Goal: Register for event/course: Sign up to attend an event or enroll in a course

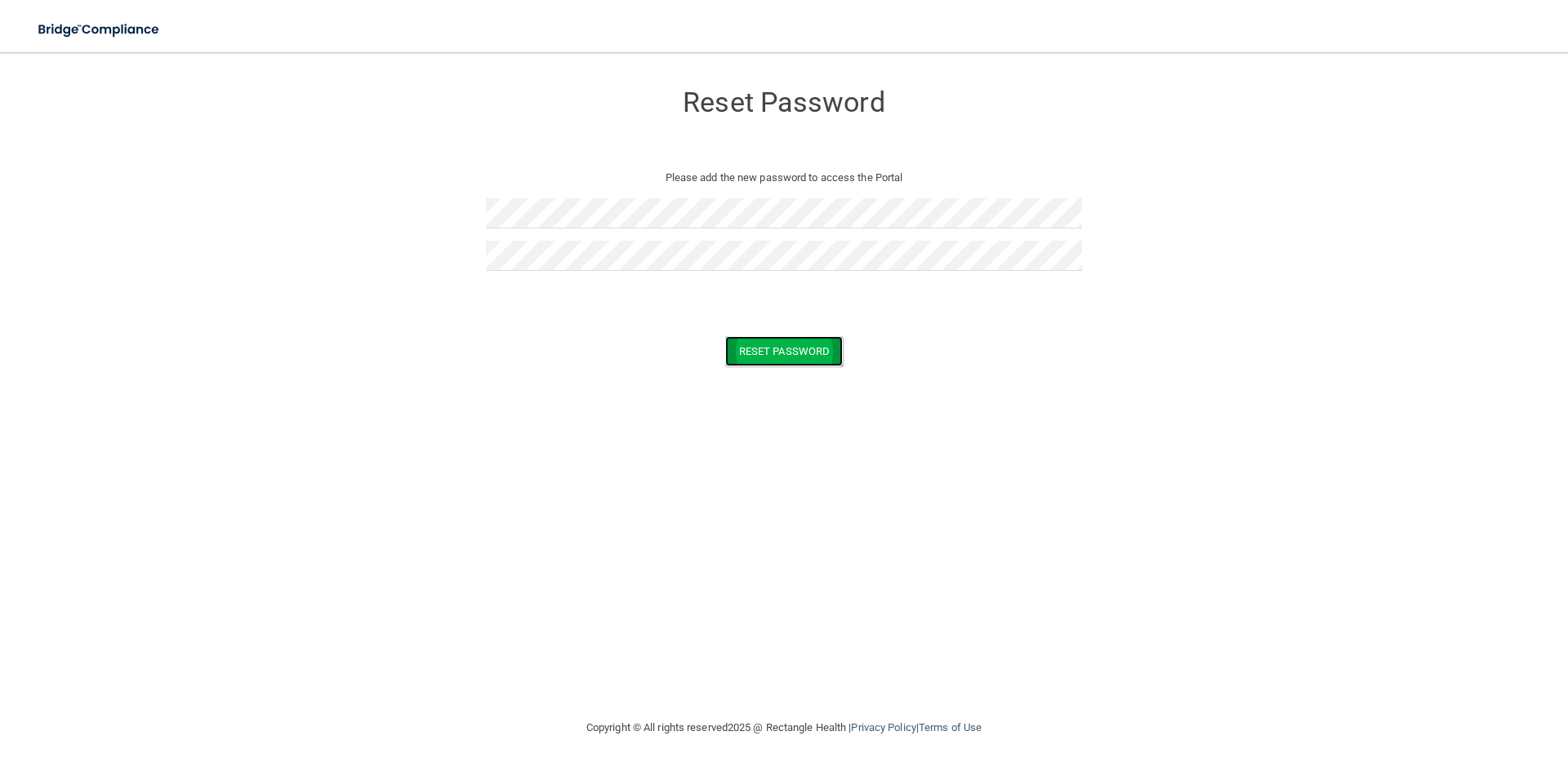
click at [766, 351] on button "Reset Password" at bounding box center [783, 350] width 117 height 30
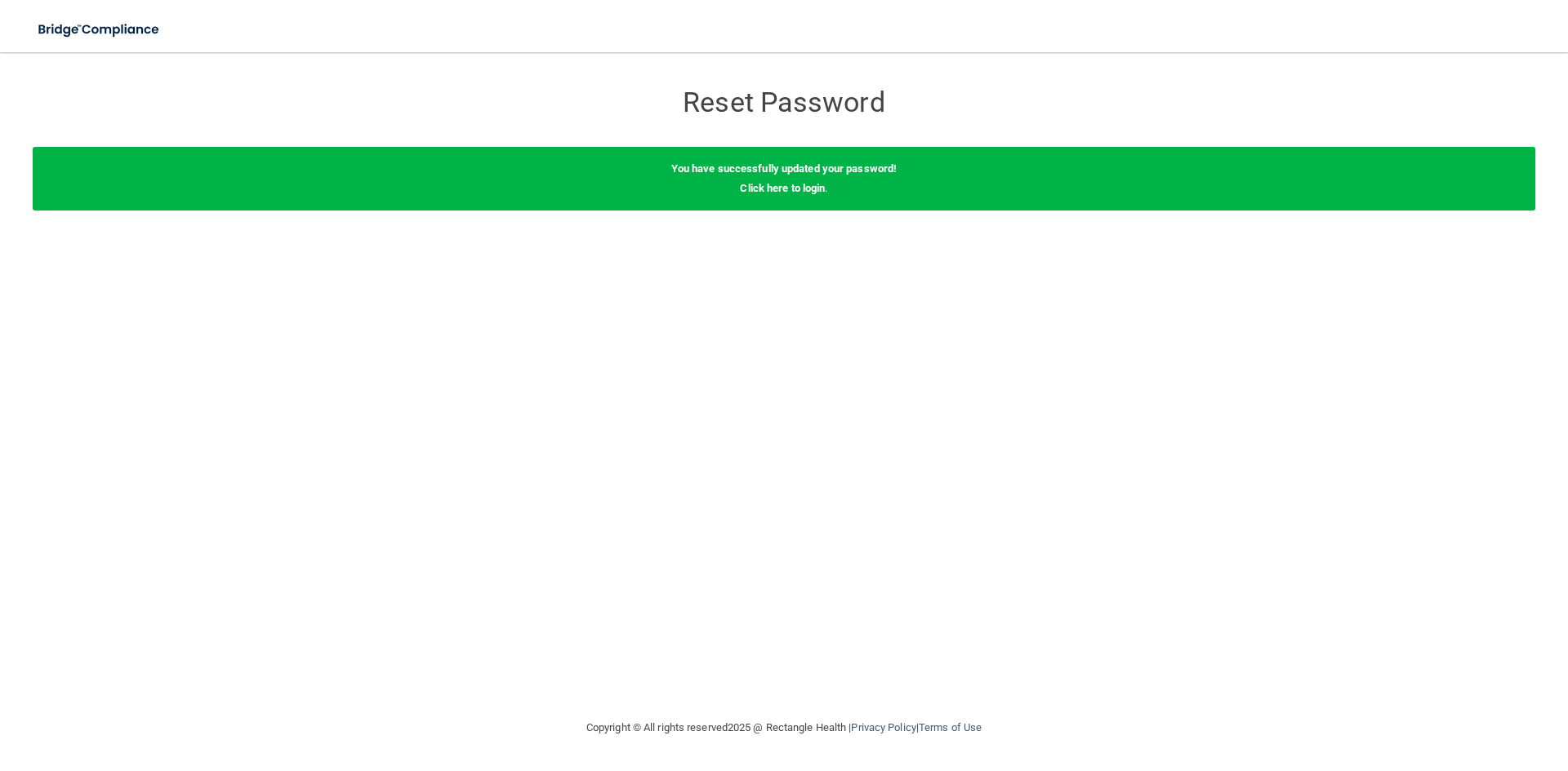
click at [800, 194] on div "You have successfully updated your password! Click here to login ." at bounding box center [784, 178] width 1502 height 64
click at [800, 186] on link "Click here to login" at bounding box center [781, 188] width 85 height 12
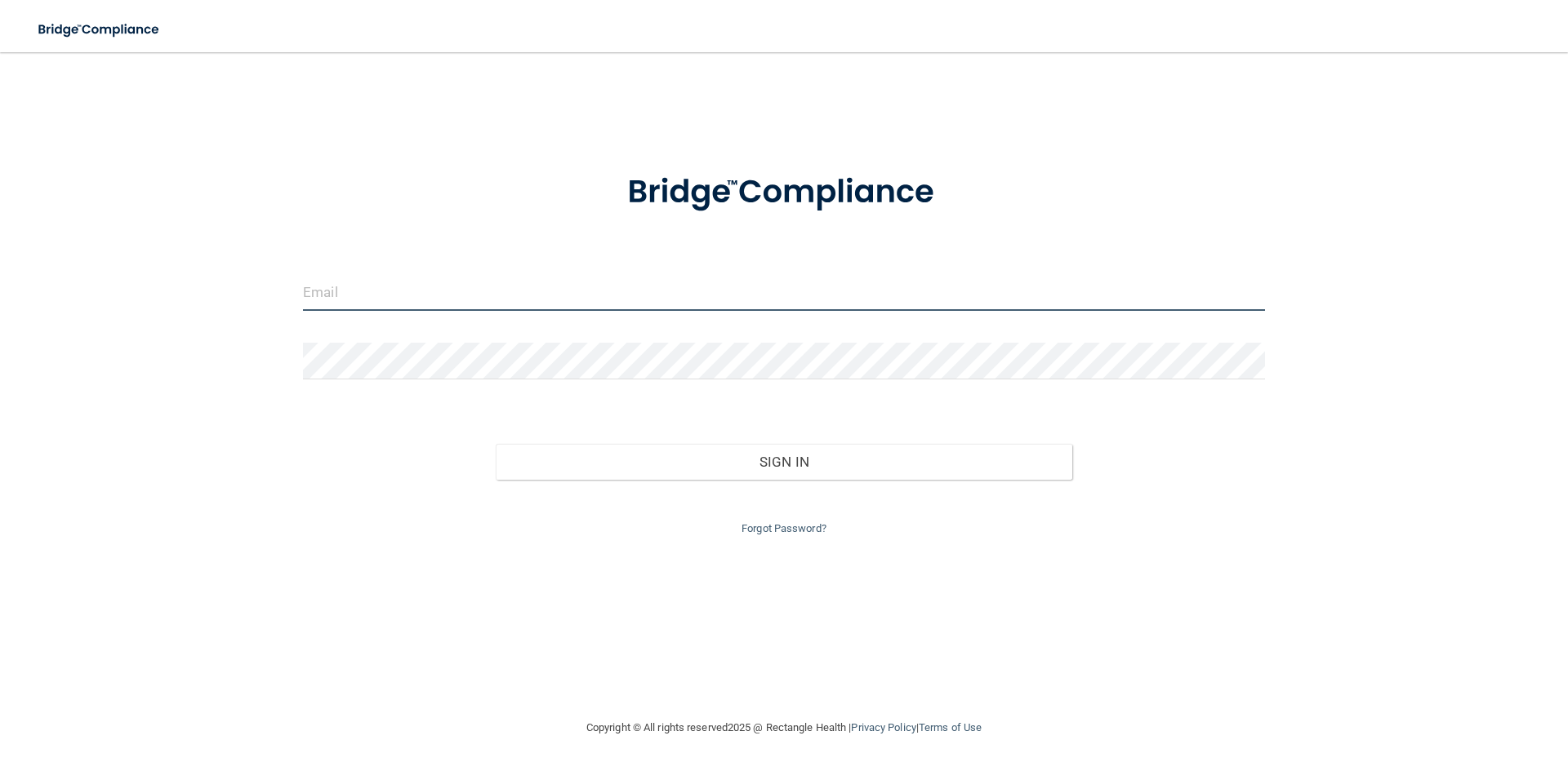
click at [660, 277] on input "email" at bounding box center [784, 292] width 962 height 36
click at [453, 290] on input "malynn@northendsmile.com" at bounding box center [784, 292] width 962 height 36
type input "[PERSON_NAME][EMAIL_ADDRESS][DOMAIN_NAME]"
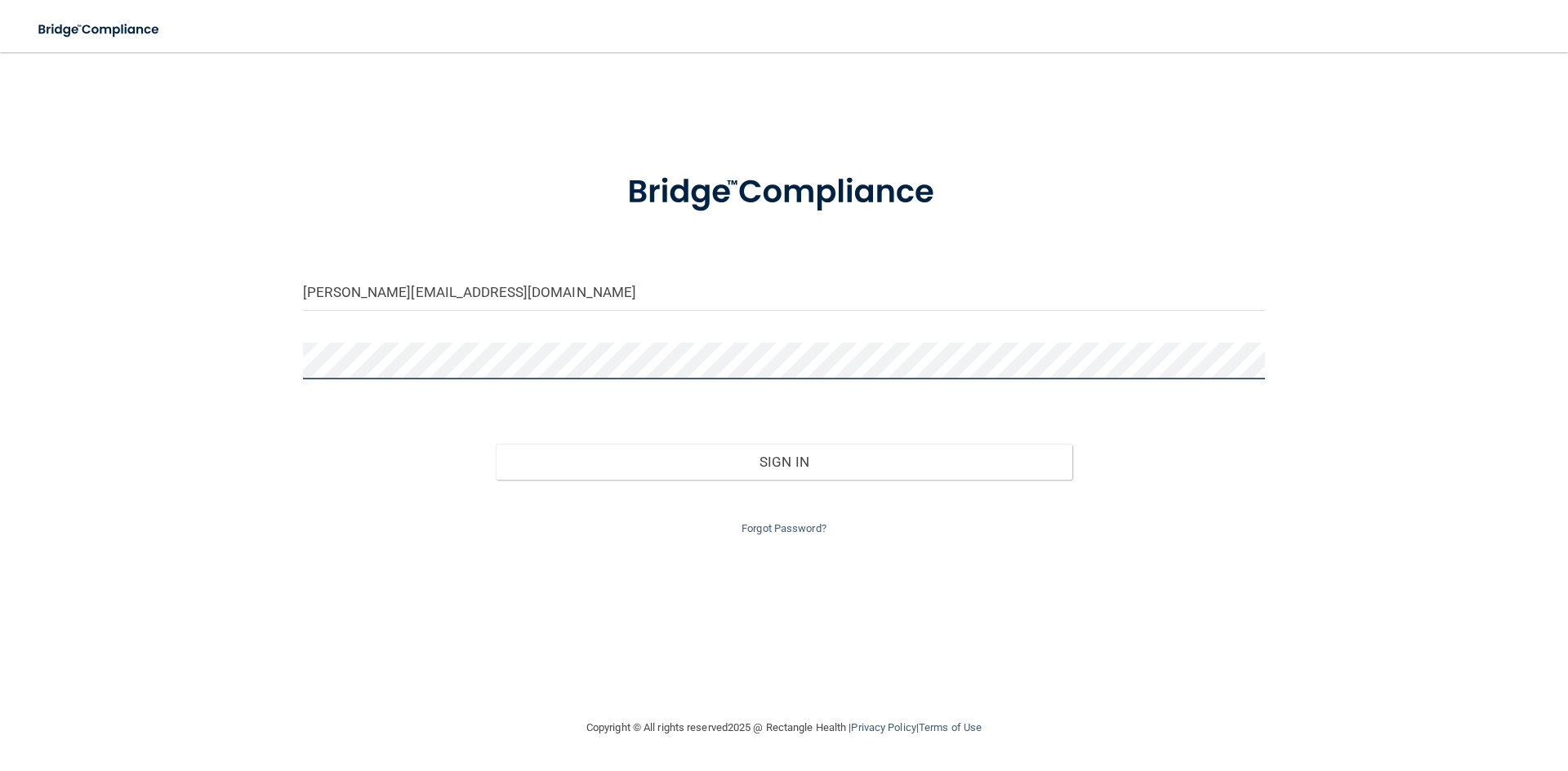
click at [495, 444] on button "Sign In" at bounding box center [784, 462] width 577 height 36
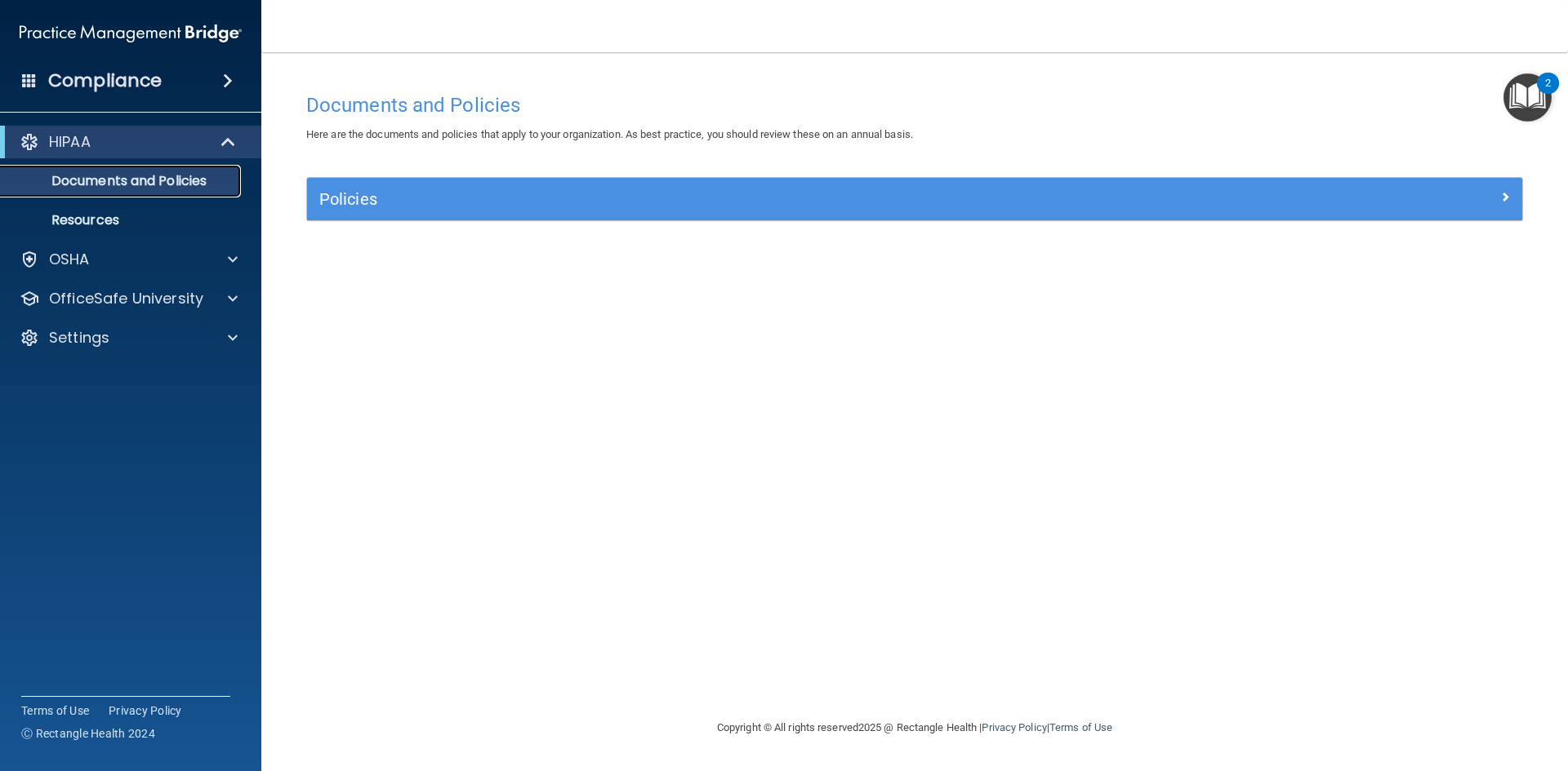
click at [194, 185] on p "Documents and Policies" at bounding box center [122, 181] width 223 height 16
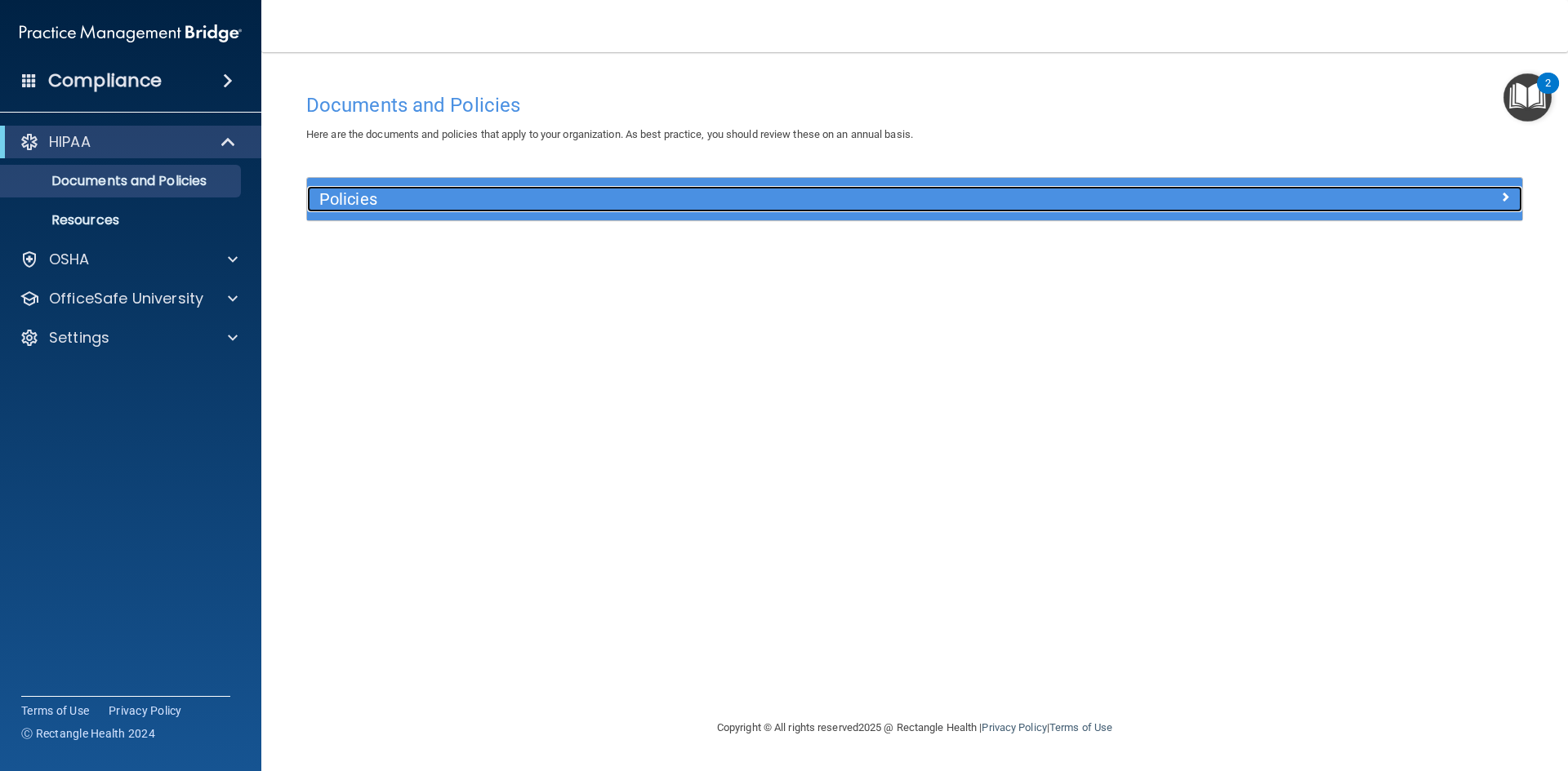
click at [1489, 197] on div at bounding box center [1370, 196] width 304 height 20
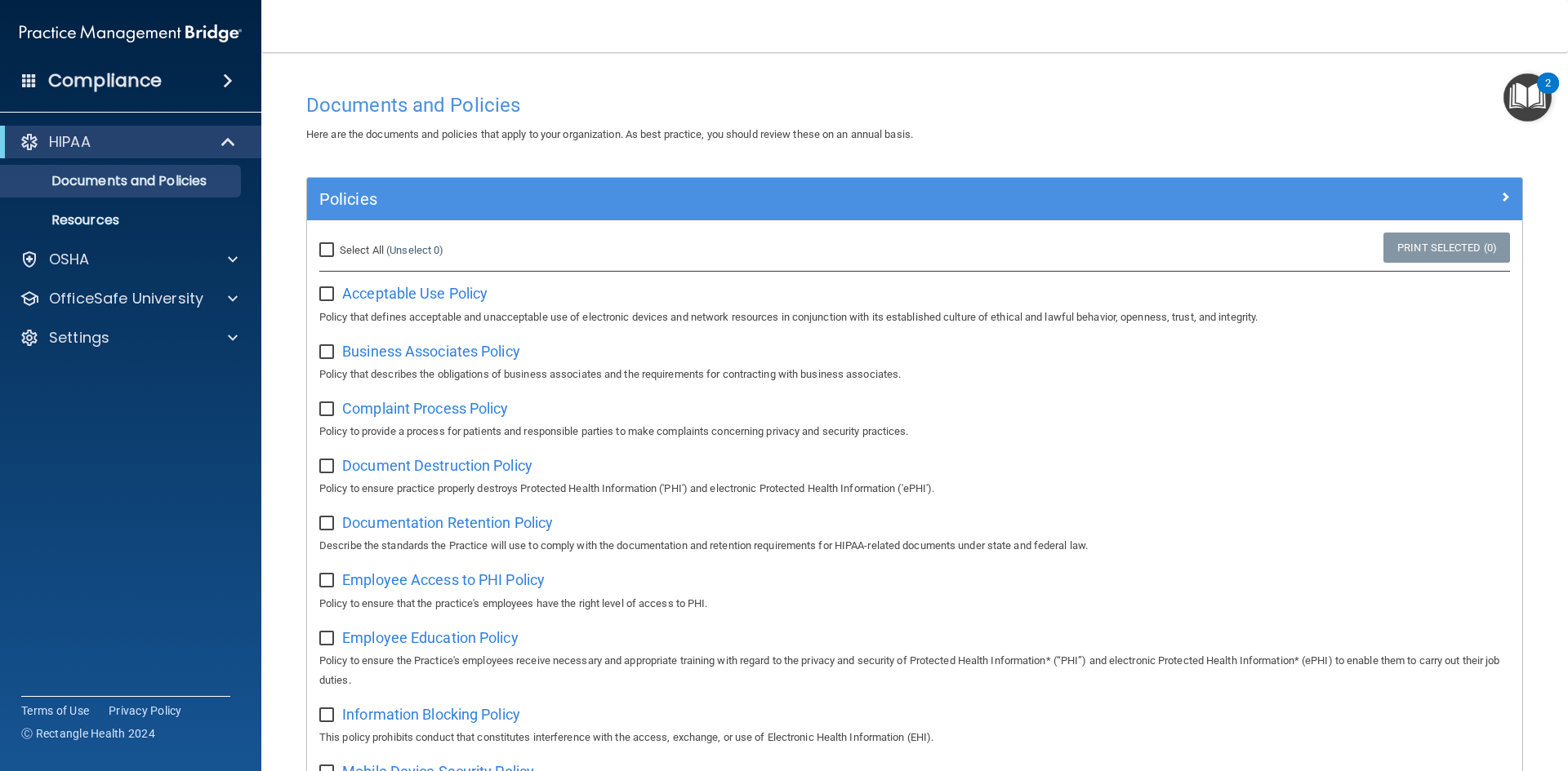
click at [329, 257] on input "Select All (Unselect 0) Unselect All" at bounding box center [329, 250] width 19 height 13
checkbox input "true"
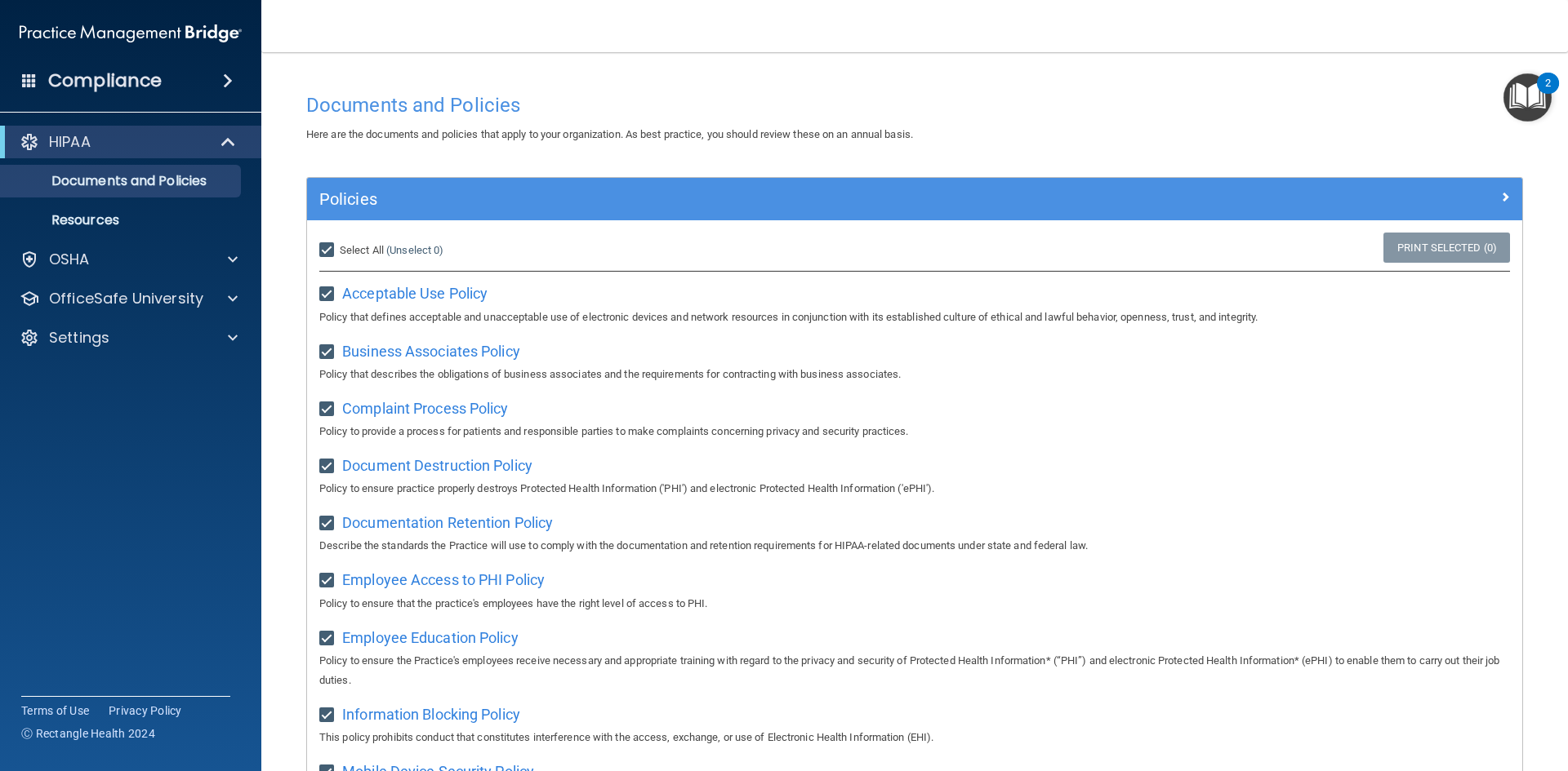
checkbox input "true"
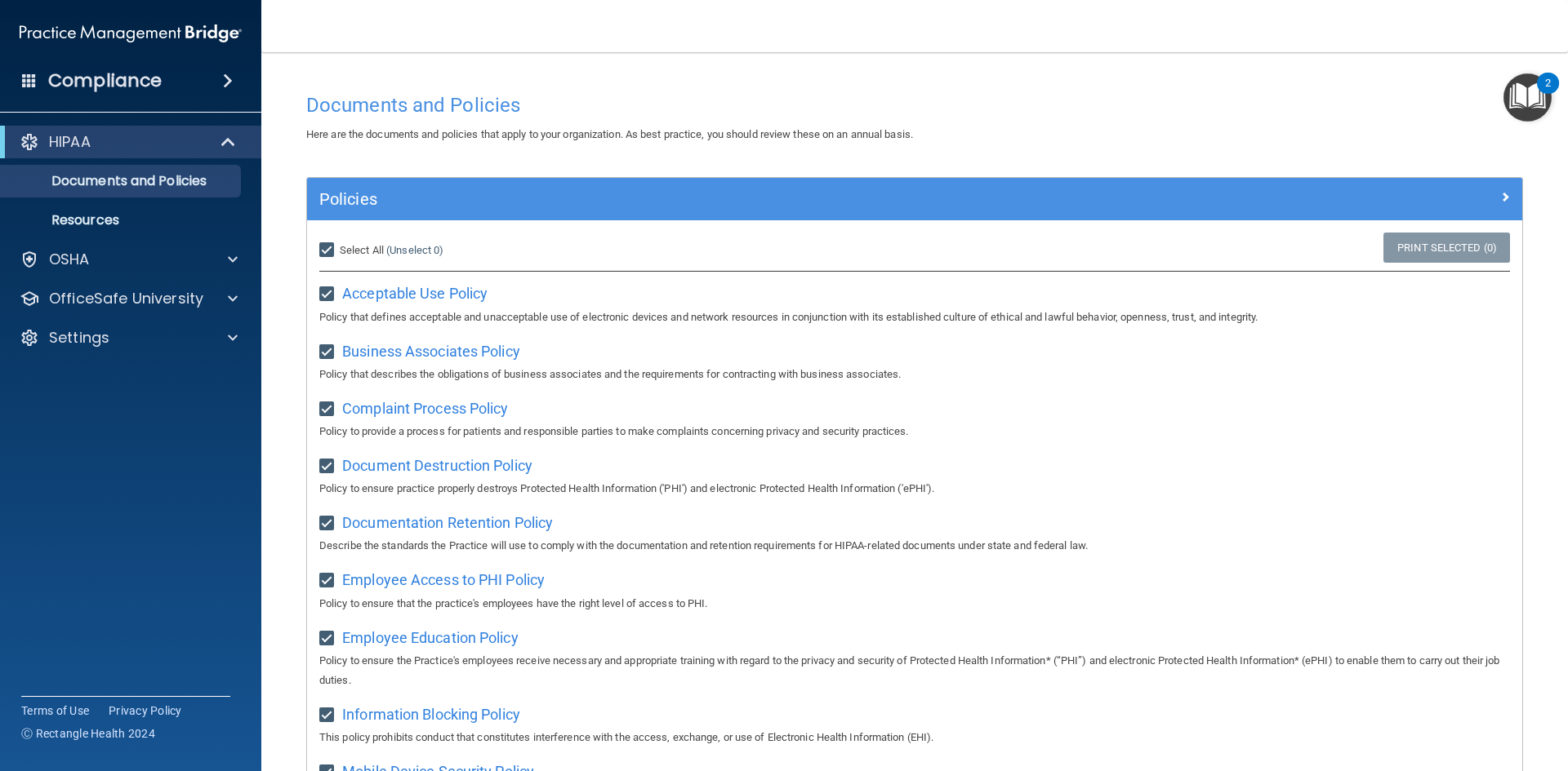
checkbox input "true"
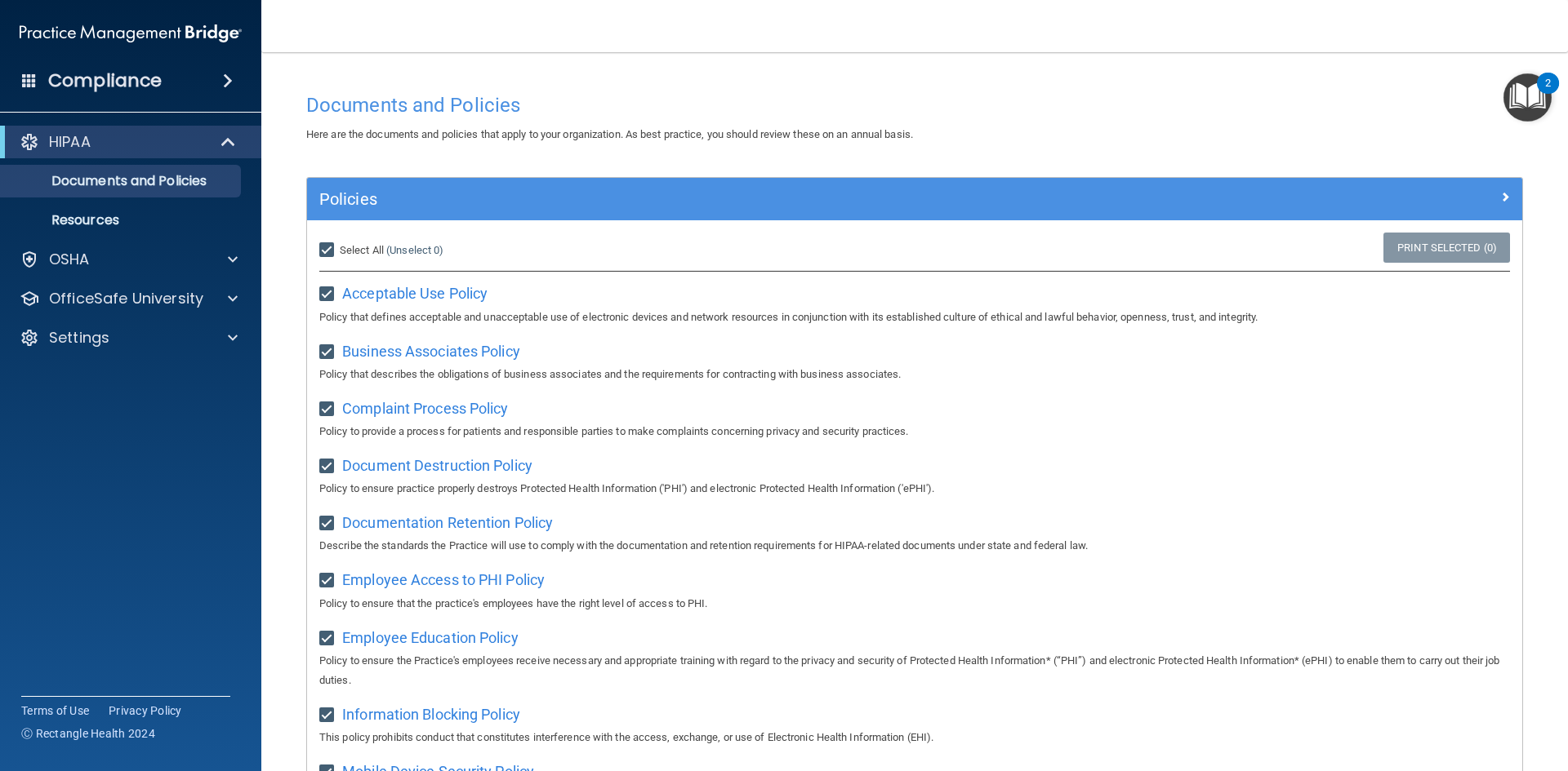
checkbox input "true"
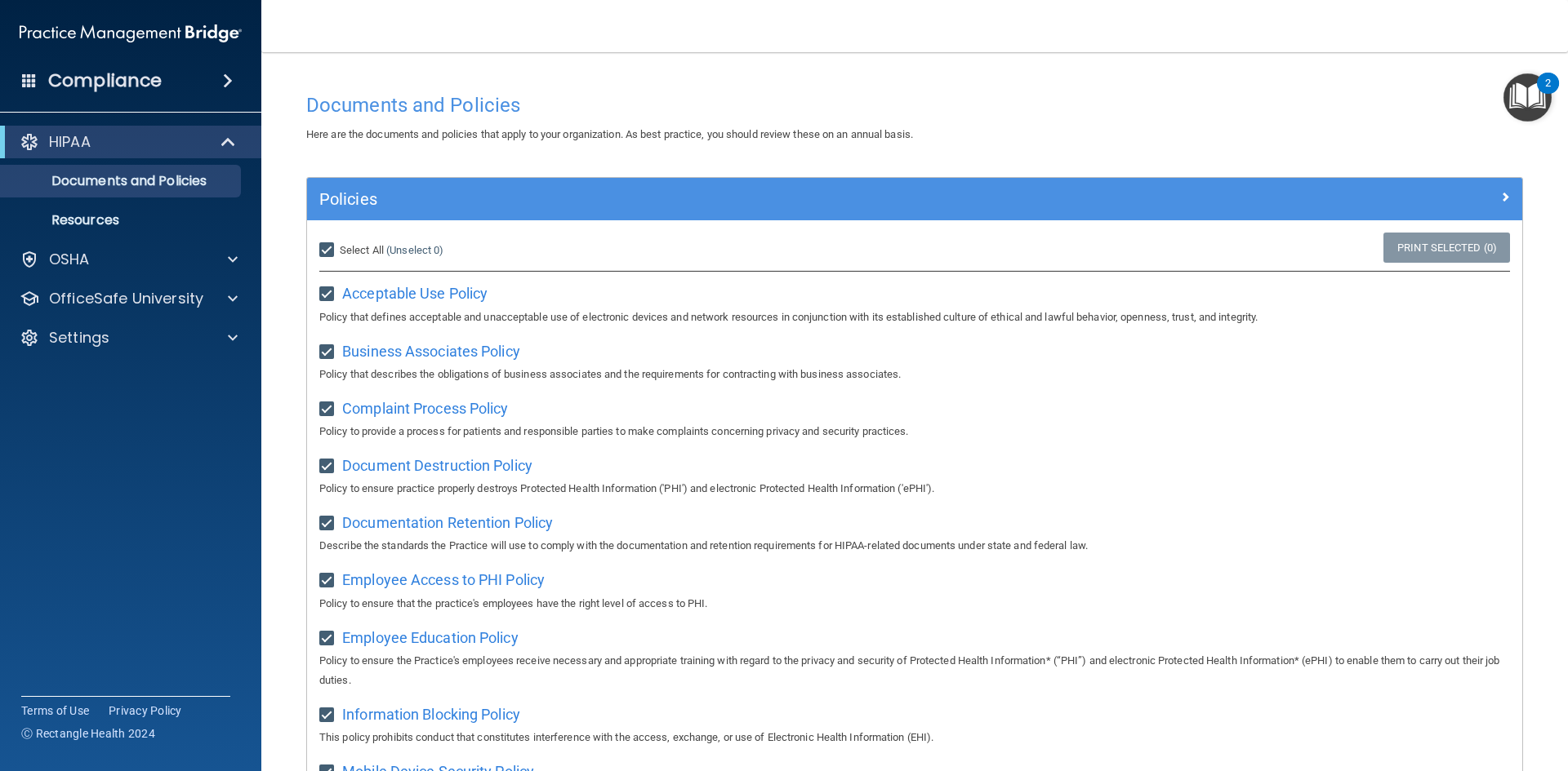
checkbox input "true"
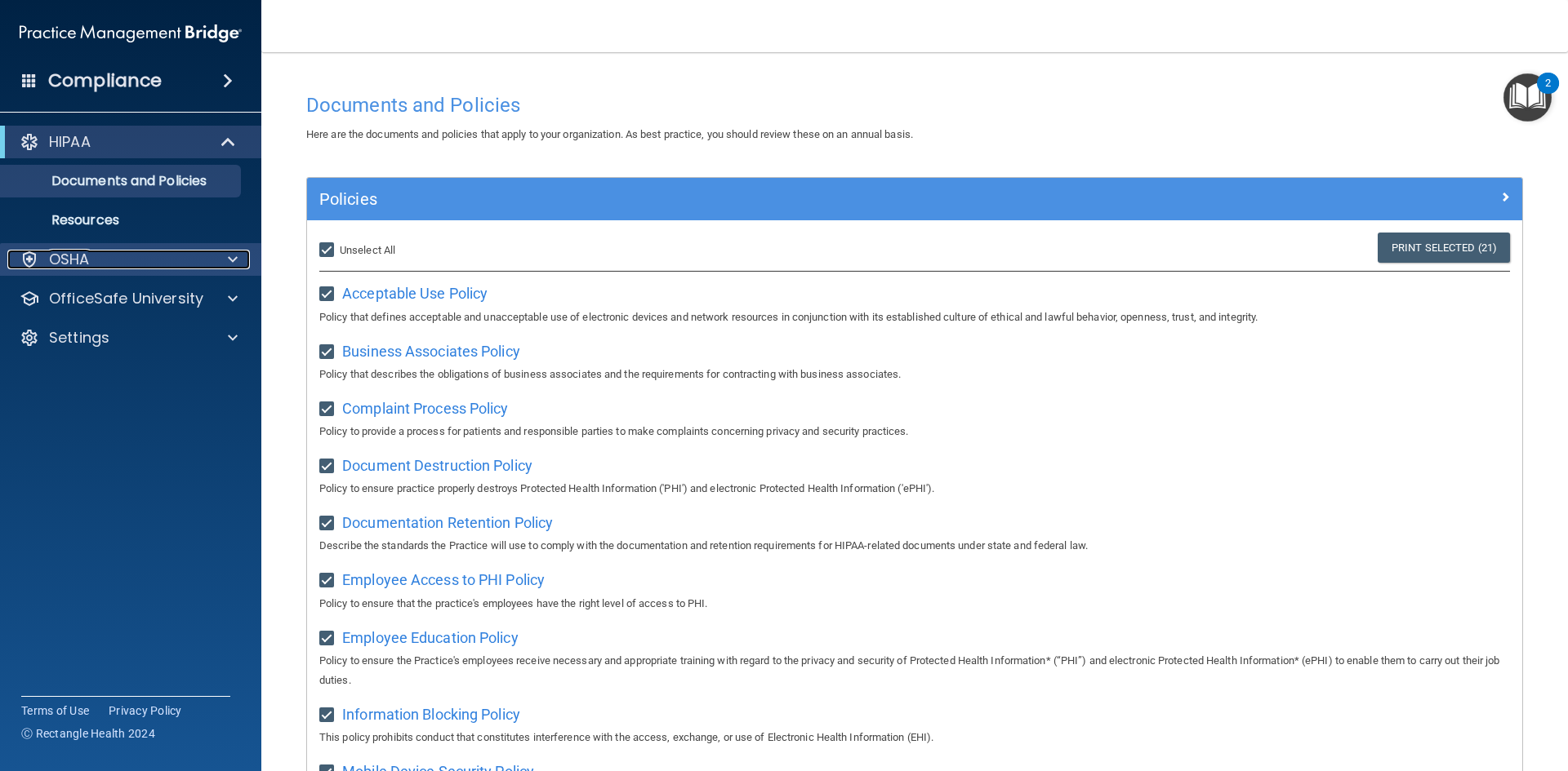
click at [231, 265] on span at bounding box center [232, 259] width 10 height 20
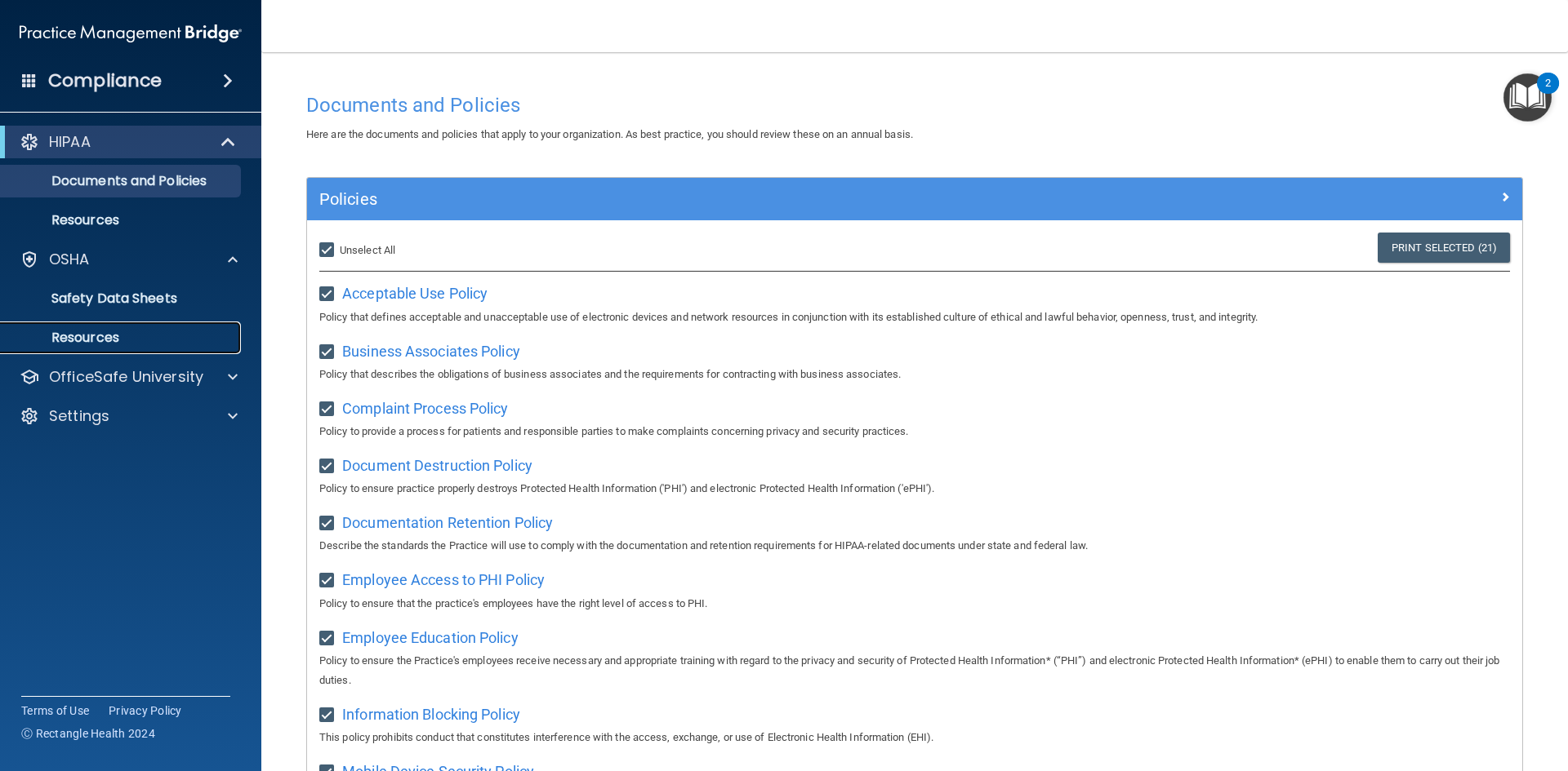
click at [143, 330] on p "Resources" at bounding box center [122, 338] width 223 height 16
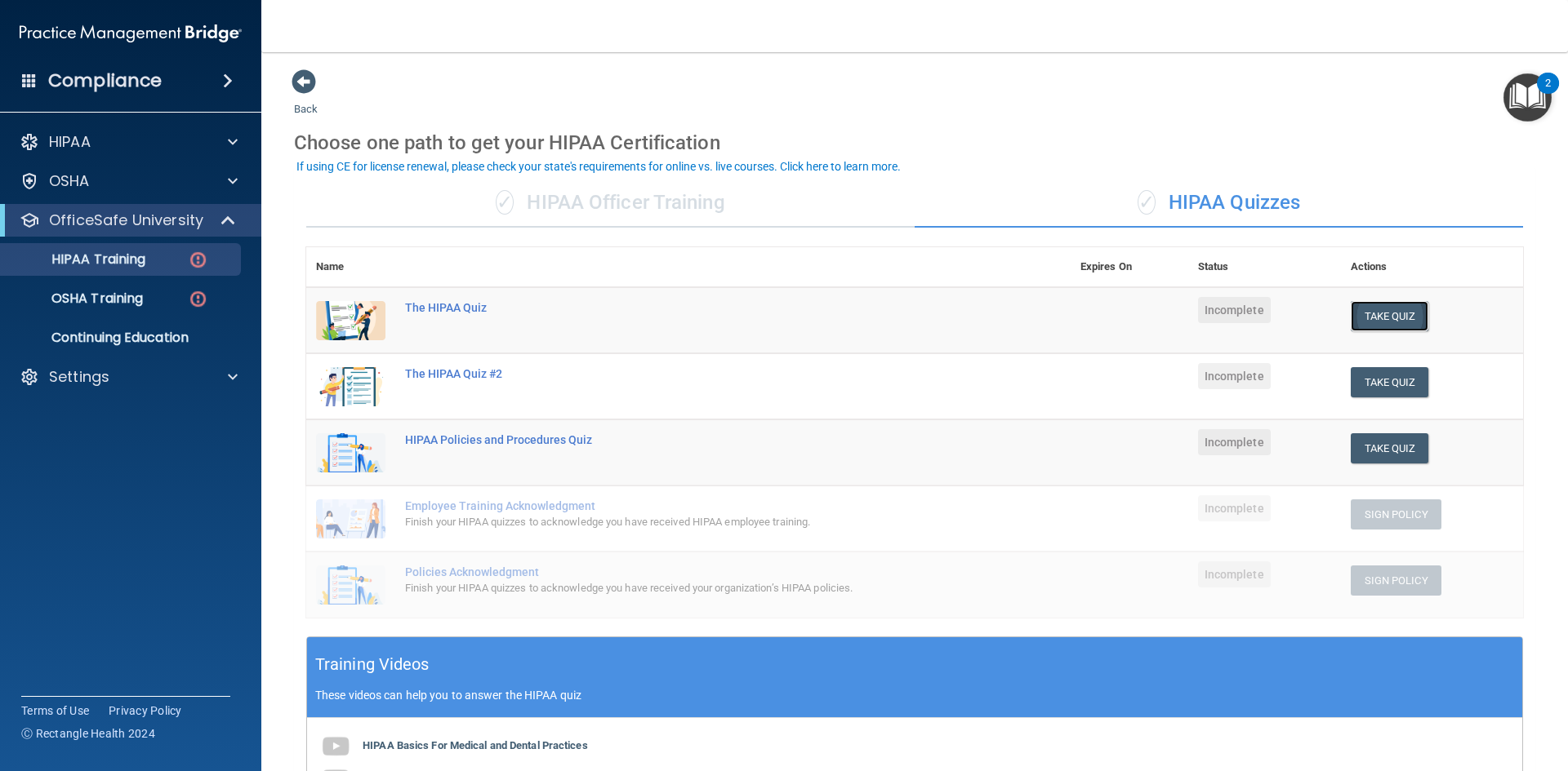
click at [1375, 320] on button "Take Quiz" at bounding box center [1390, 316] width 78 height 30
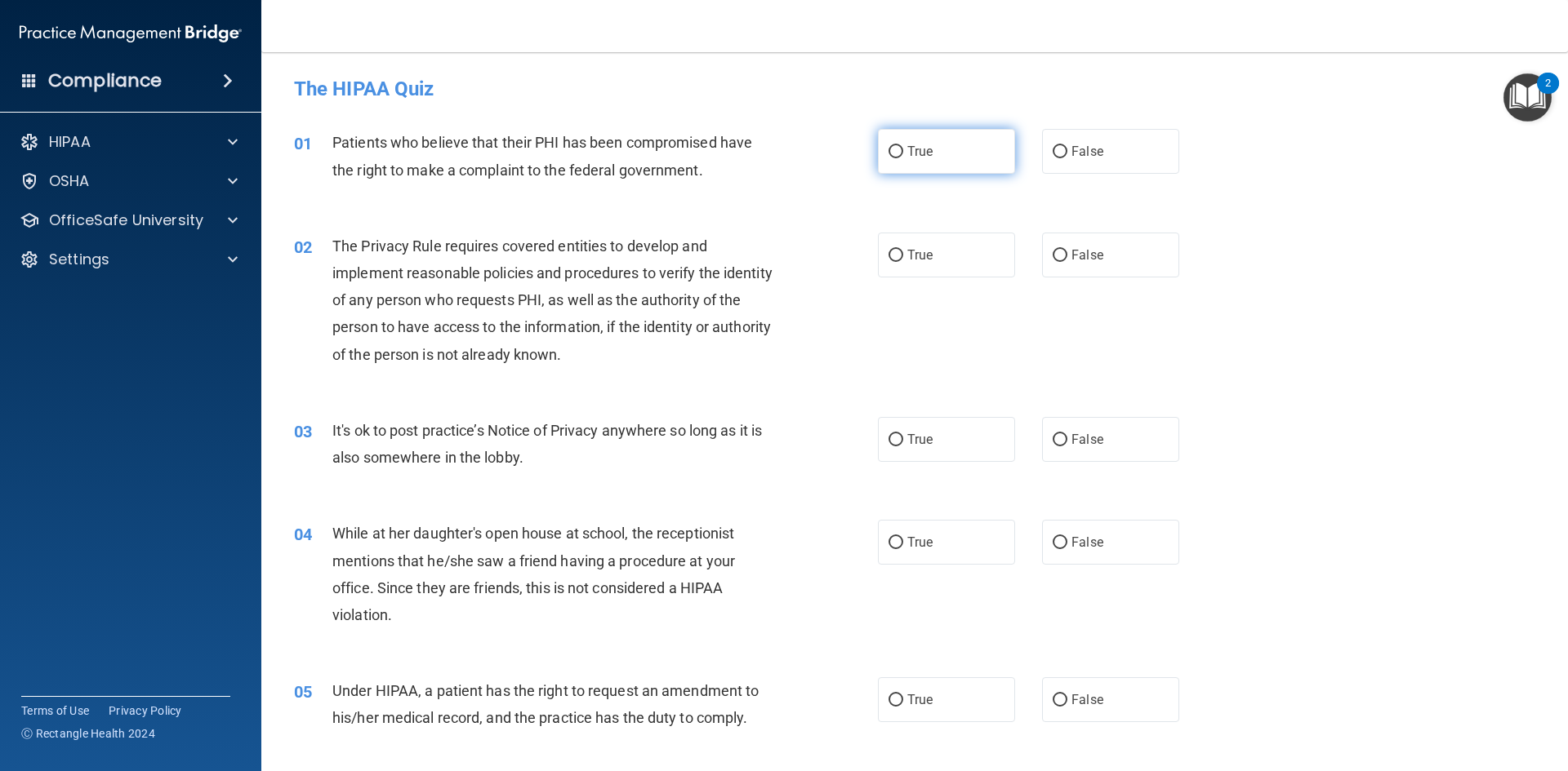
click at [899, 158] on label "True" at bounding box center [946, 151] width 137 height 45
click at [899, 158] on input "True" at bounding box center [896, 152] width 15 height 12
radio input "true"
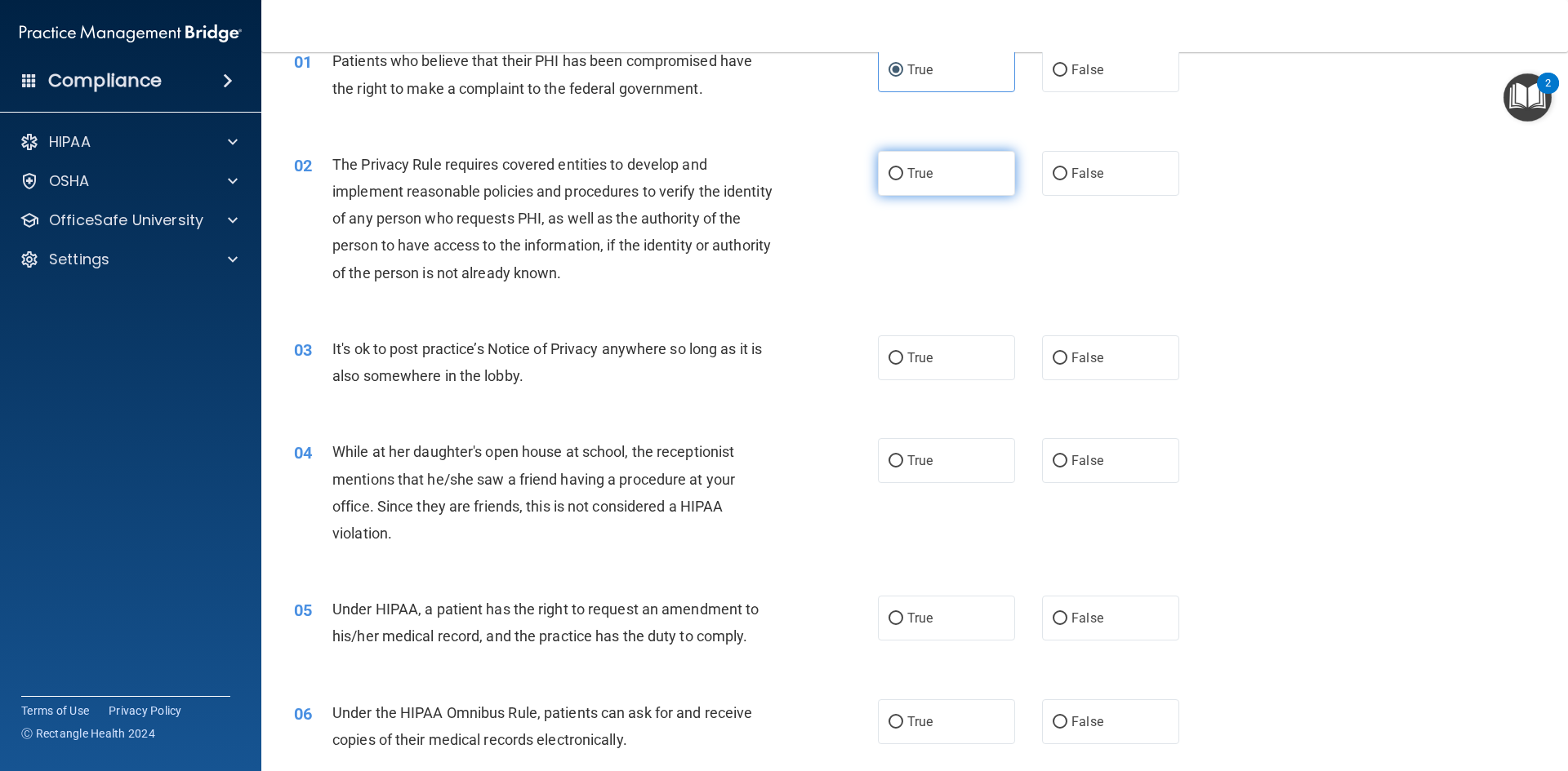
click at [924, 174] on span "True" at bounding box center [920, 173] width 25 height 15
click at [903, 174] on input "True" at bounding box center [896, 174] width 15 height 12
radio input "true"
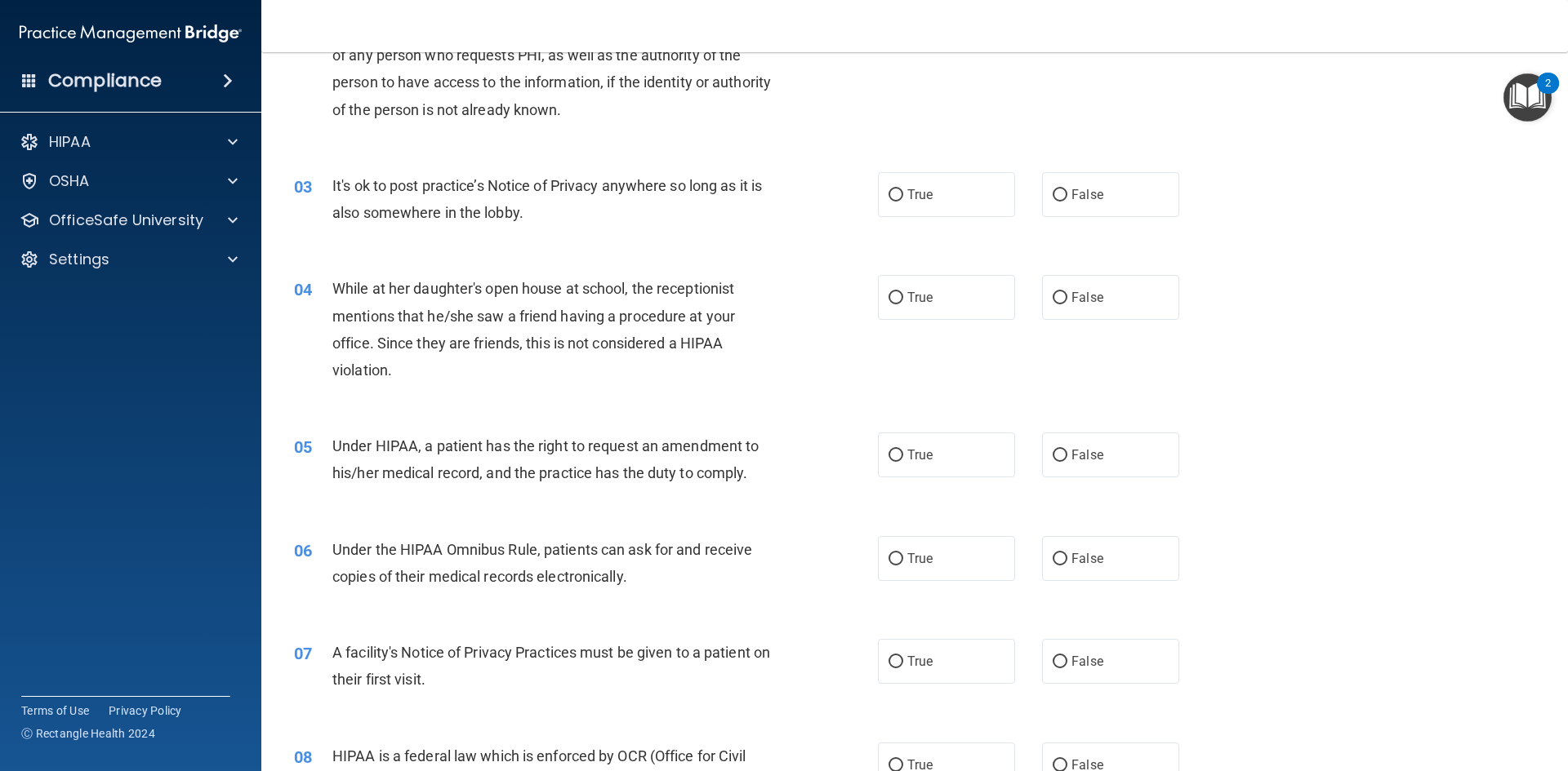
scroll to position [163, 0]
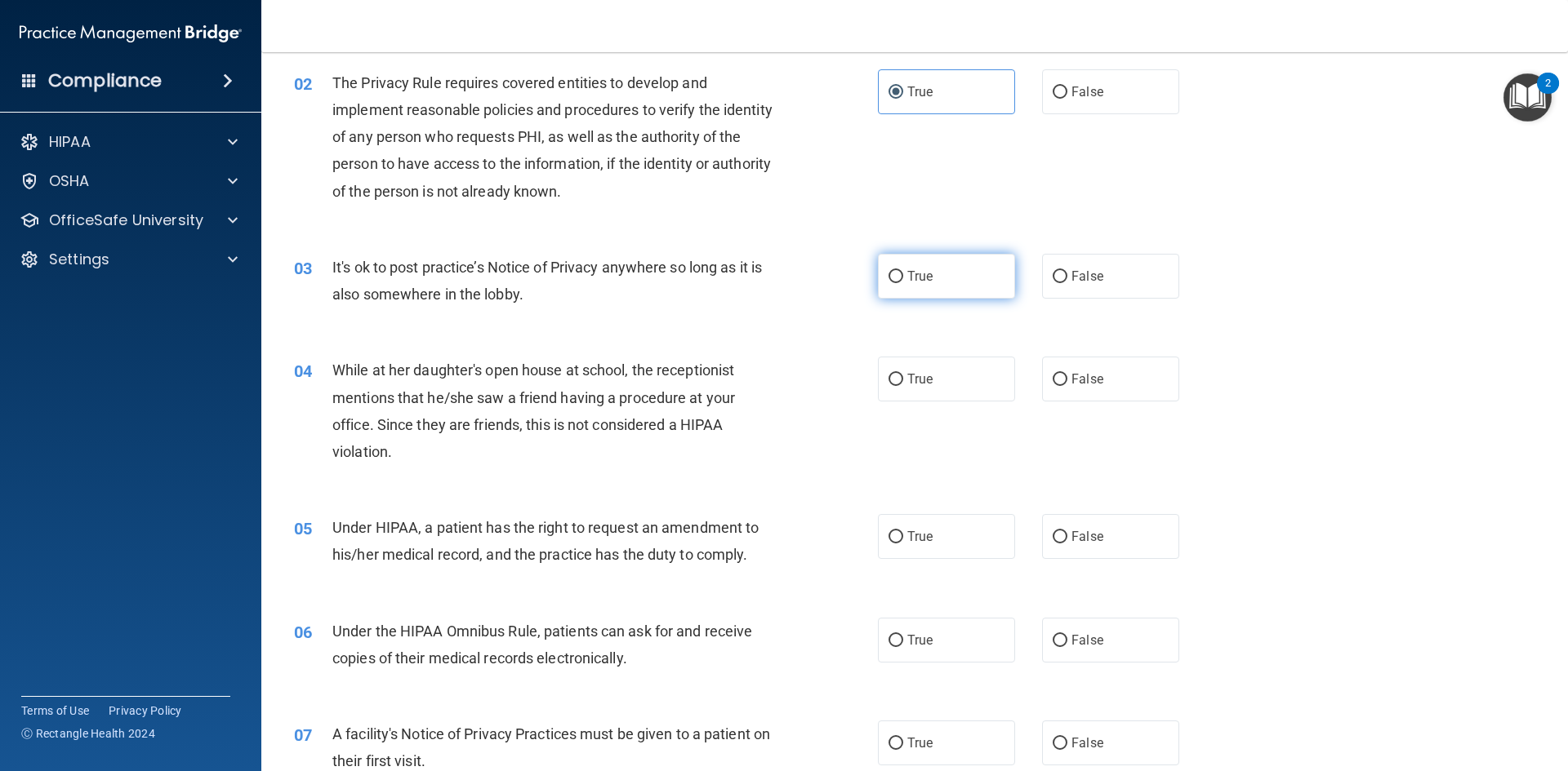
click at [907, 281] on span "True" at bounding box center [920, 276] width 25 height 15
click at [903, 281] on input "True" at bounding box center [896, 277] width 15 height 12
radio input "true"
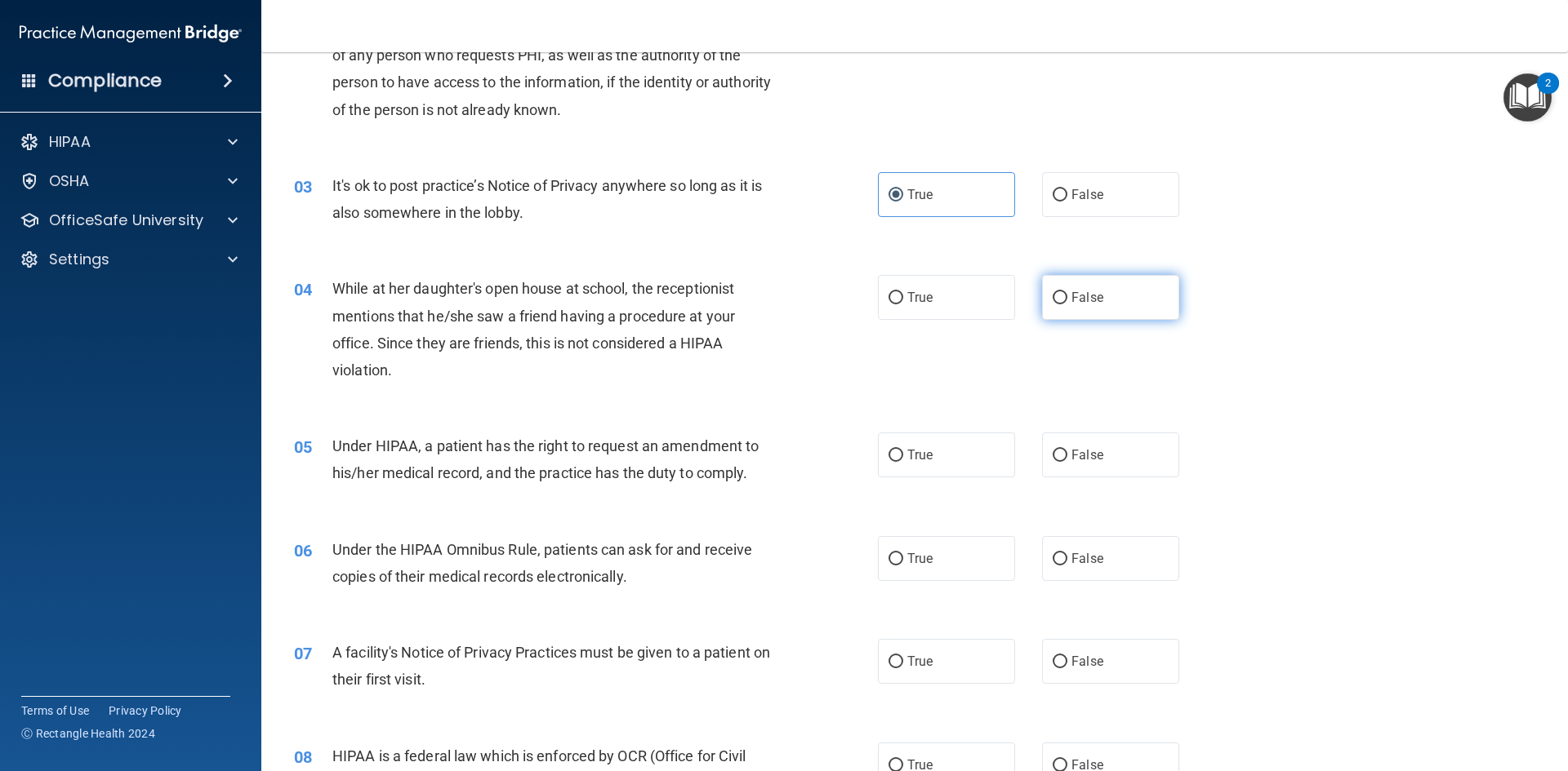
click at [1127, 313] on label "False" at bounding box center [1110, 297] width 137 height 45
click at [1067, 304] on input "False" at bounding box center [1060, 298] width 15 height 12
radio input "true"
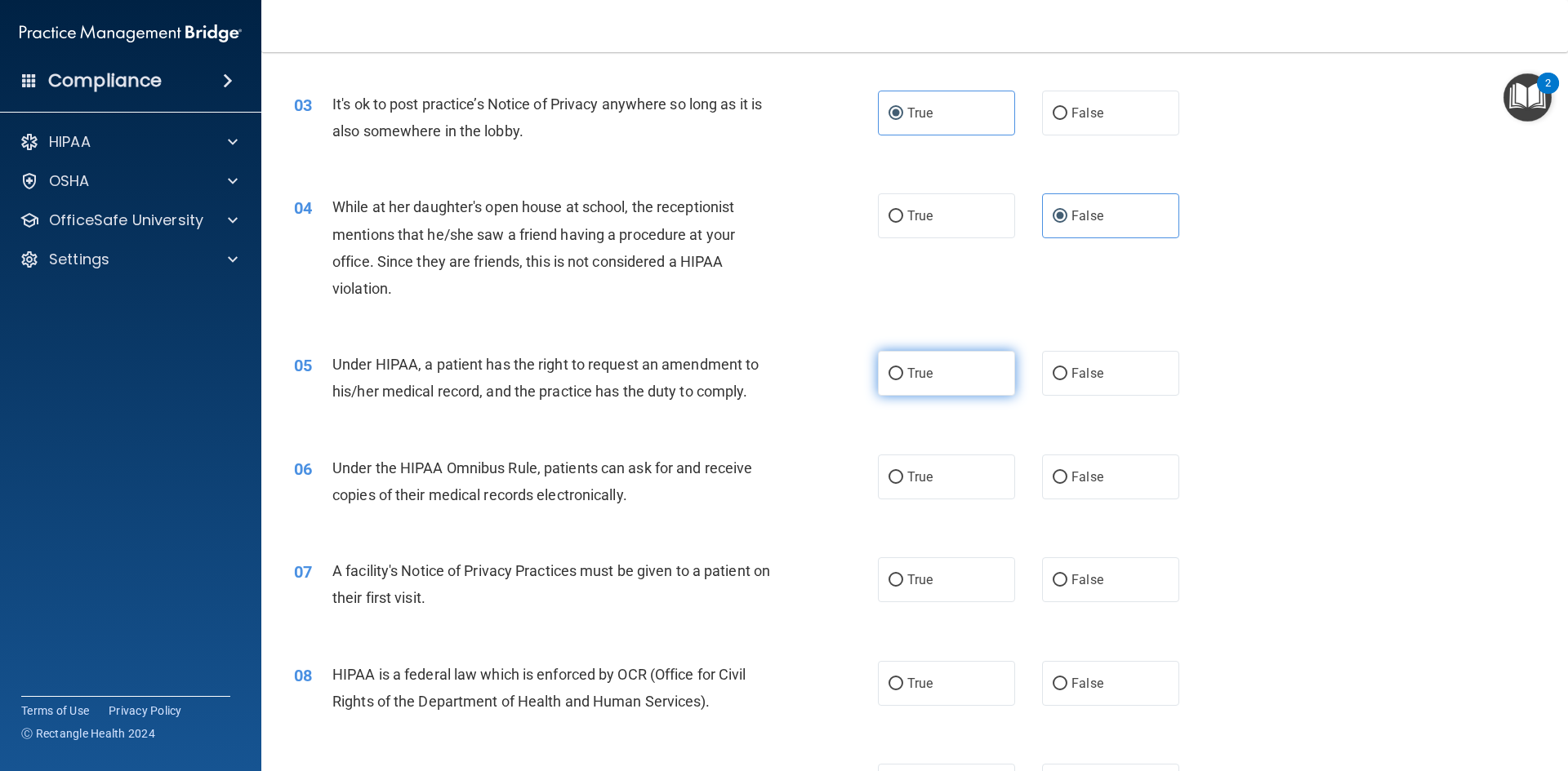
click at [921, 368] on span "True" at bounding box center [920, 373] width 25 height 15
click at [903, 368] on input "True" at bounding box center [896, 373] width 15 height 12
radio input "true"
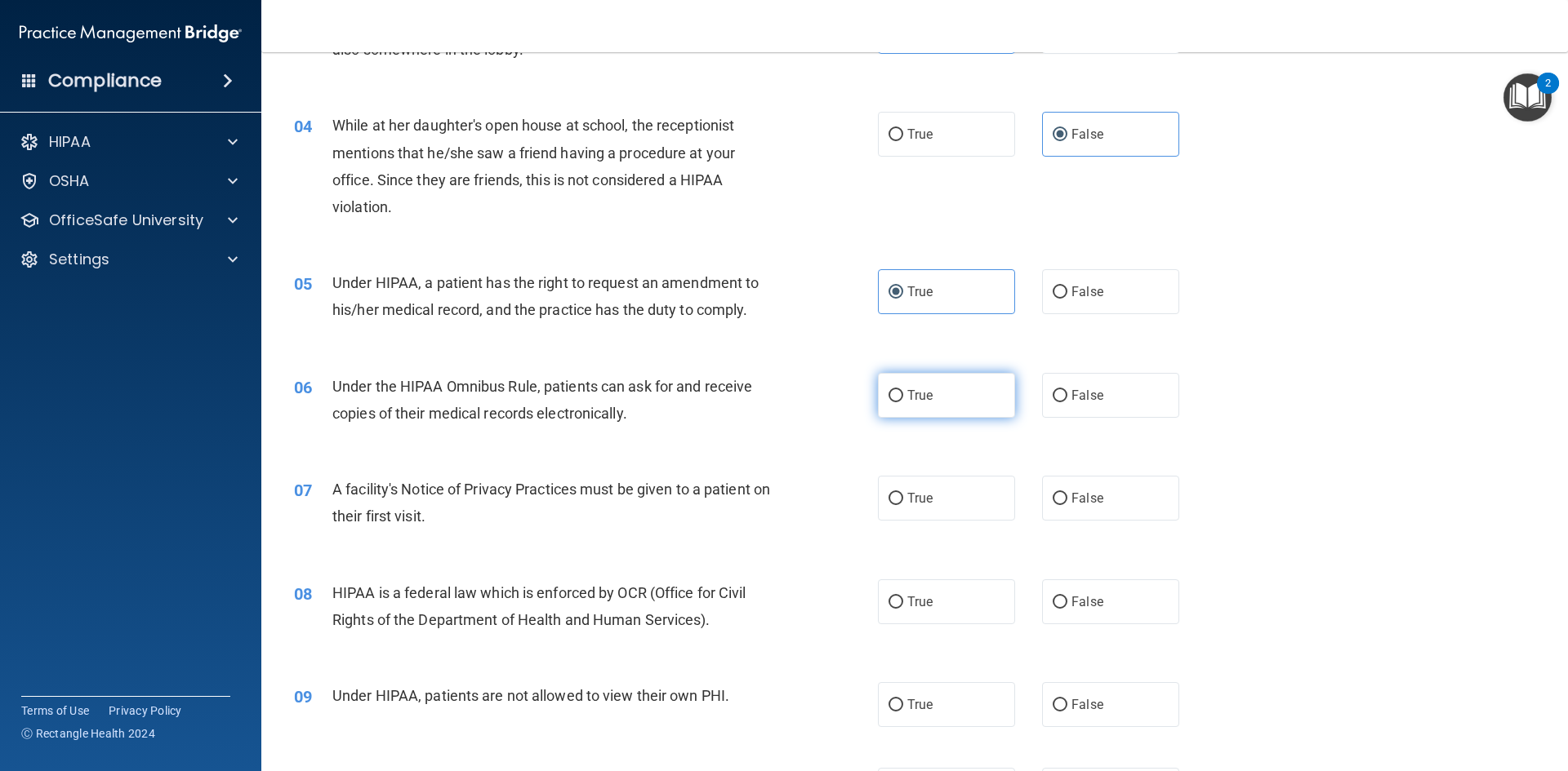
click at [917, 397] on span "True" at bounding box center [920, 395] width 25 height 15
click at [903, 397] on input "True" at bounding box center [896, 396] width 15 height 12
radio input "true"
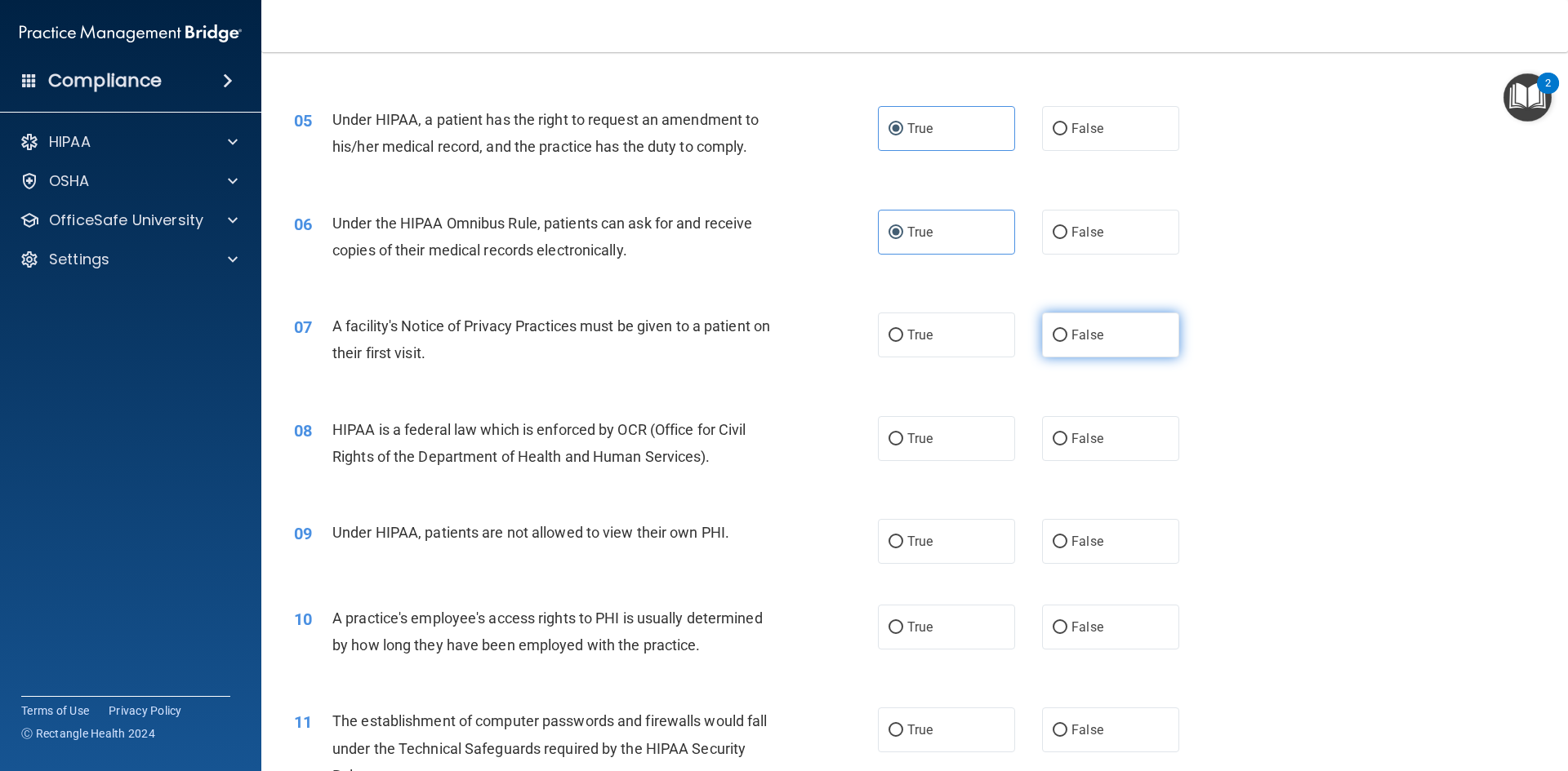
click at [1072, 332] on span "False" at bounding box center [1087, 335] width 32 height 15
click at [1065, 332] on input "False" at bounding box center [1060, 335] width 15 height 12
radio input "true"
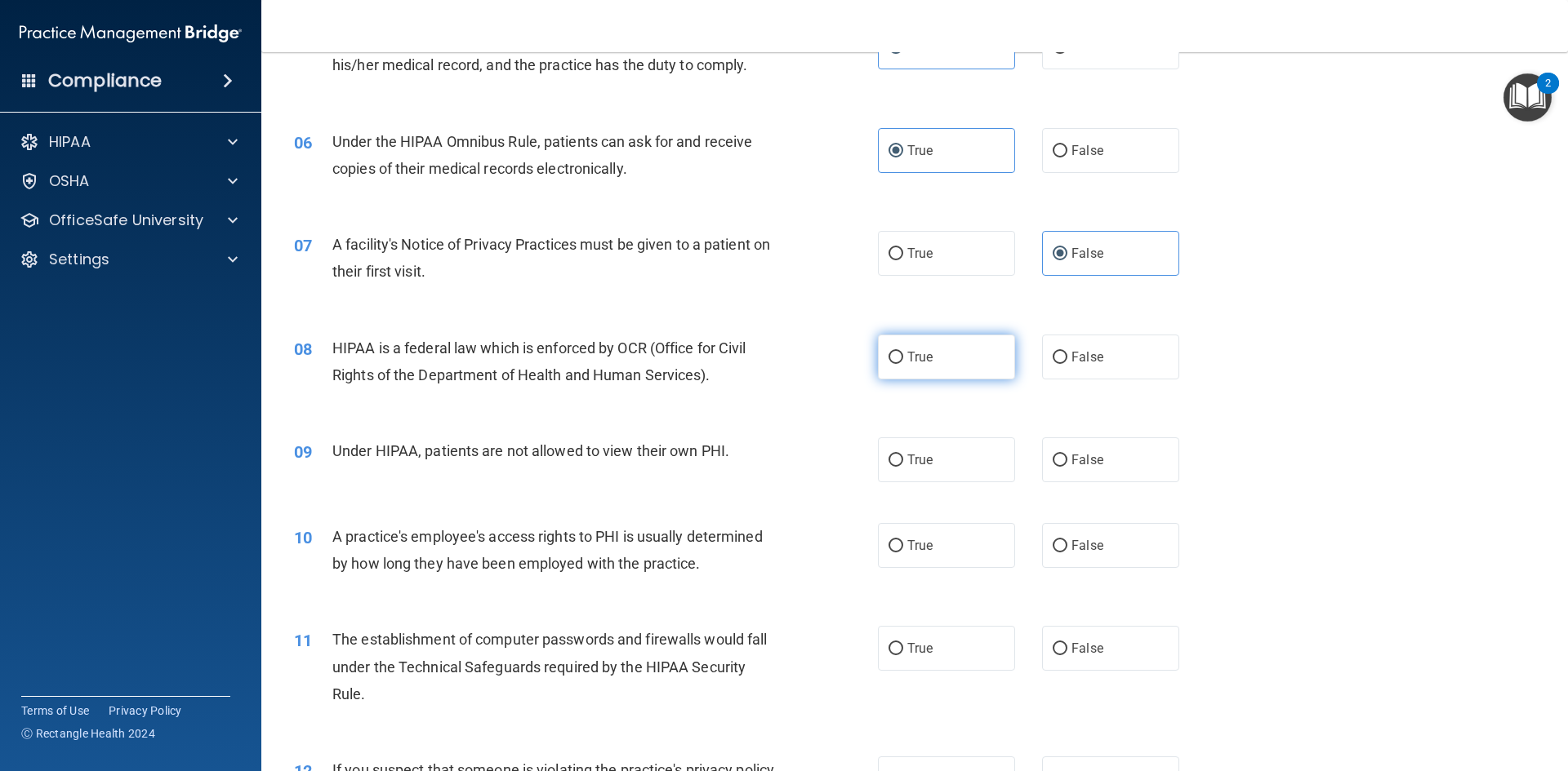
click at [921, 372] on label "True" at bounding box center [946, 357] width 137 height 45
click at [903, 364] on input "True" at bounding box center [896, 358] width 15 height 12
radio input "true"
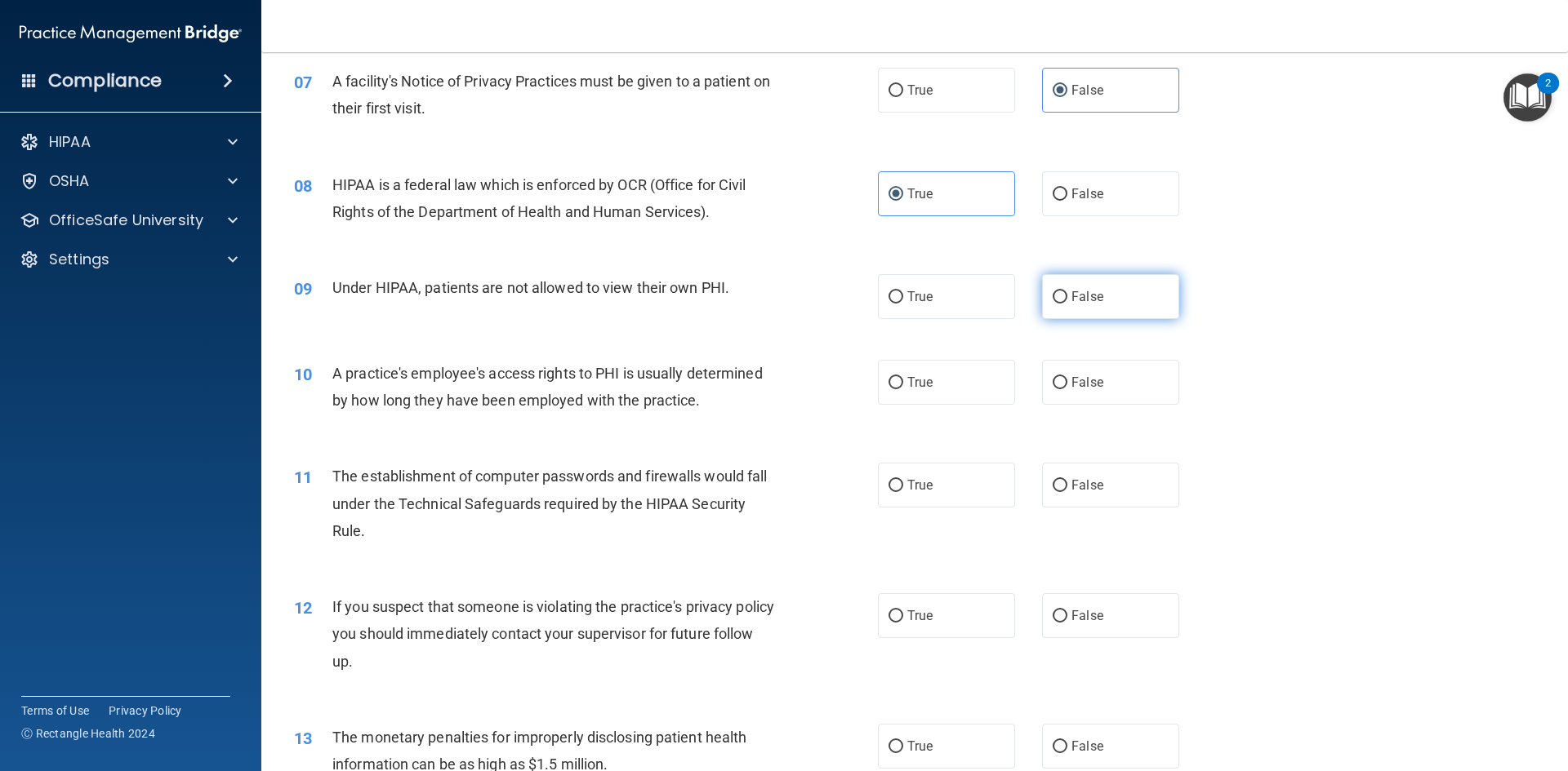
click at [1076, 303] on span "False" at bounding box center [1087, 296] width 32 height 15
click at [1067, 303] on input "False" at bounding box center [1060, 297] width 15 height 12
radio input "true"
click at [1135, 385] on label "False" at bounding box center [1110, 381] width 137 height 45
click at [1067, 385] on input "False" at bounding box center [1060, 382] width 15 height 12
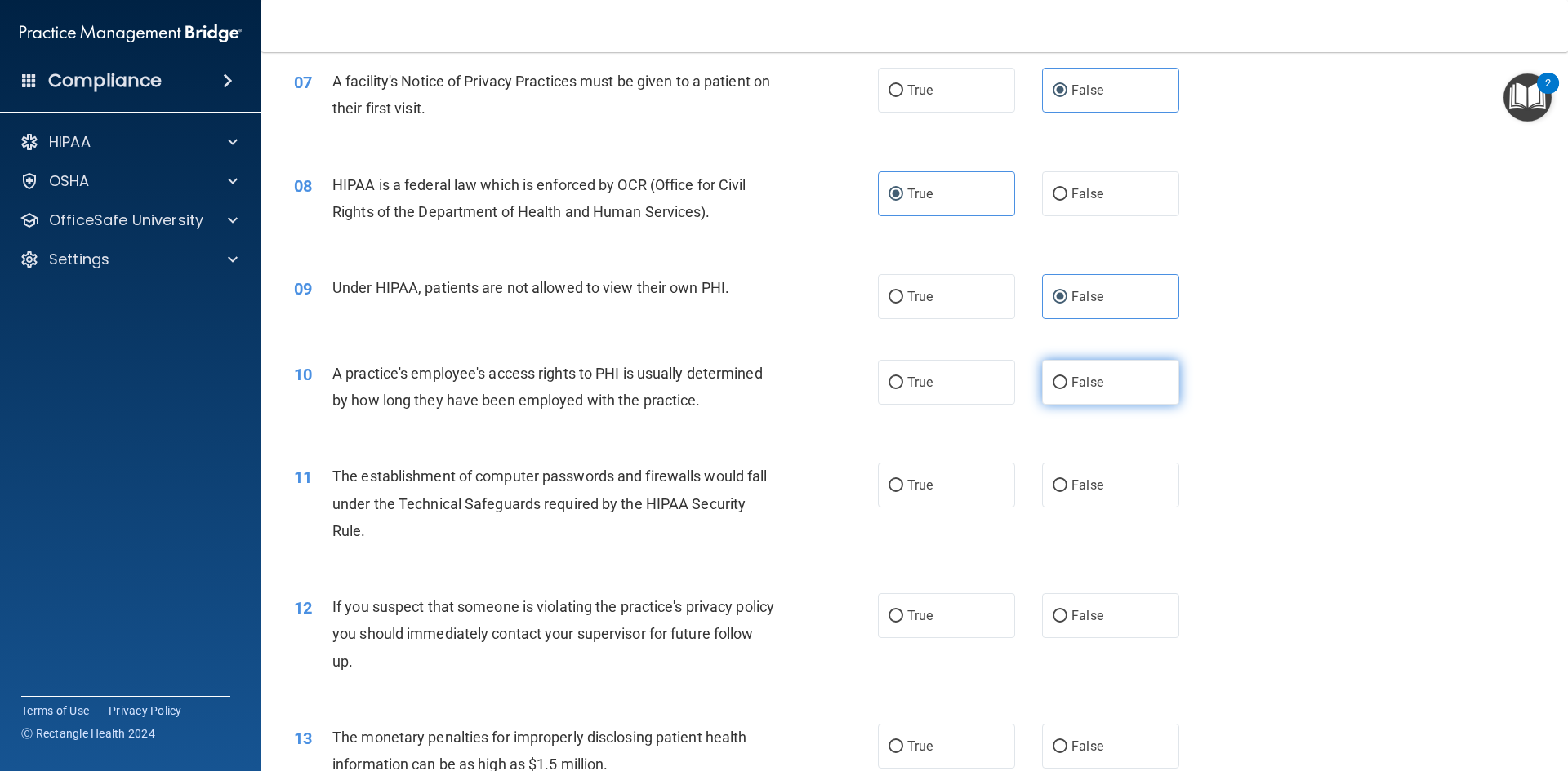
radio input "true"
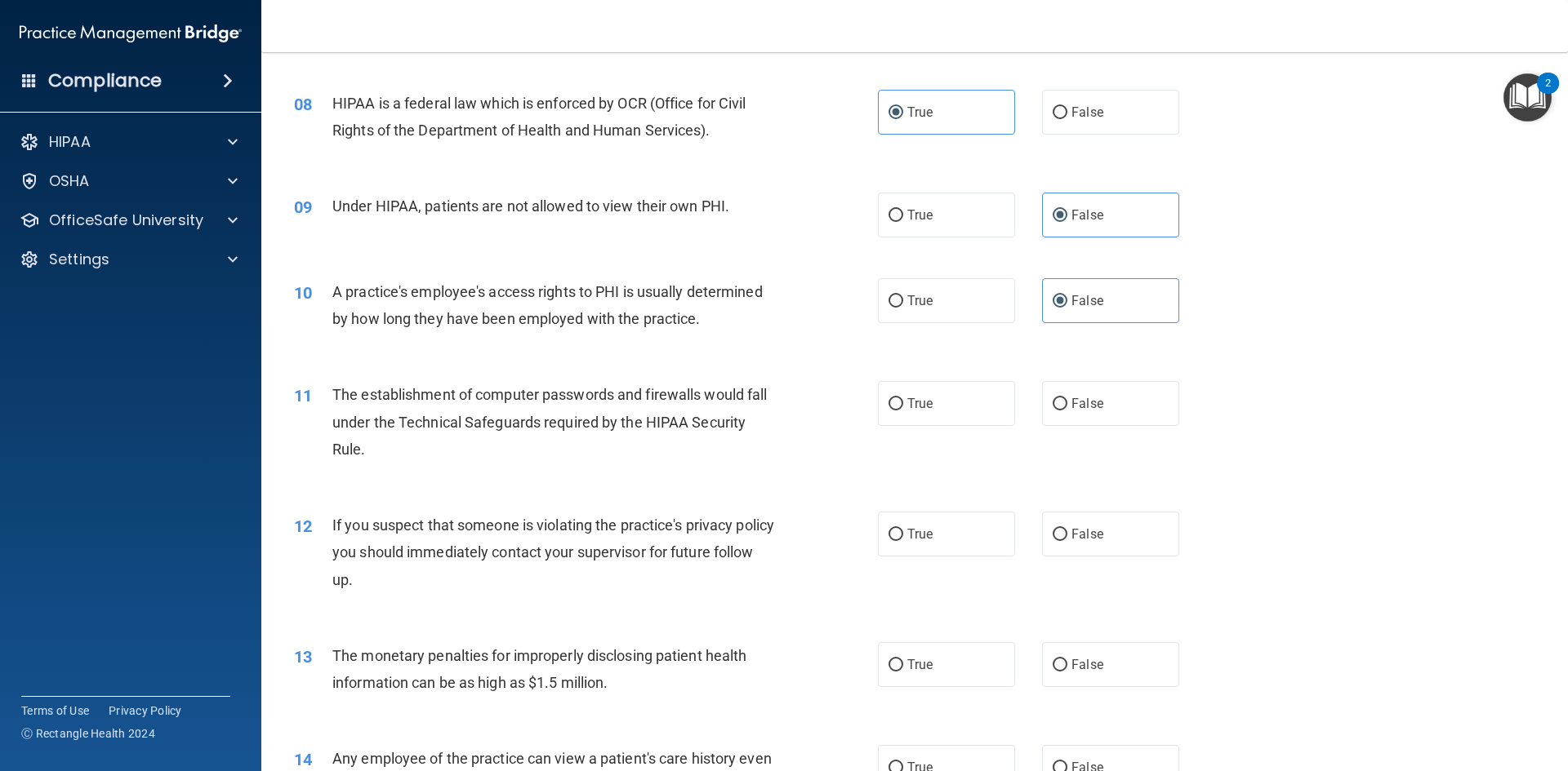
scroll to position [979, 0]
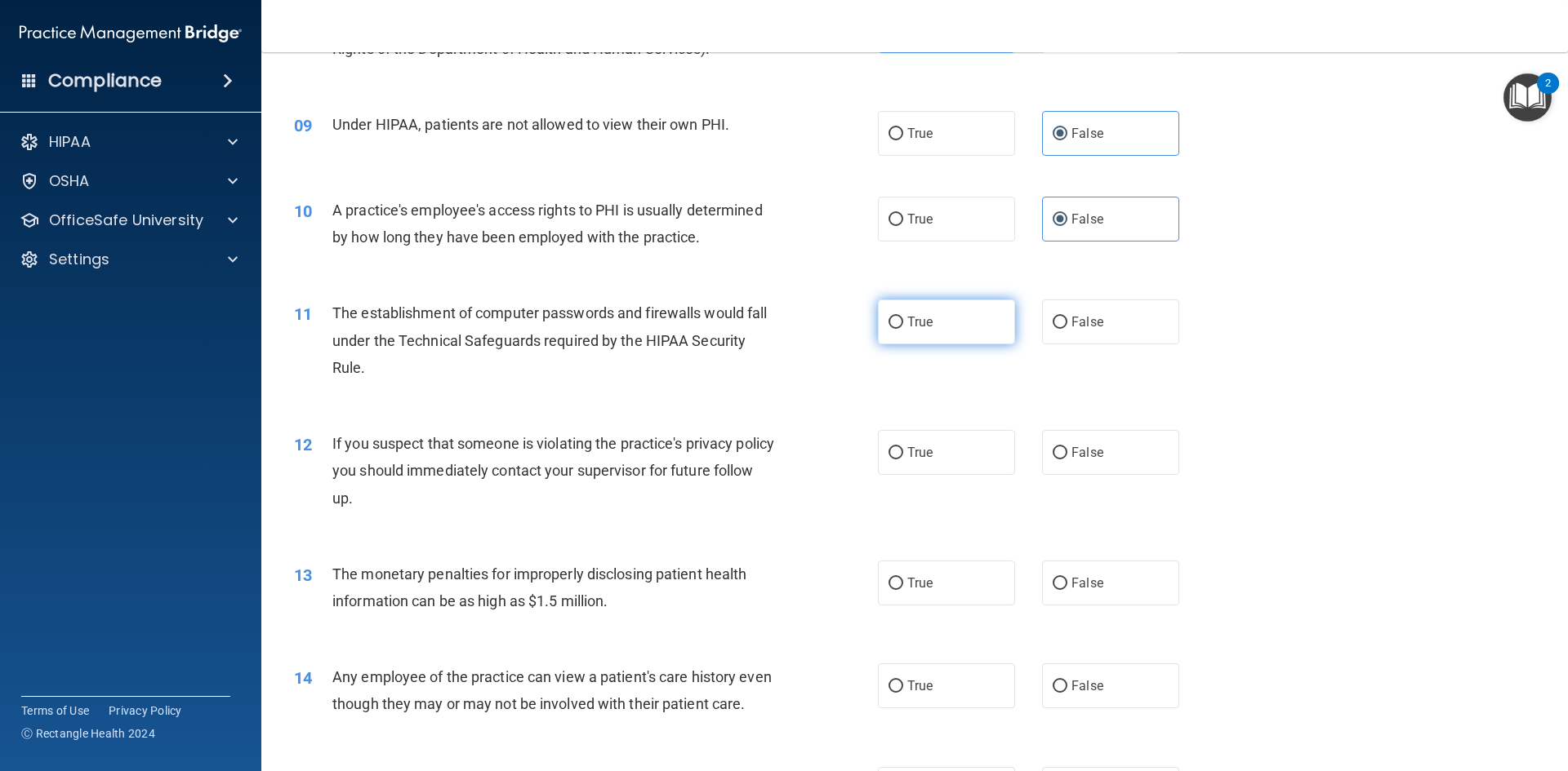
click at [890, 323] on input "True" at bounding box center [896, 322] width 15 height 12
radio input "true"
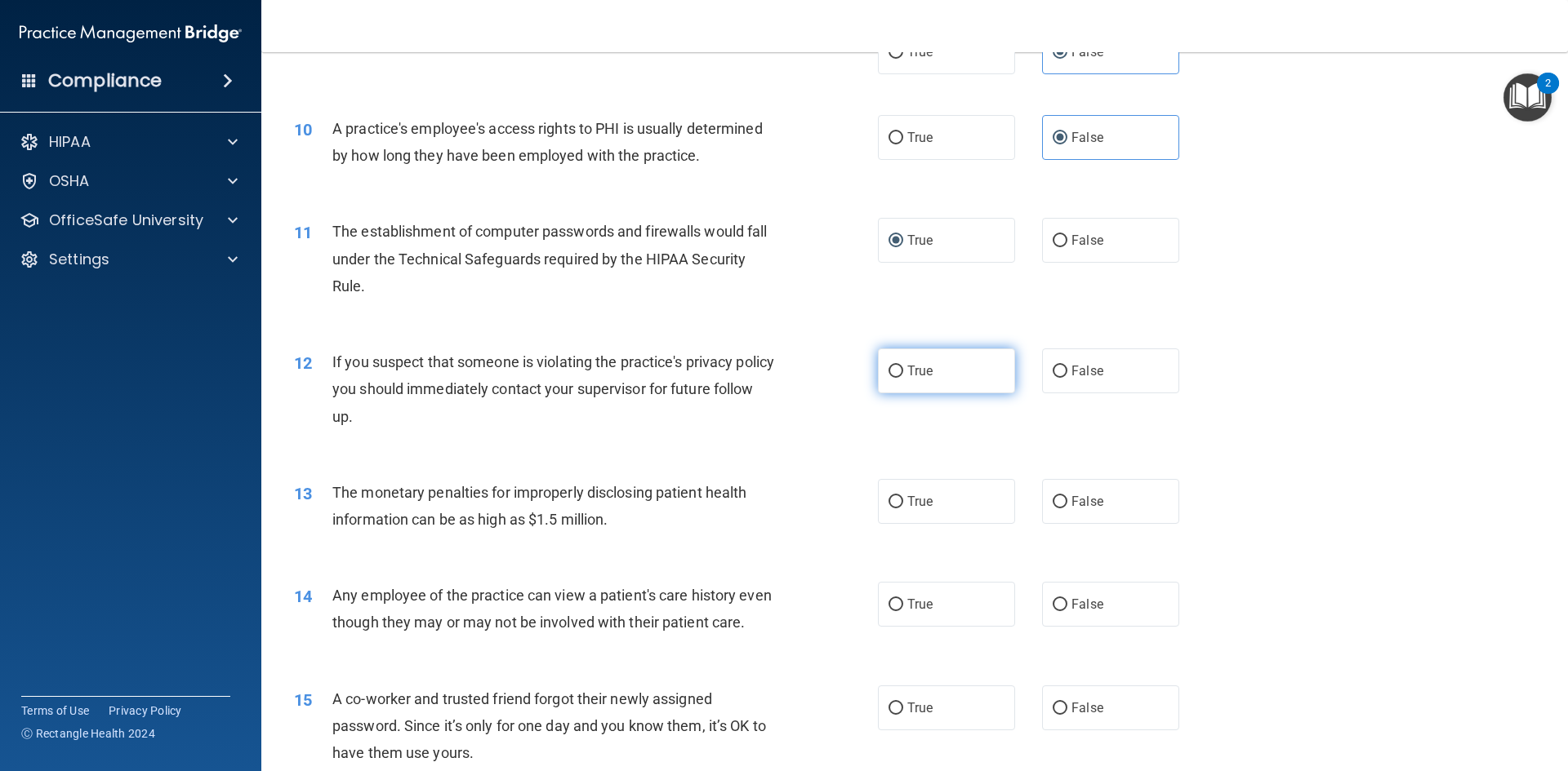
click at [916, 377] on span "True" at bounding box center [920, 370] width 25 height 15
click at [903, 377] on input "True" at bounding box center [896, 371] width 15 height 12
radio input "true"
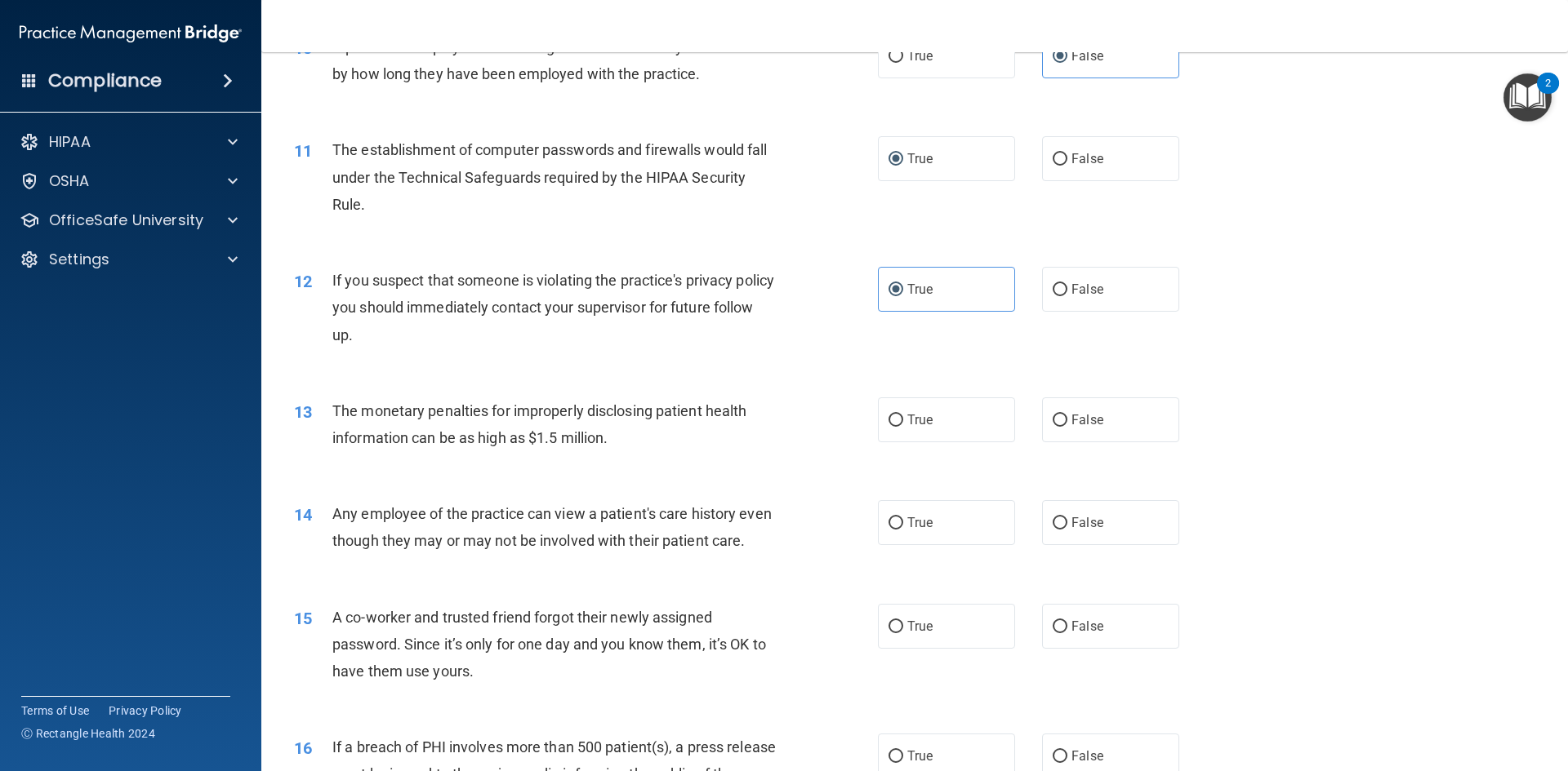
scroll to position [1224, 0]
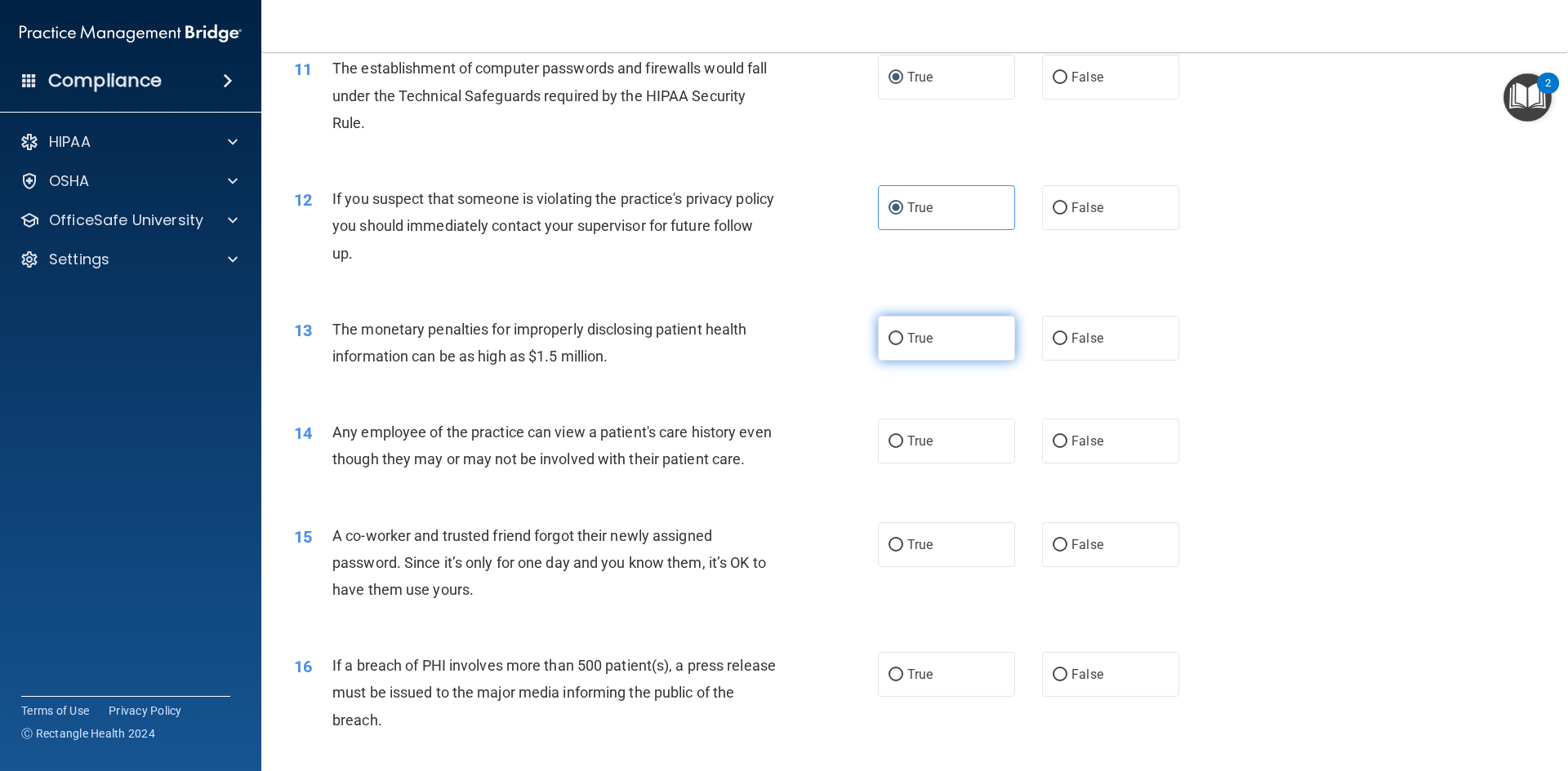
click at [931, 345] on label "True" at bounding box center [946, 338] width 137 height 45
click at [903, 345] on input "True" at bounding box center [896, 339] width 15 height 12
radio input "true"
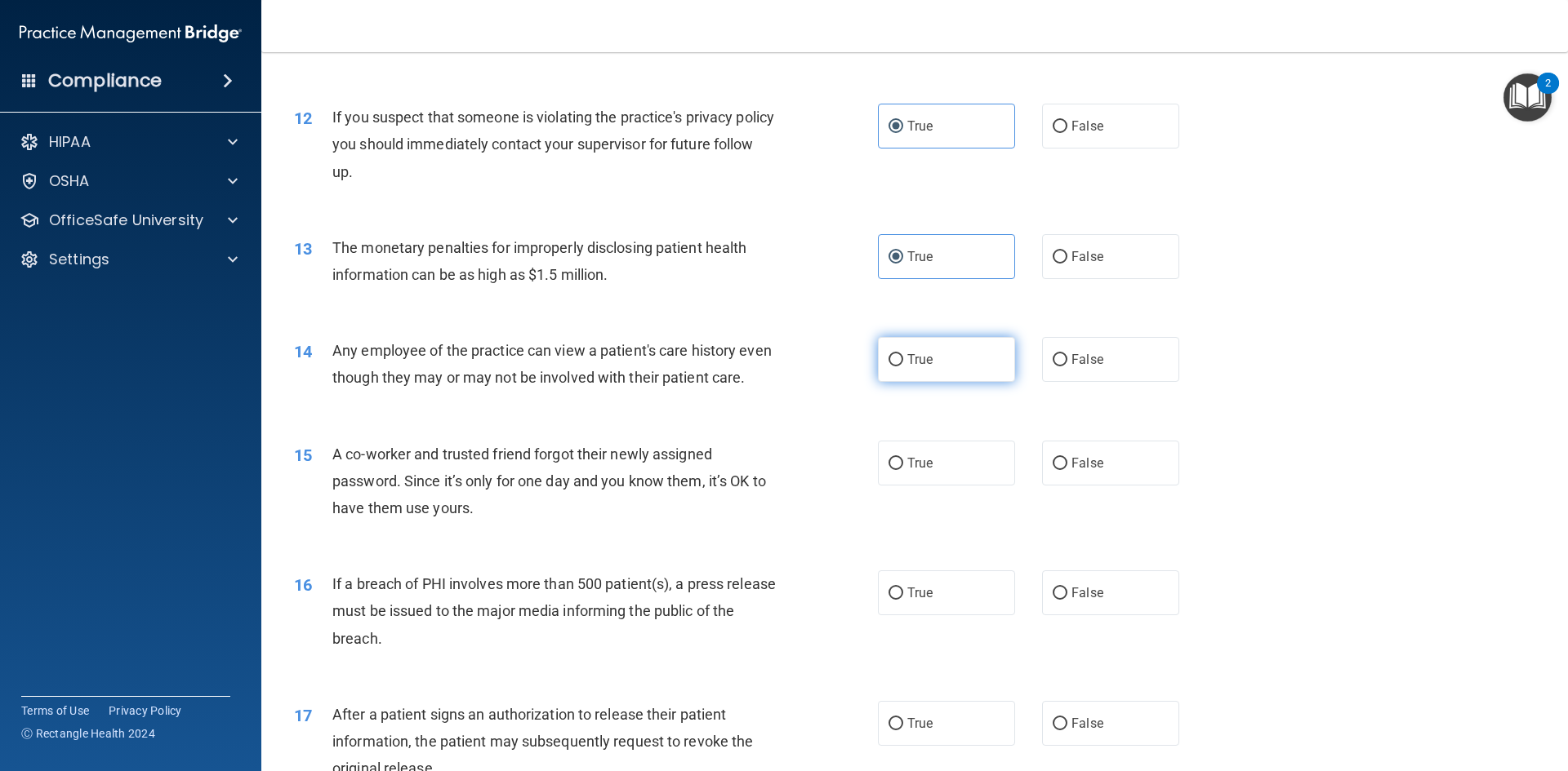
click at [949, 369] on label "True" at bounding box center [946, 359] width 137 height 45
click at [903, 367] on input "True" at bounding box center [896, 360] width 15 height 12
radio input "true"
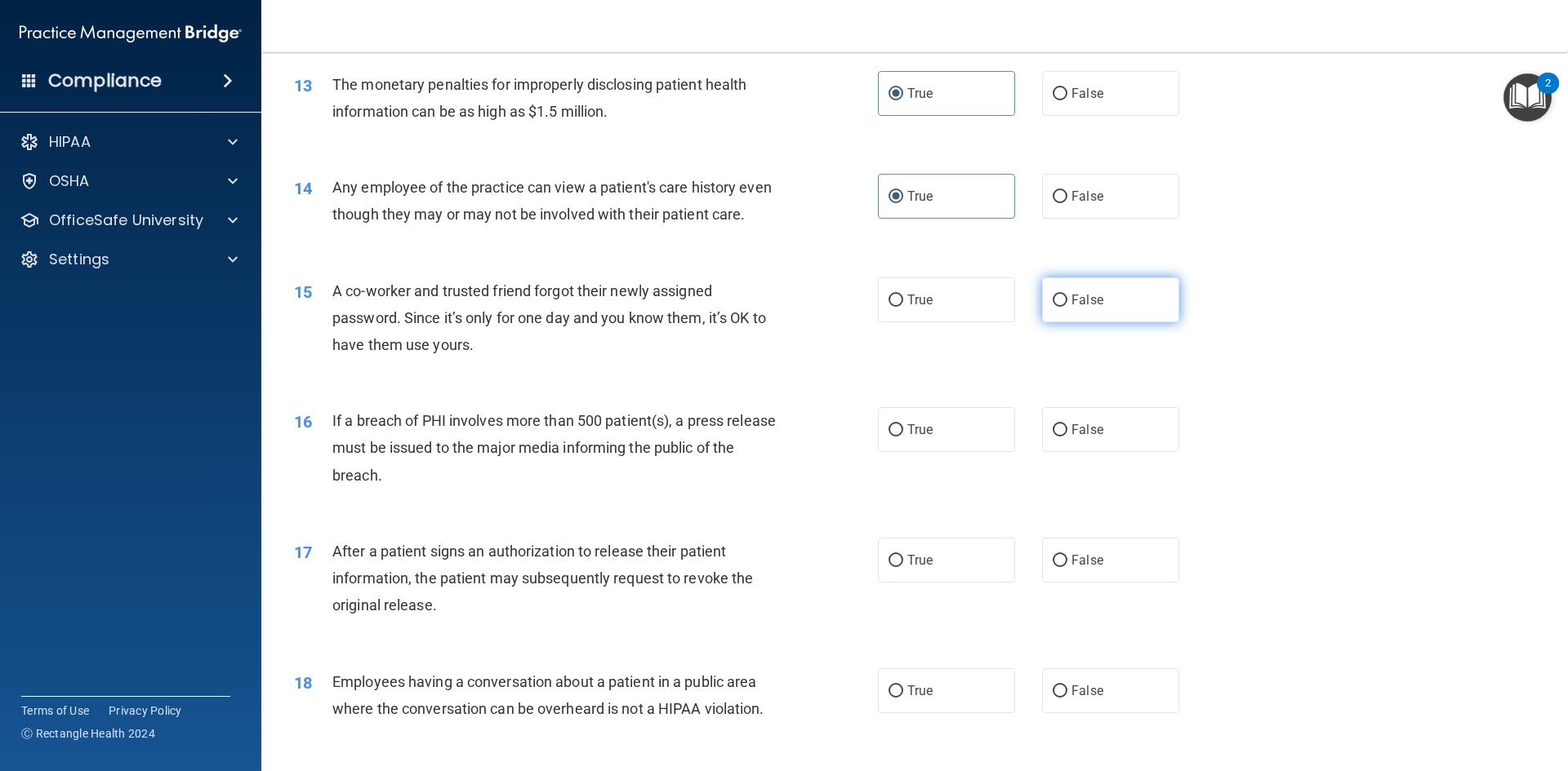
click at [1084, 322] on label "False" at bounding box center [1110, 299] width 137 height 45
click at [1067, 307] on input "False" at bounding box center [1060, 300] width 15 height 12
radio input "true"
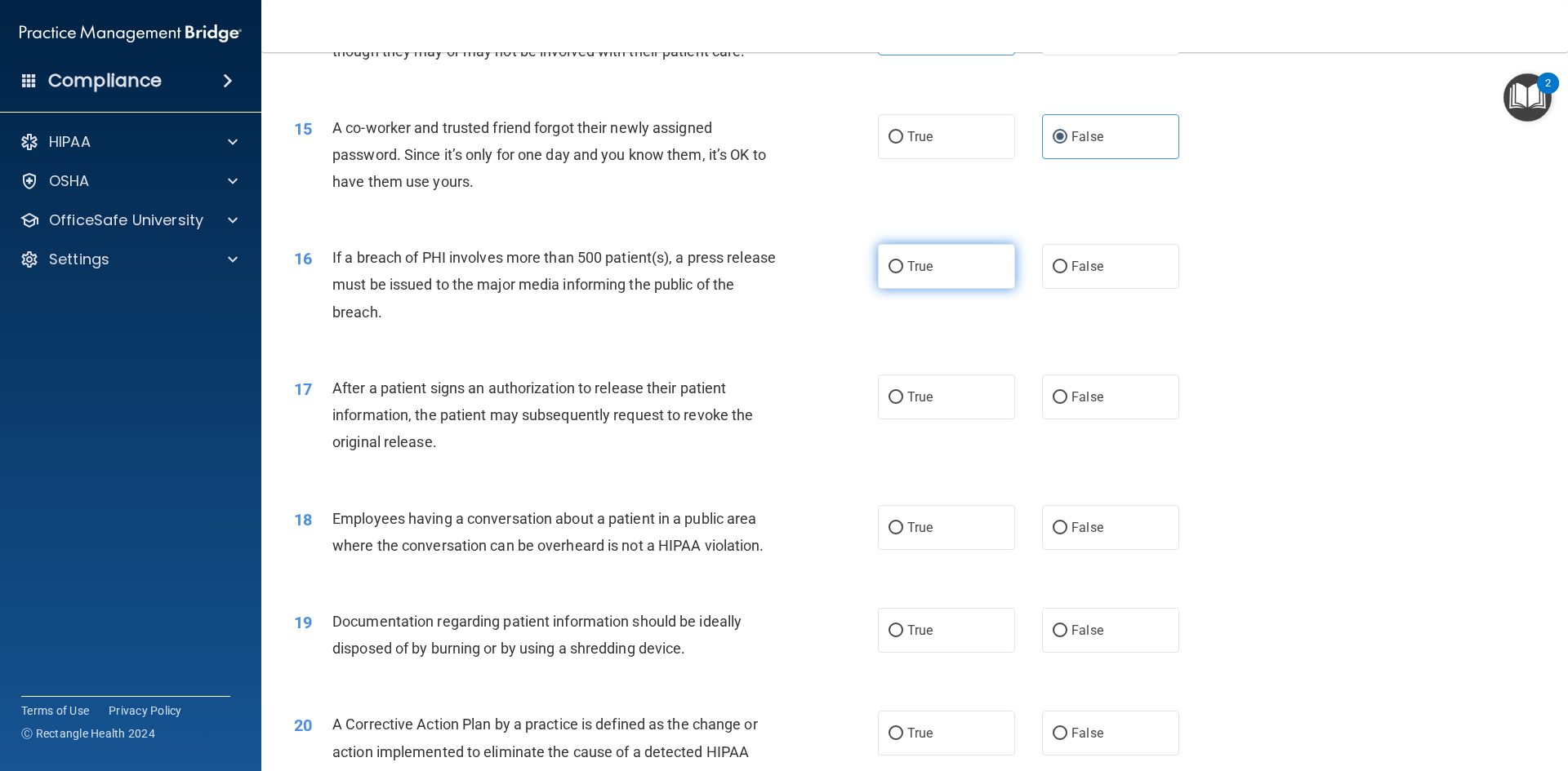
click at [917, 274] on span "True" at bounding box center [920, 266] width 25 height 15
click at [903, 273] on input "True" at bounding box center [896, 267] width 15 height 12
radio input "true"
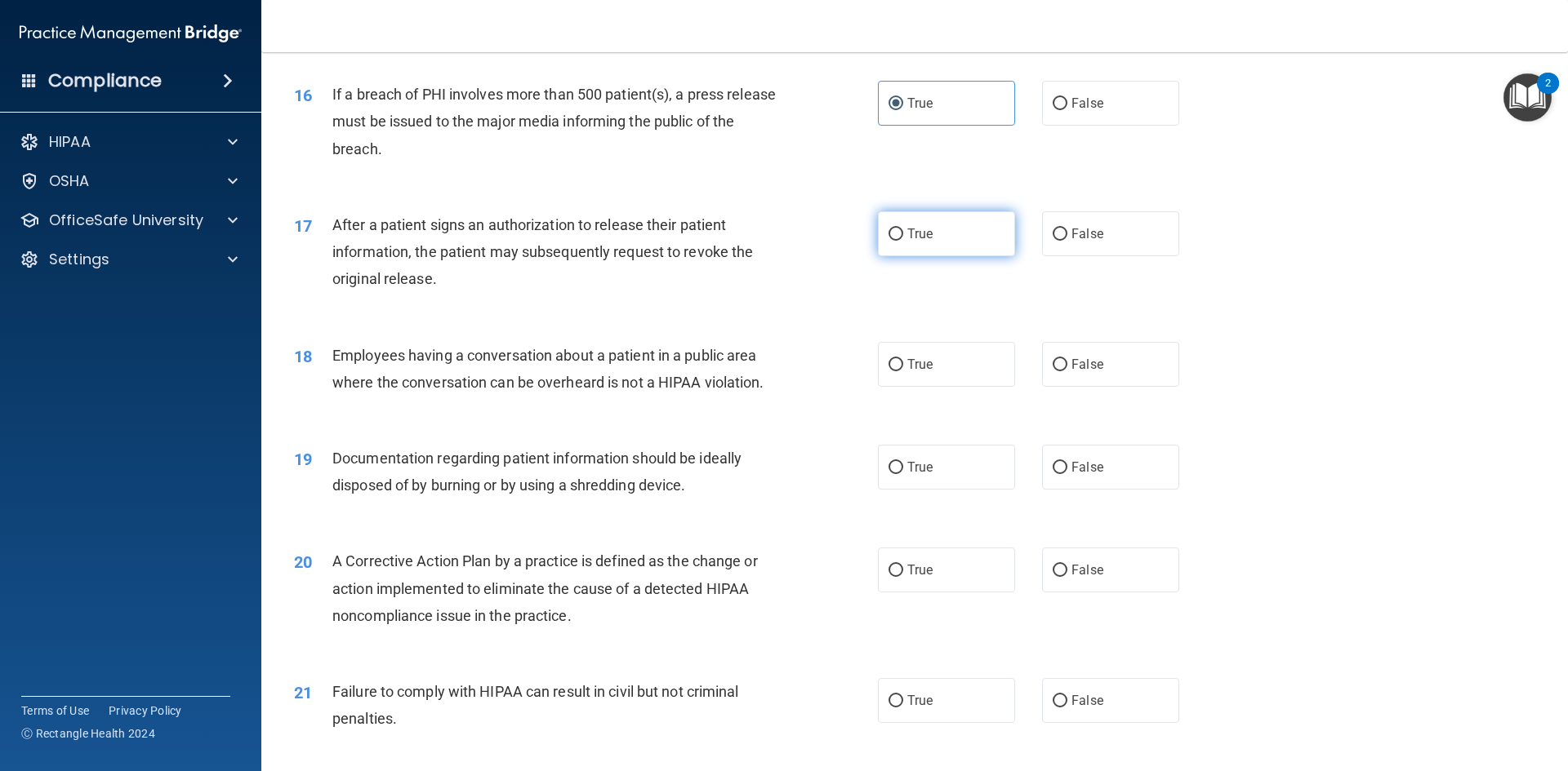
click at [954, 257] on label "True" at bounding box center [946, 233] width 137 height 45
click at [903, 241] on input "True" at bounding box center [896, 234] width 15 height 12
radio input "true"
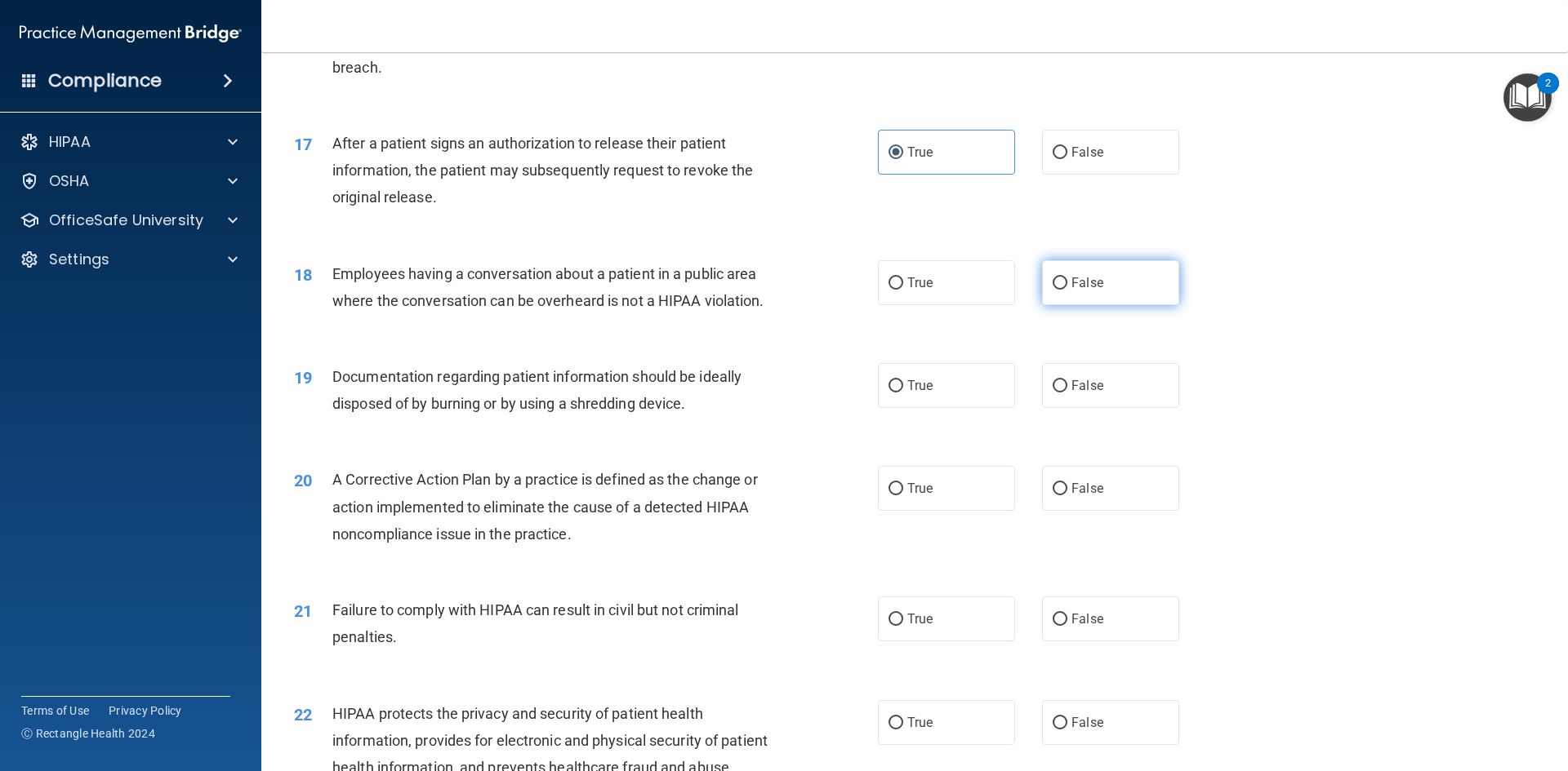
click at [1083, 290] on span "False" at bounding box center [1087, 282] width 32 height 15
click at [1067, 289] on input "False" at bounding box center [1060, 283] width 15 height 12
radio input "true"
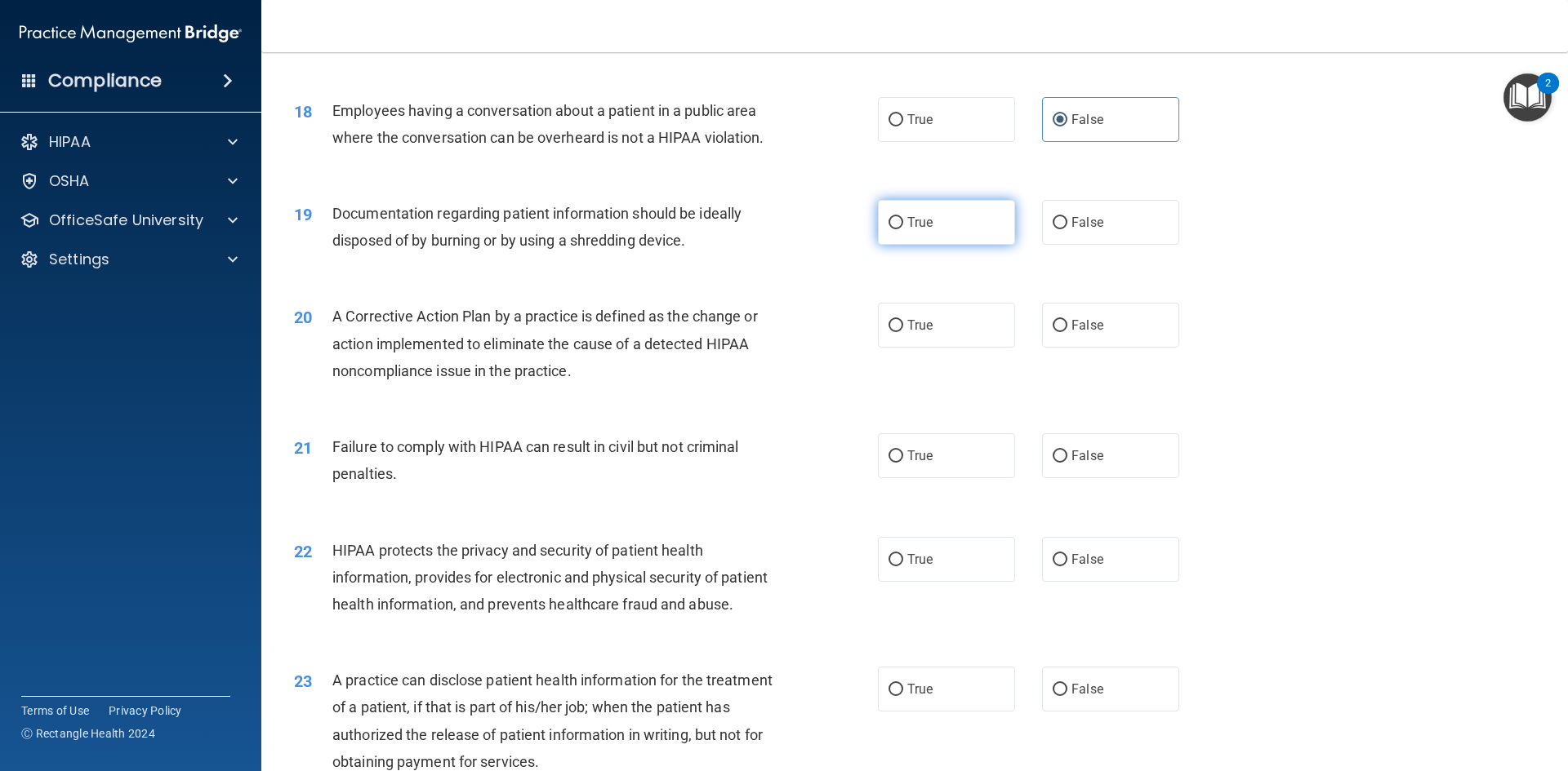
click at [960, 245] on label "True" at bounding box center [946, 222] width 137 height 45
click at [903, 229] on input "True" at bounding box center [896, 223] width 15 height 12
radio input "true"
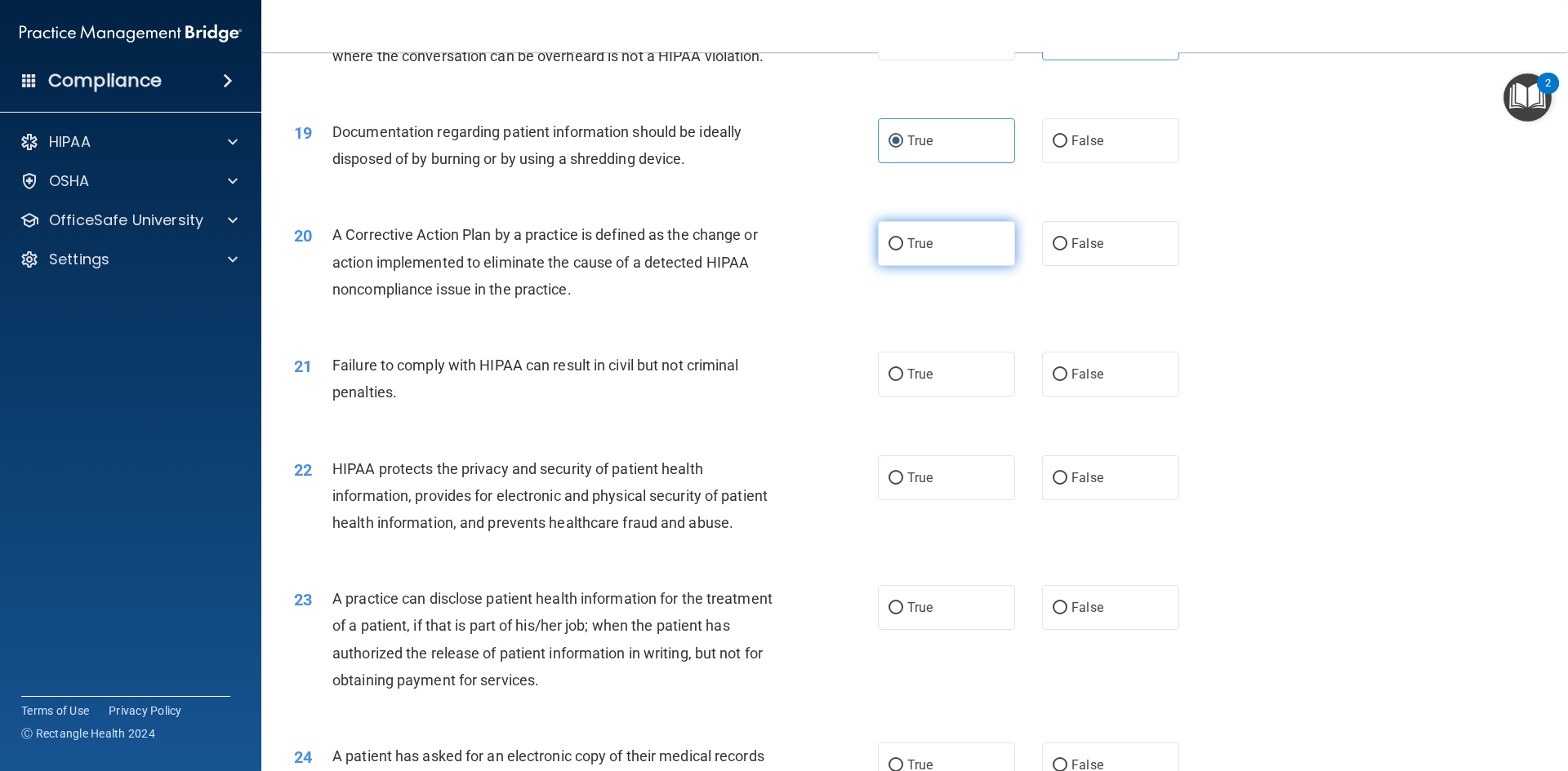
click at [955, 266] on label "True" at bounding box center [946, 243] width 137 height 45
click at [903, 250] on input "True" at bounding box center [896, 244] width 15 height 12
radio input "true"
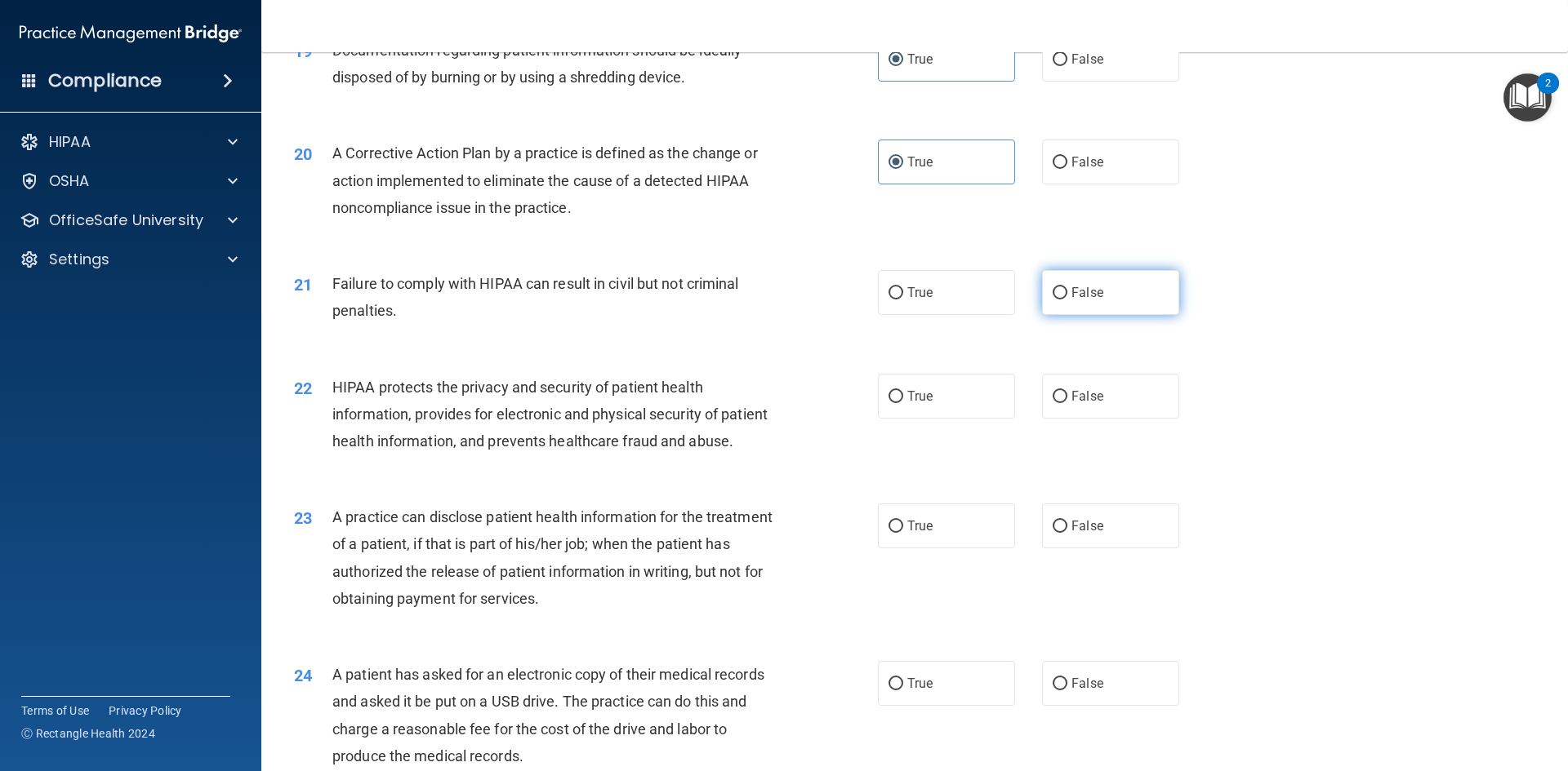
click at [1082, 300] on span "False" at bounding box center [1087, 292] width 32 height 15
click at [1067, 299] on input "False" at bounding box center [1060, 293] width 15 height 12
radio input "true"
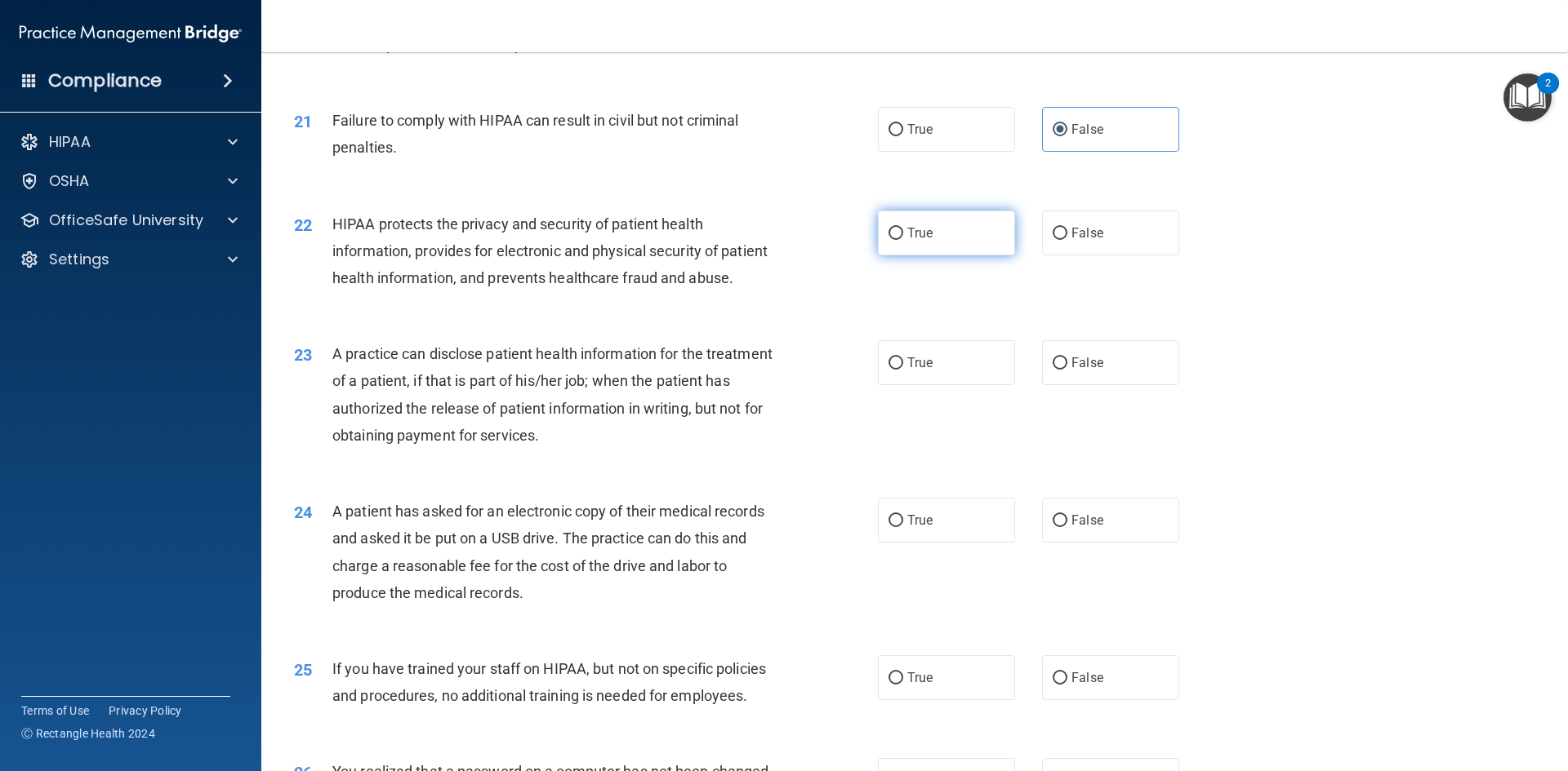
click at [964, 256] on label "True" at bounding box center [946, 232] width 137 height 45
click at [903, 240] on input "True" at bounding box center [896, 233] width 15 height 12
radio input "true"
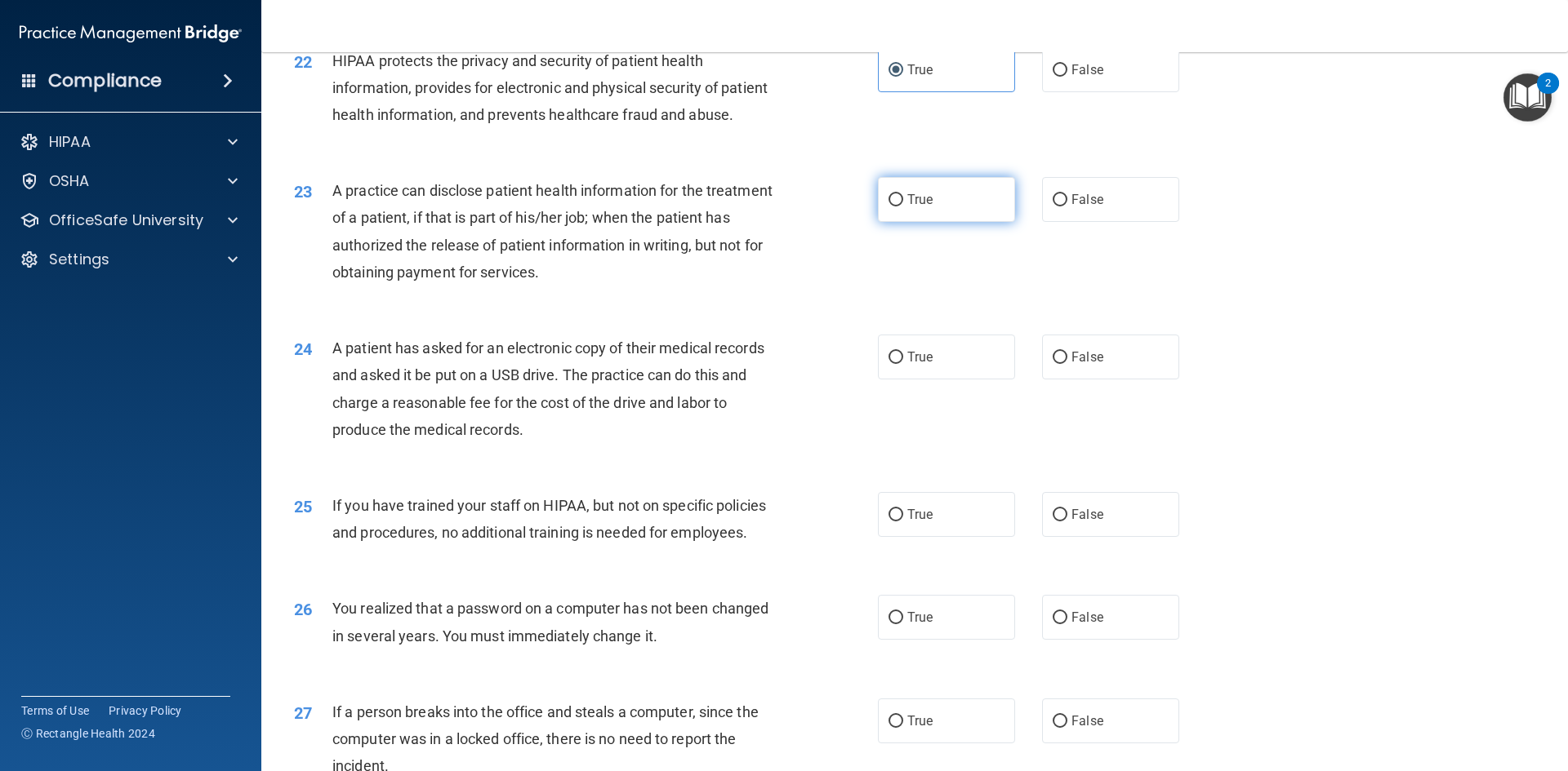
click at [939, 222] on label "True" at bounding box center [946, 199] width 137 height 45
click at [903, 207] on input "True" at bounding box center [896, 199] width 15 height 12
radio input "true"
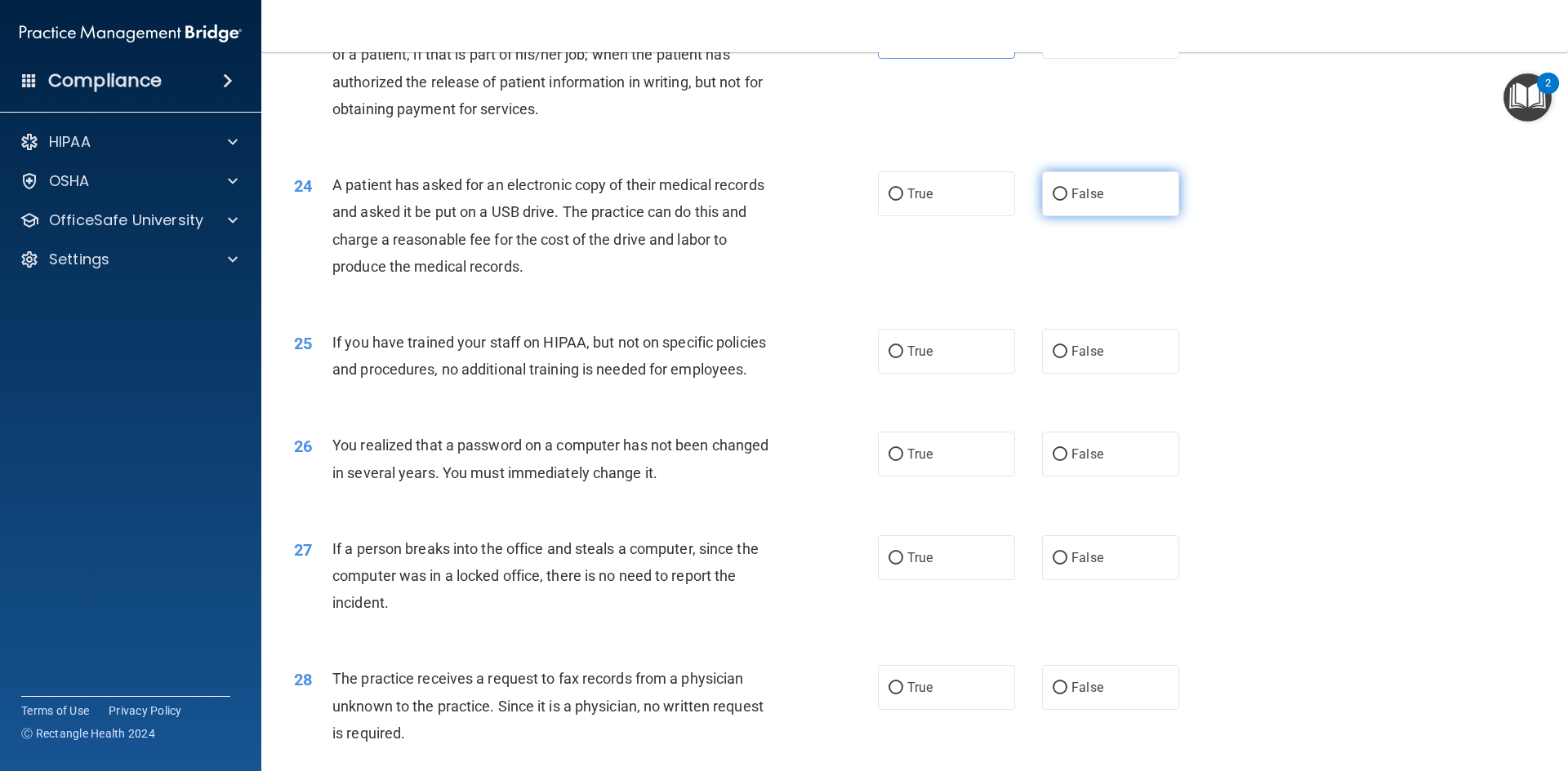
click at [1128, 217] on label "False" at bounding box center [1110, 193] width 137 height 45
click at [1067, 201] on input "False" at bounding box center [1060, 194] width 15 height 12
radio input "true"
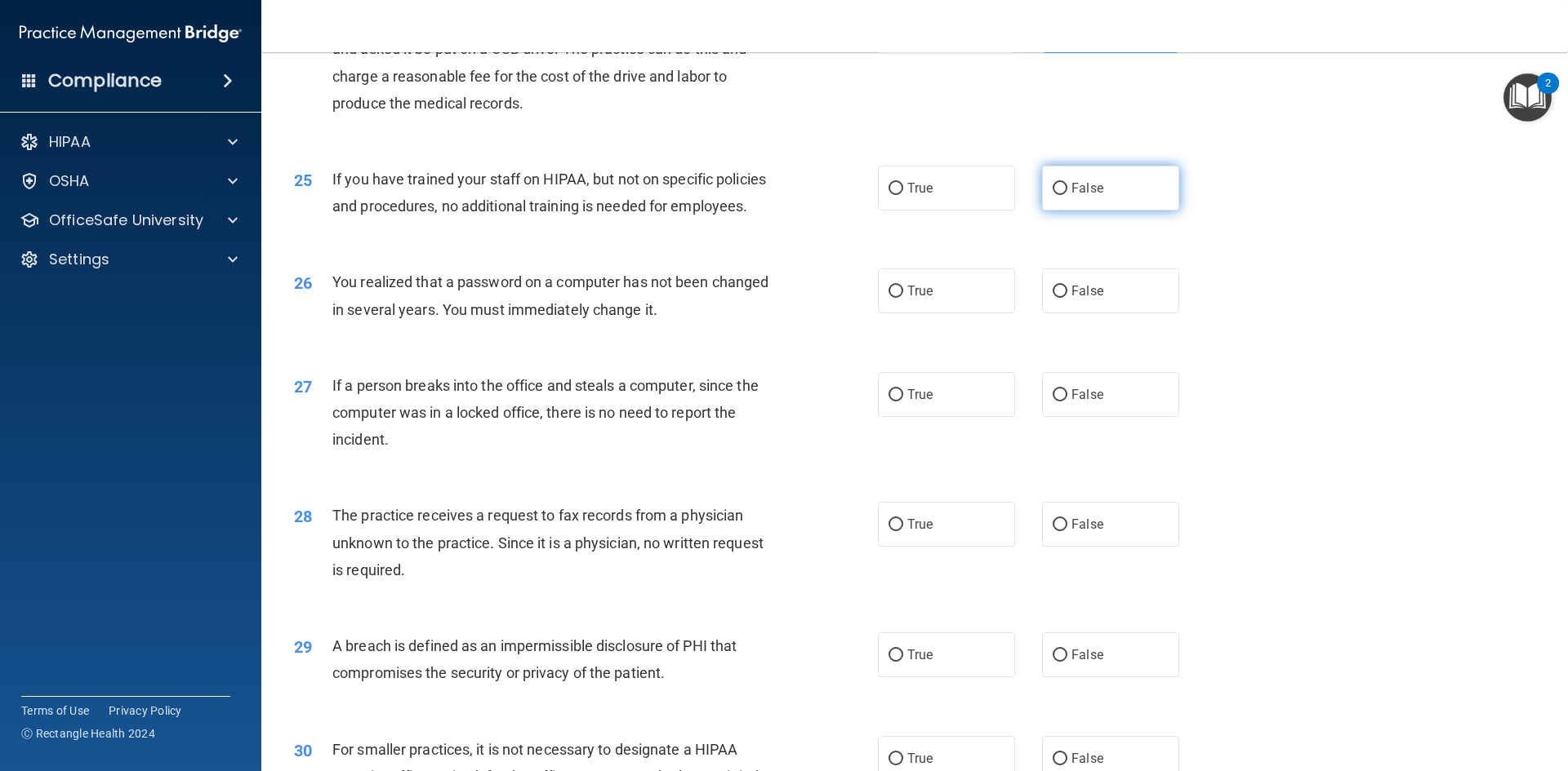
click at [1063, 210] on label "False" at bounding box center [1110, 188] width 137 height 45
click at [1063, 195] on input "False" at bounding box center [1060, 188] width 15 height 12
radio input "true"
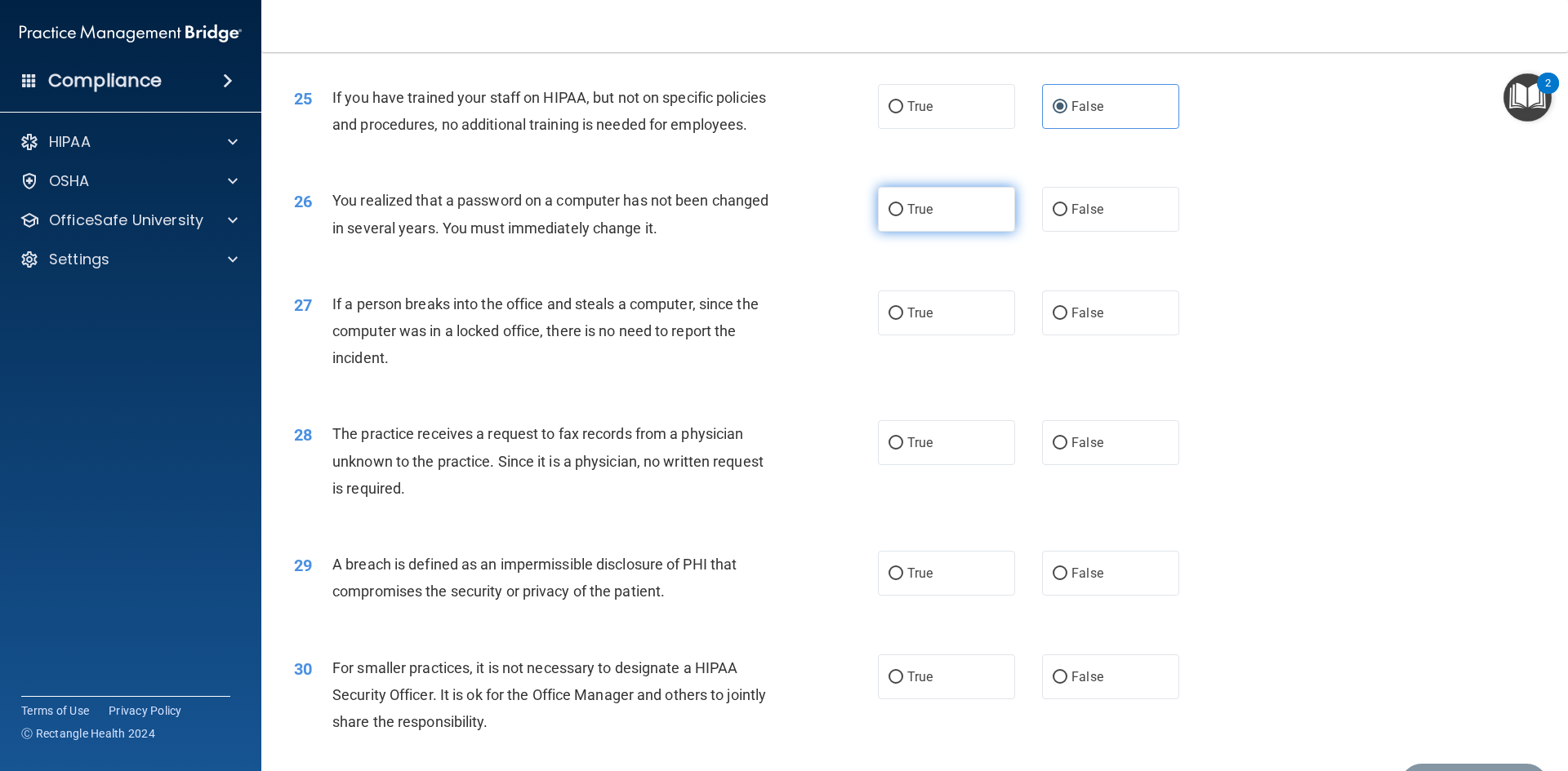
click at [891, 217] on input "True" at bounding box center [896, 209] width 15 height 12
radio input "true"
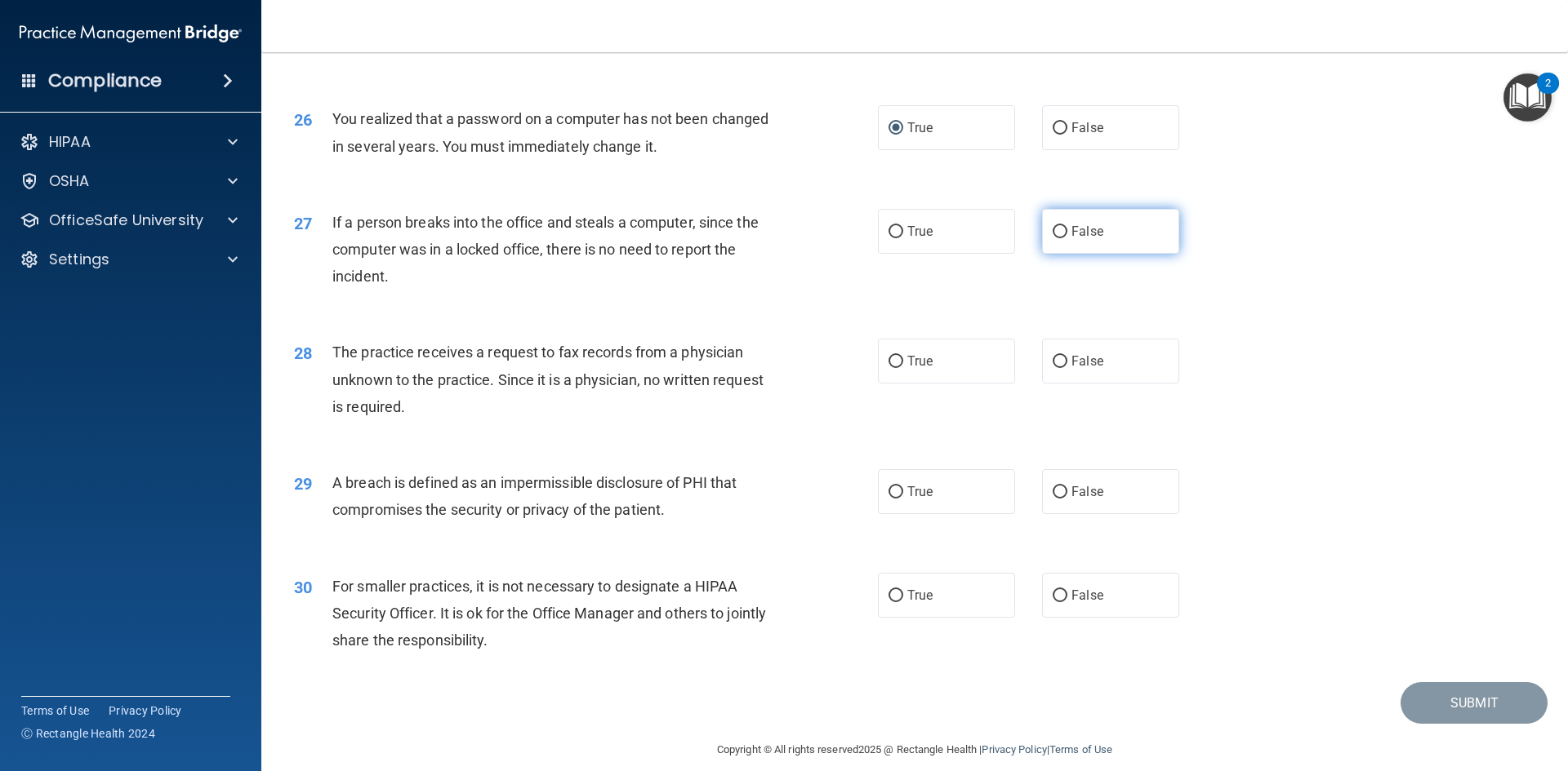
click at [1091, 254] on label "False" at bounding box center [1110, 231] width 137 height 45
click at [1067, 238] on input "False" at bounding box center [1060, 231] width 15 height 12
radio input "true"
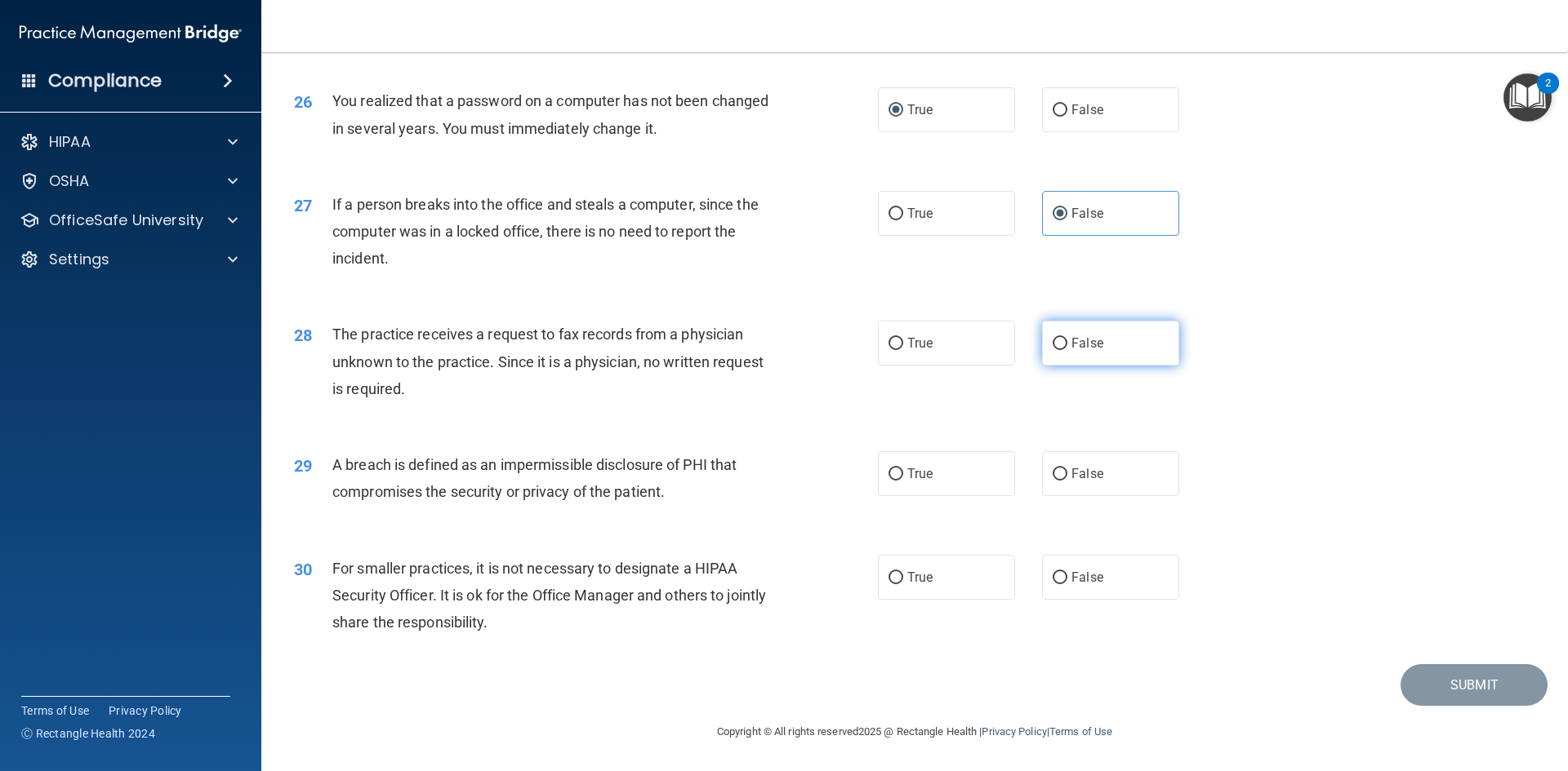
click at [1074, 337] on span "False" at bounding box center [1087, 343] width 32 height 15
click at [1067, 338] on input "False" at bounding box center [1060, 343] width 15 height 12
radio input "true"
click at [930, 482] on label "True" at bounding box center [946, 473] width 137 height 45
click at [903, 481] on input "True" at bounding box center [896, 474] width 15 height 12
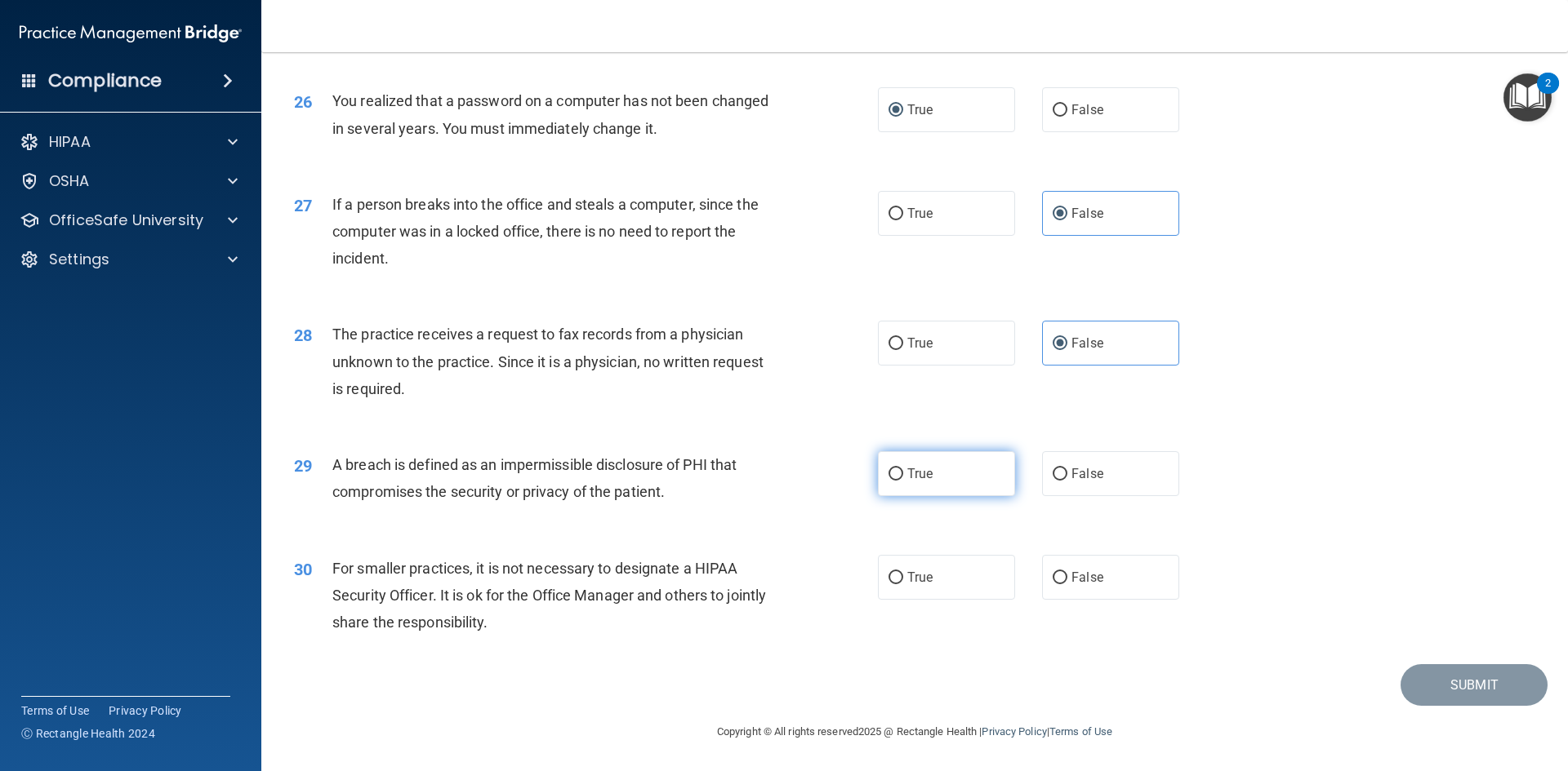
radio input "true"
click at [1112, 573] on label "False" at bounding box center [1110, 577] width 137 height 45
click at [1067, 573] on input "False" at bounding box center [1060, 578] width 15 height 12
radio input "true"
click at [1462, 675] on button "Submit" at bounding box center [1473, 685] width 147 height 42
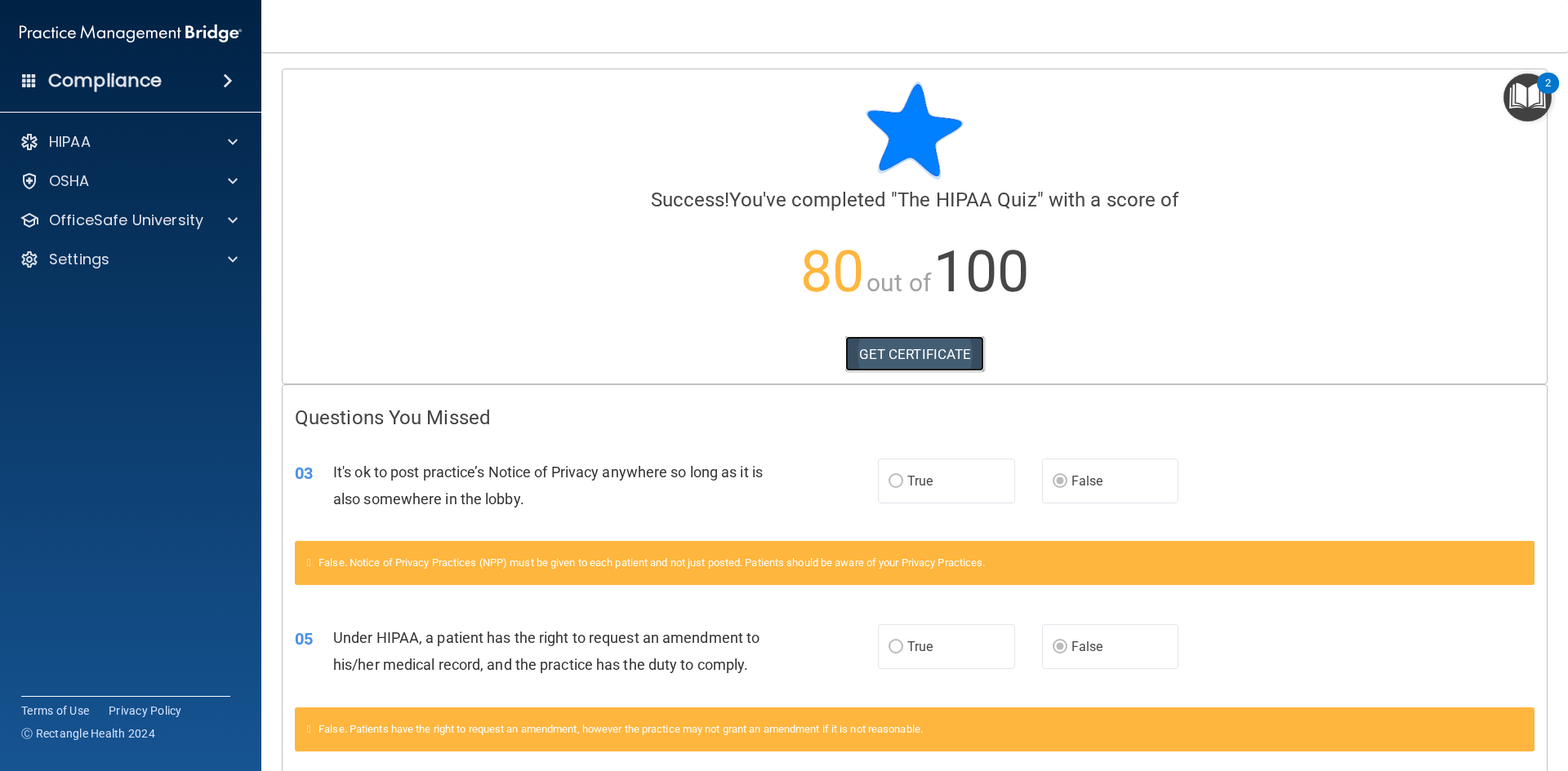
click at [859, 349] on link "GET CERTIFICATE" at bounding box center [914, 353] width 139 height 36
click at [234, 134] on span at bounding box center [232, 142] width 10 height 20
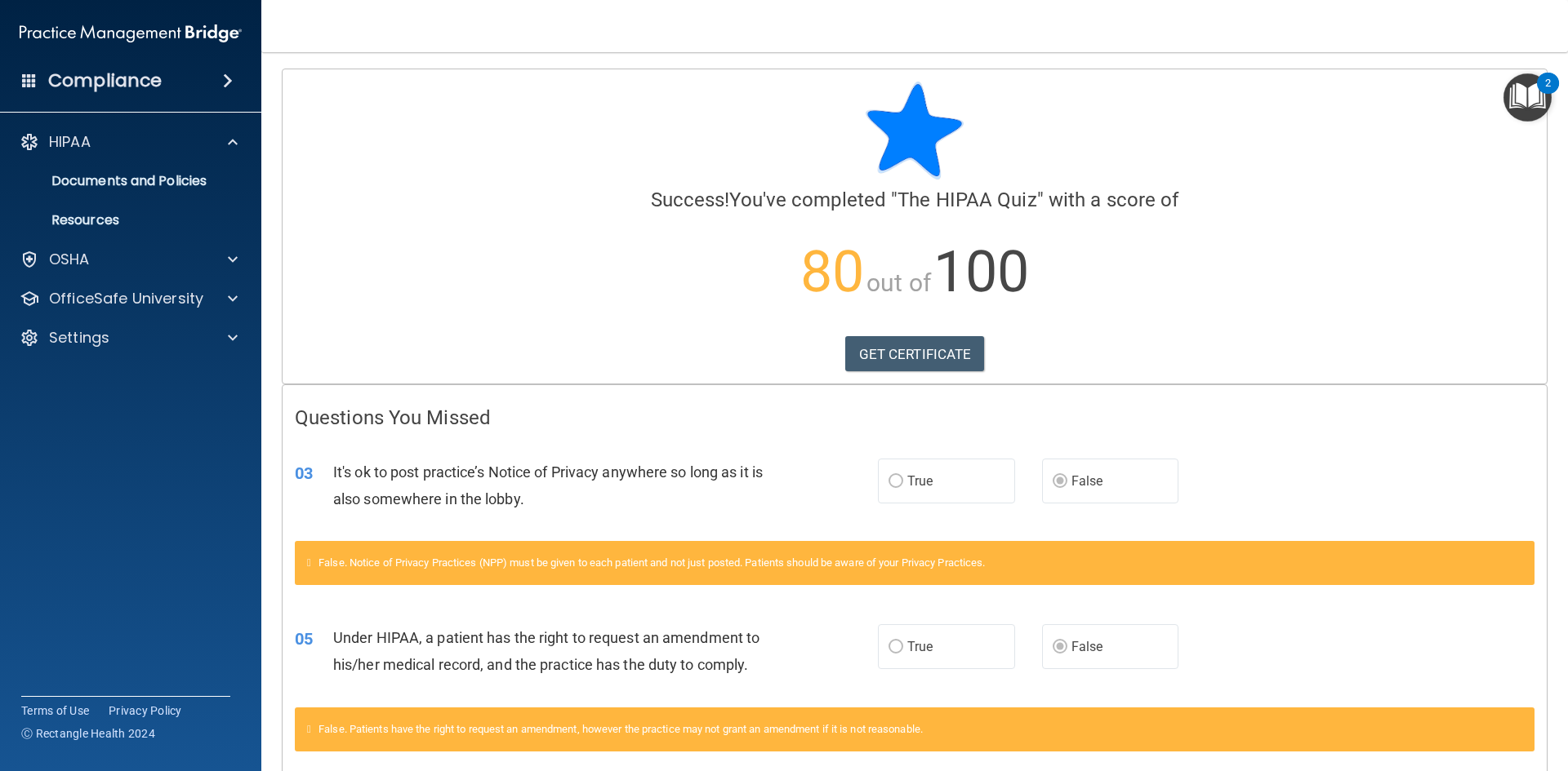
click at [226, 72] on span at bounding box center [228, 81] width 10 height 20
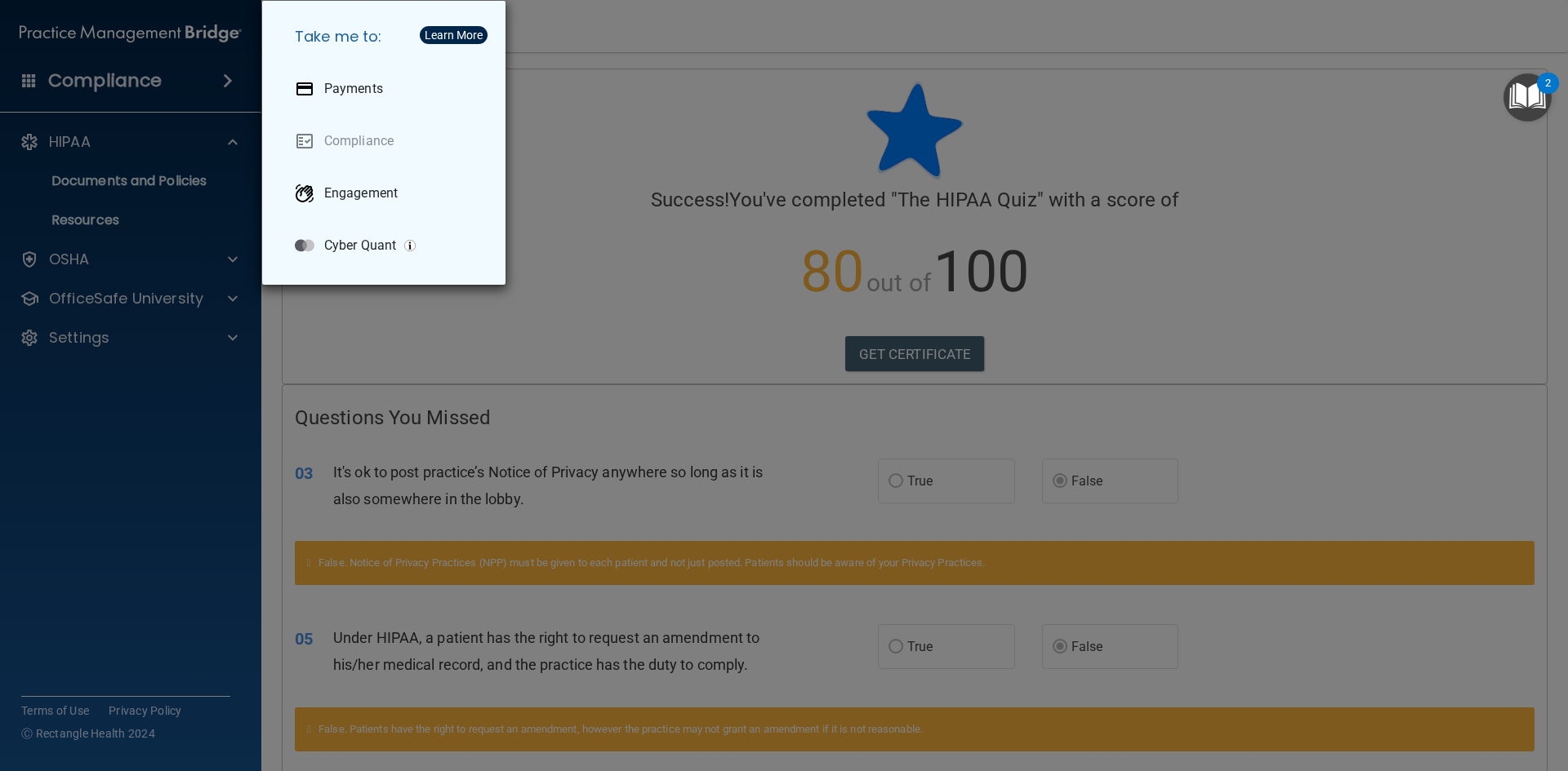
click at [231, 81] on div "Take me to: Payments Compliance Engagement Cyber Quant" at bounding box center [784, 385] width 1568 height 771
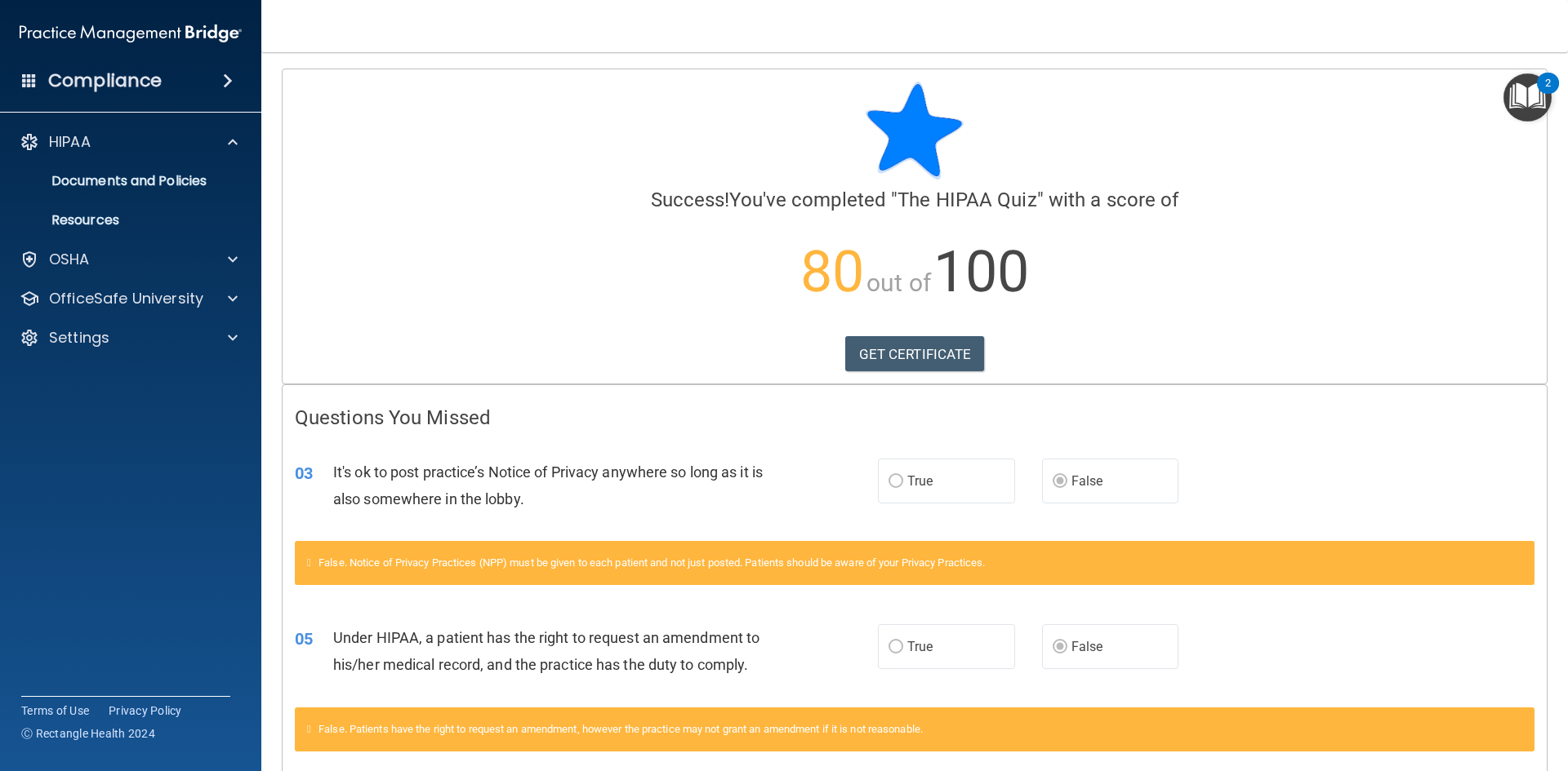
click at [188, 30] on img at bounding box center [131, 34] width 222 height 33
click at [212, 310] on div "OfficeSafe University" at bounding box center [131, 299] width 262 height 33
click at [224, 304] on div at bounding box center [229, 299] width 41 height 20
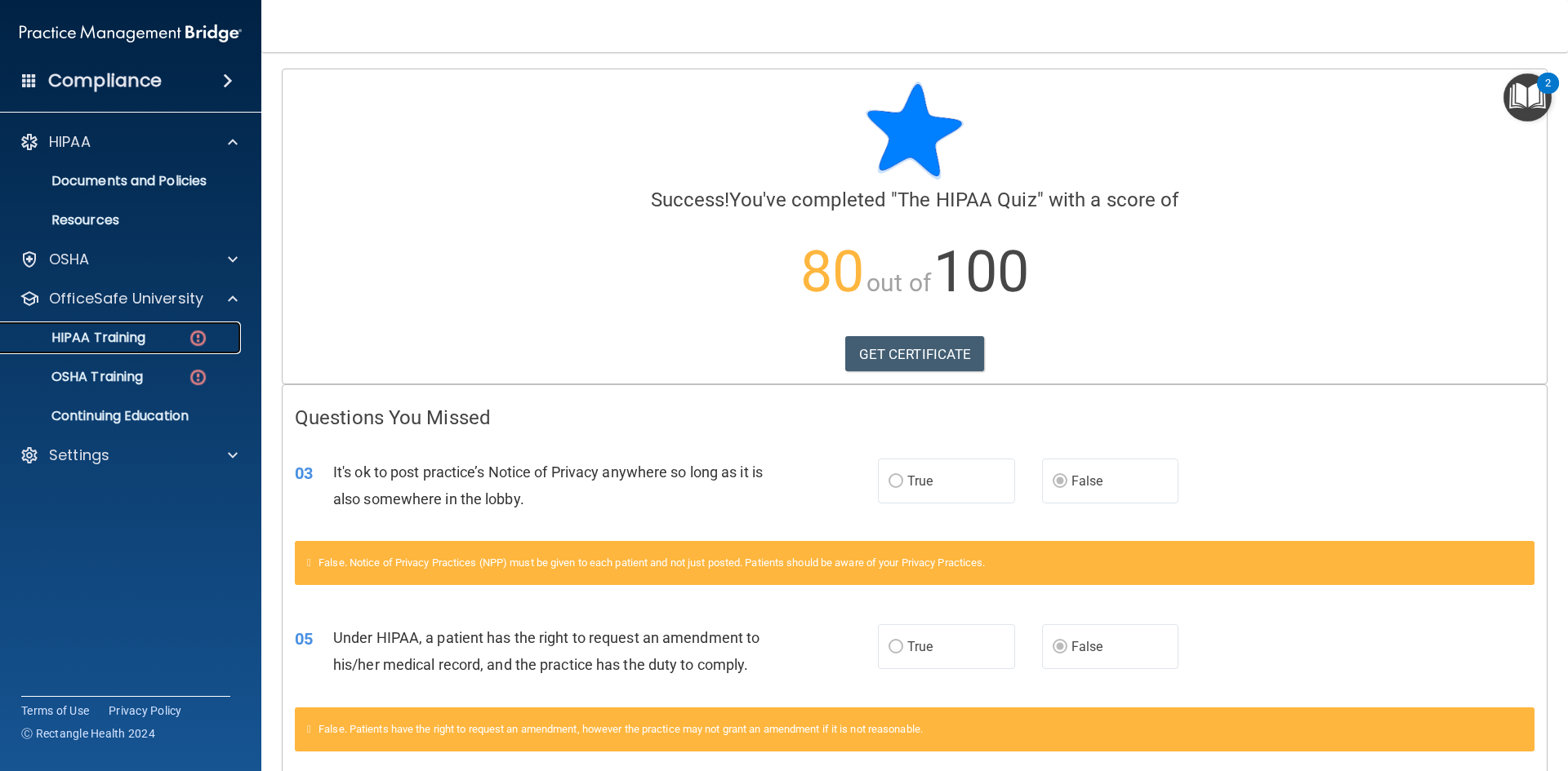
click at [172, 341] on div "HIPAA Training" at bounding box center [122, 338] width 223 height 16
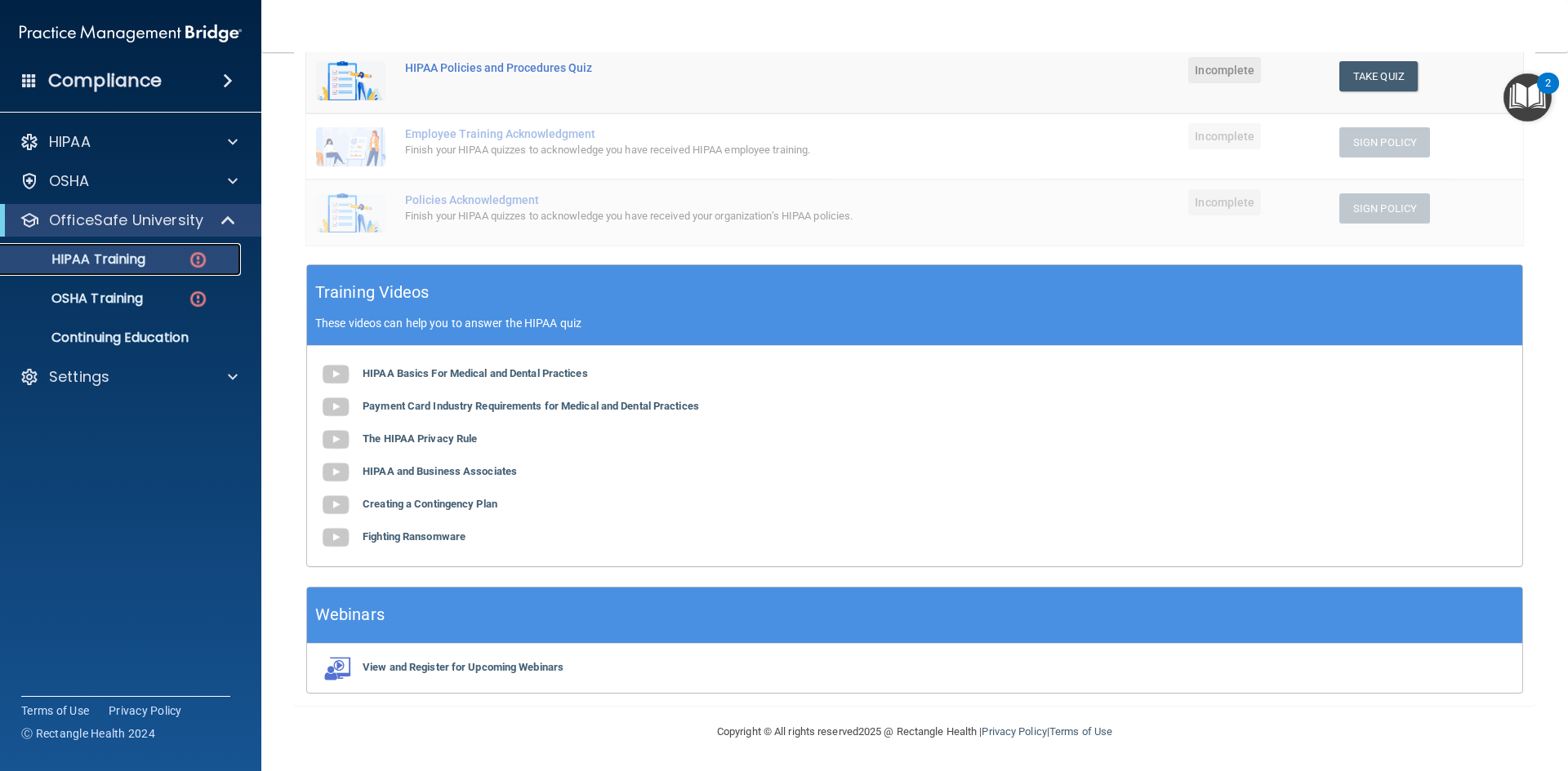
scroll to position [145, 0]
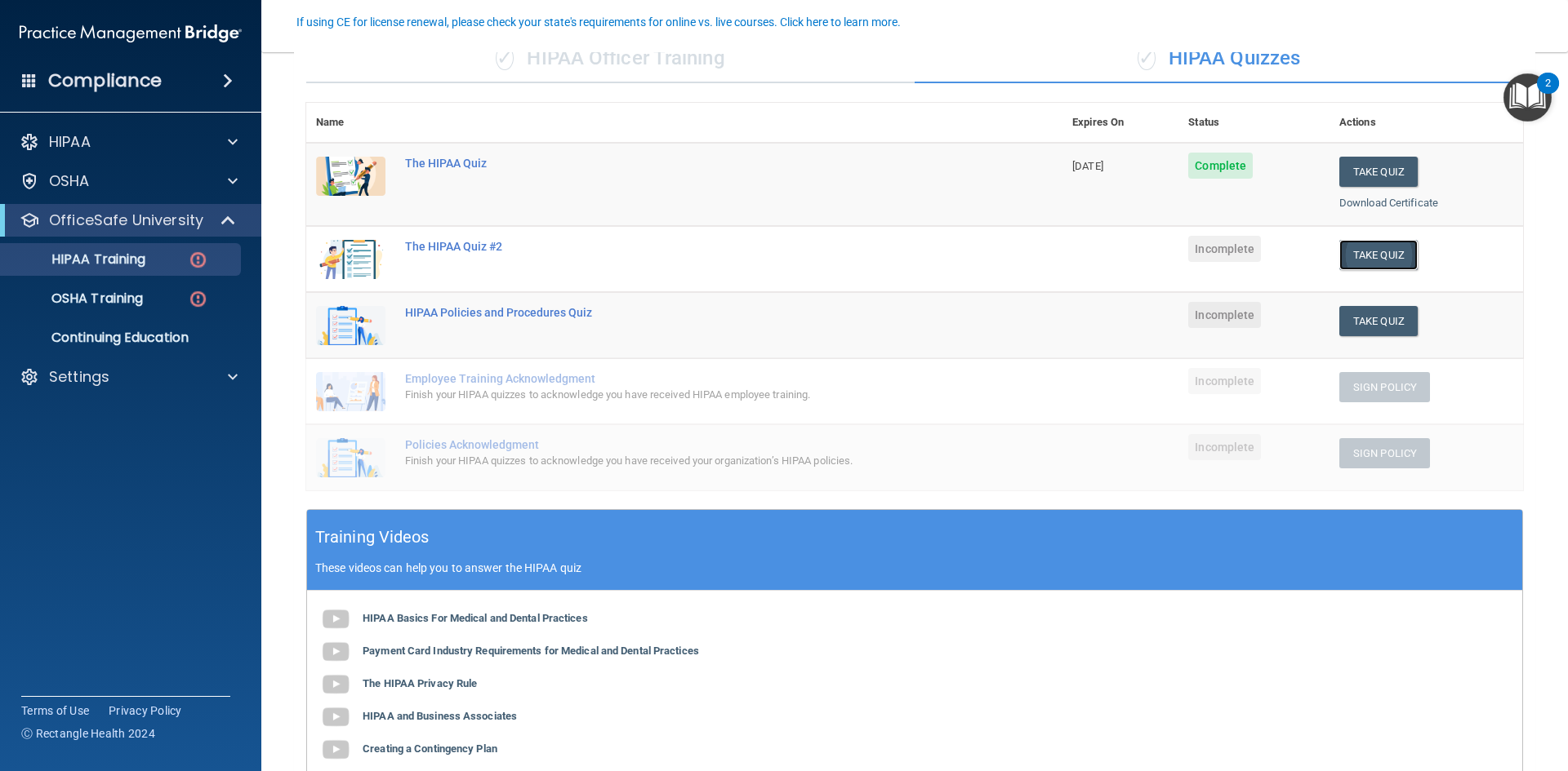
click at [1381, 257] on button "Take Quiz" at bounding box center [1379, 255] width 78 height 30
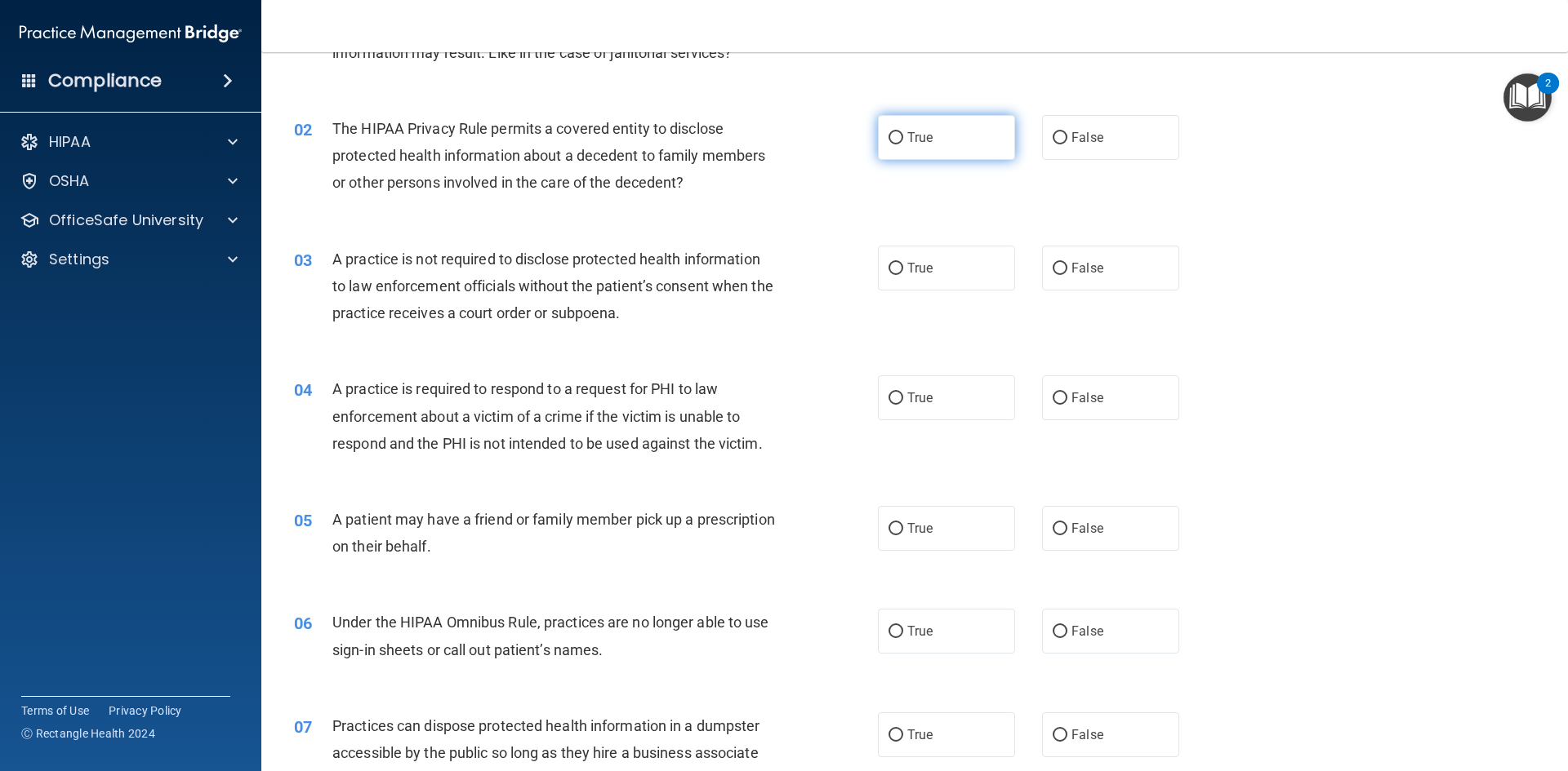
click at [919, 134] on span "True" at bounding box center [920, 137] width 25 height 15
click at [903, 134] on input "True" at bounding box center [896, 137] width 15 height 12
radio input "true"
click at [919, 264] on span "True" at bounding box center [920, 268] width 25 height 15
click at [903, 264] on input "True" at bounding box center [896, 269] width 15 height 12
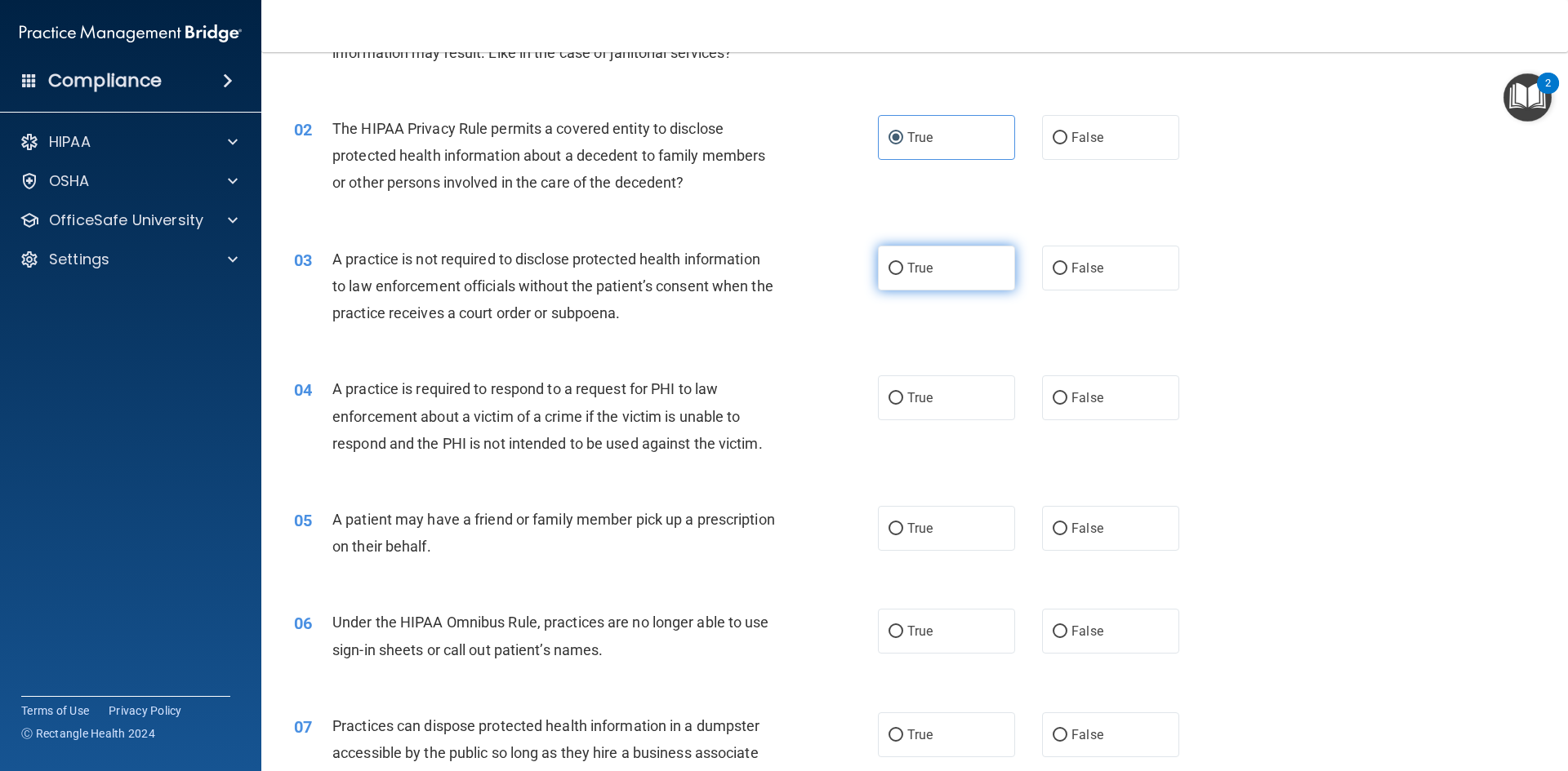
radio input "true"
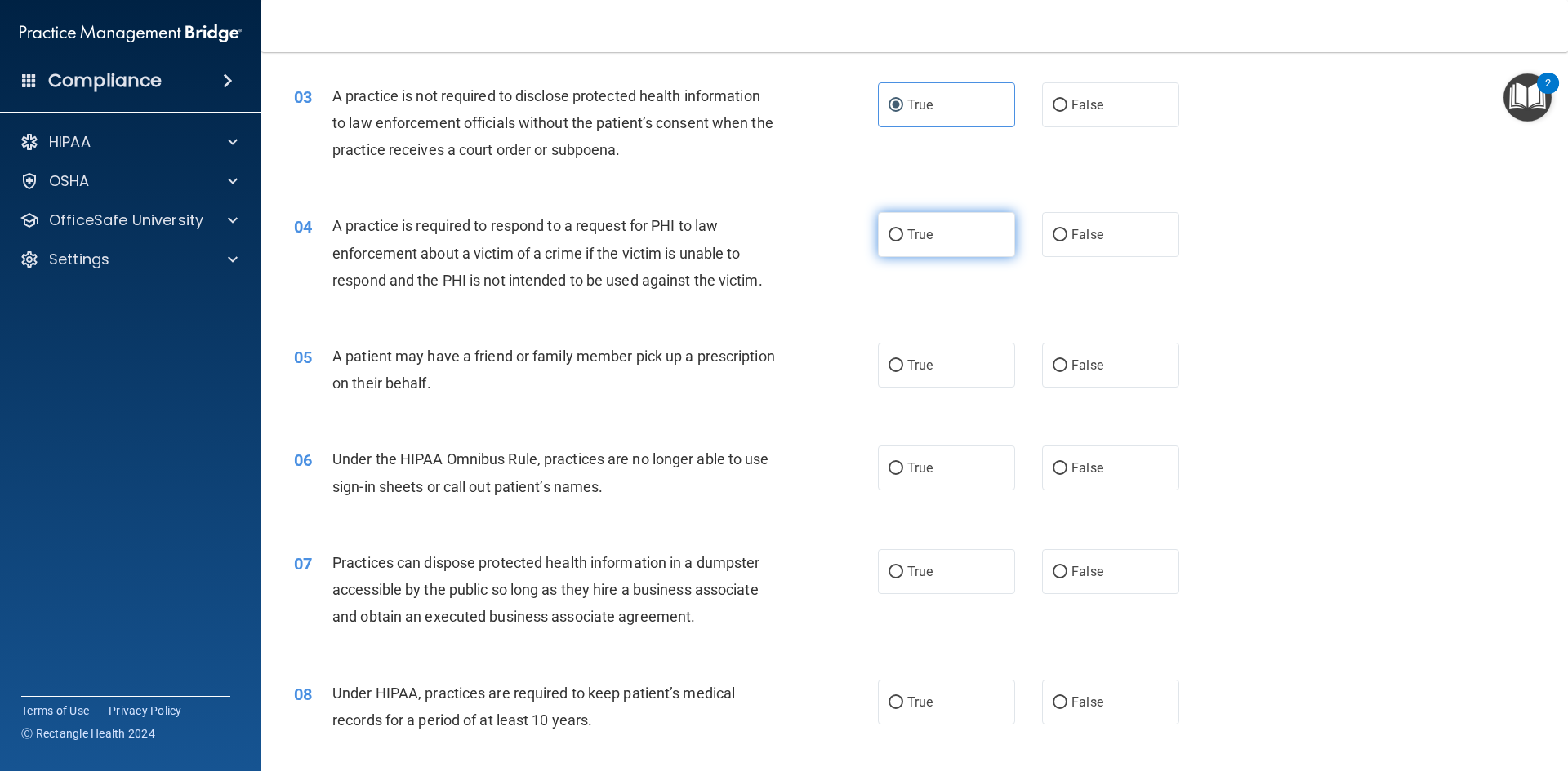
click at [923, 246] on label "True" at bounding box center [946, 234] width 137 height 45
click at [903, 241] on input "True" at bounding box center [896, 235] width 15 height 12
radio input "true"
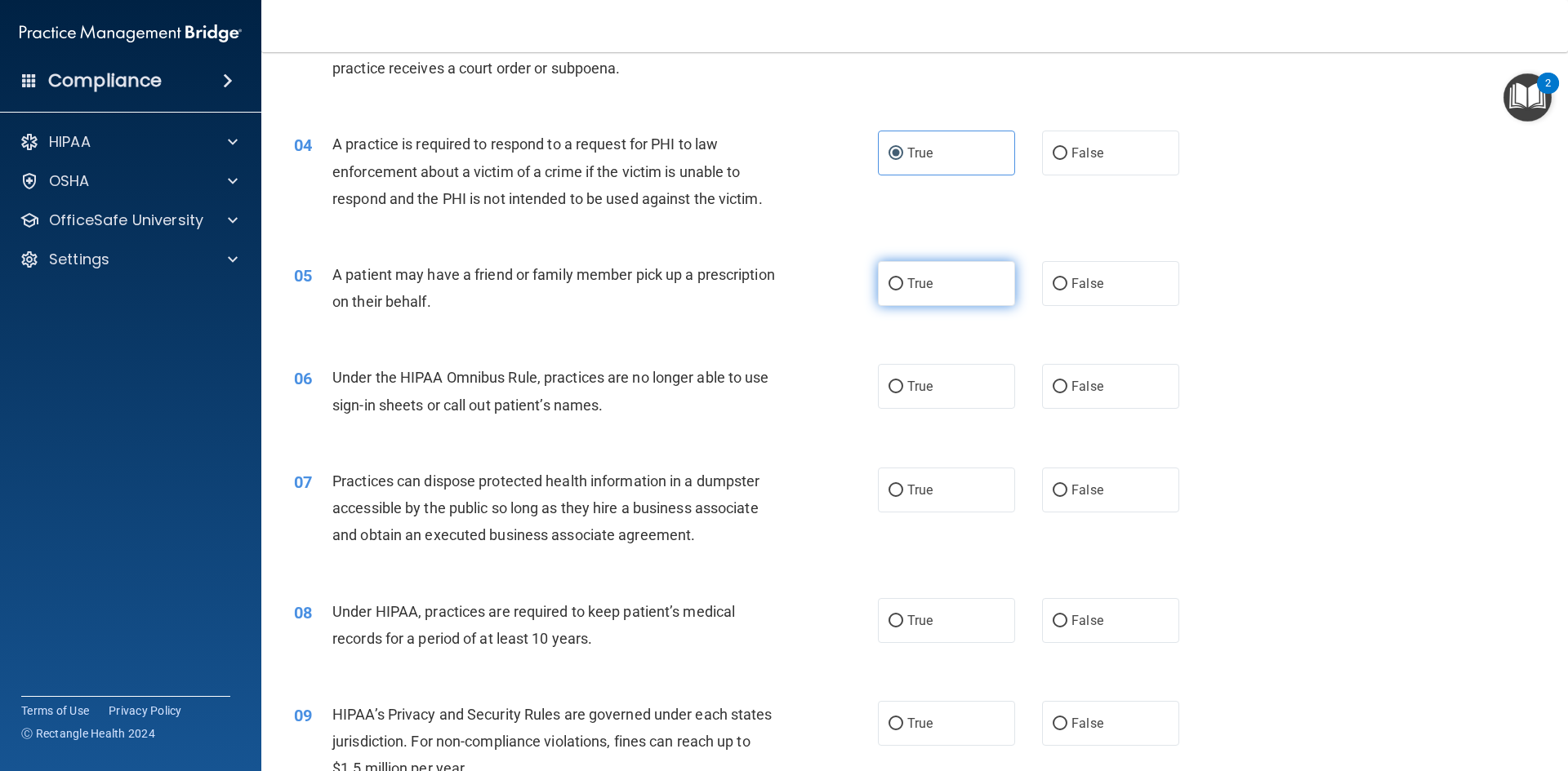
click at [897, 273] on label "True" at bounding box center [946, 283] width 137 height 45
click at [897, 279] on input "True" at bounding box center [896, 284] width 15 height 12
radio input "true"
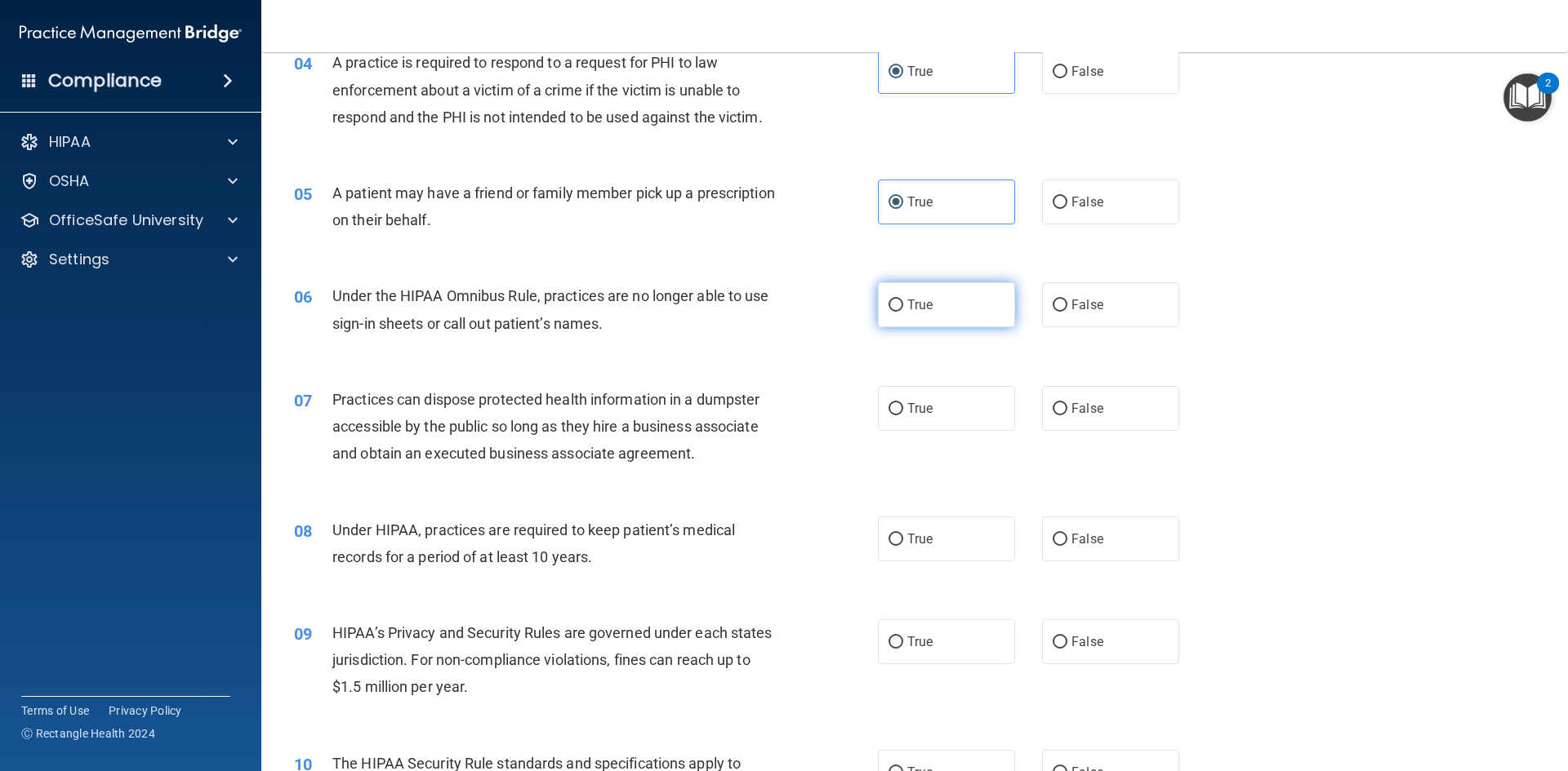
click at [921, 309] on span "True" at bounding box center [920, 304] width 25 height 15
click at [903, 309] on input "True" at bounding box center [896, 305] width 15 height 12
radio input "true"
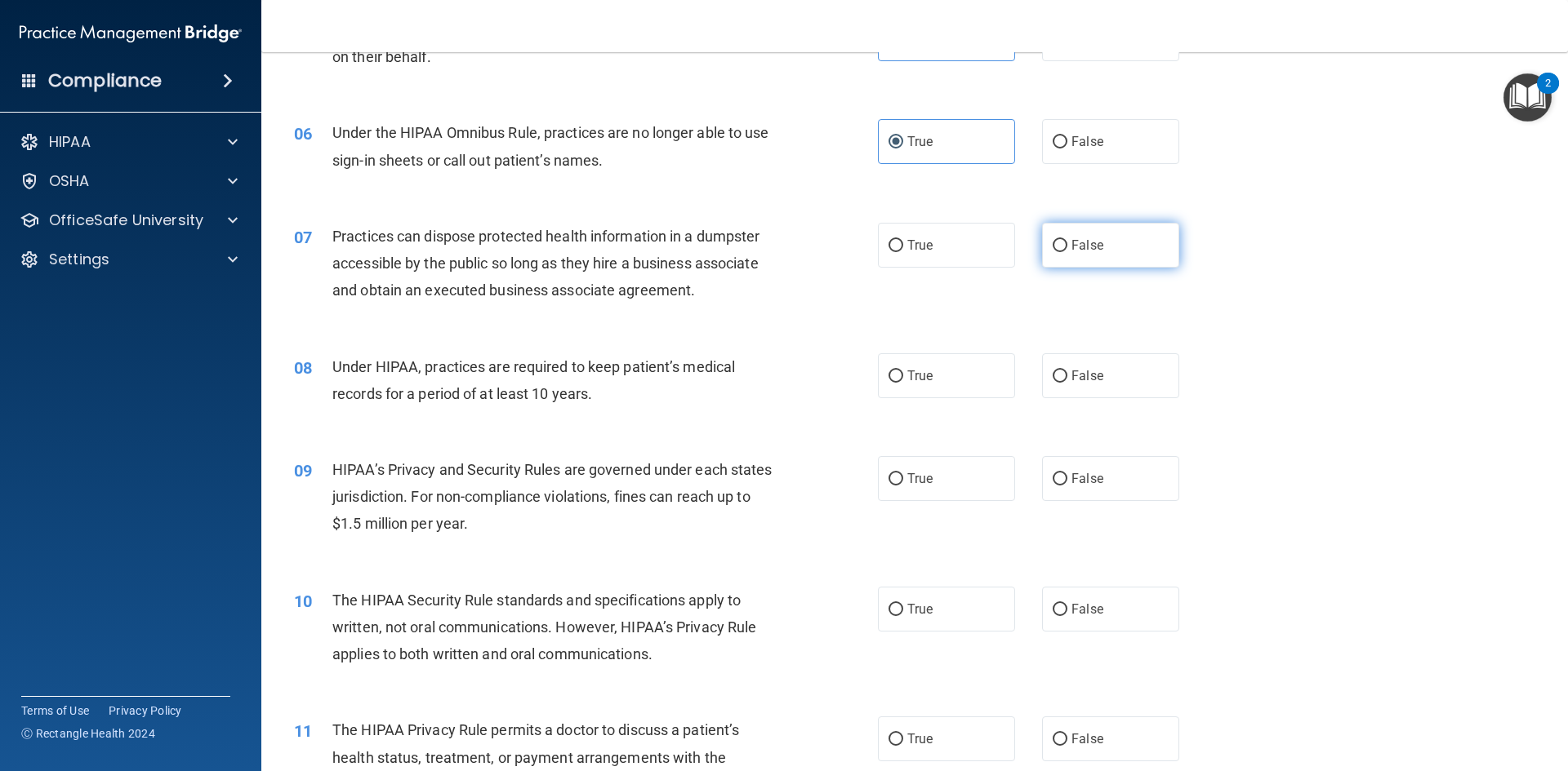
click at [1137, 254] on label "False" at bounding box center [1110, 245] width 137 height 45
click at [1067, 252] on input "False" at bounding box center [1060, 246] width 15 height 12
radio input "true"
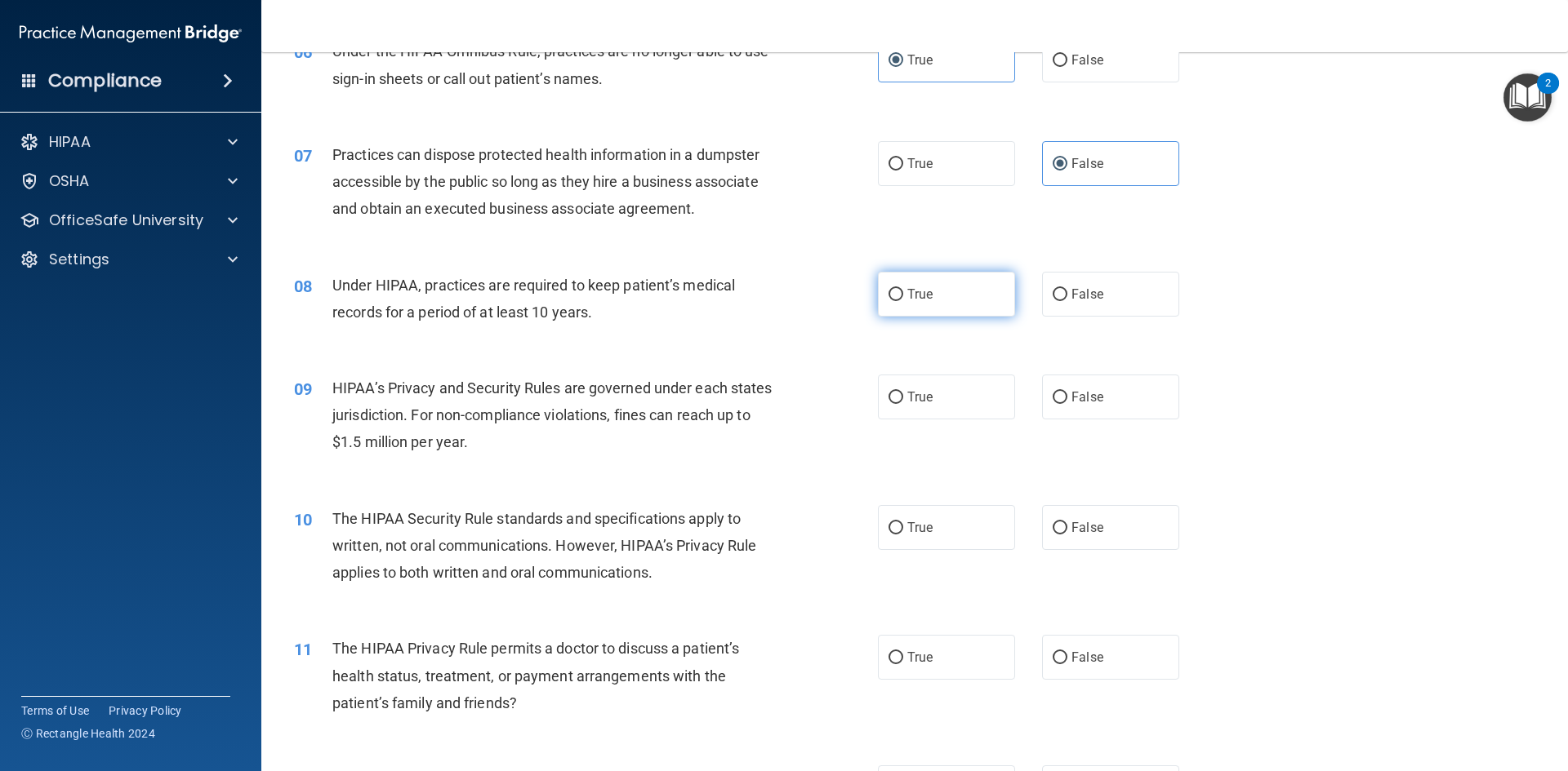
click at [927, 308] on label "True" at bounding box center [946, 294] width 137 height 45
click at [903, 301] on input "True" at bounding box center [896, 294] width 15 height 12
radio input "true"
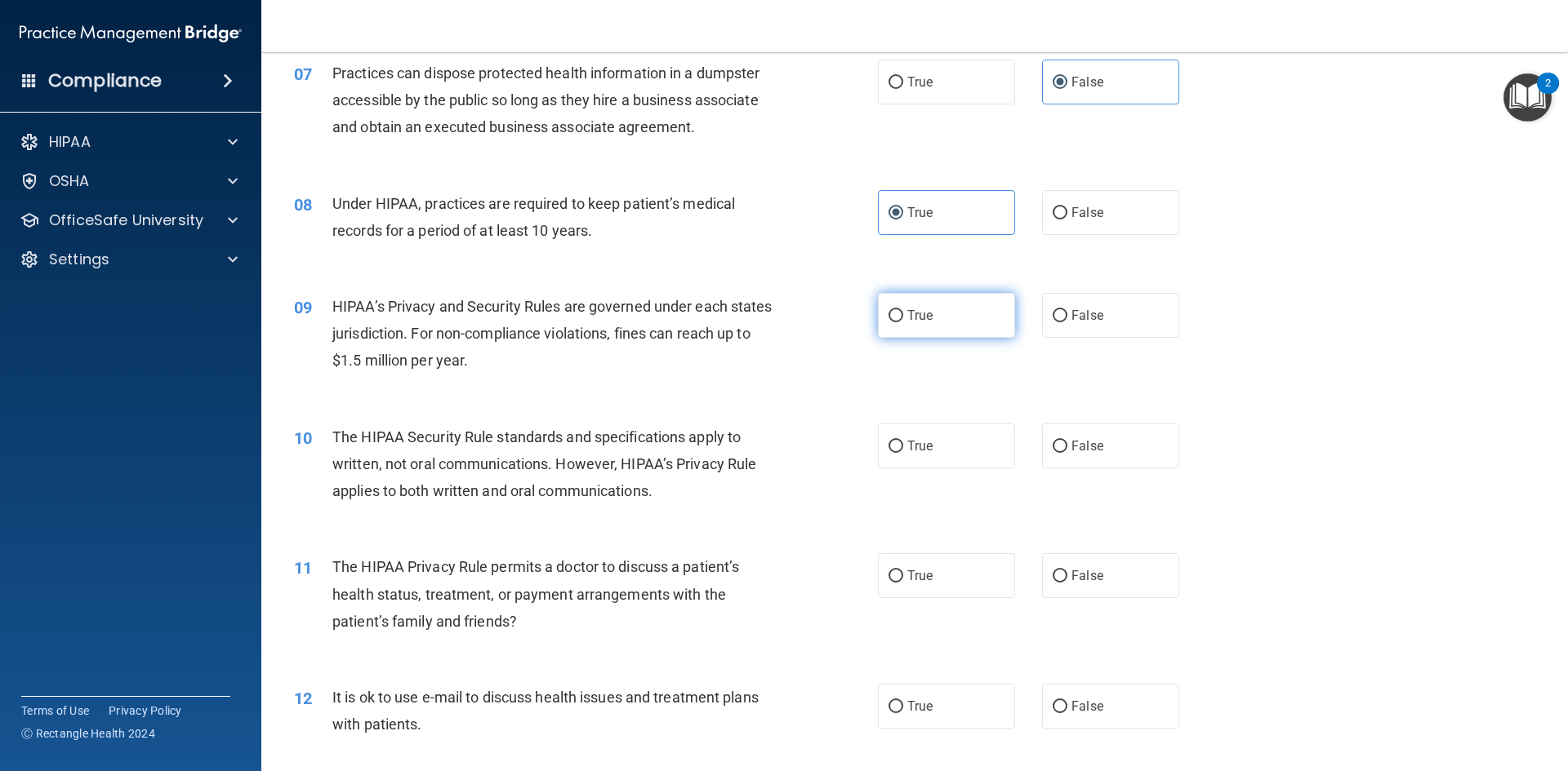
click at [944, 314] on label "True" at bounding box center [946, 315] width 137 height 45
click at [903, 314] on input "True" at bounding box center [896, 316] width 15 height 12
radio input "true"
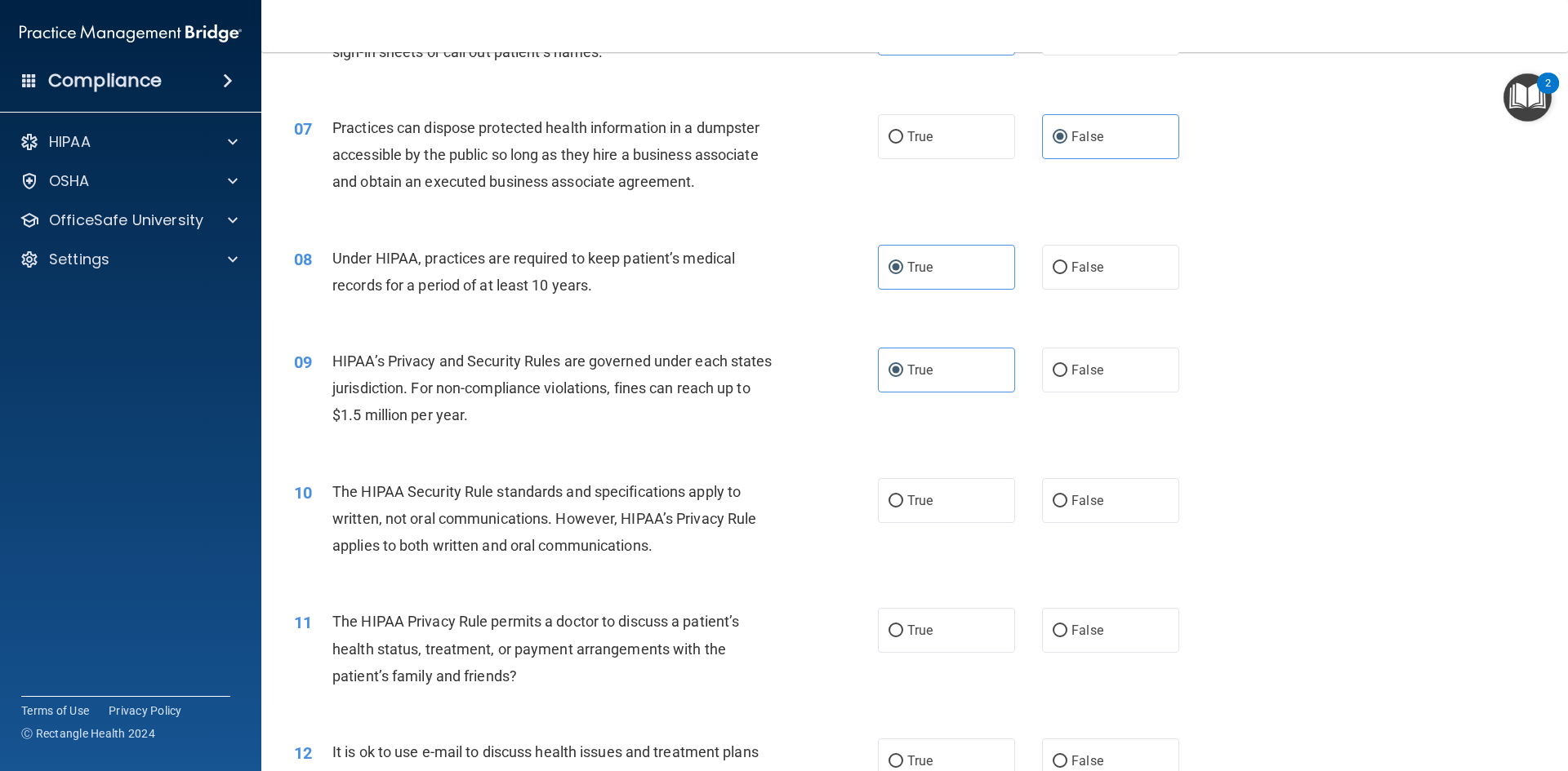
scroll to position [825, 0]
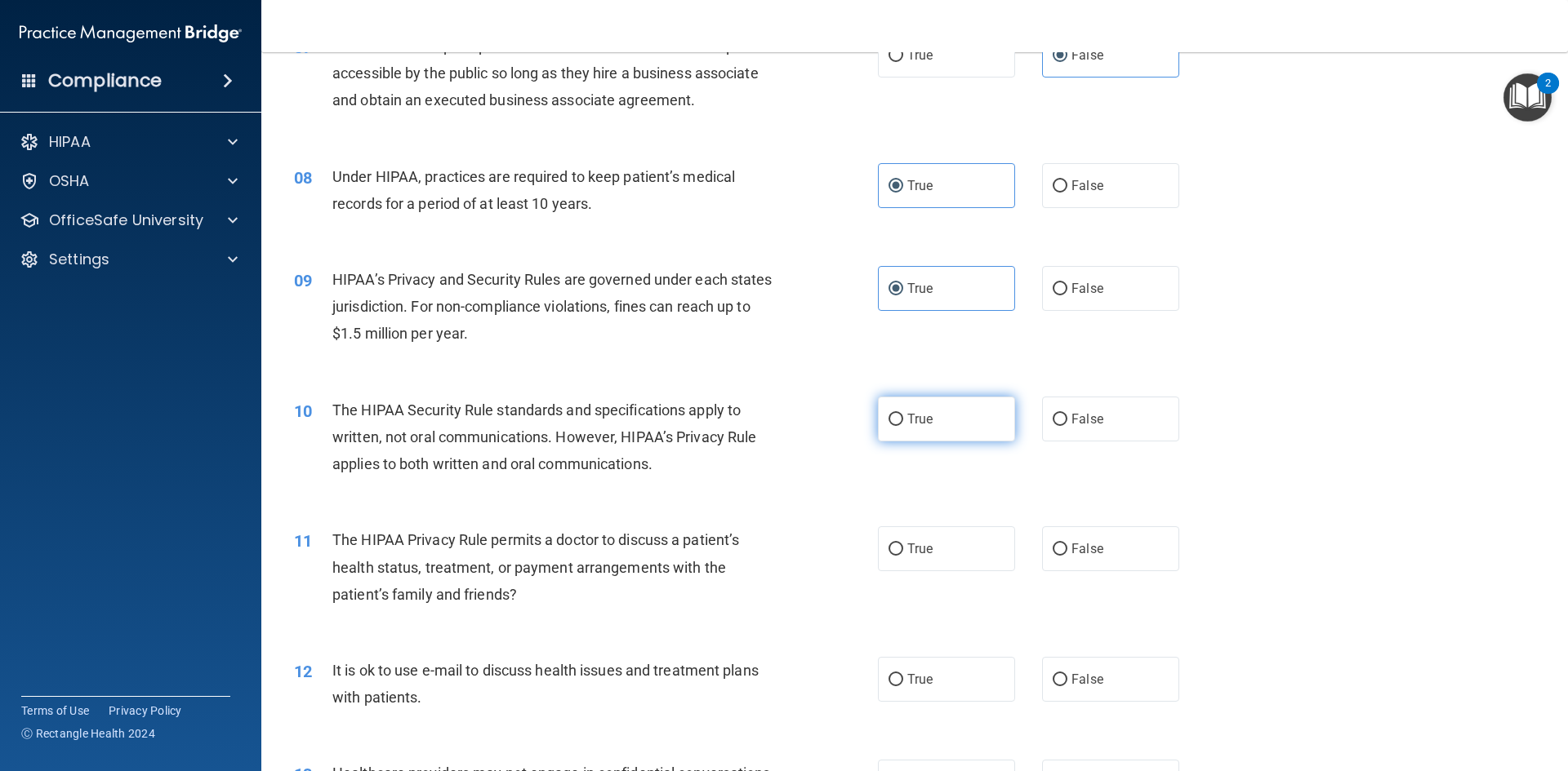
click at [945, 433] on label "True" at bounding box center [946, 419] width 137 height 45
click at [903, 426] on input "True" at bounding box center [896, 420] width 15 height 12
radio input "true"
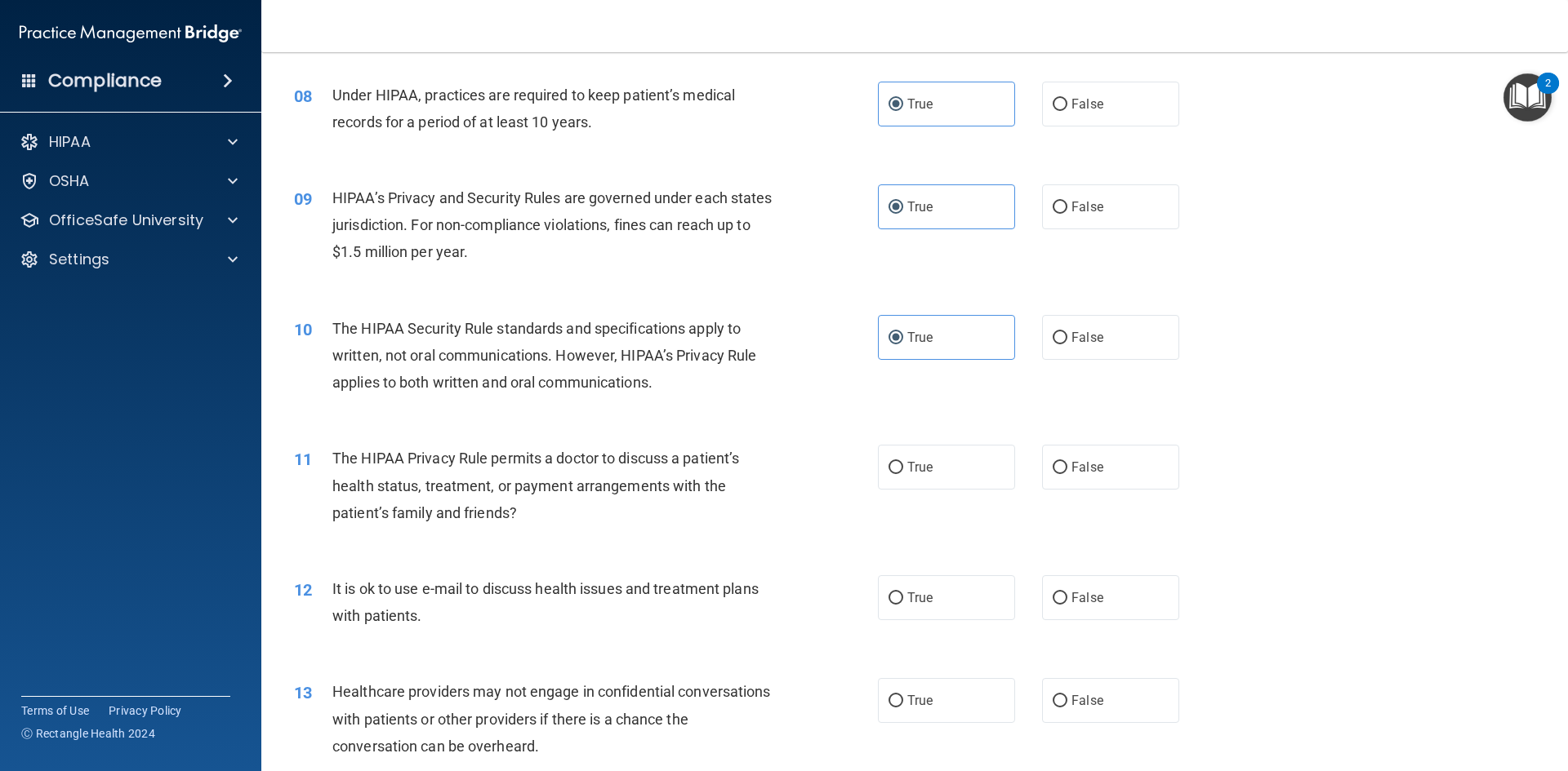
scroll to position [988, 0]
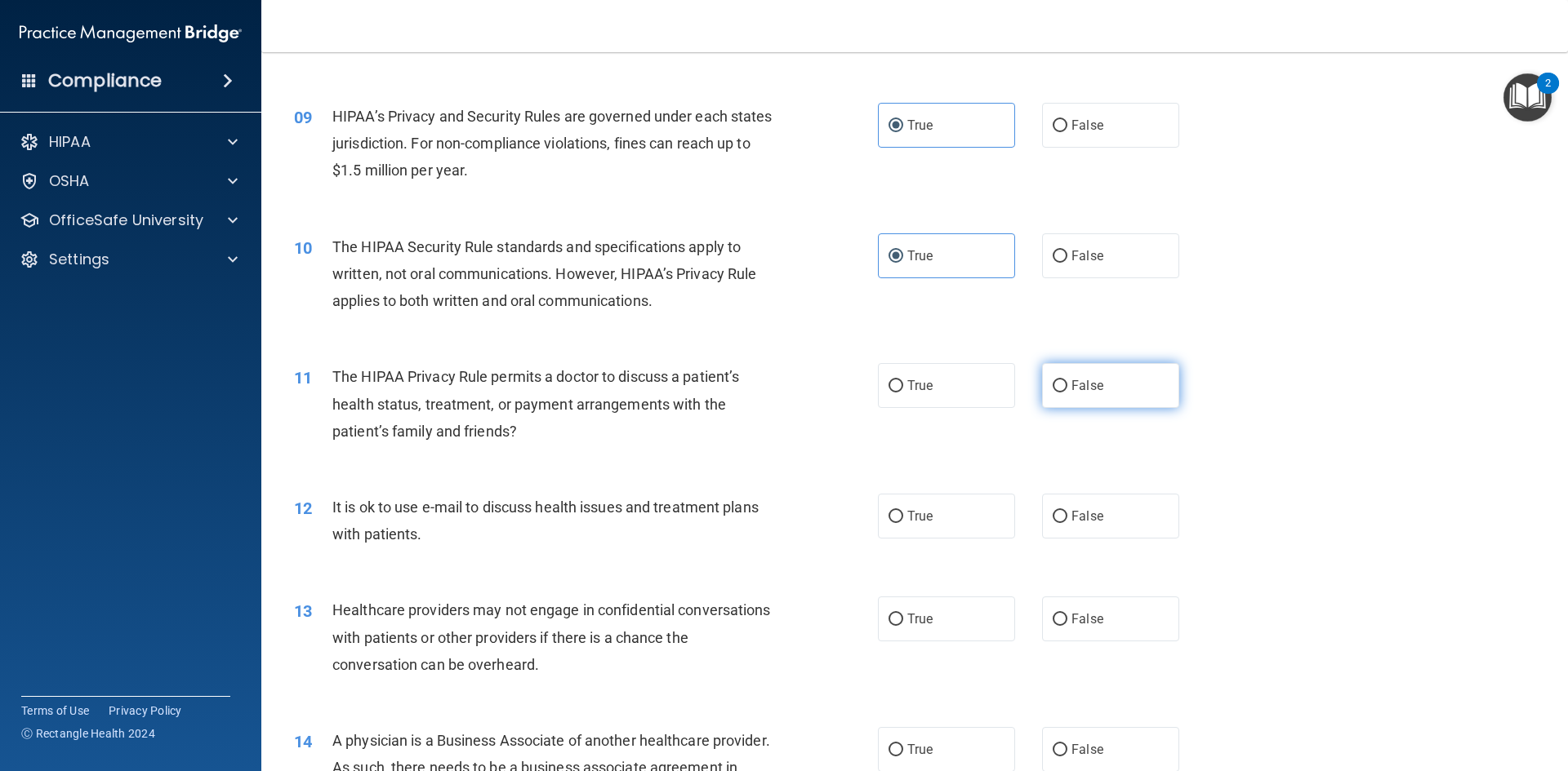
click at [1125, 377] on label "False" at bounding box center [1110, 385] width 137 height 45
click at [1067, 380] on input "False" at bounding box center [1060, 386] width 15 height 12
radio input "true"
click at [946, 527] on label "True" at bounding box center [946, 516] width 137 height 45
click at [903, 523] on input "True" at bounding box center [896, 516] width 15 height 12
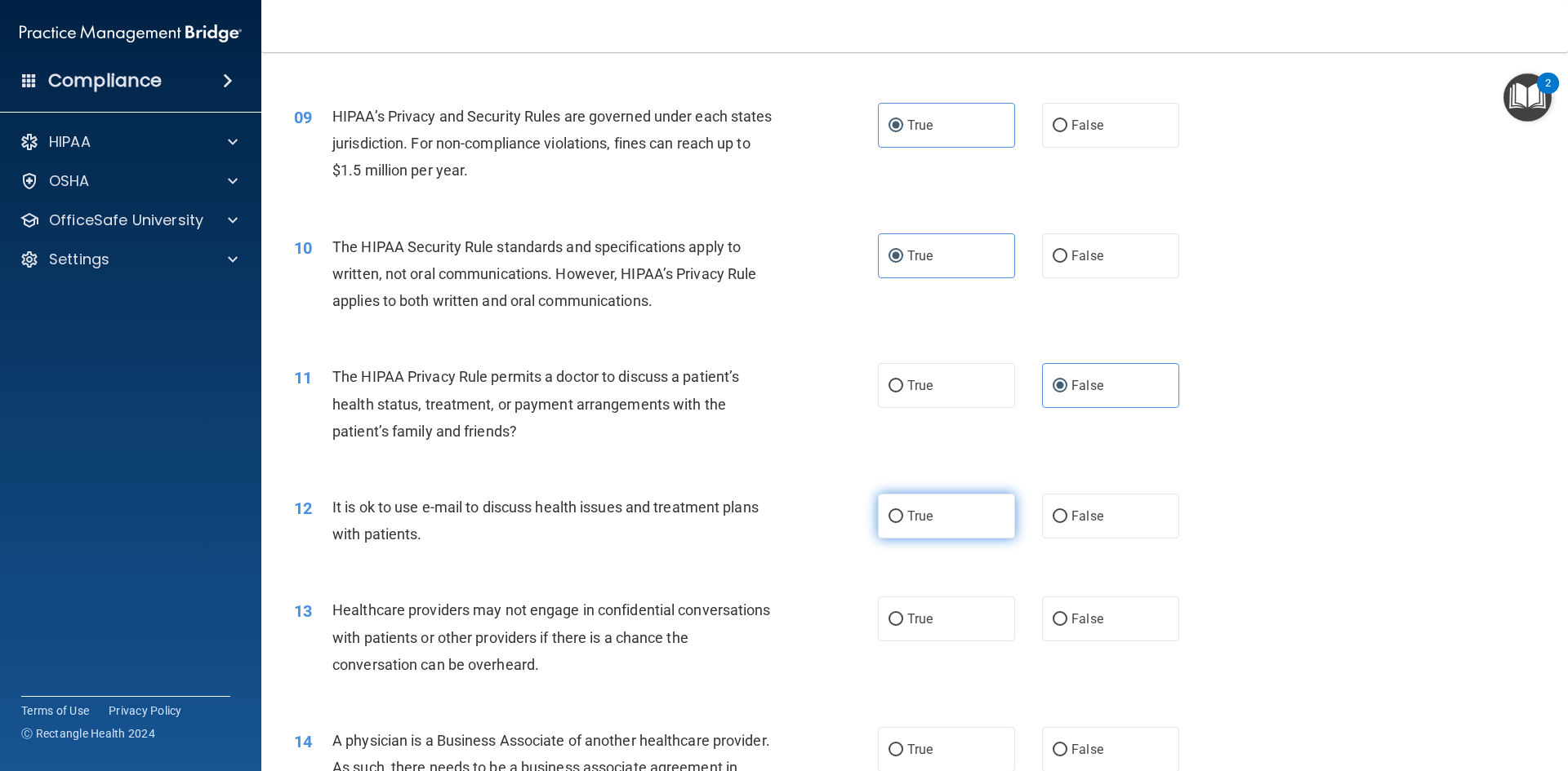
radio input "true"
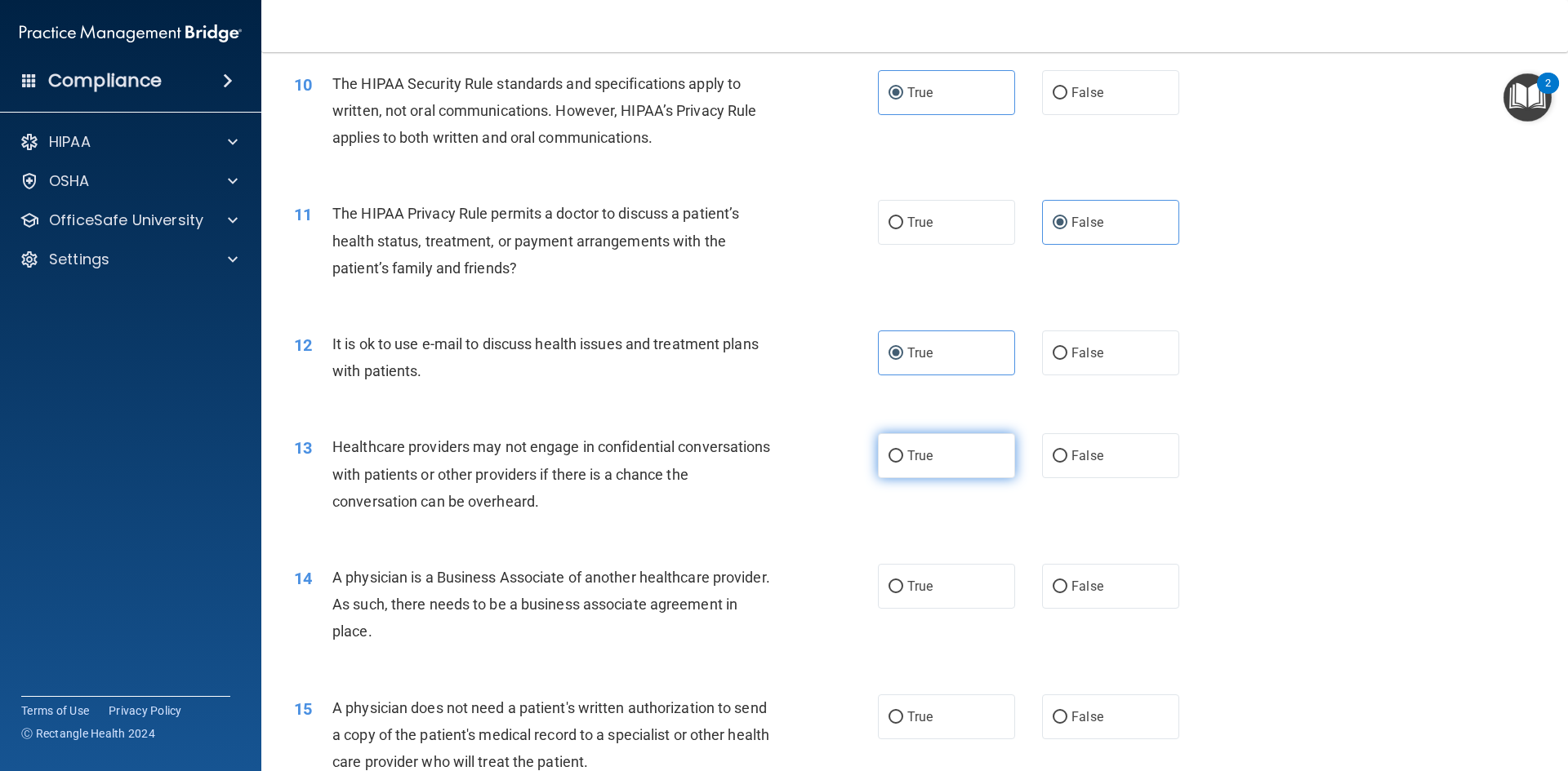
click at [903, 472] on label "True" at bounding box center [946, 455] width 137 height 45
click at [903, 462] on input "True" at bounding box center [896, 456] width 15 height 12
radio input "true"
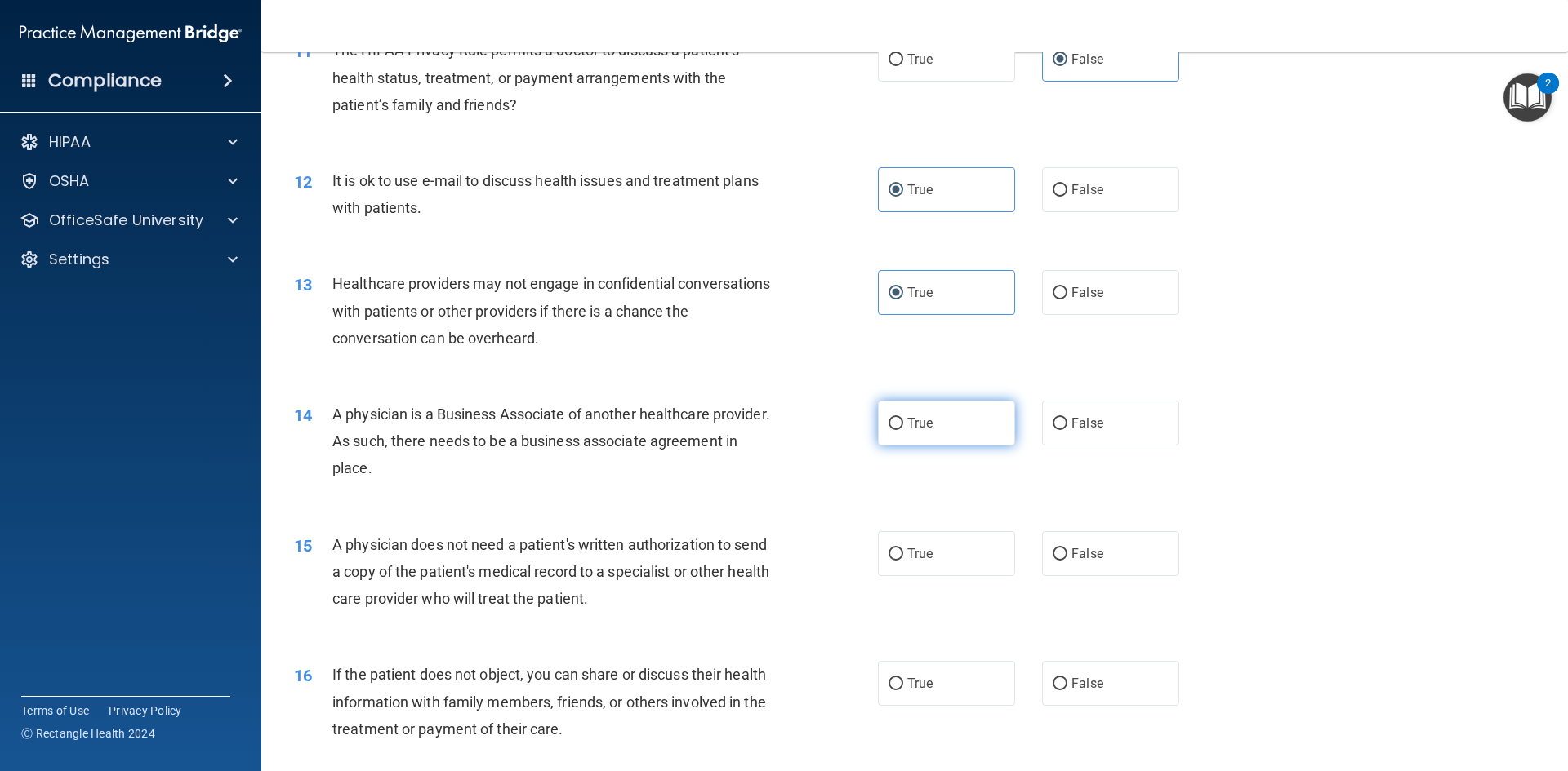
click at [900, 431] on label "True" at bounding box center [946, 422] width 137 height 45
click at [900, 431] on input "True" at bounding box center [896, 423] width 15 height 12
radio input "true"
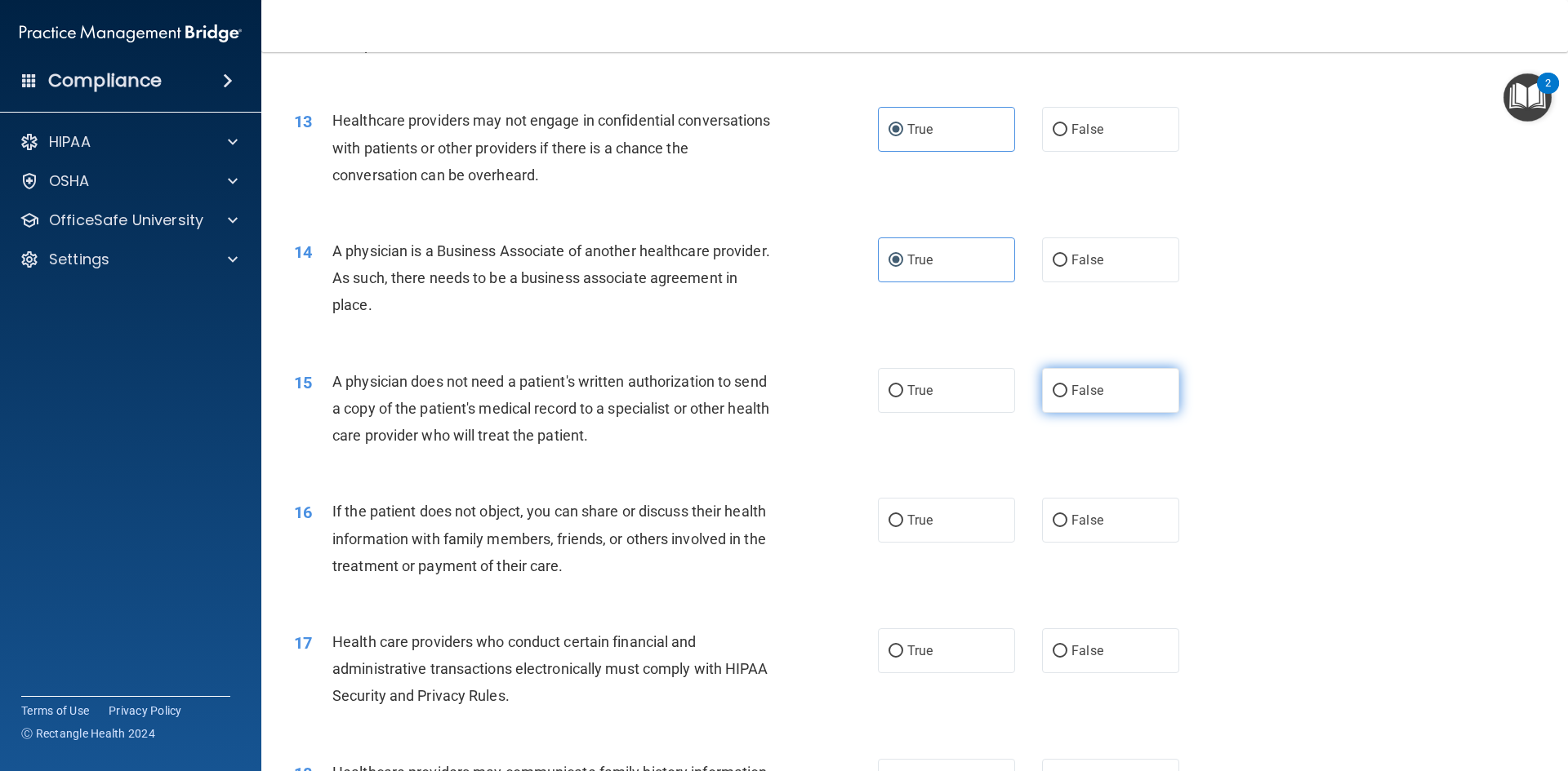
click at [1122, 393] on label "False" at bounding box center [1110, 390] width 137 height 45
click at [1067, 393] on input "False" at bounding box center [1060, 391] width 15 height 12
radio input "true"
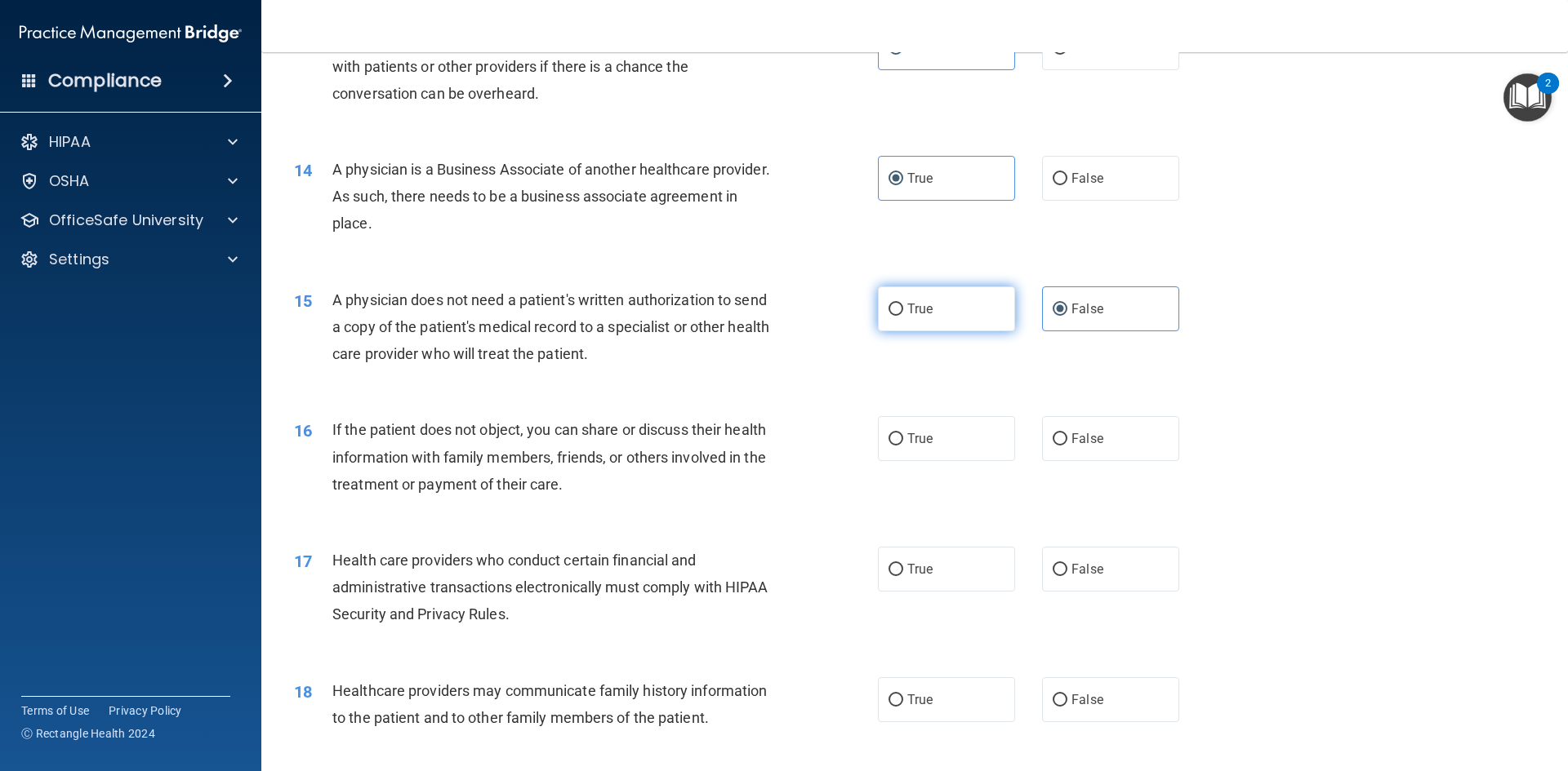
click at [913, 320] on label "True" at bounding box center [946, 309] width 137 height 45
click at [903, 316] on input "True" at bounding box center [896, 309] width 15 height 12
radio input "true"
radio input "false"
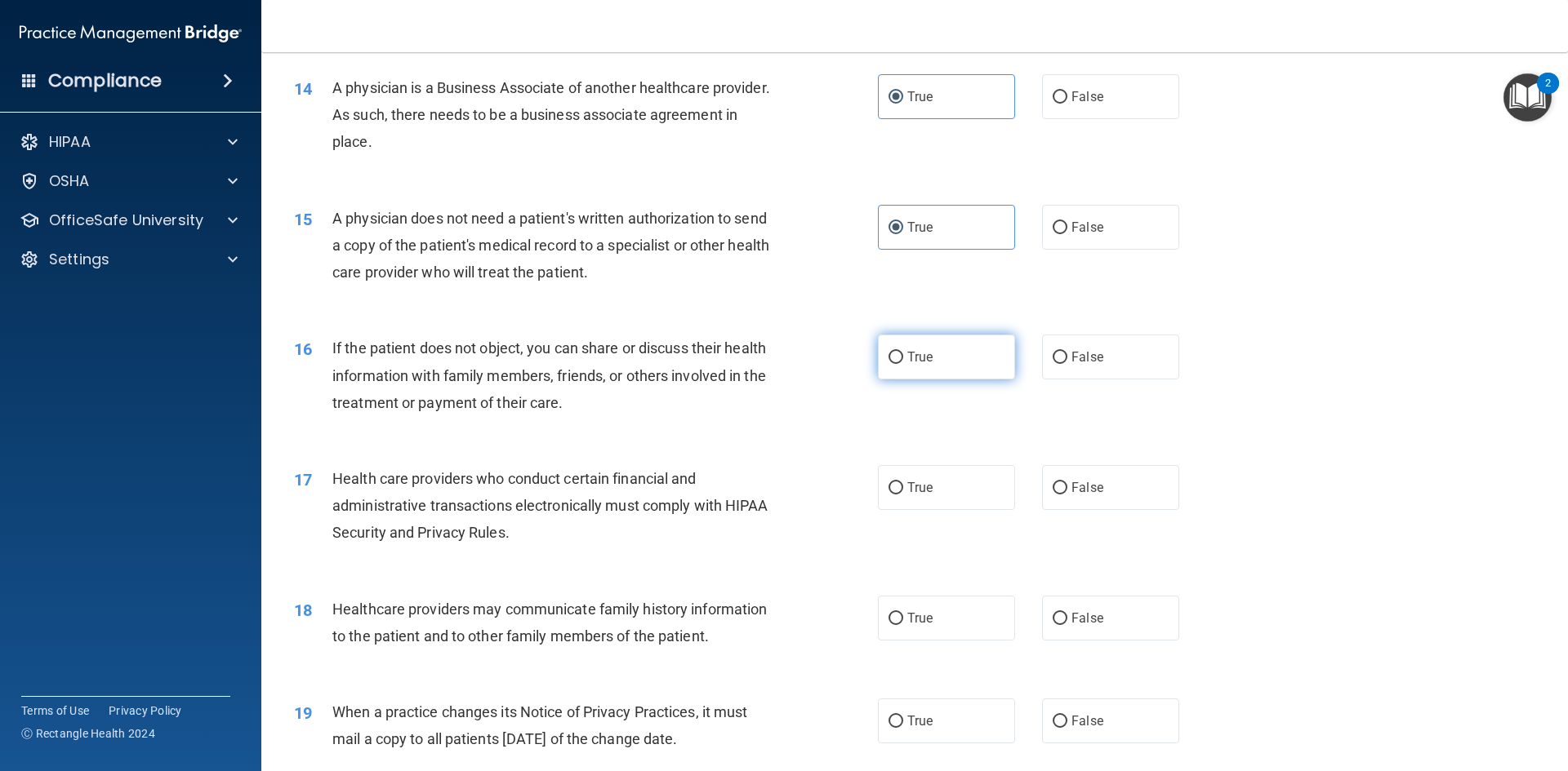
click at [959, 359] on label "True" at bounding box center [946, 357] width 137 height 45
click at [903, 359] on input "True" at bounding box center [896, 358] width 15 height 12
radio input "true"
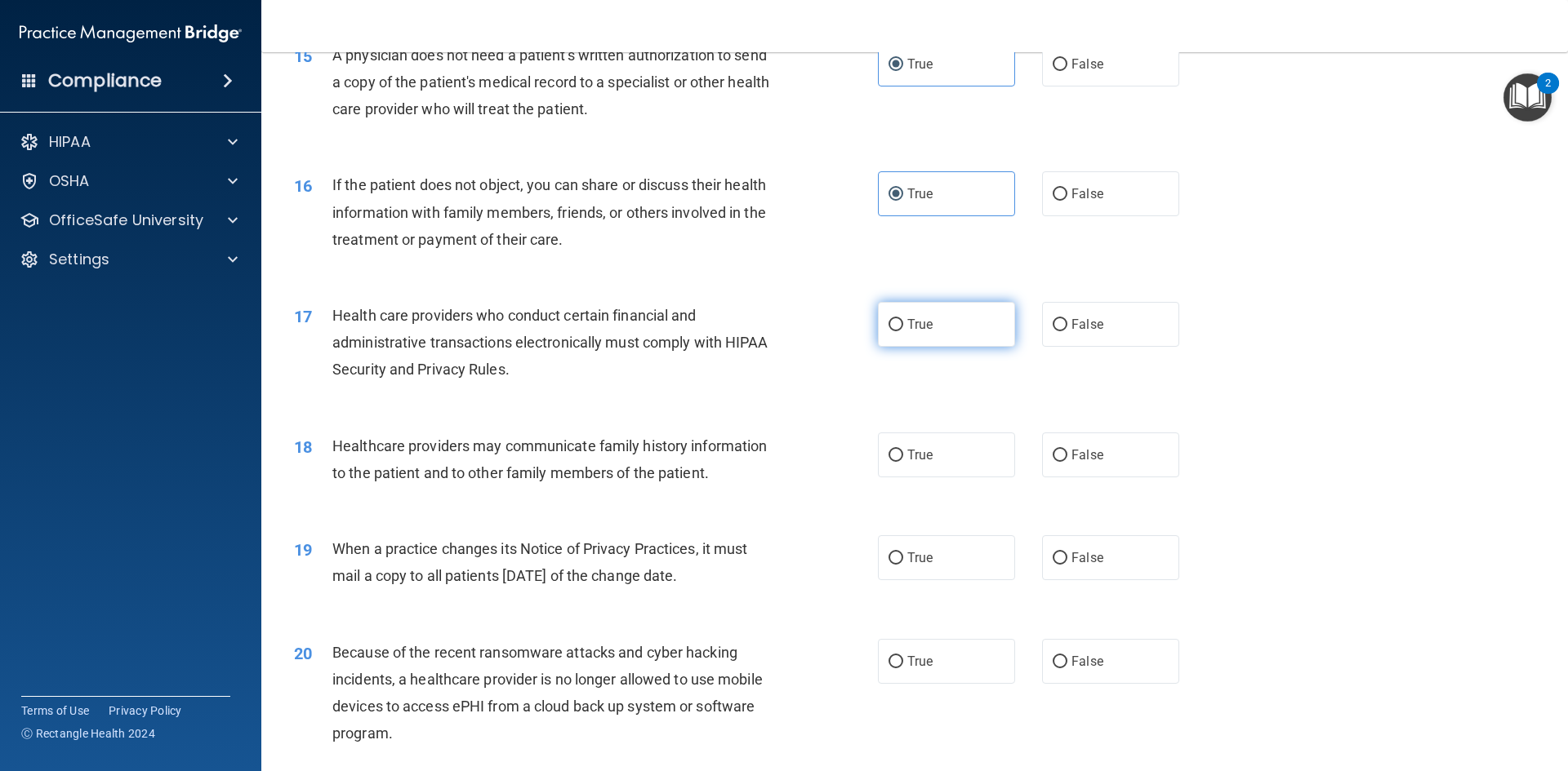
click at [937, 334] on label "True" at bounding box center [946, 324] width 137 height 45
click at [903, 331] on input "True" at bounding box center [896, 325] width 15 height 12
radio input "true"
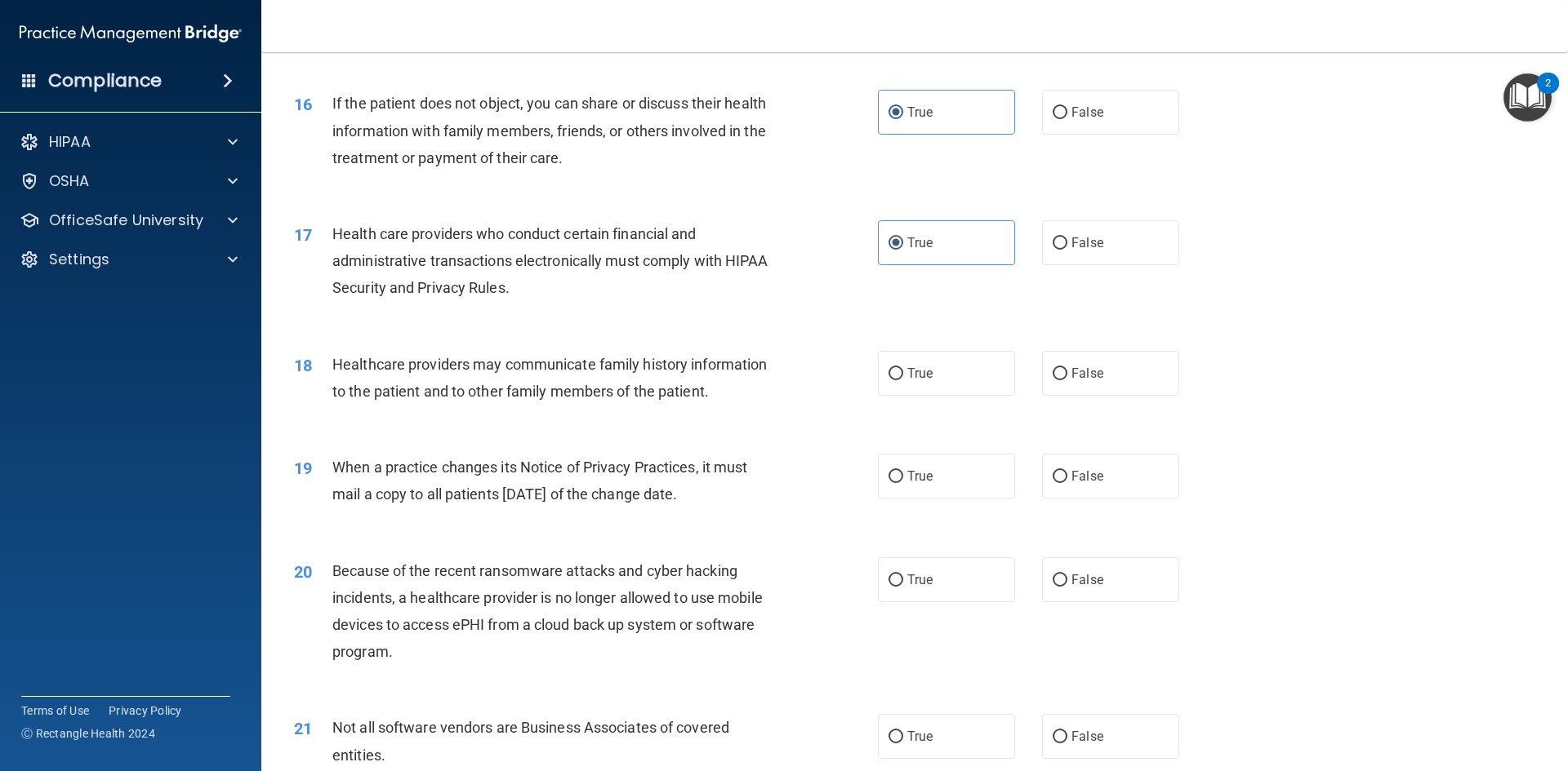
scroll to position [1967, 0]
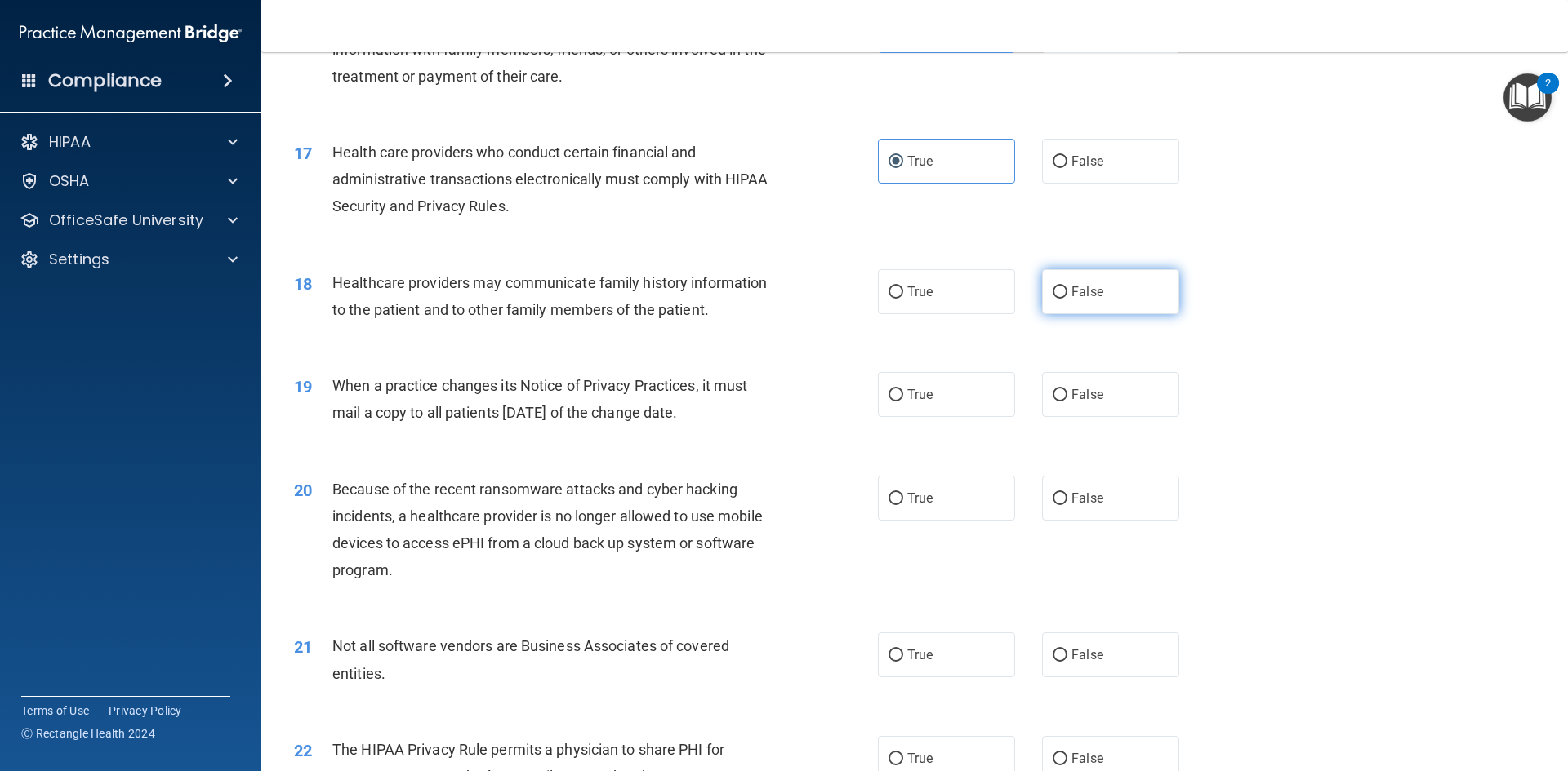
click at [1051, 299] on label "False" at bounding box center [1110, 291] width 137 height 45
click at [1053, 299] on input "False" at bounding box center [1060, 292] width 15 height 12
radio input "true"
click at [913, 399] on span "True" at bounding box center [920, 394] width 25 height 15
click at [903, 399] on input "True" at bounding box center [896, 395] width 15 height 12
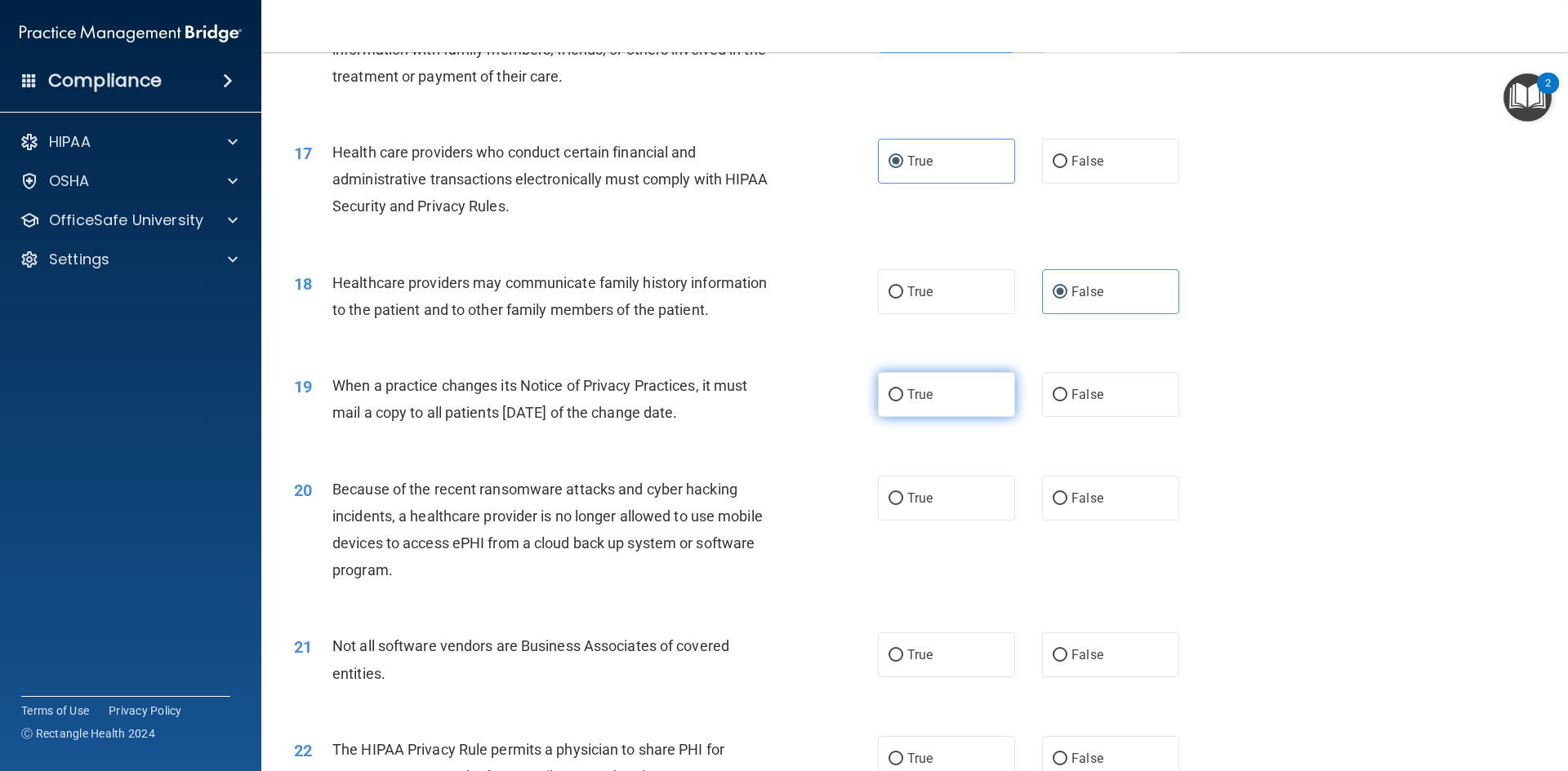
radio input "true"
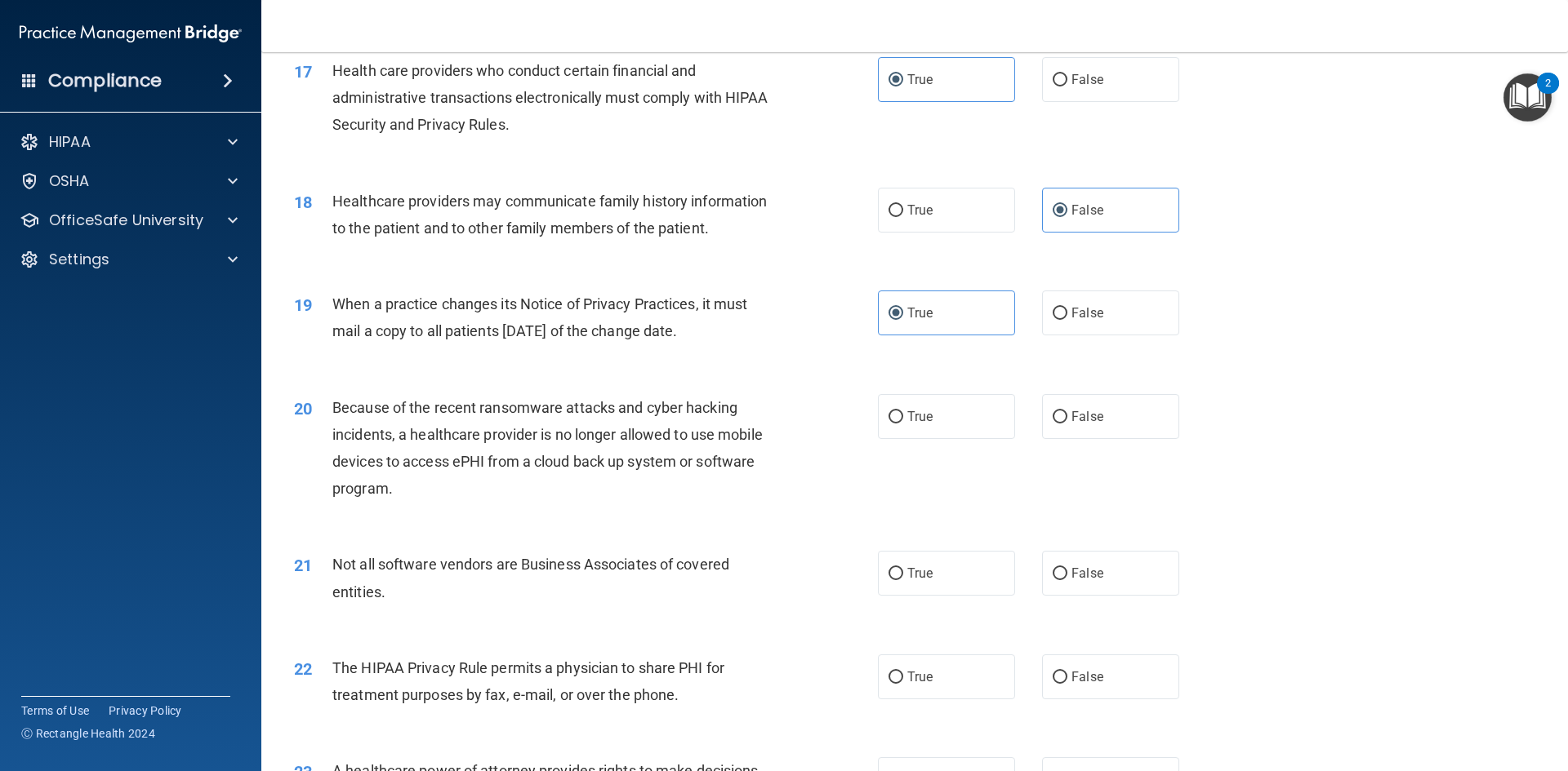
scroll to position [2131, 0]
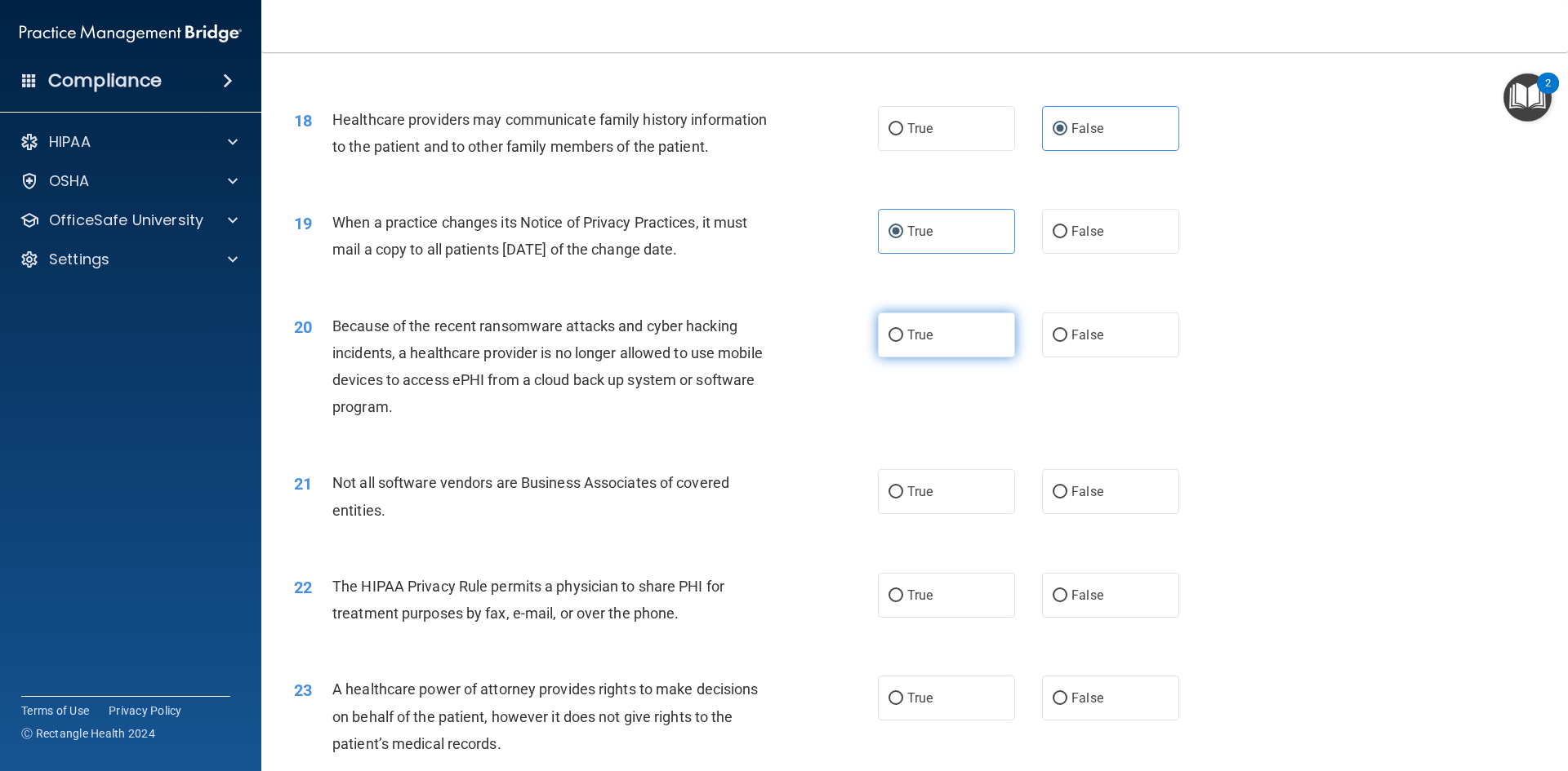
click at [922, 338] on span "True" at bounding box center [920, 335] width 25 height 15
click at [903, 338] on input "True" at bounding box center [896, 335] width 15 height 12
radio input "true"
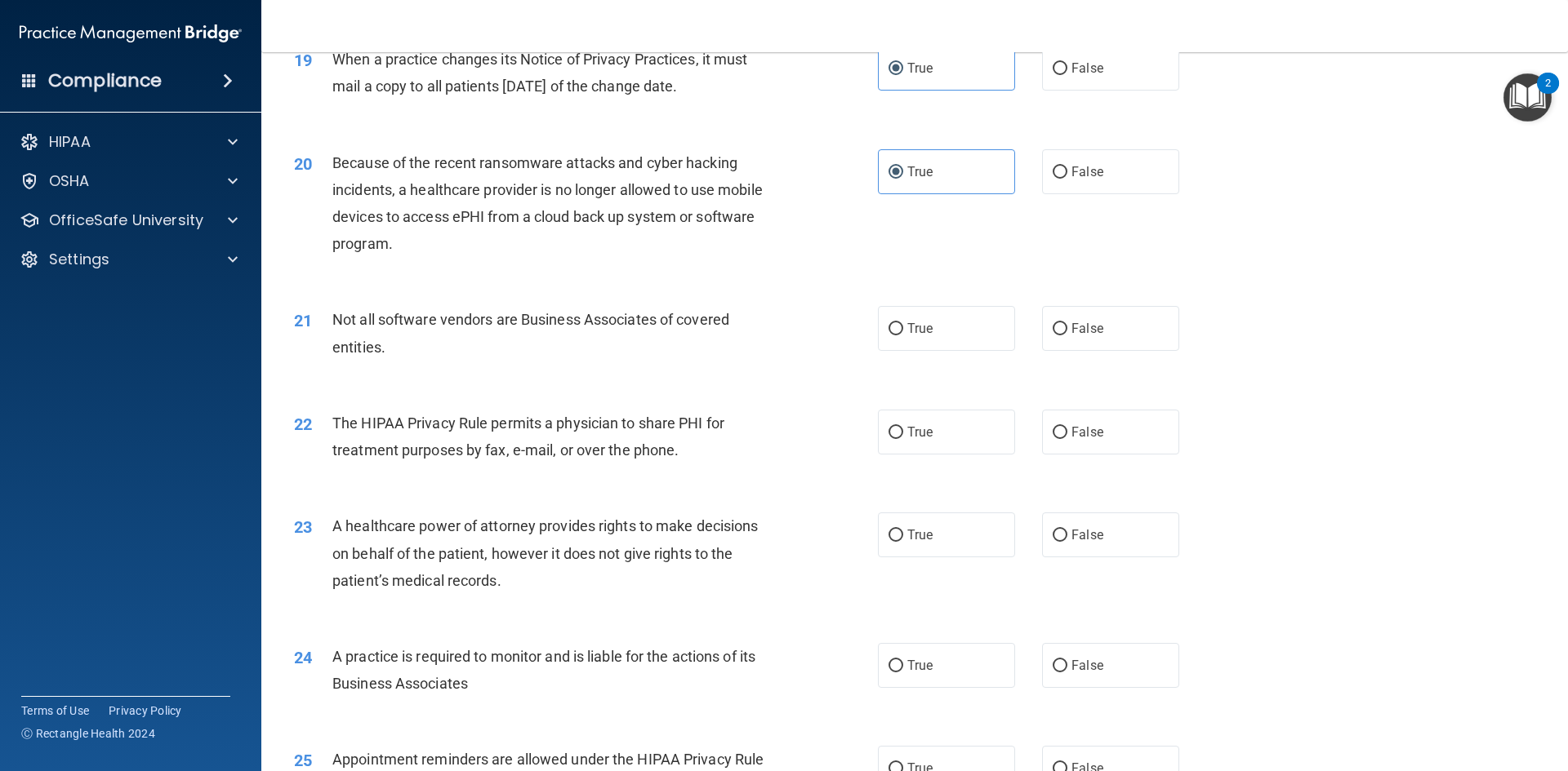
scroll to position [2376, 0]
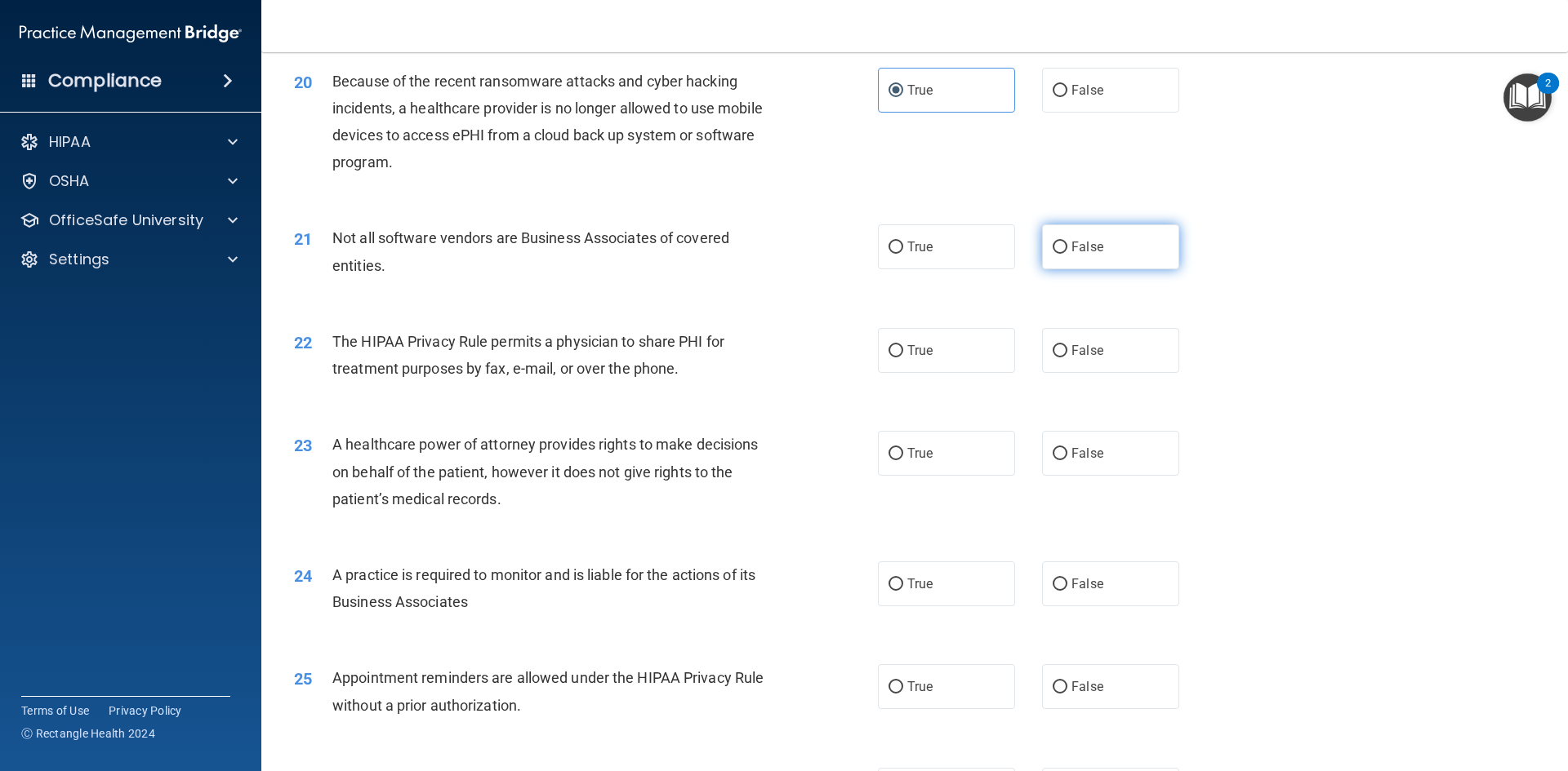
click at [1050, 256] on label "False" at bounding box center [1110, 247] width 137 height 45
click at [1053, 254] on input "False" at bounding box center [1060, 247] width 15 height 12
radio input "true"
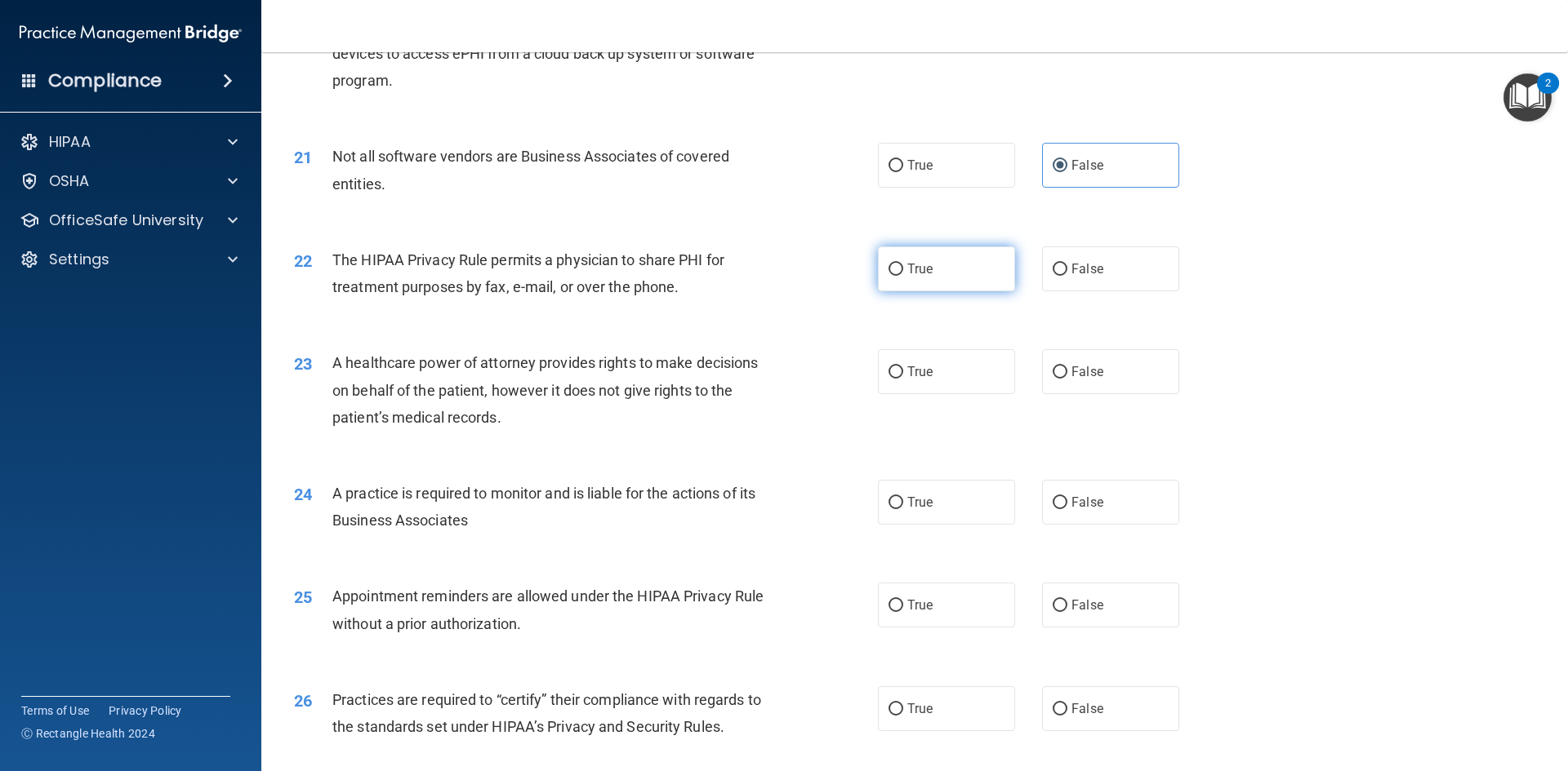
click at [963, 279] on label "True" at bounding box center [946, 269] width 137 height 45
click at [903, 276] on input "True" at bounding box center [896, 269] width 15 height 12
radio input "true"
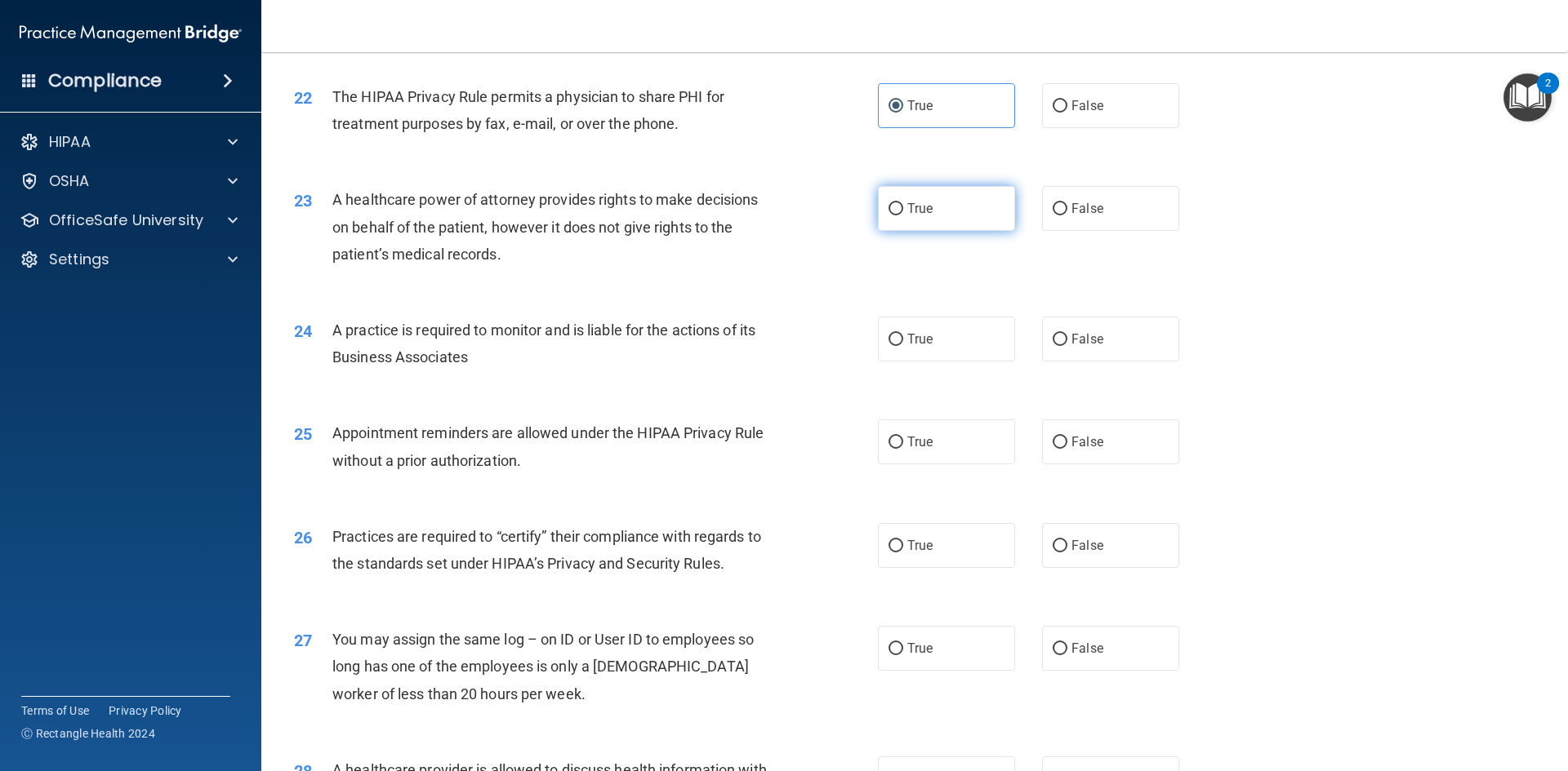
click at [983, 219] on label "True" at bounding box center [946, 208] width 137 height 45
click at [903, 216] on input "True" at bounding box center [896, 208] width 15 height 12
radio input "true"
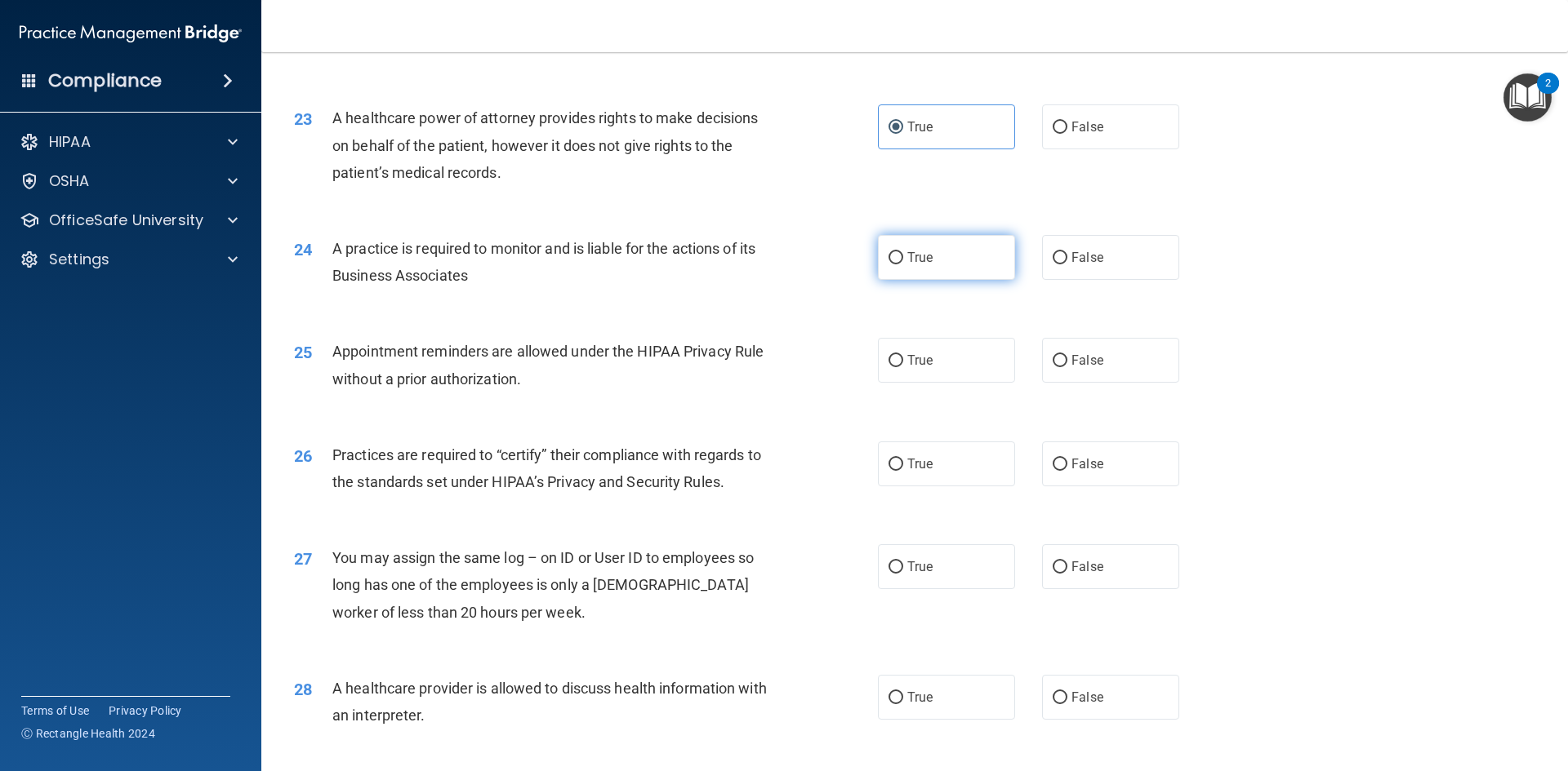
click at [954, 257] on label "True" at bounding box center [946, 257] width 137 height 45
click at [903, 257] on input "True" at bounding box center [896, 258] width 15 height 12
radio input "true"
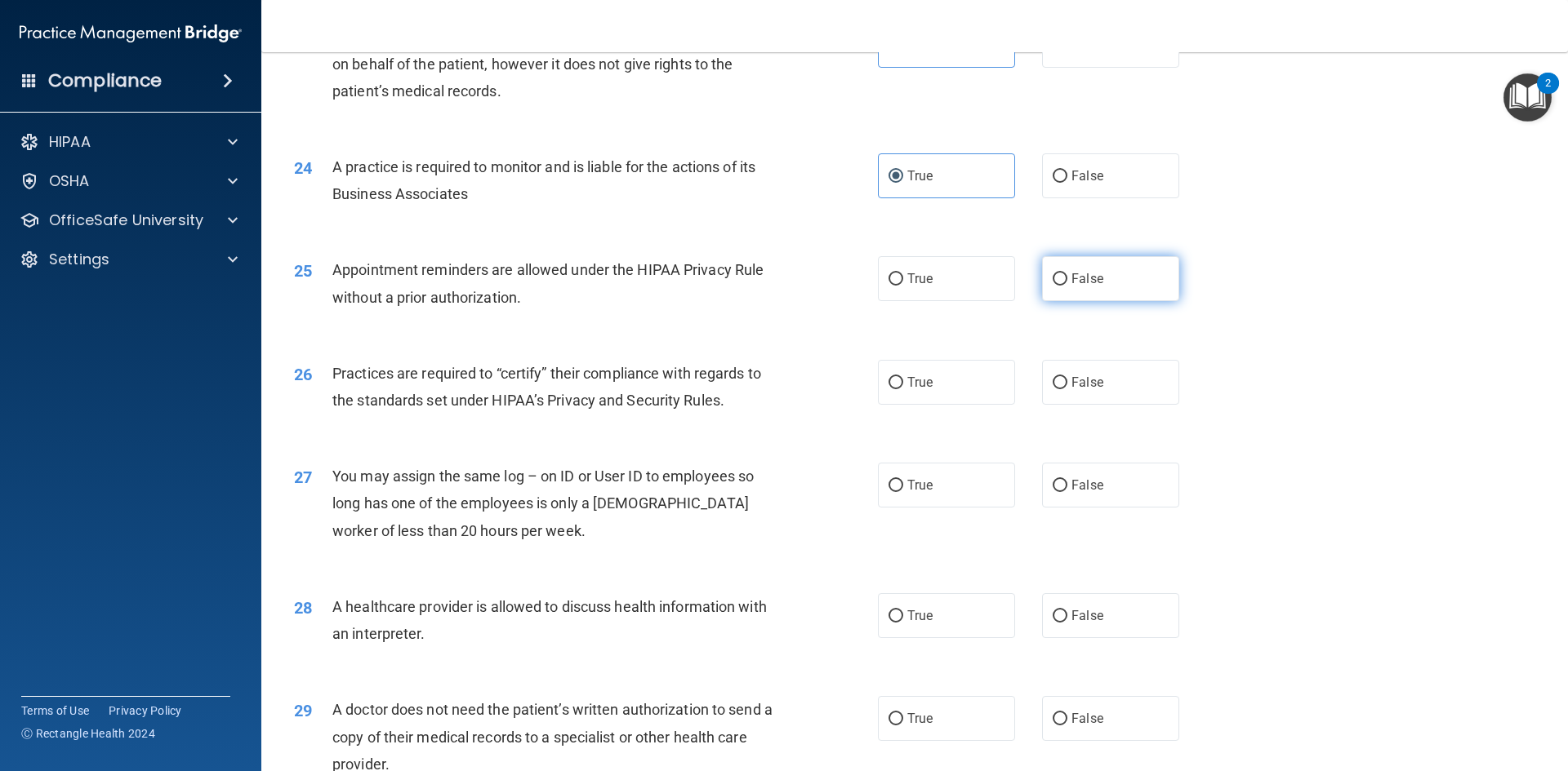
click at [1058, 274] on input "False" at bounding box center [1060, 279] width 15 height 12
radio input "true"
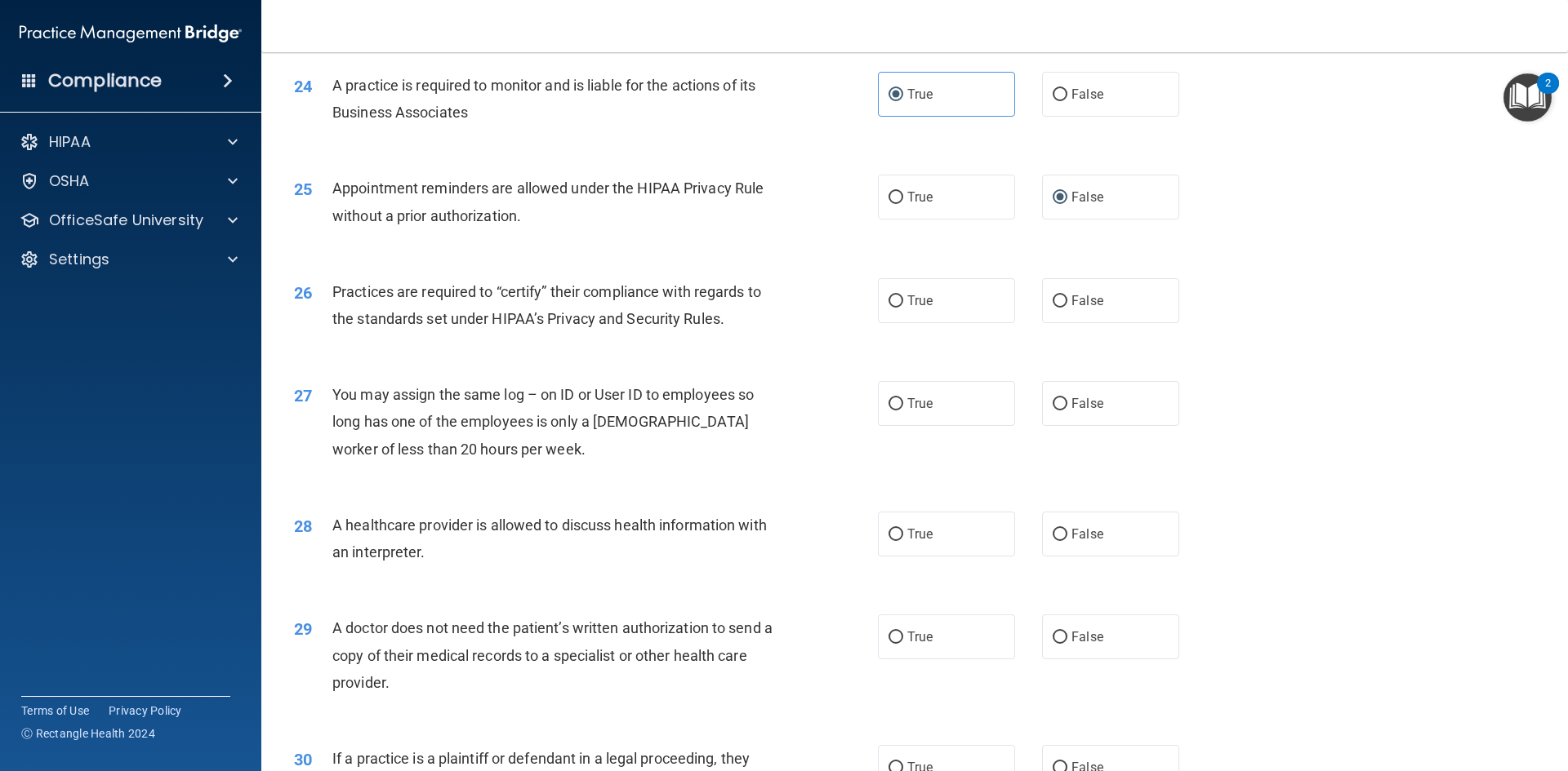
scroll to position [2947, 0]
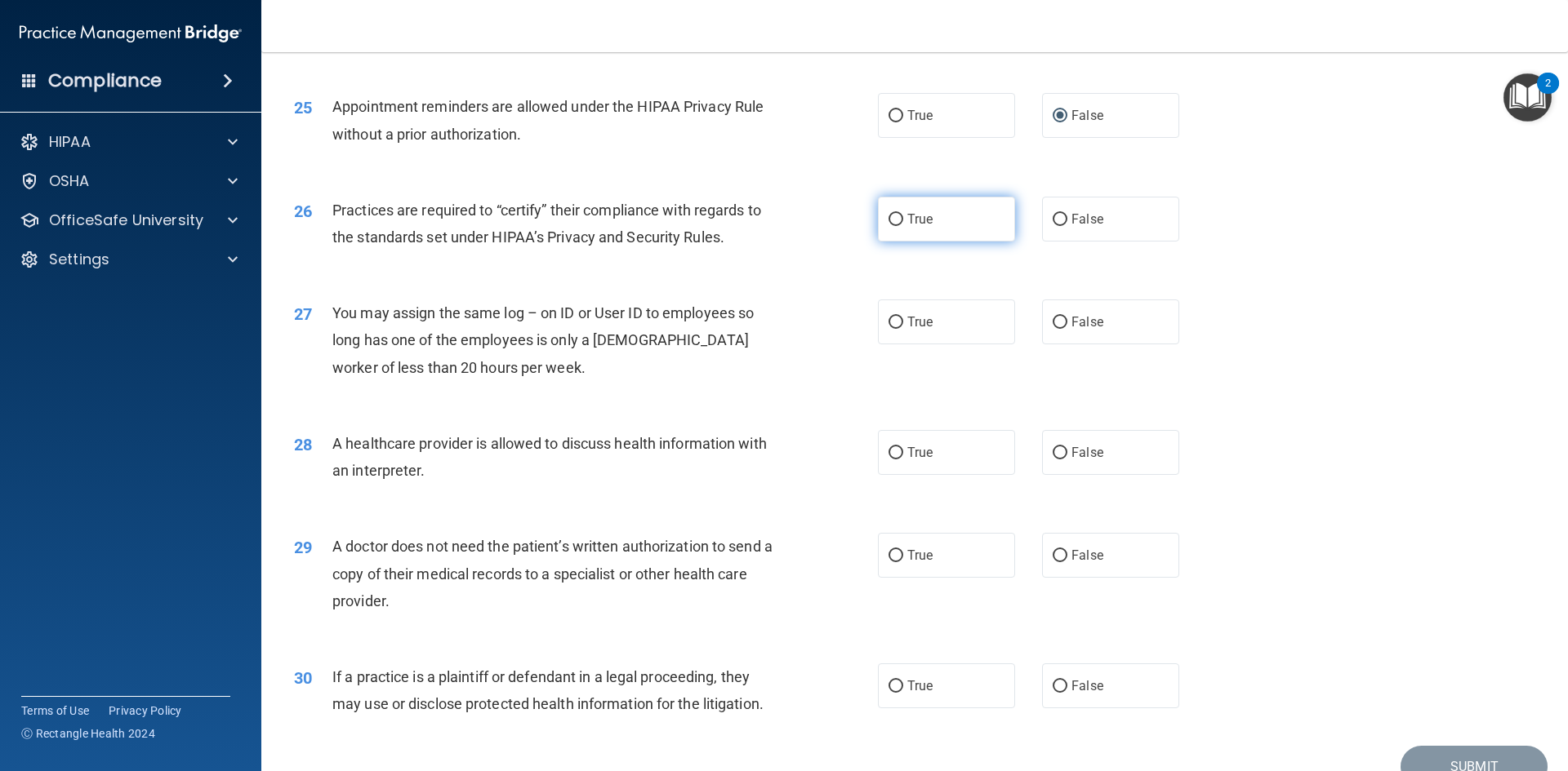
click at [937, 220] on label "True" at bounding box center [946, 218] width 137 height 45
click at [903, 220] on input "True" at bounding box center [896, 219] width 15 height 12
radio input "true"
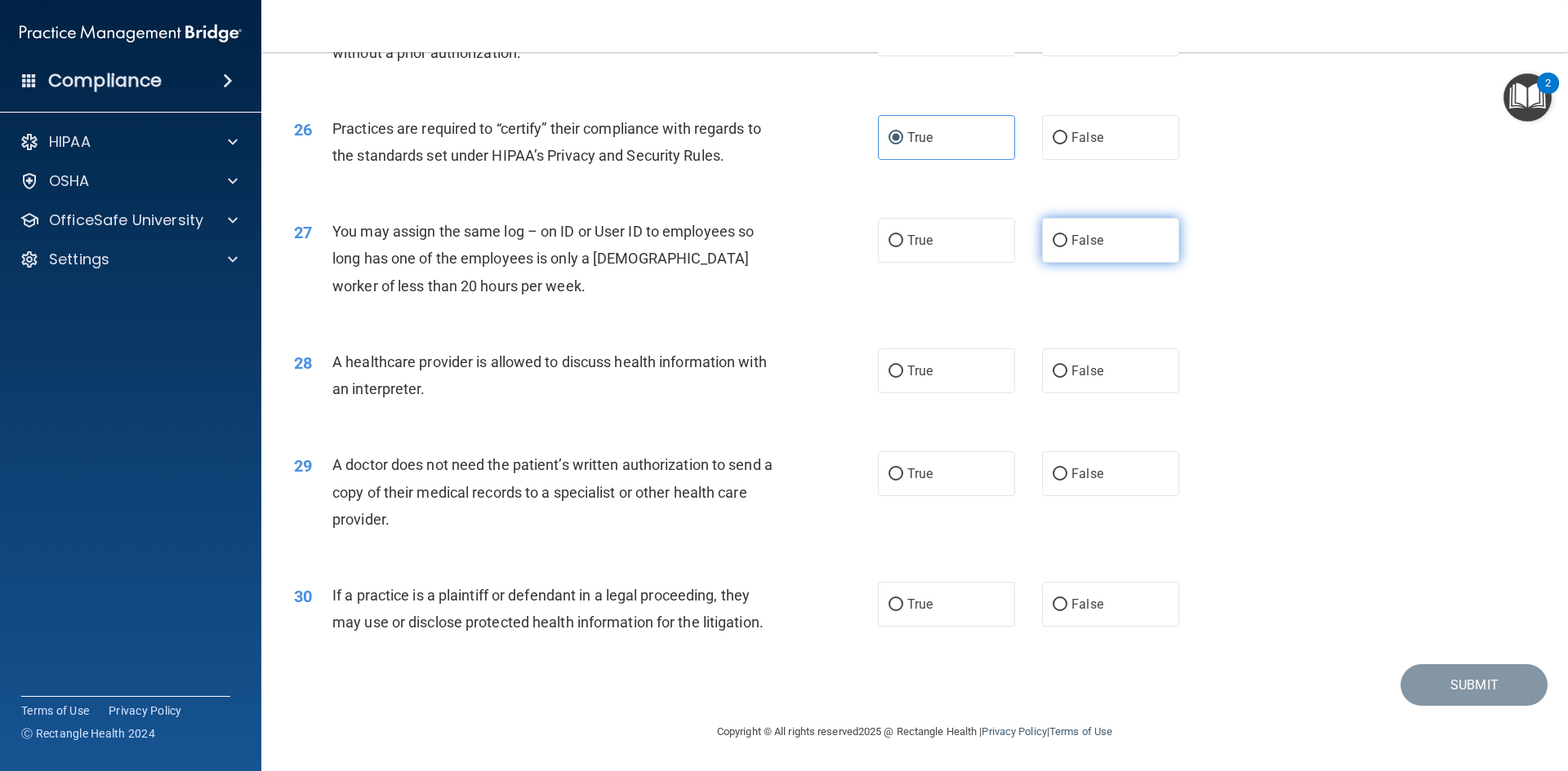
click at [1084, 234] on span "False" at bounding box center [1087, 240] width 32 height 15
click at [1067, 235] on input "False" at bounding box center [1060, 240] width 15 height 12
radio input "true"
click at [923, 370] on span "True" at bounding box center [920, 370] width 25 height 15
click at [903, 370] on input "True" at bounding box center [896, 371] width 15 height 12
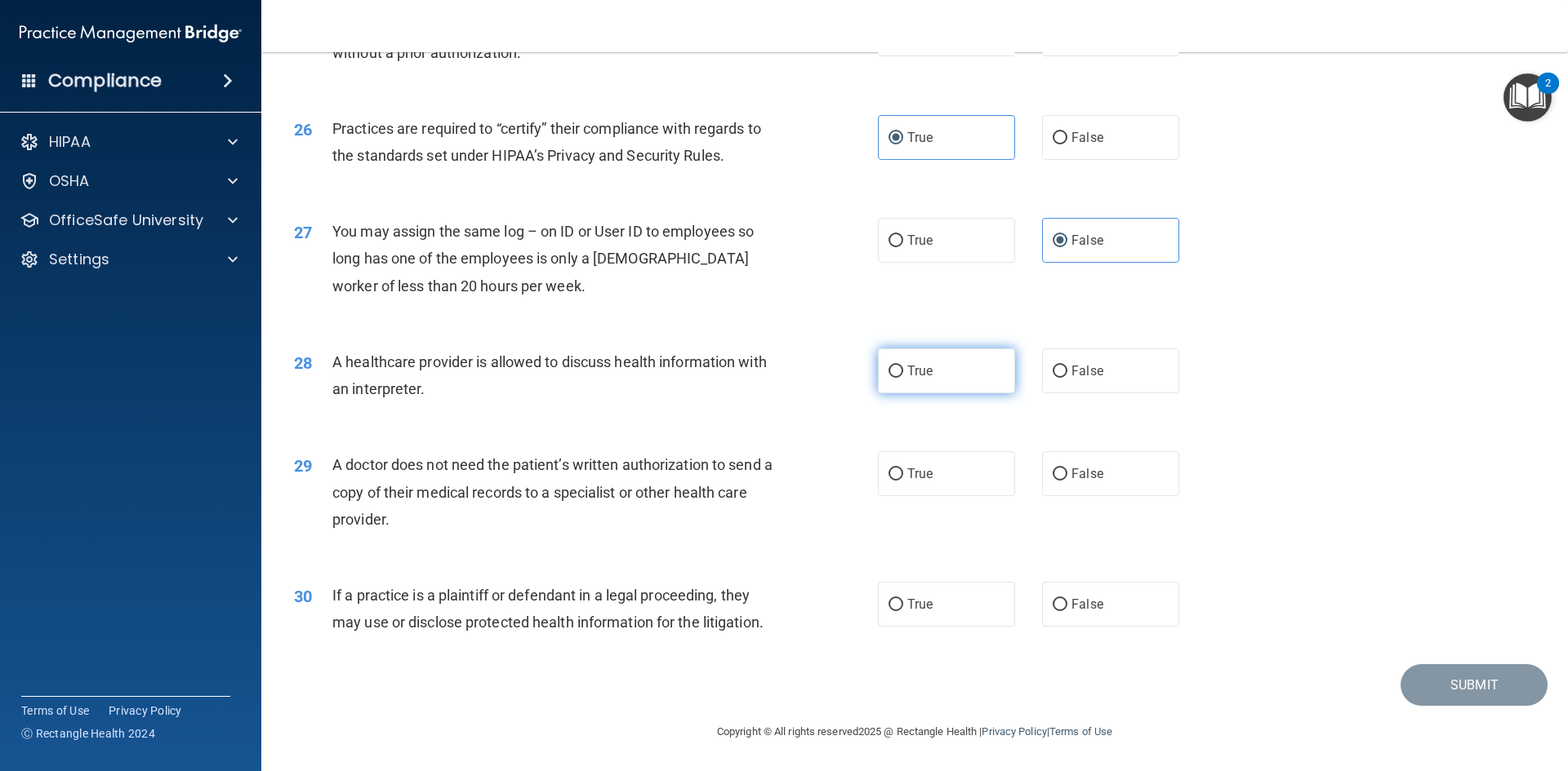
radio input "true"
click at [1095, 484] on label "False" at bounding box center [1110, 473] width 137 height 45
click at [1067, 481] on input "False" at bounding box center [1060, 474] width 15 height 12
radio input "true"
click at [1060, 613] on label "False" at bounding box center [1110, 604] width 137 height 45
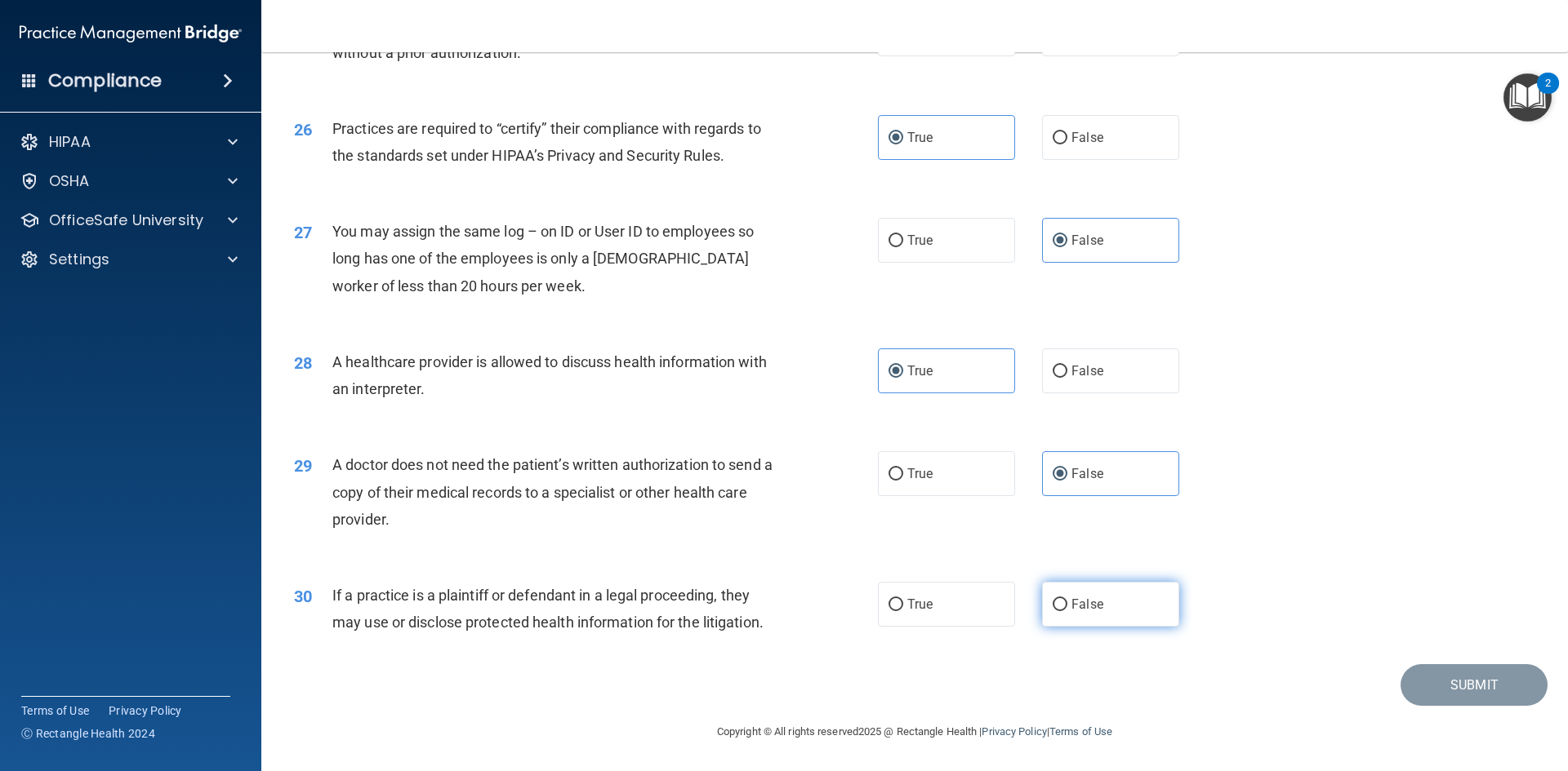
click at [1060, 612] on input "False" at bounding box center [1060, 604] width 15 height 12
radio input "true"
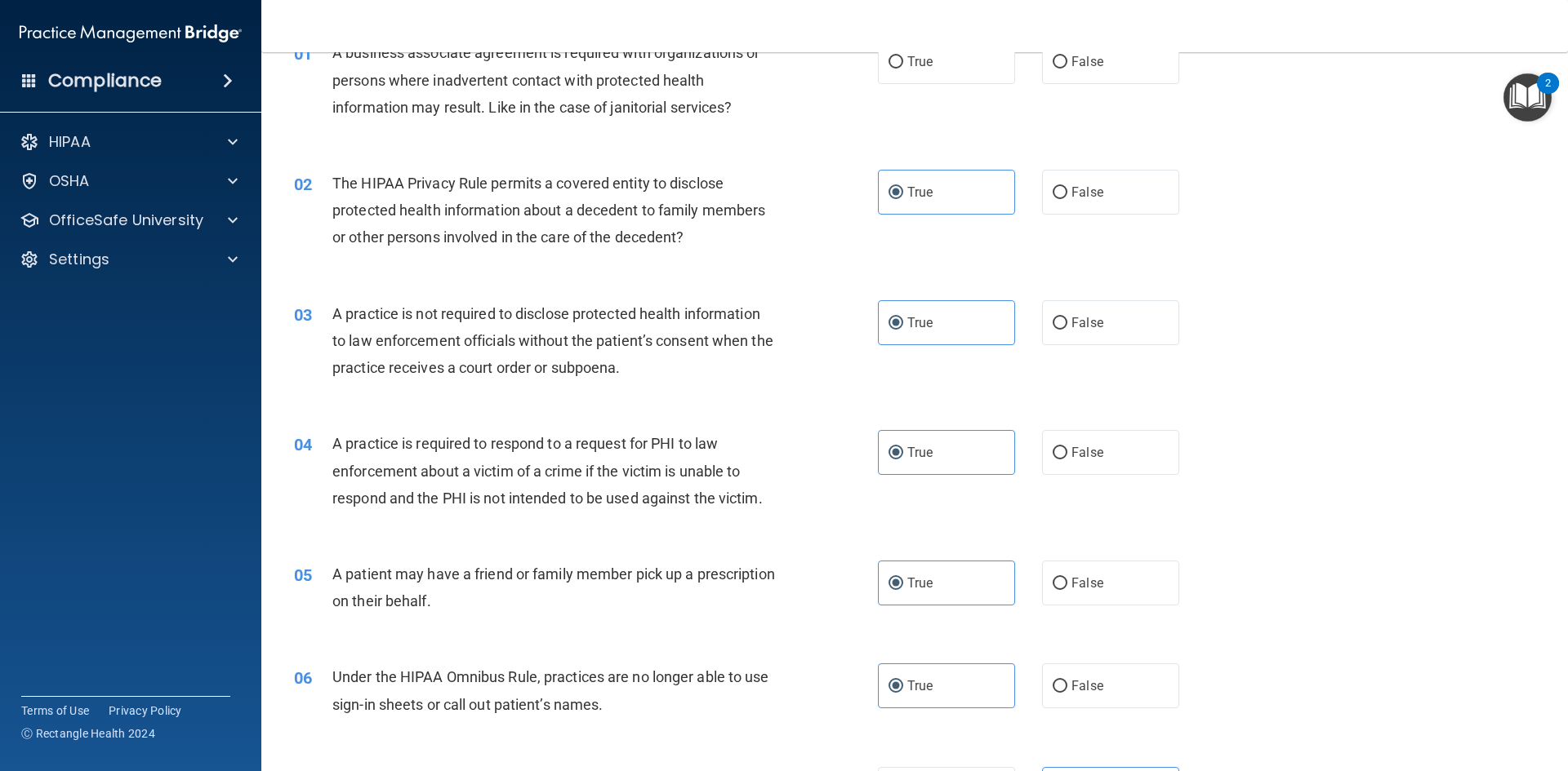
scroll to position [0, 0]
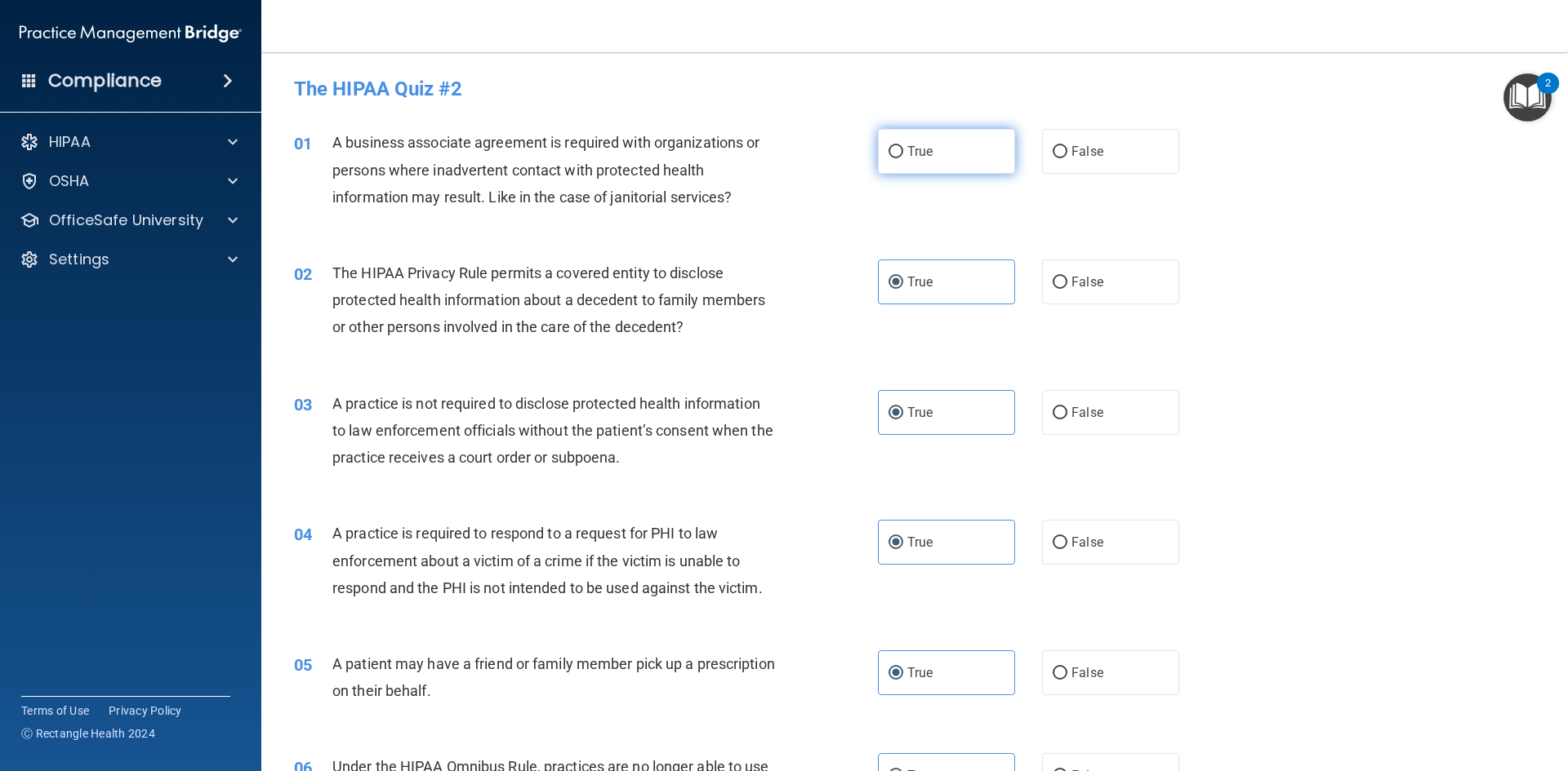
click at [946, 163] on label "True" at bounding box center [946, 151] width 137 height 45
click at [903, 158] on input "True" at bounding box center [896, 152] width 15 height 12
radio input "true"
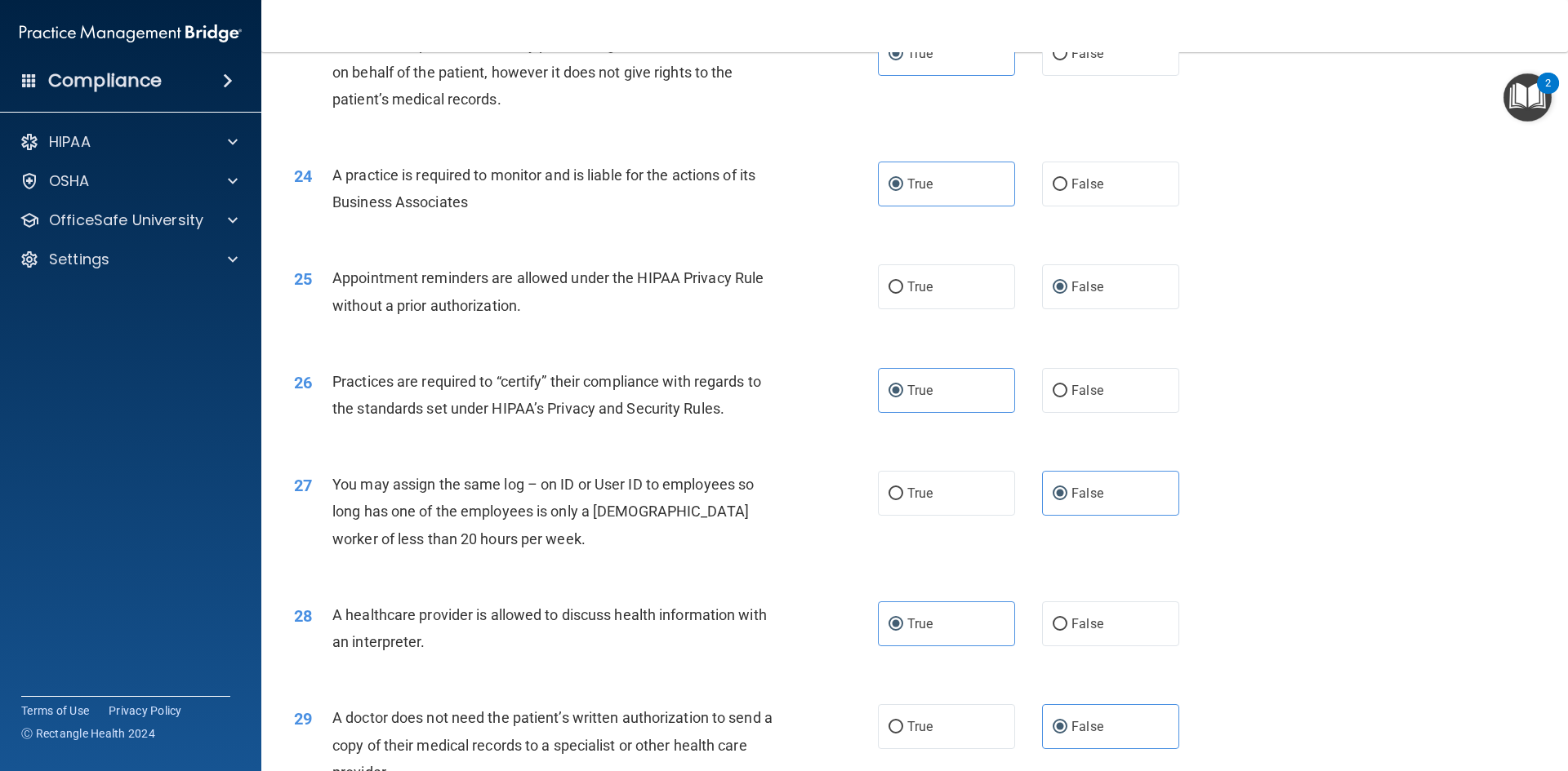
scroll to position [3028, 0]
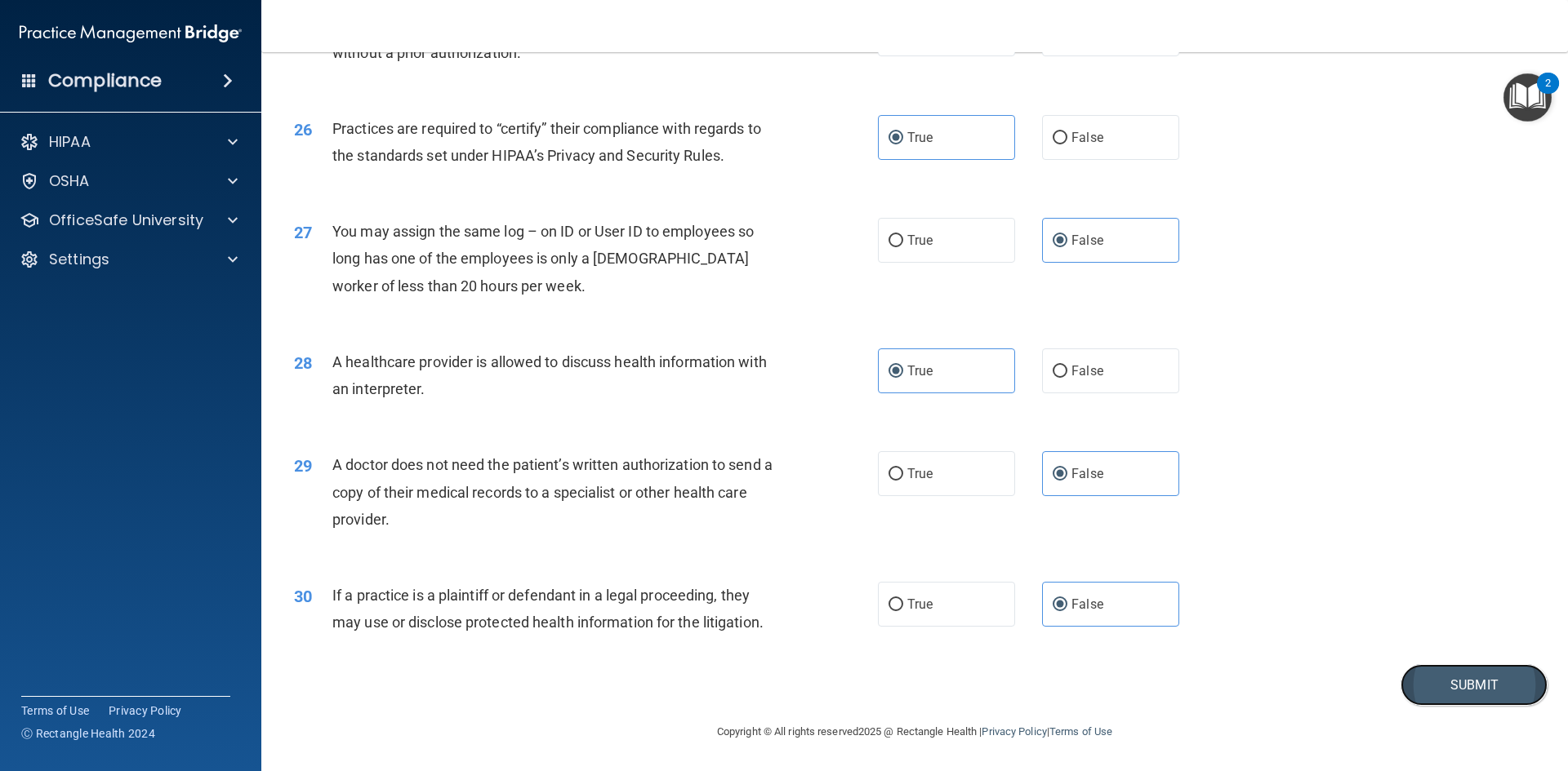
click at [1413, 675] on button "Submit" at bounding box center [1473, 685] width 147 height 42
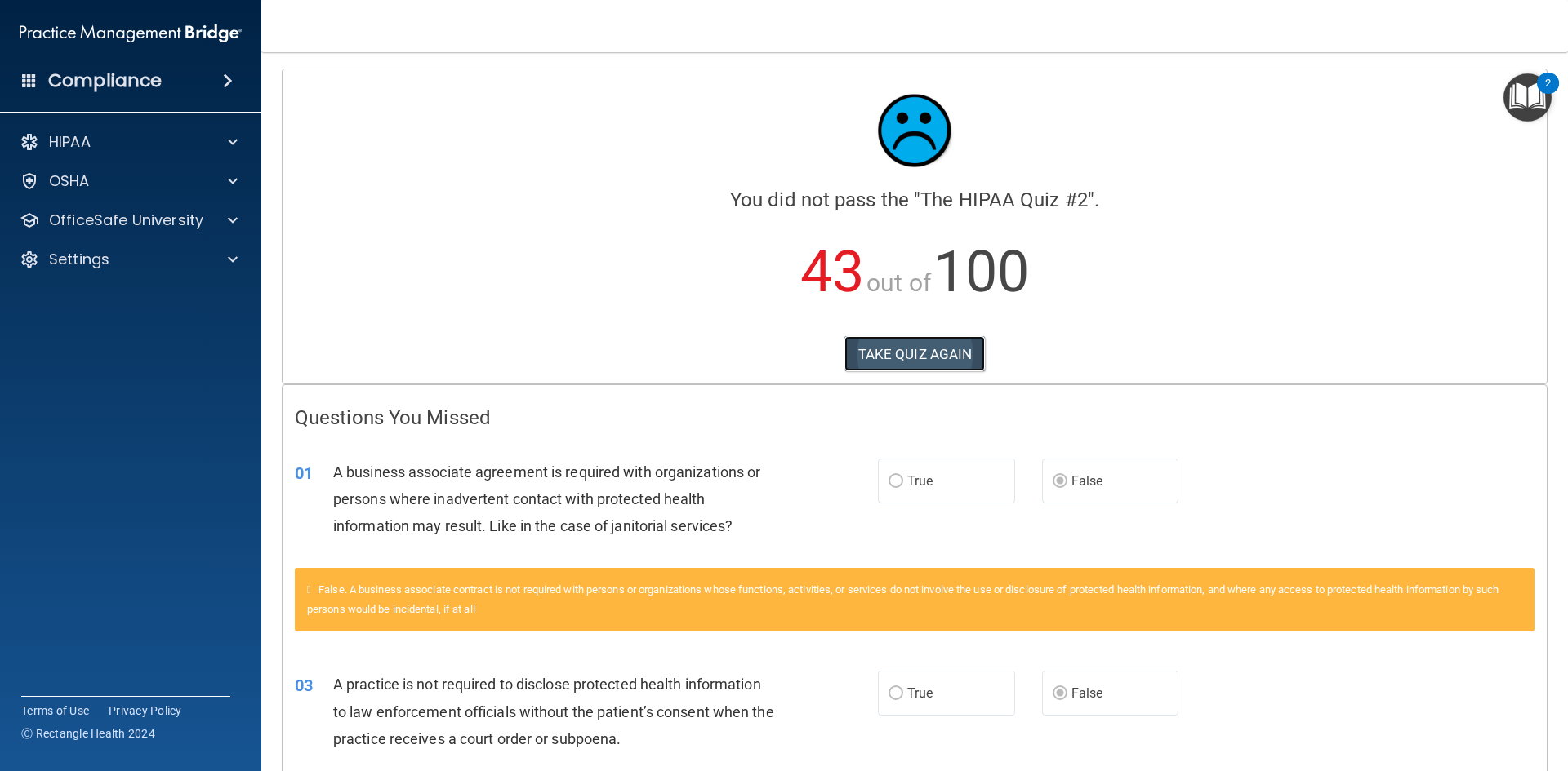
click at [916, 349] on button "TAKE QUIZ AGAIN" at bounding box center [914, 353] width 141 height 36
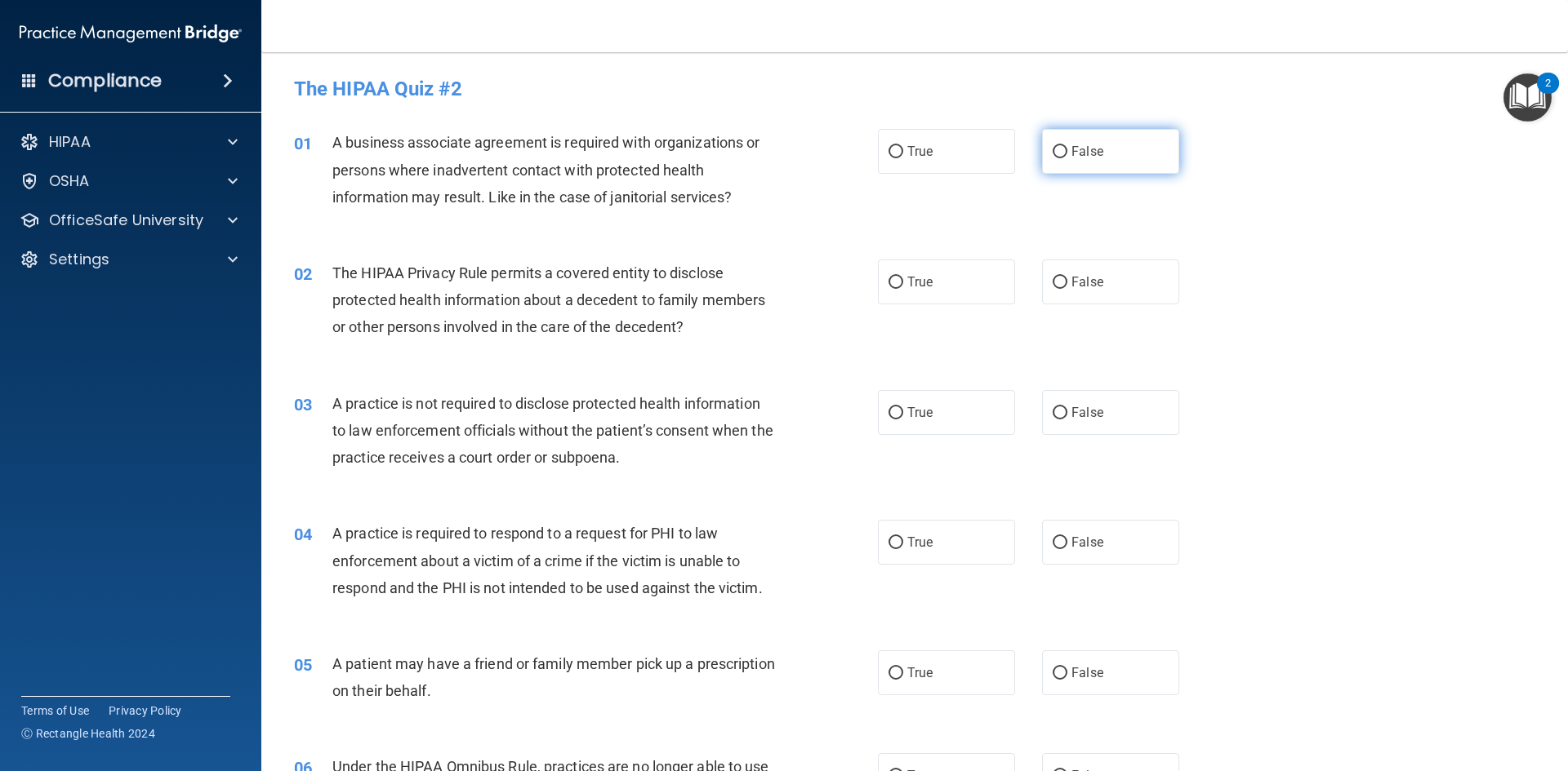
click at [1053, 156] on input "False" at bounding box center [1060, 152] width 15 height 12
radio input "true"
click at [1053, 411] on input "False" at bounding box center [1060, 412] width 15 height 12
radio input "true"
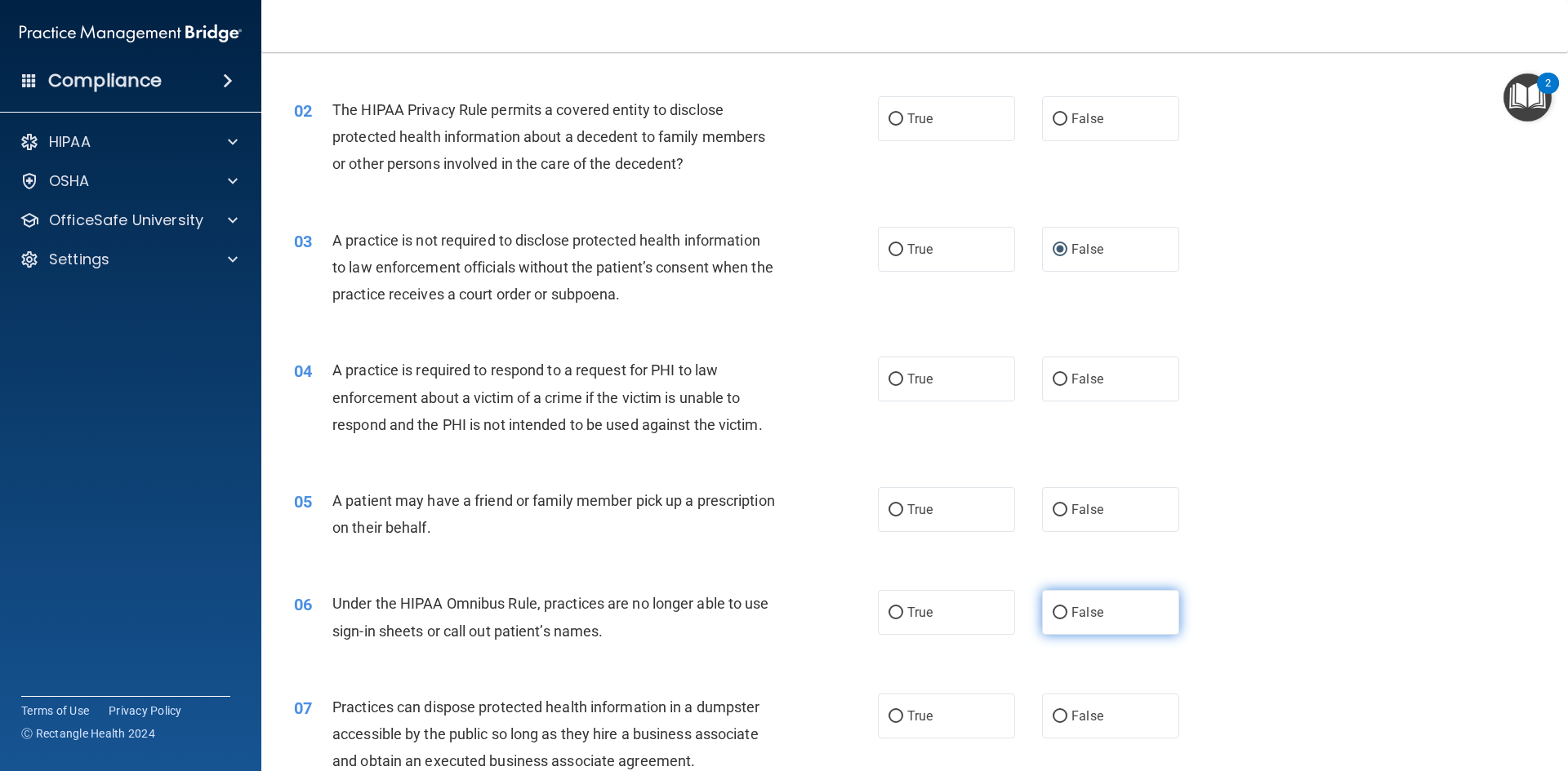
click at [1054, 614] on input "False" at bounding box center [1060, 613] width 15 height 12
radio input "true"
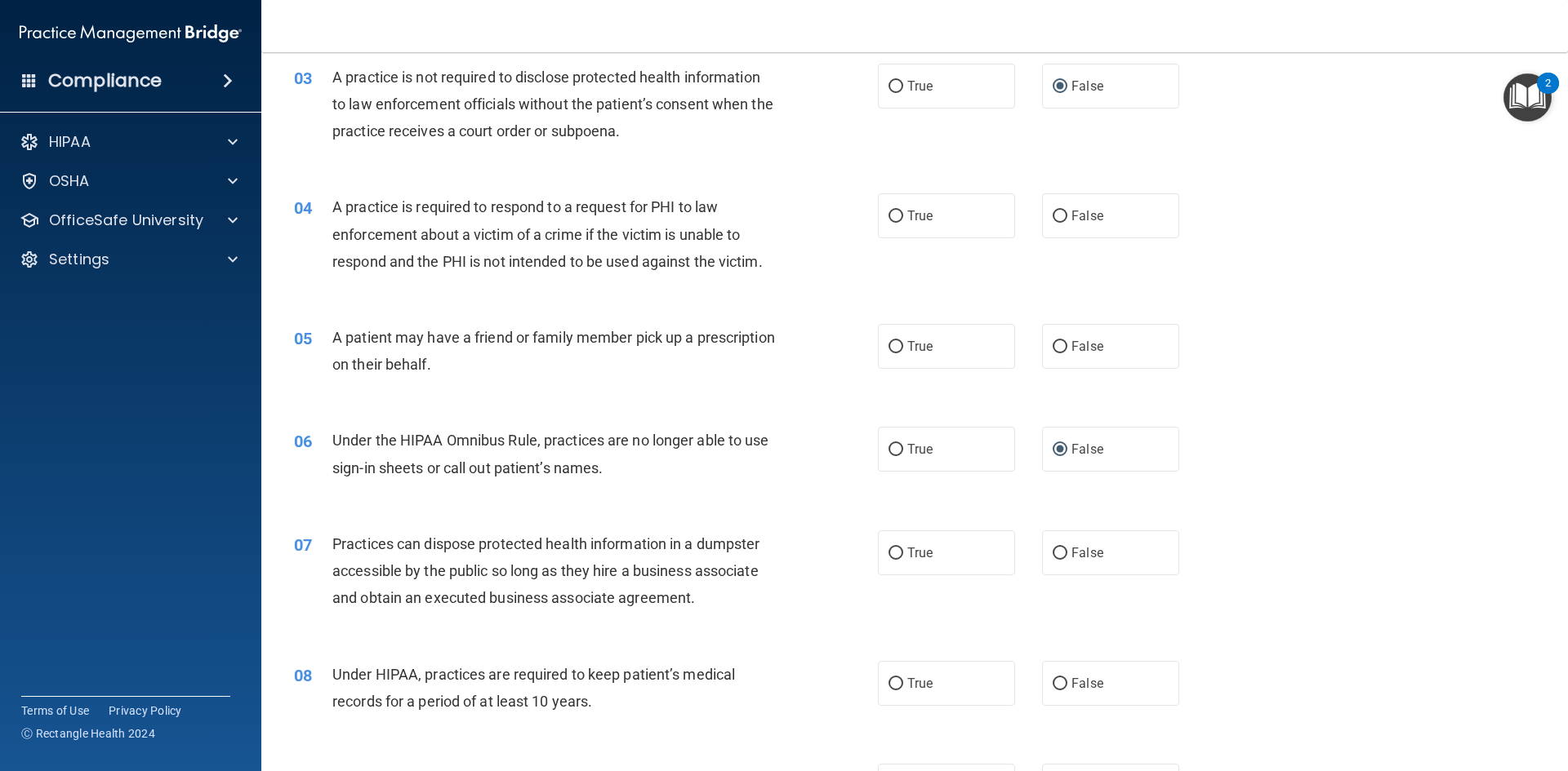
scroll to position [408, 0]
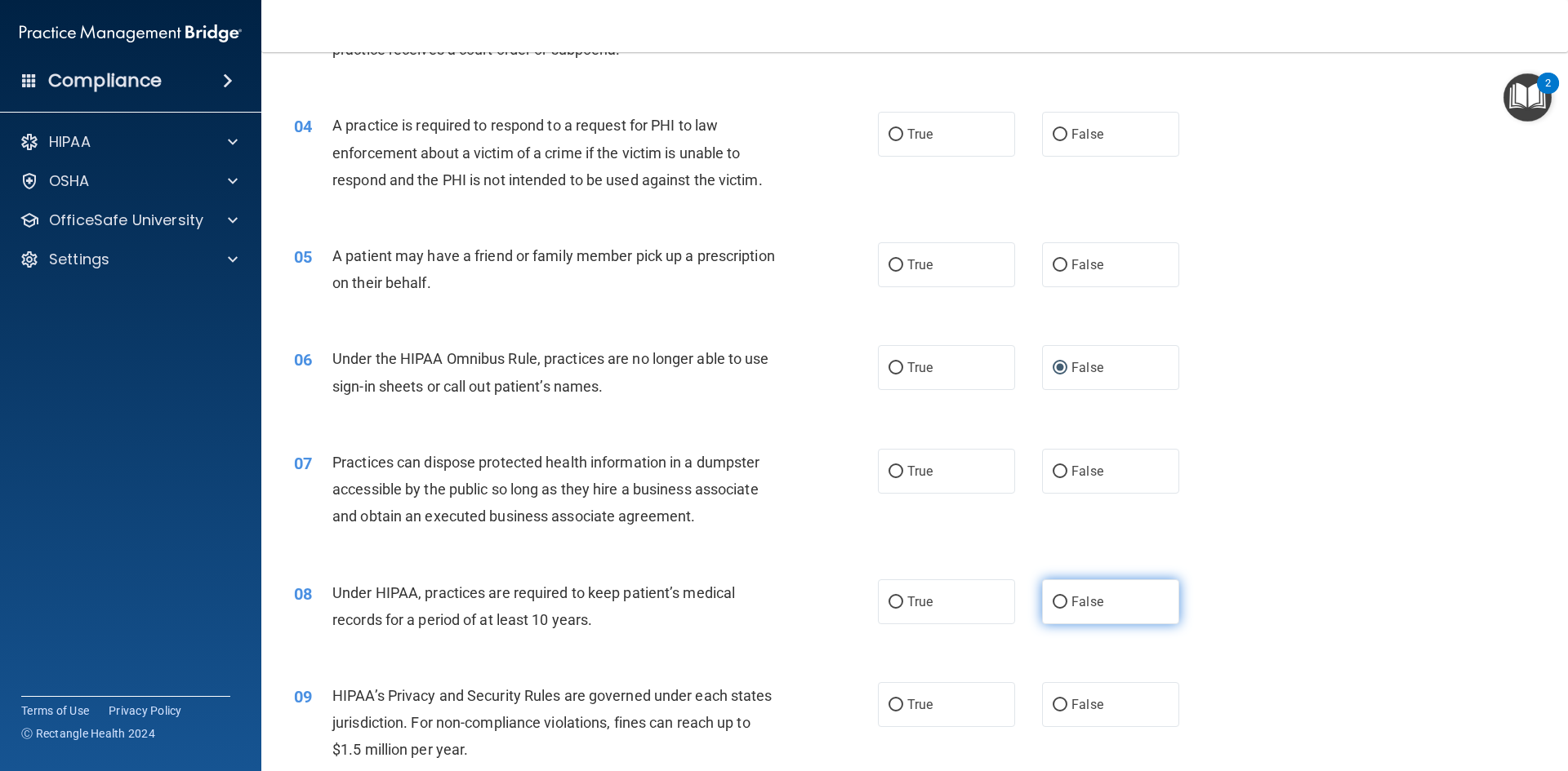
click at [1054, 601] on input "False" at bounding box center [1060, 603] width 15 height 12
radio input "true"
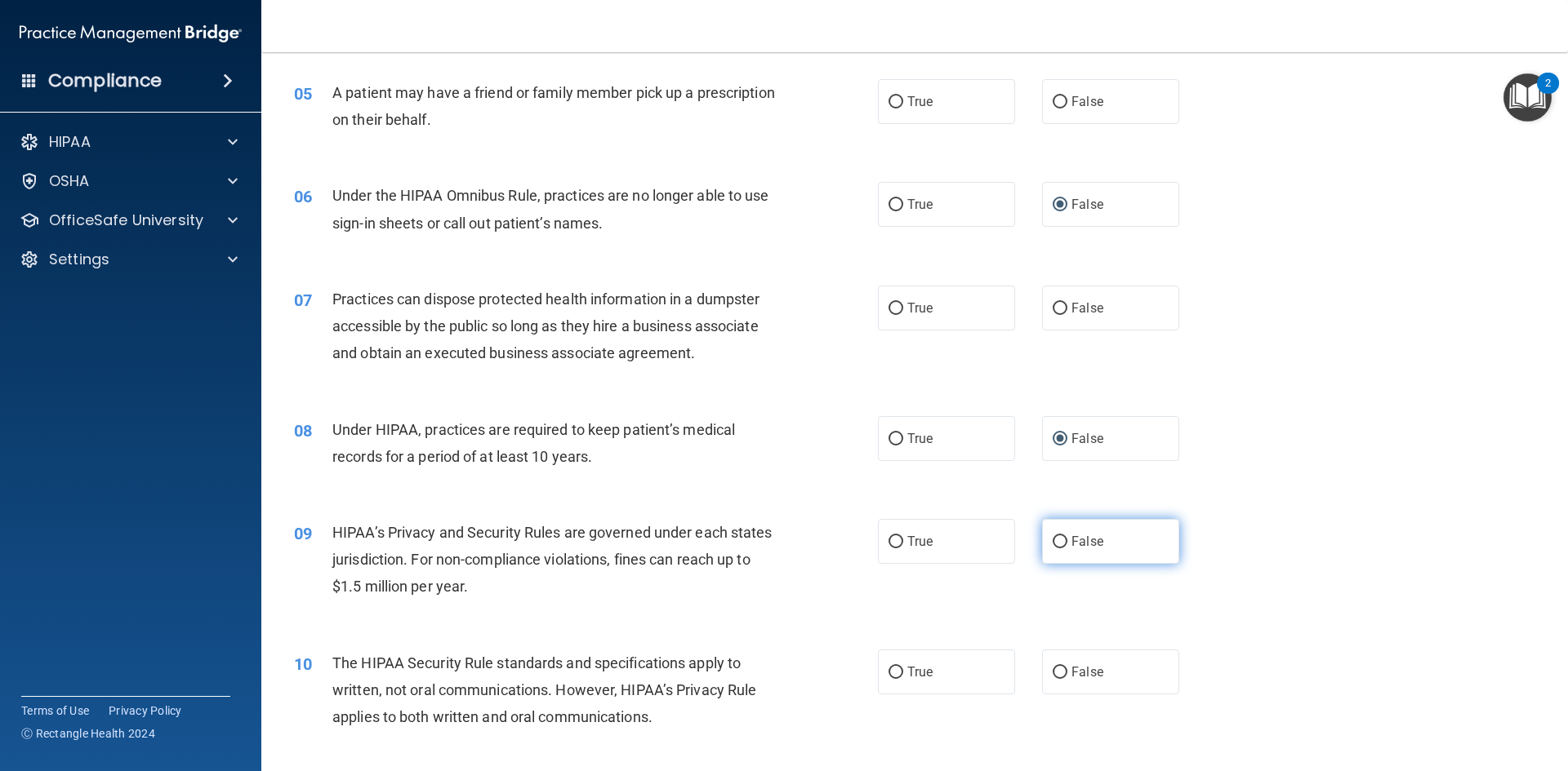
click at [1056, 538] on input "False" at bounding box center [1060, 542] width 15 height 12
radio input "true"
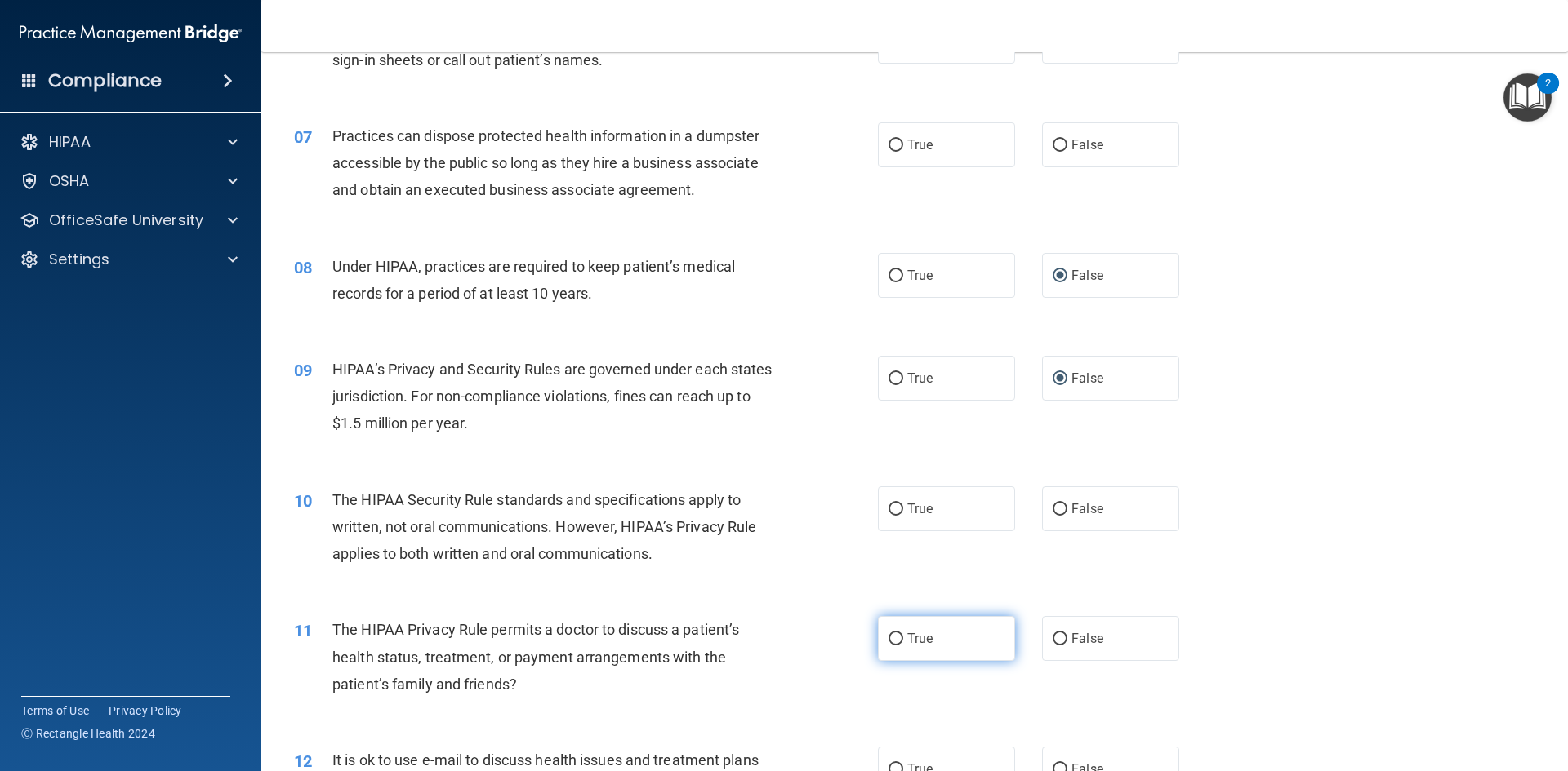
click at [889, 636] on input "True" at bounding box center [896, 639] width 15 height 12
radio input "true"
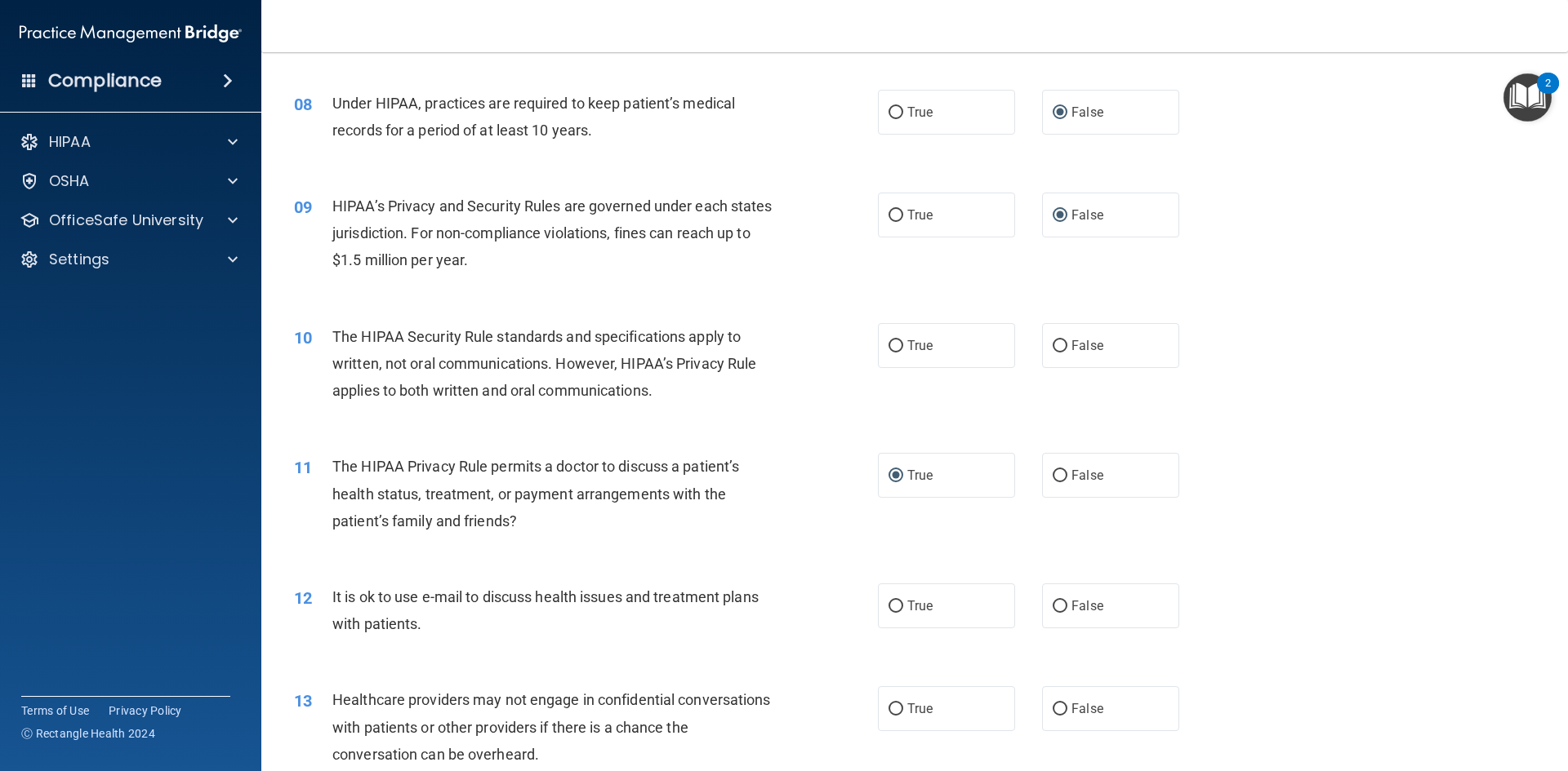
scroll to position [979, 0]
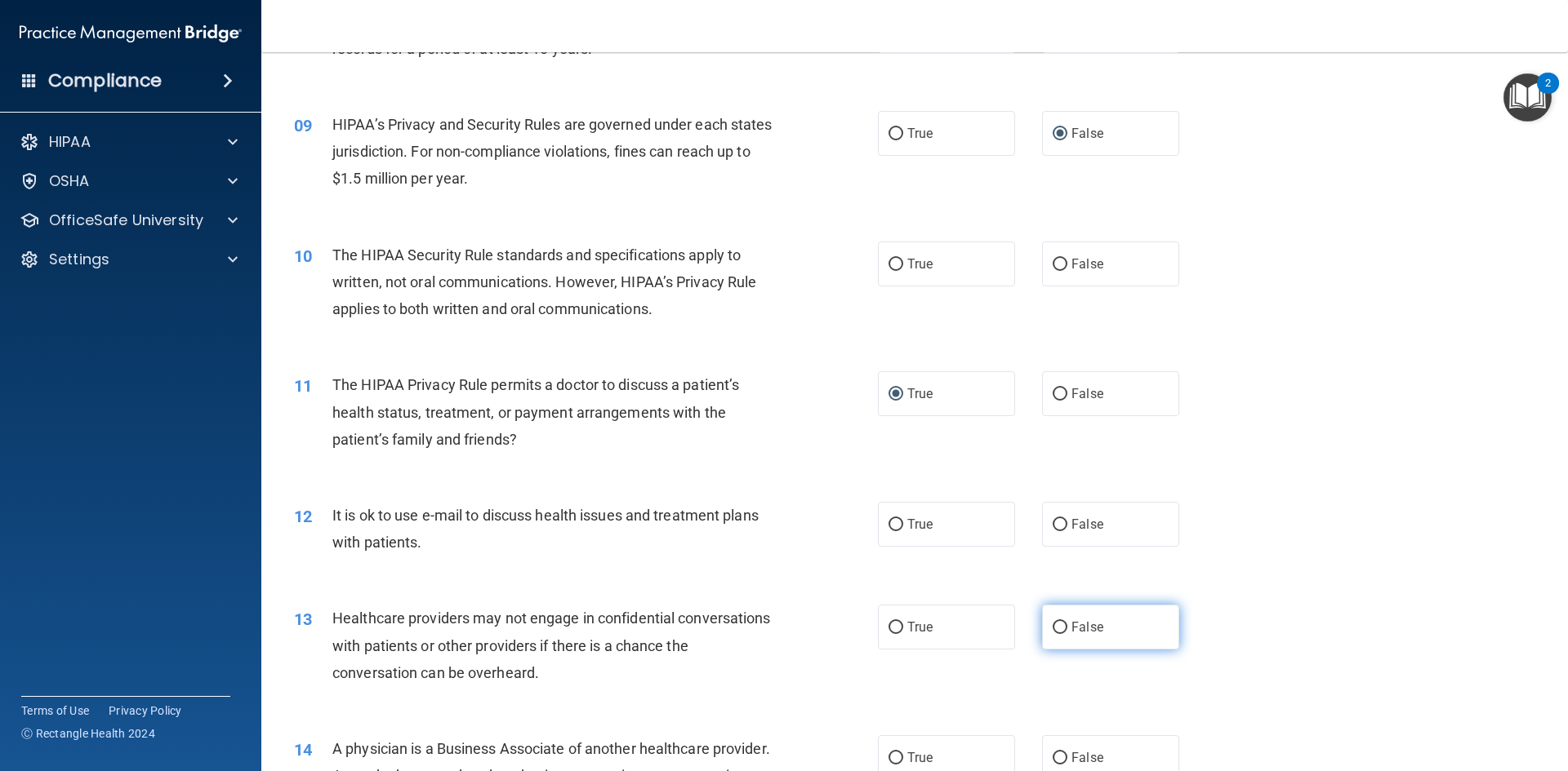
click at [1055, 629] on input "False" at bounding box center [1060, 627] width 15 height 12
radio input "true"
click at [1053, 756] on input "False" at bounding box center [1060, 758] width 15 height 12
radio input "true"
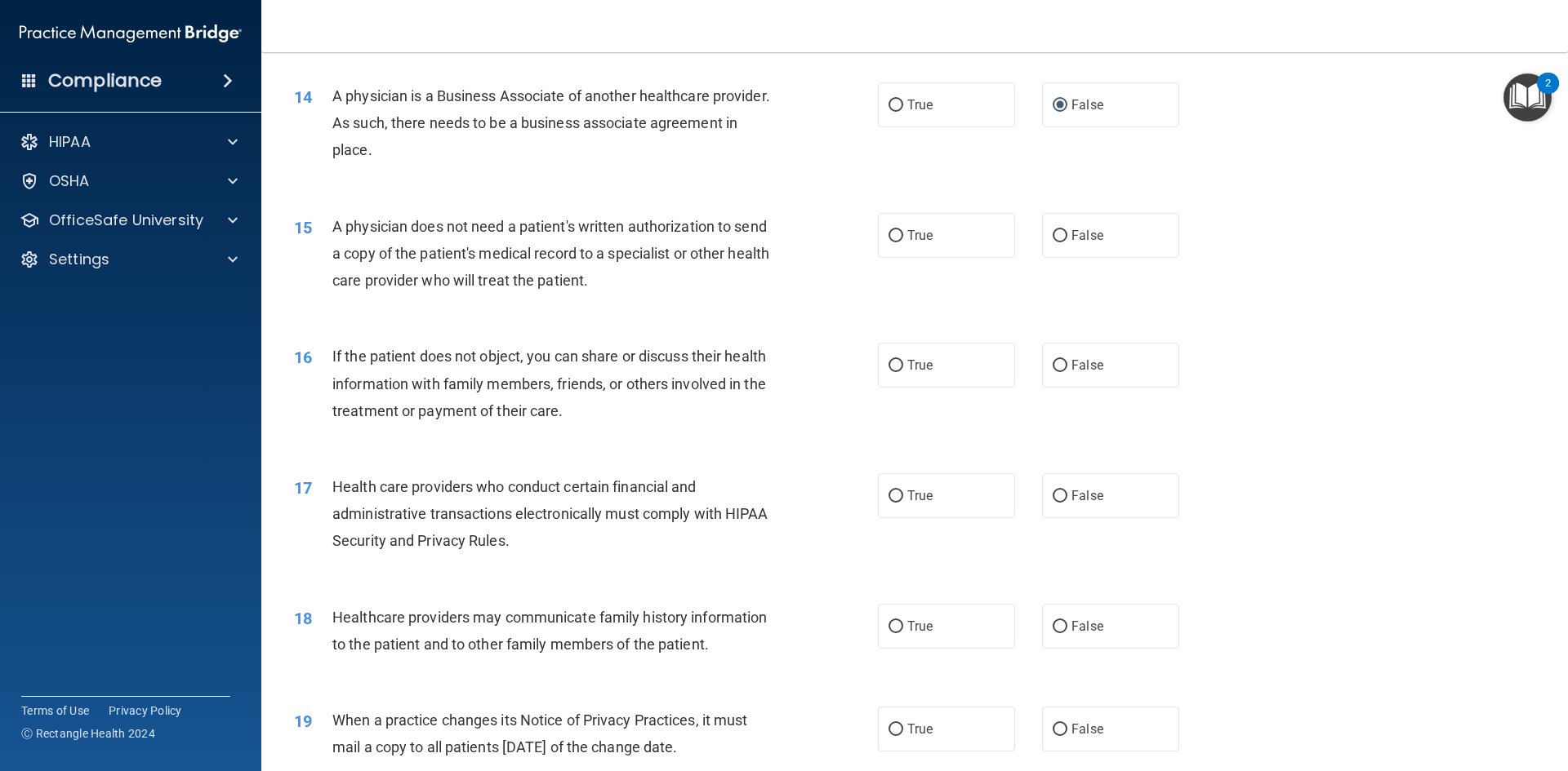
scroll to position [1796, 0]
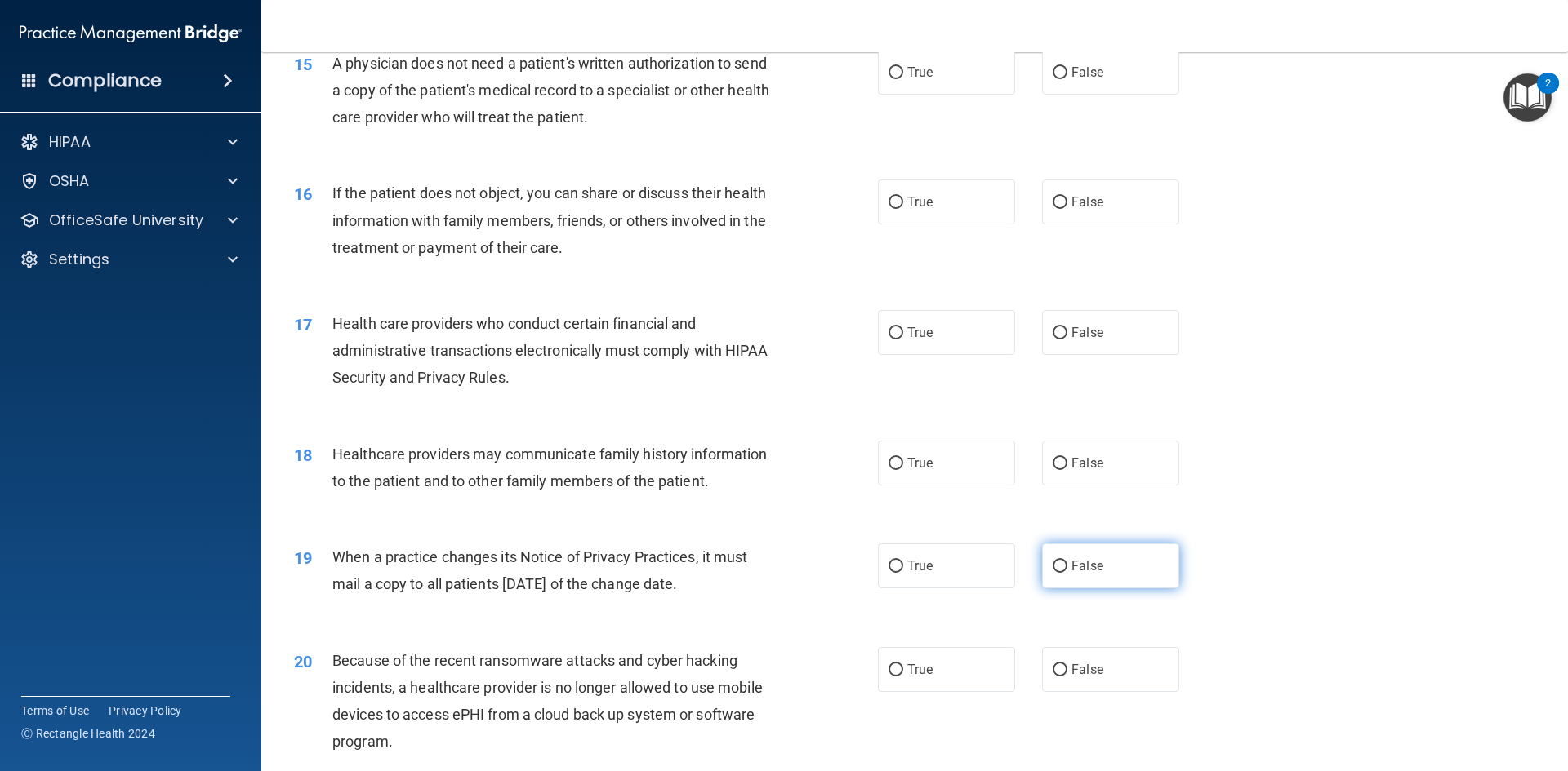
click at [1053, 567] on input "False" at bounding box center [1060, 566] width 15 height 12
radio input "true"
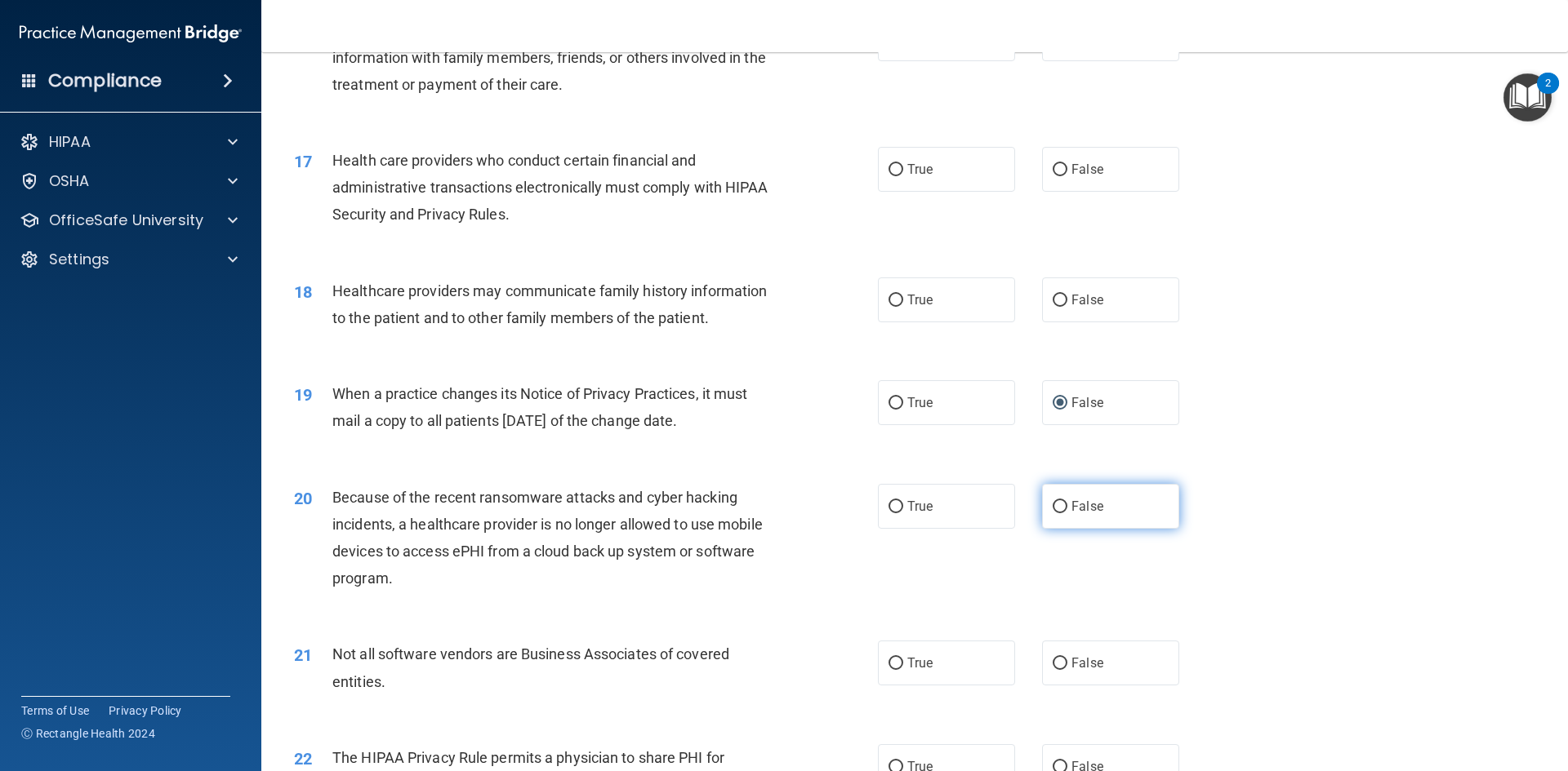
click at [1054, 507] on input "False" at bounding box center [1060, 507] width 15 height 12
radio input "true"
click at [890, 665] on input "True" at bounding box center [896, 664] width 15 height 12
radio input "true"
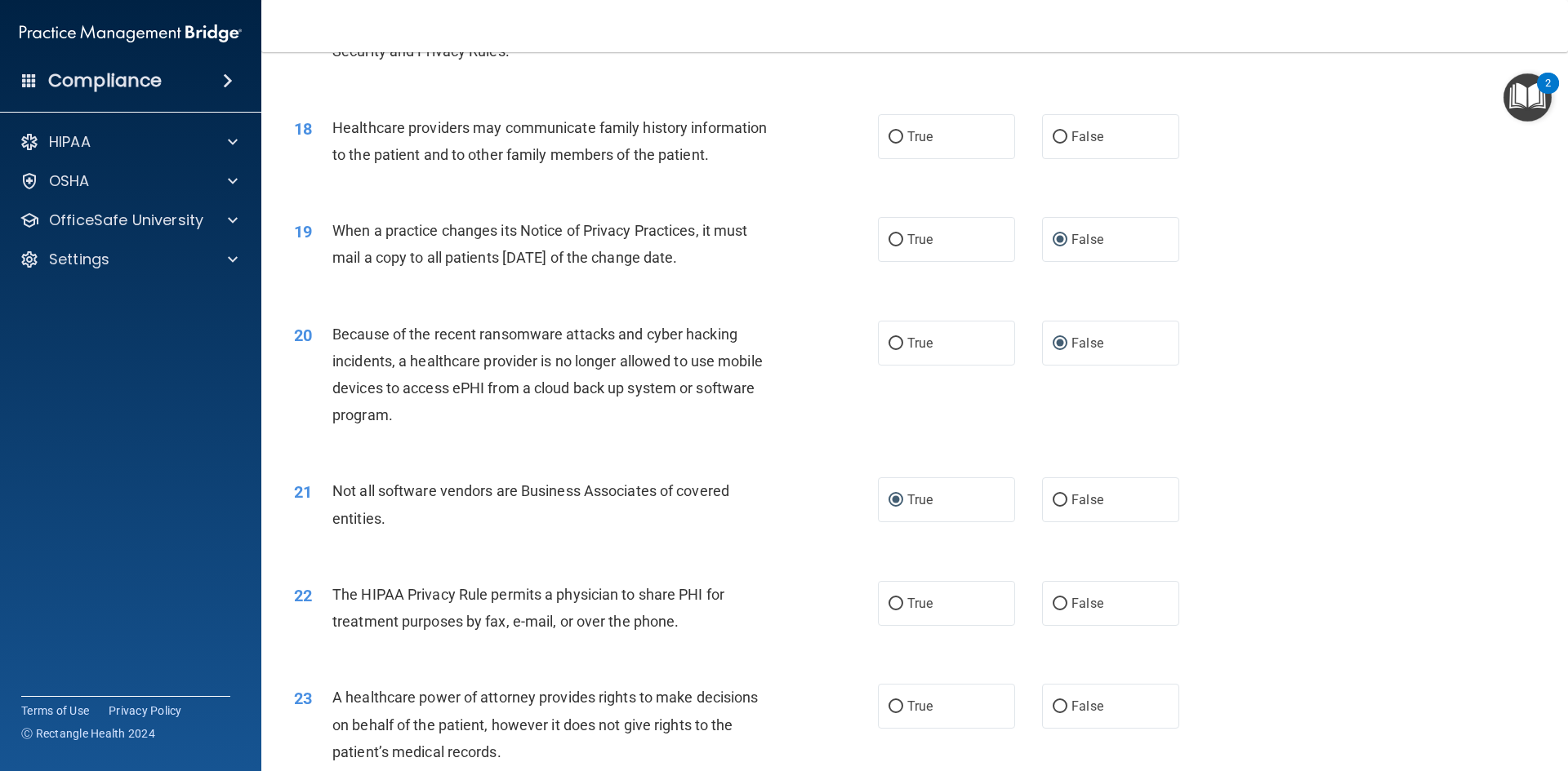
scroll to position [2286, 0]
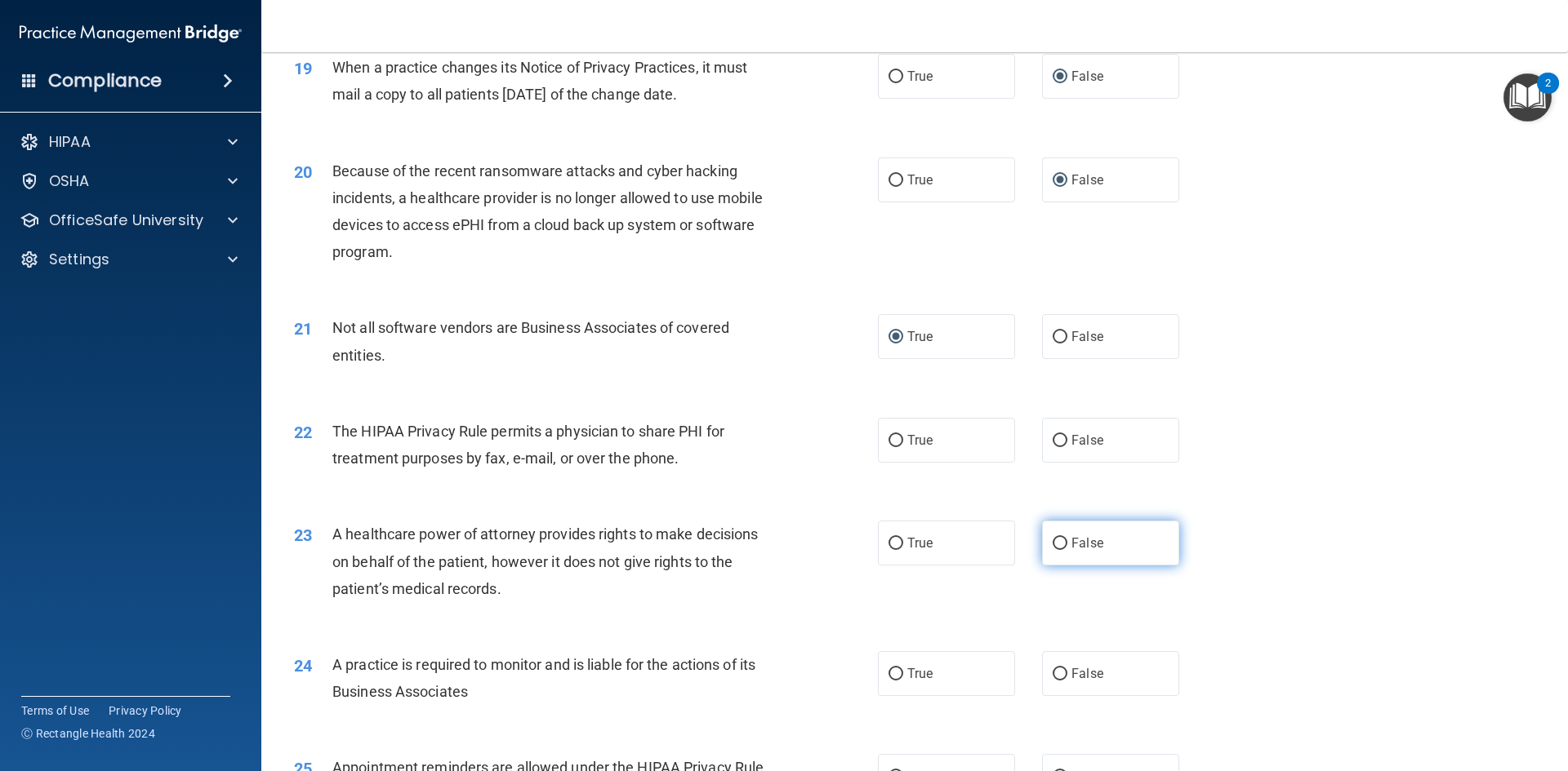
click at [1054, 545] on input "False" at bounding box center [1060, 543] width 15 height 12
radio input "true"
click at [1053, 678] on input "False" at bounding box center [1060, 674] width 15 height 12
radio input "true"
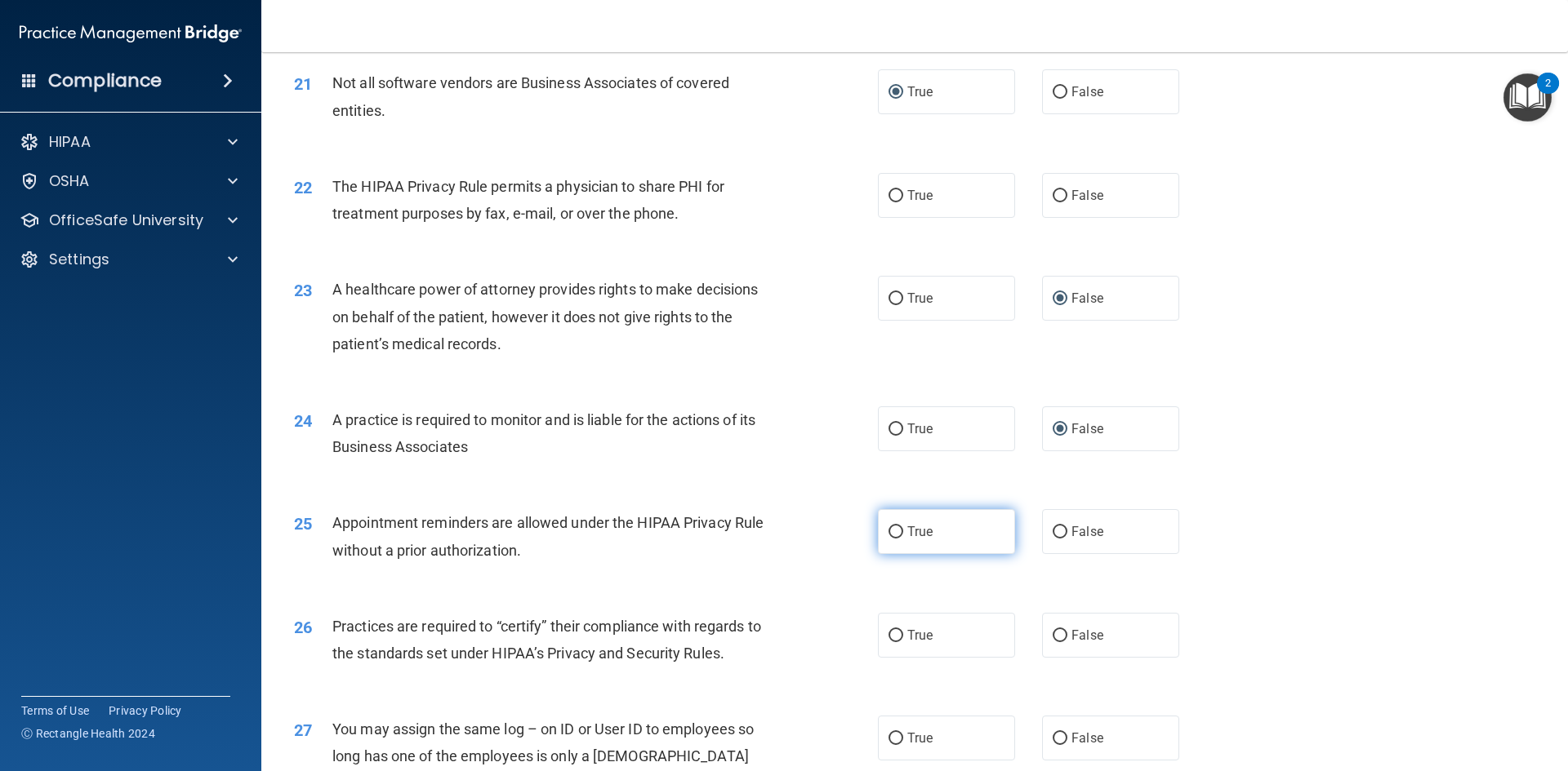
click at [889, 533] on input "True" at bounding box center [896, 532] width 15 height 12
radio input "true"
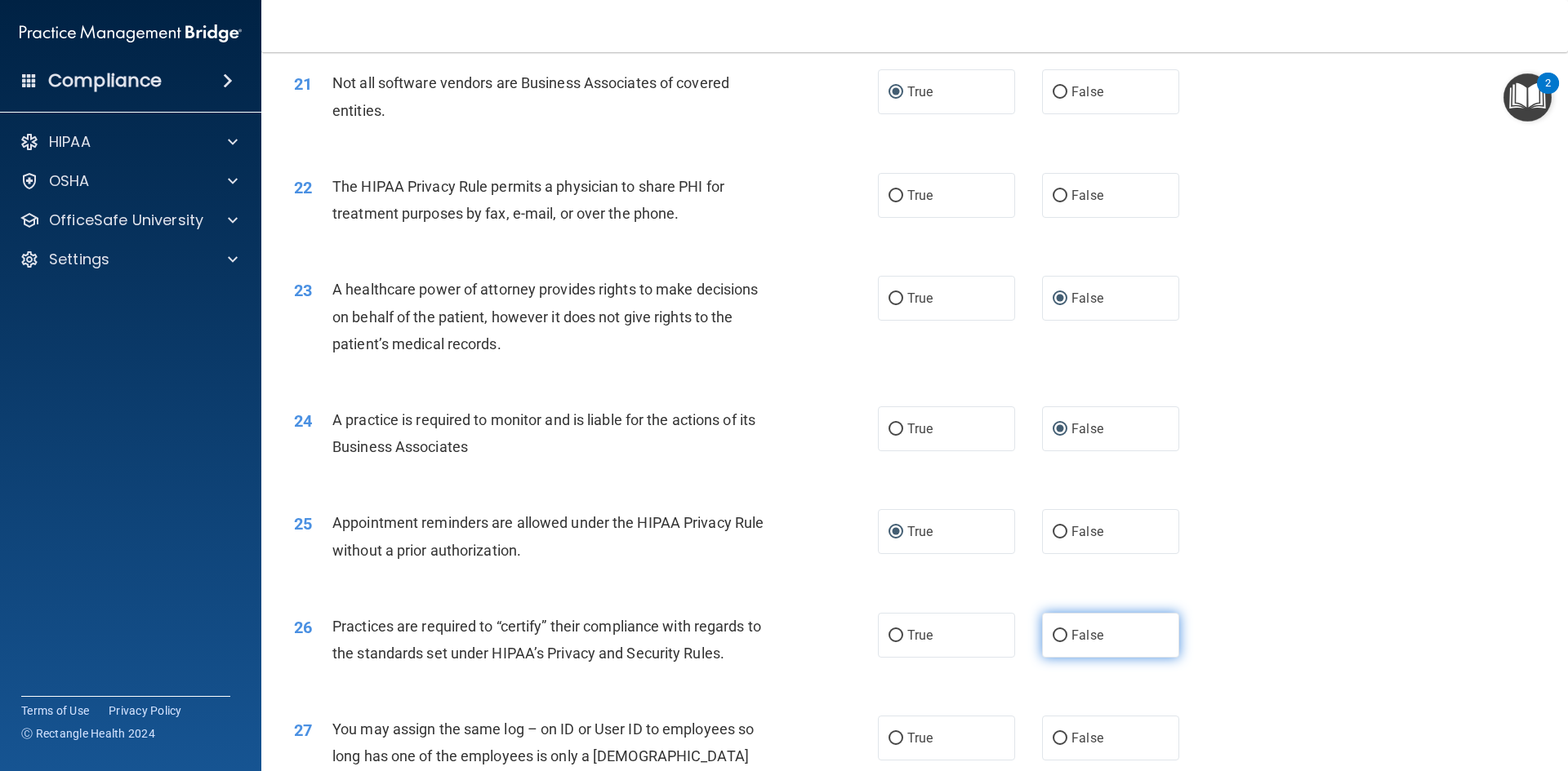
click at [1053, 633] on input "False" at bounding box center [1060, 635] width 15 height 12
radio input "true"
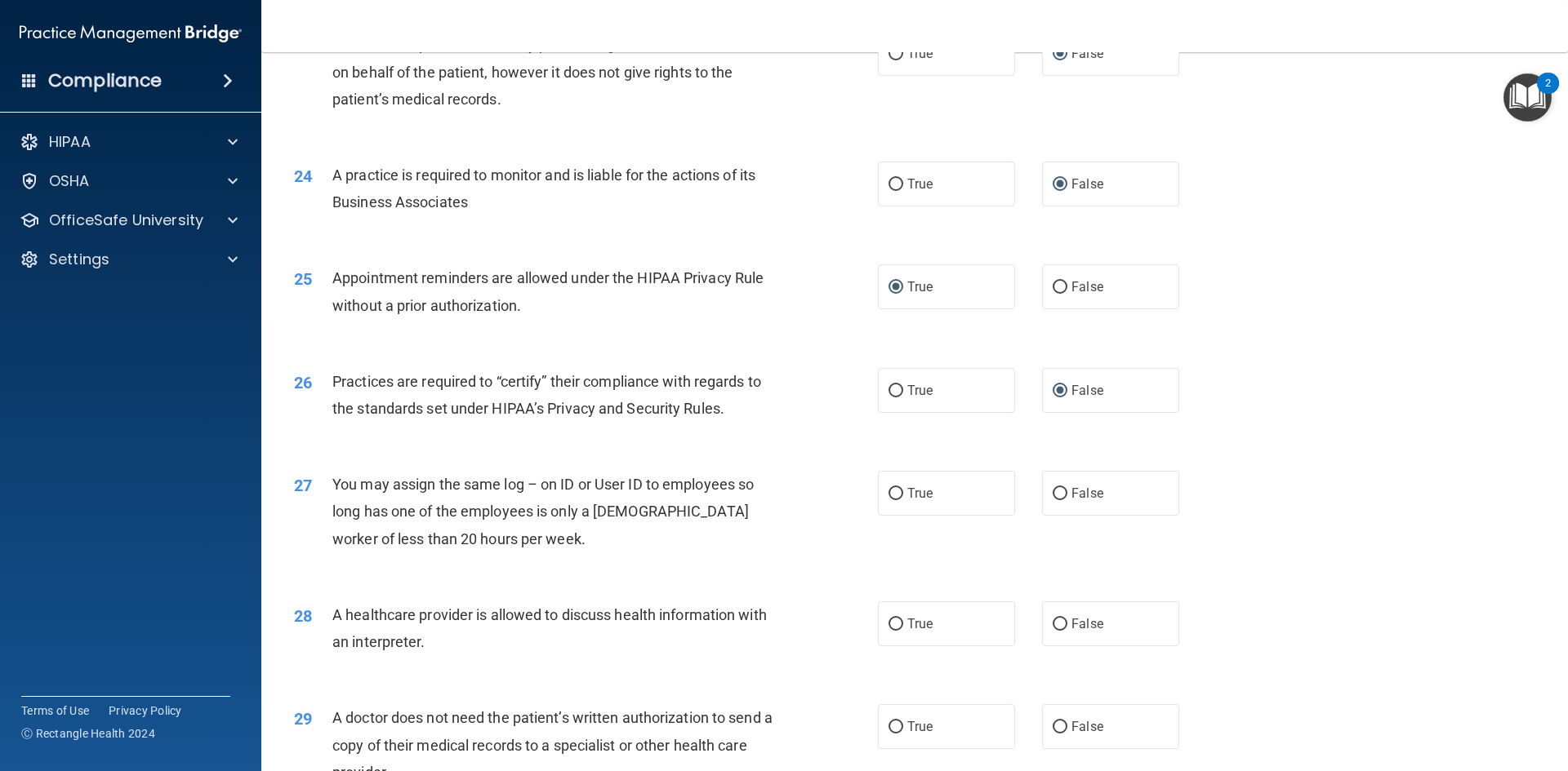
scroll to position [2857, 0]
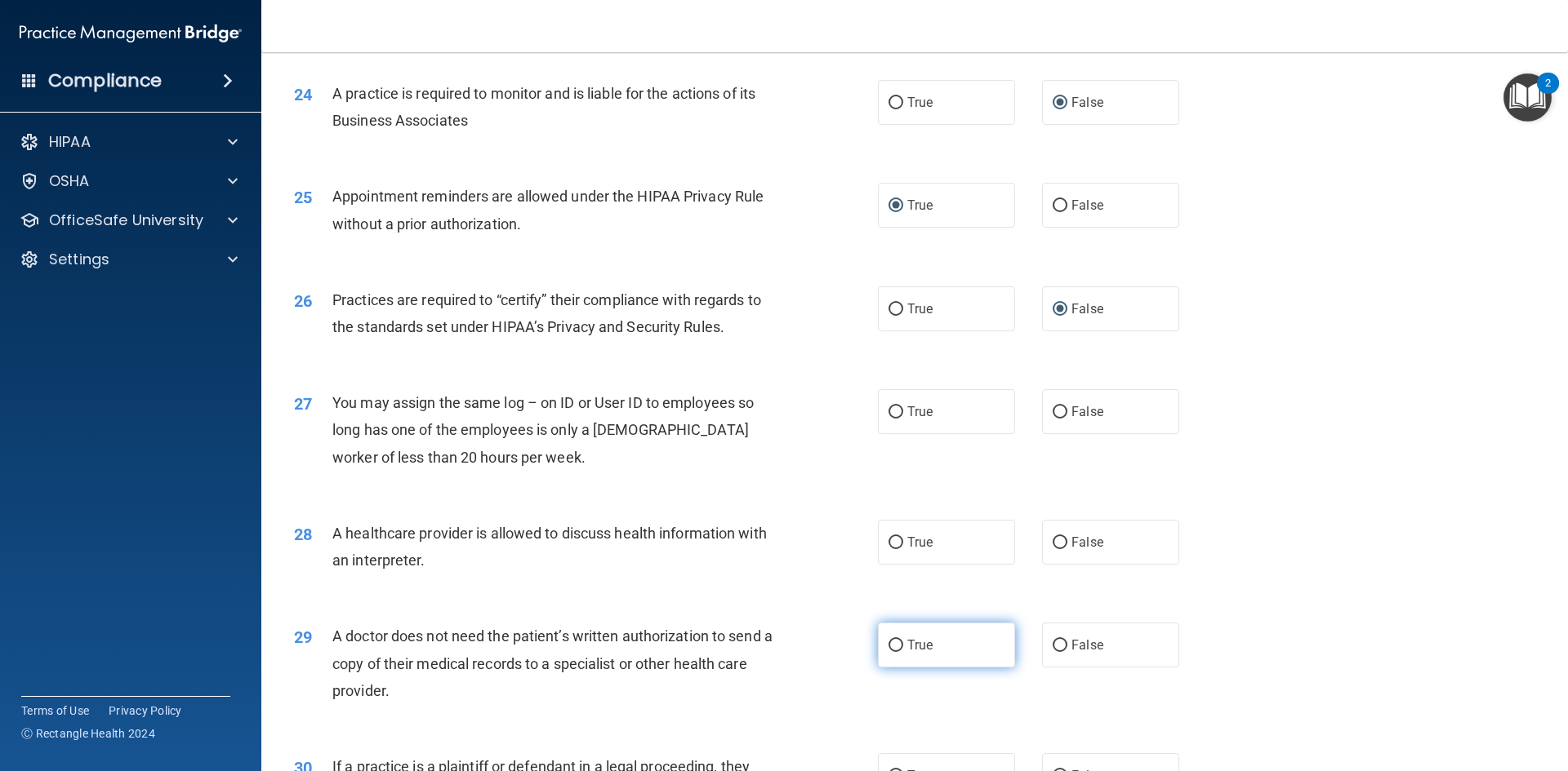
click at [889, 644] on input "True" at bounding box center [896, 645] width 15 height 12
radio input "true"
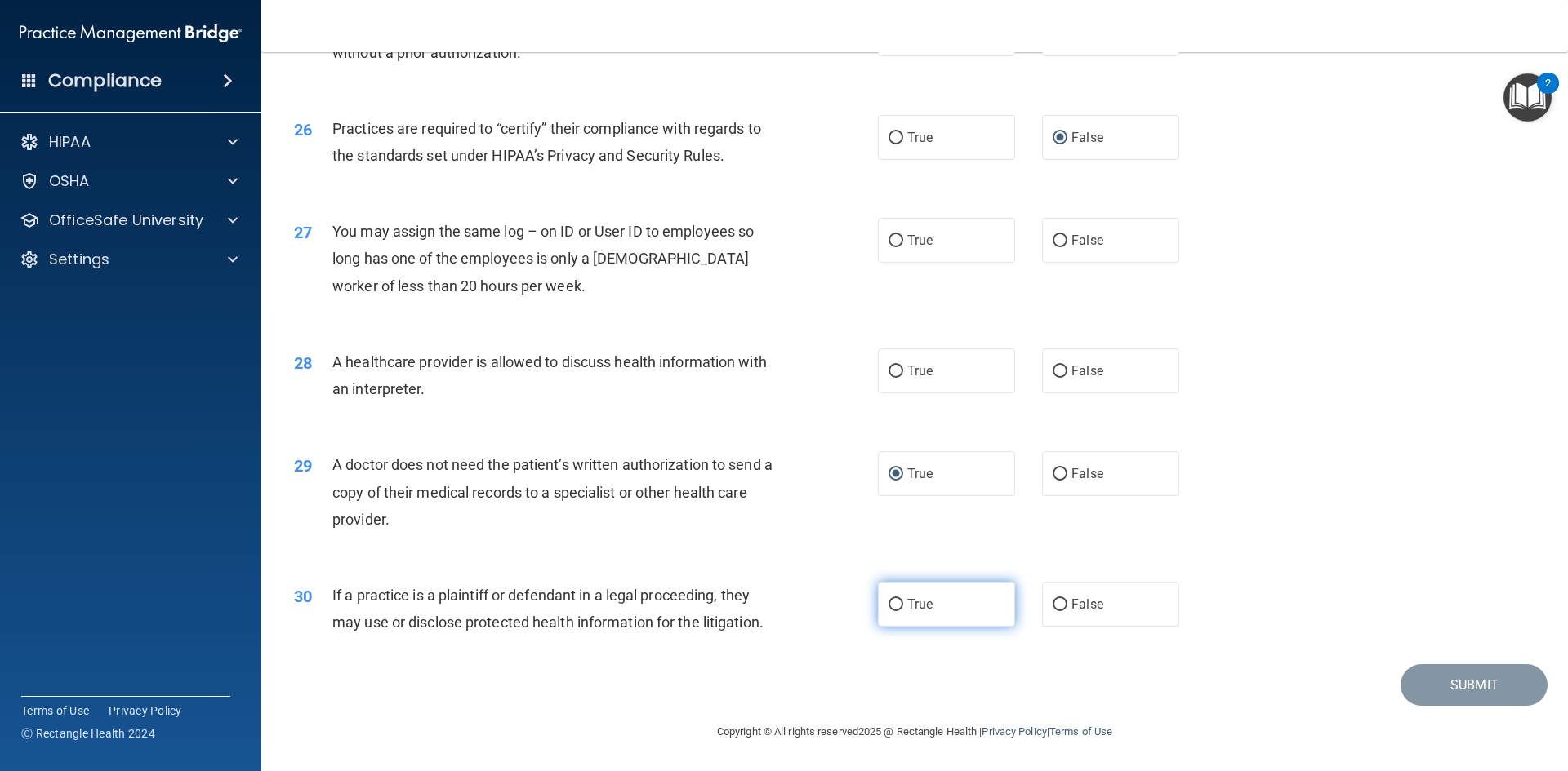
click at [890, 606] on input "True" at bounding box center [896, 604] width 15 height 12
radio input "true"
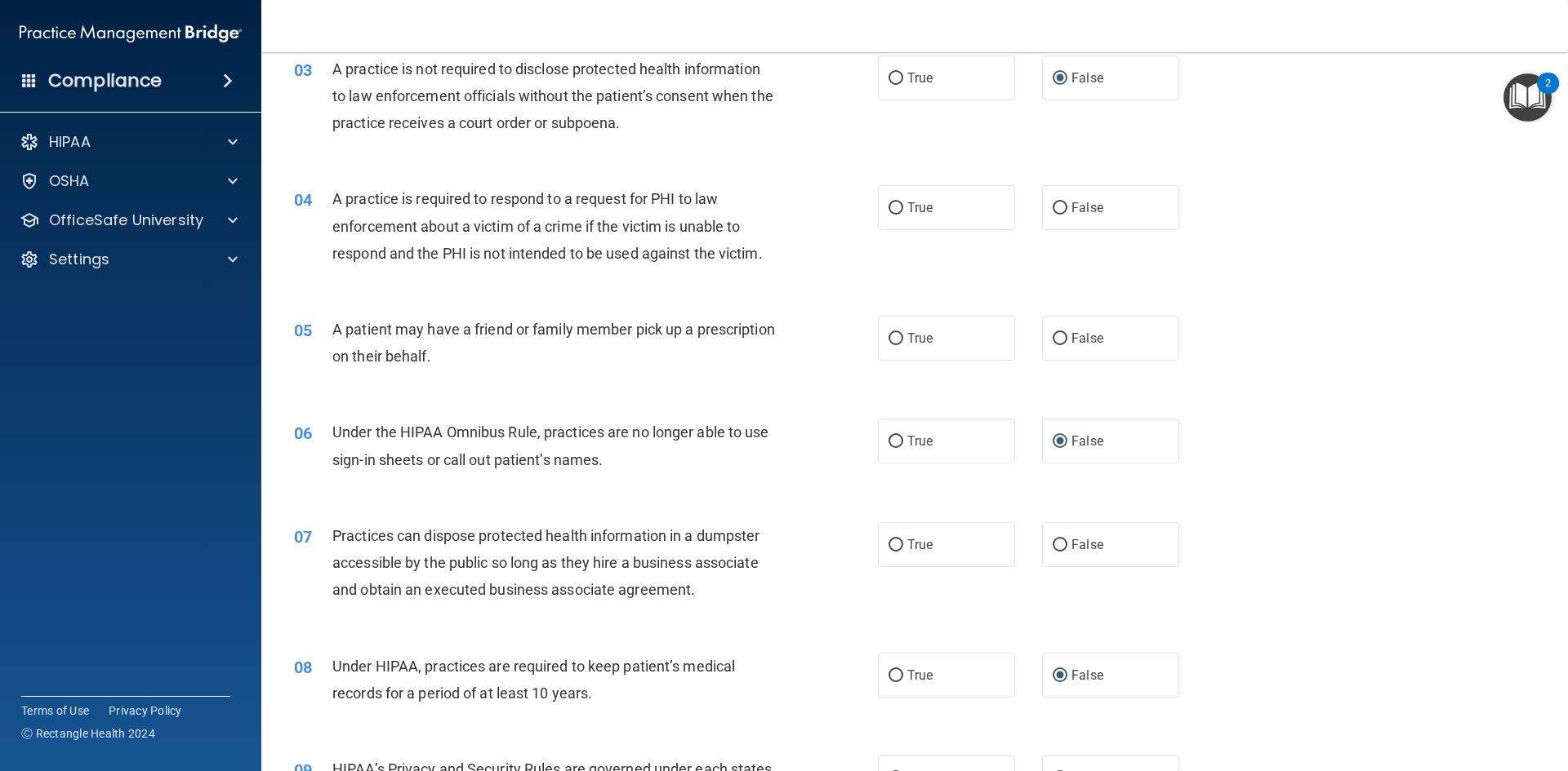
scroll to position [0, 0]
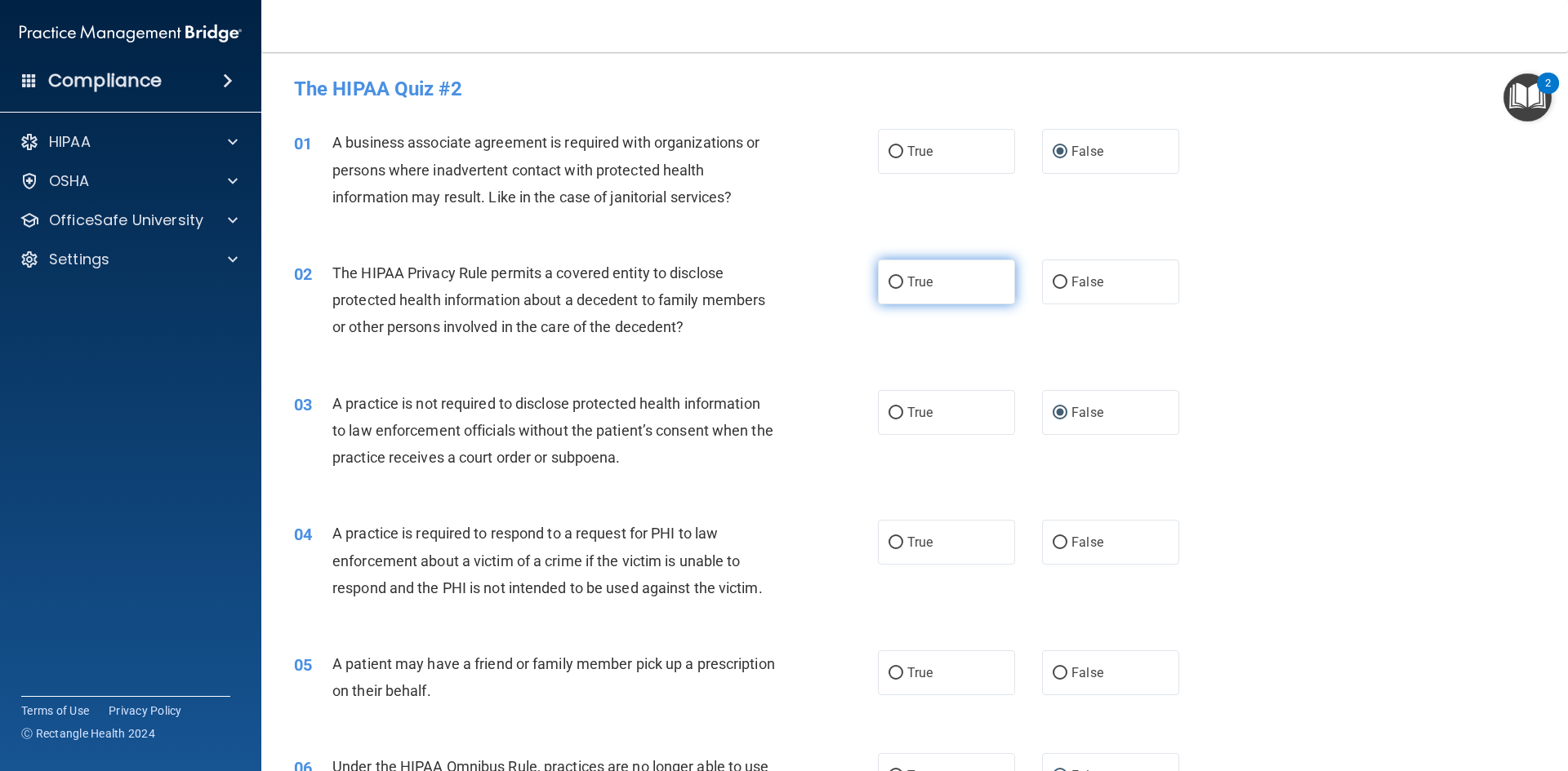
click at [967, 277] on label "True" at bounding box center [946, 281] width 137 height 45
click at [903, 277] on input "True" at bounding box center [896, 282] width 15 height 12
radio input "true"
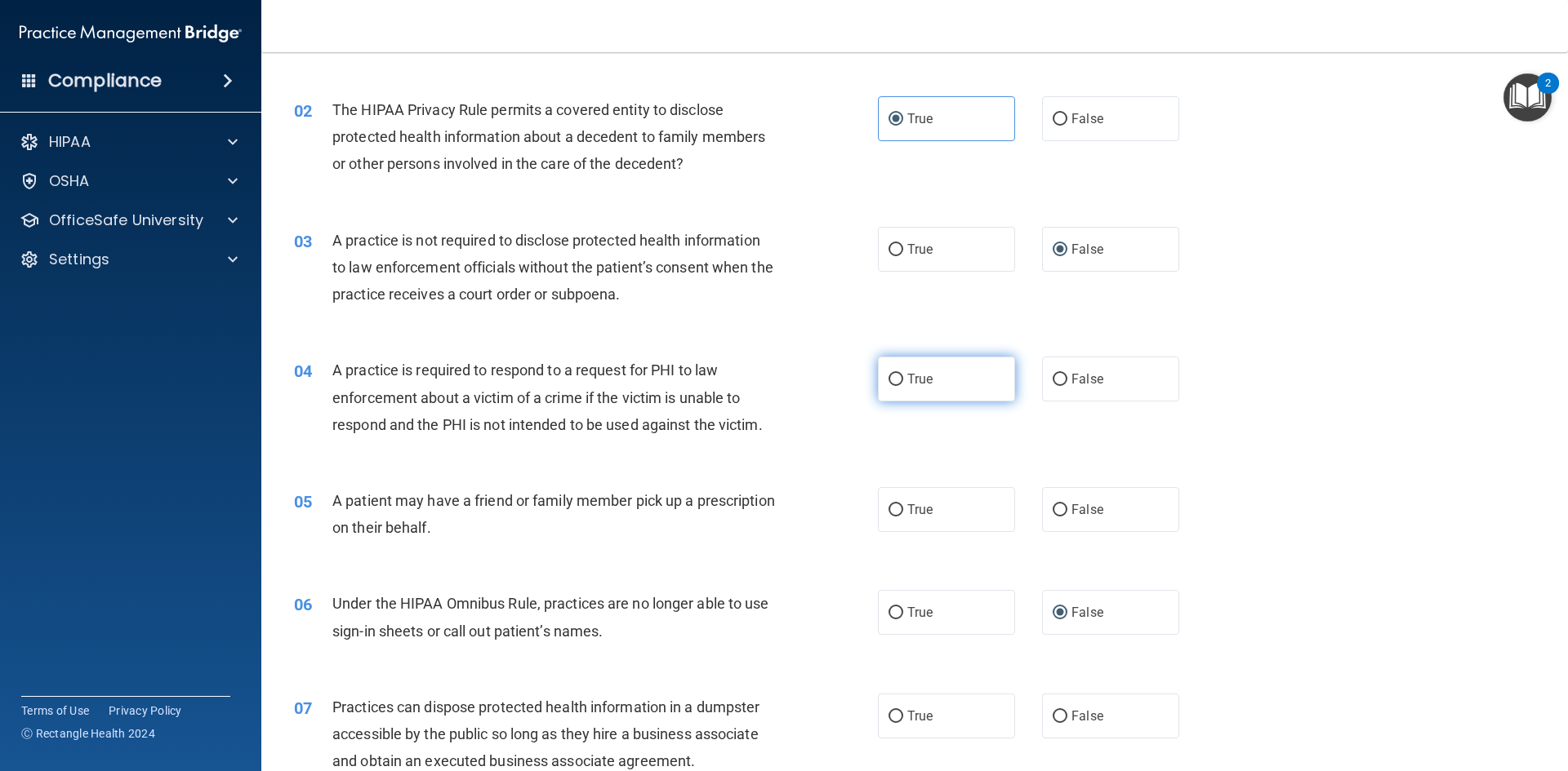
click at [948, 397] on label "True" at bounding box center [946, 379] width 137 height 45
click at [903, 386] on input "True" at bounding box center [896, 380] width 15 height 12
radio input "true"
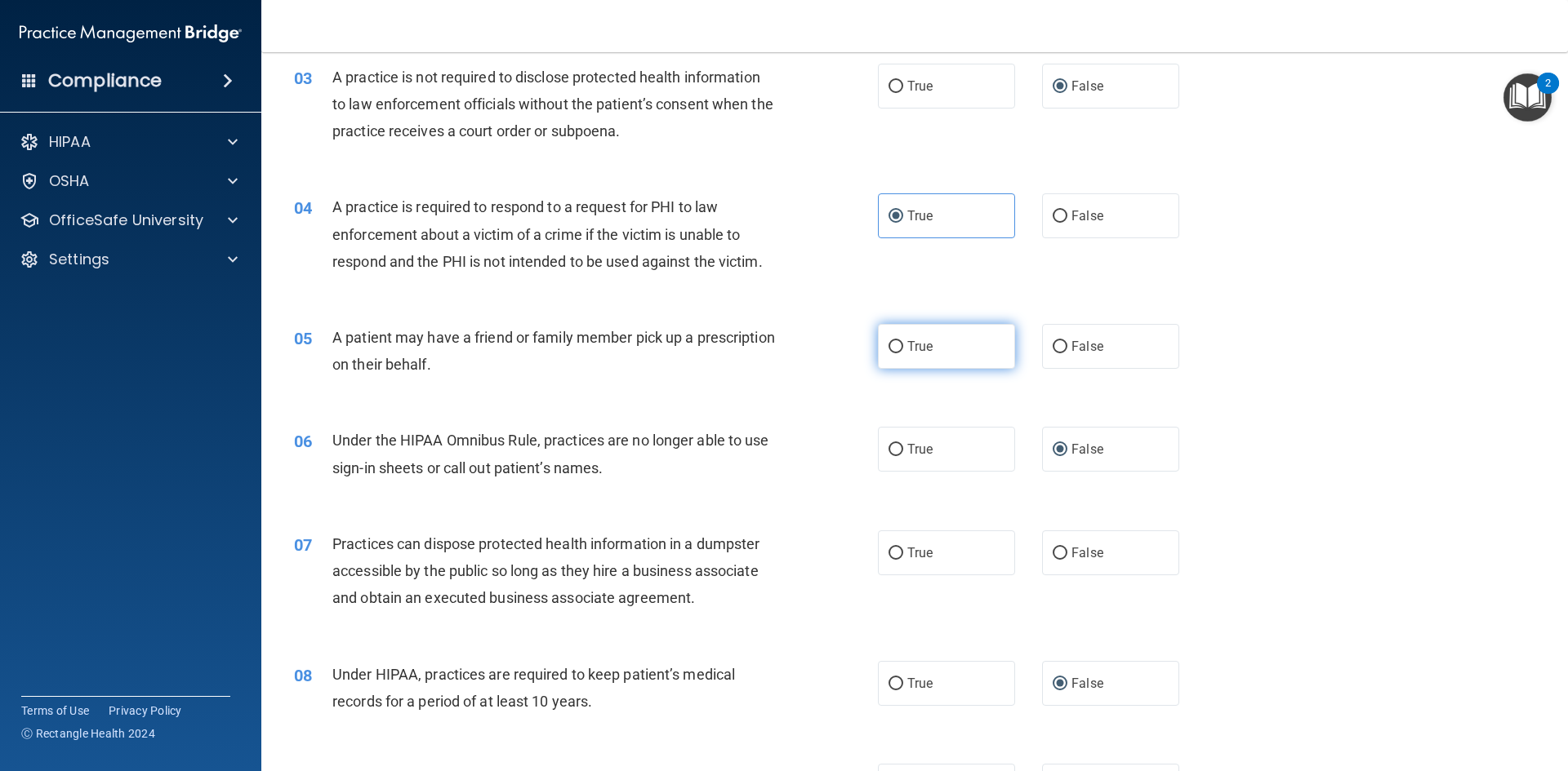
click at [920, 338] on label "True" at bounding box center [946, 346] width 137 height 45
click at [903, 341] on input "True" at bounding box center [896, 347] width 15 height 12
radio input "true"
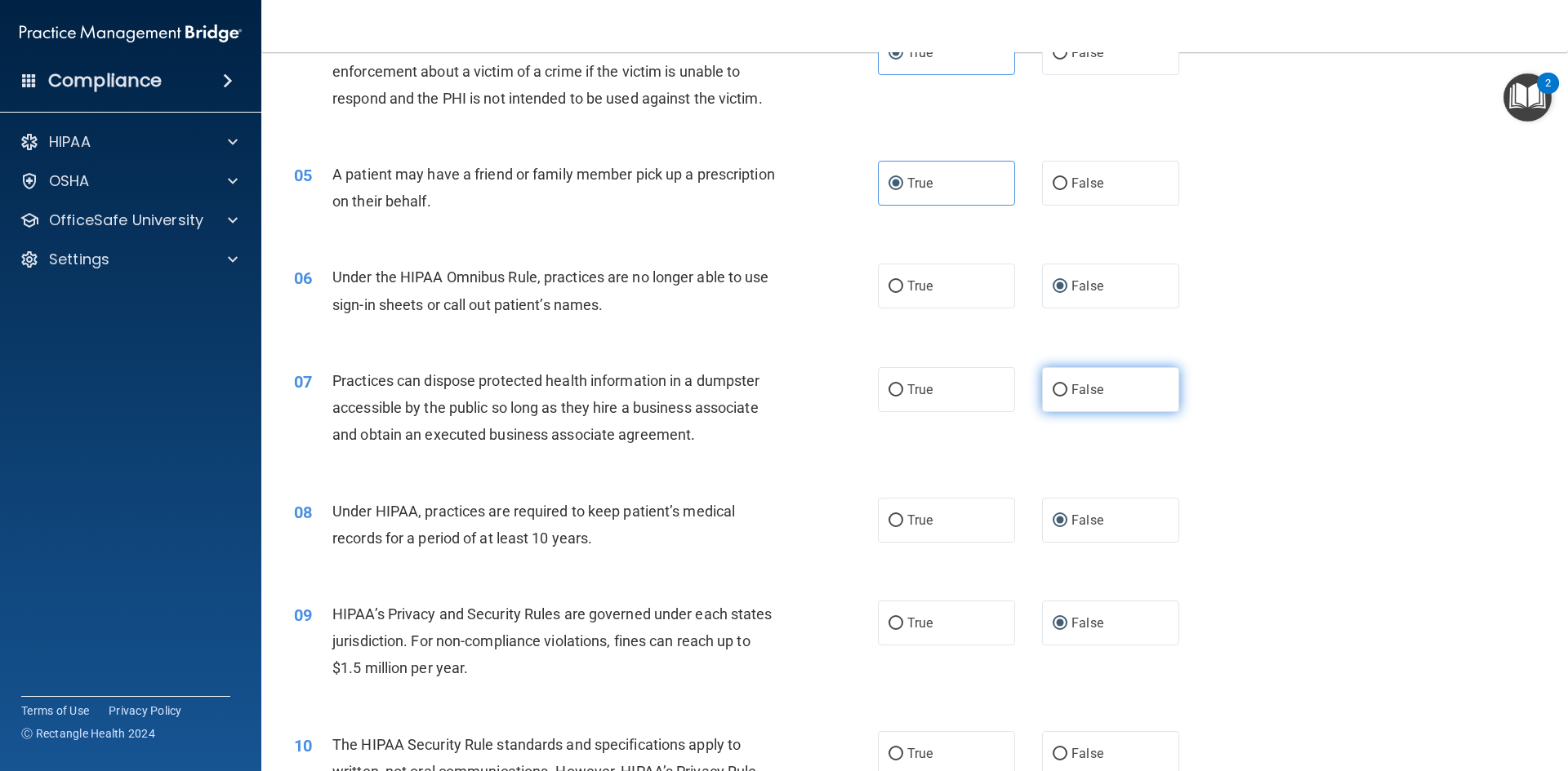
click at [1090, 400] on label "False" at bounding box center [1110, 390] width 137 height 45
click at [1067, 397] on input "False" at bounding box center [1060, 390] width 15 height 12
radio input "true"
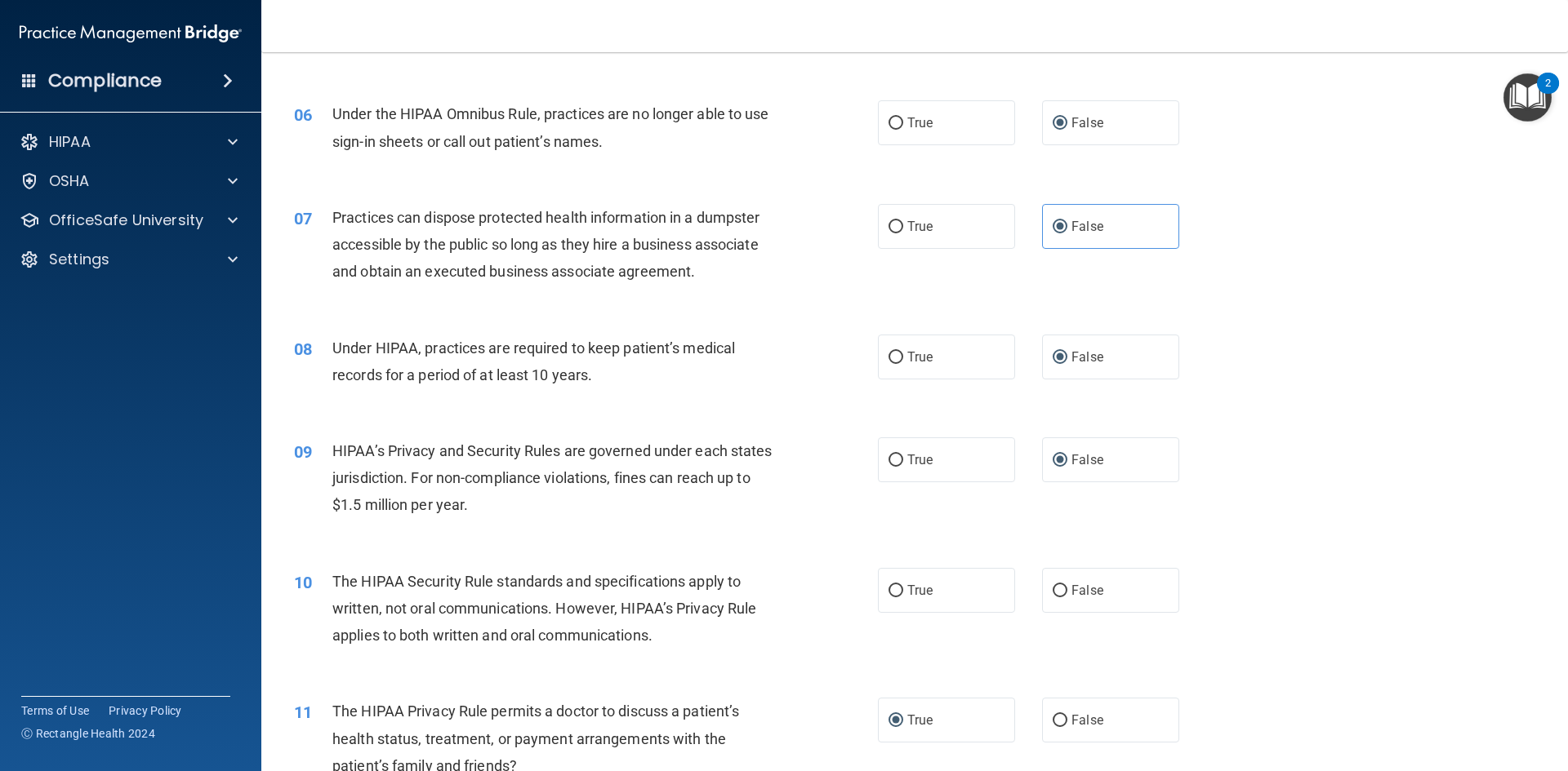
scroll to position [735, 0]
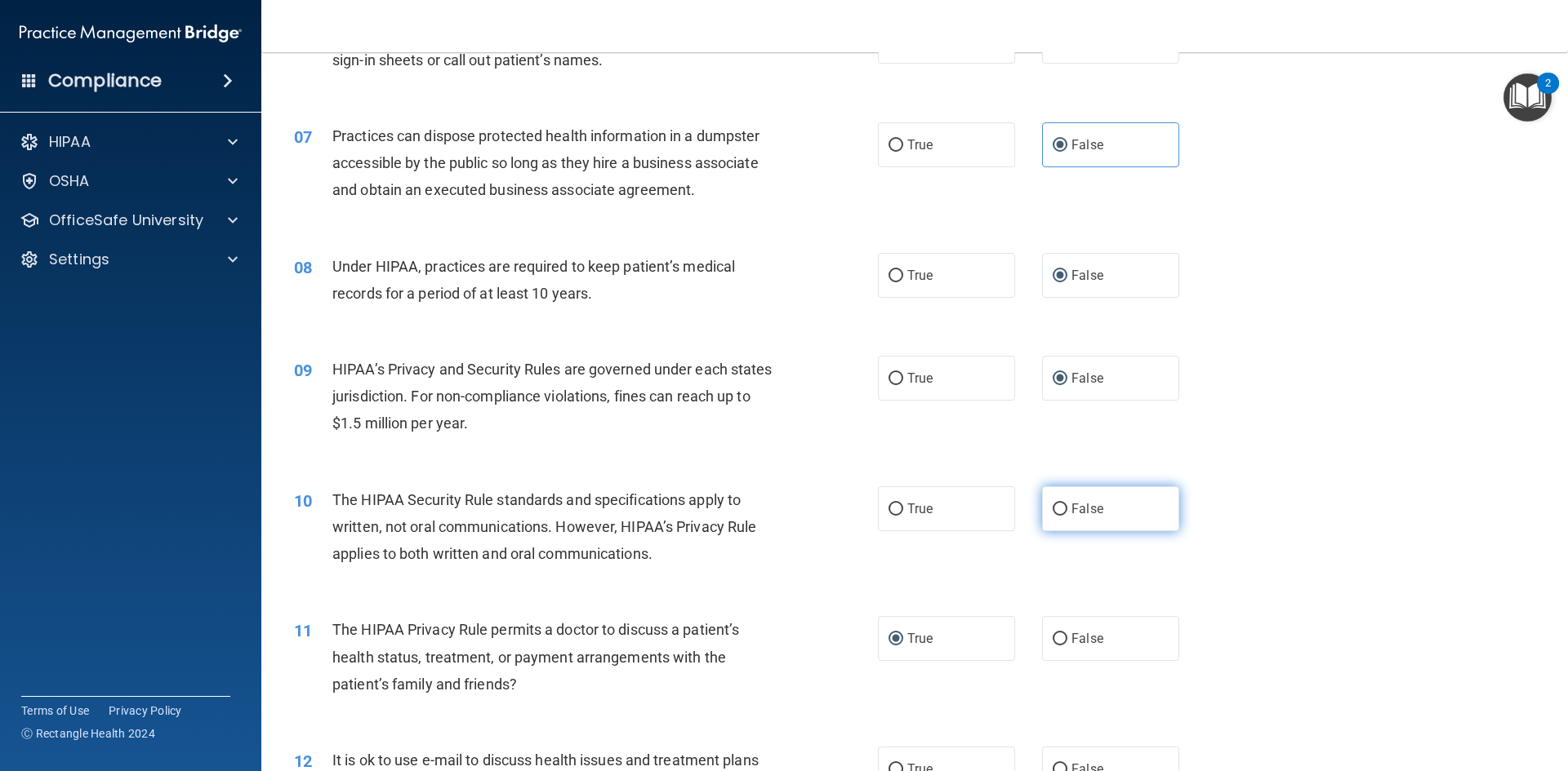
click at [1120, 525] on label "False" at bounding box center [1110, 508] width 137 height 45
click at [1067, 516] on input "False" at bounding box center [1060, 509] width 15 height 12
radio input "true"
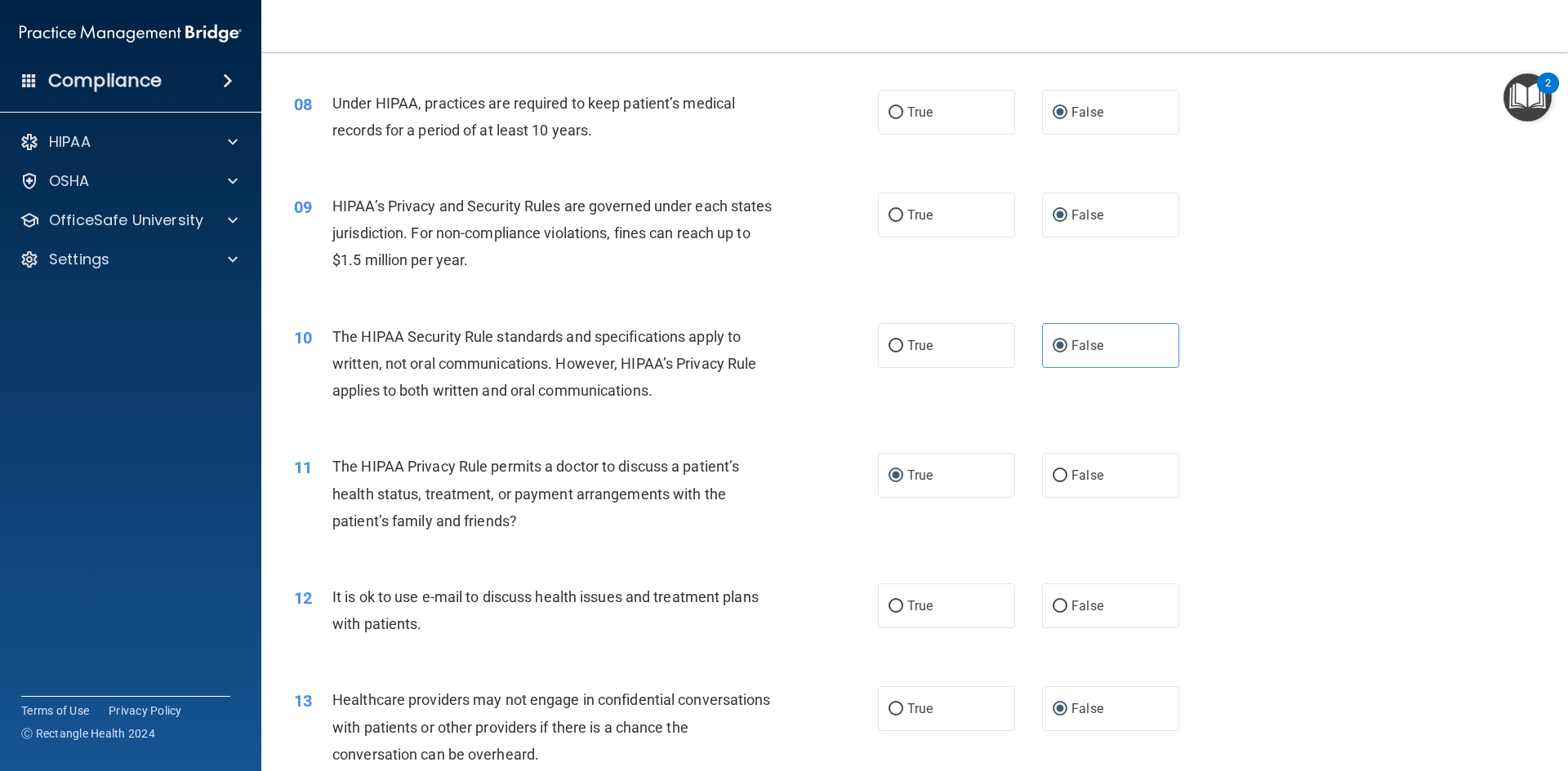
scroll to position [1061, 0]
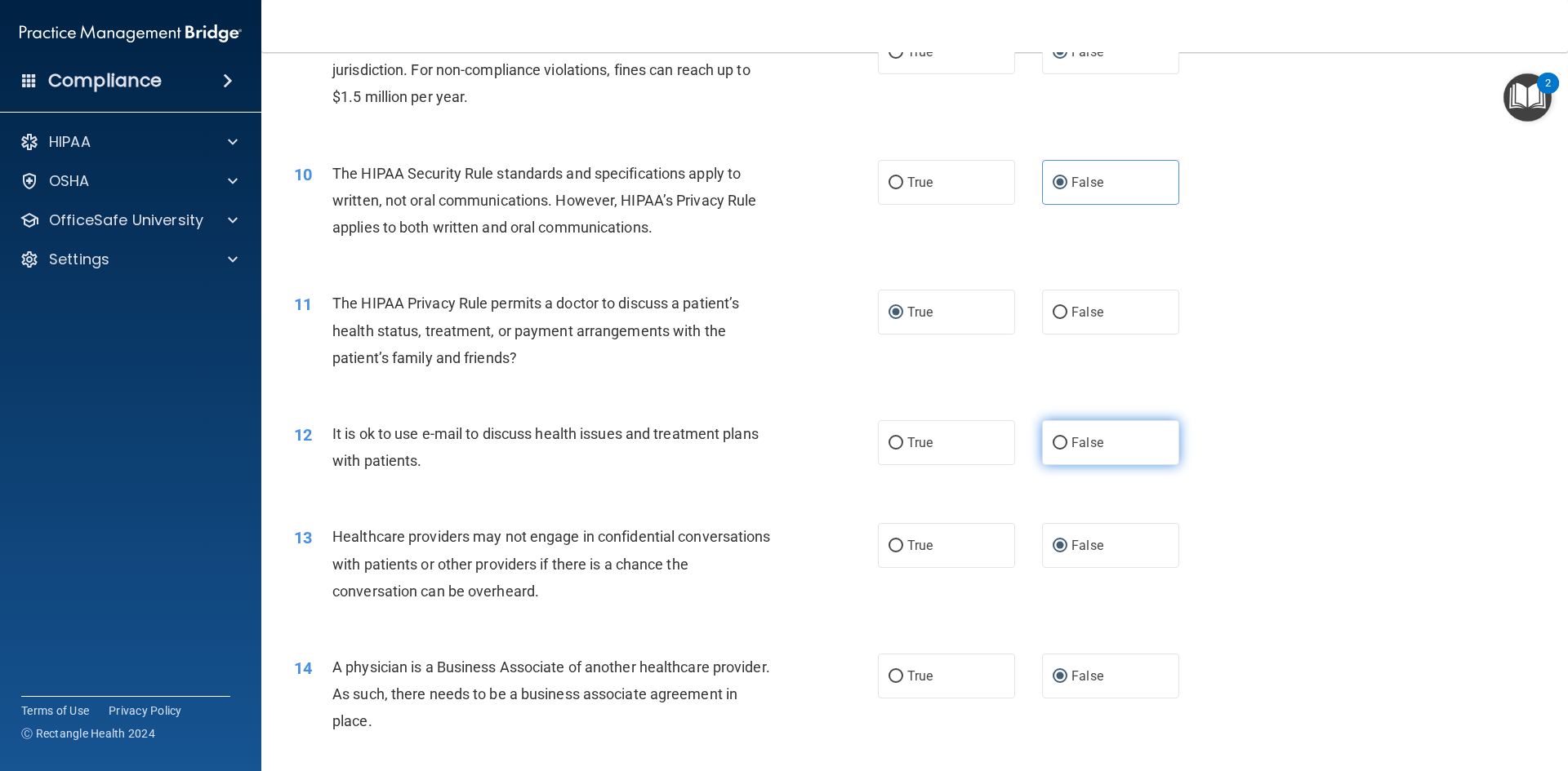
click at [1058, 438] on input "False" at bounding box center [1060, 443] width 15 height 12
radio input "true"
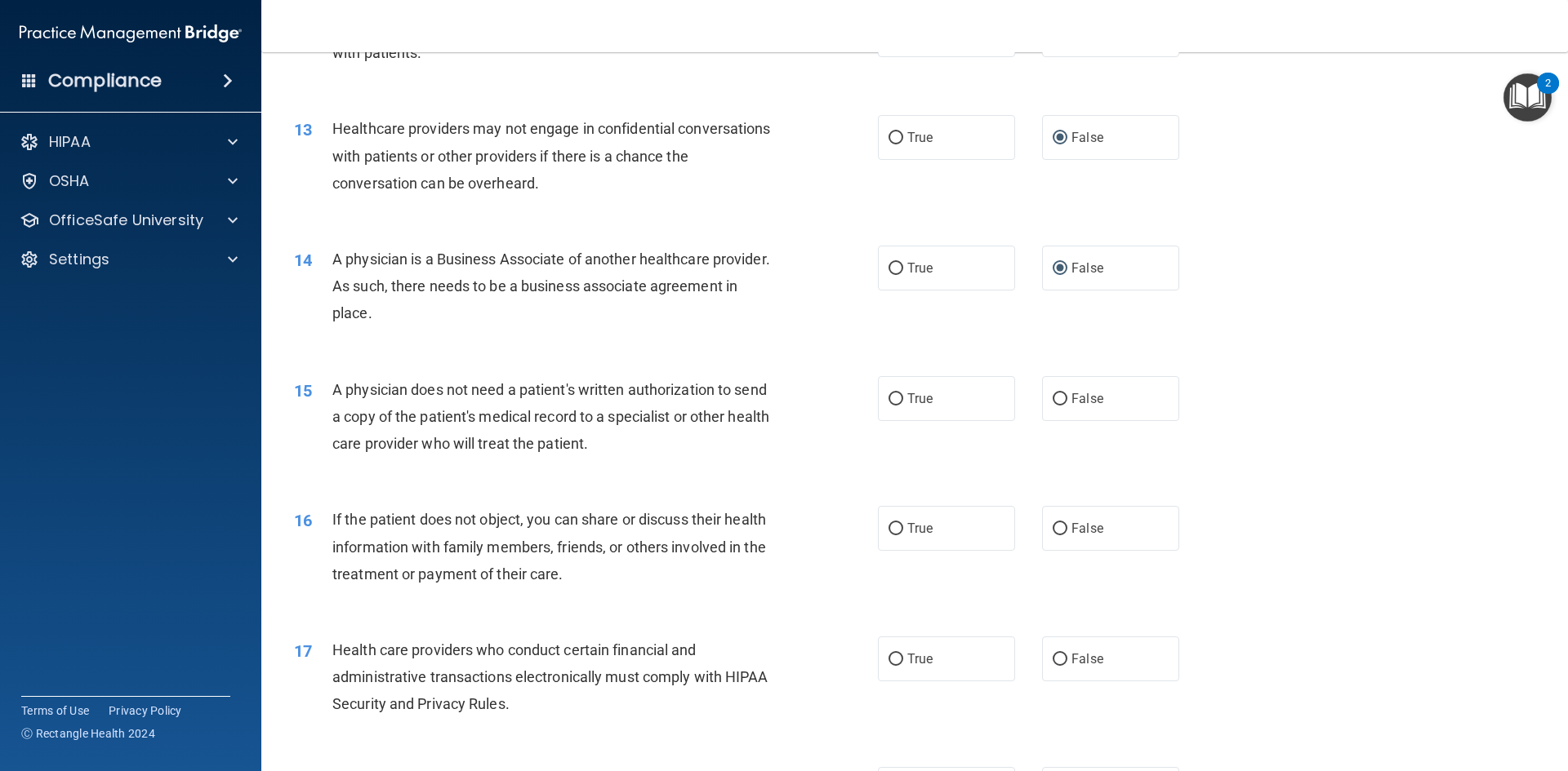
scroll to position [1551, 0]
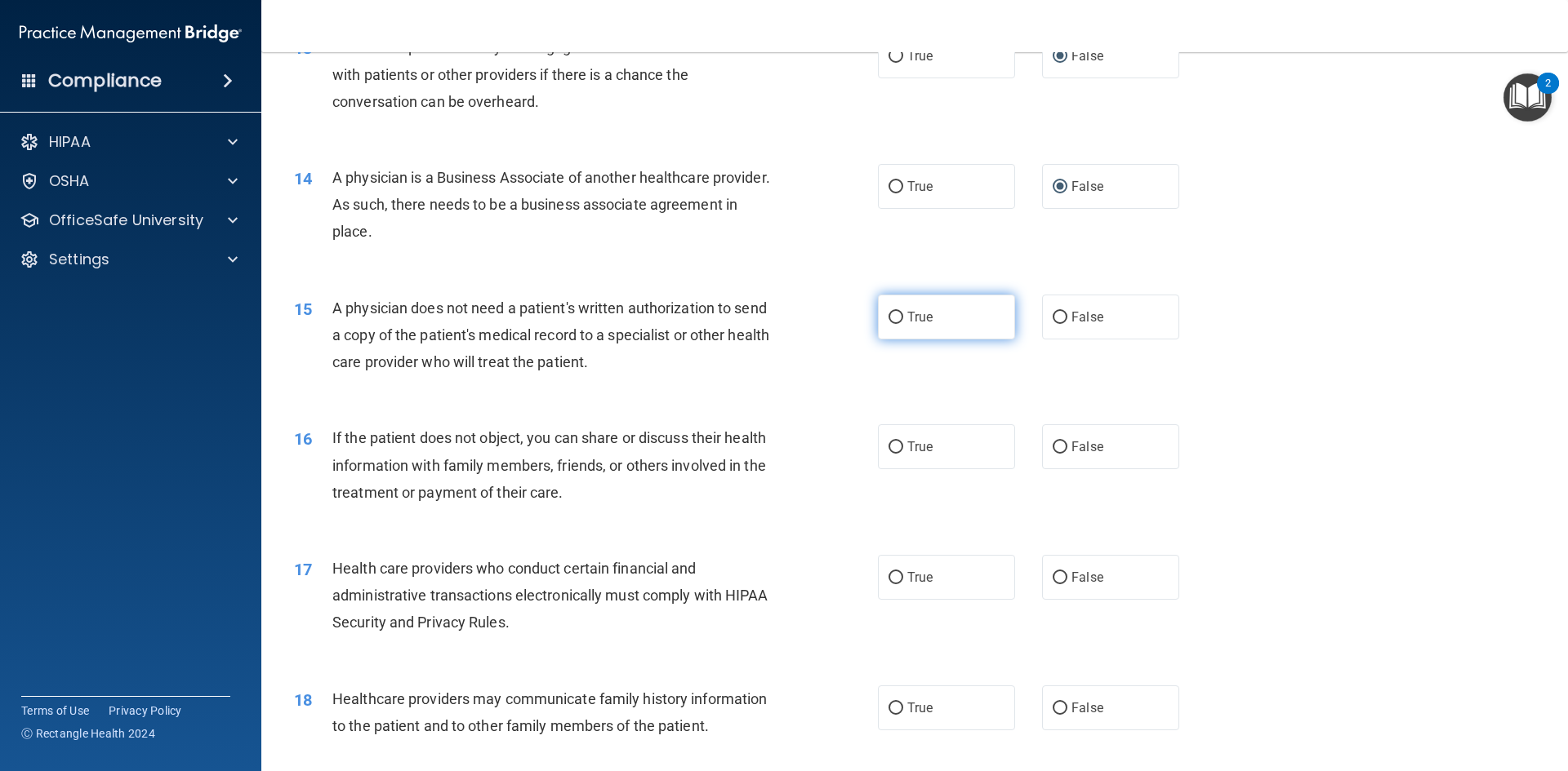
click at [890, 320] on input "True" at bounding box center [896, 318] width 15 height 12
radio input "true"
click at [916, 460] on label "True" at bounding box center [946, 446] width 137 height 45
click at [903, 454] on input "True" at bounding box center [896, 447] width 15 height 12
radio input "true"
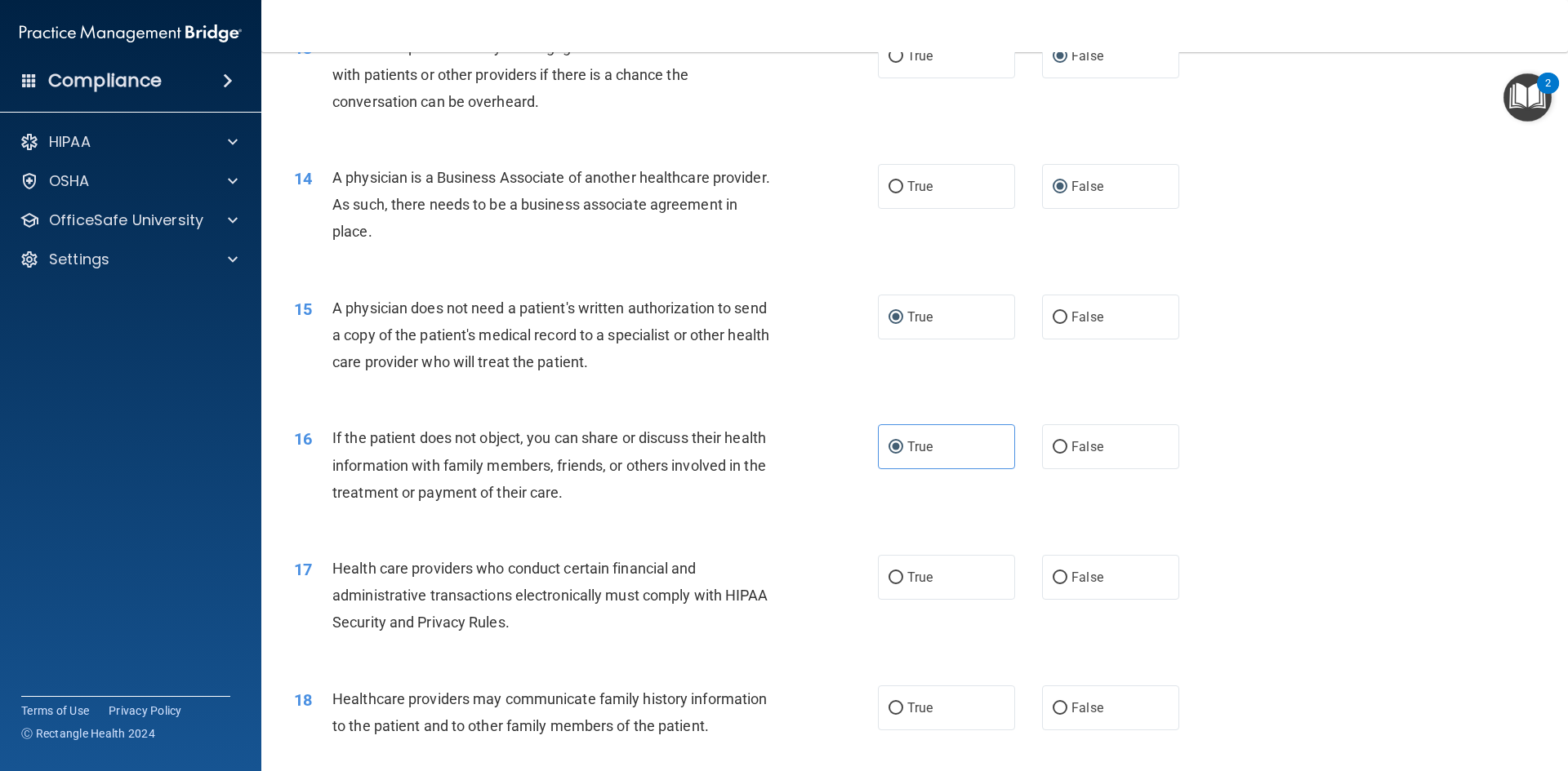
scroll to position [1714, 0]
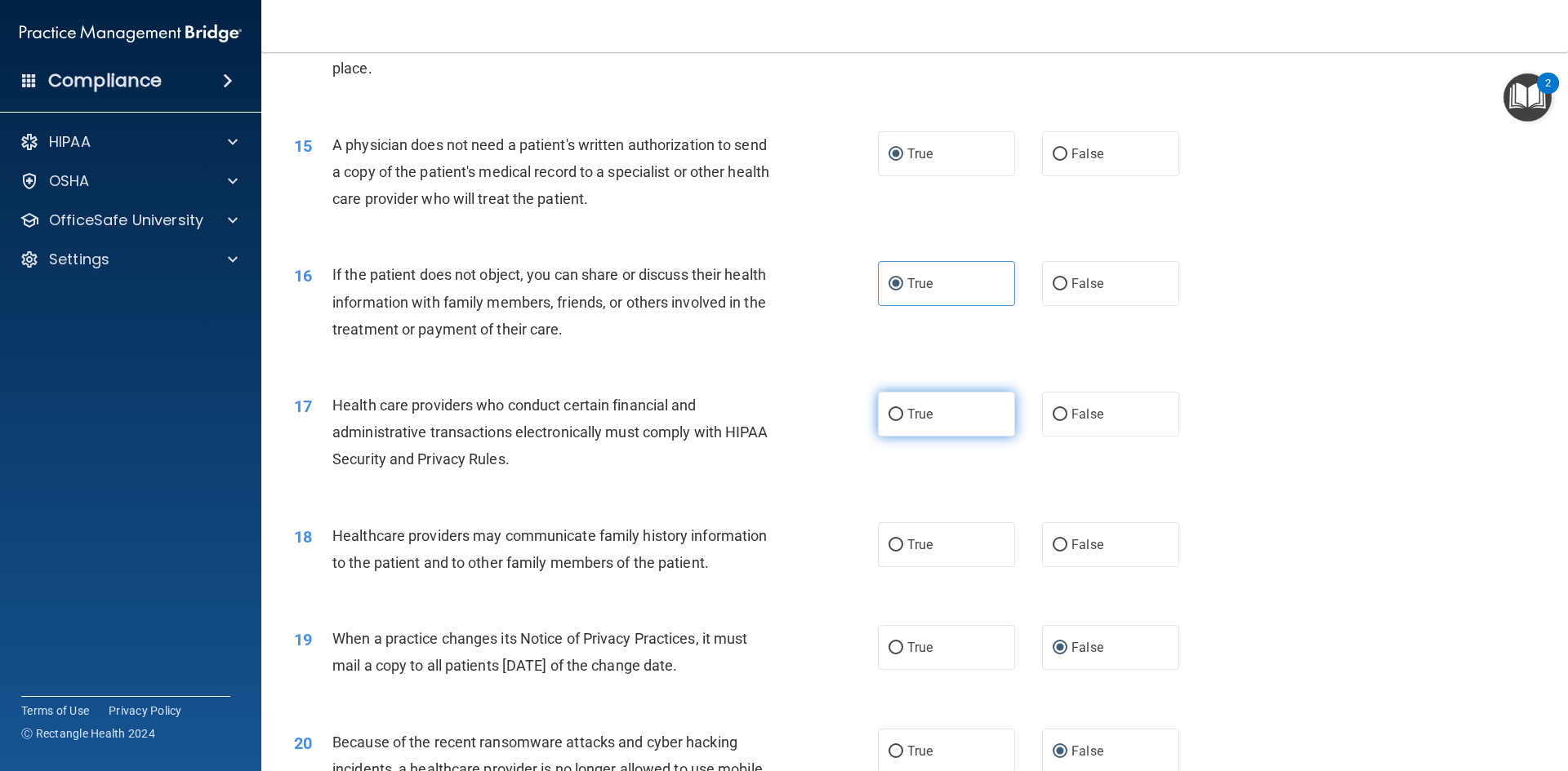
click at [932, 415] on label "True" at bounding box center [946, 413] width 137 height 45
click at [903, 415] on input "True" at bounding box center [896, 414] width 15 height 12
radio input "true"
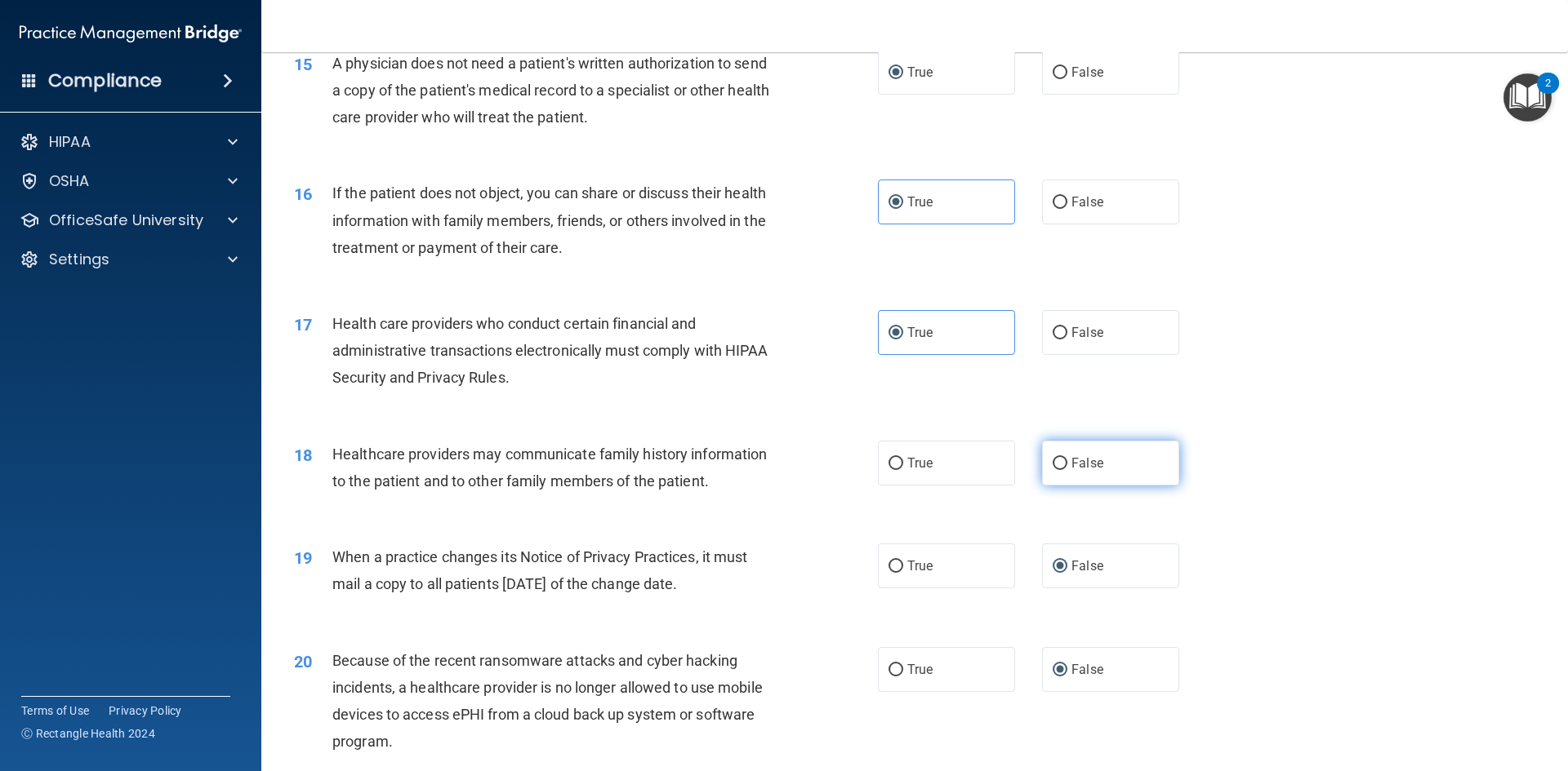
click at [1115, 471] on label "False" at bounding box center [1110, 462] width 137 height 45
click at [1067, 471] on input "False" at bounding box center [1060, 463] width 15 height 12
radio input "true"
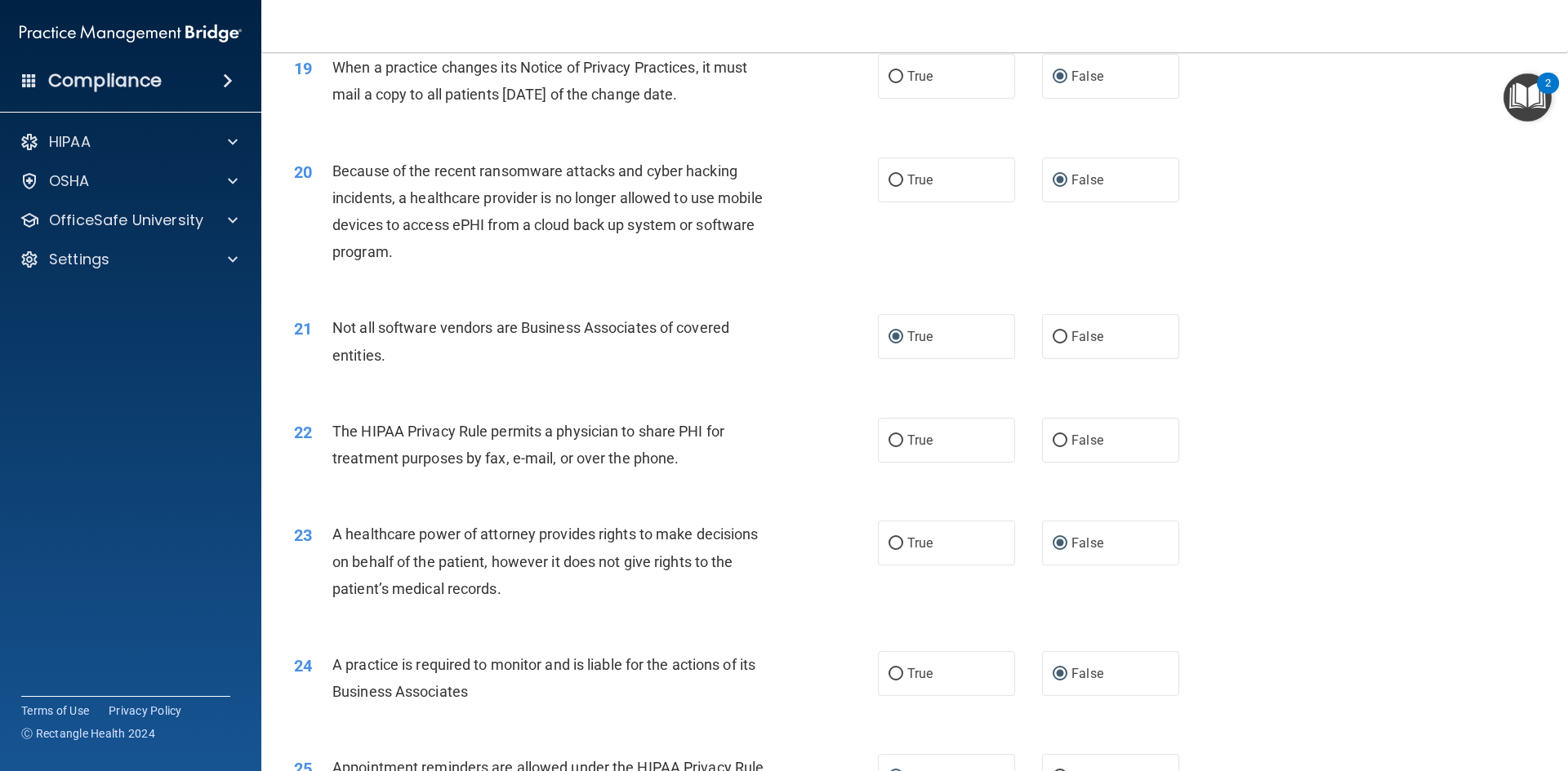
scroll to position [2368, 0]
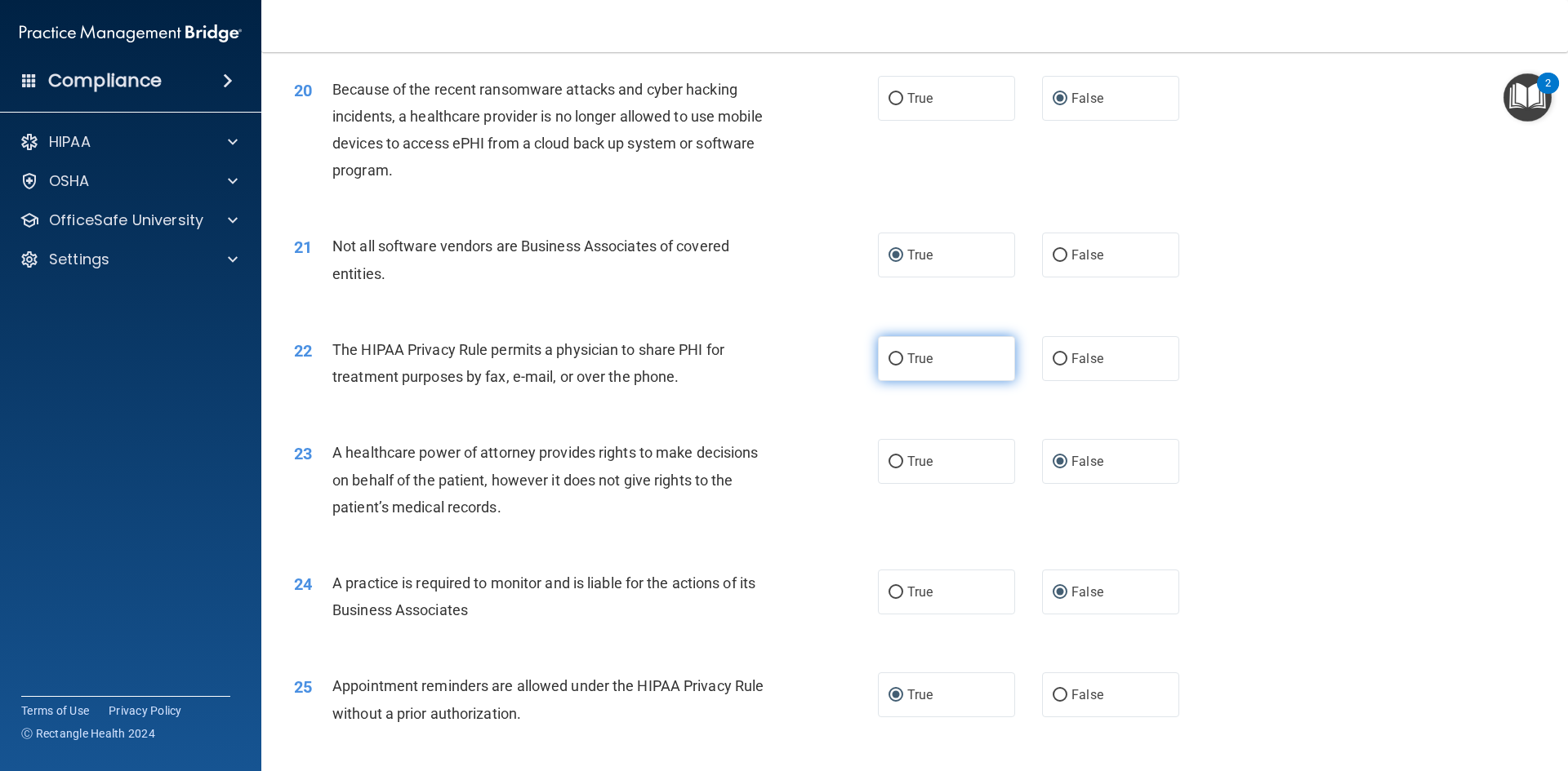
click at [942, 366] on label "True" at bounding box center [946, 358] width 137 height 45
click at [903, 366] on input "True" at bounding box center [896, 359] width 15 height 12
radio input "true"
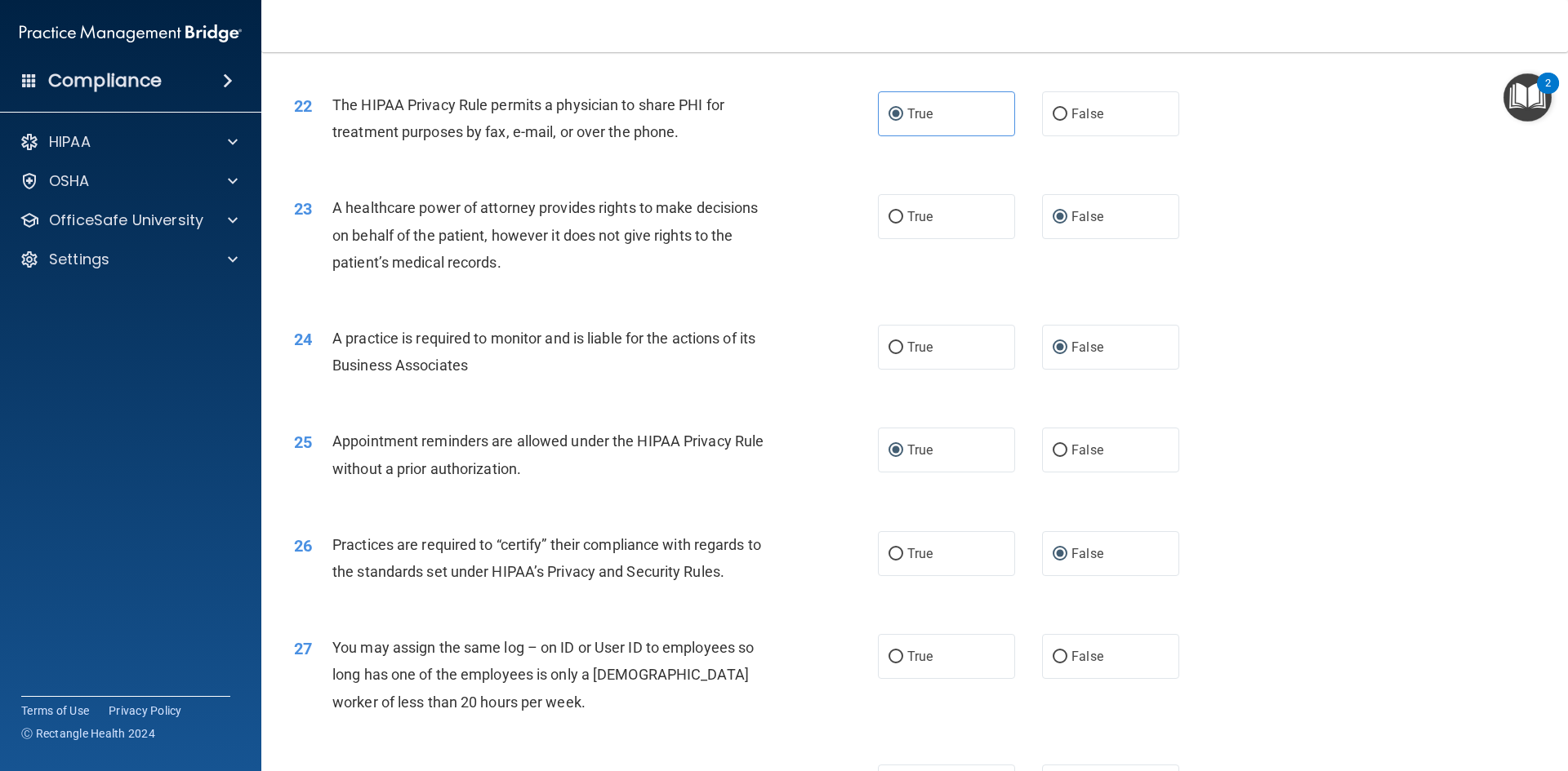
scroll to position [2775, 0]
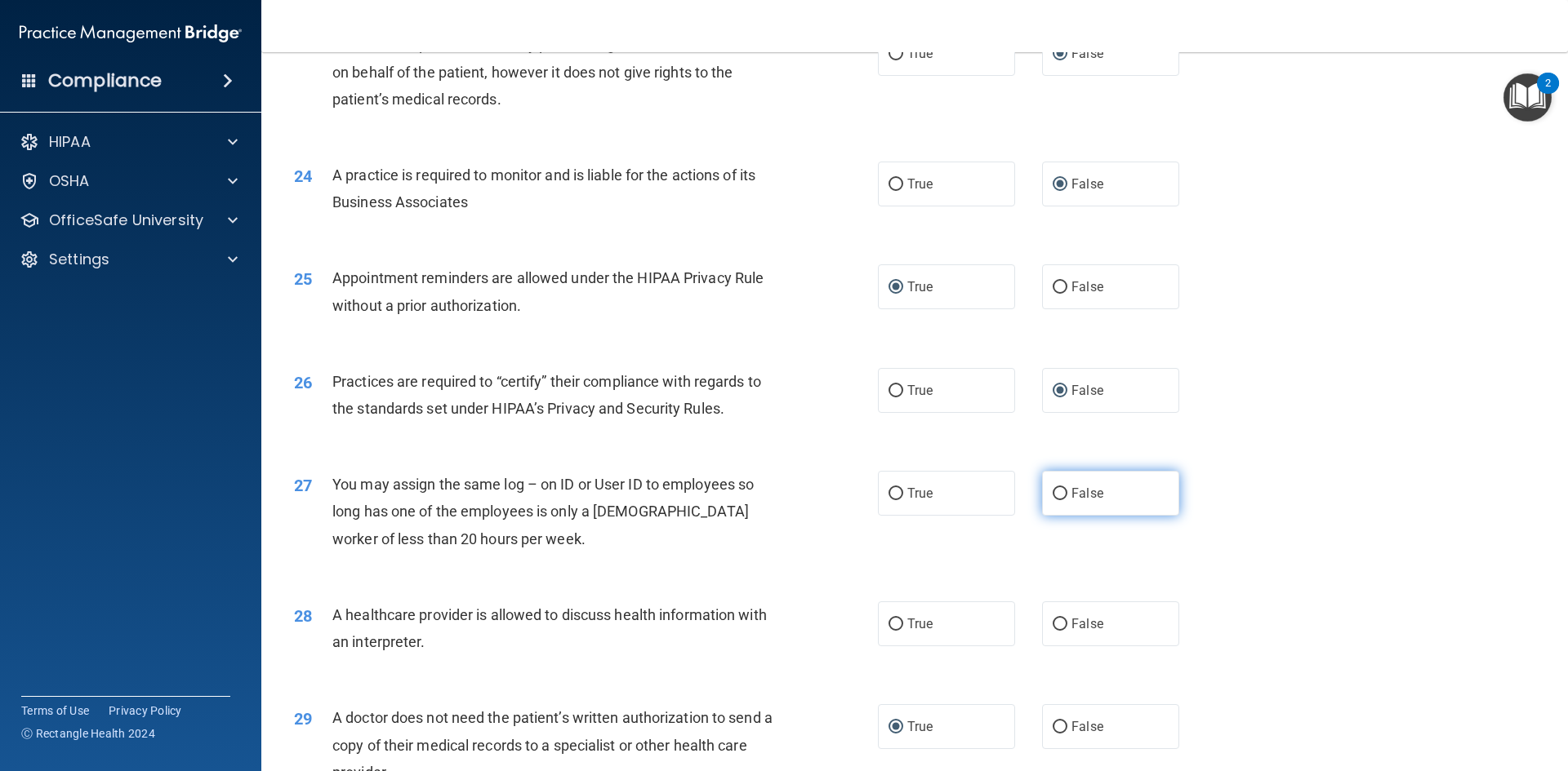
click at [1145, 510] on label "False" at bounding box center [1110, 492] width 137 height 45
click at [1067, 501] on input "False" at bounding box center [1060, 493] width 15 height 12
radio input "true"
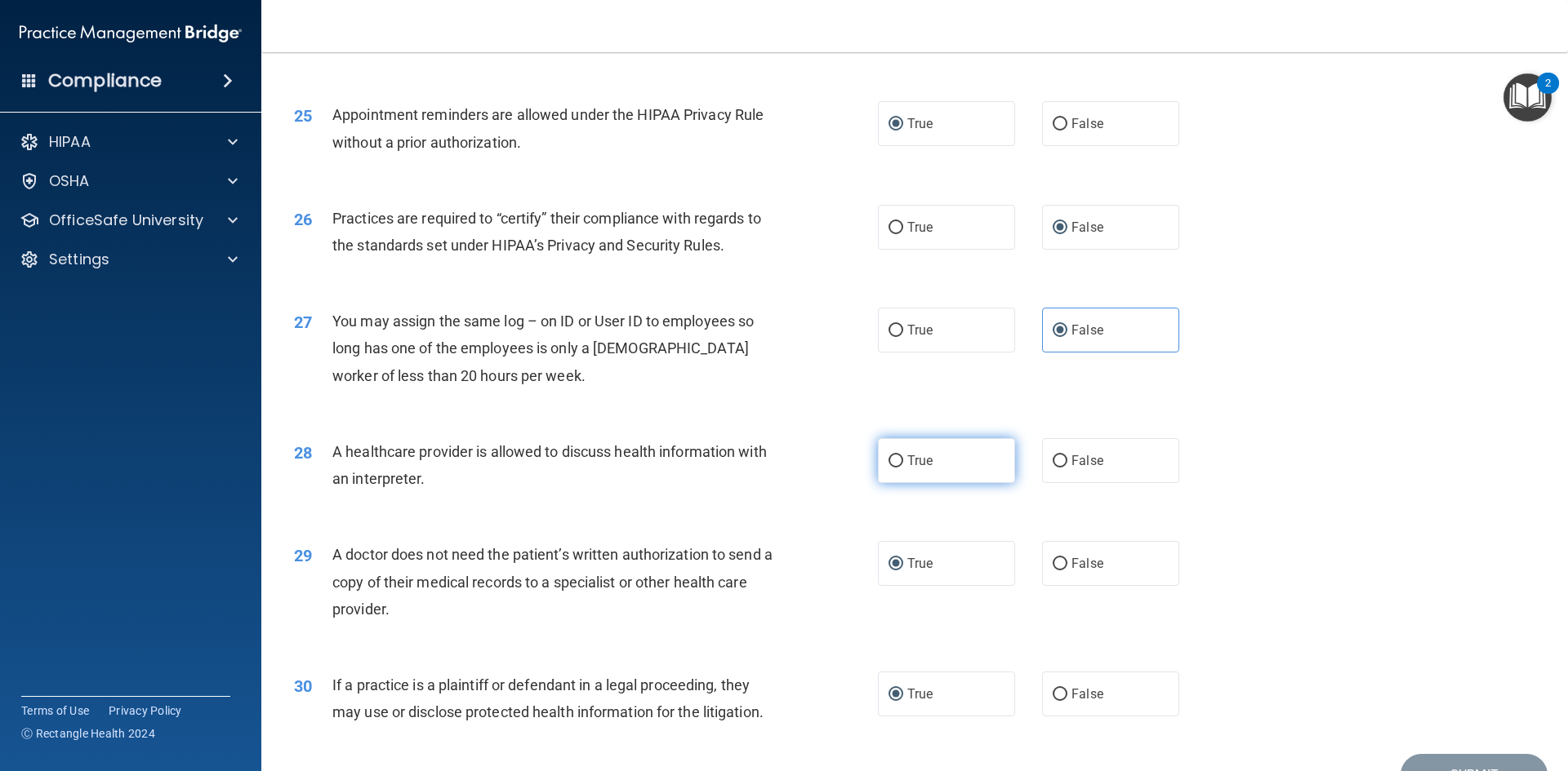
click at [953, 474] on label "True" at bounding box center [946, 461] width 137 height 45
click at [903, 468] on input "True" at bounding box center [896, 461] width 15 height 12
radio input "true"
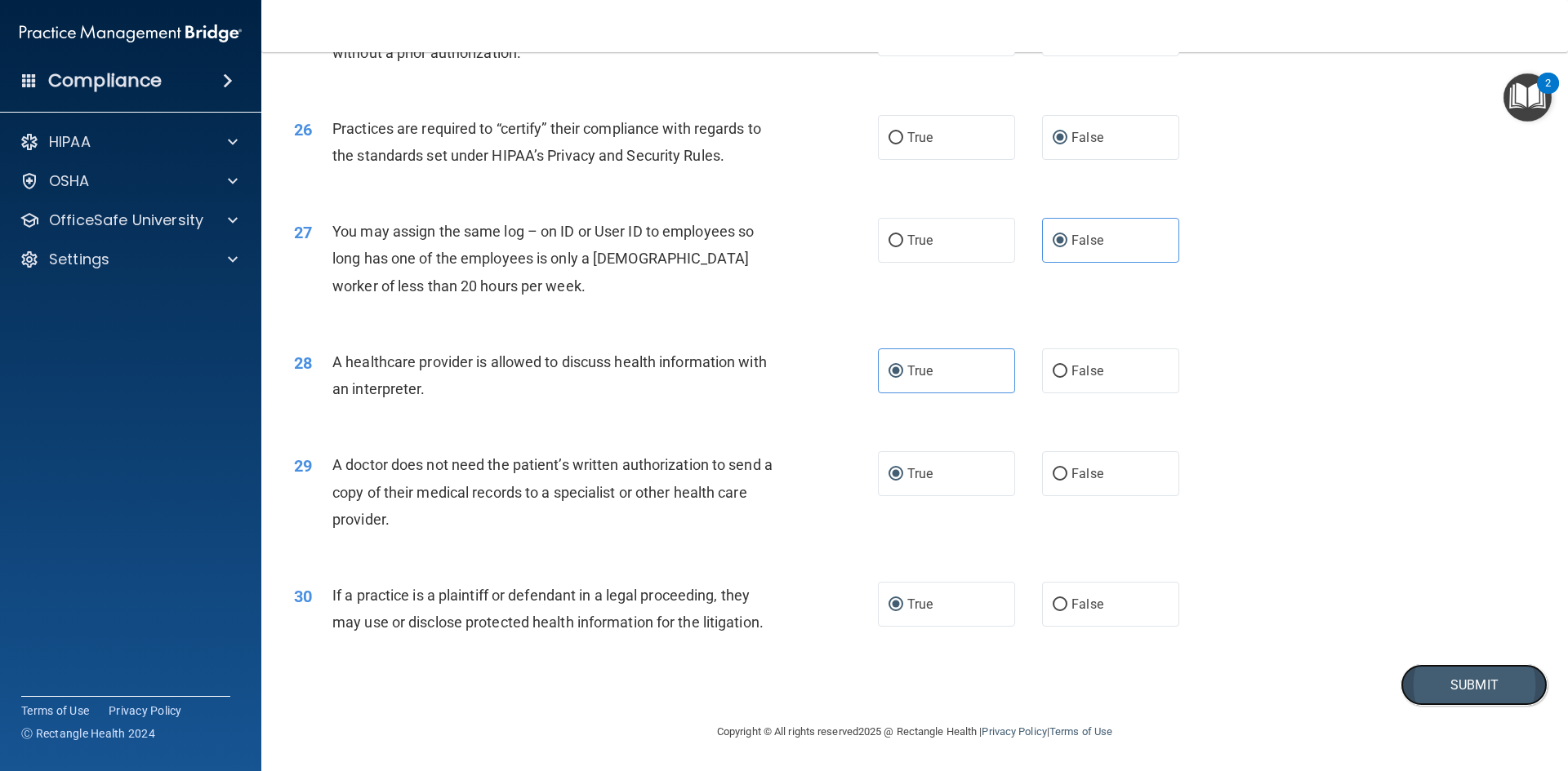
click at [1415, 678] on button "Submit" at bounding box center [1473, 685] width 147 height 42
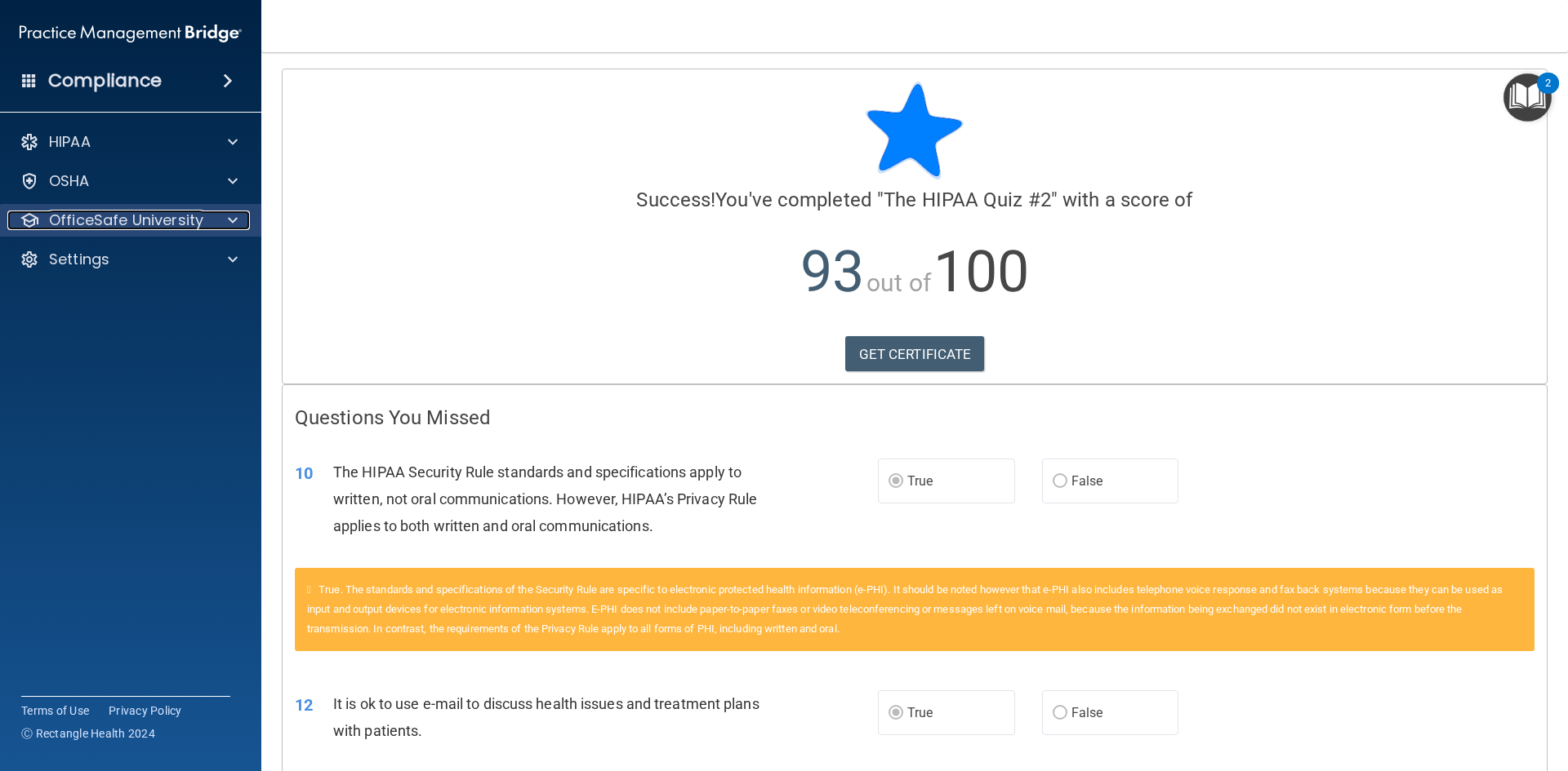
drag, startPoint x: 240, startPoint y: 226, endPoint x: 226, endPoint y: 225, distance: 14.0
click at [239, 226] on div at bounding box center [229, 220] width 41 height 20
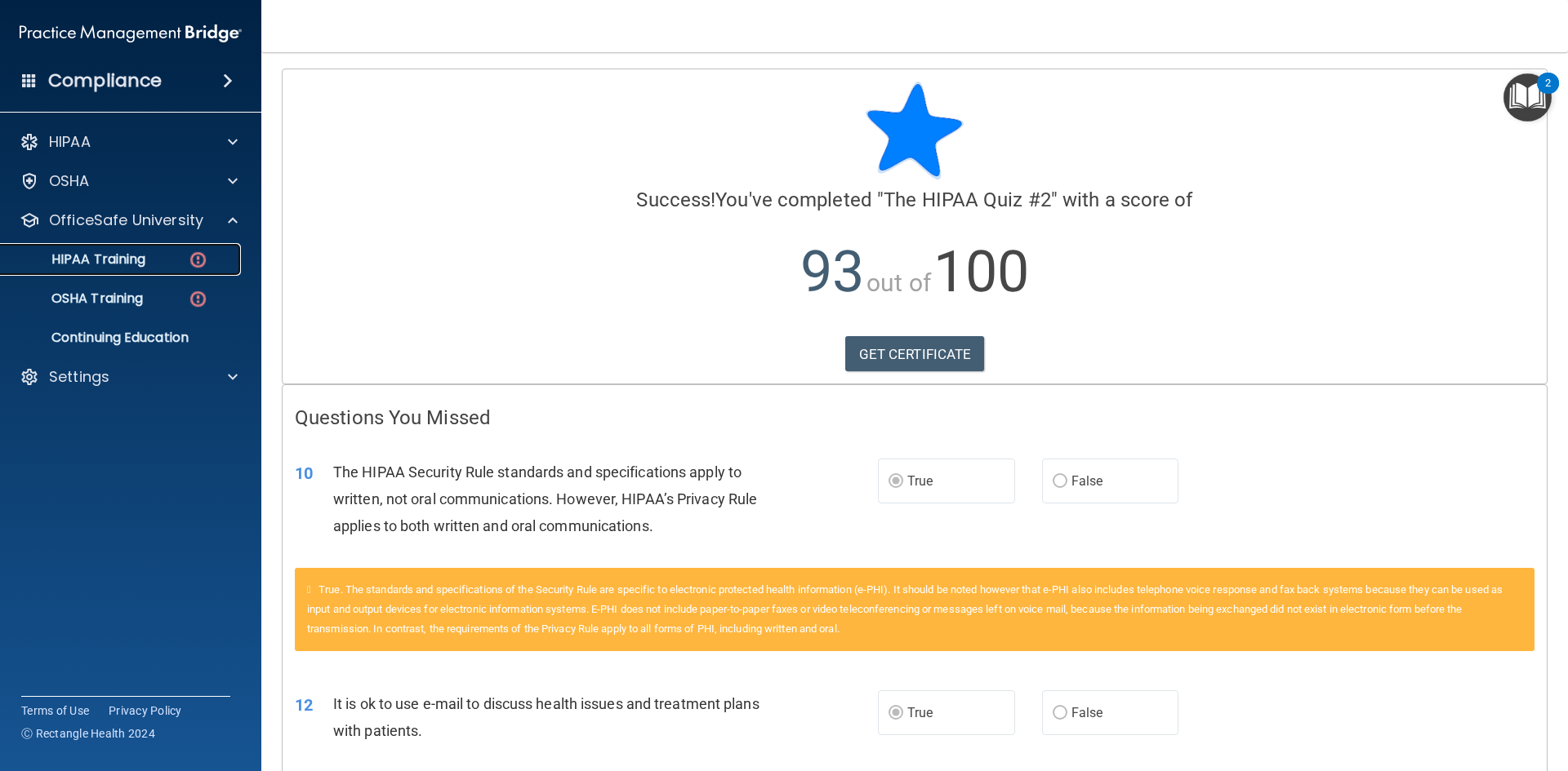
click at [151, 259] on div "HIPAA Training" at bounding box center [122, 259] width 223 height 16
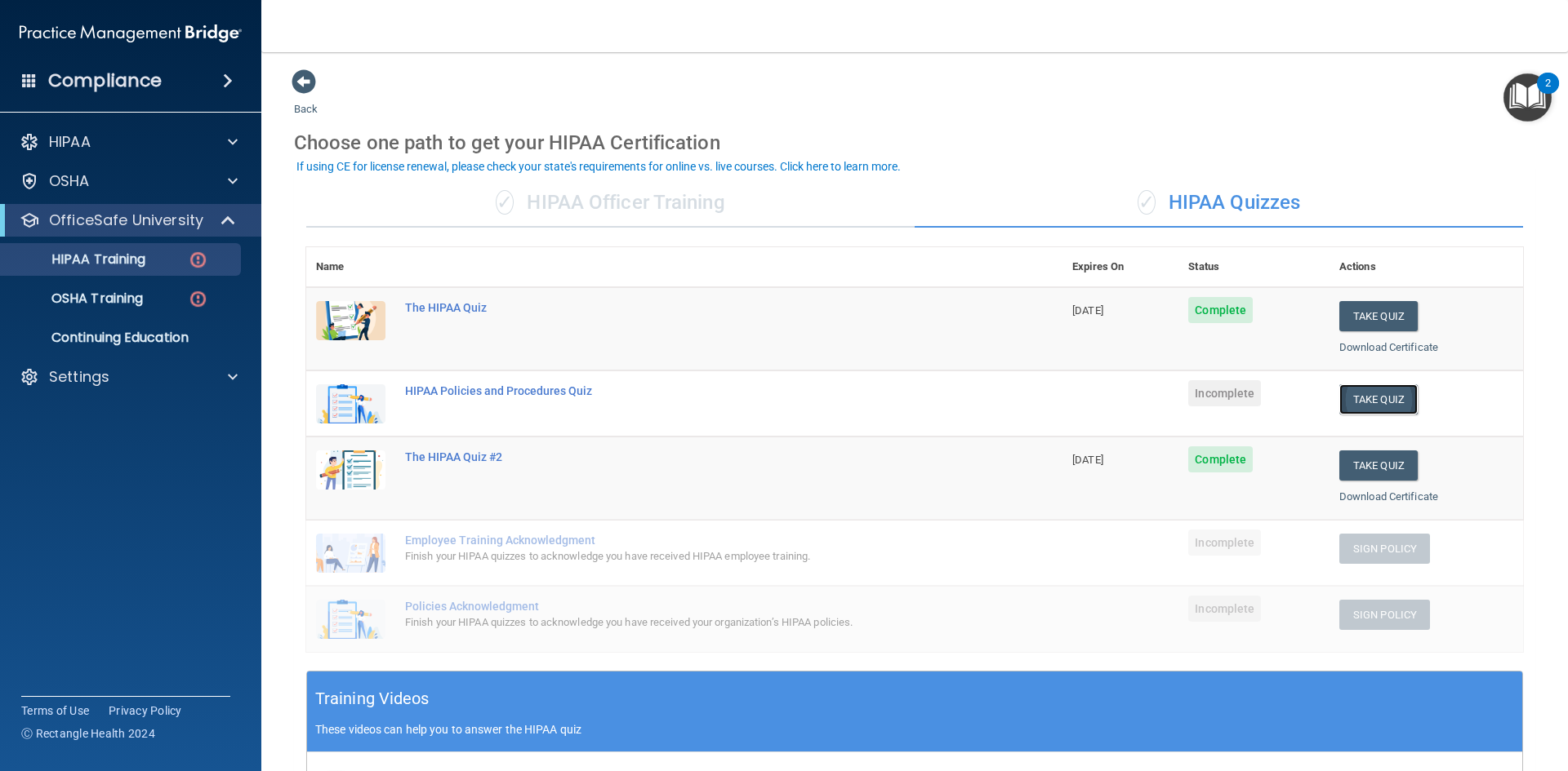
click at [1374, 402] on button "Take Quiz" at bounding box center [1379, 399] width 78 height 30
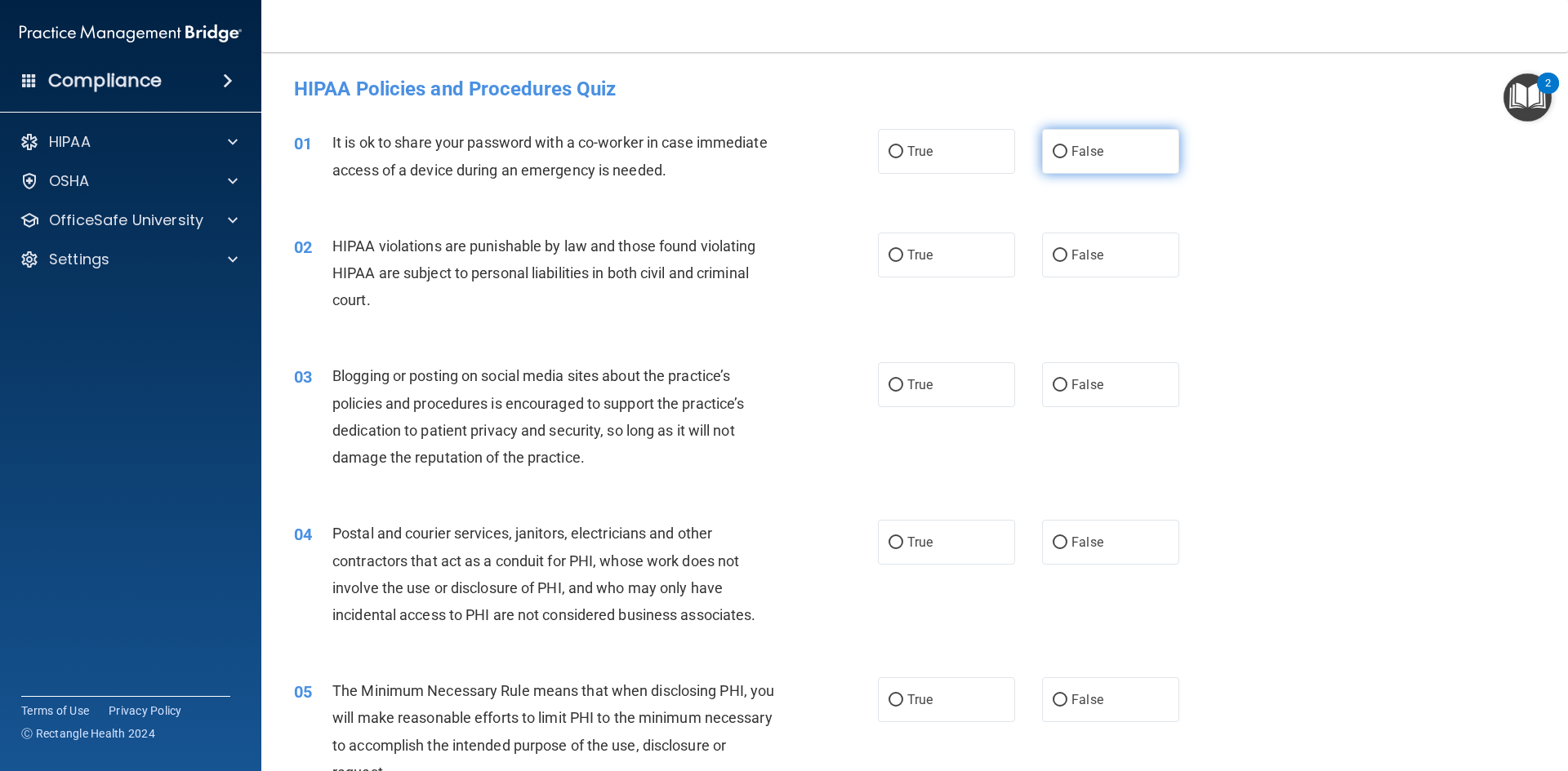
click at [1084, 151] on span "False" at bounding box center [1087, 151] width 32 height 15
click at [1067, 151] on input "False" at bounding box center [1060, 152] width 15 height 12
radio input "true"
click at [941, 269] on label "True" at bounding box center [946, 255] width 137 height 45
click at [903, 262] on input "True" at bounding box center [896, 255] width 15 height 12
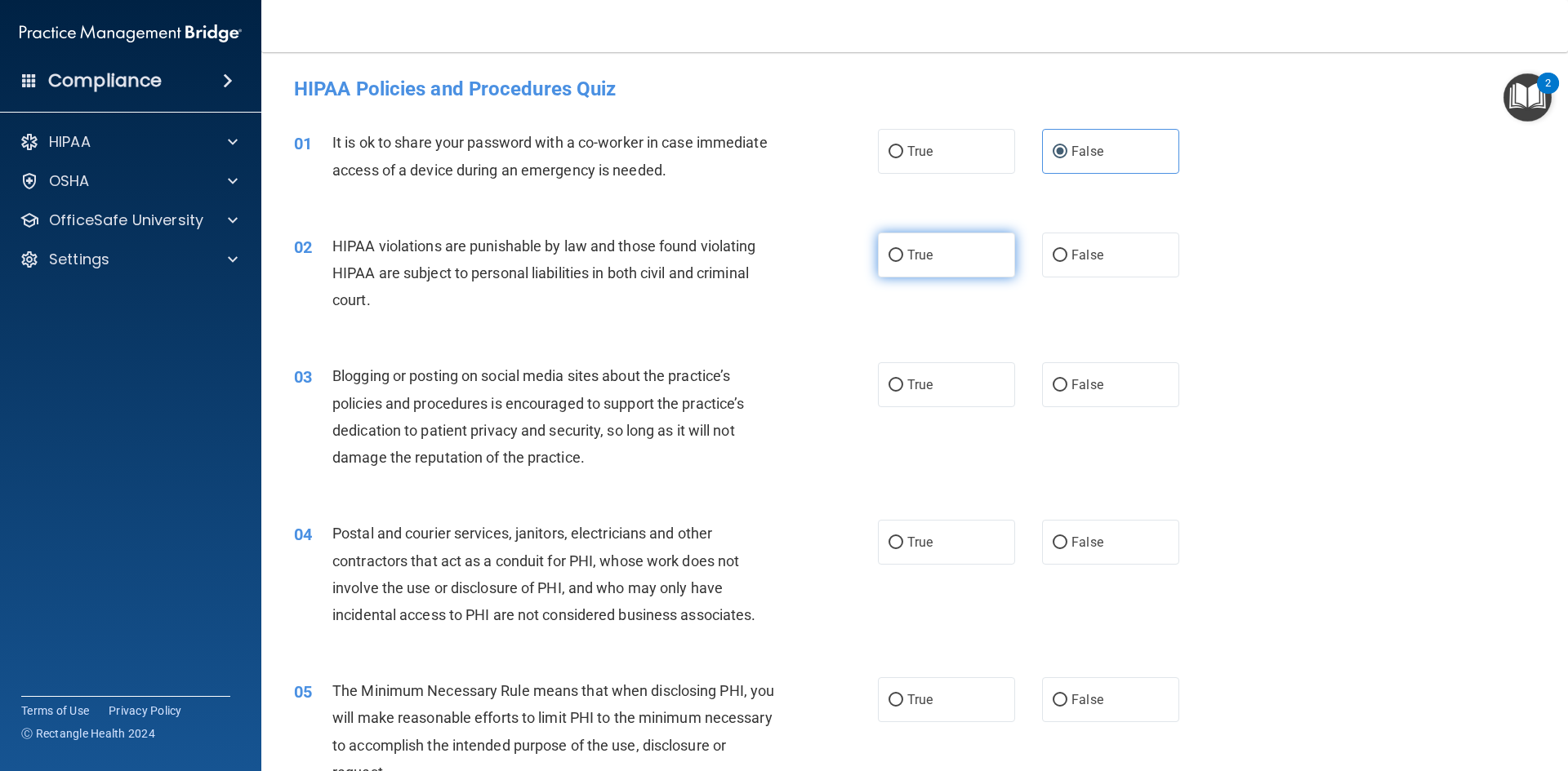
radio input "true"
click at [1099, 383] on label "False" at bounding box center [1110, 384] width 137 height 45
click at [1067, 383] on input "False" at bounding box center [1060, 385] width 15 height 12
radio input "true"
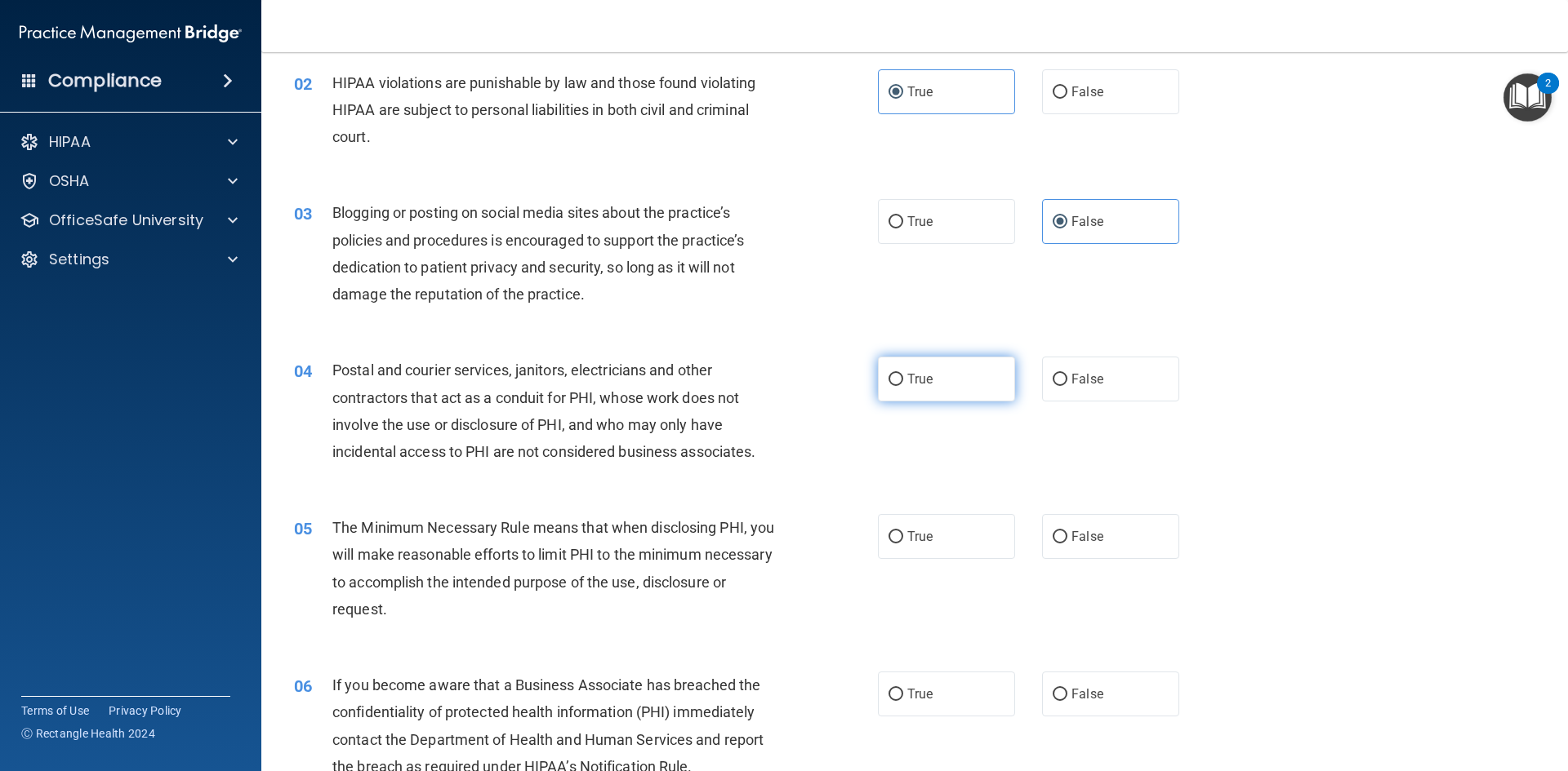
click at [935, 390] on label "True" at bounding box center [946, 379] width 137 height 45
click at [903, 386] on input "True" at bounding box center [896, 380] width 15 height 12
radio input "true"
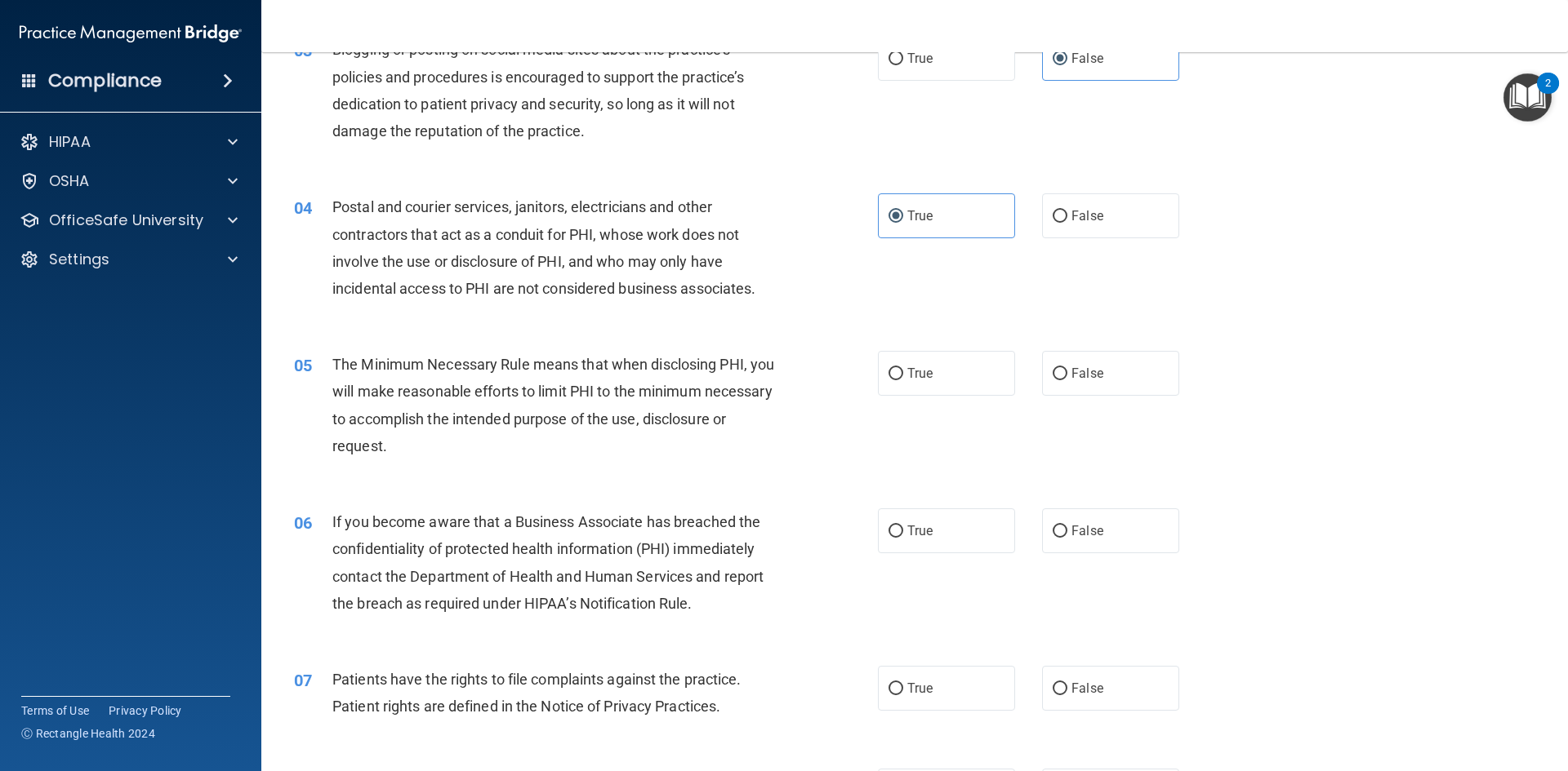
scroll to position [408, 0]
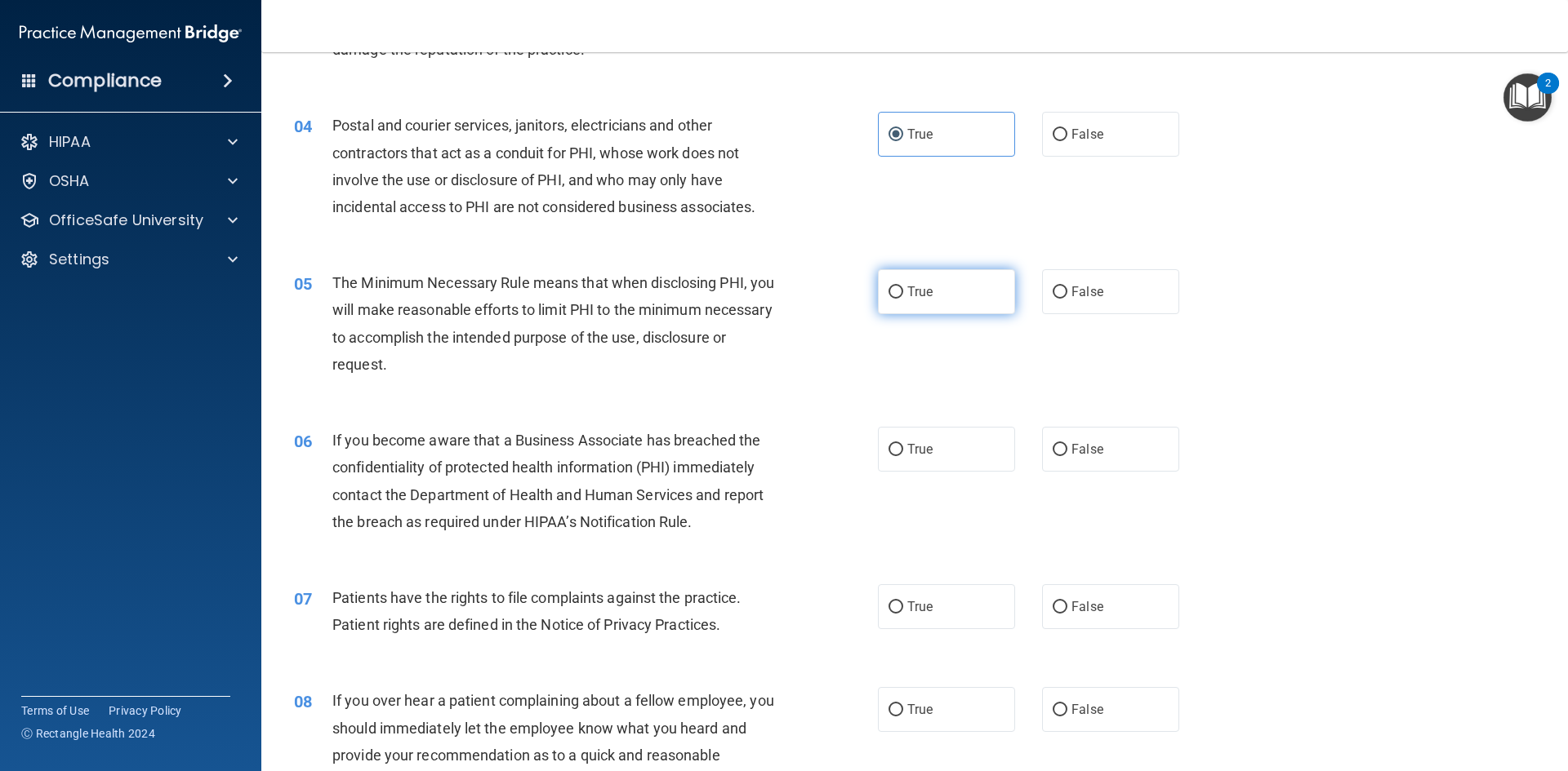
click at [954, 307] on label "True" at bounding box center [946, 291] width 137 height 45
click at [903, 299] on input "True" at bounding box center [896, 292] width 15 height 12
radio input "true"
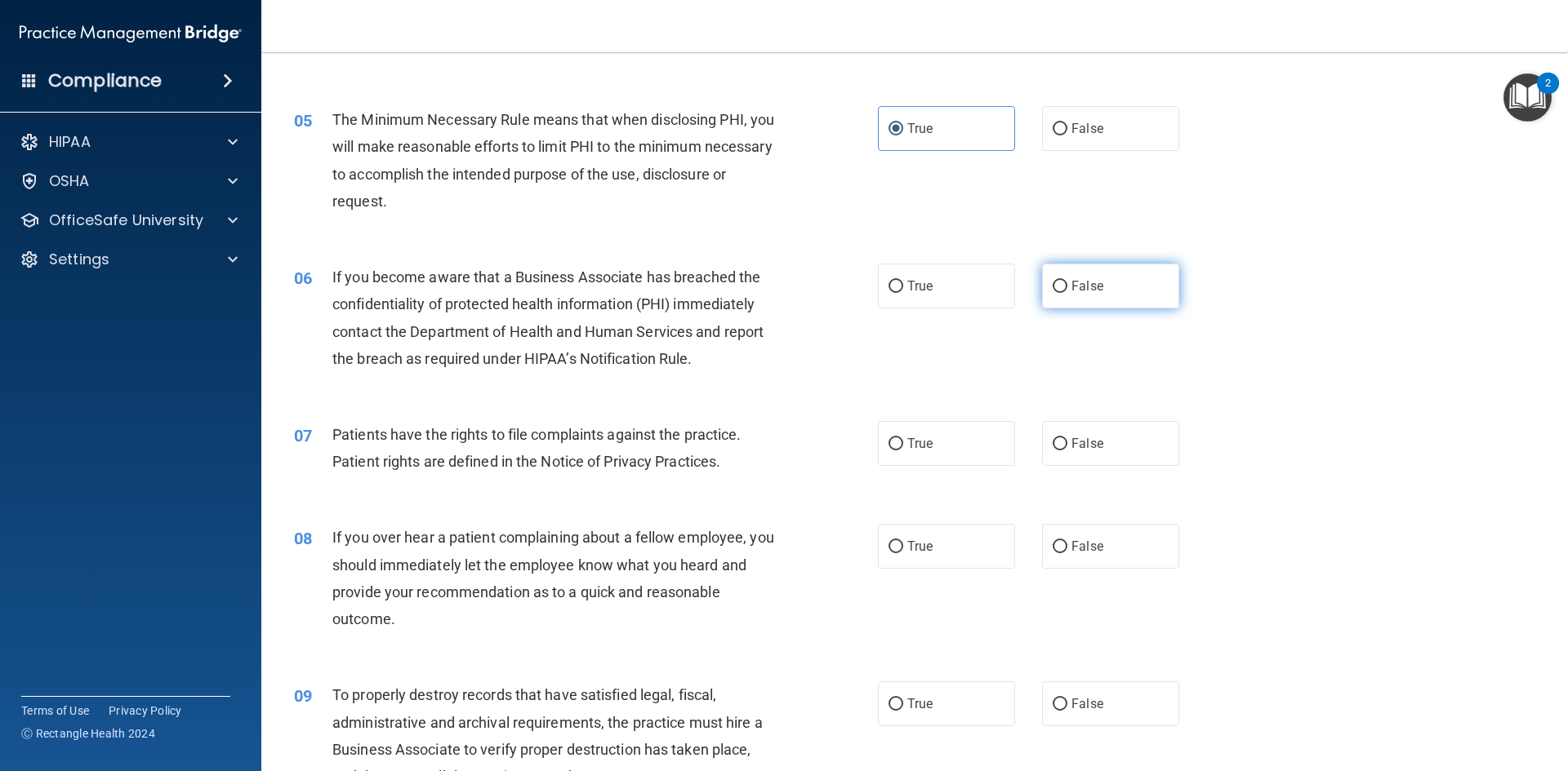
click at [1070, 304] on label "False" at bounding box center [1110, 286] width 137 height 45
click at [1067, 293] on input "False" at bounding box center [1060, 286] width 15 height 12
radio input "true"
click at [959, 461] on label "True" at bounding box center [946, 443] width 137 height 45
click at [903, 451] on input "True" at bounding box center [896, 444] width 15 height 12
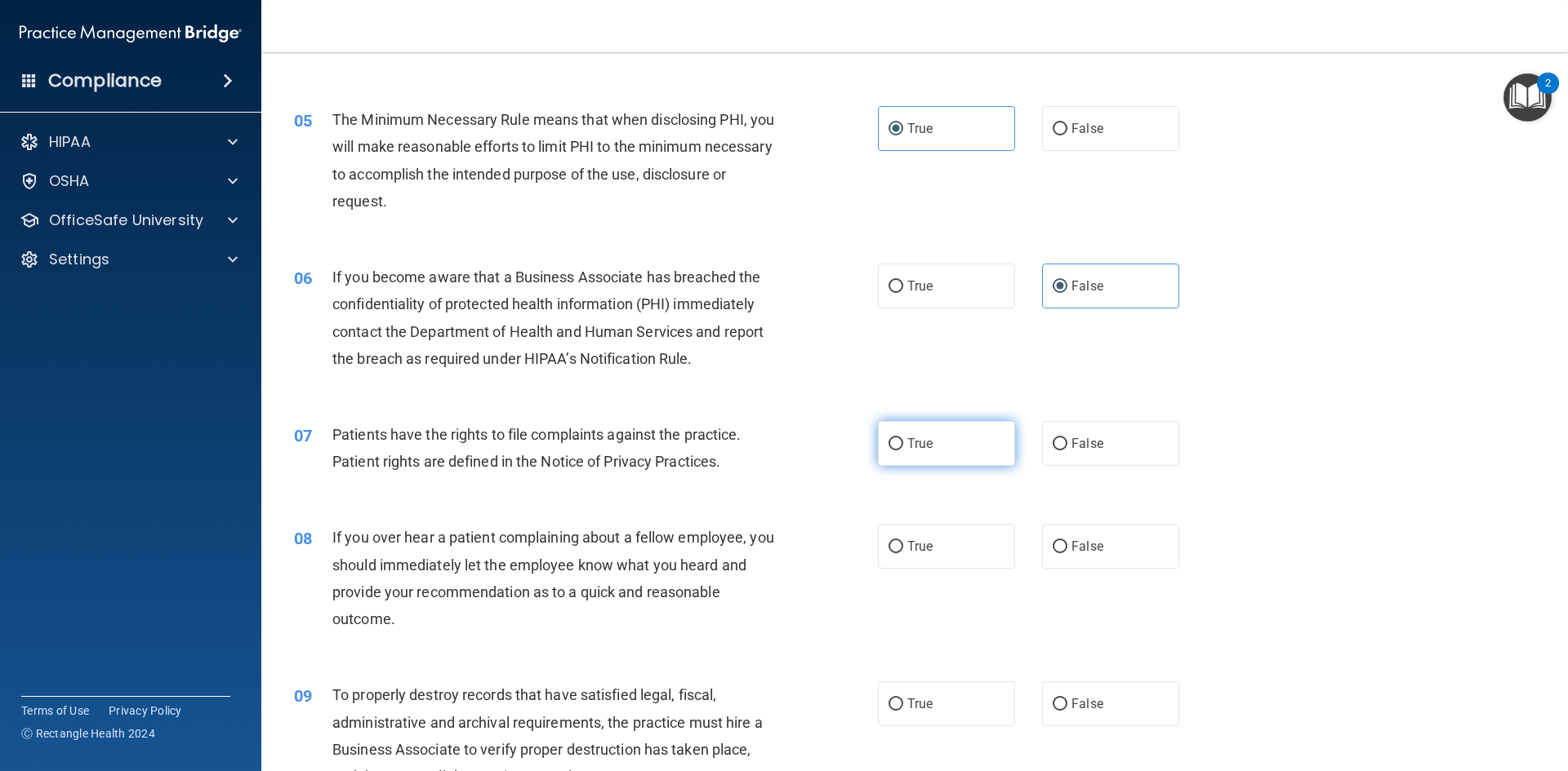
radio input "true"
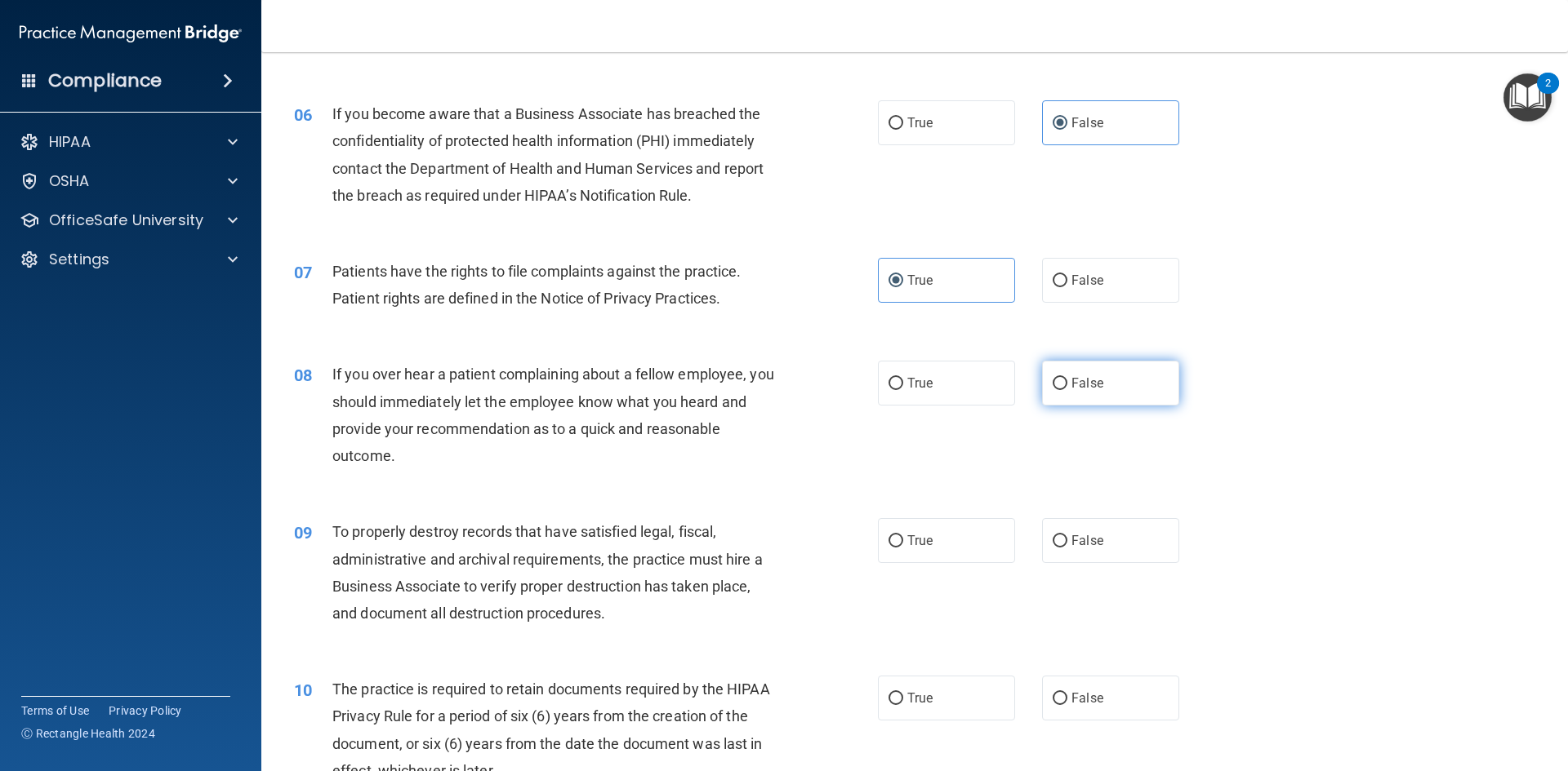
click at [1105, 385] on label "False" at bounding box center [1110, 382] width 137 height 45
click at [1067, 385] on input "False" at bounding box center [1060, 383] width 15 height 12
radio input "true"
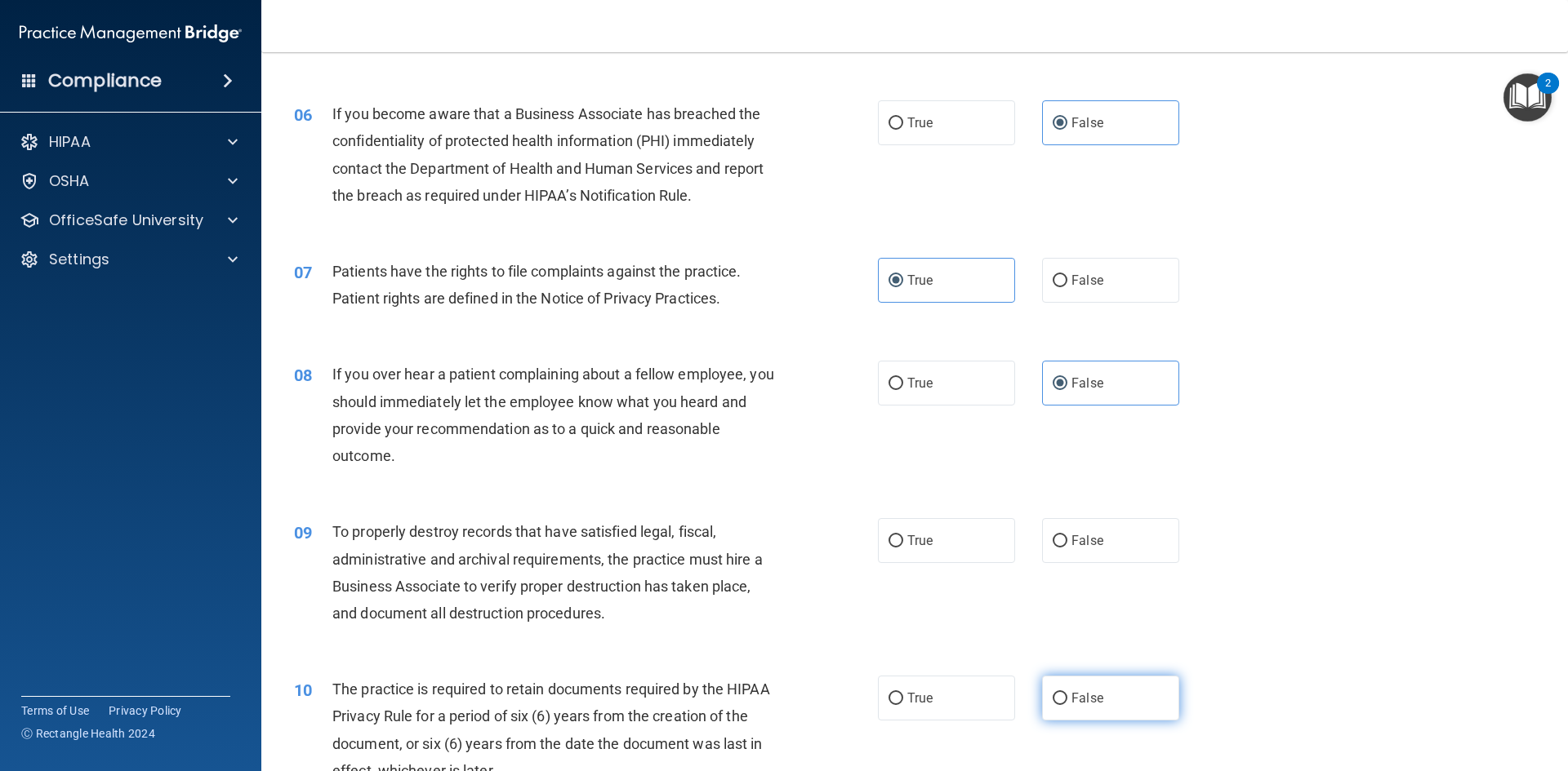
scroll to position [979, 0]
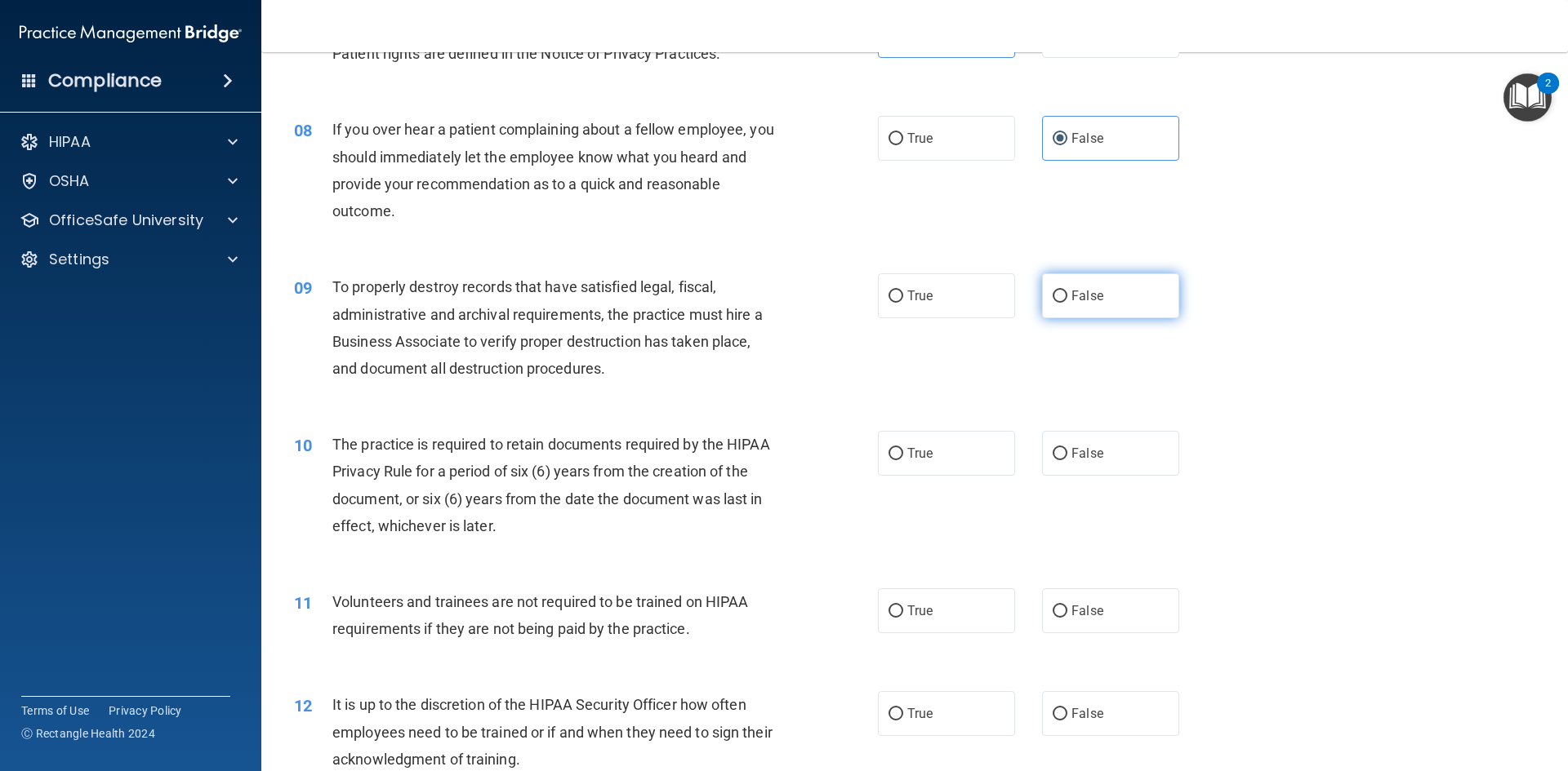
click at [1046, 304] on label "False" at bounding box center [1110, 295] width 137 height 45
click at [1053, 303] on input "False" at bounding box center [1060, 296] width 15 height 12
radio input "true"
click at [1091, 451] on span "False" at bounding box center [1087, 453] width 32 height 15
click at [1067, 451] on input "False" at bounding box center [1060, 453] width 15 height 12
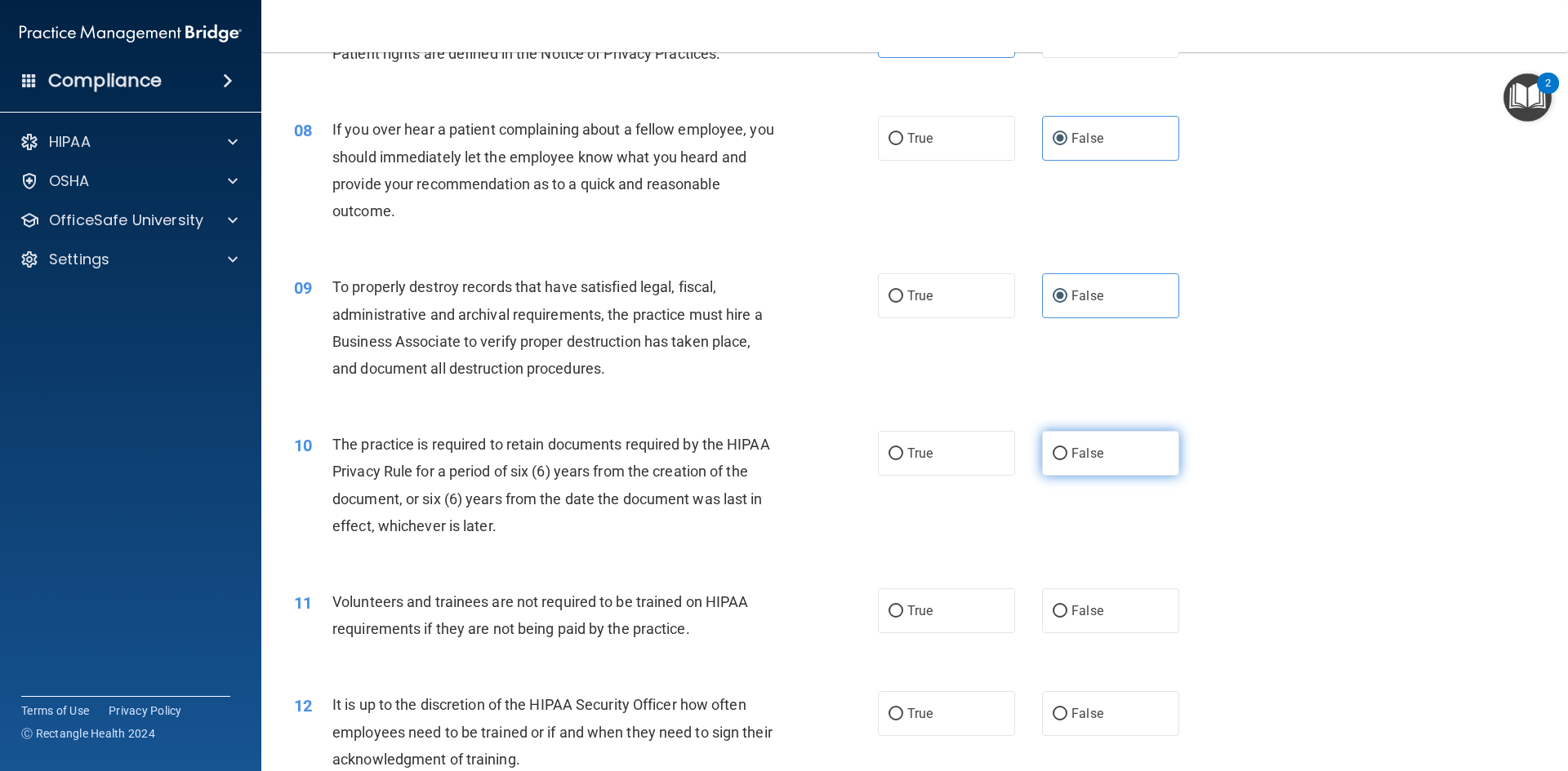
radio input "true"
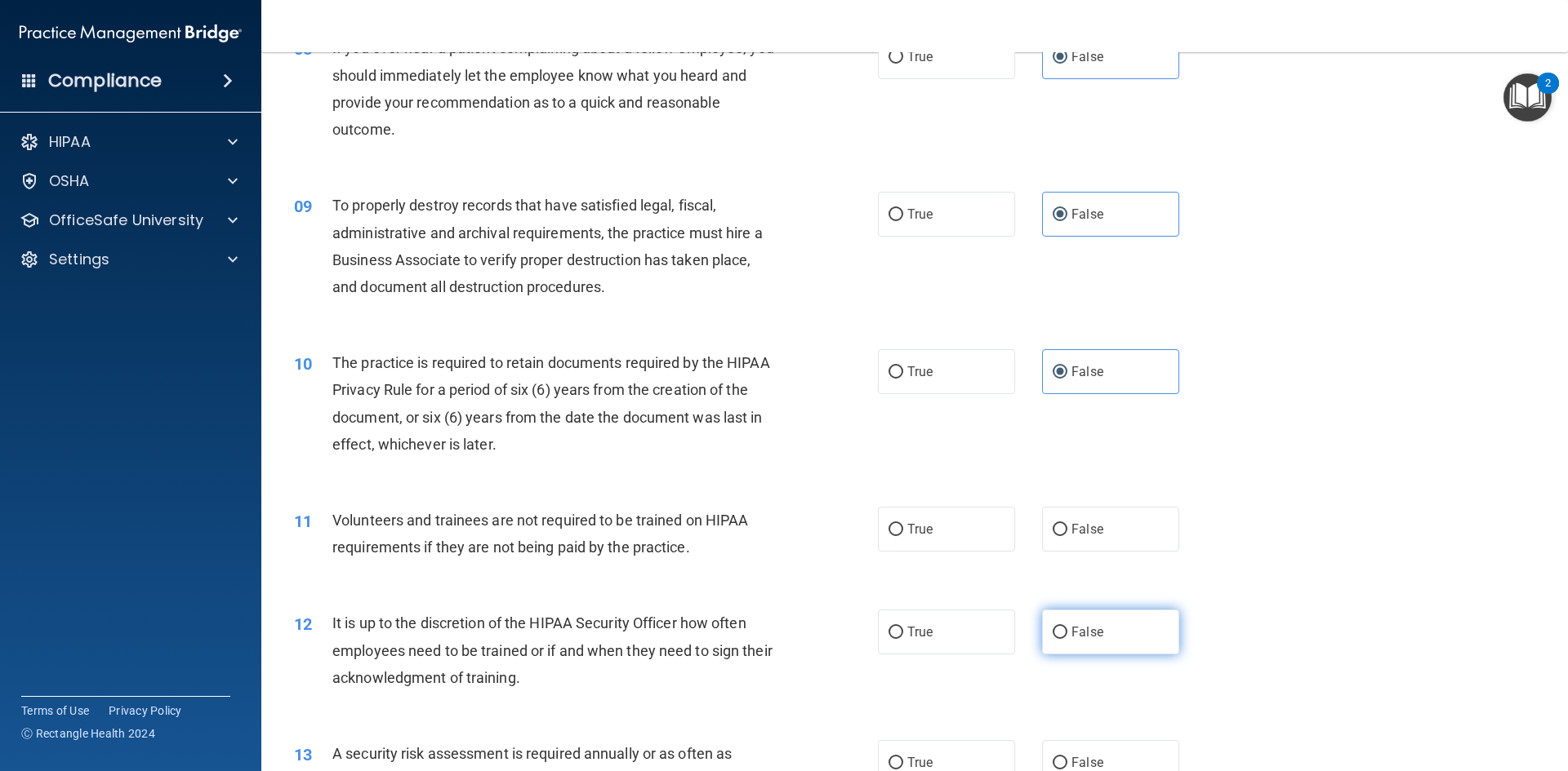
scroll to position [1224, 0]
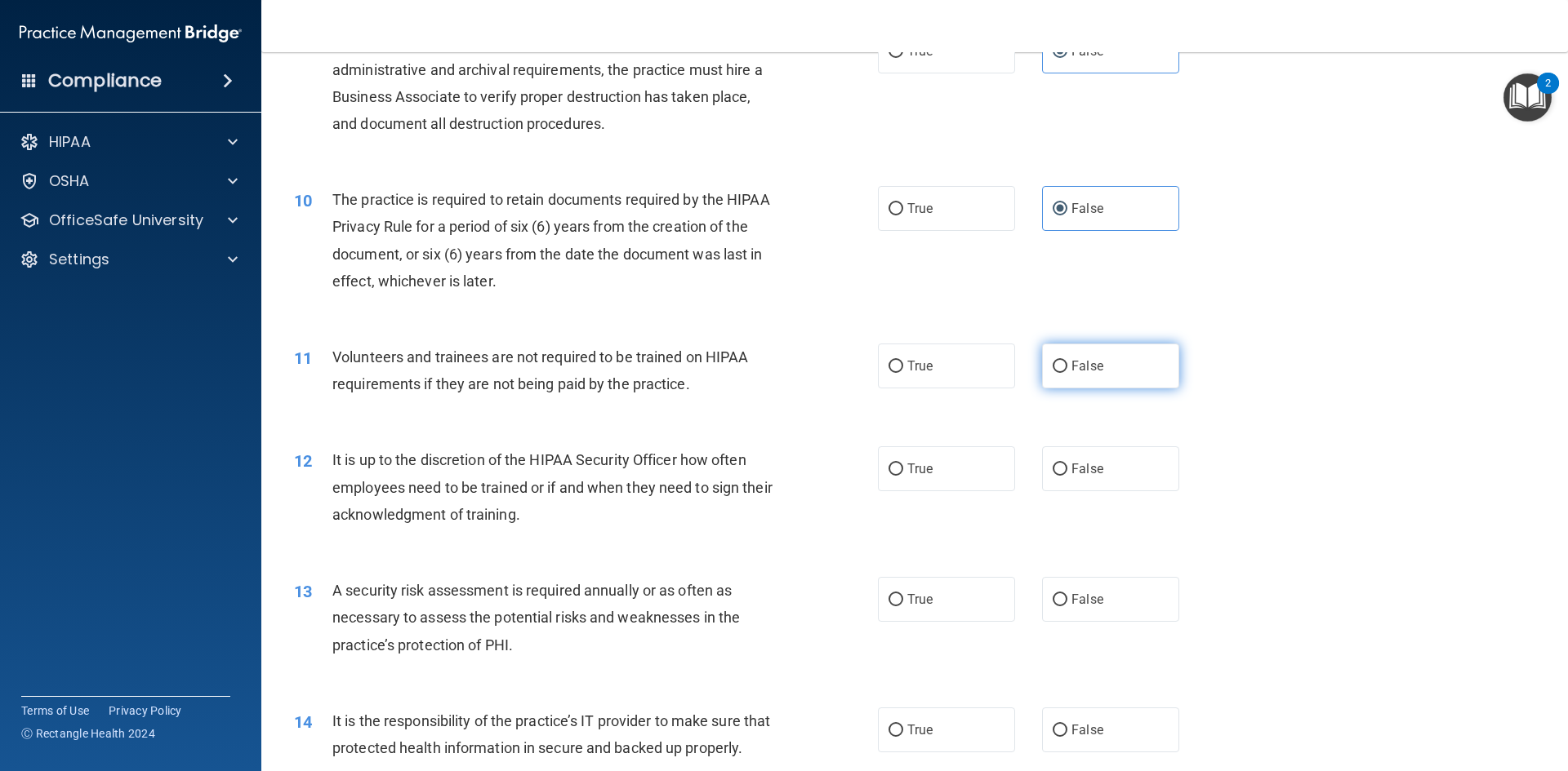
click at [1075, 355] on label "False" at bounding box center [1110, 366] width 137 height 45
click at [1067, 360] on input "False" at bounding box center [1060, 366] width 15 height 12
radio input "true"
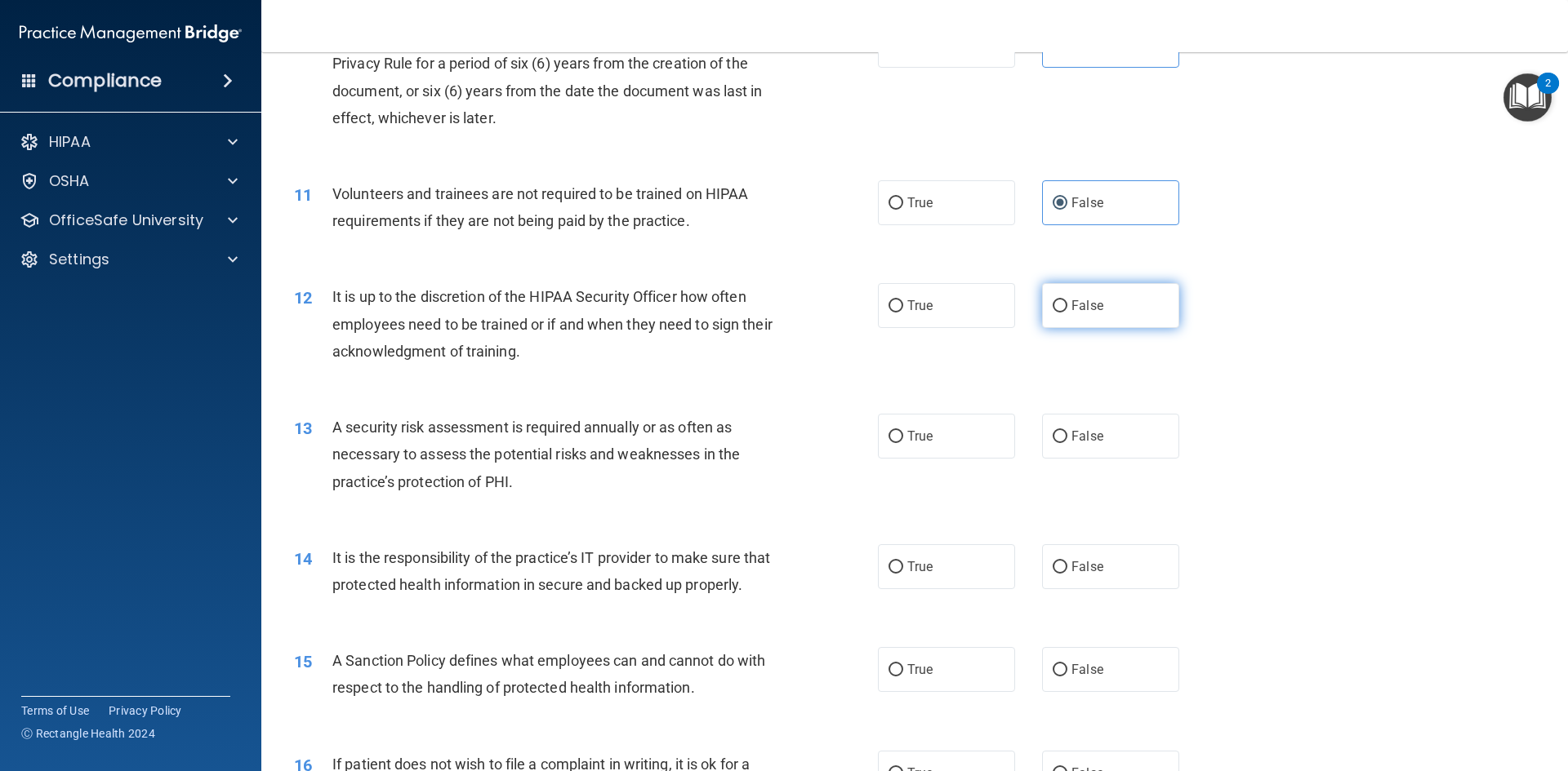
click at [1072, 301] on span "False" at bounding box center [1087, 305] width 32 height 15
click at [1067, 301] on input "False" at bounding box center [1060, 306] width 15 height 12
radio input "true"
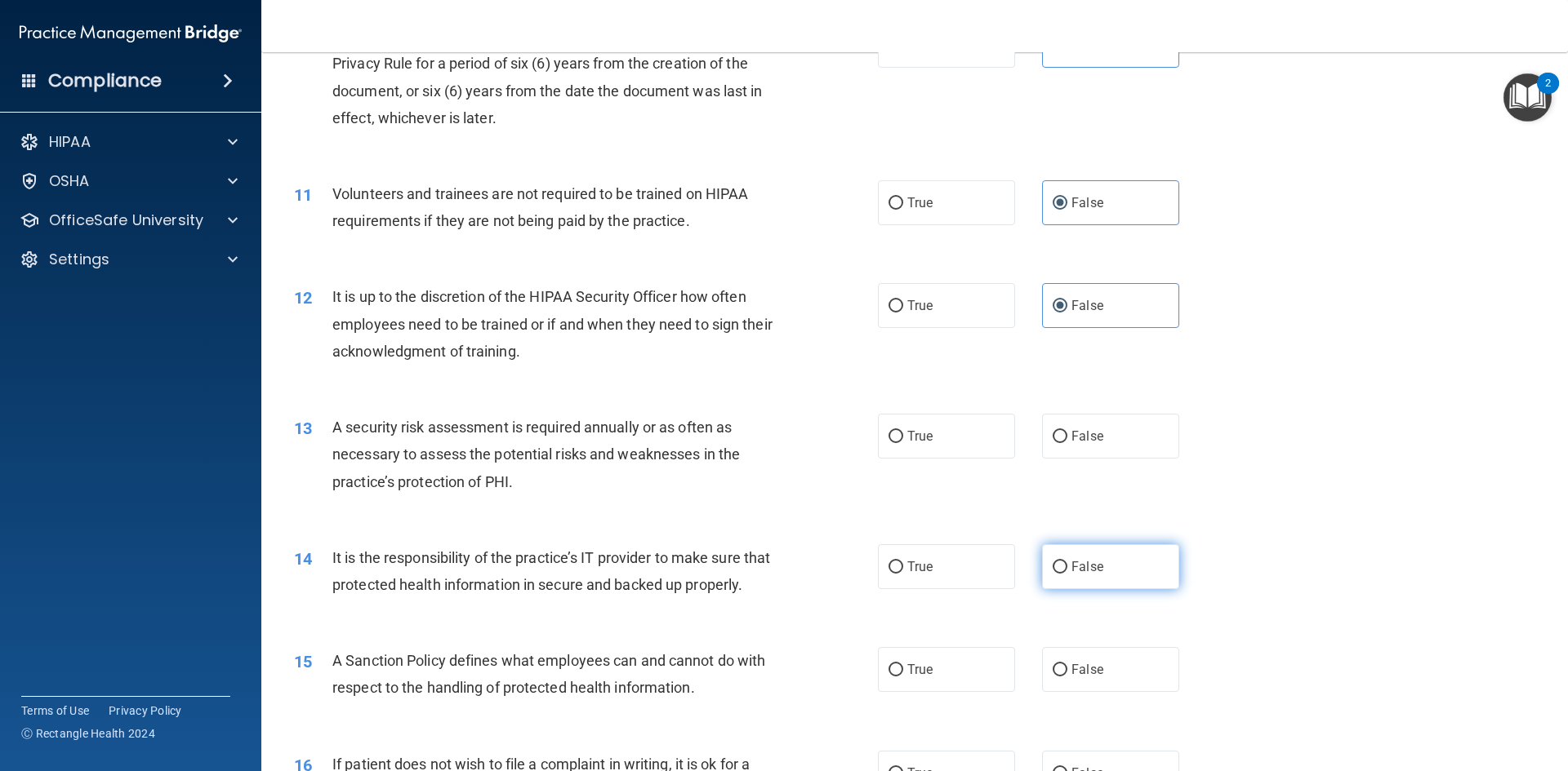
scroll to position [1551, 0]
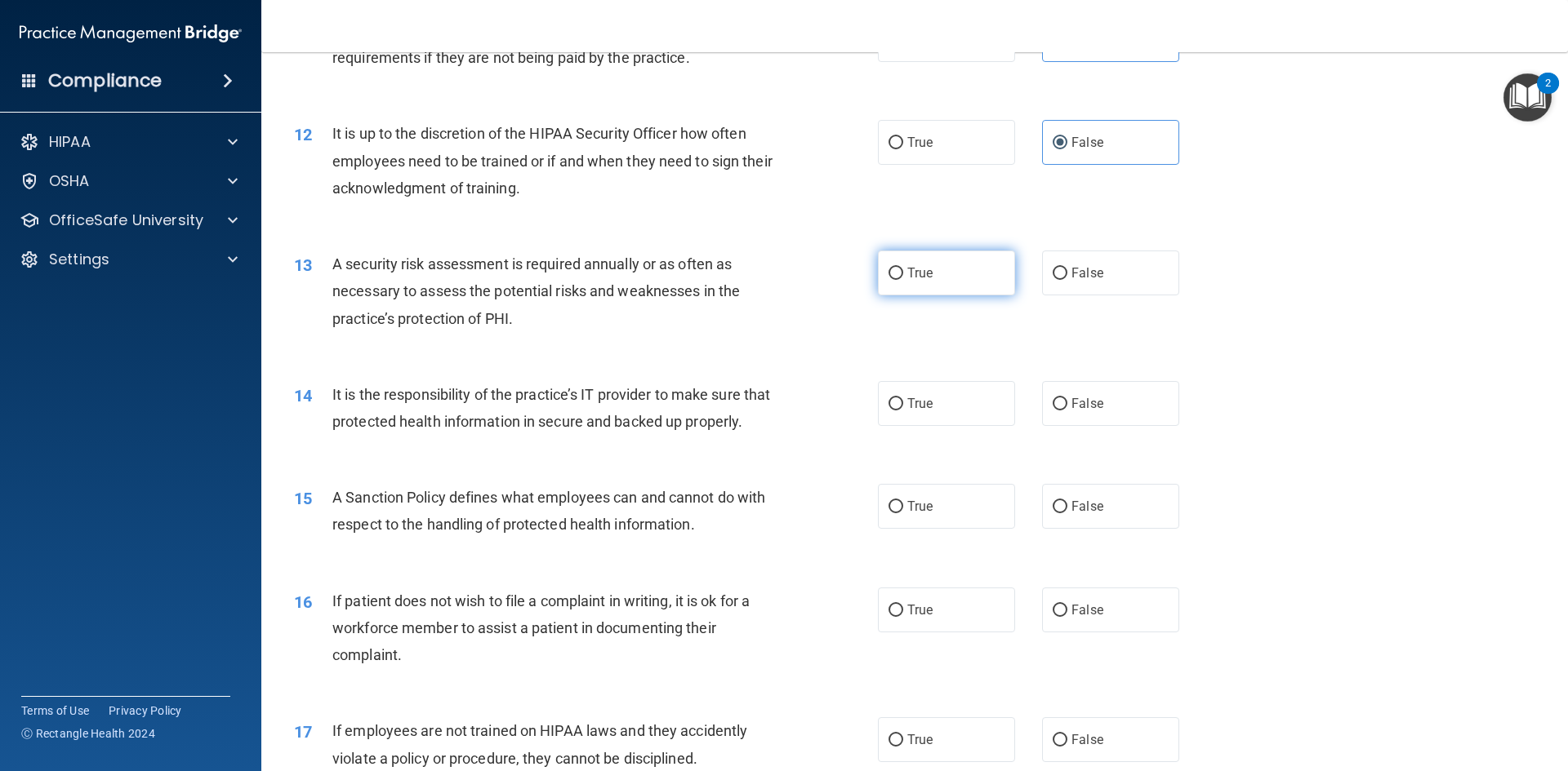
click at [930, 287] on label "True" at bounding box center [946, 272] width 137 height 45
click at [903, 280] on input "True" at bounding box center [896, 273] width 15 height 12
radio input "true"
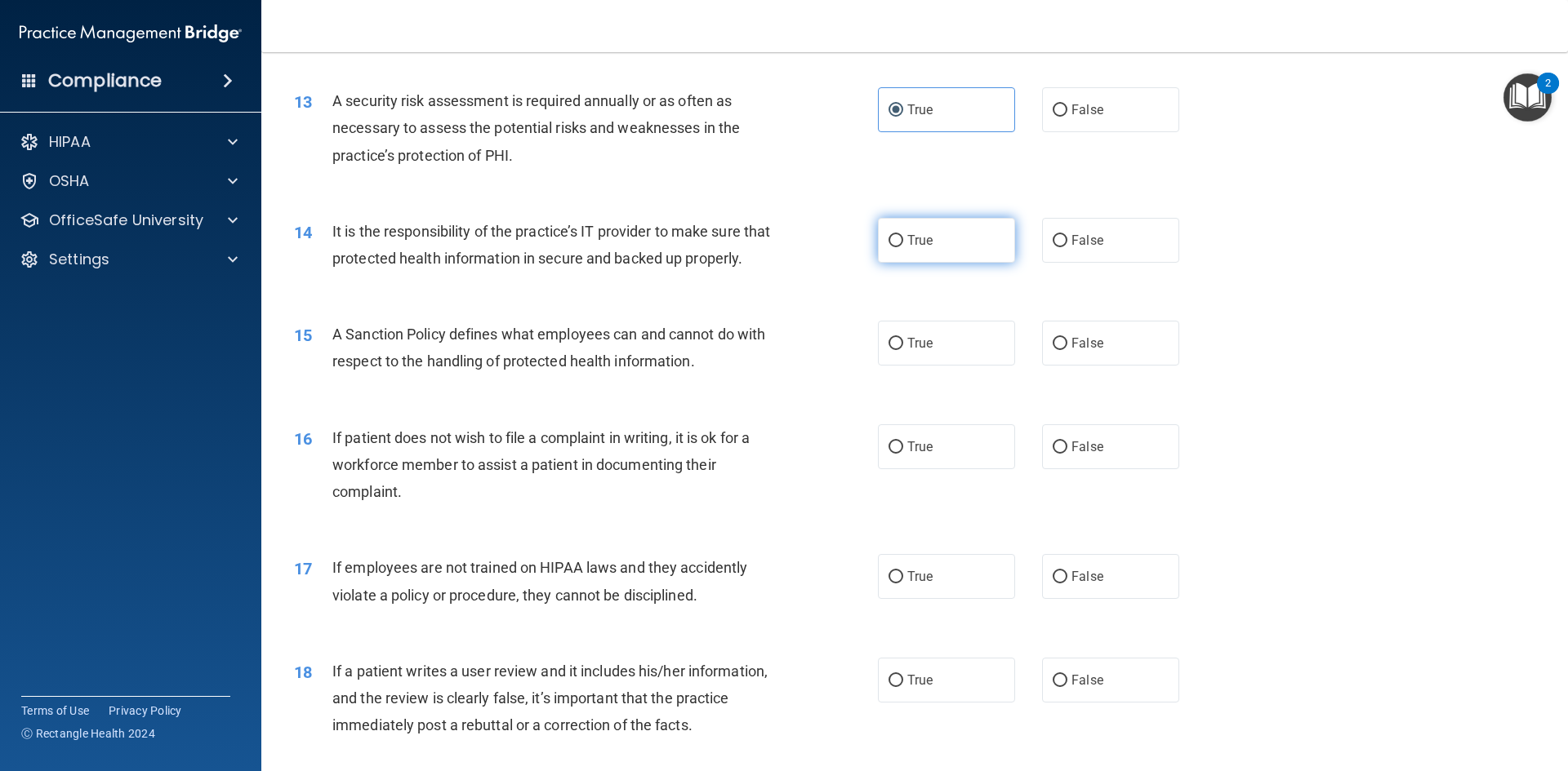
click at [930, 242] on label "True" at bounding box center [946, 239] width 137 height 45
click at [903, 242] on input "True" at bounding box center [896, 240] width 15 height 12
radio input "true"
click at [976, 366] on label "True" at bounding box center [946, 342] width 137 height 45
click at [903, 350] on input "True" at bounding box center [896, 343] width 15 height 12
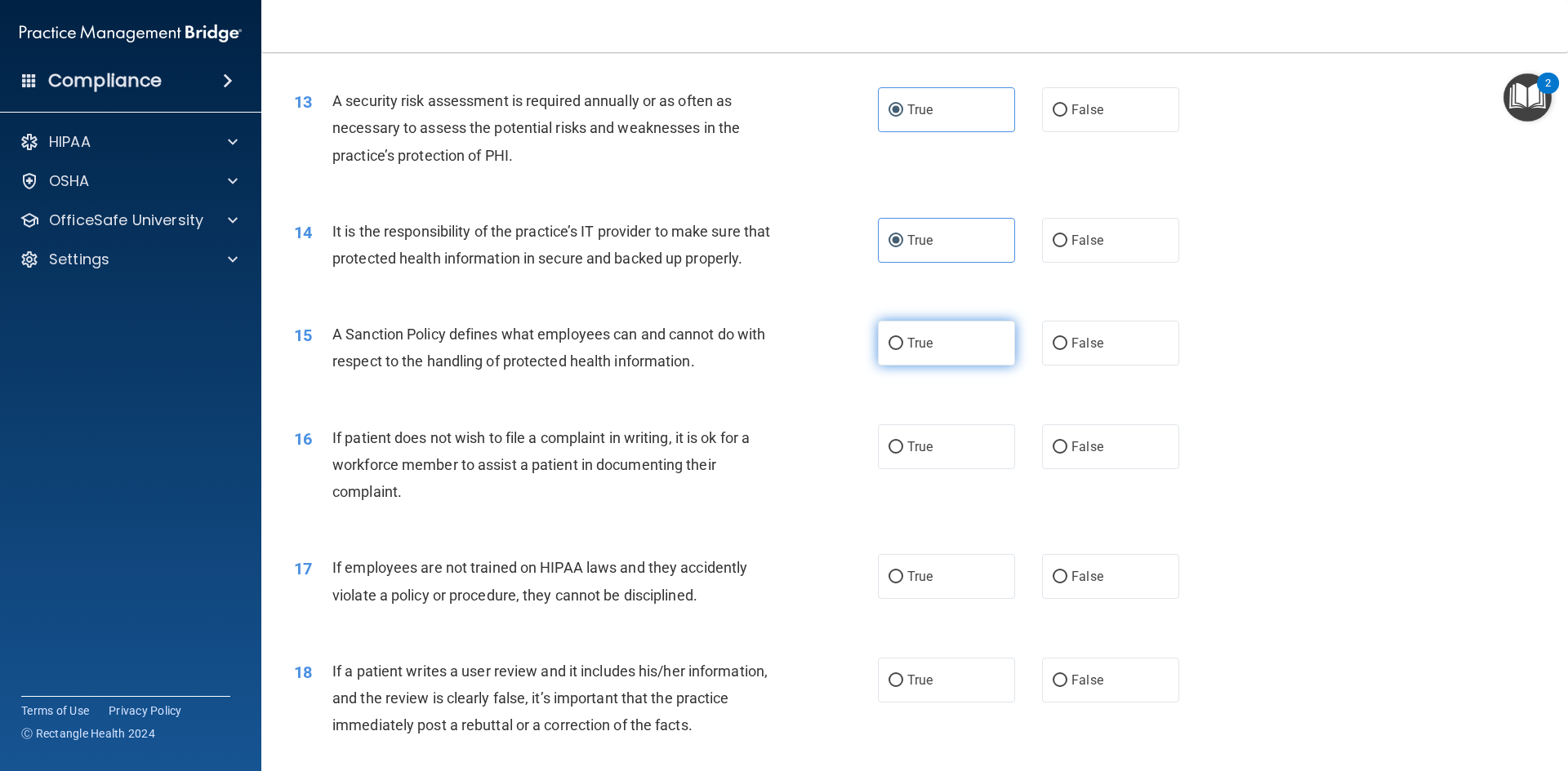
radio input "true"
click at [1089, 470] on label "False" at bounding box center [1110, 446] width 137 height 45
click at [1067, 454] on input "False" at bounding box center [1060, 447] width 15 height 12
radio input "true"
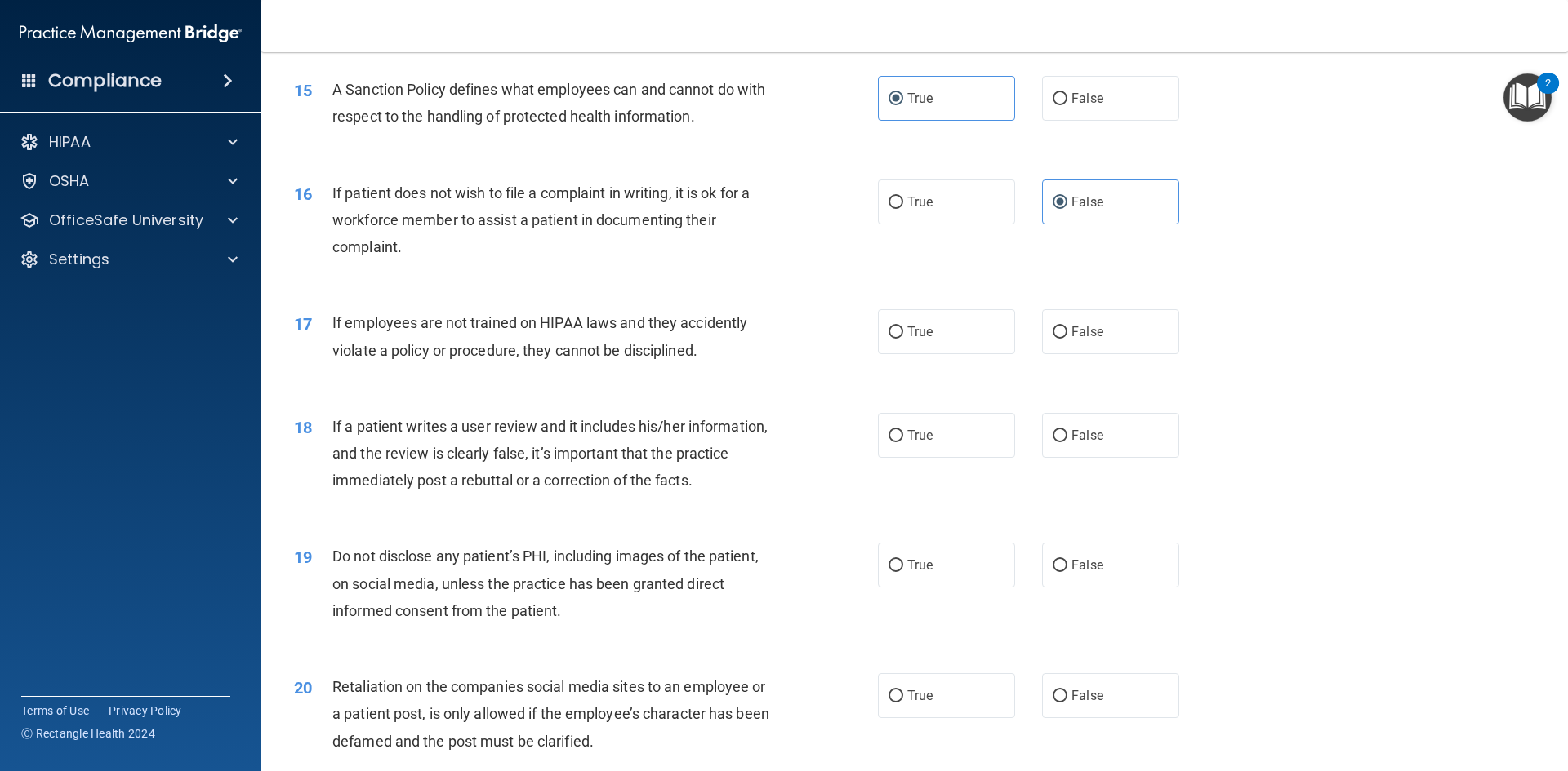
scroll to position [2041, 0]
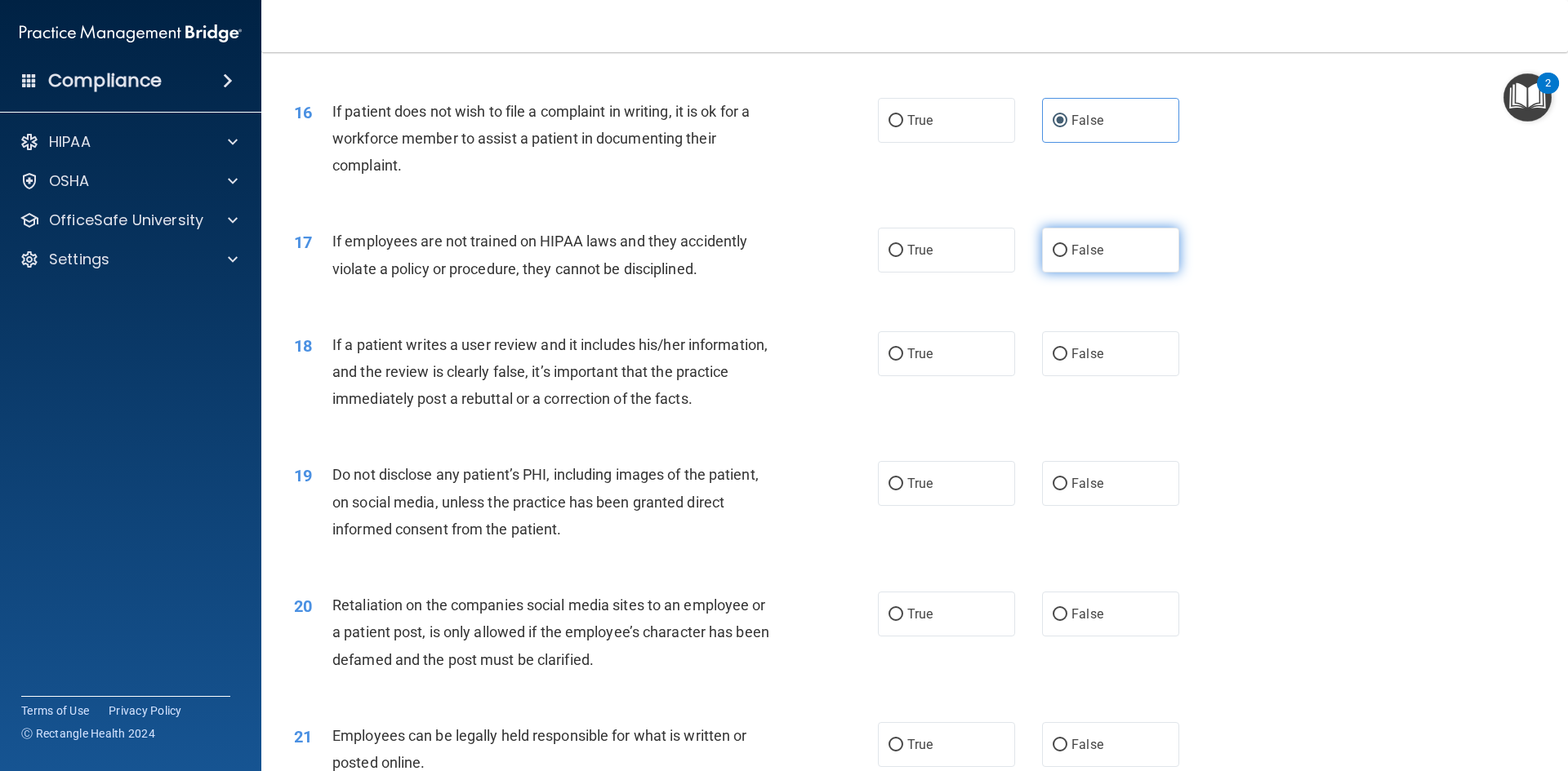
click at [1070, 273] on label "False" at bounding box center [1110, 249] width 137 height 45
click at [1067, 257] on input "False" at bounding box center [1060, 250] width 15 height 12
radio input "true"
click at [976, 376] on label "True" at bounding box center [946, 353] width 137 height 45
click at [903, 360] on input "True" at bounding box center [896, 354] width 15 height 12
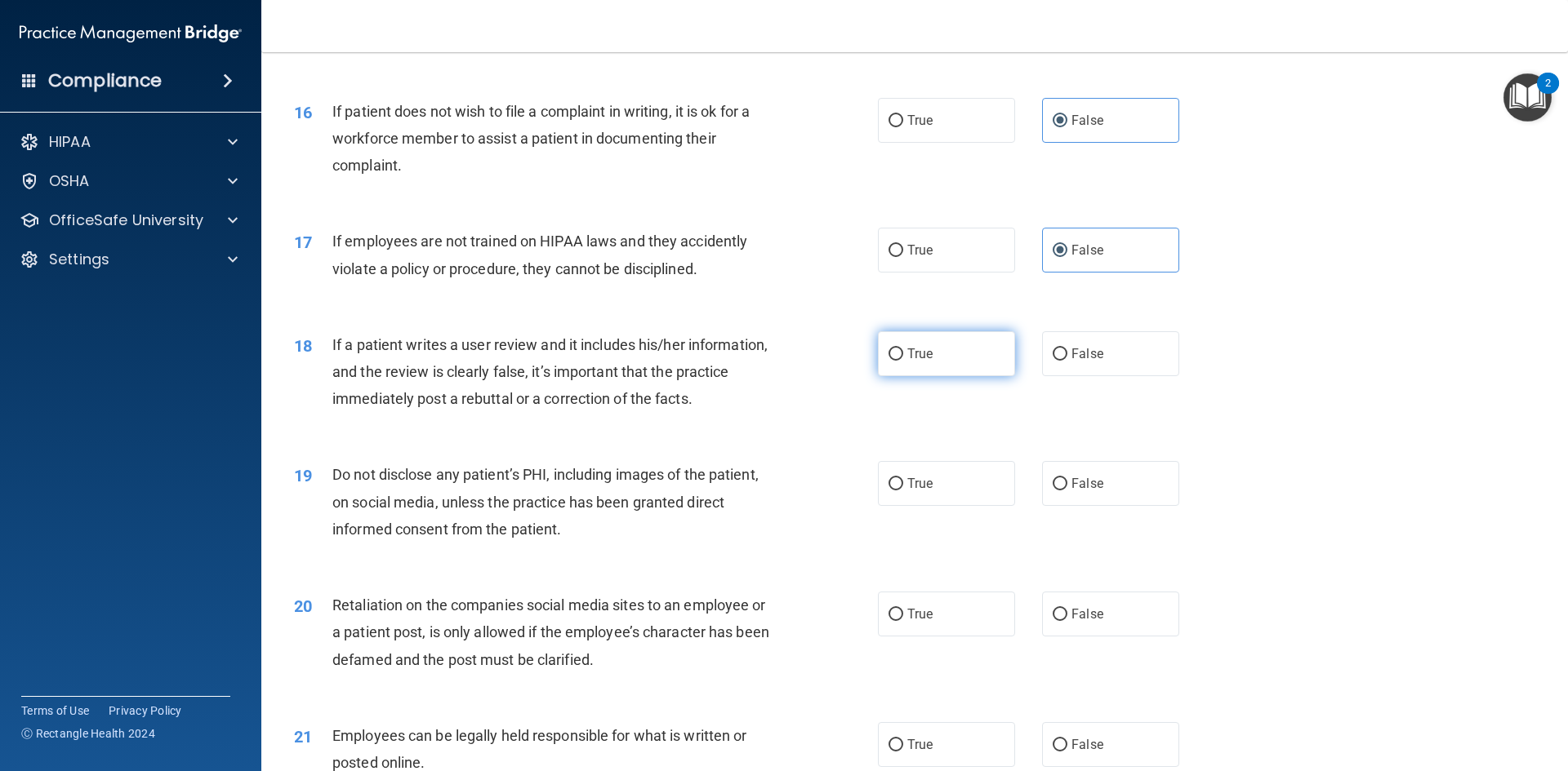
radio input "true"
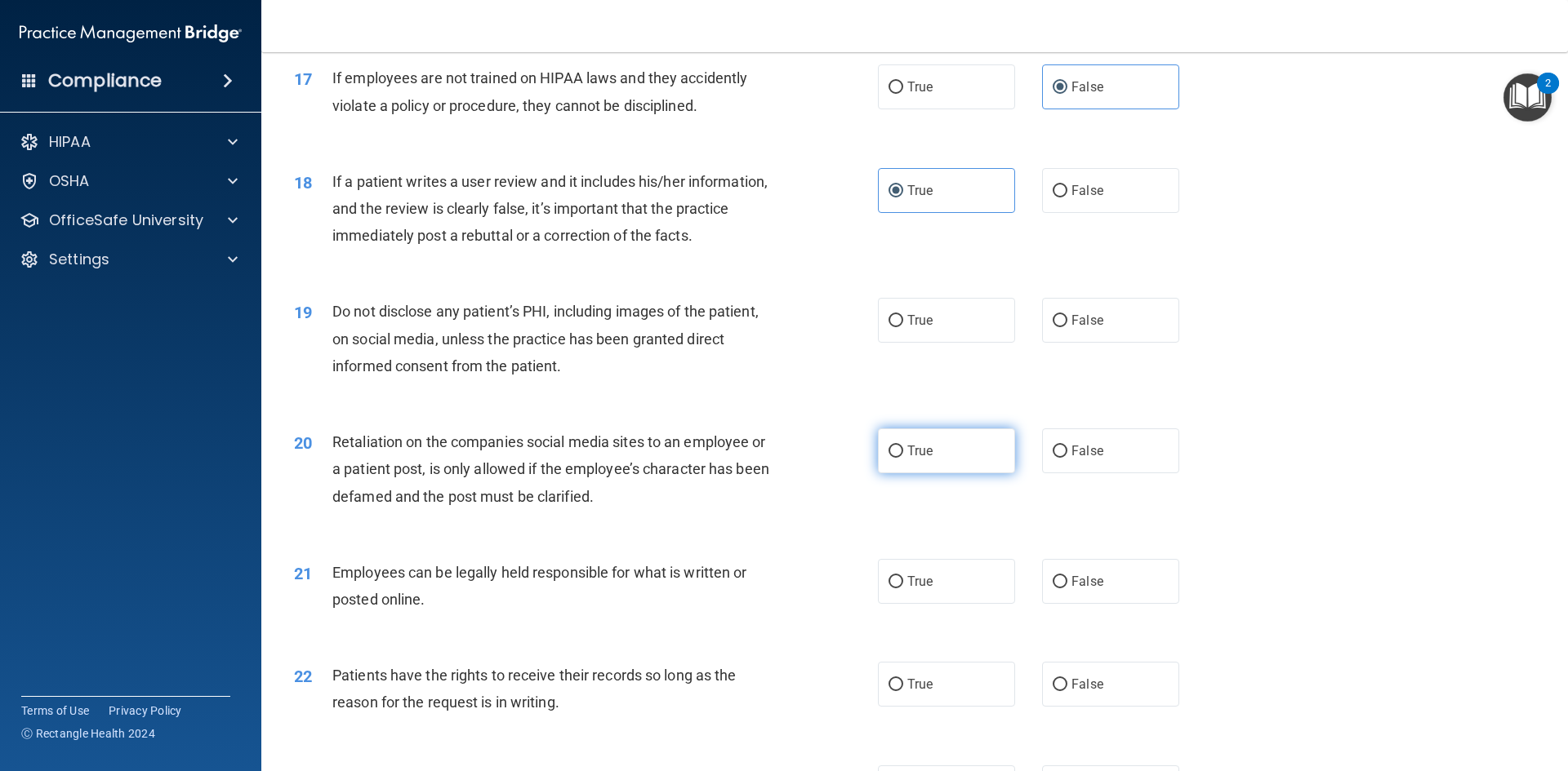
scroll to position [2286, 0]
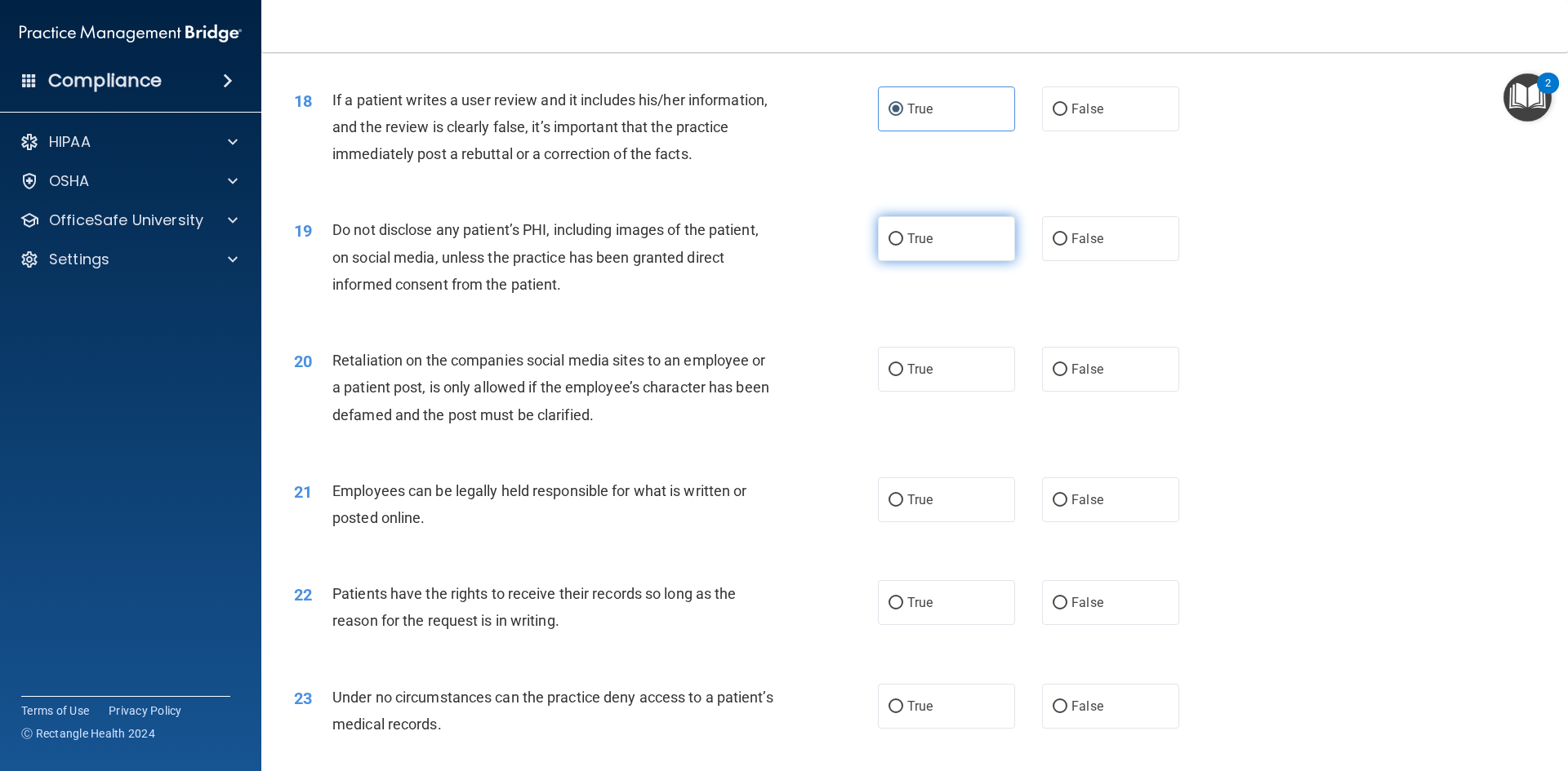
click at [938, 261] on label "True" at bounding box center [946, 238] width 137 height 45
click at [903, 246] on input "True" at bounding box center [896, 238] width 15 height 12
radio input "true"
click at [969, 391] on label "True" at bounding box center [946, 369] width 137 height 45
click at [903, 376] on input "True" at bounding box center [896, 370] width 15 height 12
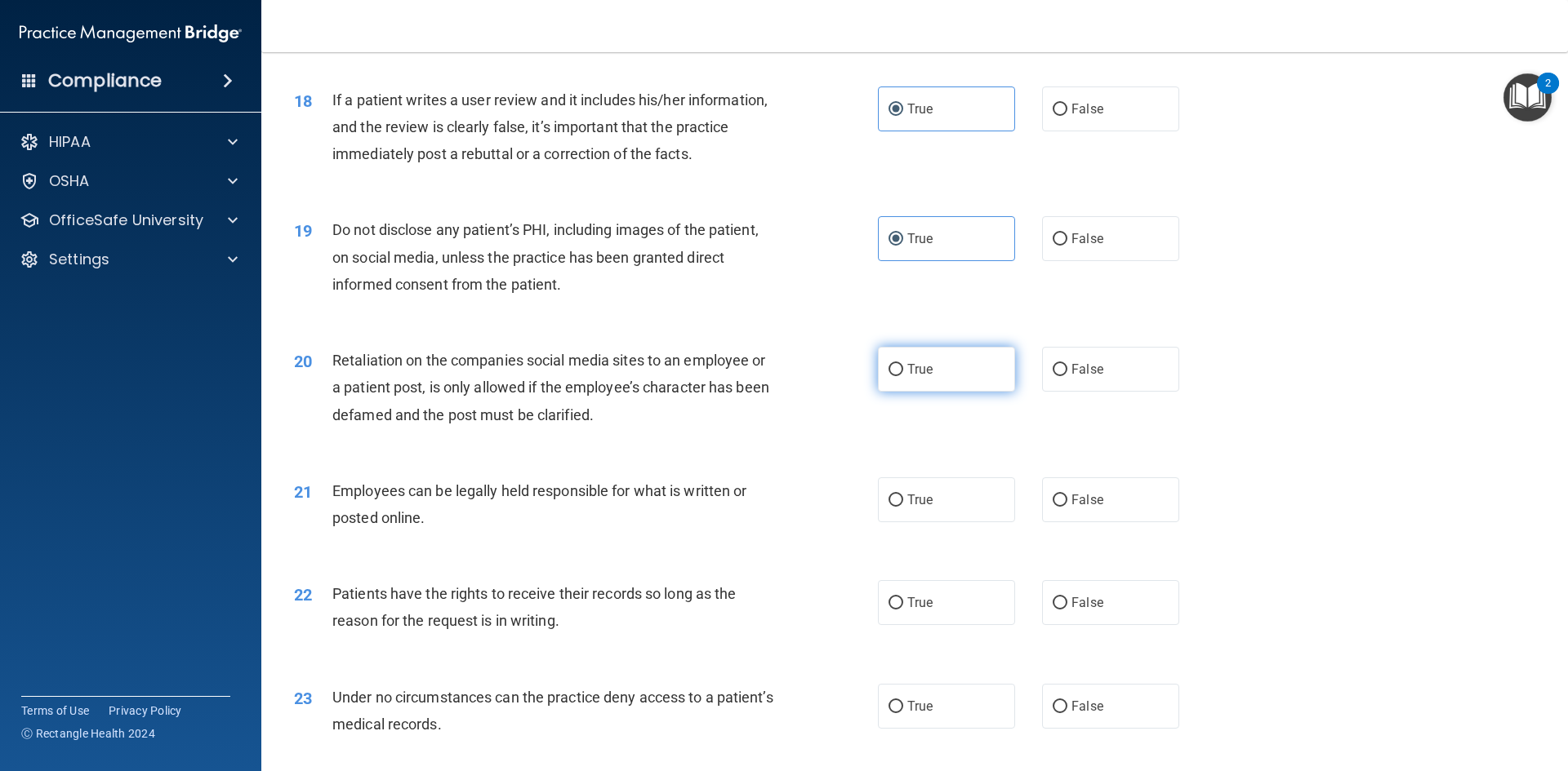
radio input "true"
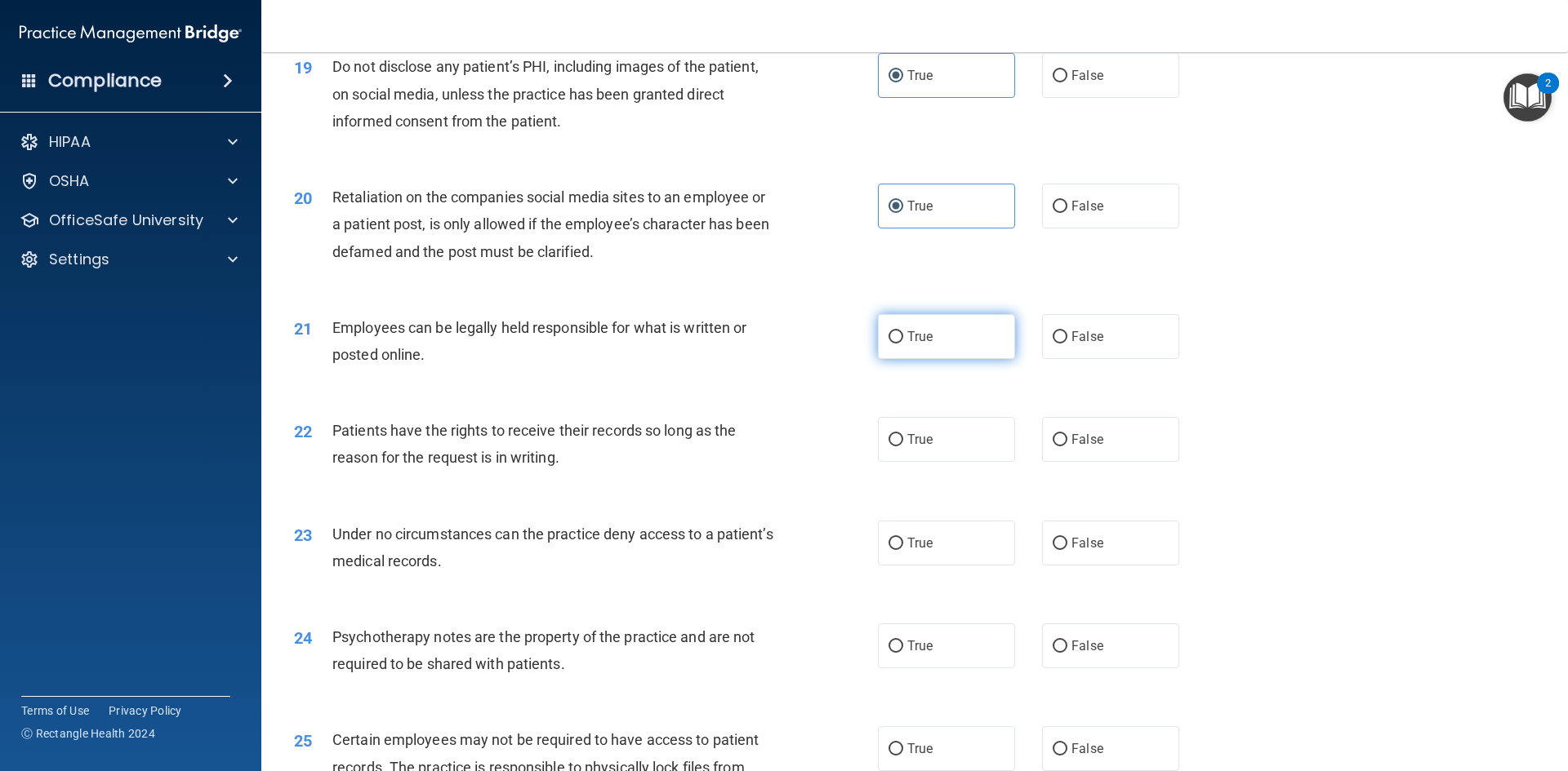
scroll to position [2612, 0]
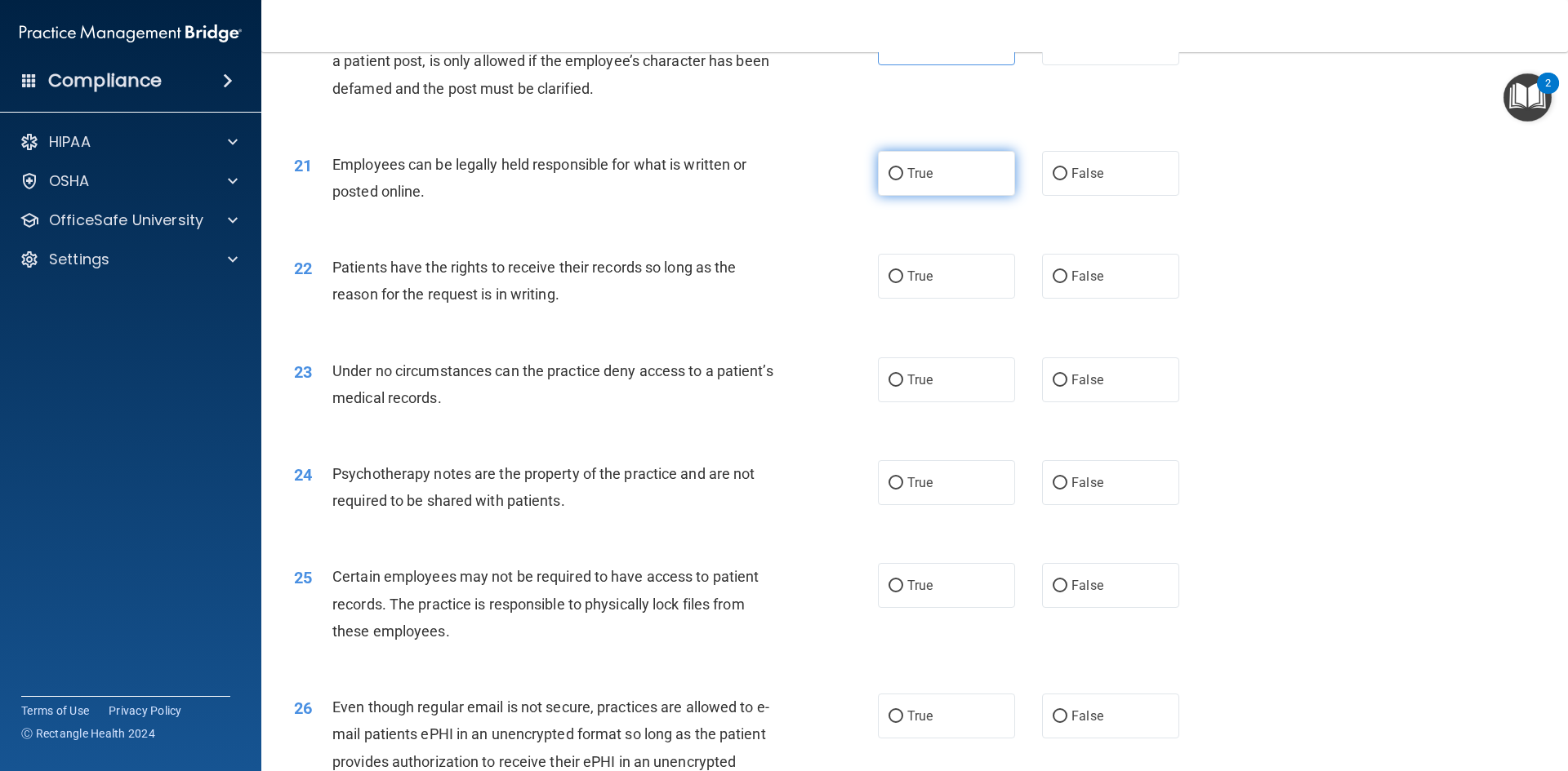
click at [951, 196] on label "True" at bounding box center [946, 173] width 137 height 45
click at [903, 180] on input "True" at bounding box center [896, 174] width 15 height 12
radio input "true"
click at [916, 299] on label "True" at bounding box center [946, 276] width 137 height 45
click at [903, 283] on input "True" at bounding box center [896, 277] width 15 height 12
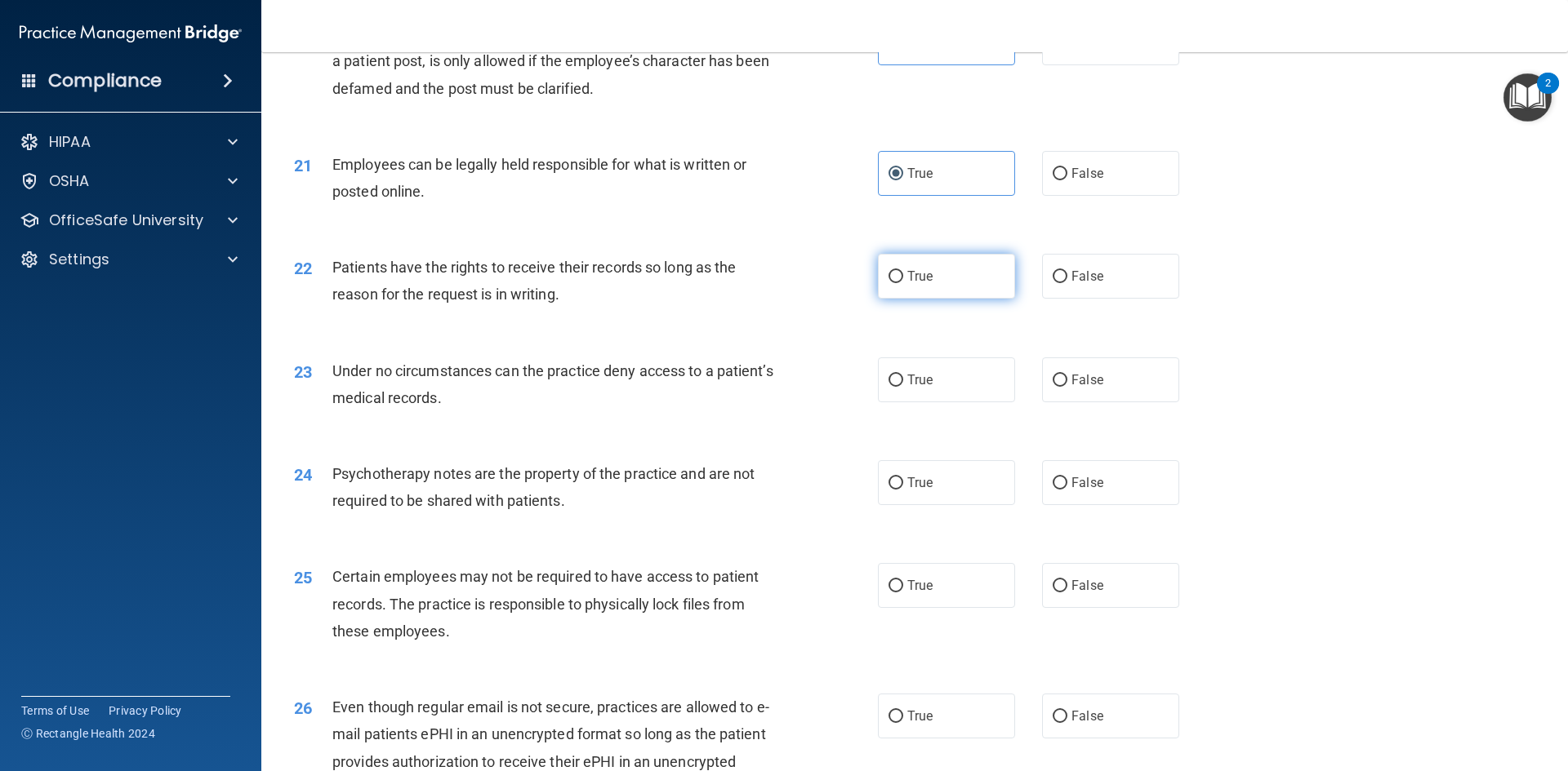
radio input "true"
click at [914, 402] on label "True" at bounding box center [946, 380] width 137 height 45
click at [903, 387] on input "True" at bounding box center [896, 380] width 15 height 12
radio input "true"
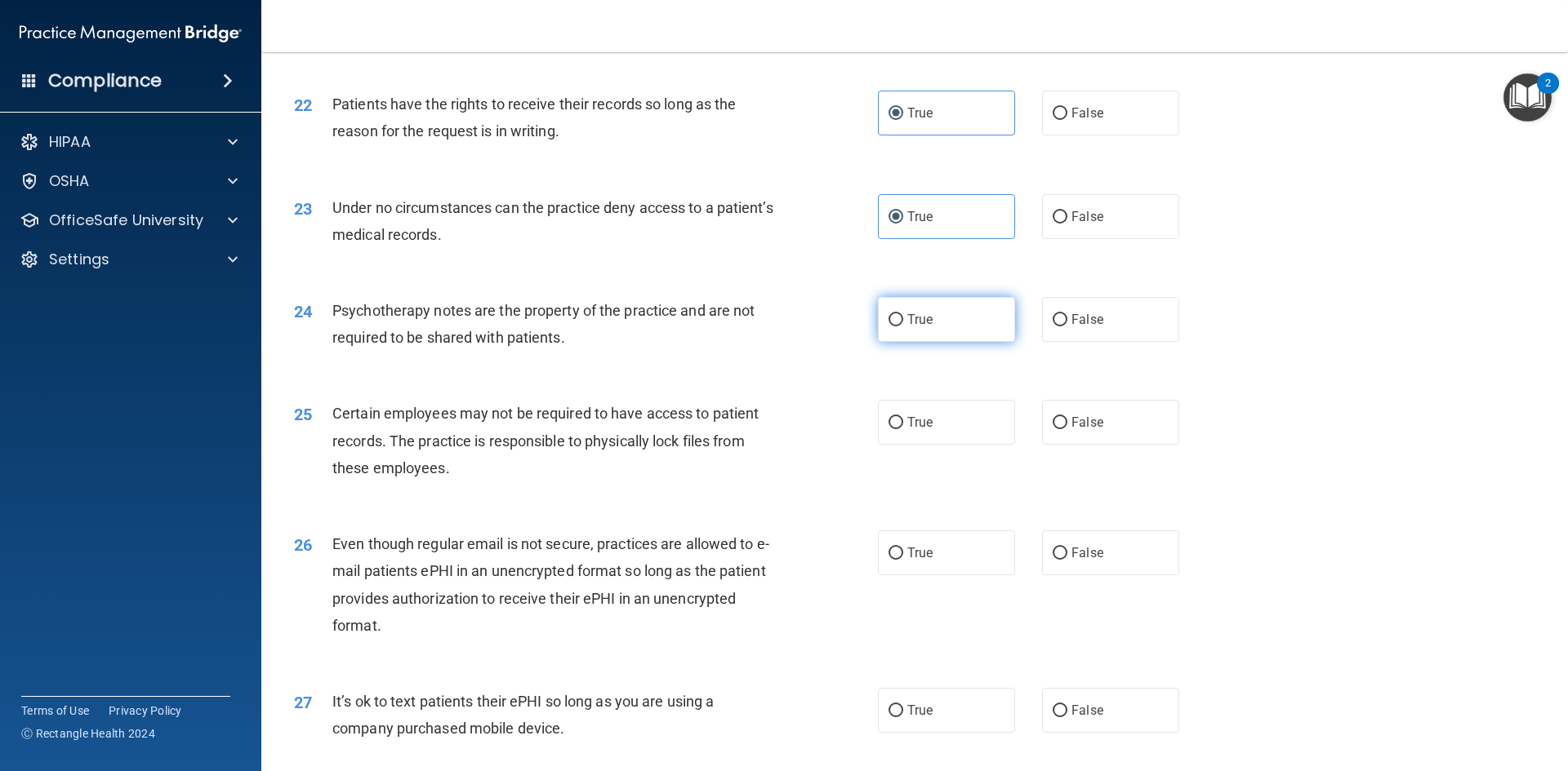
click at [937, 342] on label "True" at bounding box center [946, 319] width 137 height 45
click at [903, 327] on input "True" at bounding box center [896, 320] width 15 height 12
radio input "true"
click at [969, 445] on label "True" at bounding box center [946, 421] width 137 height 45
click at [903, 430] on input "True" at bounding box center [896, 422] width 15 height 12
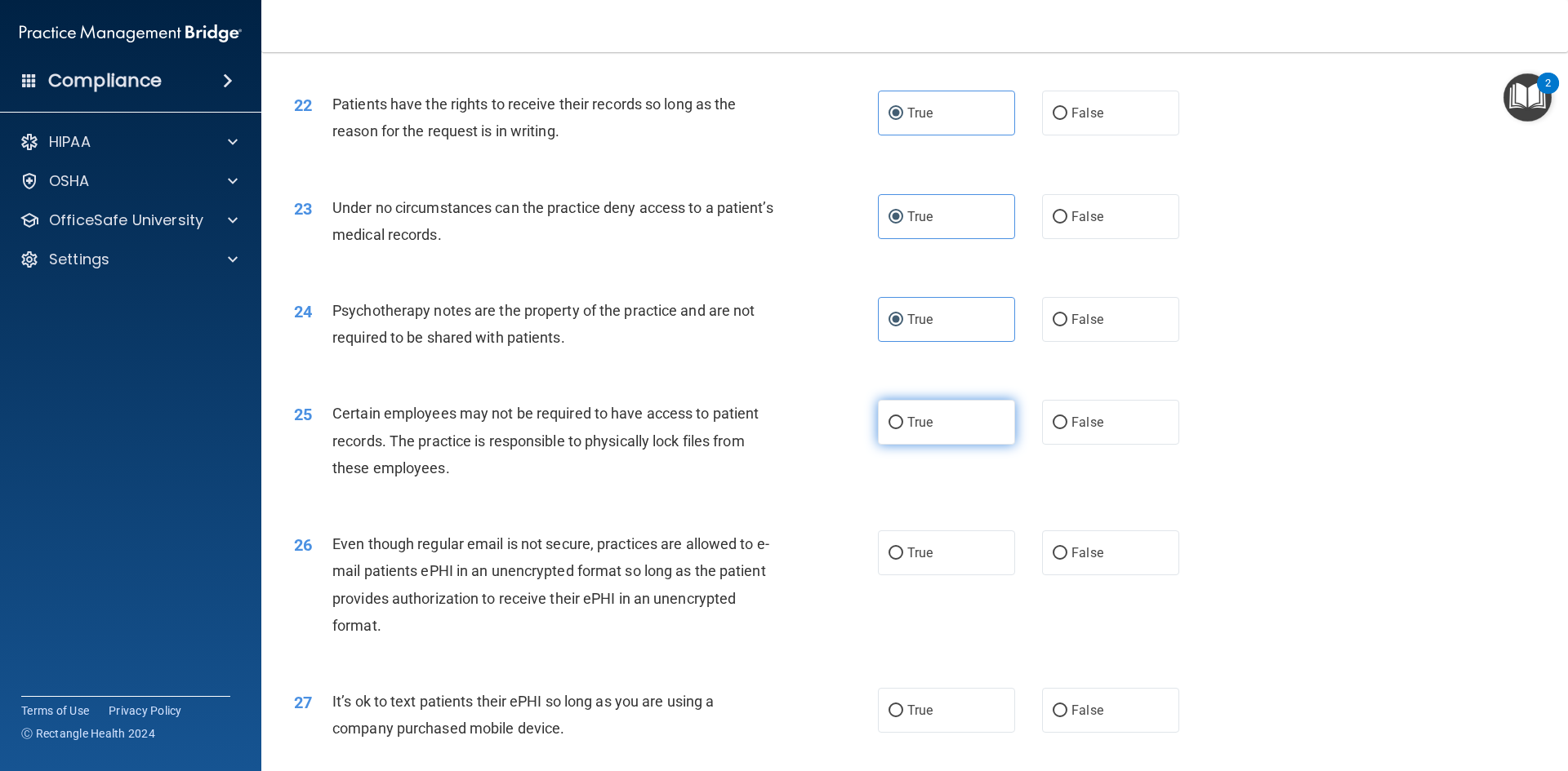
radio input "true"
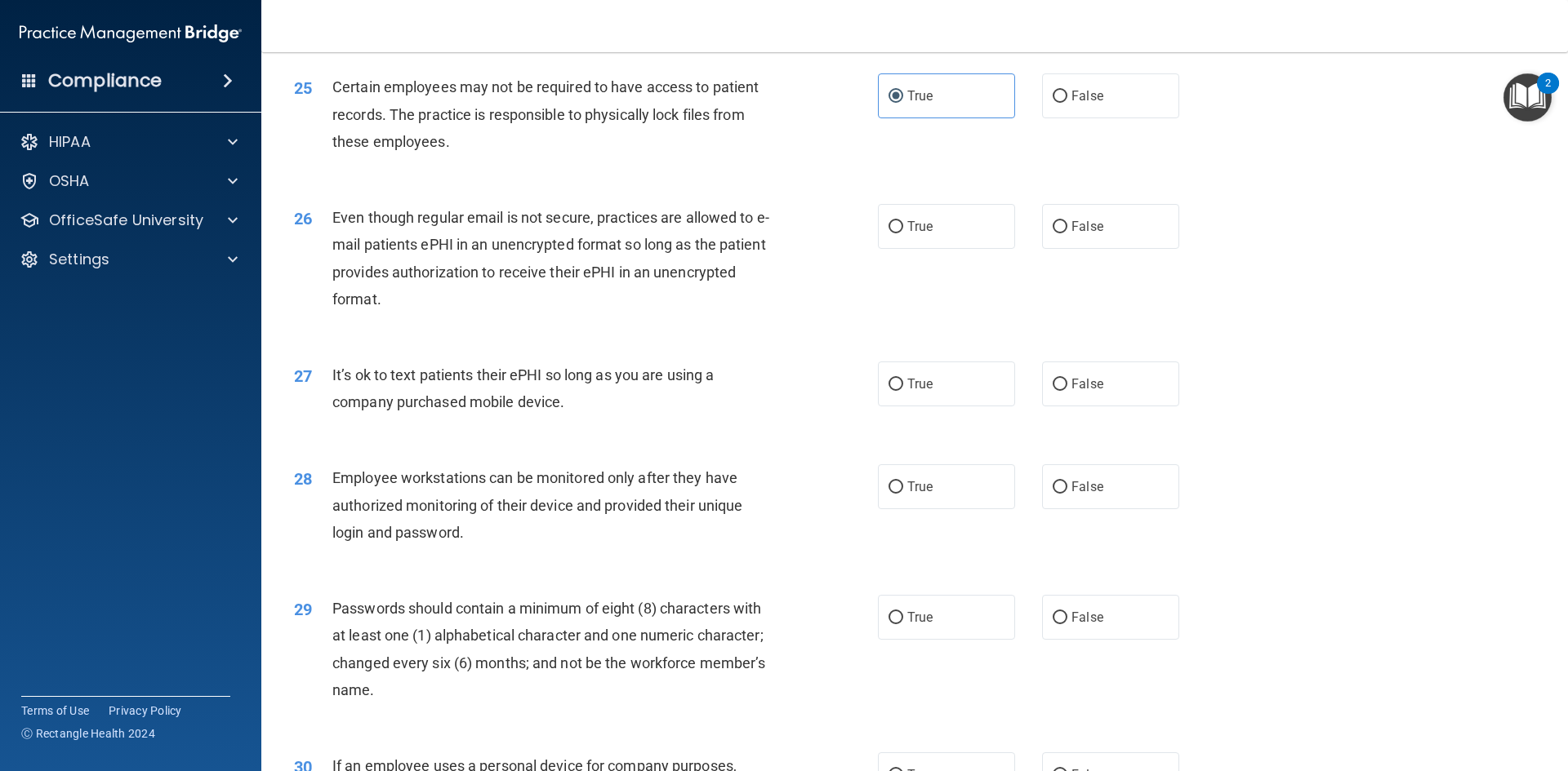
scroll to position [3183, 0]
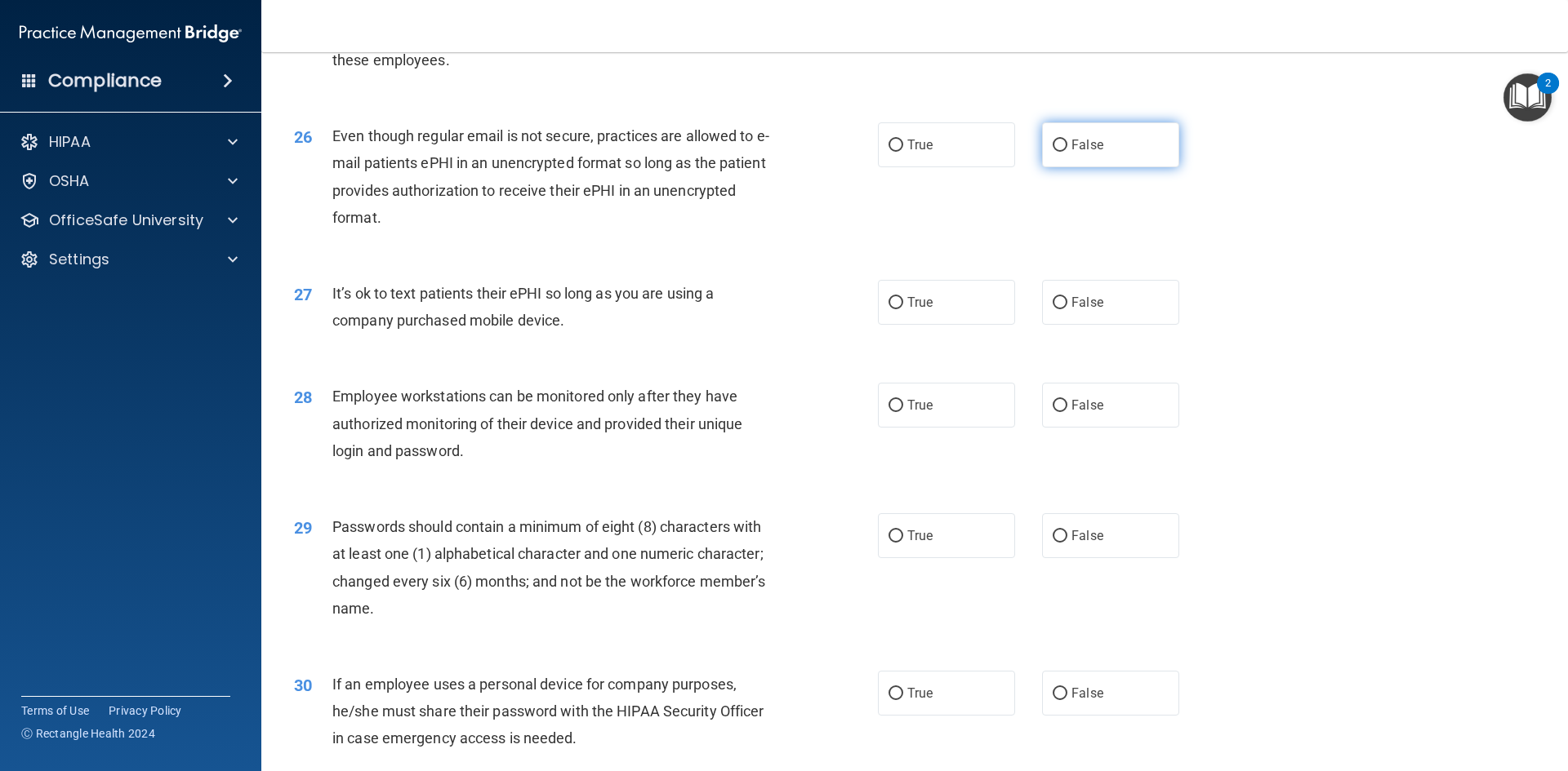
click at [1061, 167] on label "False" at bounding box center [1110, 145] width 137 height 45
click at [1061, 152] on input "False" at bounding box center [1060, 145] width 15 height 12
radio input "true"
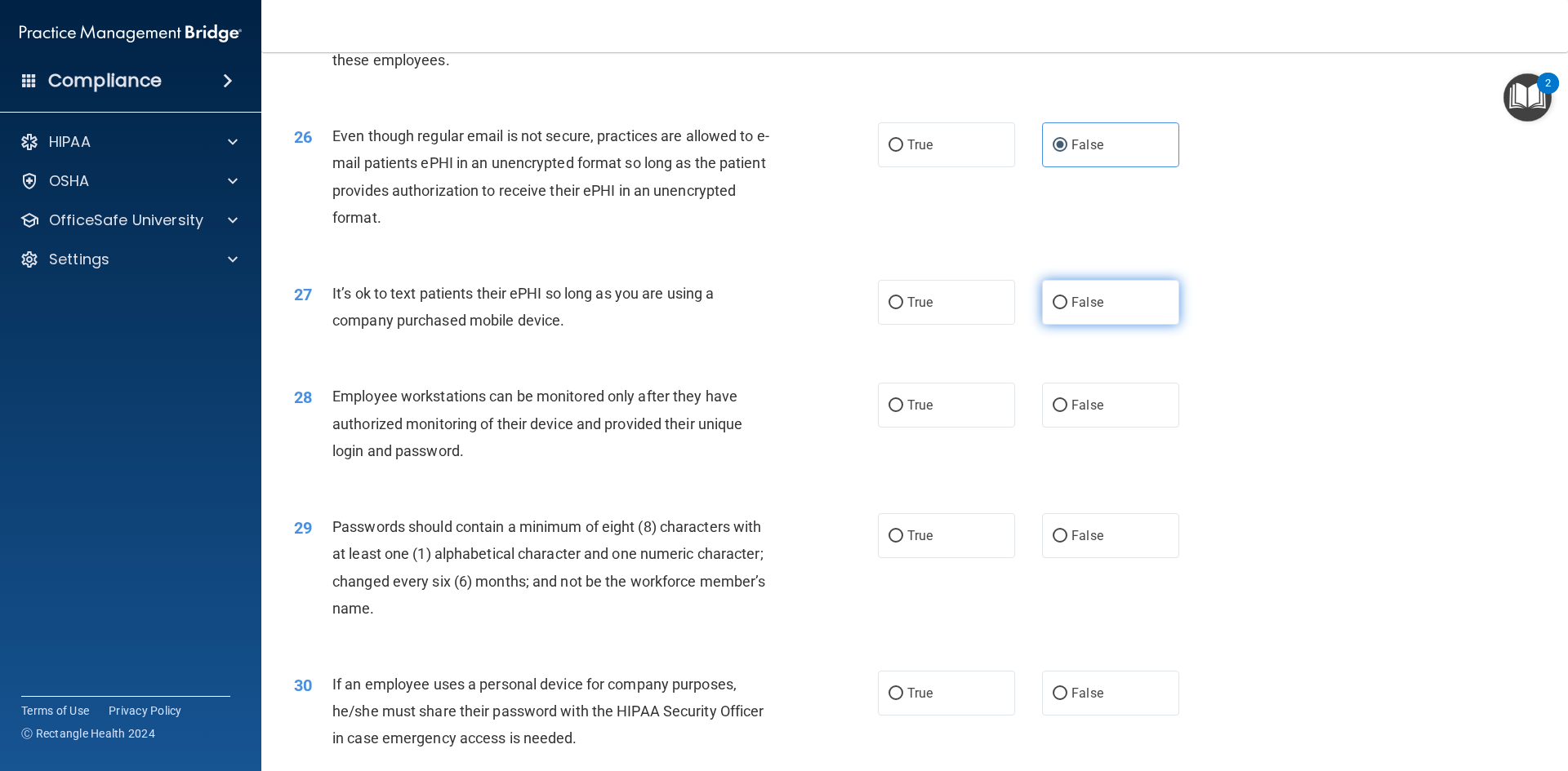
click at [1072, 310] on span "False" at bounding box center [1087, 302] width 32 height 15
click at [1064, 309] on input "False" at bounding box center [1060, 302] width 15 height 12
radio input "true"
click at [942, 428] on label "True" at bounding box center [946, 405] width 137 height 45
click at [903, 412] on input "True" at bounding box center [896, 405] width 15 height 12
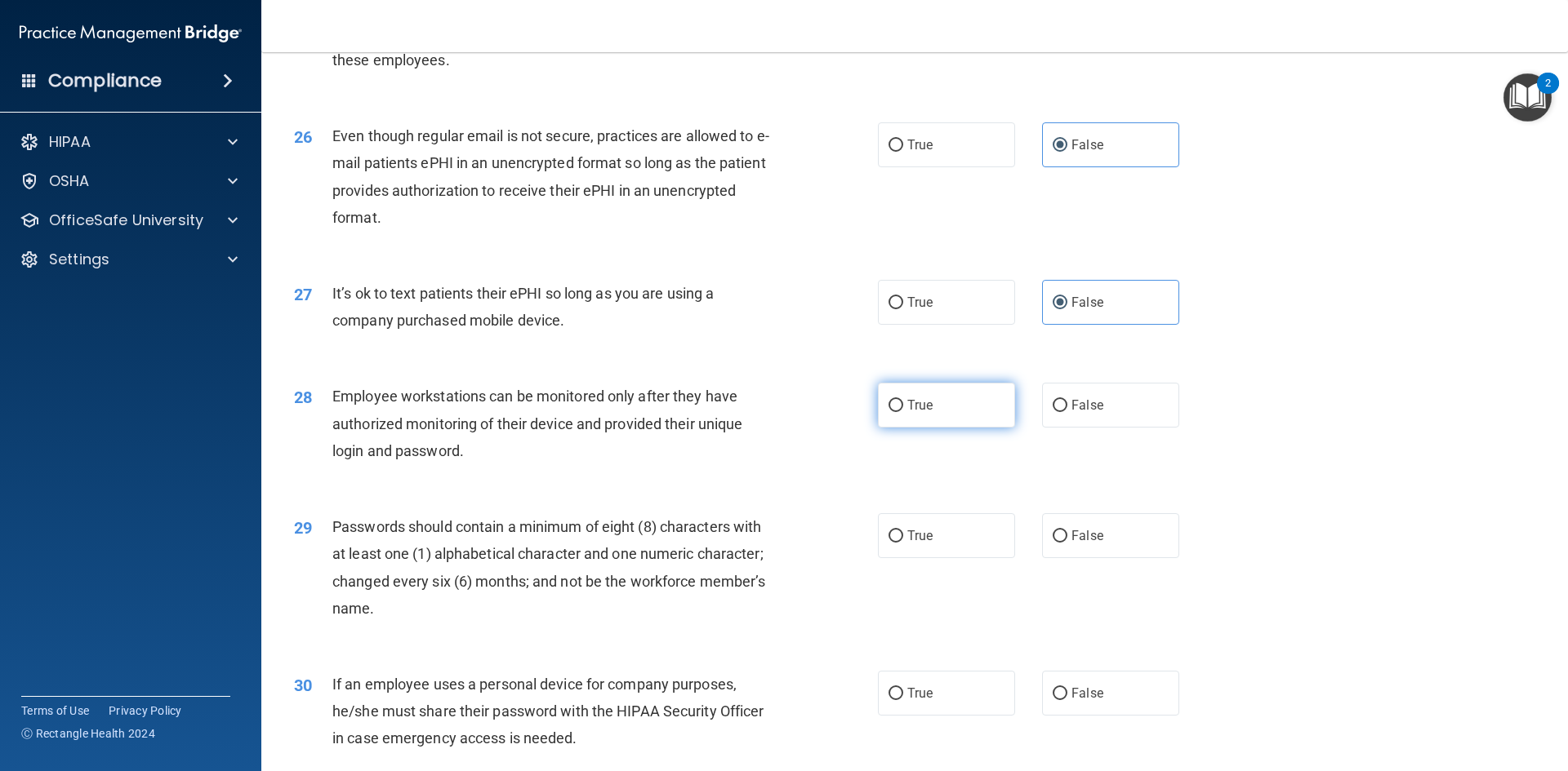
radio input "true"
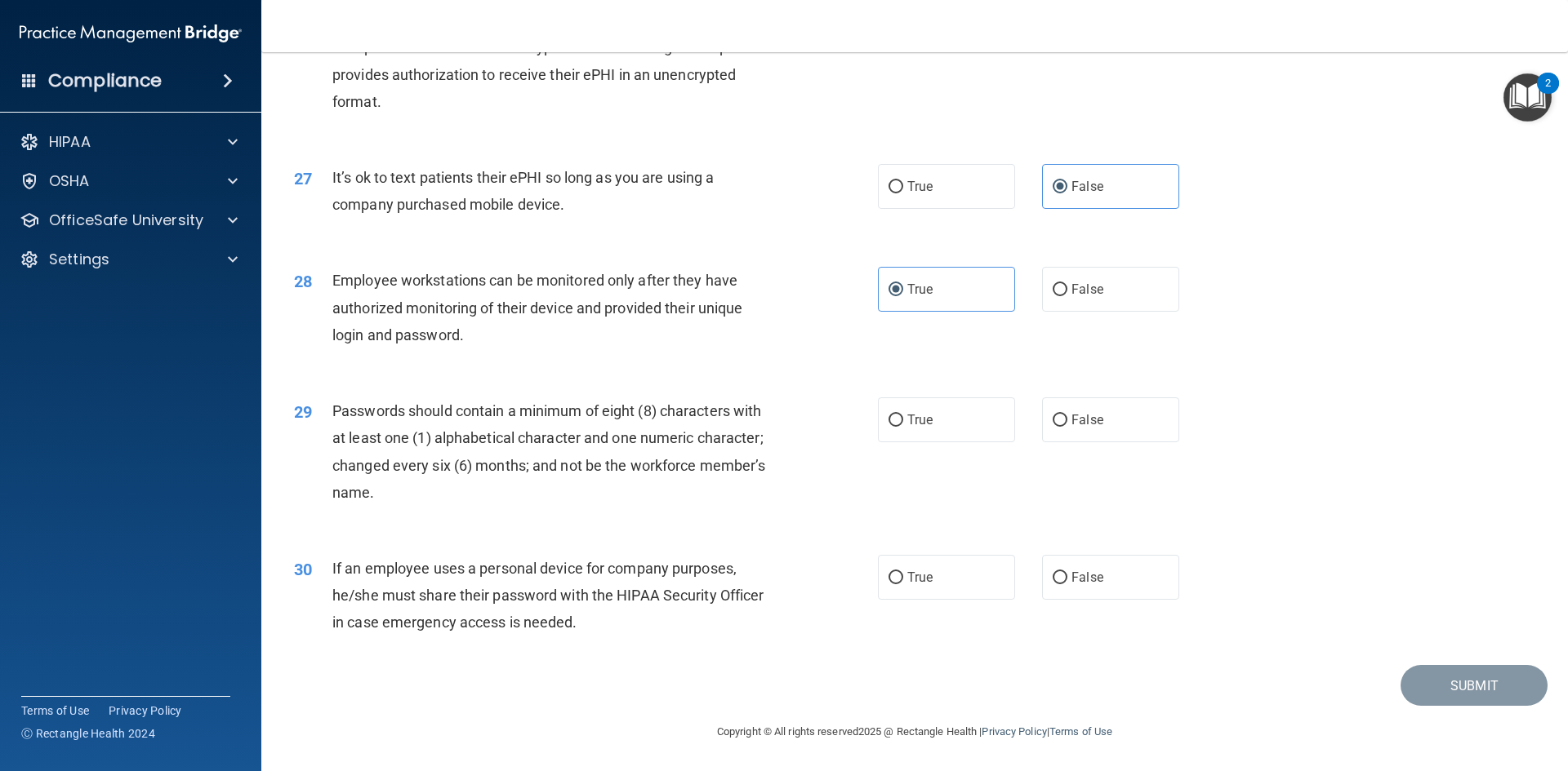
click at [932, 446] on div "29 Passwords should contain a minimum of eight (8) characters with at least one…" at bounding box center [914, 455] width 1266 height 157
click at [942, 429] on label "True" at bounding box center [946, 420] width 137 height 45
click at [903, 427] on input "True" at bounding box center [896, 421] width 15 height 12
radio input "true"
click at [1074, 583] on span "False" at bounding box center [1087, 577] width 32 height 15
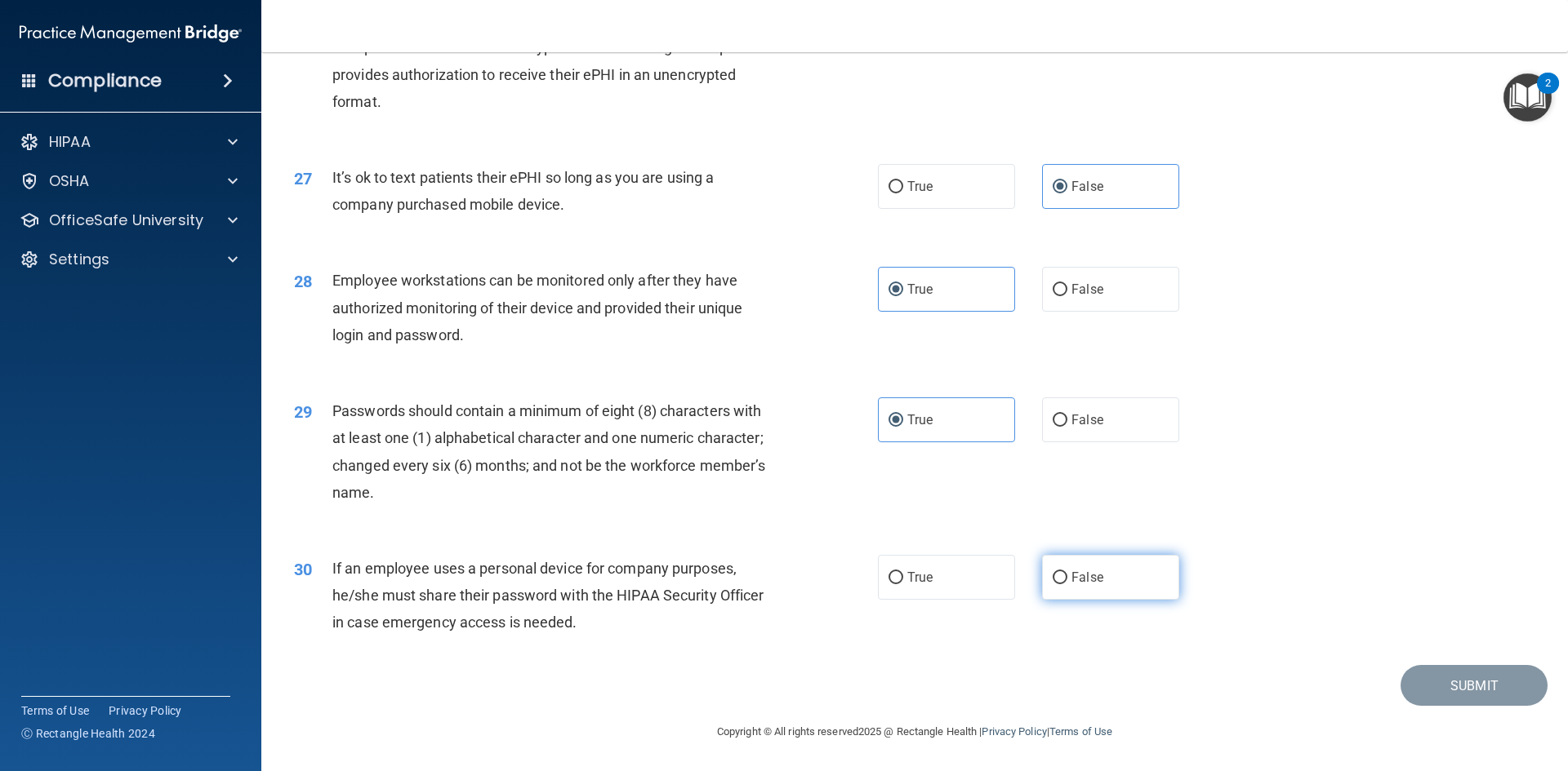
click at [1067, 583] on input "False" at bounding box center [1060, 578] width 15 height 12
radio input "true"
click at [1413, 686] on button "Submit" at bounding box center [1473, 686] width 147 height 42
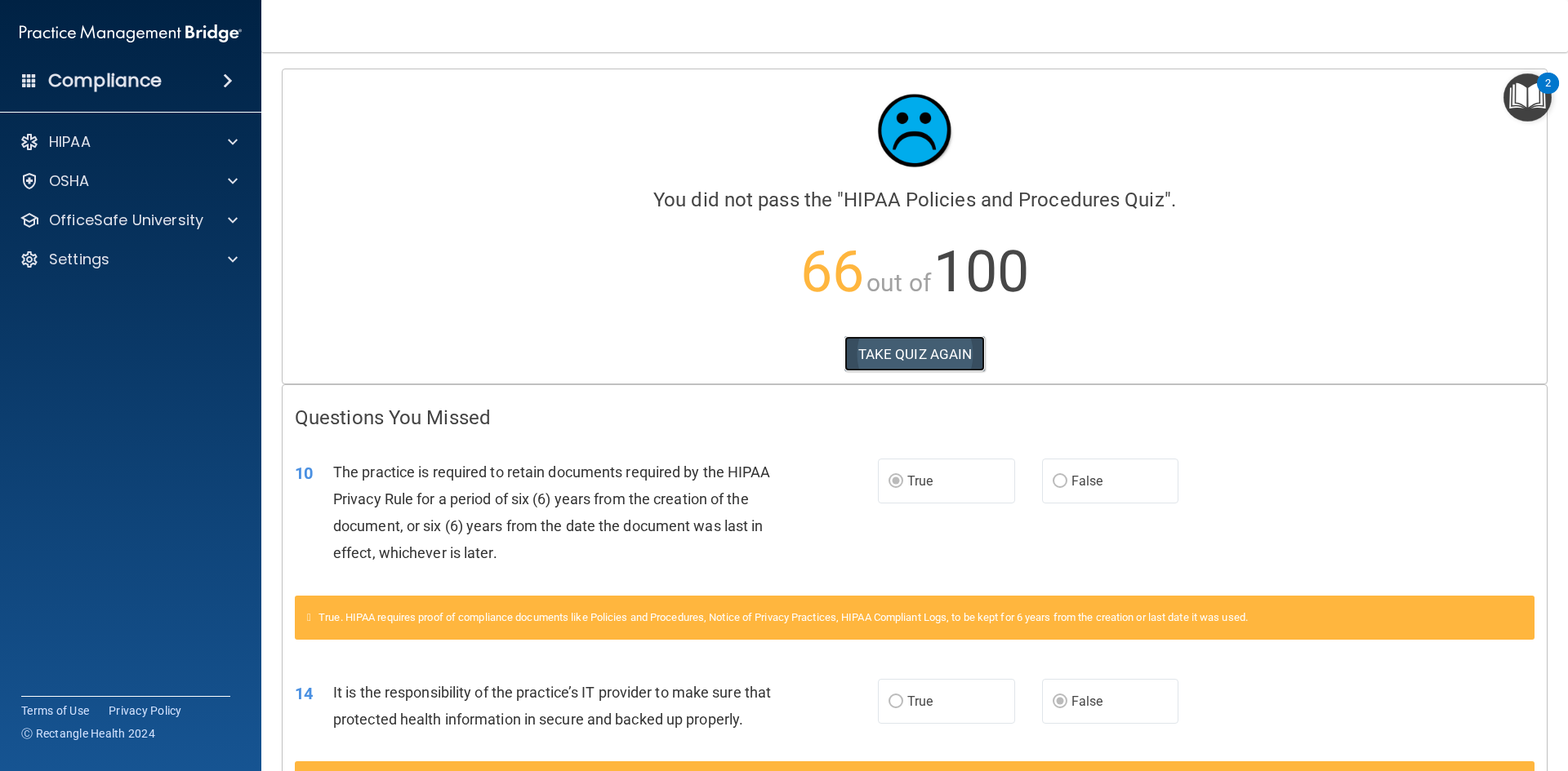
click at [931, 346] on button "TAKE QUIZ AGAIN" at bounding box center [914, 353] width 141 height 36
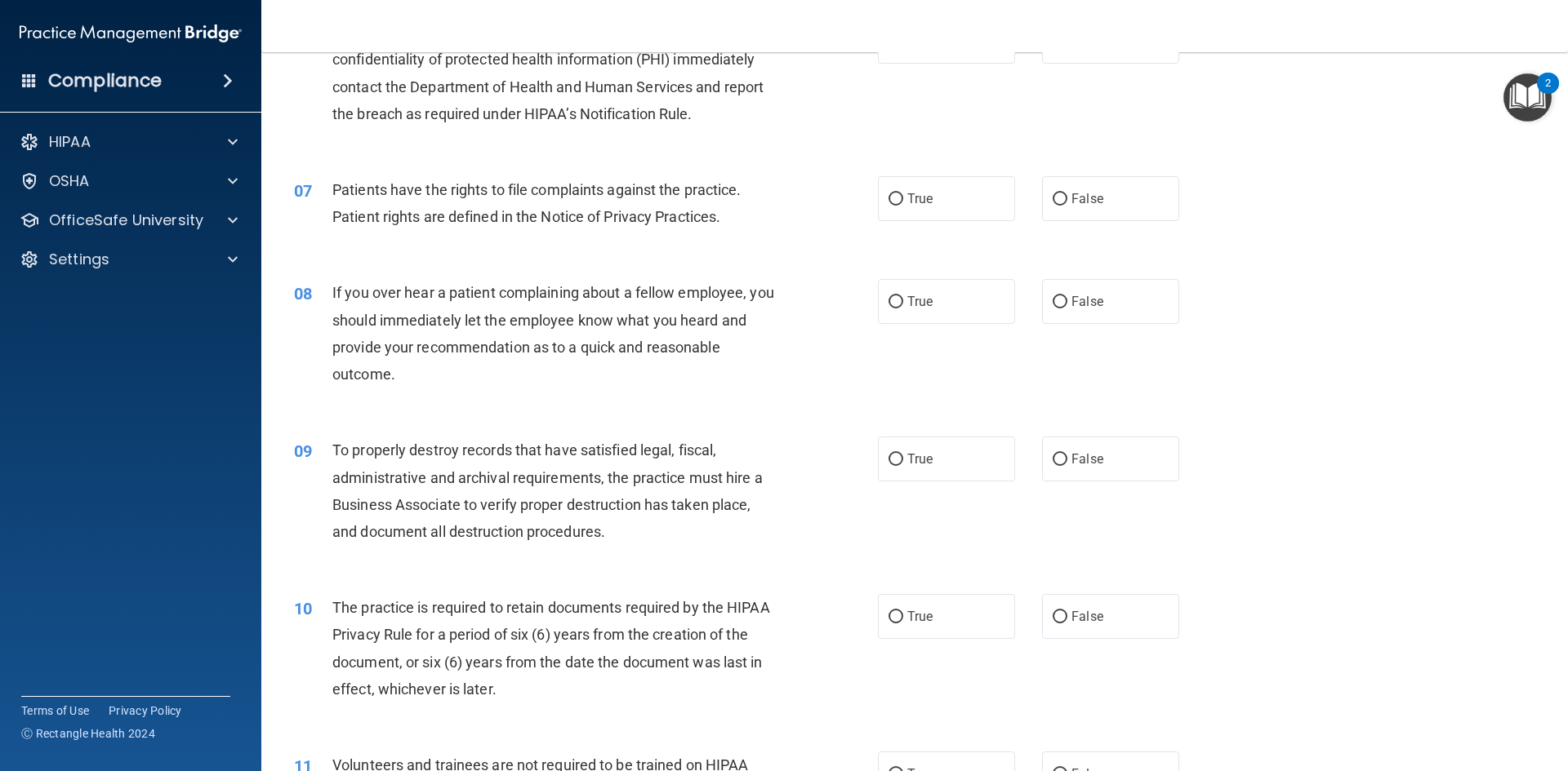
scroll to position [898, 0]
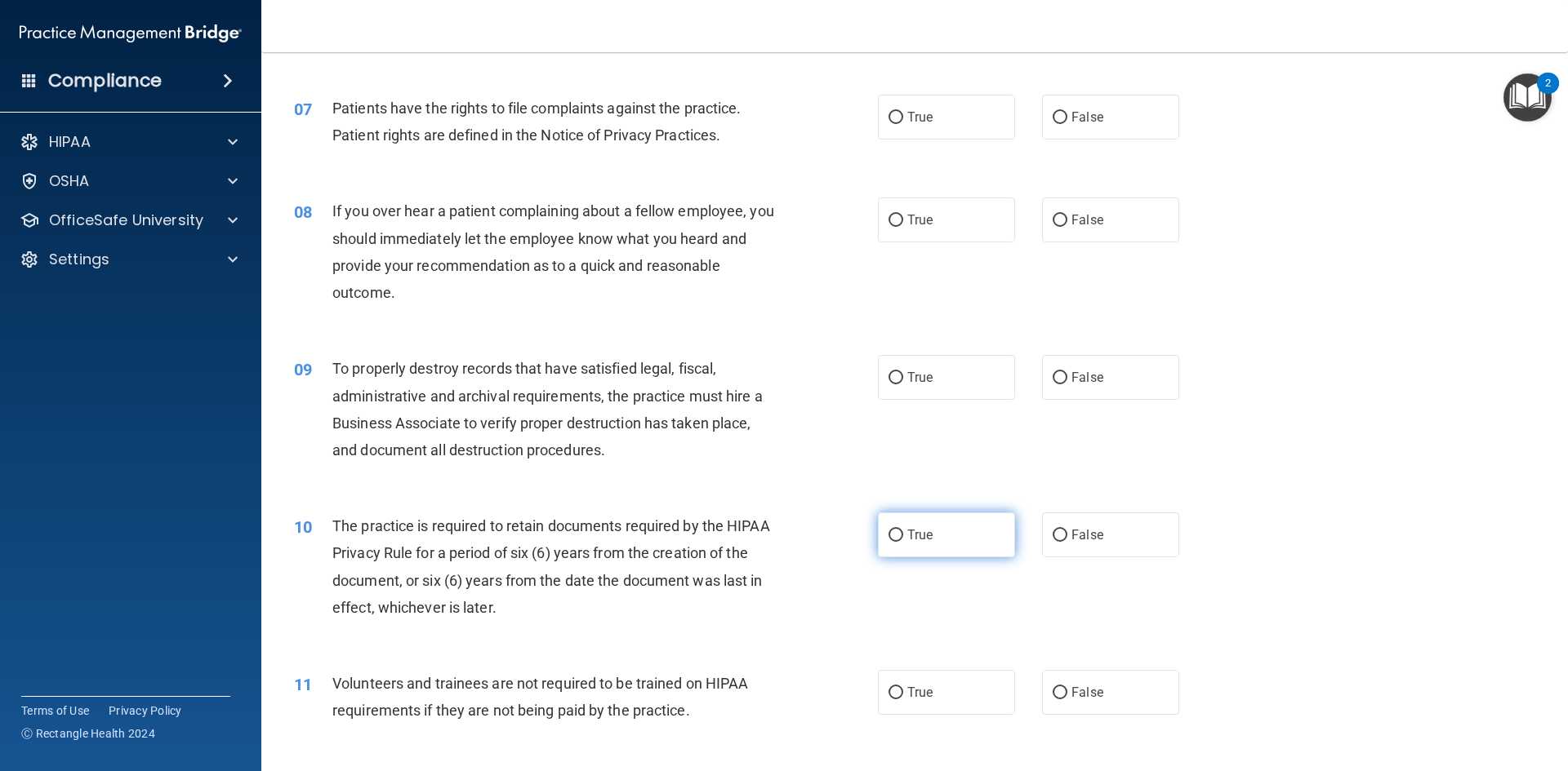
click at [946, 543] on label "True" at bounding box center [946, 534] width 137 height 45
click at [903, 542] on input "True" at bounding box center [896, 535] width 15 height 12
radio input "true"
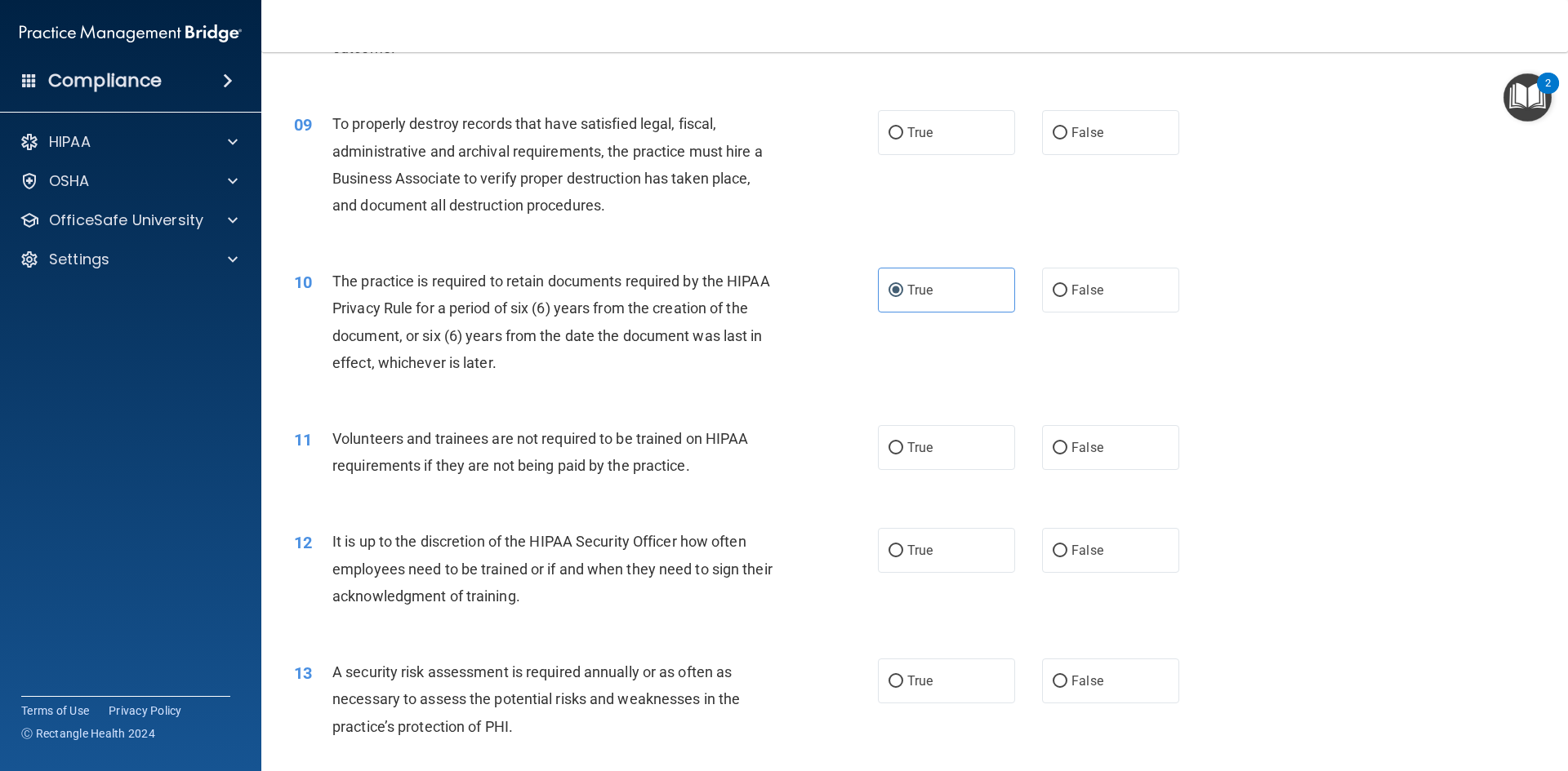
scroll to position [1224, 0]
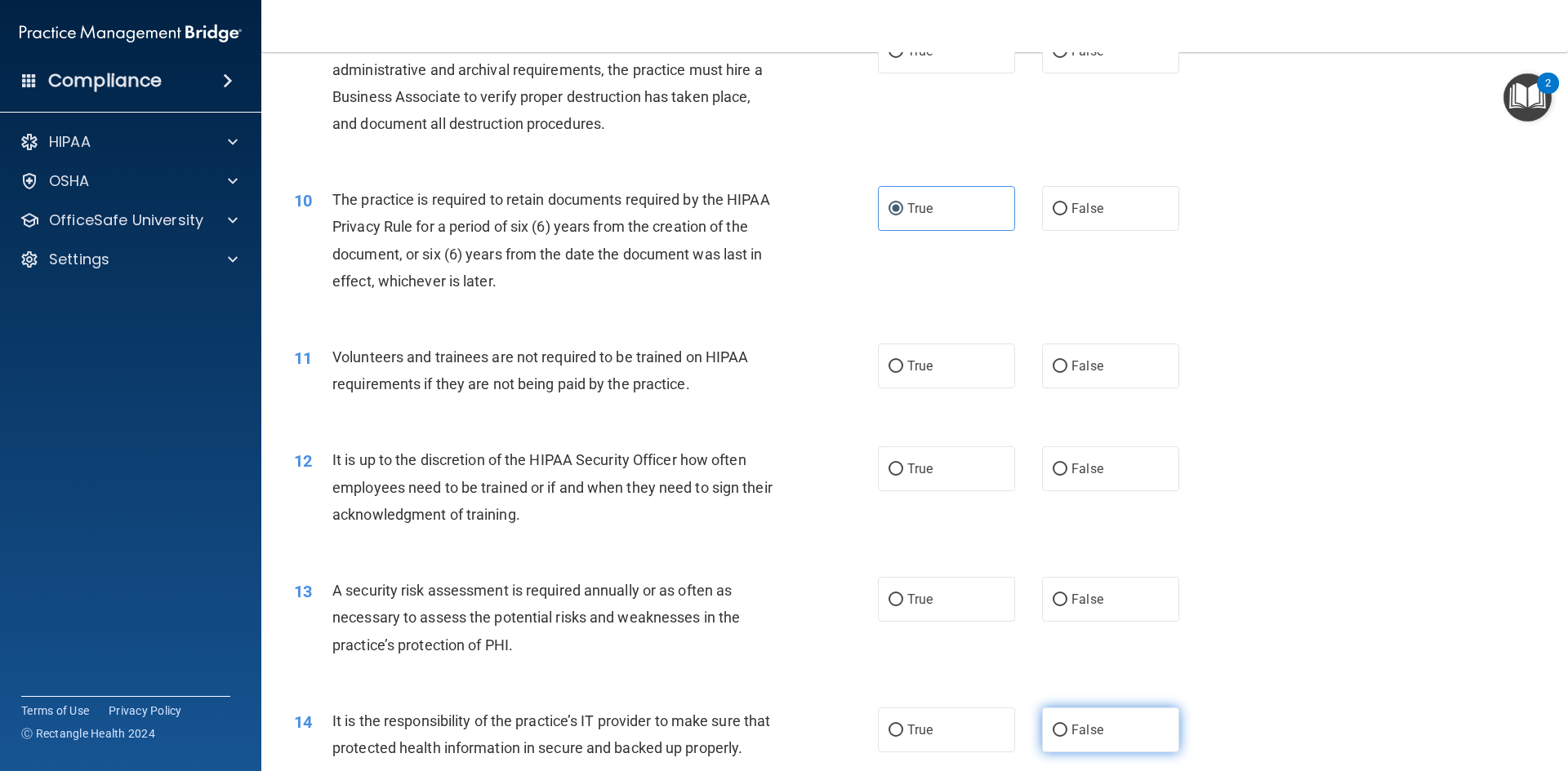
click at [1077, 723] on span "False" at bounding box center [1087, 730] width 32 height 15
click at [1067, 725] on input "False" at bounding box center [1060, 730] width 15 height 12
radio input "true"
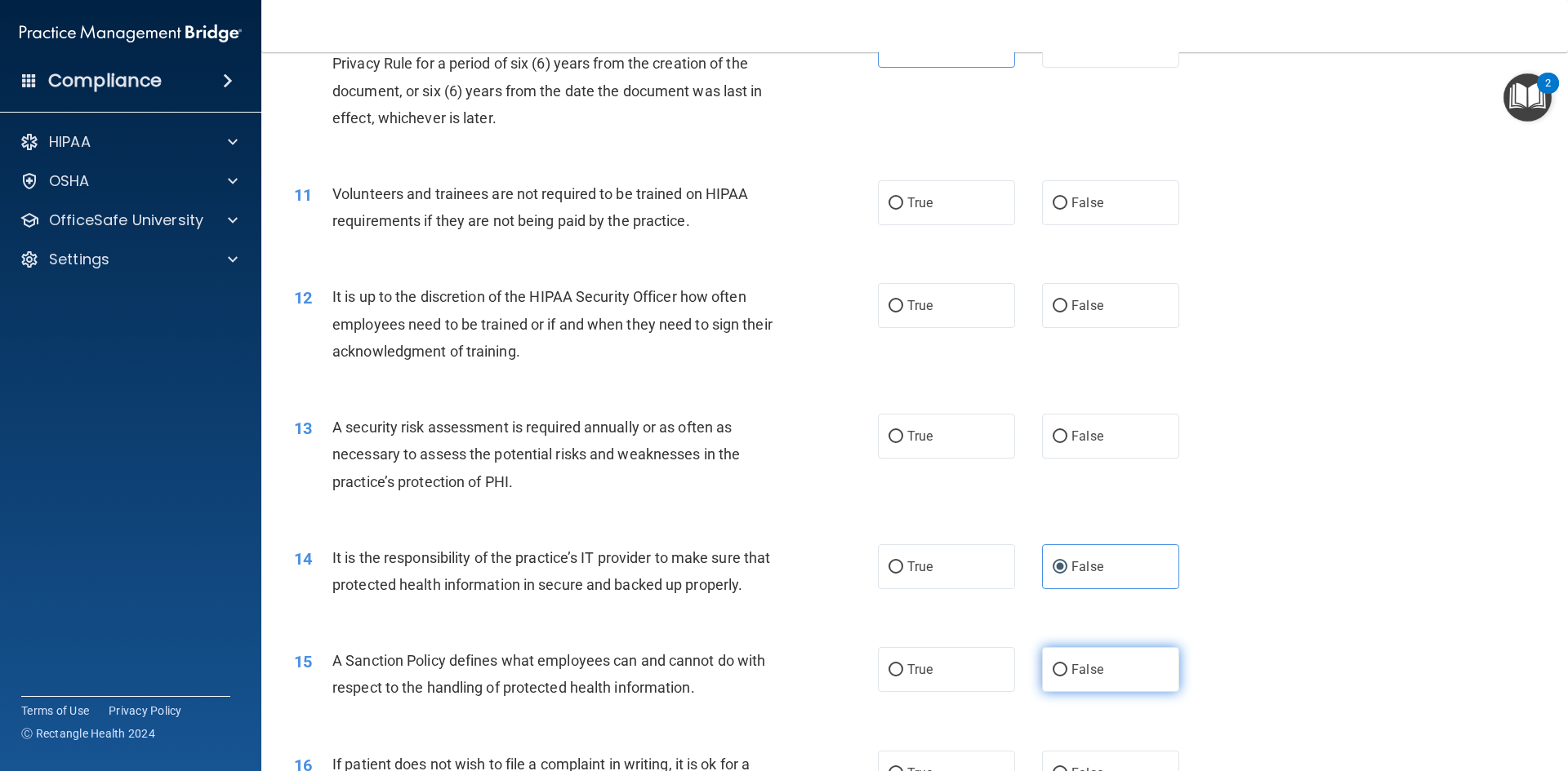
click at [1116, 692] on label "False" at bounding box center [1110, 669] width 137 height 45
click at [1067, 676] on input "False" at bounding box center [1060, 670] width 15 height 12
radio input "true"
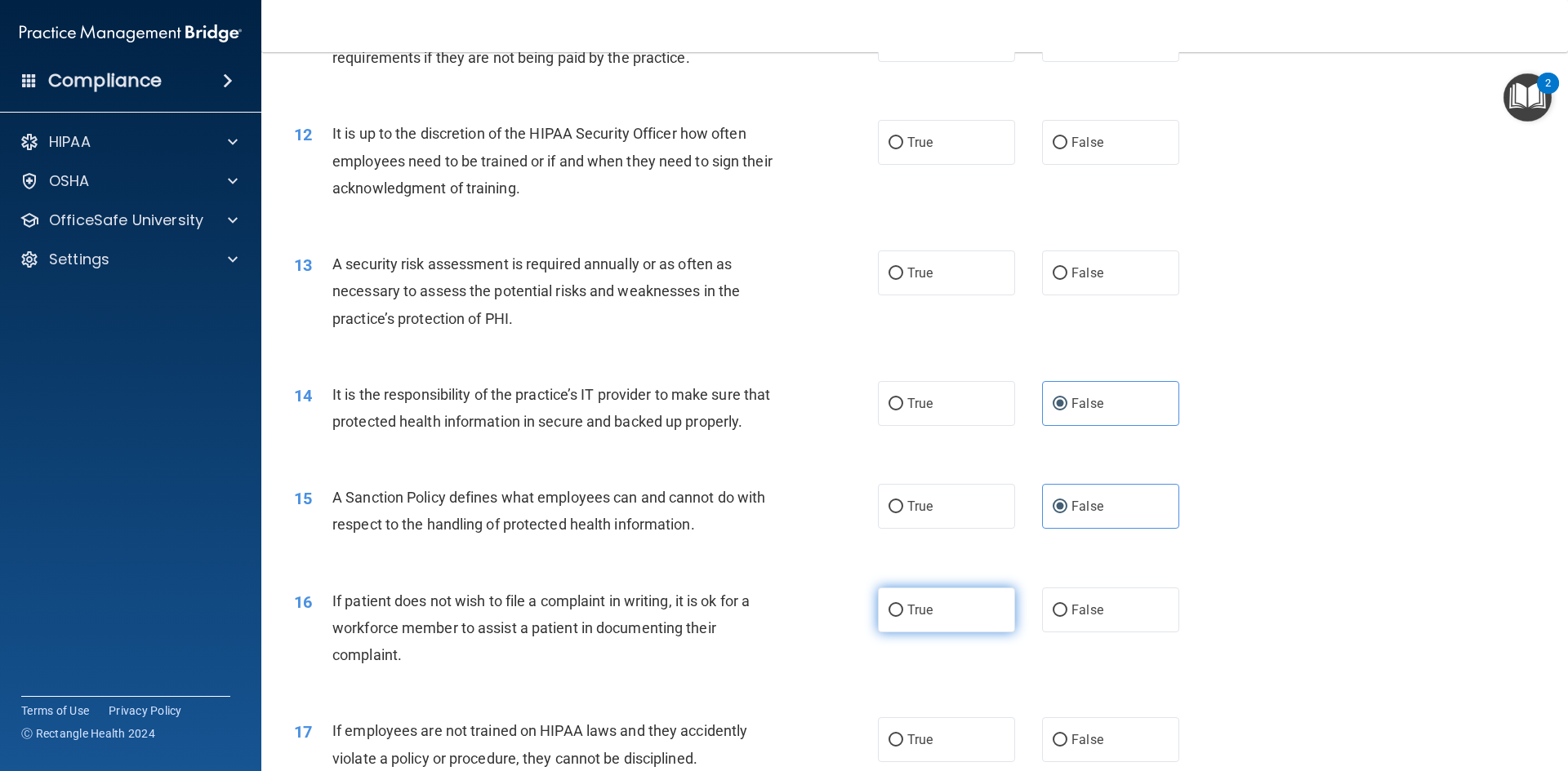
click at [961, 632] on label "True" at bounding box center [946, 610] width 137 height 45
click at [903, 617] on input "True" at bounding box center [896, 610] width 15 height 12
radio input "true"
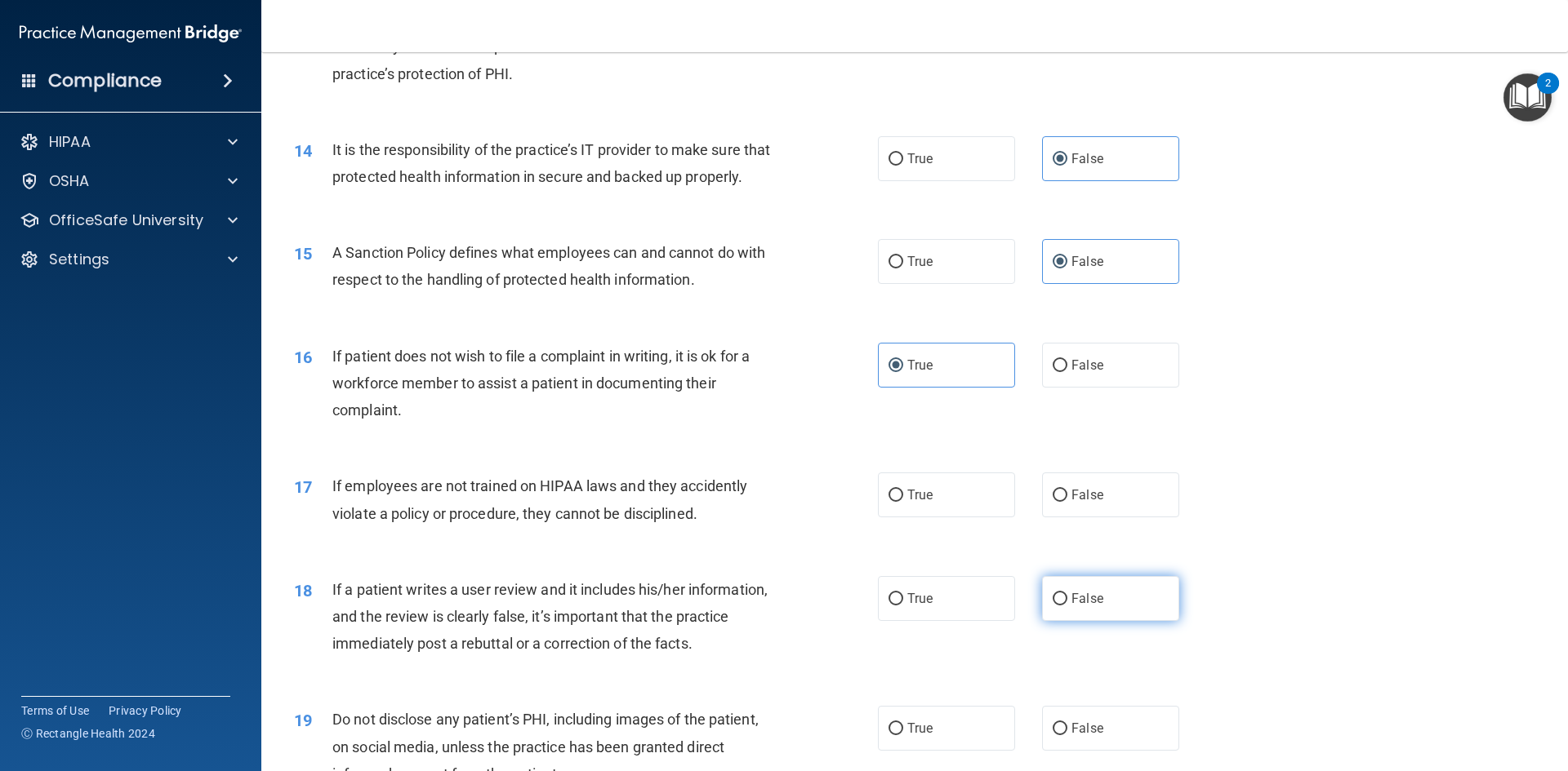
click at [1064, 621] on label "False" at bounding box center [1110, 598] width 137 height 45
click at [1064, 605] on input "False" at bounding box center [1060, 599] width 15 height 12
radio input "true"
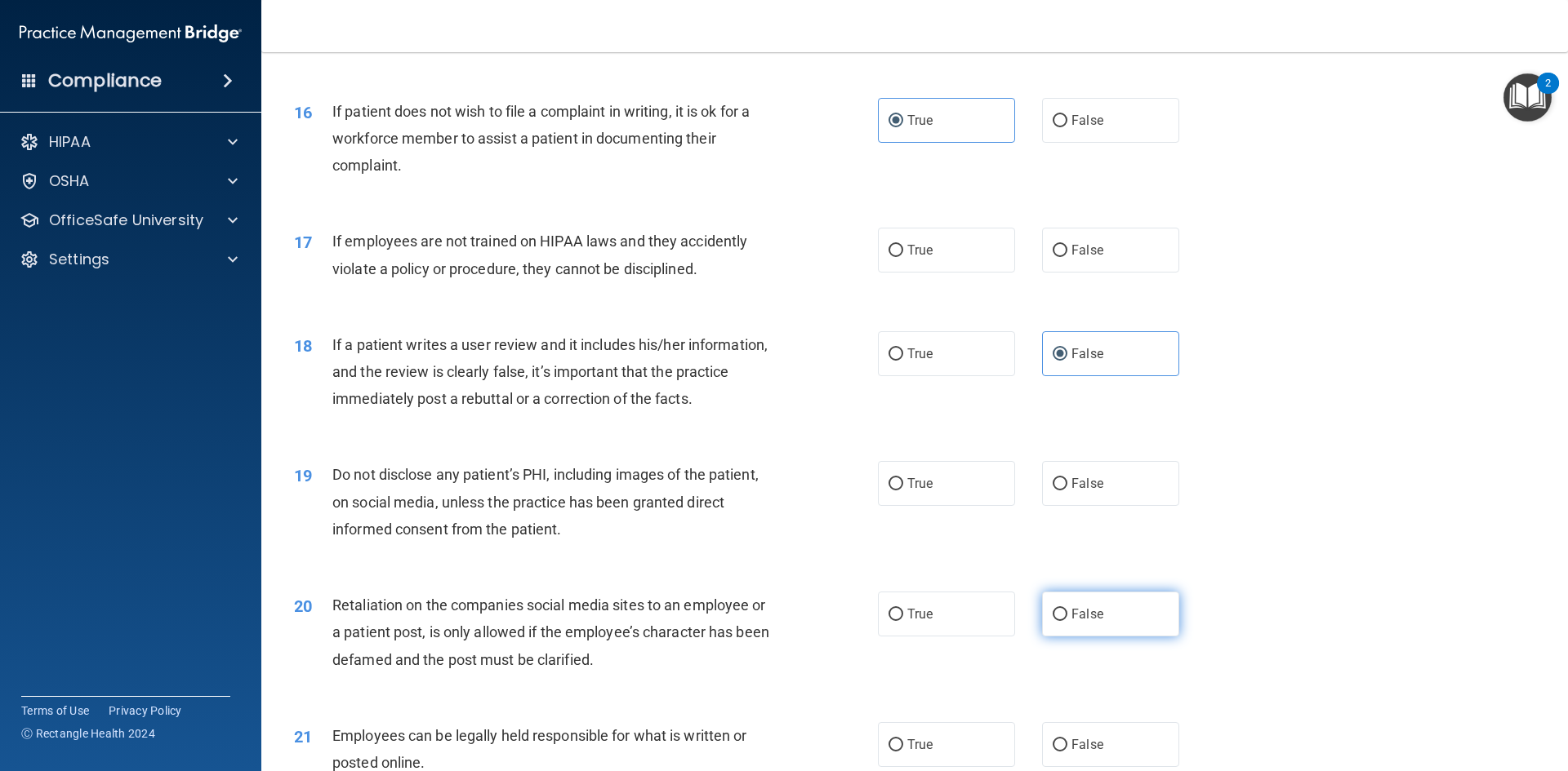
click at [1084, 622] on span "False" at bounding box center [1087, 614] width 32 height 15
click at [1067, 621] on input "False" at bounding box center [1060, 614] width 15 height 12
radio input "true"
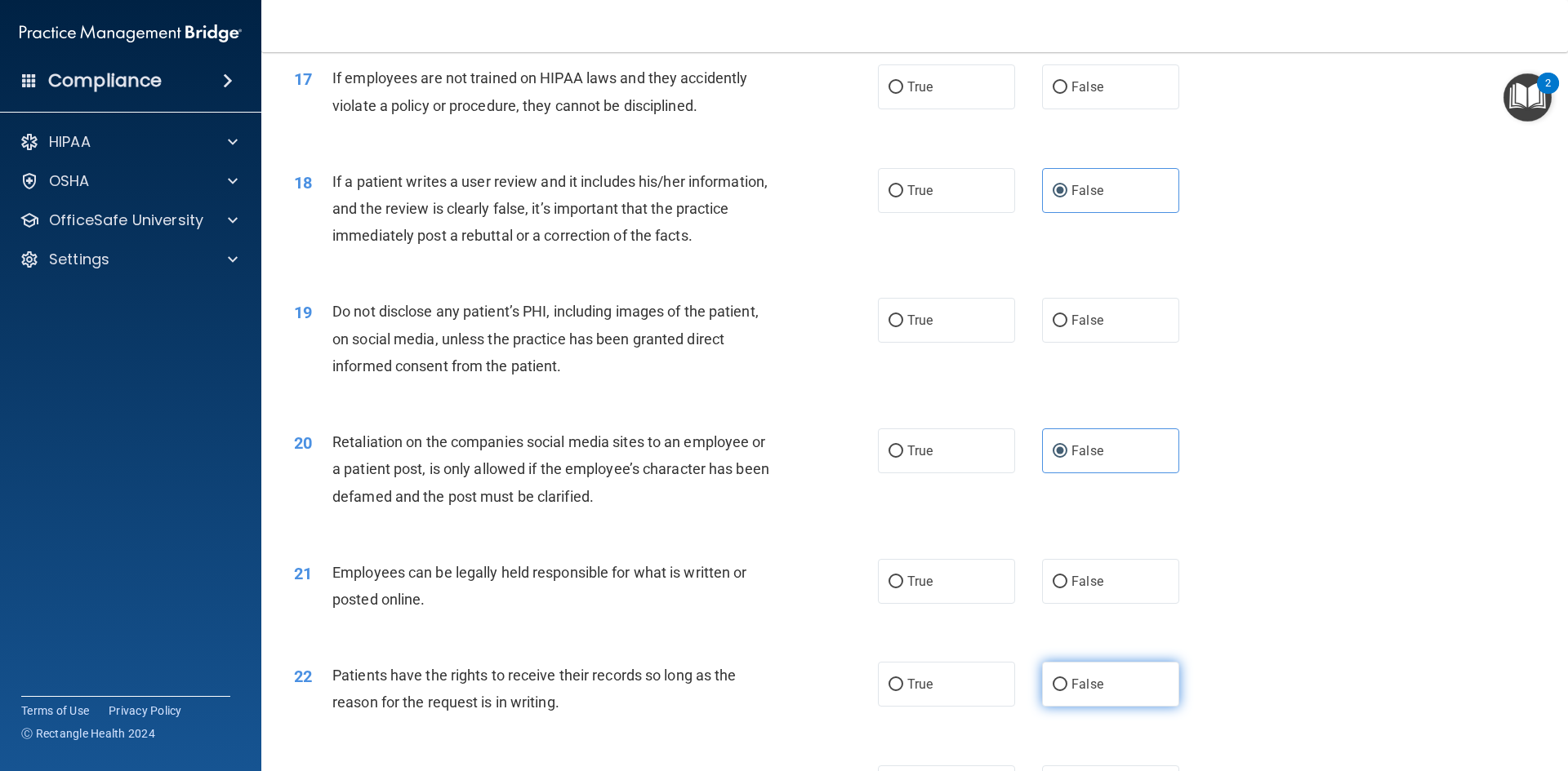
click at [1076, 707] on label "False" at bounding box center [1110, 684] width 137 height 45
click at [1067, 692] on input "False" at bounding box center [1060, 685] width 15 height 12
radio input "true"
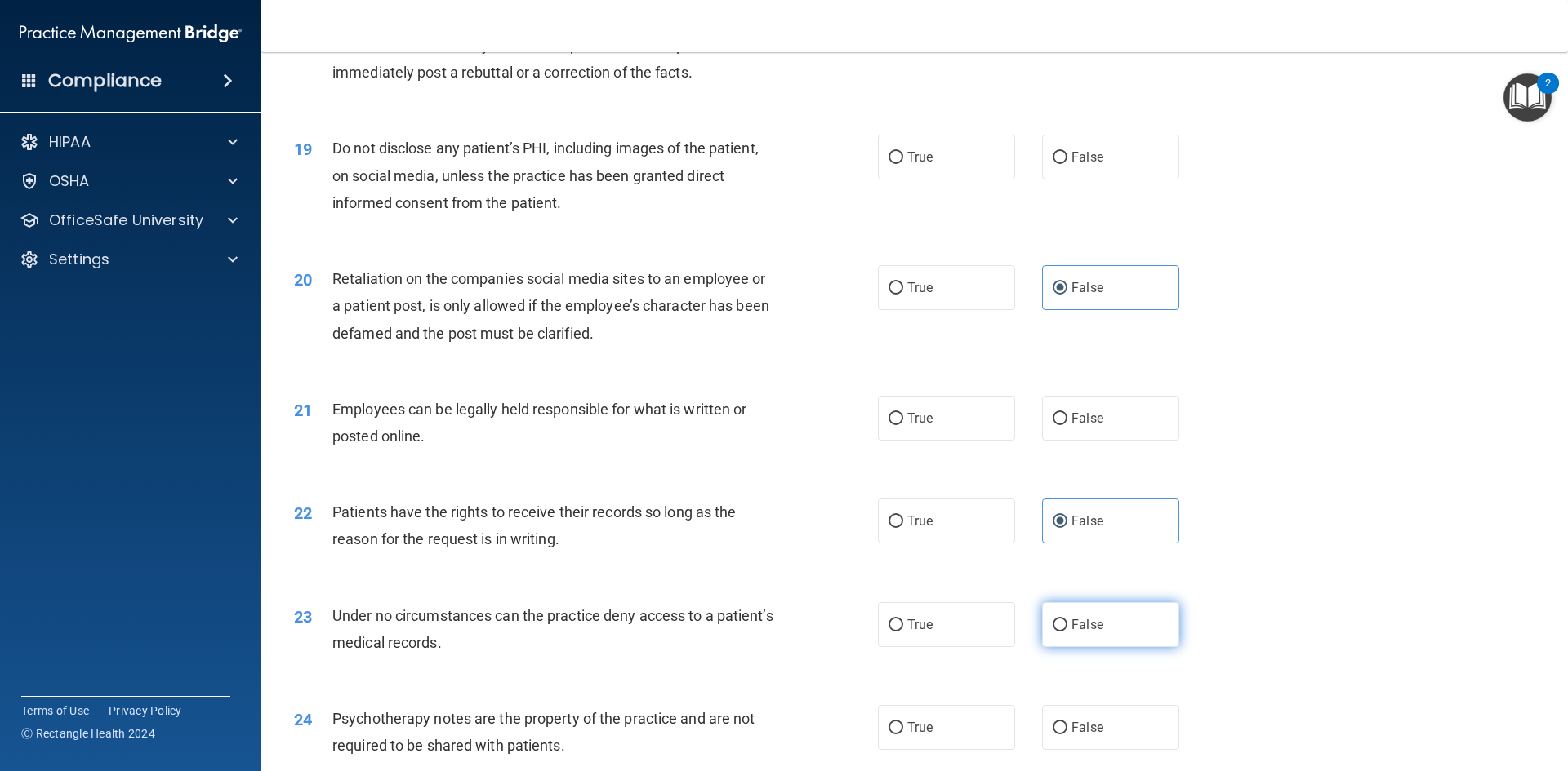
click at [1081, 647] on label "False" at bounding box center [1110, 624] width 137 height 45
click at [1067, 632] on input "False" at bounding box center [1060, 625] width 15 height 12
radio input "true"
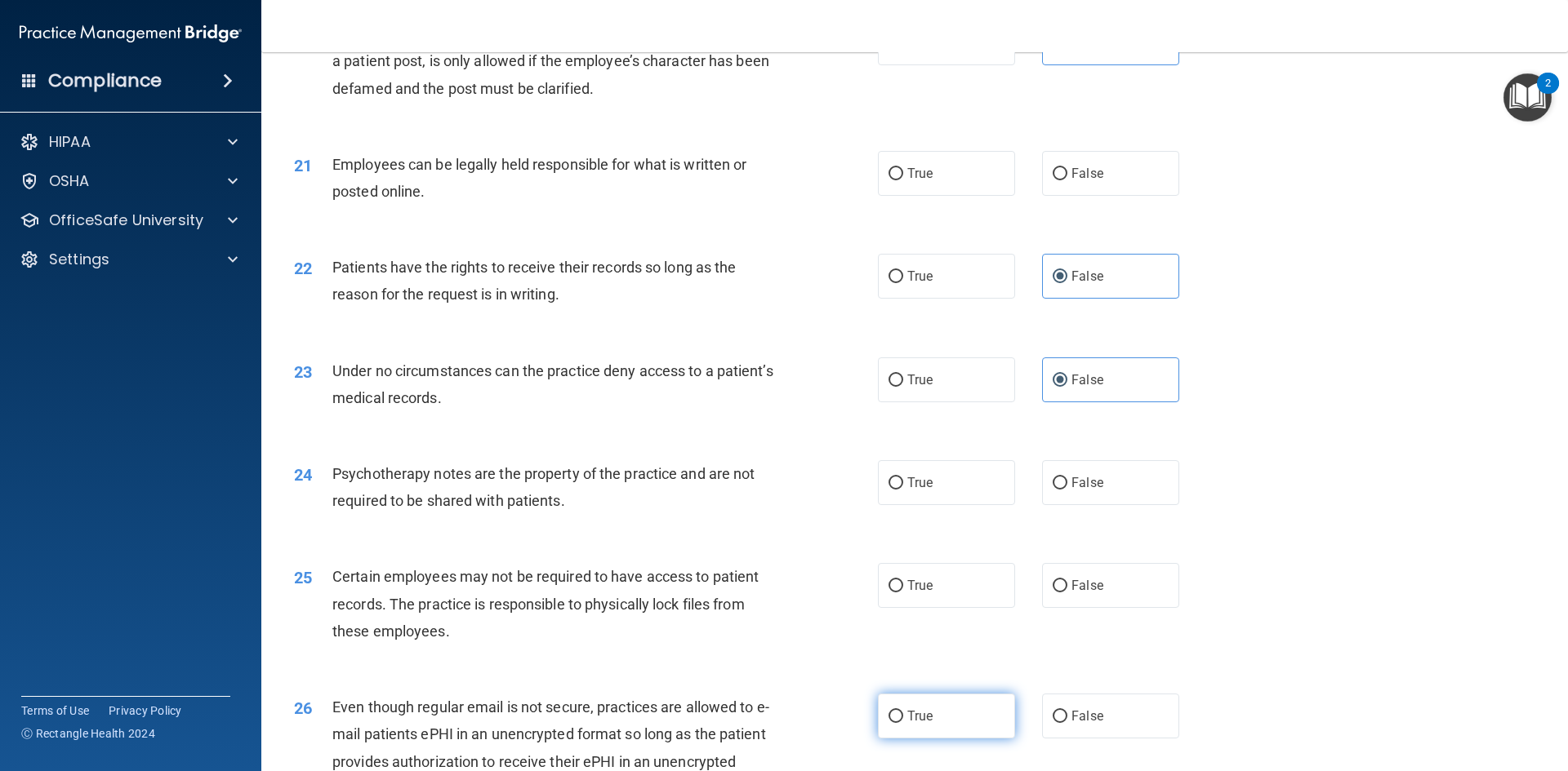
click at [945, 739] on label "True" at bounding box center [946, 715] width 137 height 45
click at [903, 724] on input "True" at bounding box center [896, 716] width 15 height 12
radio input "true"
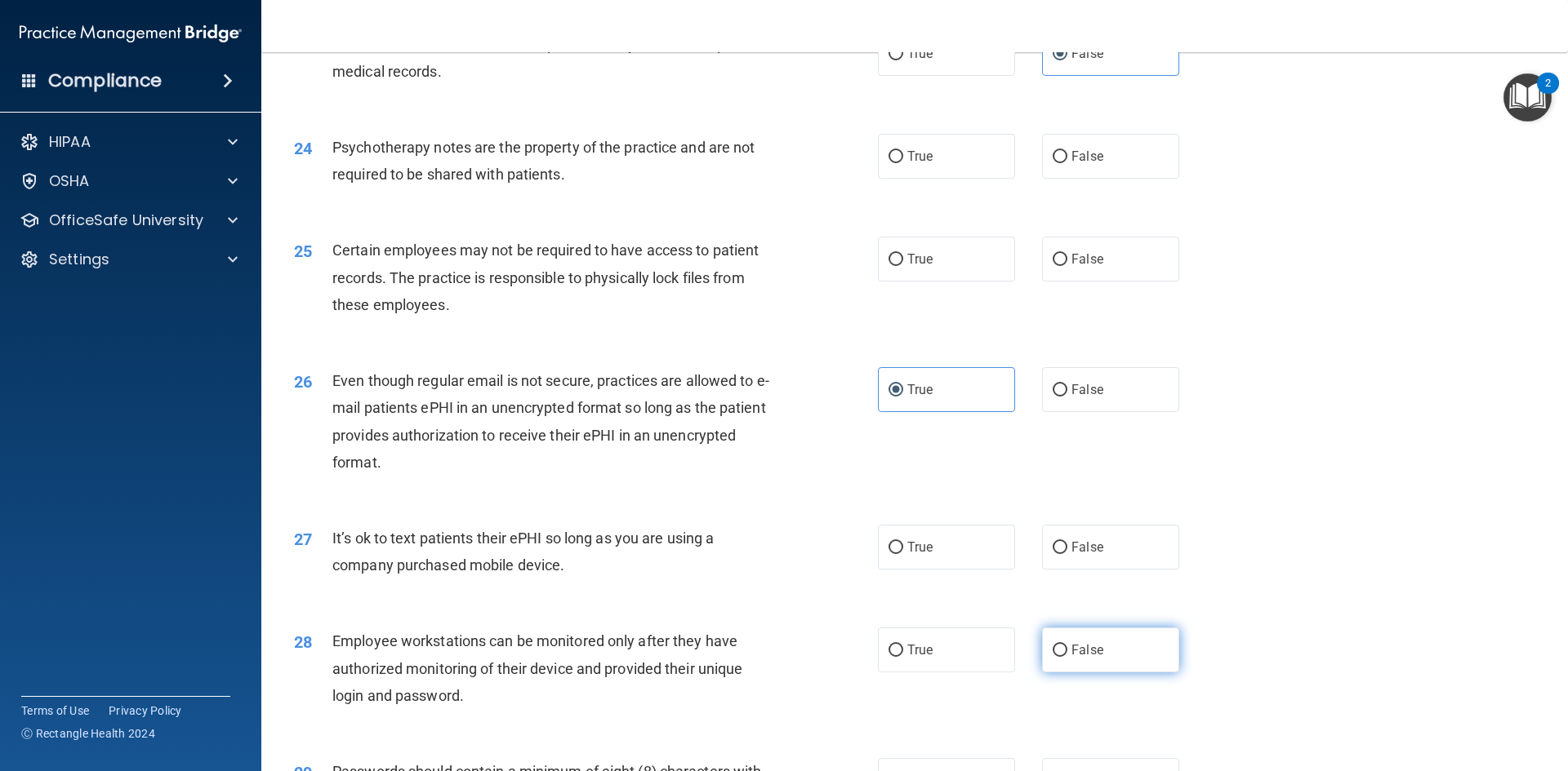
click at [1065, 673] on label "False" at bounding box center [1110, 650] width 137 height 45
click at [1065, 657] on input "False" at bounding box center [1060, 650] width 15 height 12
radio input "true"
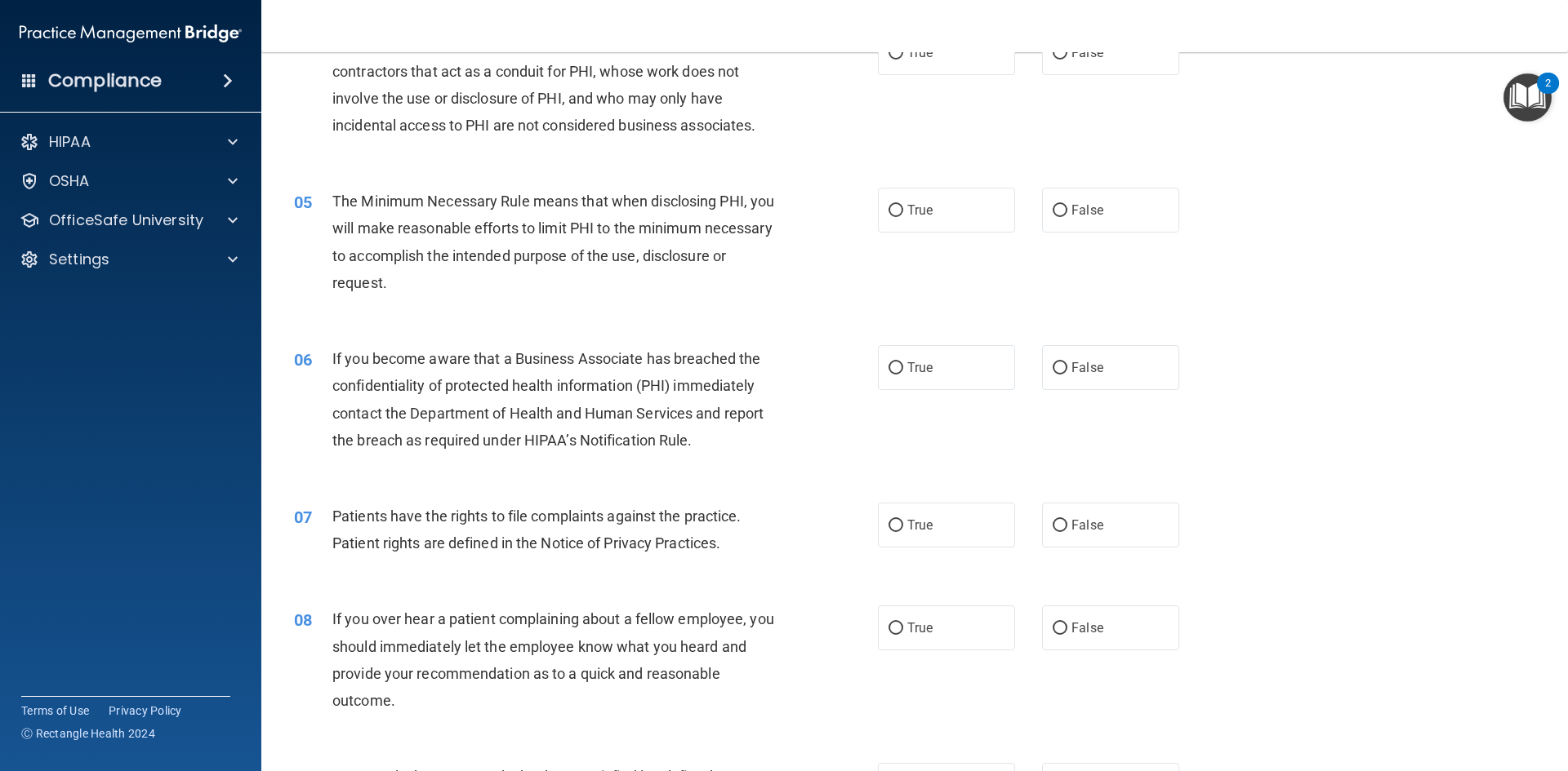
scroll to position [0, 0]
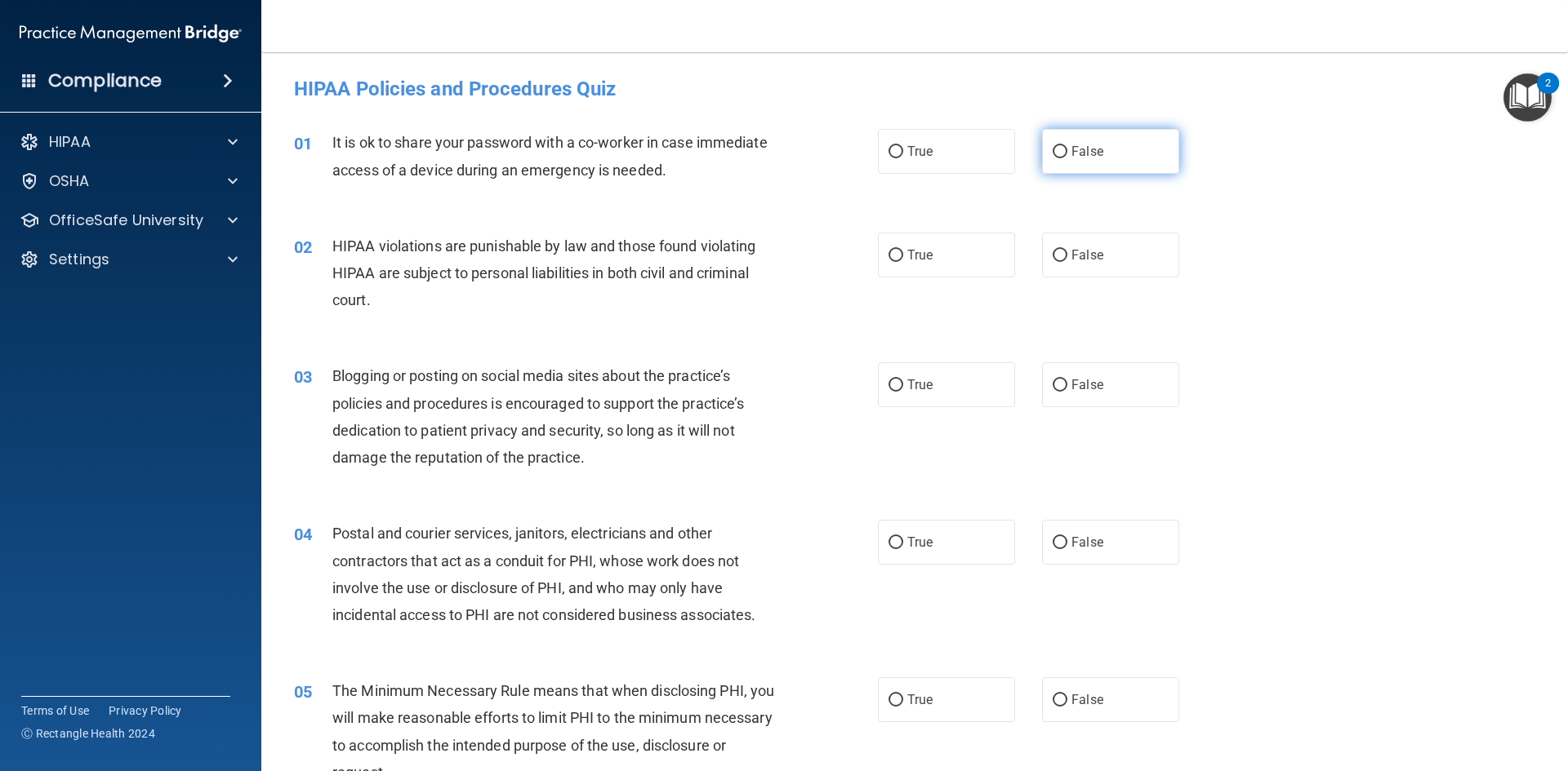
click at [1084, 147] on span "False" at bounding box center [1087, 151] width 32 height 15
click at [1067, 147] on input "False" at bounding box center [1060, 152] width 15 height 12
radio input "true"
click at [942, 266] on label "True" at bounding box center [946, 255] width 137 height 45
click at [903, 262] on input "True" at bounding box center [896, 255] width 15 height 12
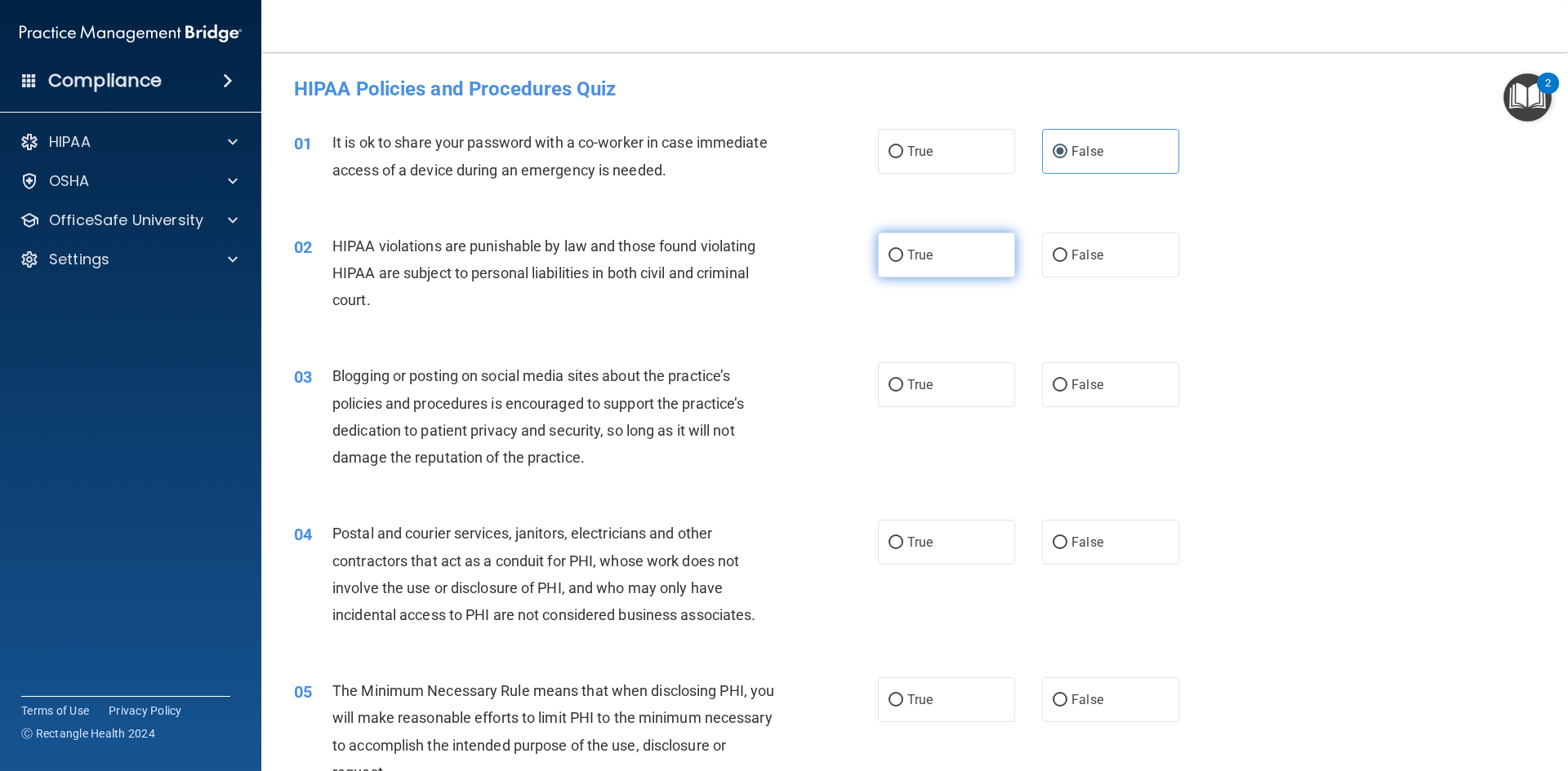
radio input "true"
click at [1057, 398] on label "False" at bounding box center [1110, 384] width 137 height 45
click at [1057, 391] on input "False" at bounding box center [1060, 385] width 15 height 12
radio input "true"
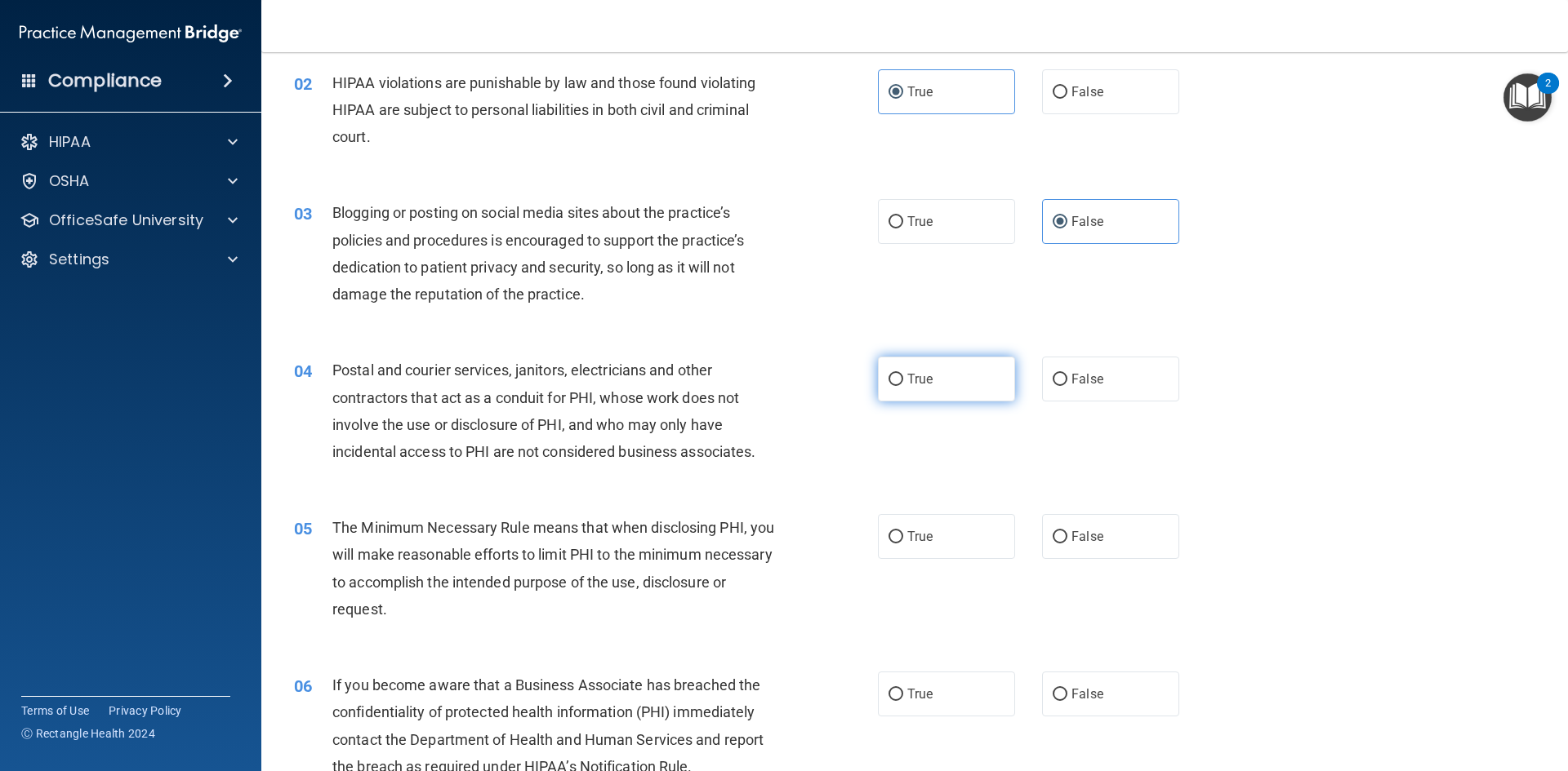
click at [984, 386] on label "True" at bounding box center [946, 379] width 137 height 45
click at [903, 386] on input "True" at bounding box center [896, 380] width 15 height 12
radio input "true"
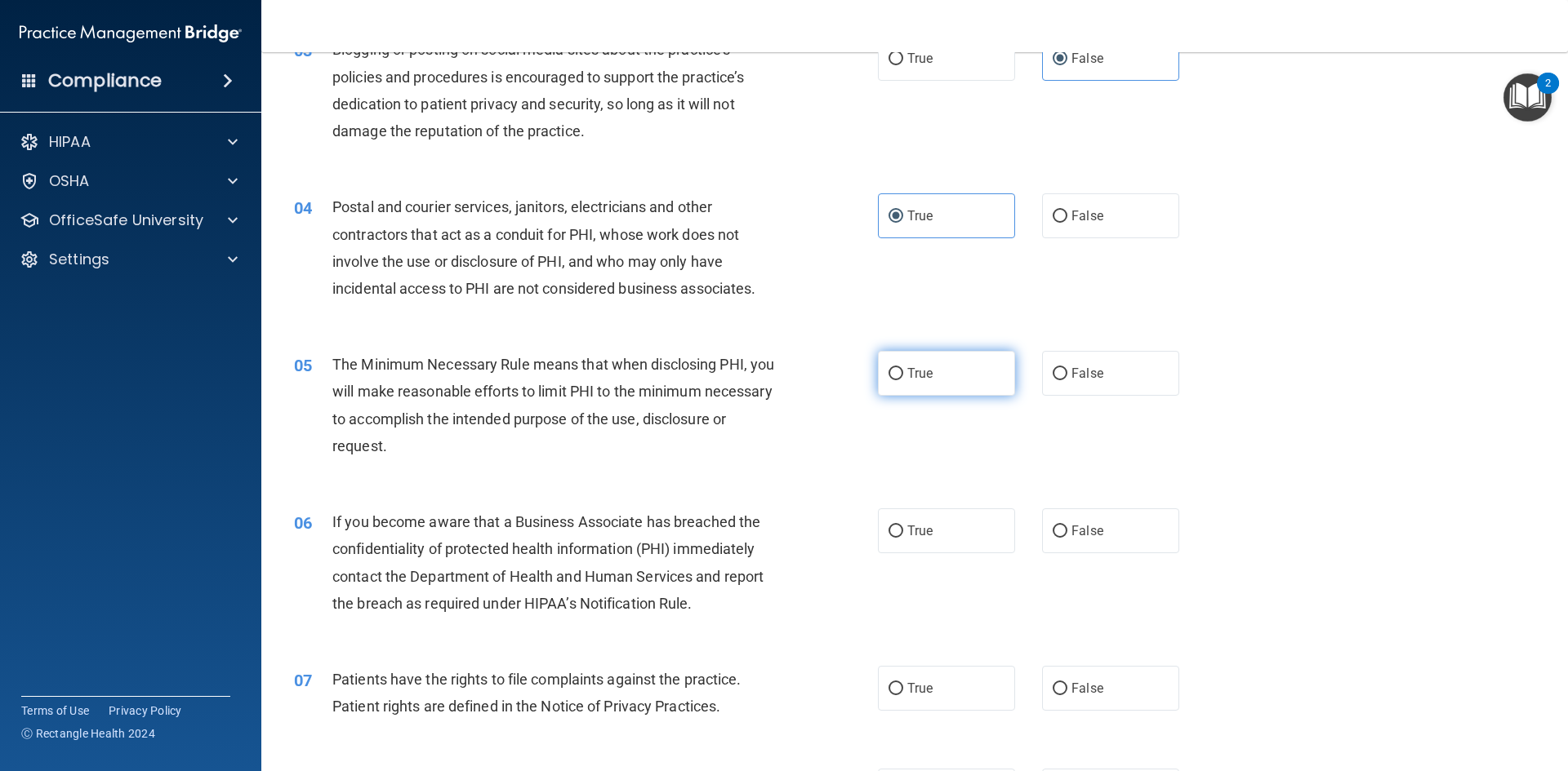
click at [927, 381] on label "True" at bounding box center [946, 373] width 137 height 45
click at [903, 380] on input "True" at bounding box center [896, 373] width 15 height 12
radio input "true"
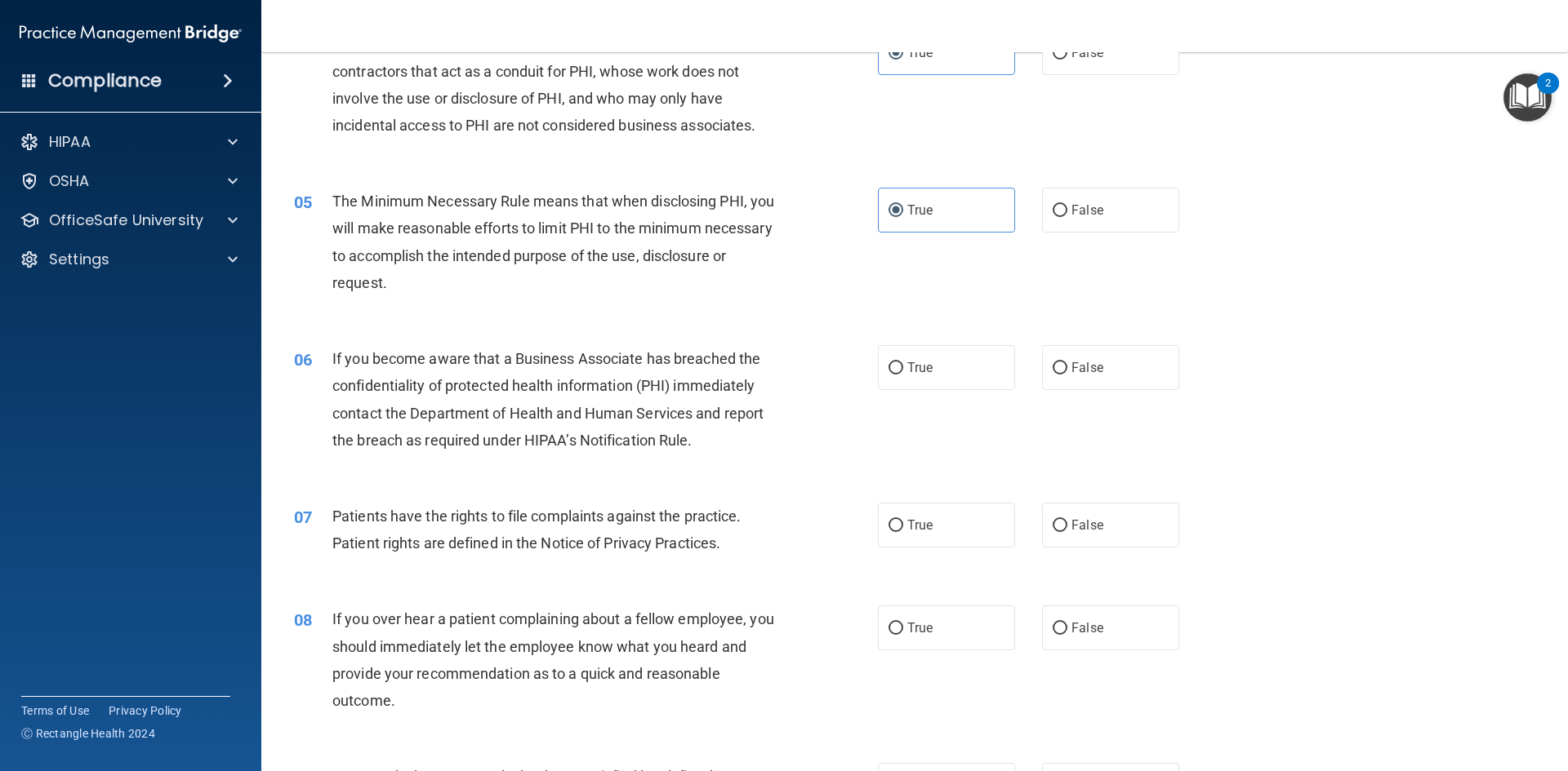
scroll to position [572, 0]
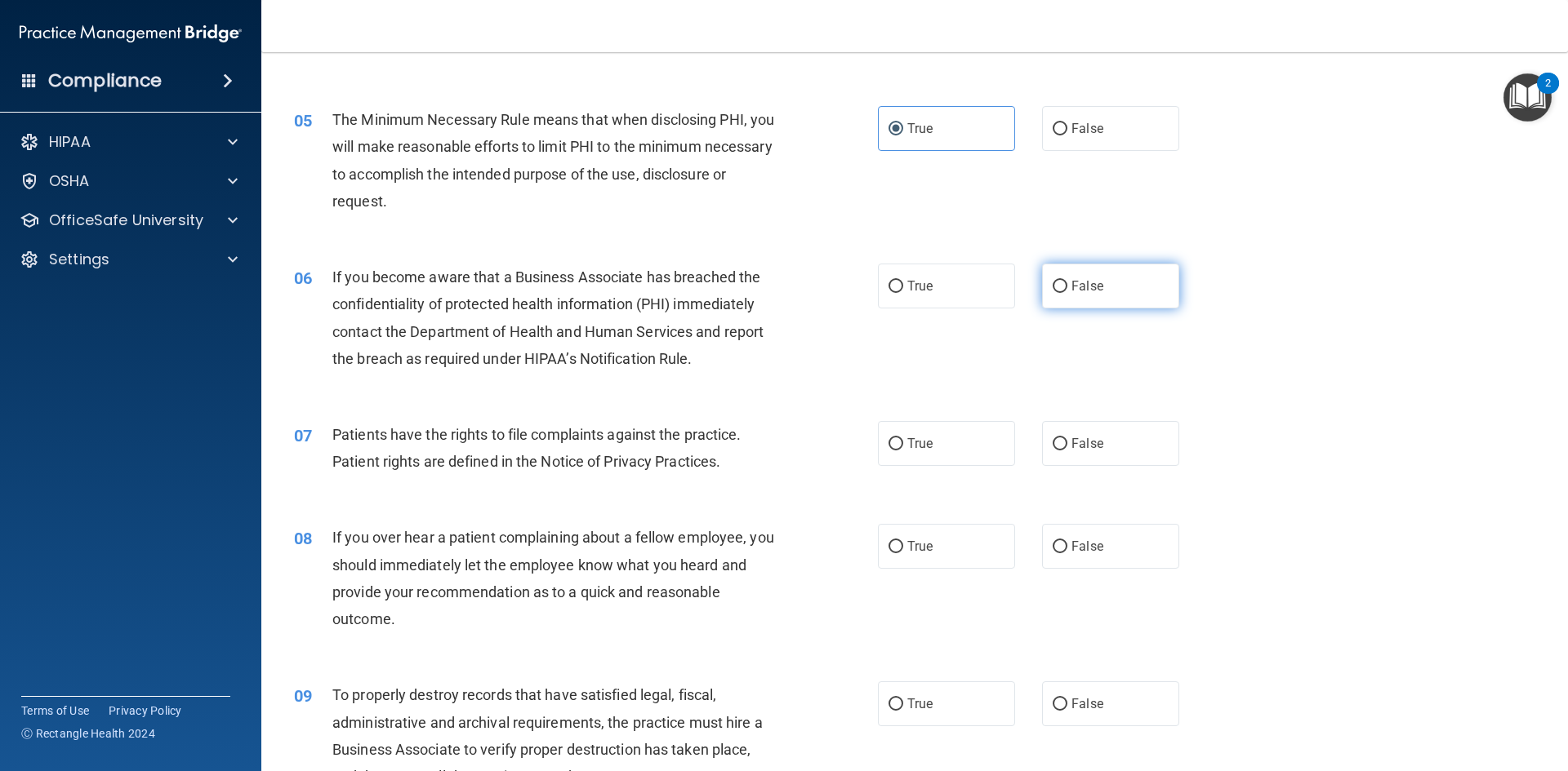
click at [1073, 299] on label "False" at bounding box center [1110, 286] width 137 height 45
click at [1067, 293] on input "False" at bounding box center [1060, 286] width 15 height 12
radio input "true"
click at [926, 440] on span "True" at bounding box center [920, 443] width 25 height 15
click at [903, 440] on input "True" at bounding box center [896, 444] width 15 height 12
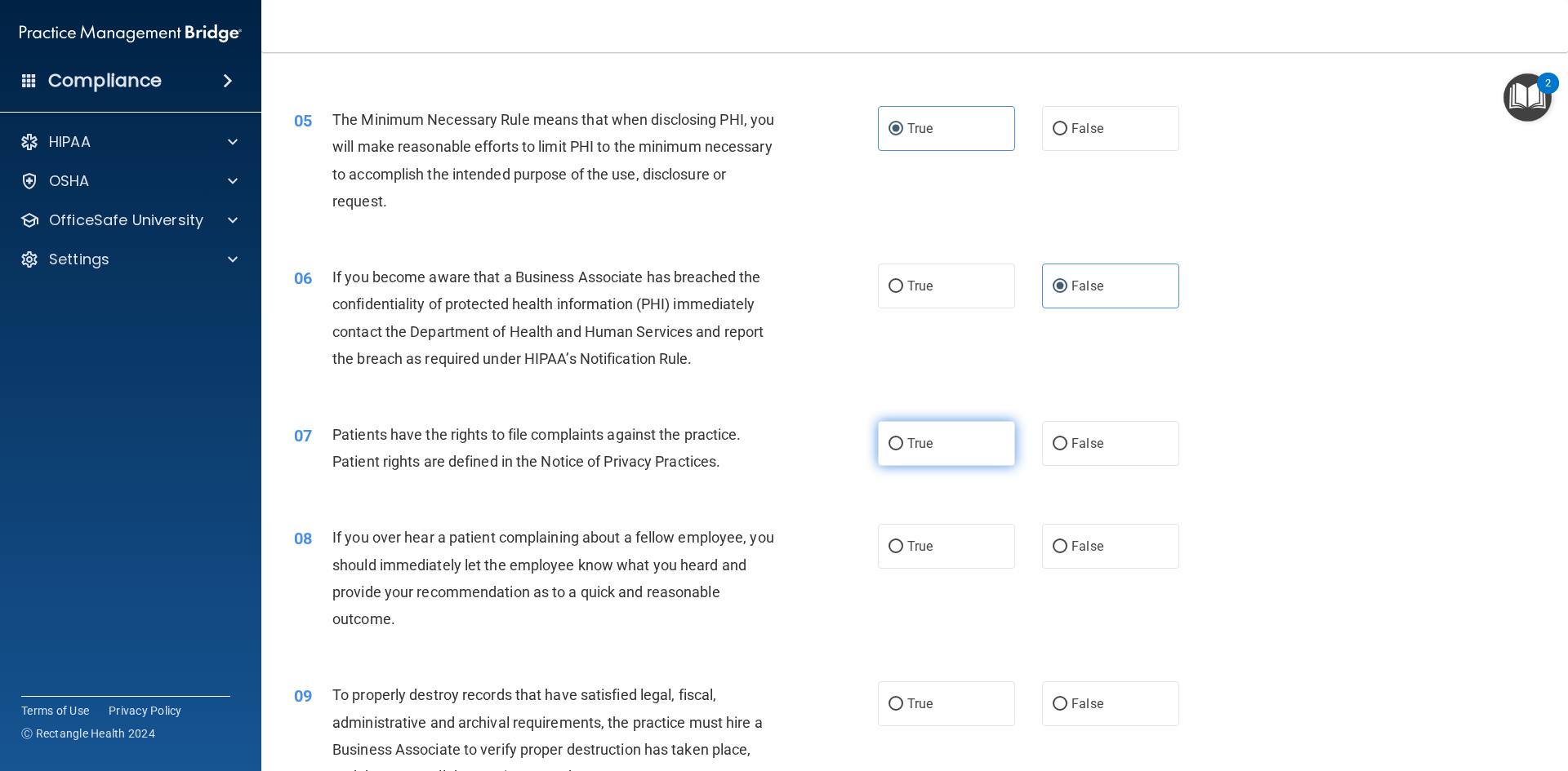
radio input "true"
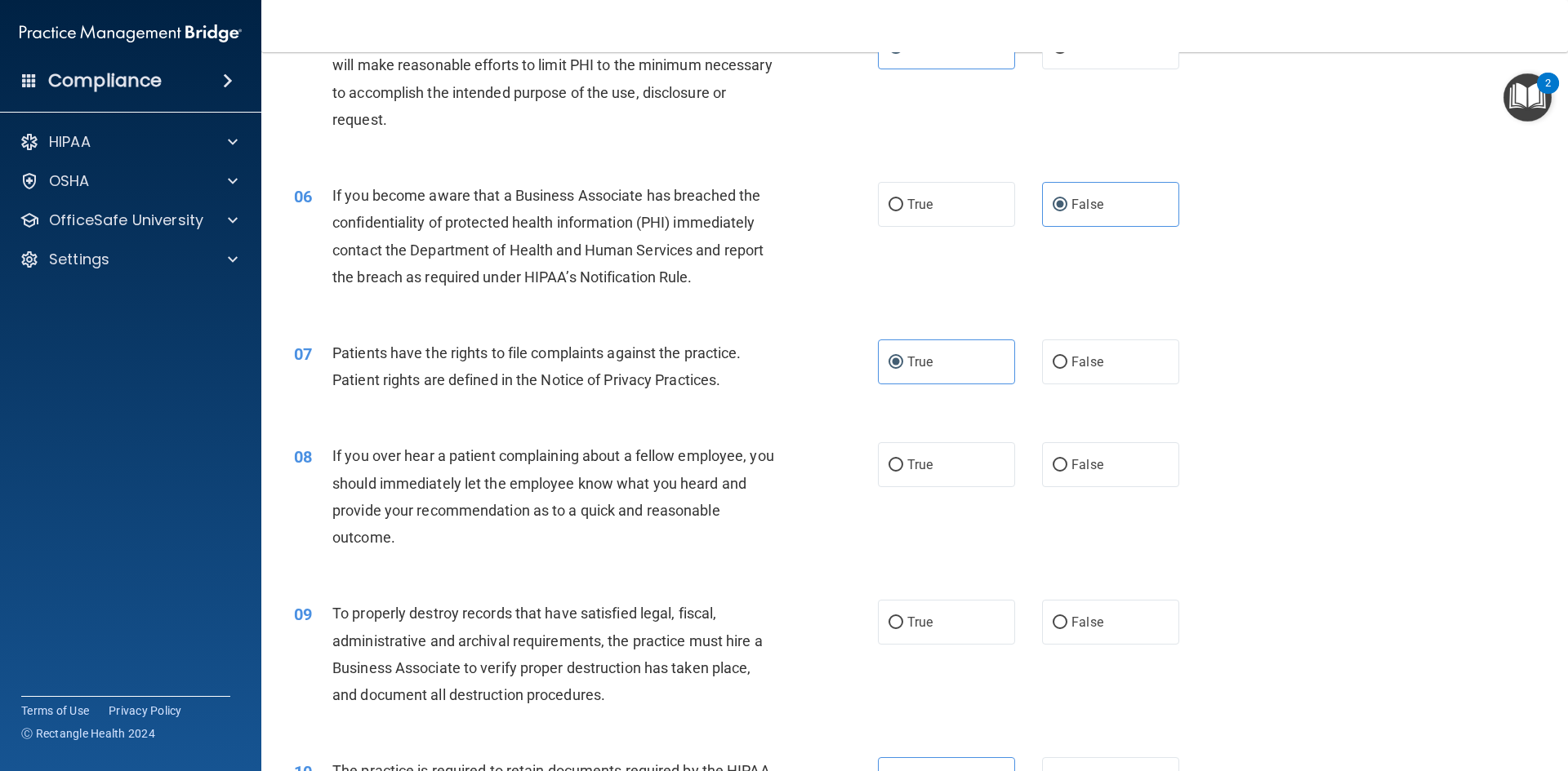
scroll to position [817, 0]
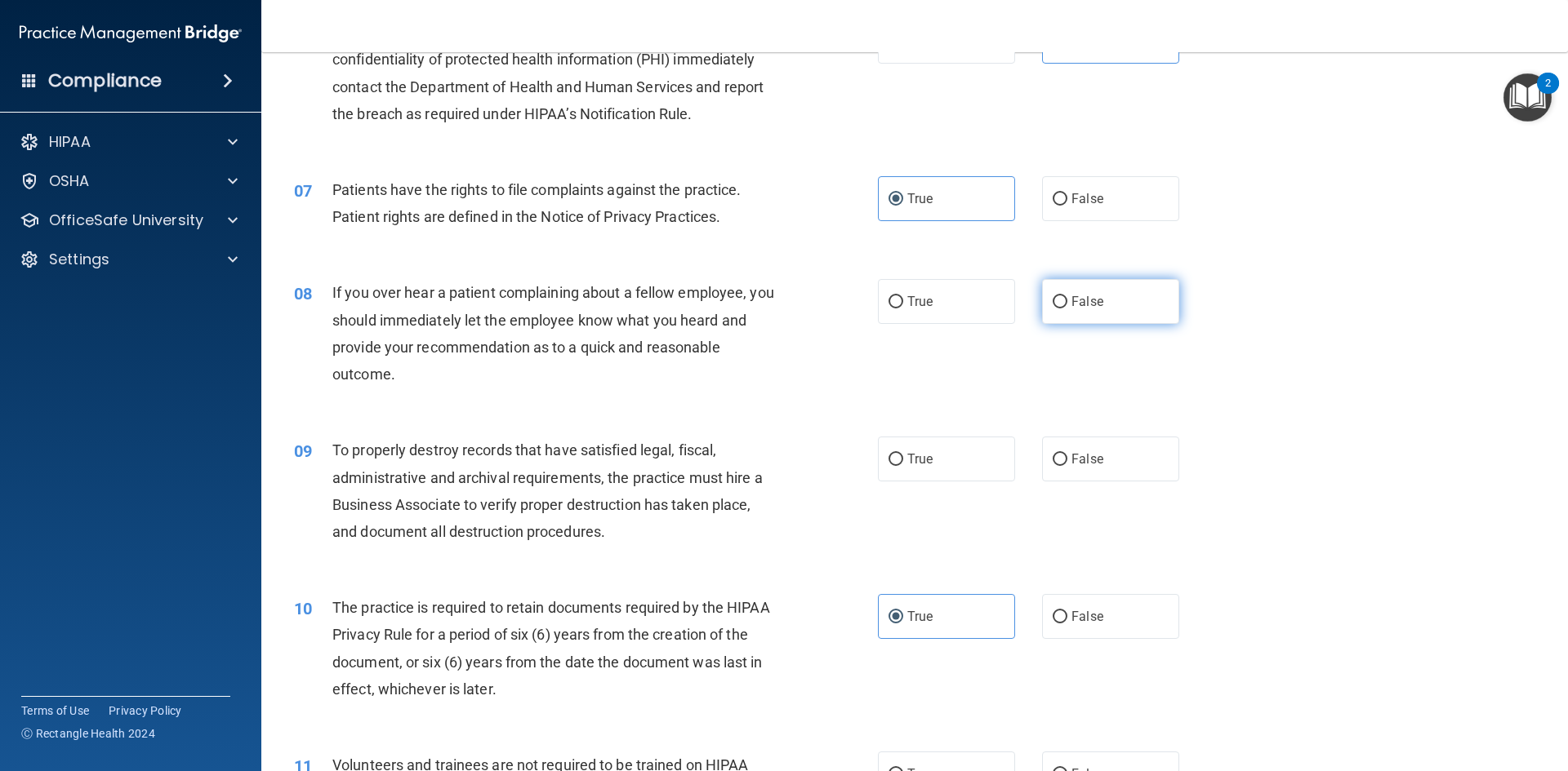
click at [1053, 302] on input "False" at bounding box center [1060, 302] width 15 height 12
radio input "true"
drag, startPoint x: 1135, startPoint y: 260, endPoint x: 1357, endPoint y: 281, distance: 223.0
click at [1226, 280] on div "08 If you over hear a patient complaining about a fellow employee, you should i…" at bounding box center [914, 337] width 1266 height 157
click at [1072, 470] on label "False" at bounding box center [1110, 459] width 137 height 45
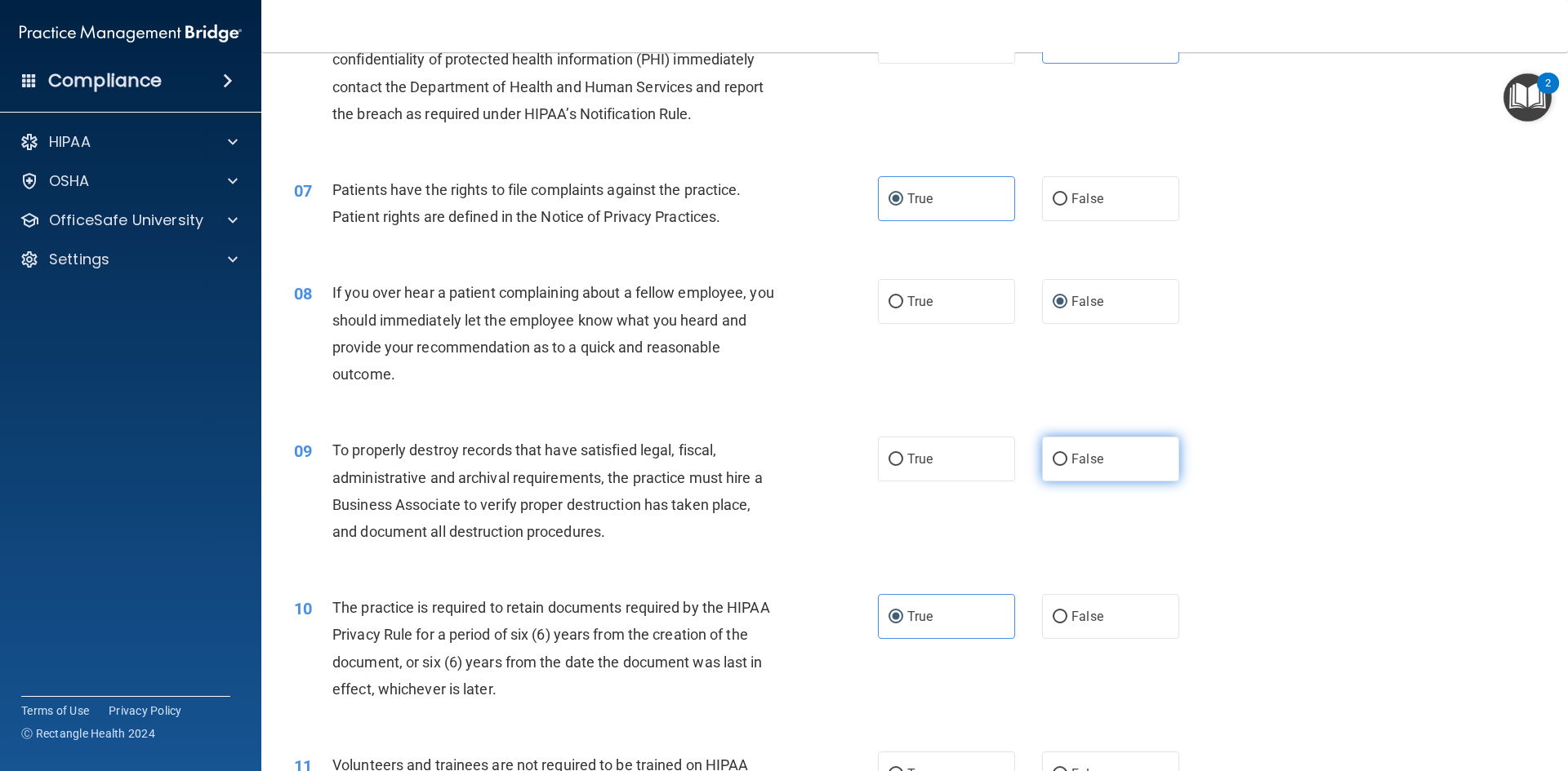
click at [1067, 466] on input "False" at bounding box center [1060, 460] width 15 height 12
radio input "true"
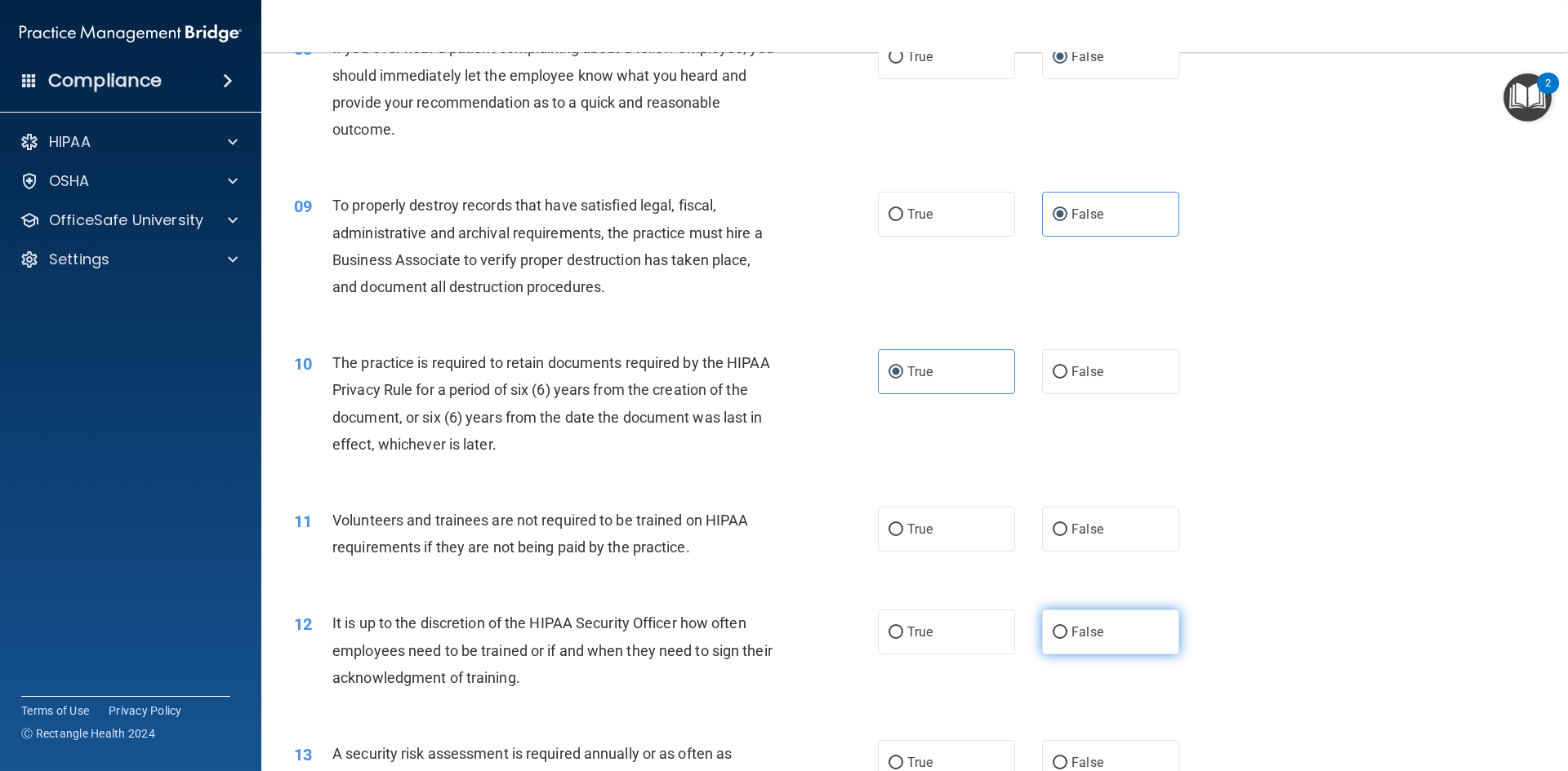
scroll to position [1224, 0]
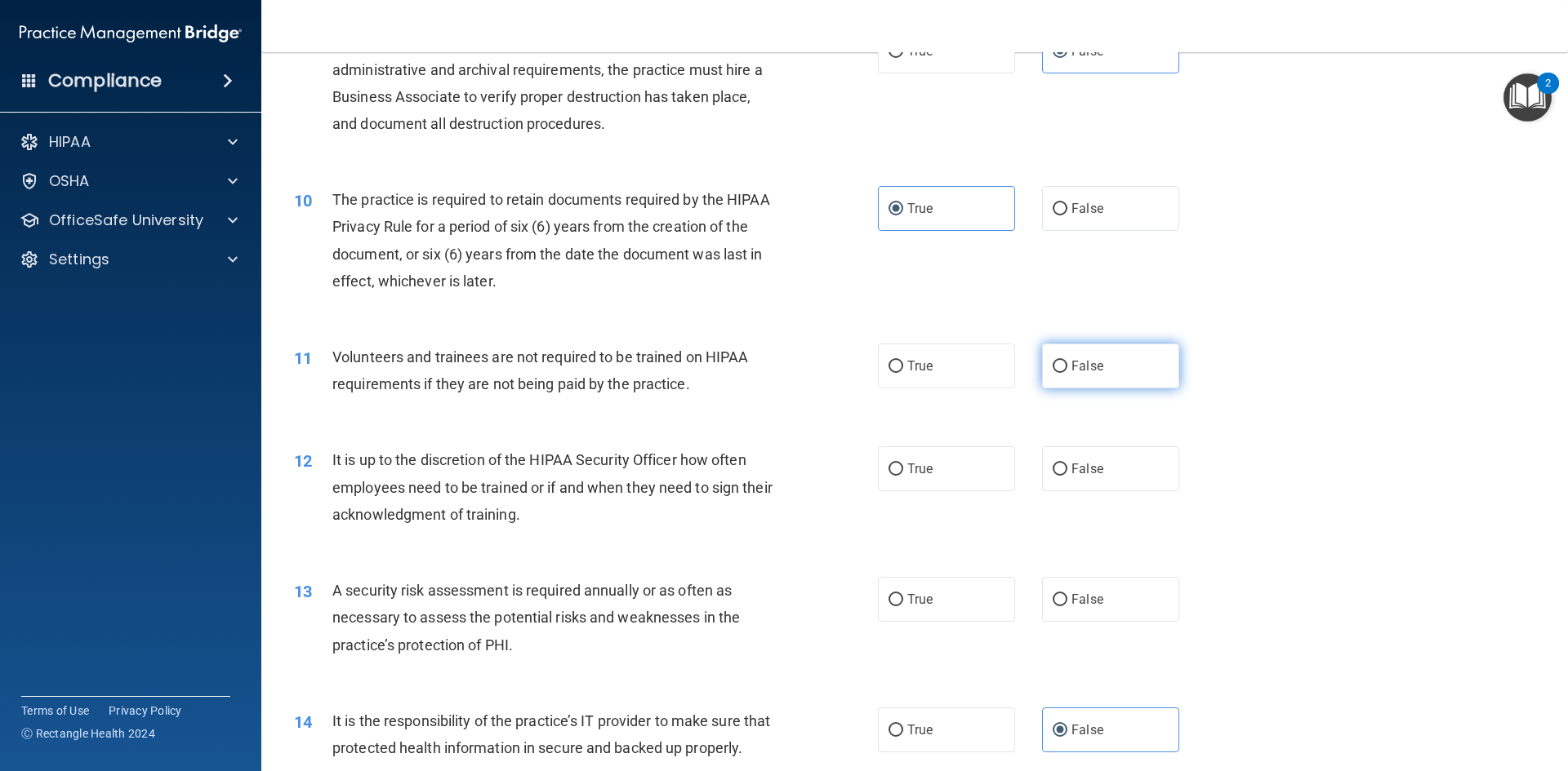
click at [1119, 377] on label "False" at bounding box center [1110, 366] width 137 height 45
click at [1067, 373] on input "False" at bounding box center [1060, 366] width 15 height 12
radio input "true"
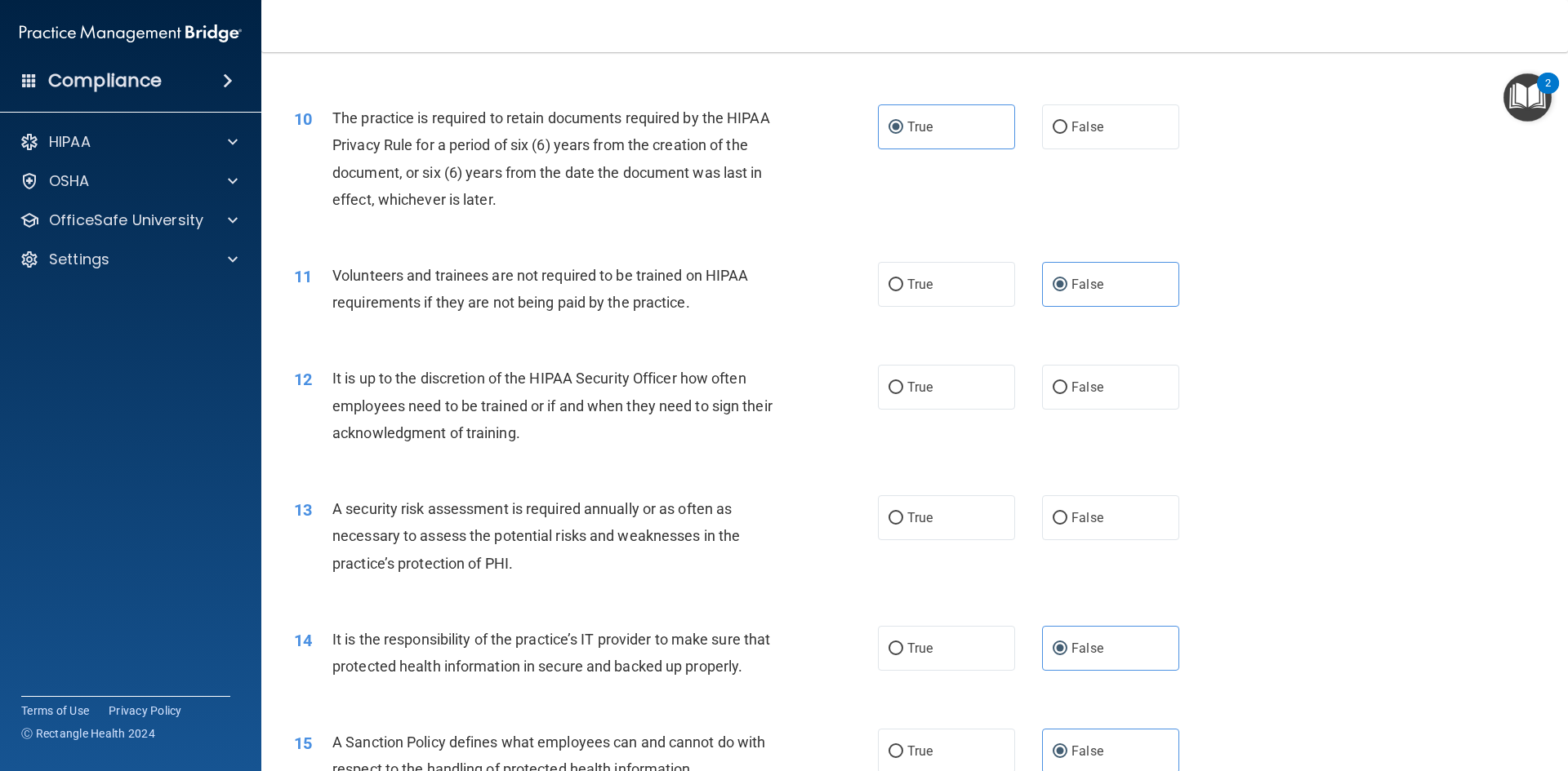
scroll to position [1387, 0]
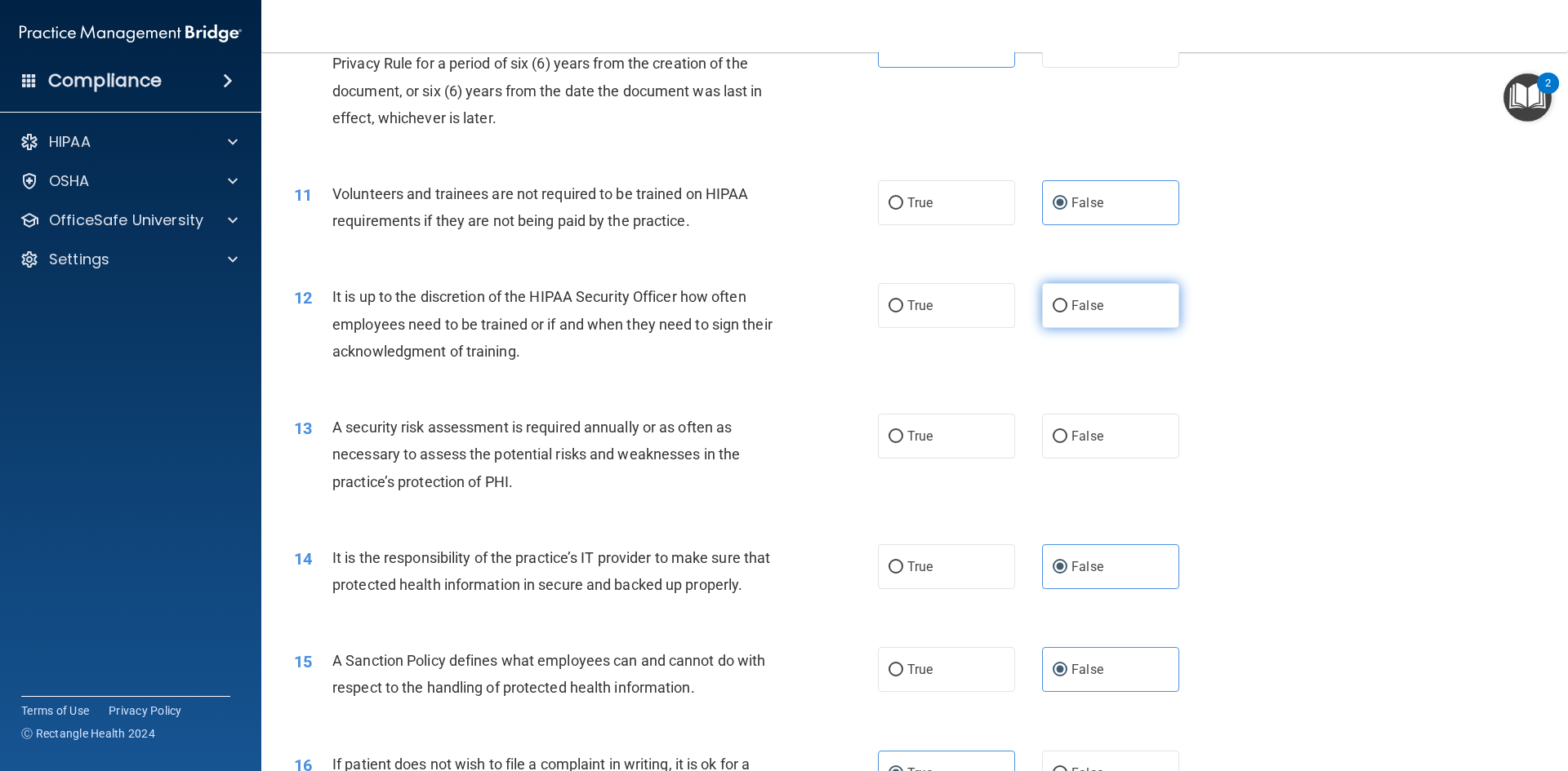
click at [1114, 309] on label "False" at bounding box center [1110, 305] width 137 height 45
click at [1067, 309] on input "False" at bounding box center [1060, 306] width 15 height 12
radio input "true"
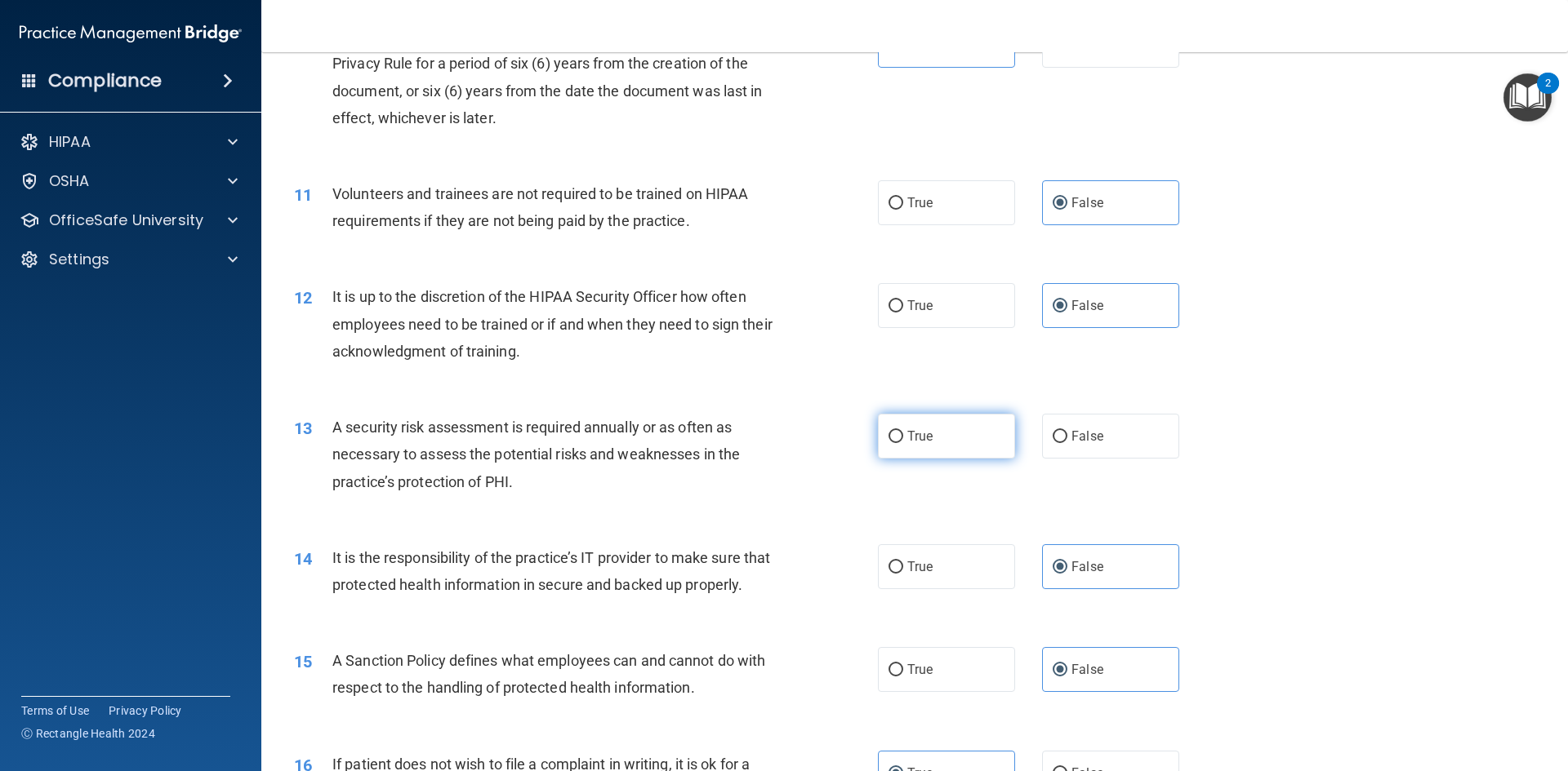
click at [962, 449] on label "True" at bounding box center [946, 436] width 137 height 45
click at [903, 443] on input "True" at bounding box center [896, 436] width 15 height 12
radio input "true"
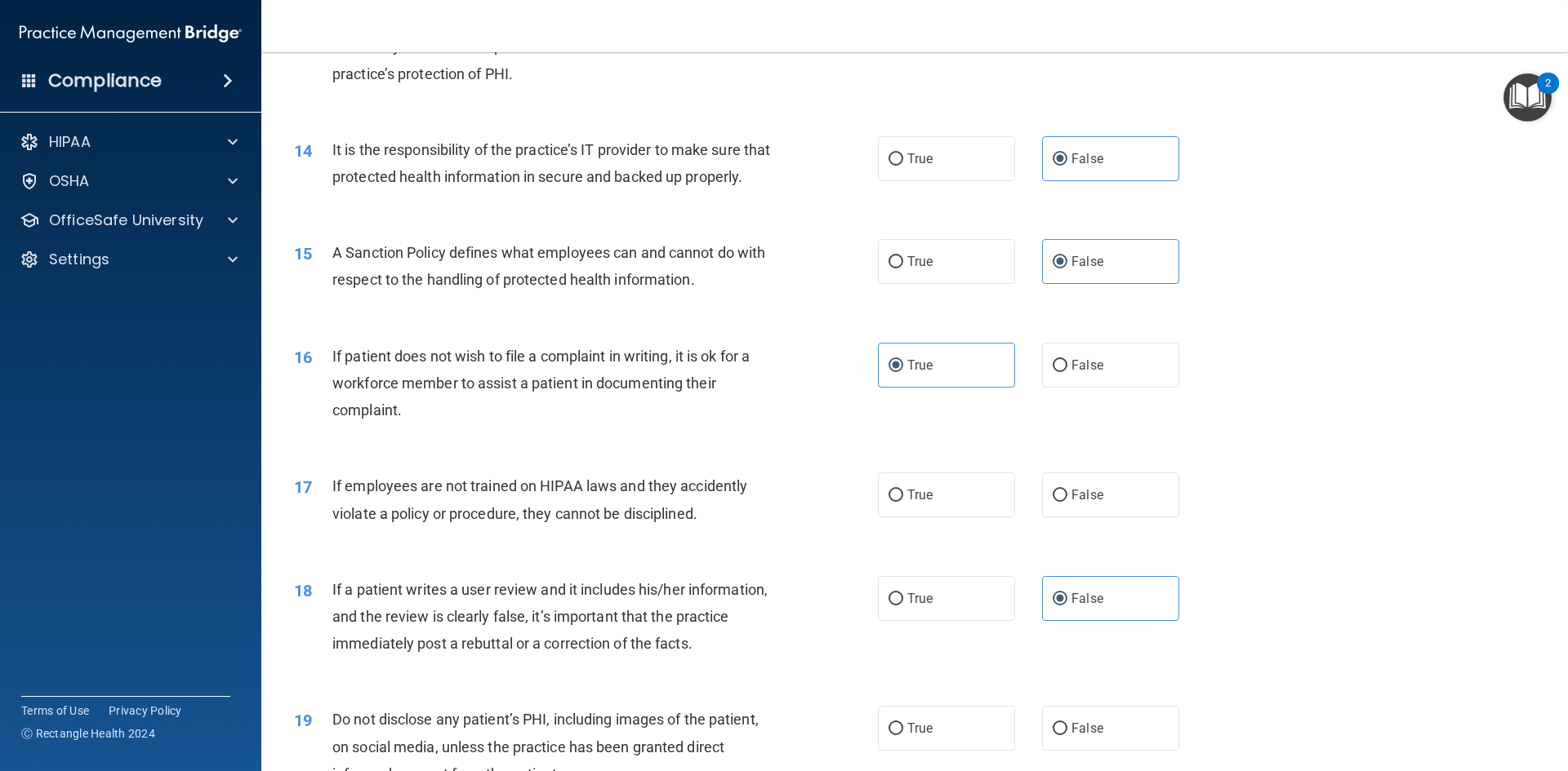
scroll to position [1878, 0]
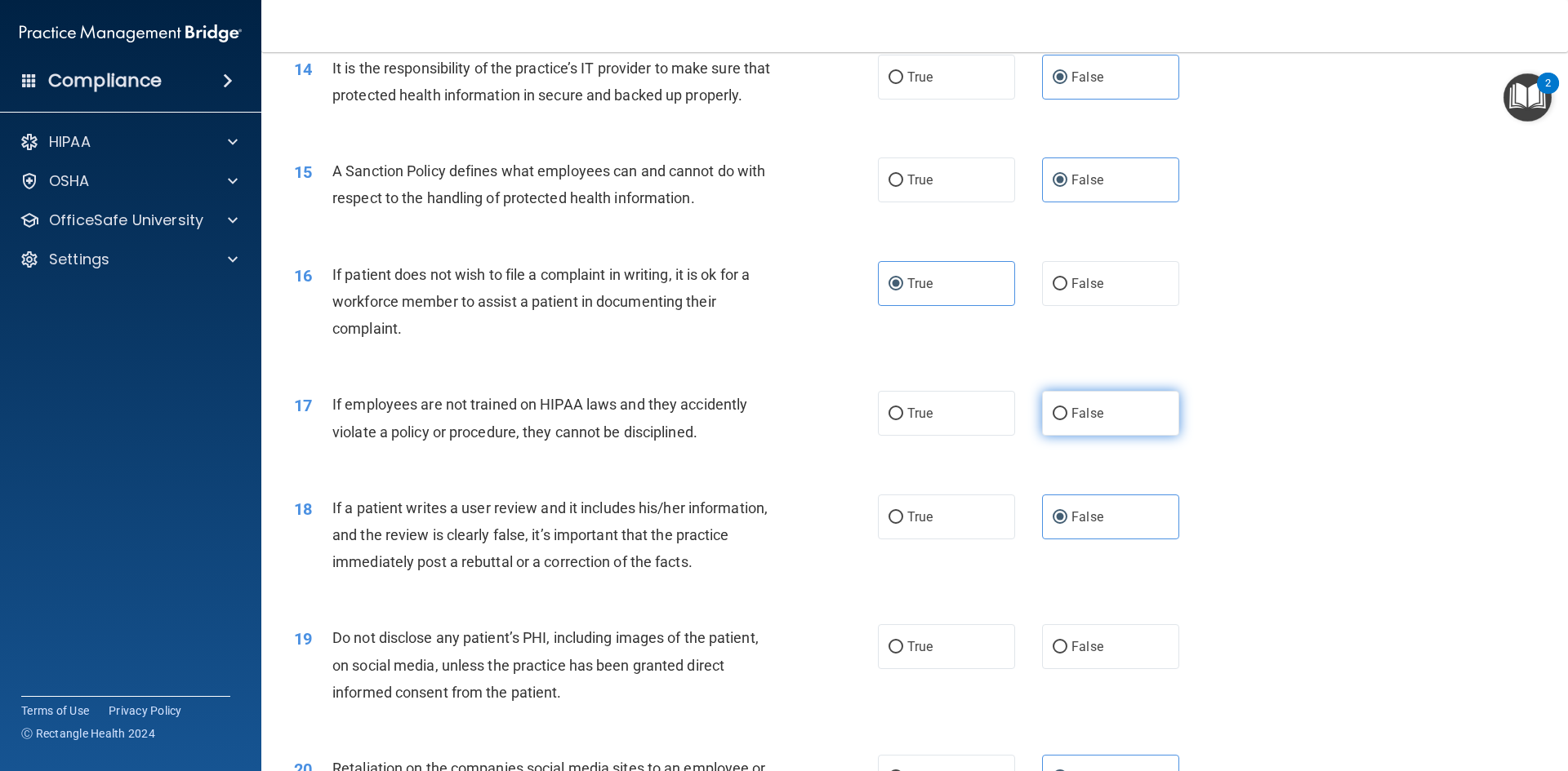
click at [1083, 421] on span "False" at bounding box center [1087, 413] width 32 height 15
click at [1067, 421] on input "False" at bounding box center [1060, 413] width 15 height 12
radio input "true"
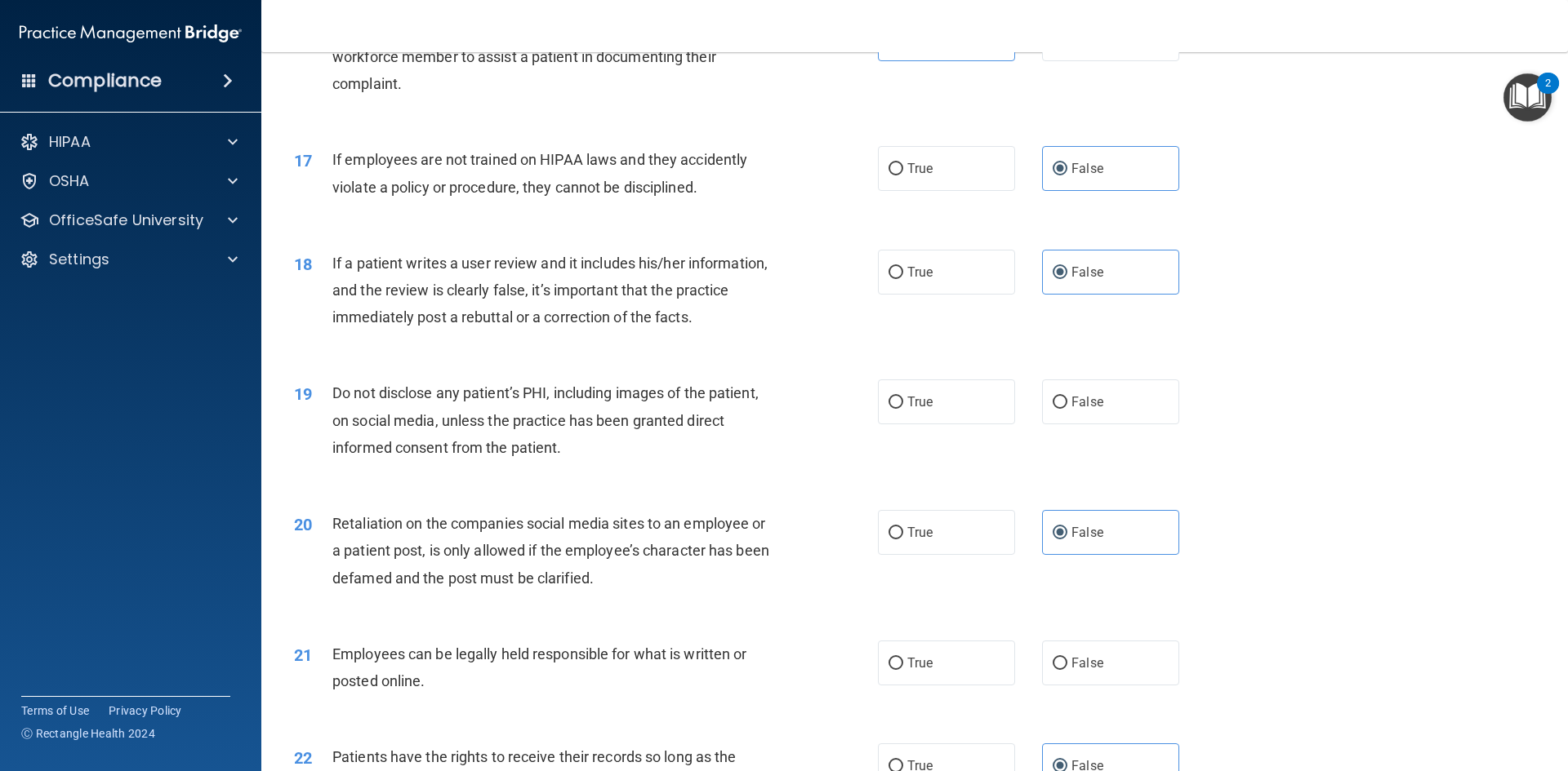
scroll to position [2204, 0]
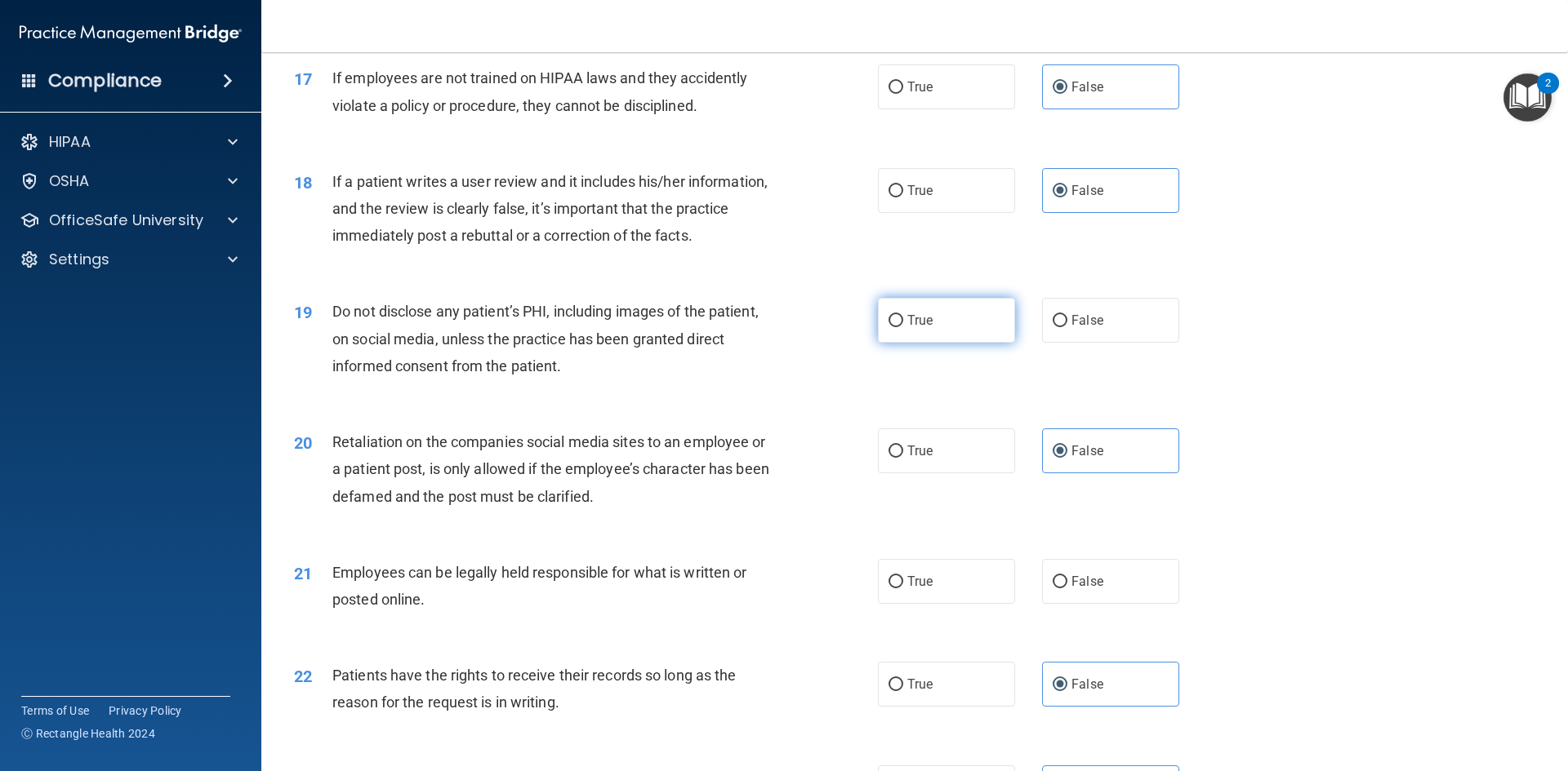
click at [933, 343] on label "True" at bounding box center [946, 320] width 137 height 45
click at [903, 328] on input "True" at bounding box center [896, 320] width 15 height 12
radio input "true"
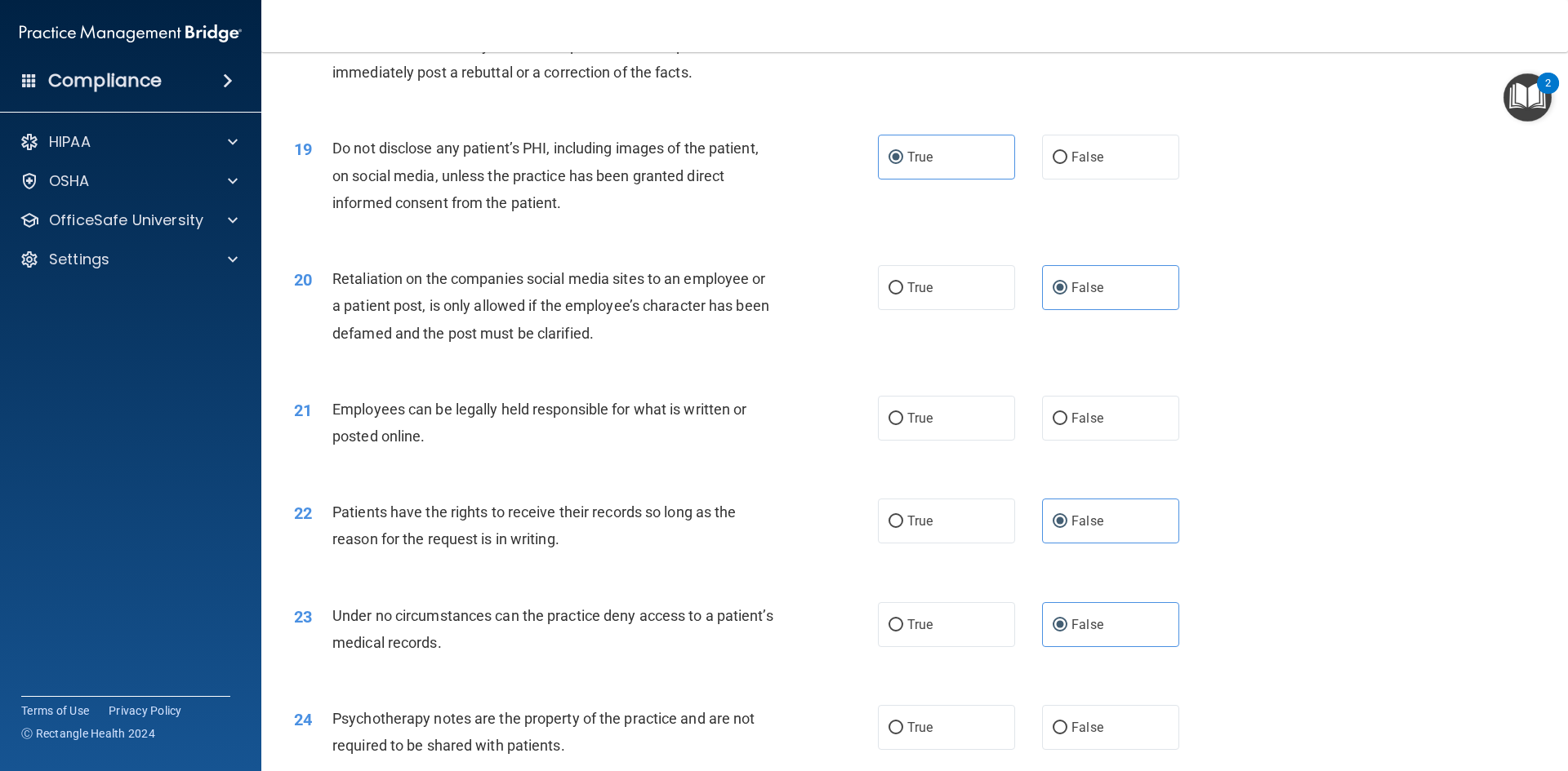
scroll to position [2449, 0]
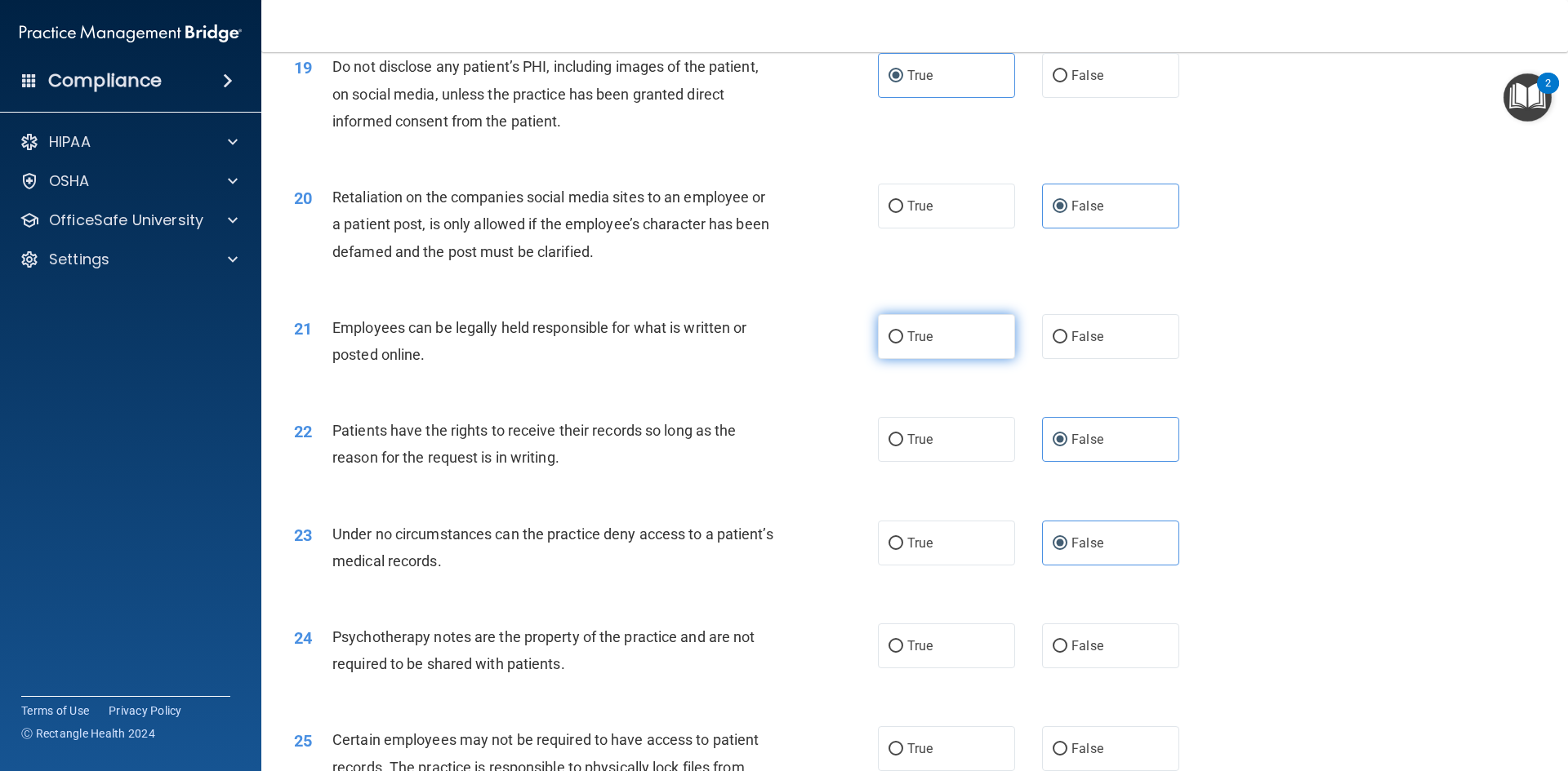
click at [916, 344] on label "True" at bounding box center [946, 336] width 137 height 45
click at [903, 344] on input "True" at bounding box center [896, 337] width 15 height 12
radio input "true"
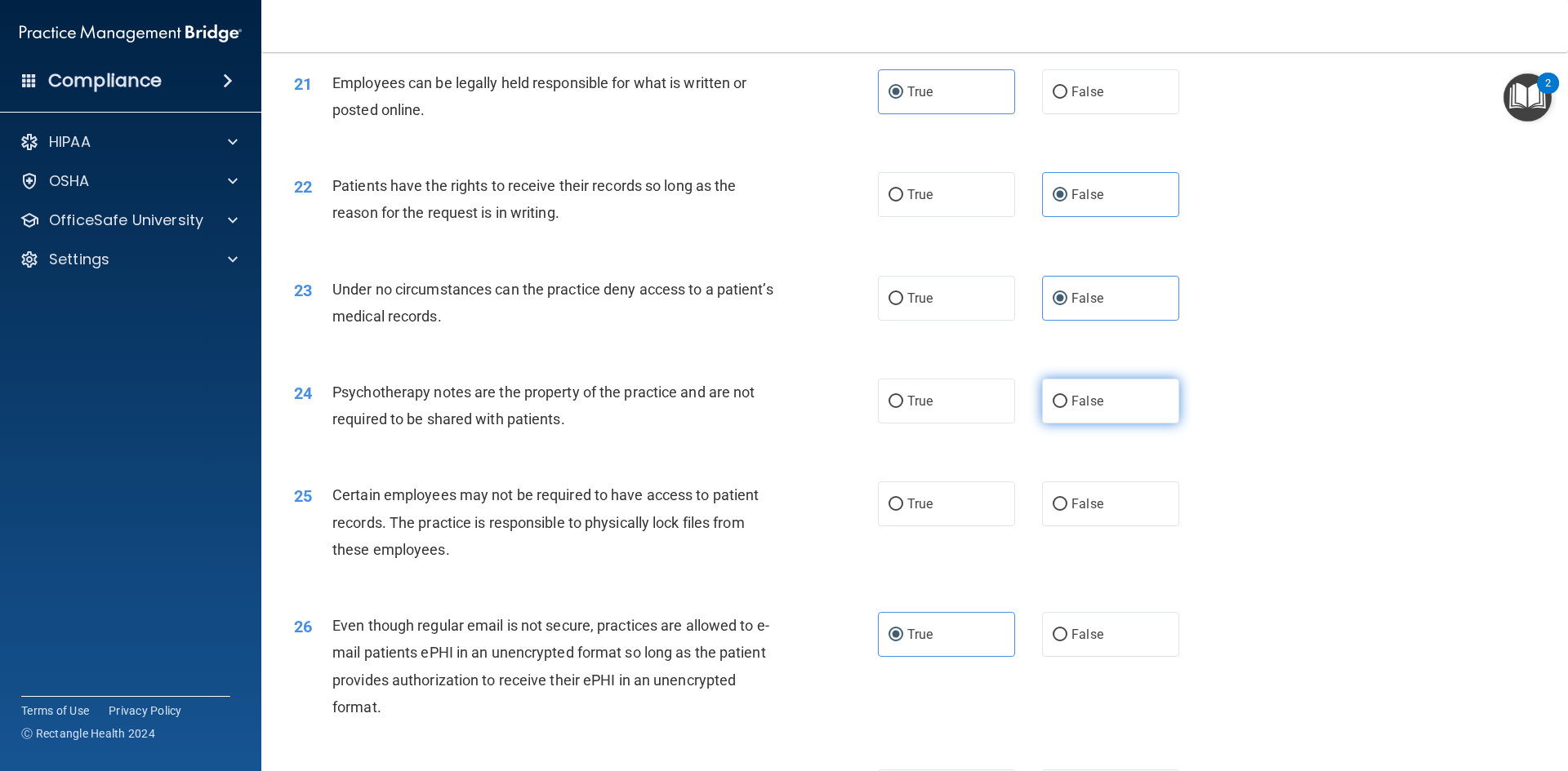
click at [1087, 423] on label "False" at bounding box center [1110, 401] width 137 height 45
click at [1067, 408] on input "False" at bounding box center [1060, 401] width 15 height 12
radio input "true"
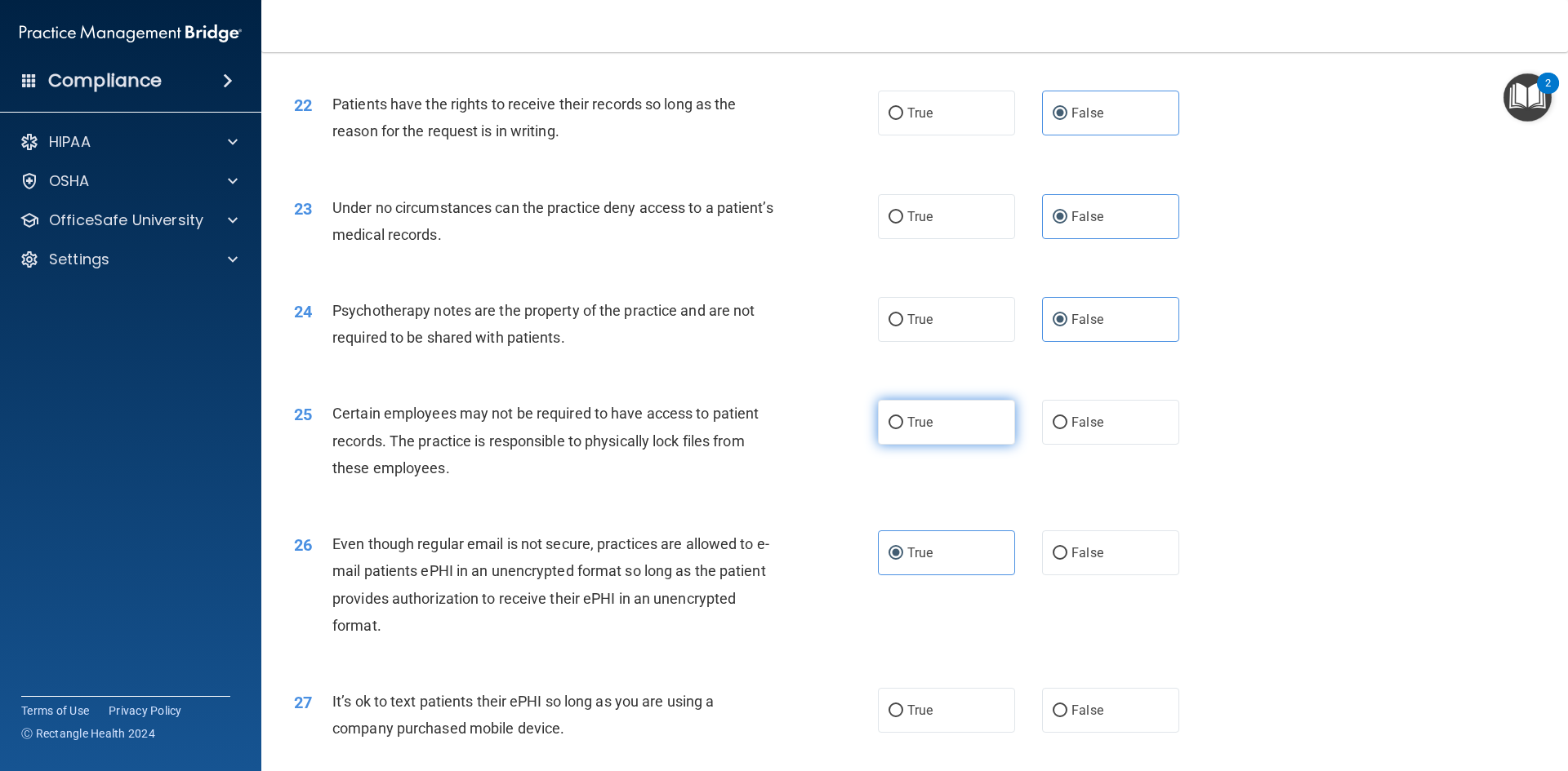
click at [928, 445] on label "True" at bounding box center [946, 421] width 137 height 45
click at [903, 430] on input "True" at bounding box center [896, 422] width 15 height 12
radio input "true"
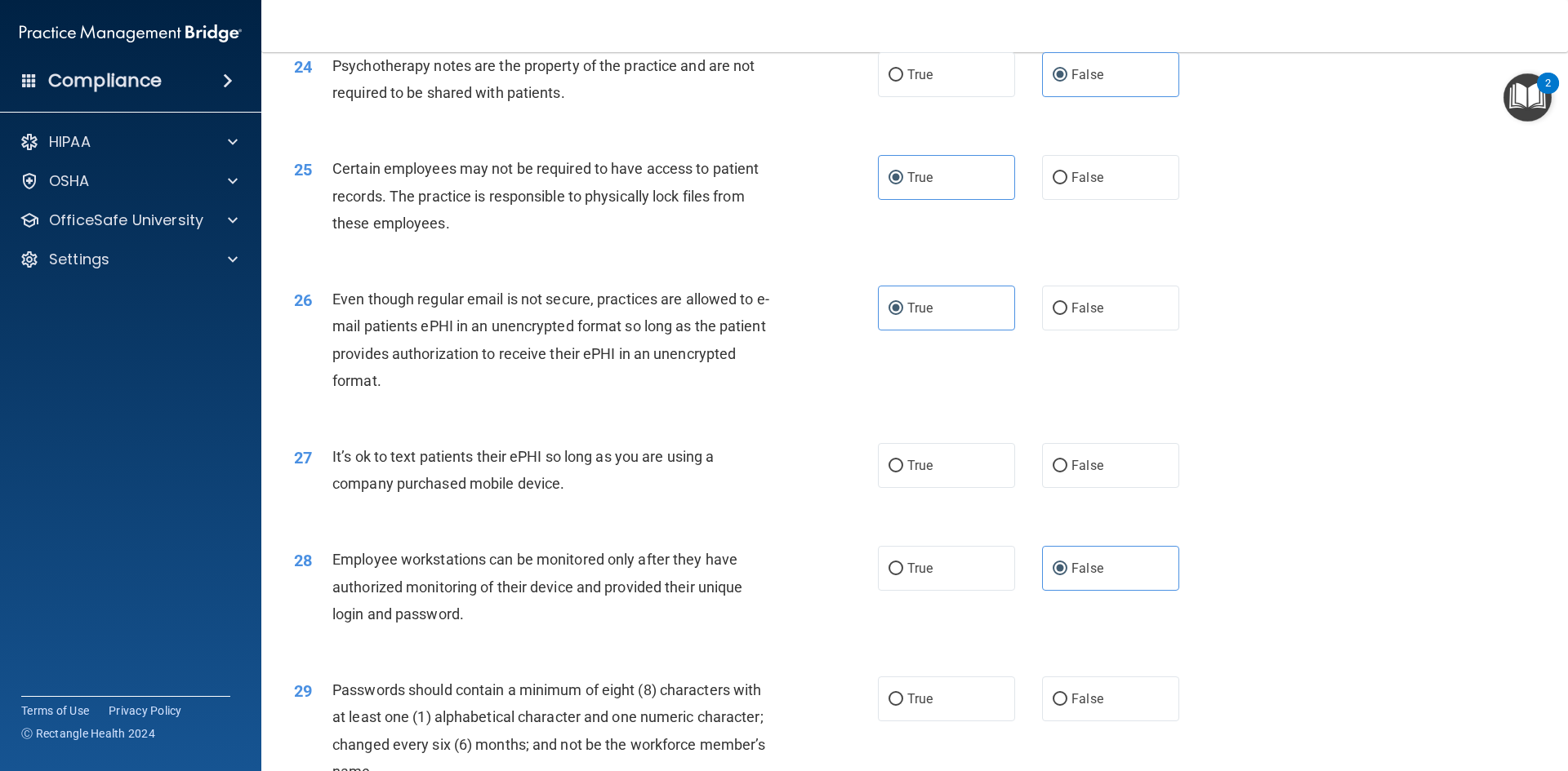
scroll to position [3183, 0]
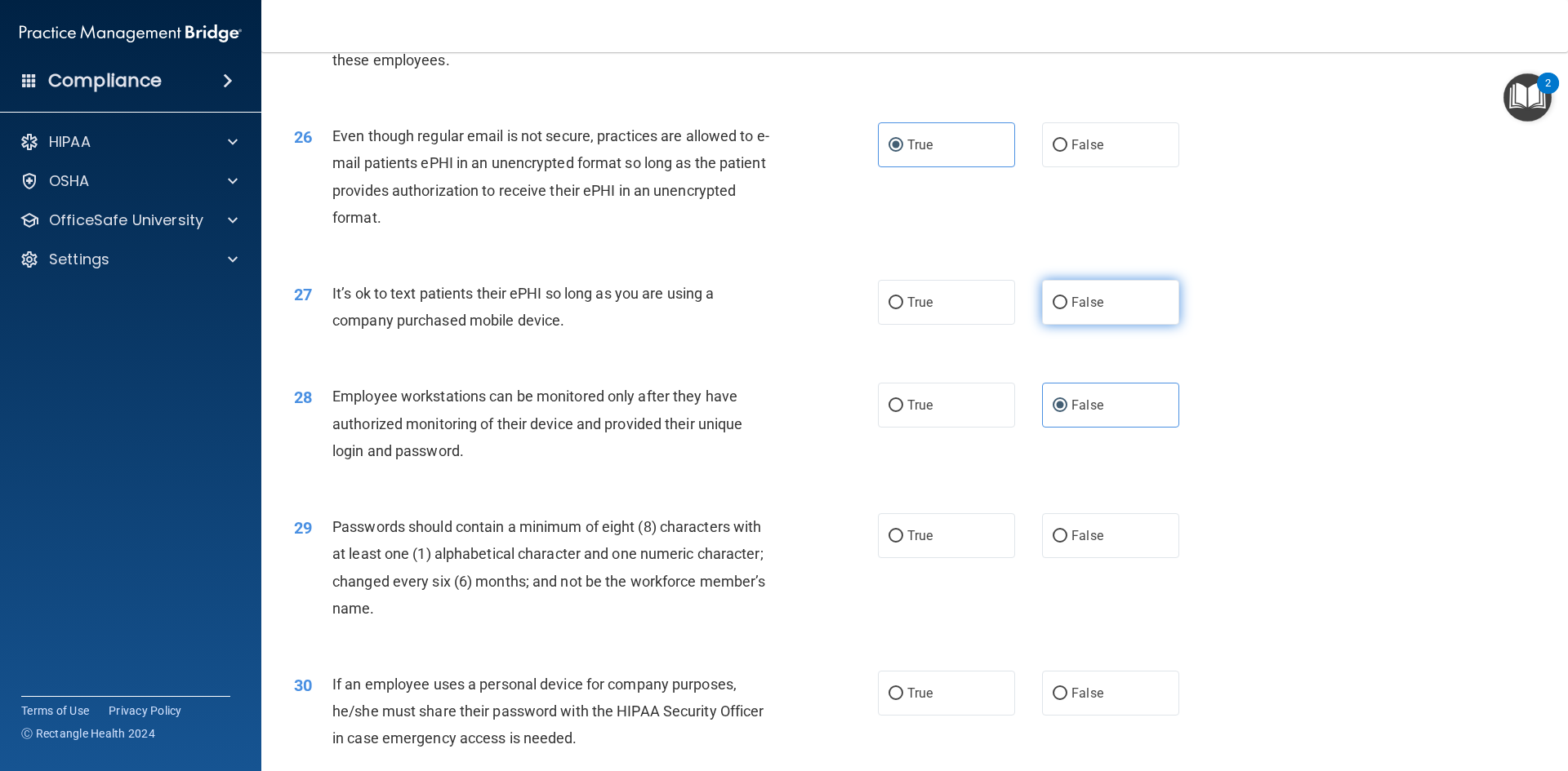
click at [1083, 310] on span "False" at bounding box center [1087, 302] width 32 height 15
click at [1067, 309] on input "False" at bounding box center [1060, 302] width 15 height 12
radio input "true"
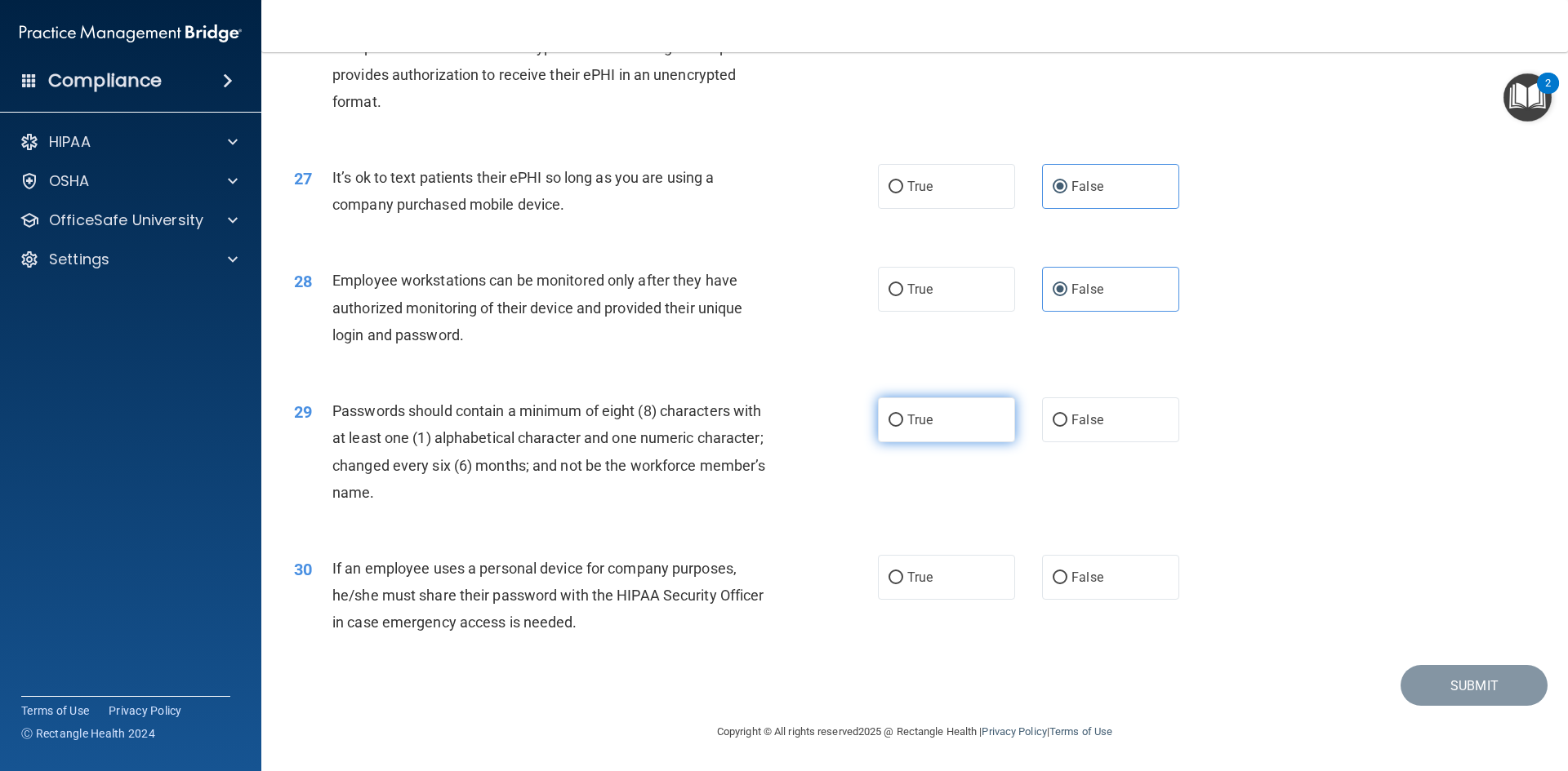
click at [959, 428] on label "True" at bounding box center [946, 420] width 137 height 45
click at [903, 427] on input "True" at bounding box center [896, 421] width 15 height 12
radio input "true"
click at [1115, 576] on label "False" at bounding box center [1110, 577] width 137 height 45
click at [1067, 576] on input "False" at bounding box center [1060, 578] width 15 height 12
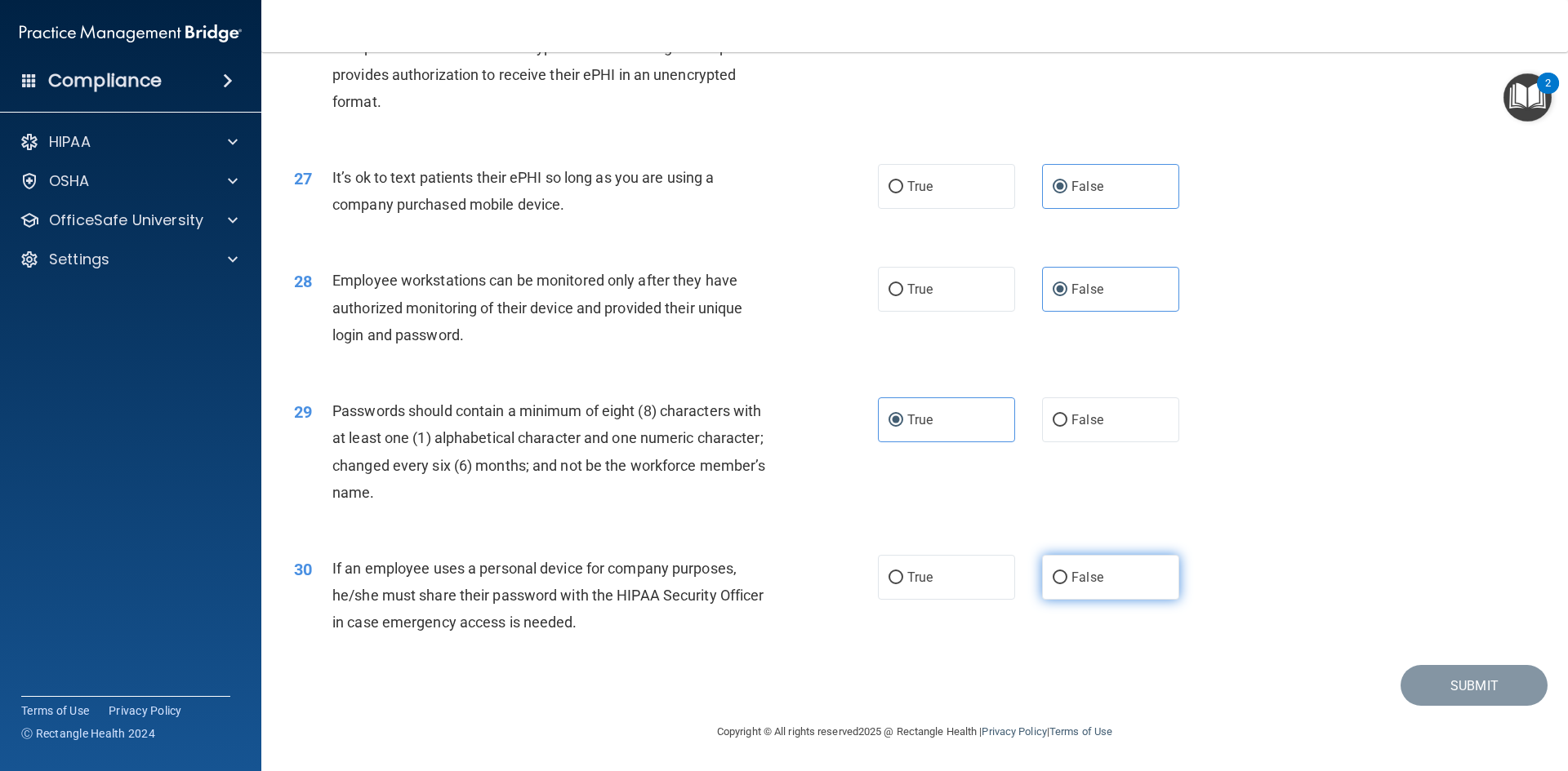
radio input "true"
click at [1416, 692] on button "Submit" at bounding box center [1473, 686] width 147 height 42
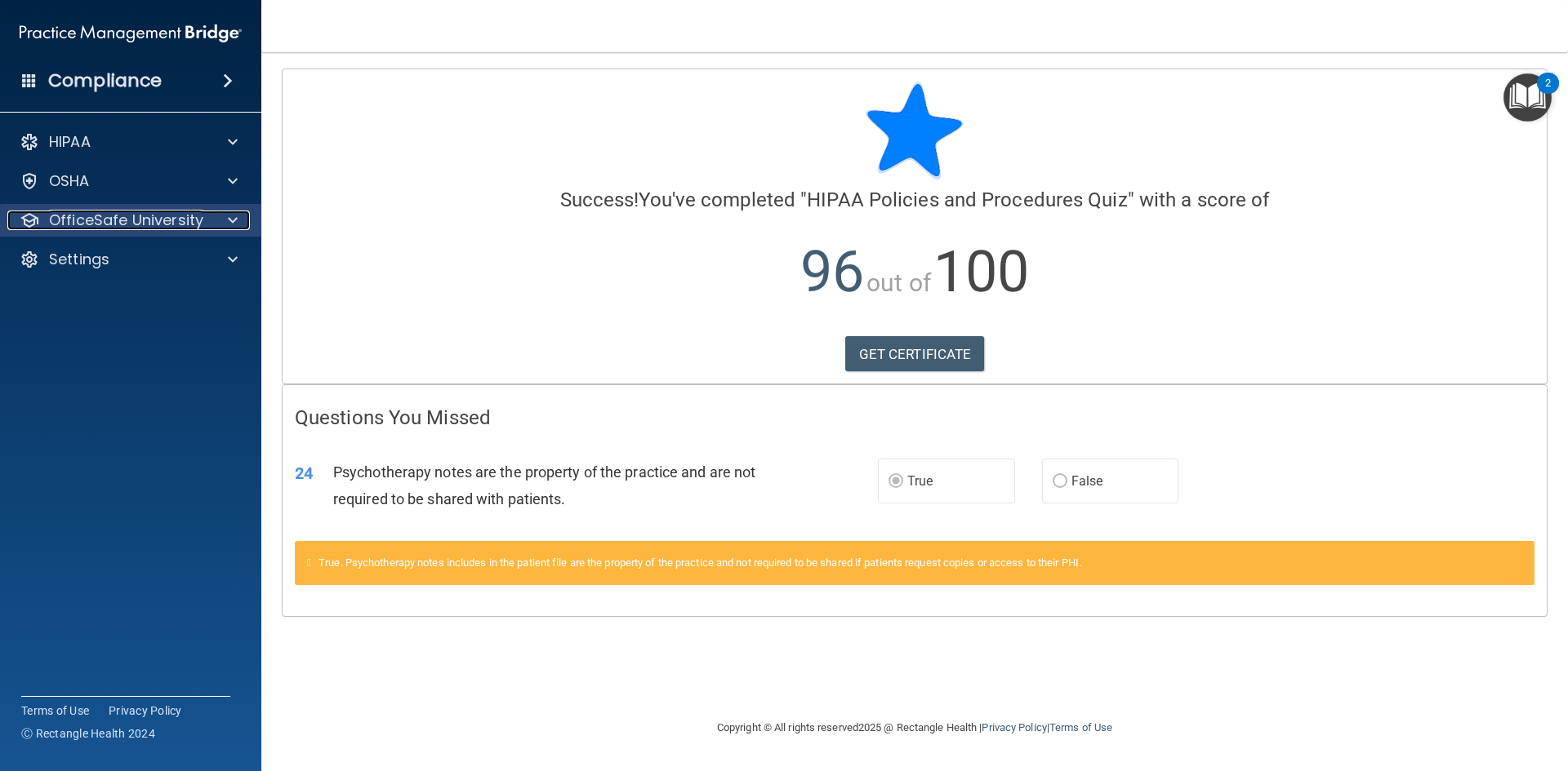
click at [222, 218] on div at bounding box center [229, 220] width 41 height 20
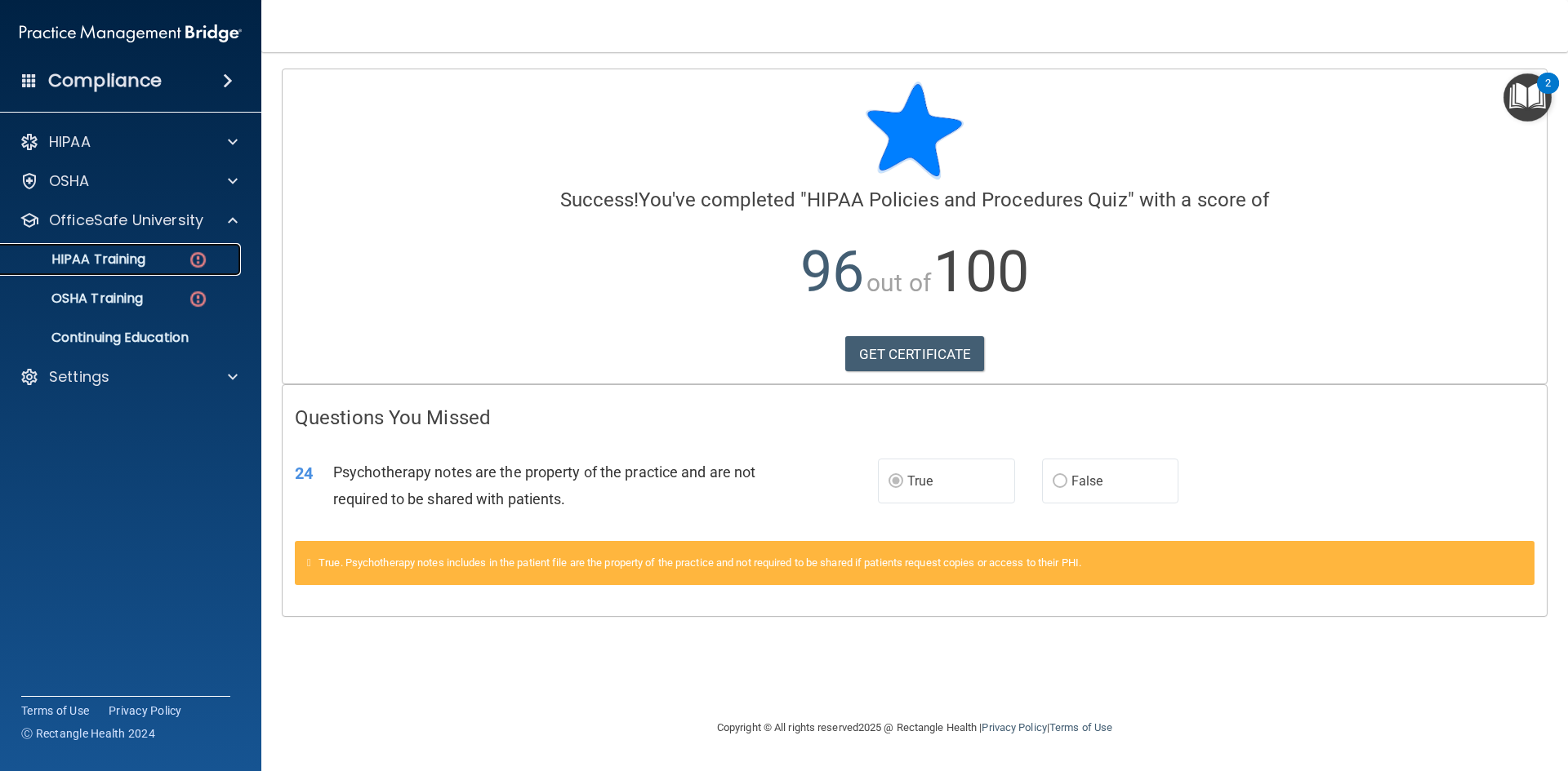
click at [185, 270] on link "HIPAA Training" at bounding box center [112, 259] width 257 height 33
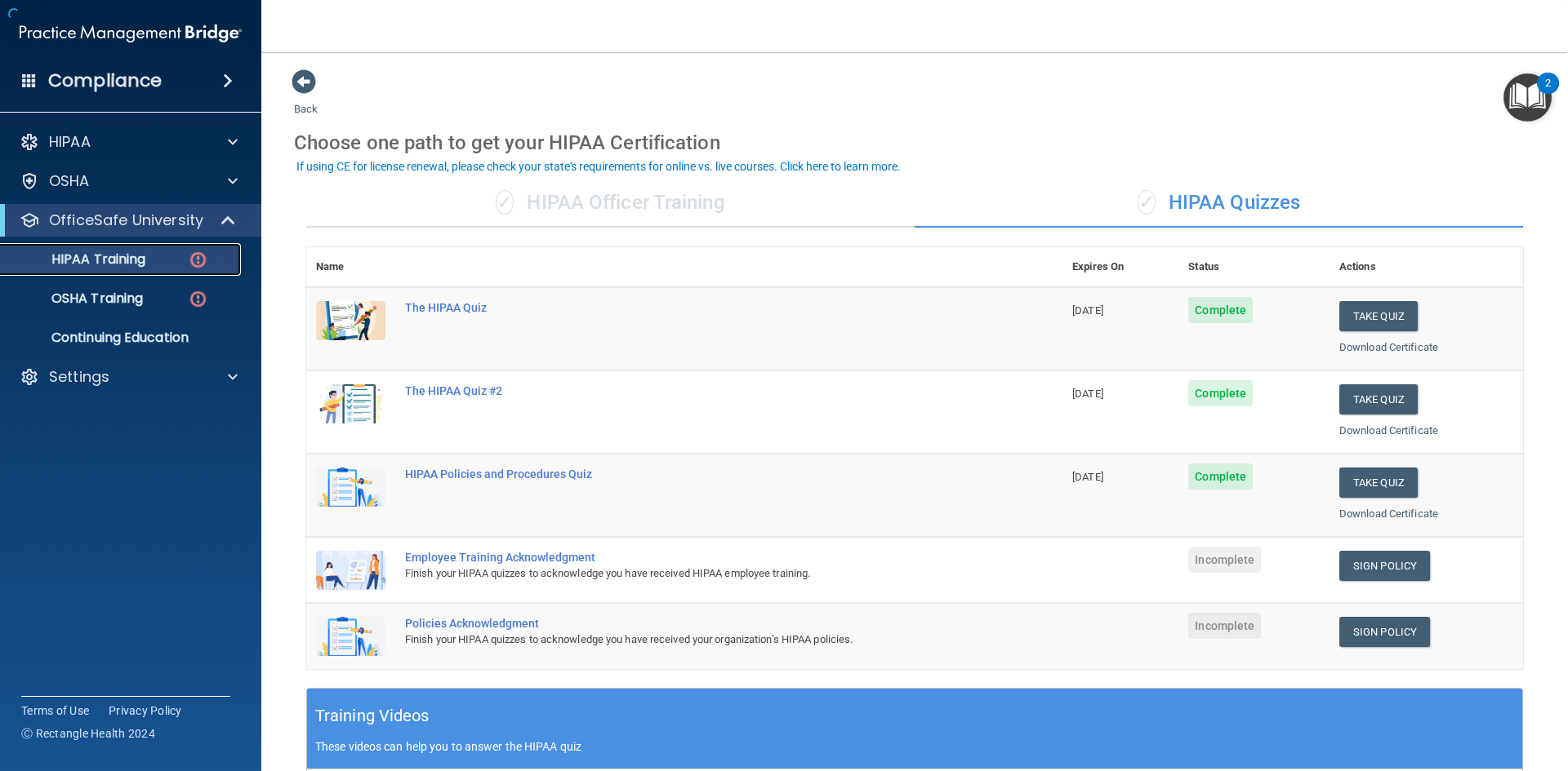
scroll to position [163, 0]
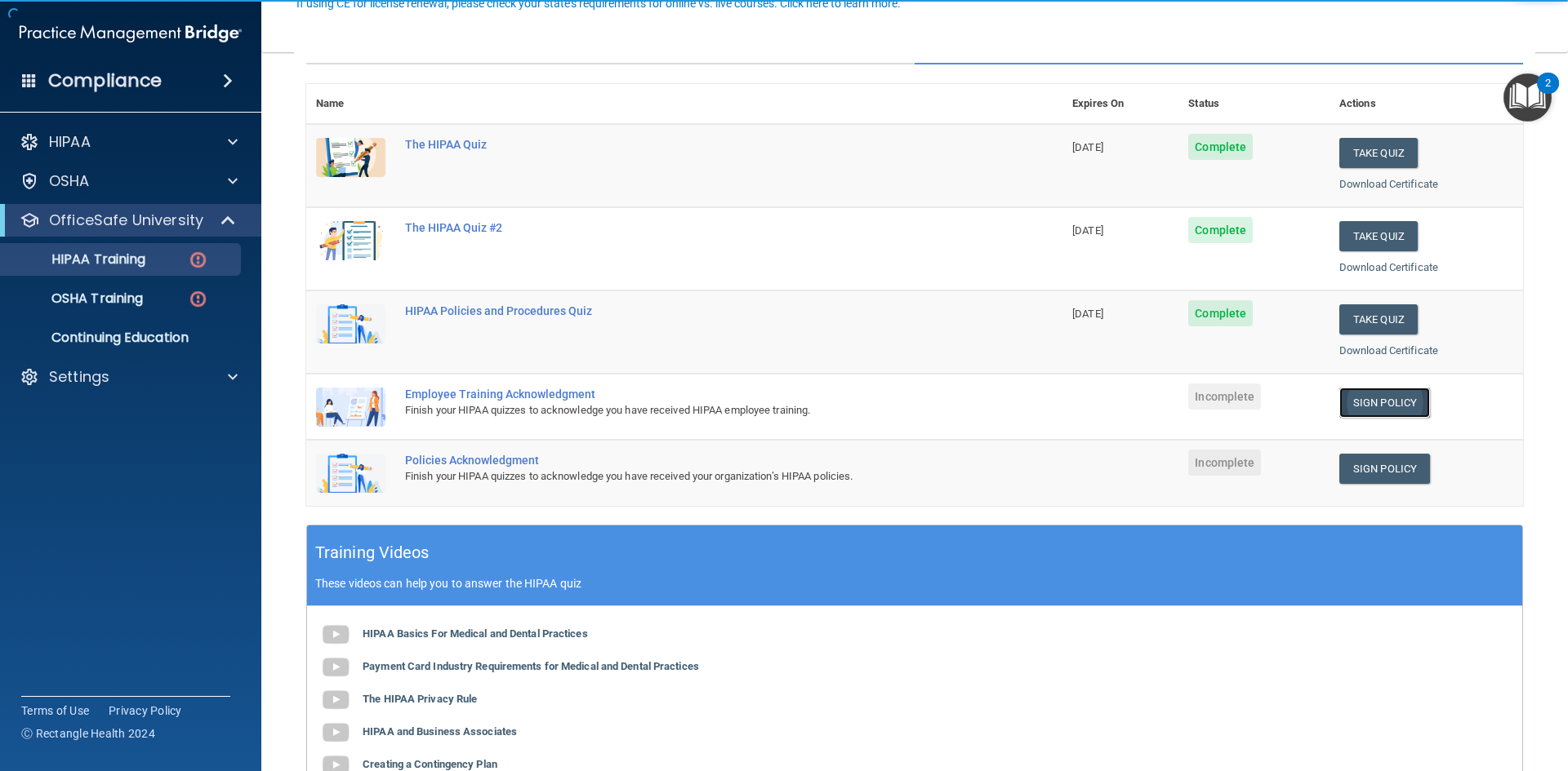
click at [1370, 412] on link "Sign Policy" at bounding box center [1385, 402] width 91 height 30
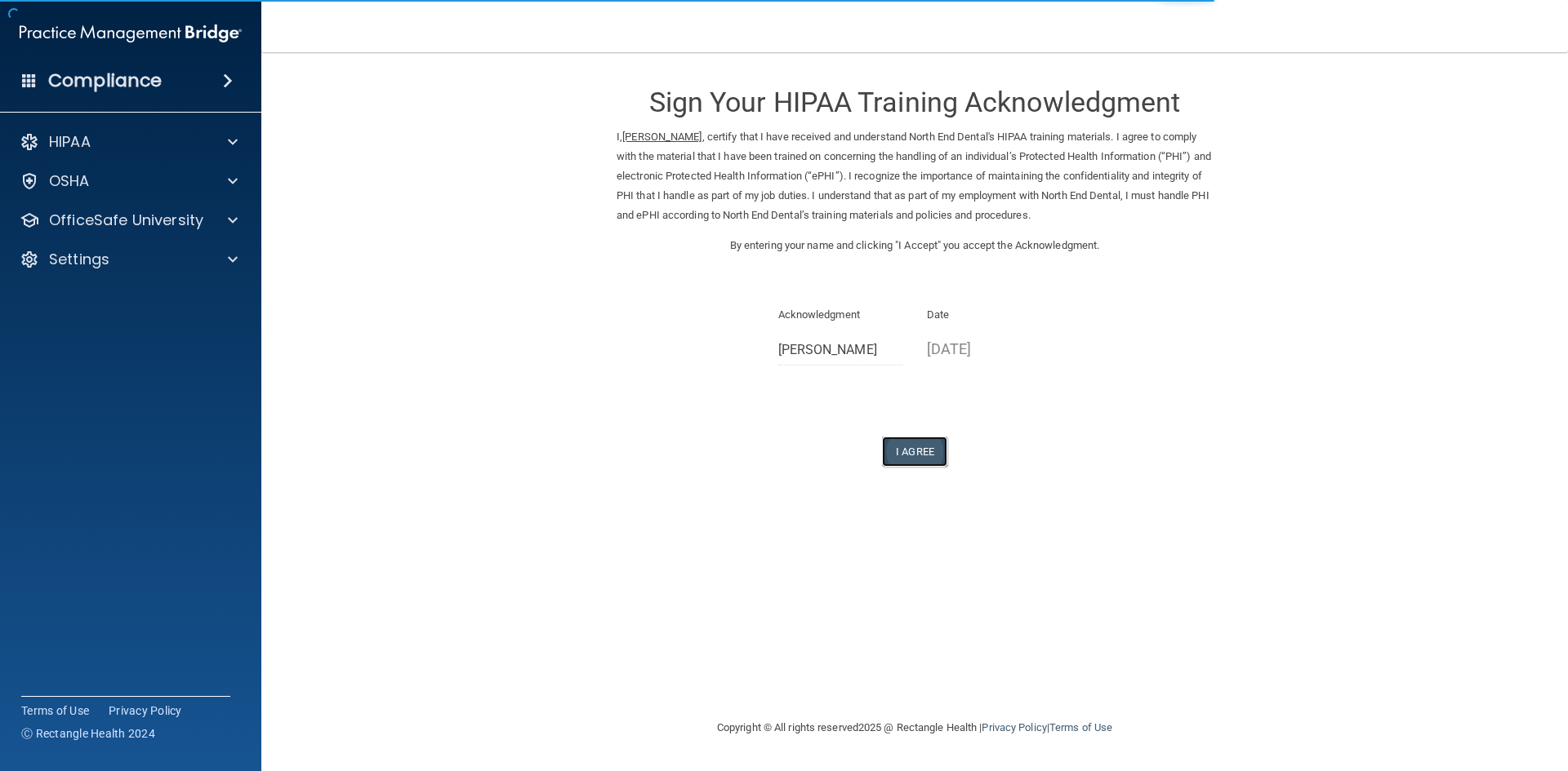
click at [903, 457] on button "I Agree" at bounding box center [915, 451] width 66 height 30
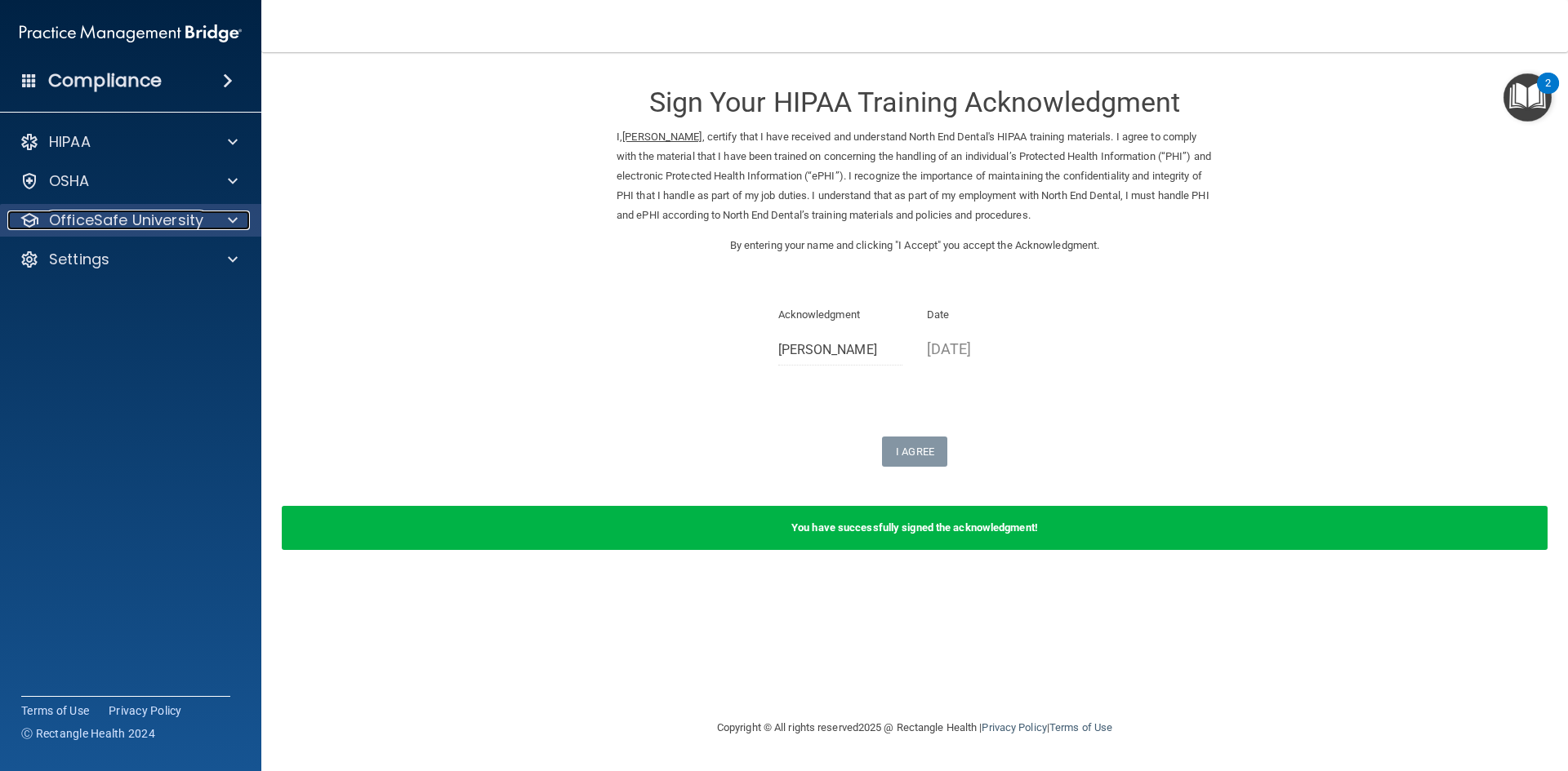
click at [231, 224] on span at bounding box center [232, 220] width 10 height 20
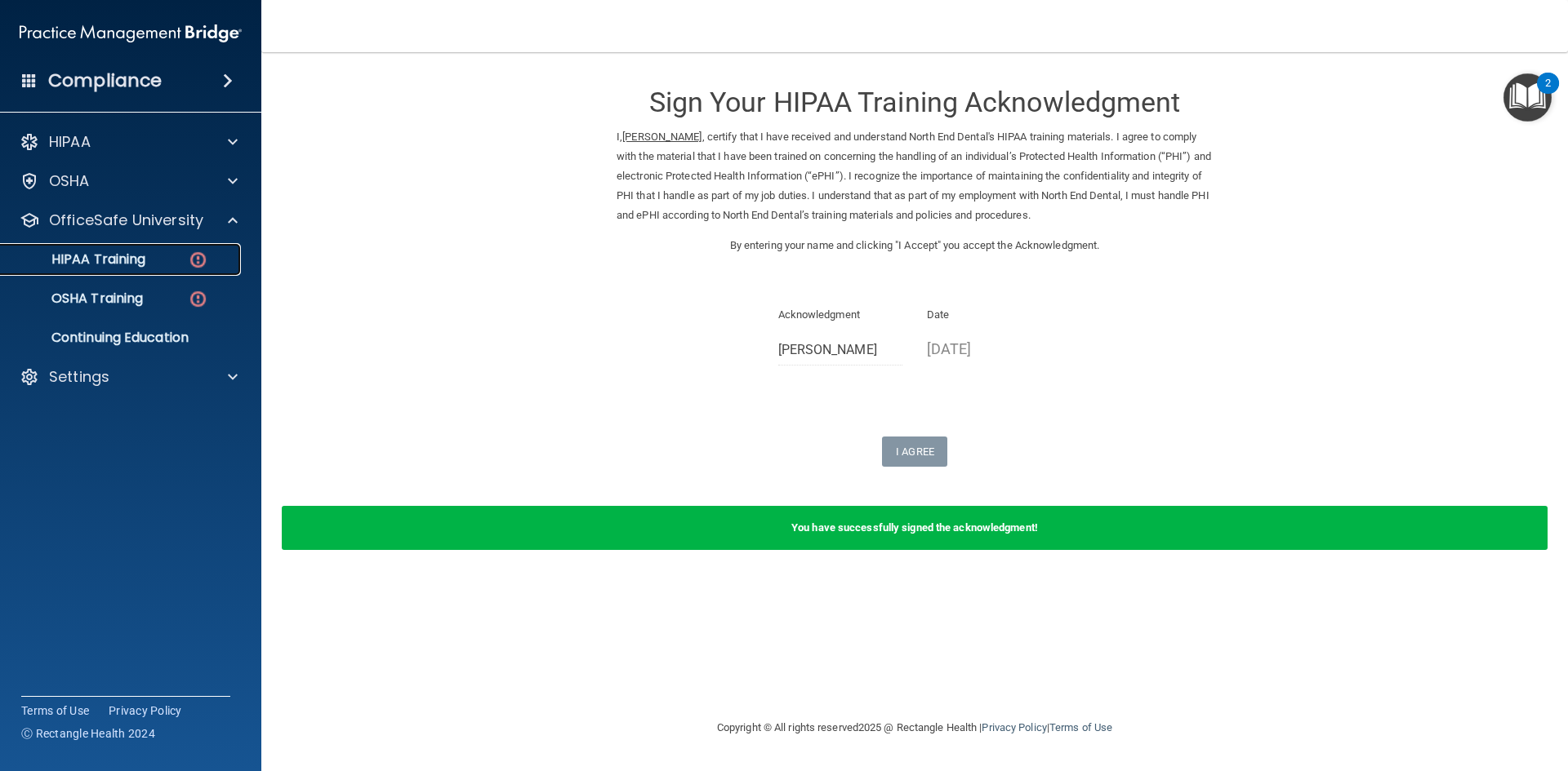
click at [188, 264] on img at bounding box center [198, 259] width 20 height 20
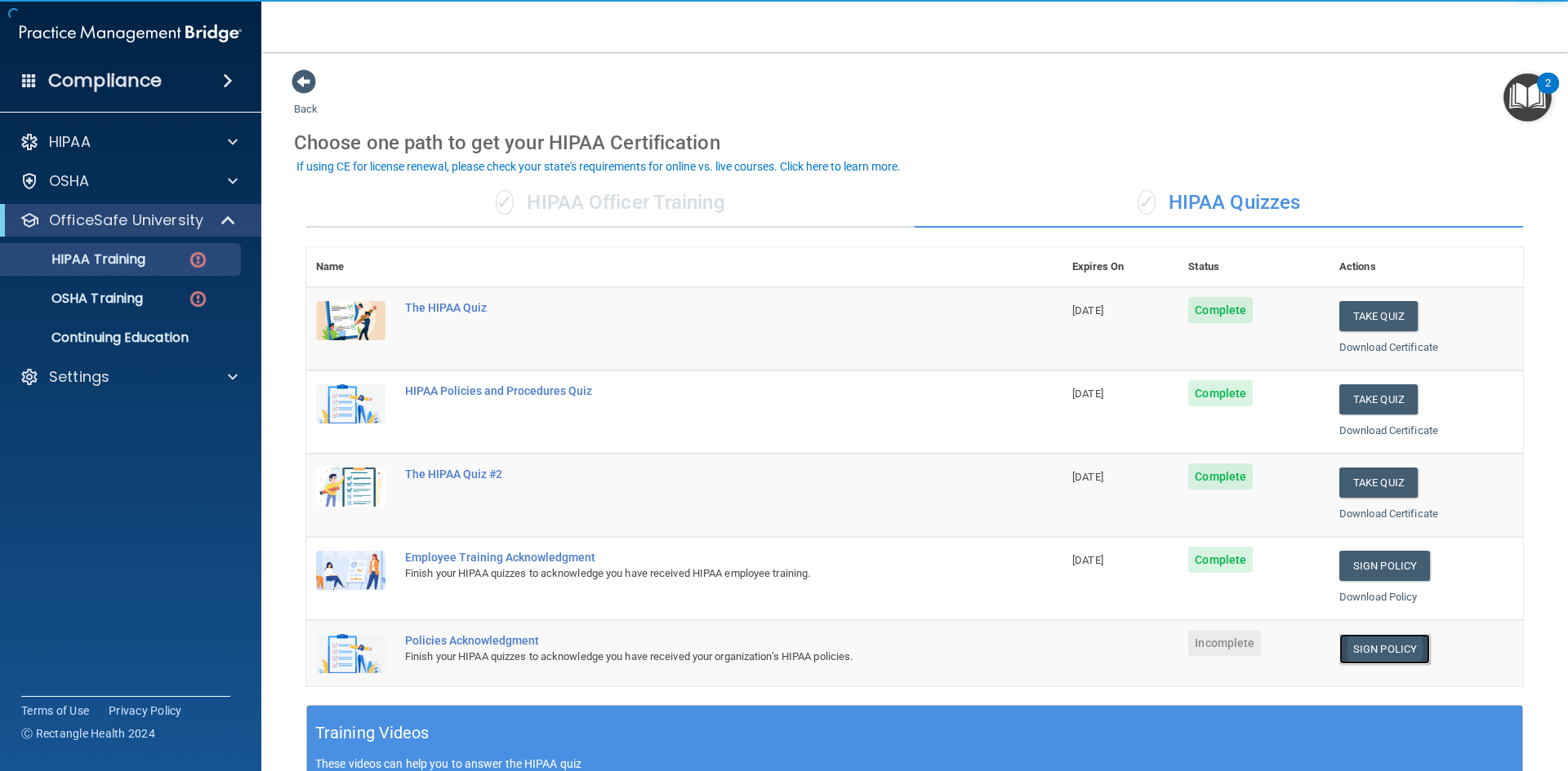
click at [1366, 653] on link "Sign Policy" at bounding box center [1385, 649] width 91 height 30
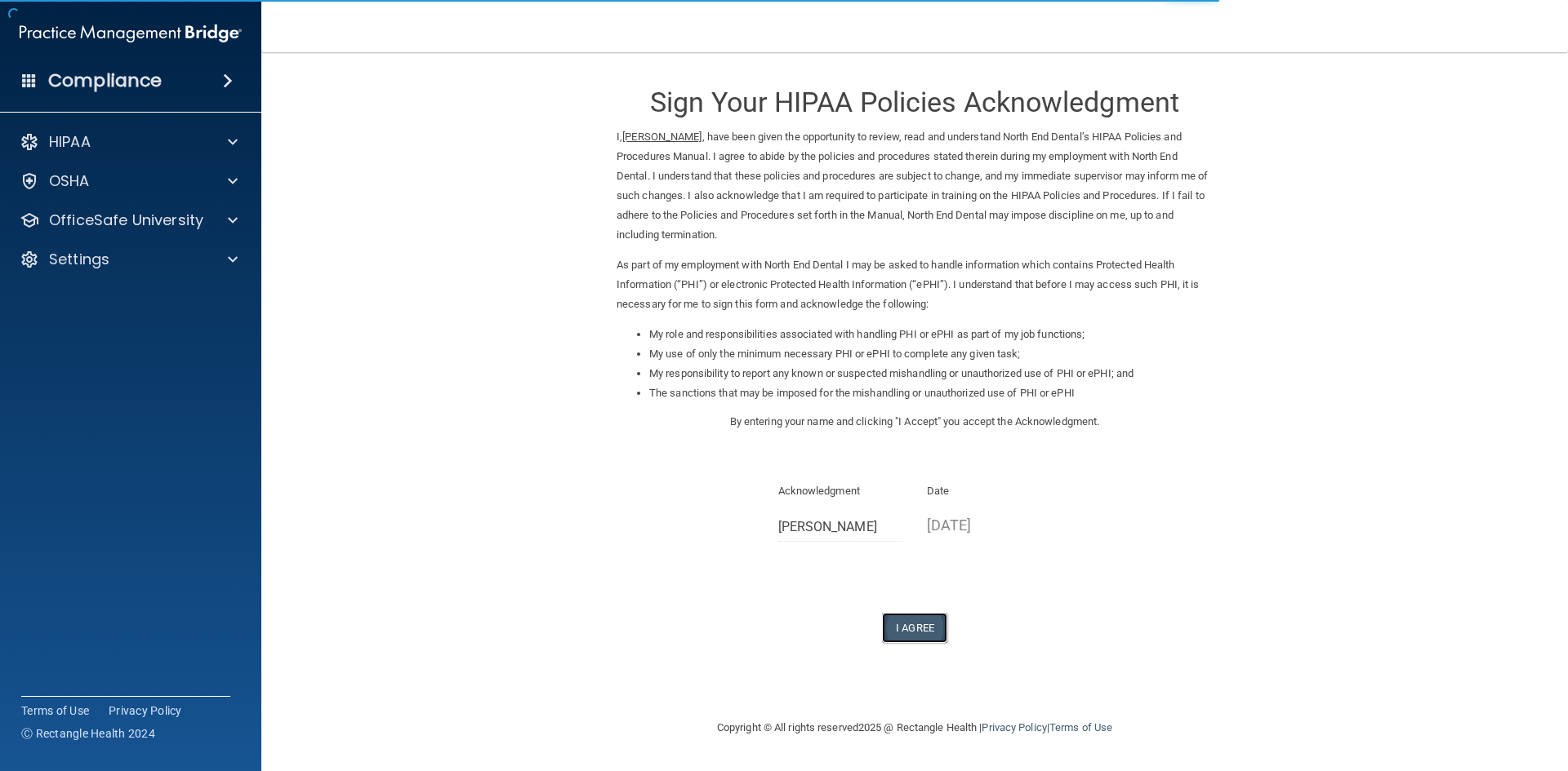
click at [931, 632] on button "I Agree" at bounding box center [915, 627] width 66 height 30
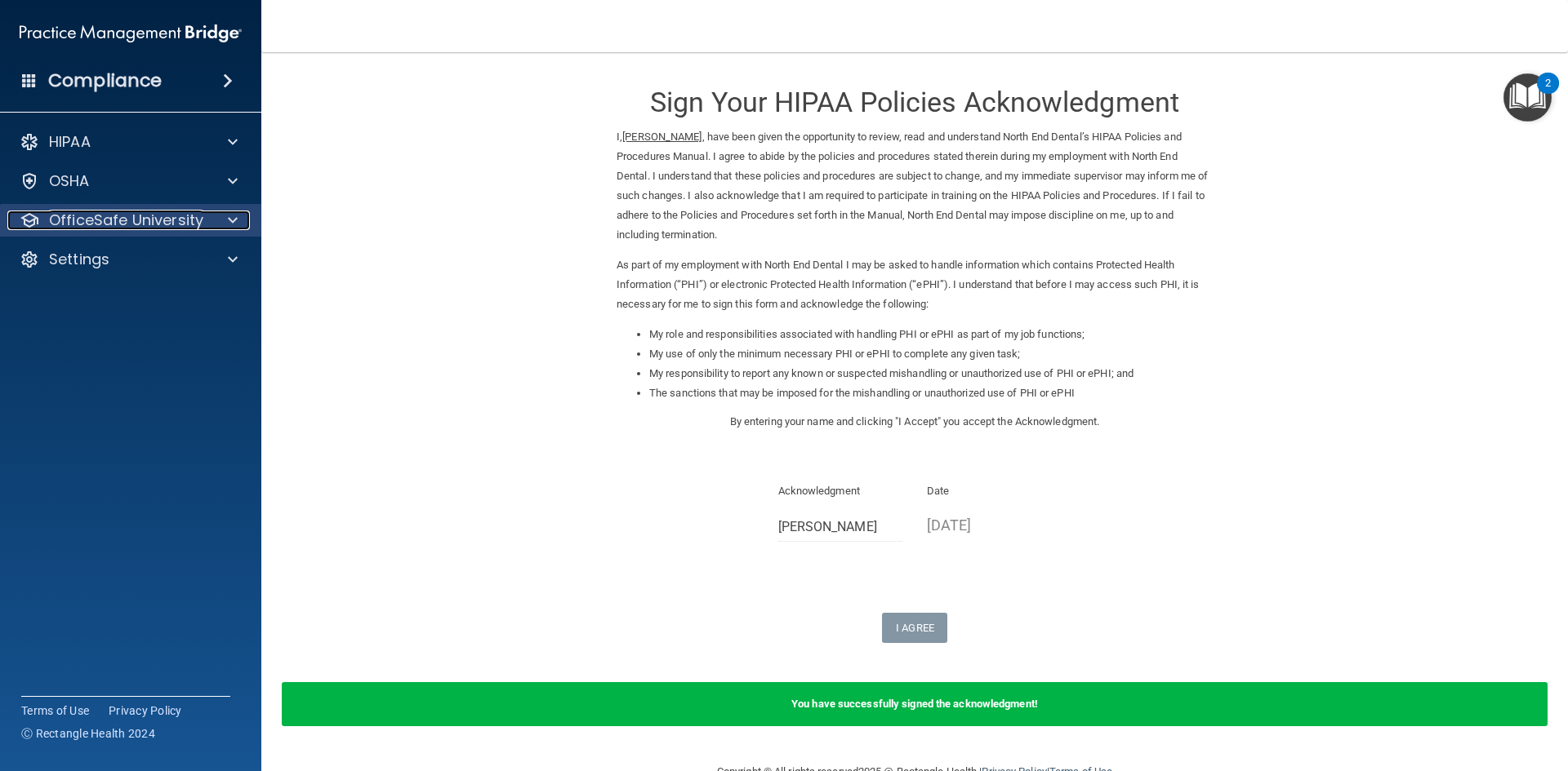
click at [204, 224] on div "OfficeSafe University" at bounding box center [108, 220] width 202 height 20
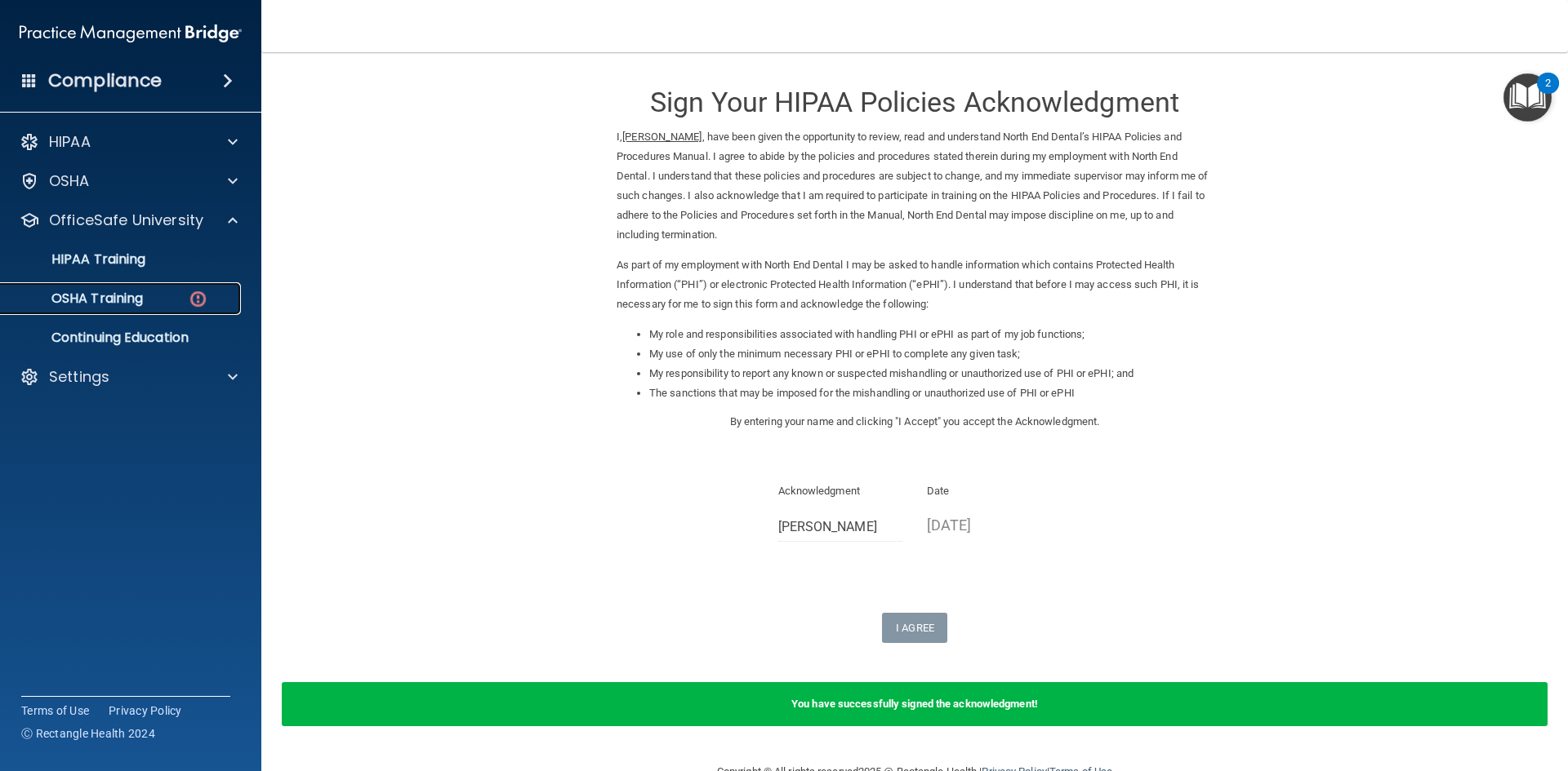
click at [190, 297] on img at bounding box center [198, 299] width 20 height 20
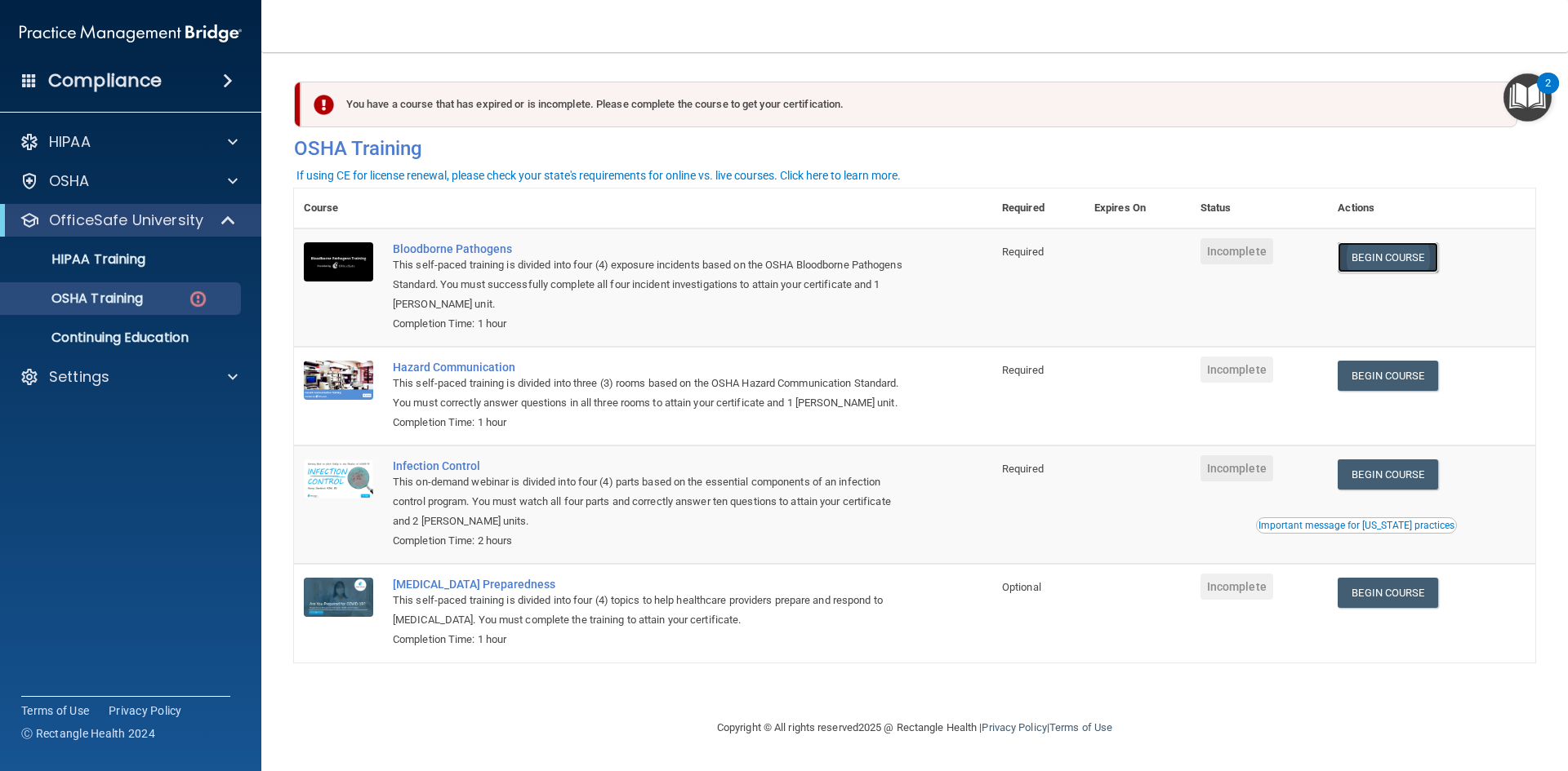
click at [1410, 265] on link "Begin Course" at bounding box center [1387, 257] width 99 height 30
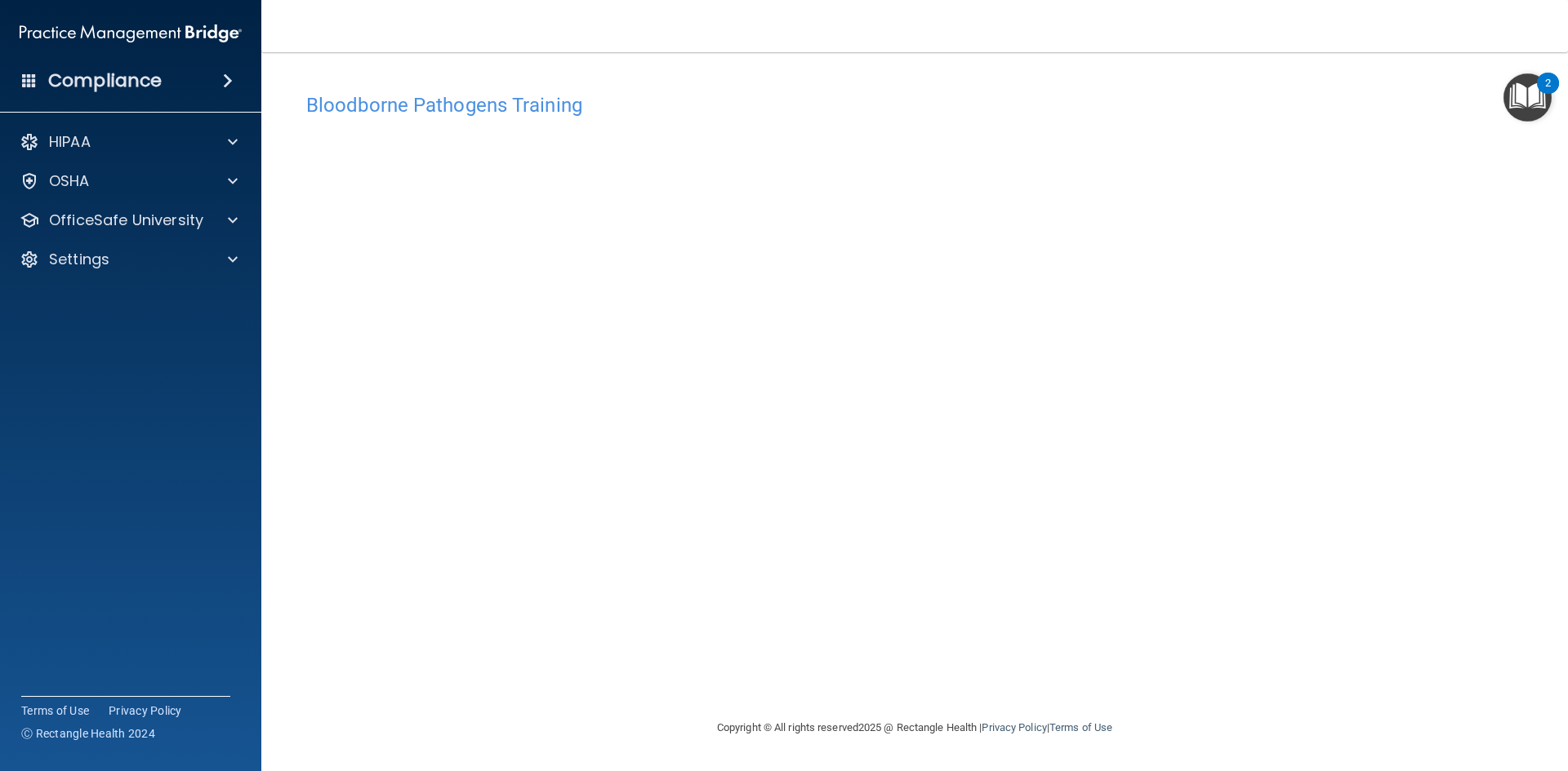
click at [1227, 707] on footer "Copyright © All rights reserved 2025 @ Rectangle Health | Privacy Policy | Term…" at bounding box center [914, 728] width 1241 height 53
click at [224, 224] on div at bounding box center [229, 220] width 41 height 20
click at [198, 299] on img at bounding box center [198, 299] width 20 height 20
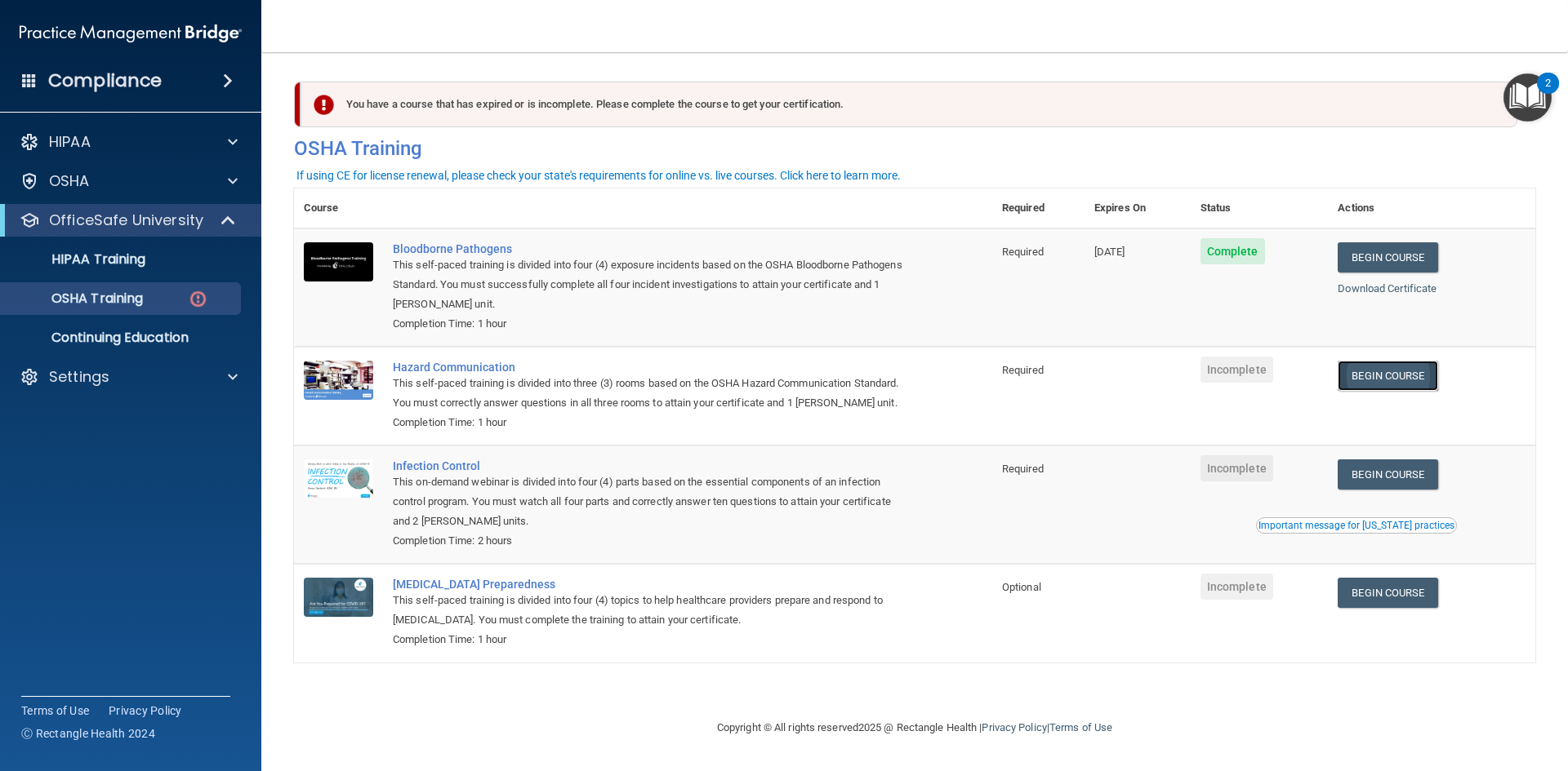
click at [1410, 386] on link "Begin Course" at bounding box center [1387, 375] width 99 height 30
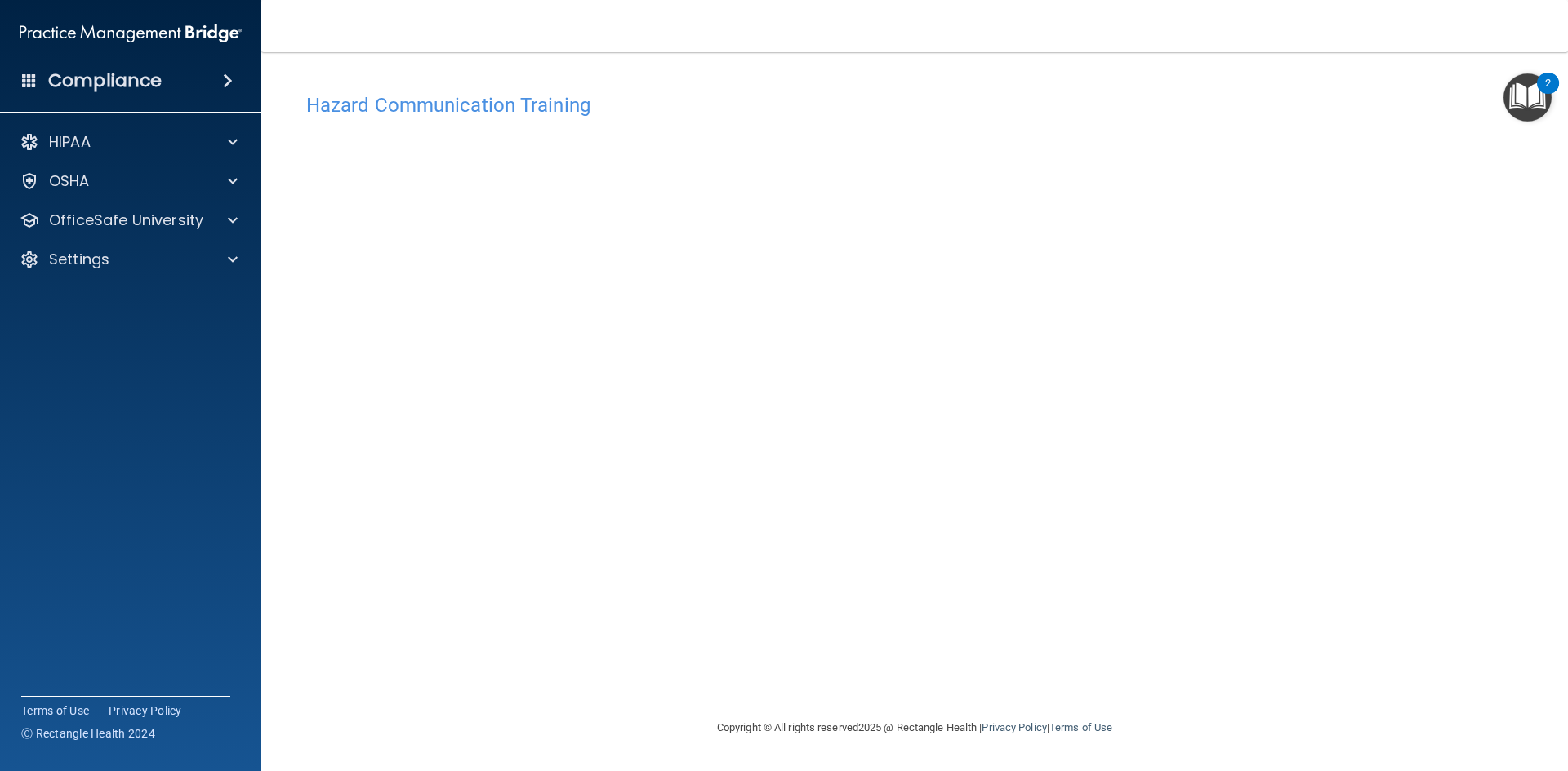
click at [1145, 561] on div "Hazard Communication Training This course doesn’t expire until . Are you sure y…" at bounding box center [914, 401] width 1241 height 634
click at [1106, 666] on div "Hazard Communication Training This course doesn’t expire until . Are you sure y…" at bounding box center [914, 401] width 1241 height 634
click at [201, 221] on div "OfficeSafe University" at bounding box center [108, 220] width 202 height 20
click at [169, 305] on div "OSHA Training" at bounding box center [122, 299] width 223 height 16
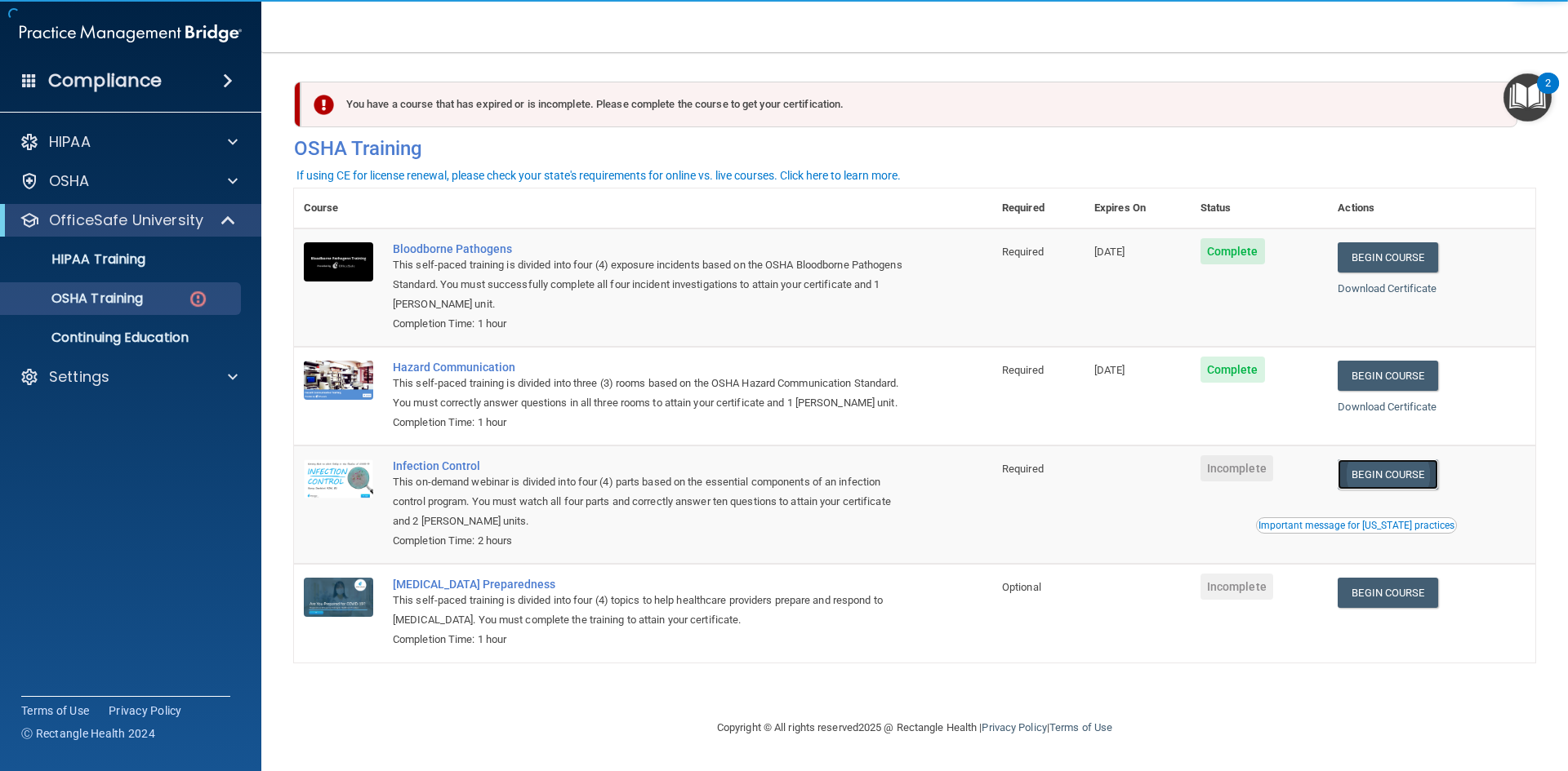
click at [1381, 479] on link "Begin Course" at bounding box center [1387, 474] width 99 height 30
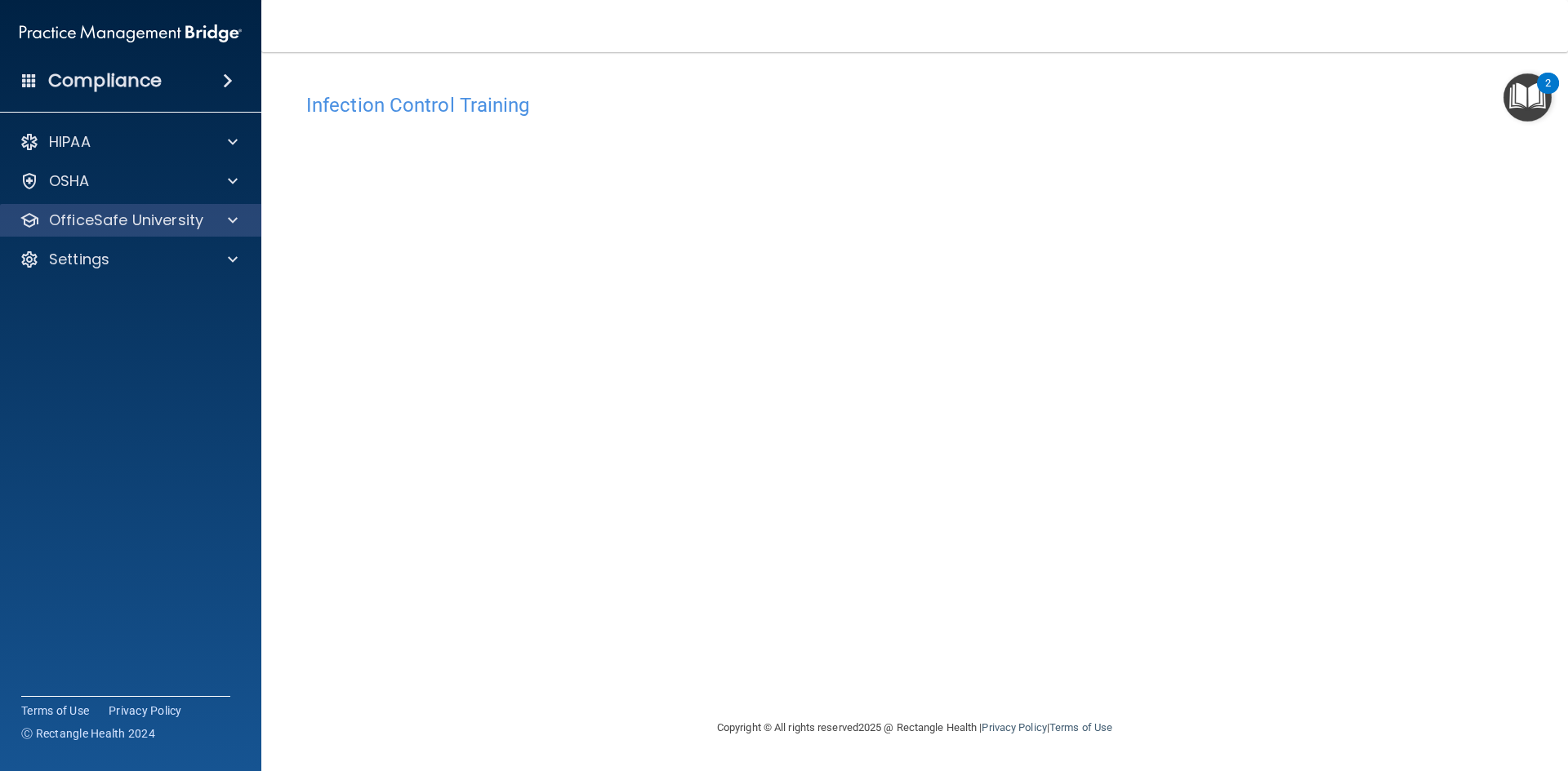
click at [226, 231] on div "OfficeSafe University" at bounding box center [131, 220] width 262 height 33
click at [220, 218] on div at bounding box center [229, 220] width 41 height 20
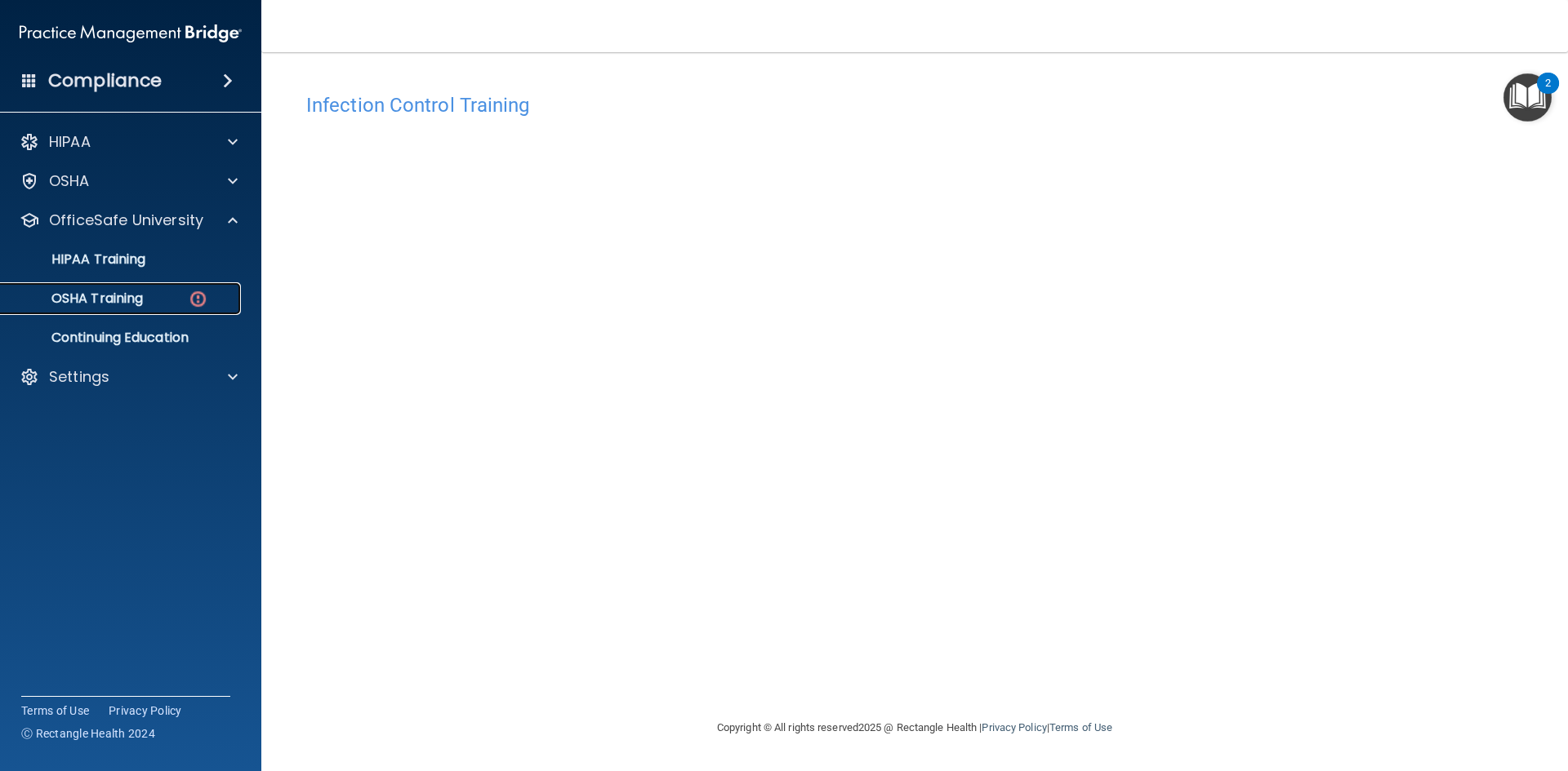
click at [173, 297] on div "OSHA Training" at bounding box center [122, 299] width 223 height 16
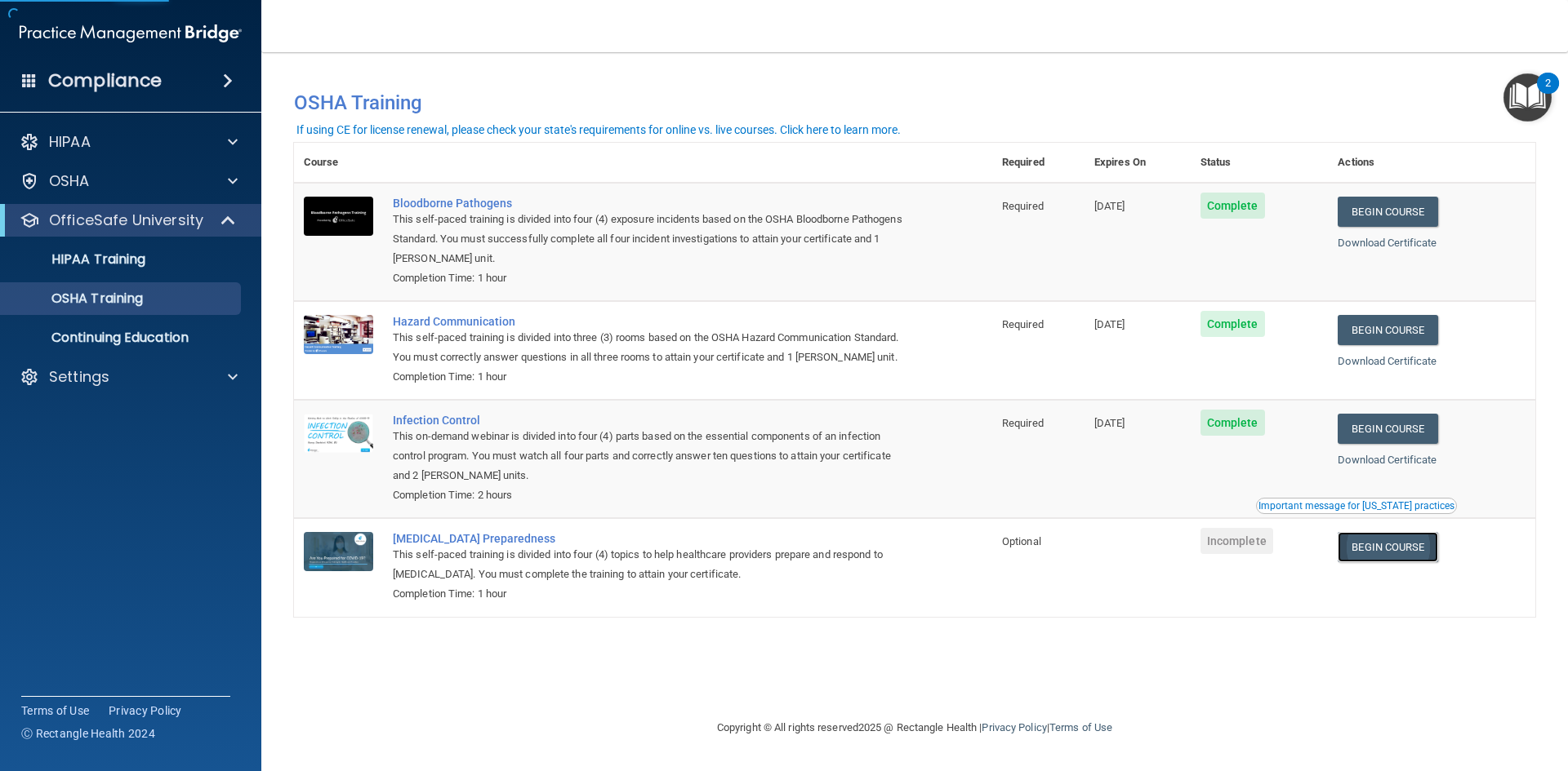
click at [1391, 544] on link "Begin Course" at bounding box center [1387, 547] width 99 height 30
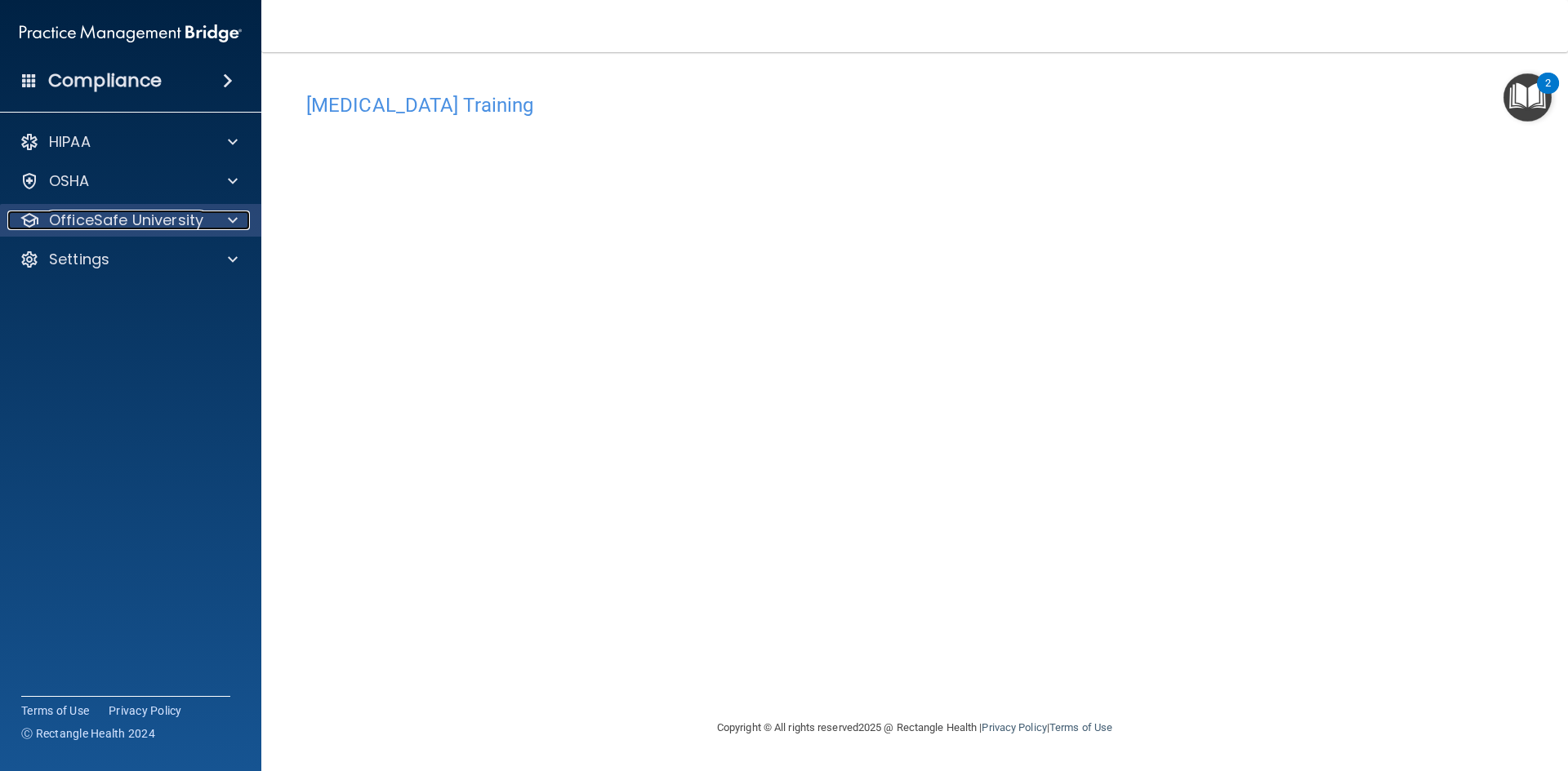
click at [187, 222] on p "OfficeSafe University" at bounding box center [126, 220] width 154 height 20
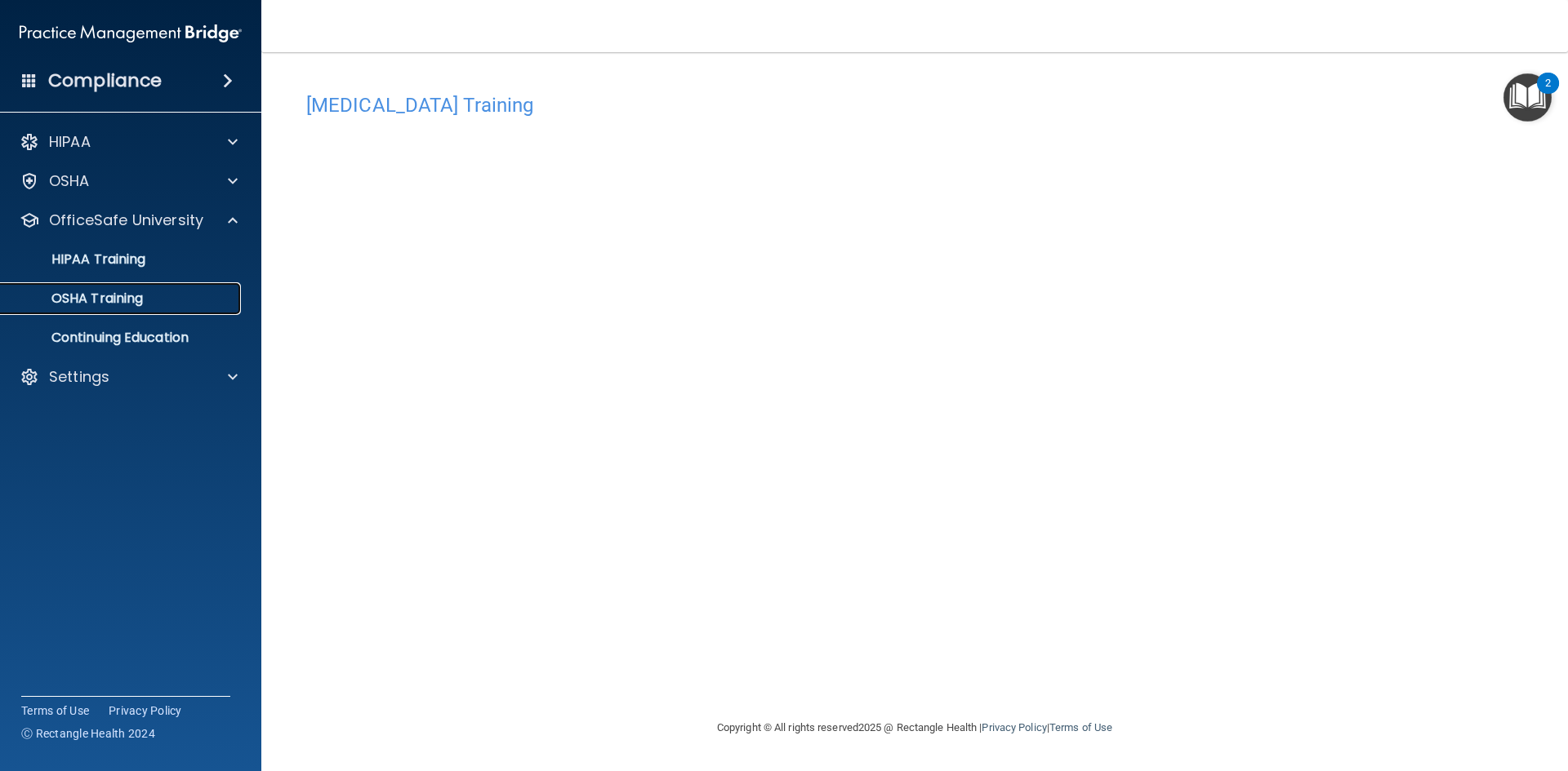
click at [194, 304] on div "OSHA Training" at bounding box center [122, 299] width 223 height 16
